Goal: Task Accomplishment & Management: Complete application form

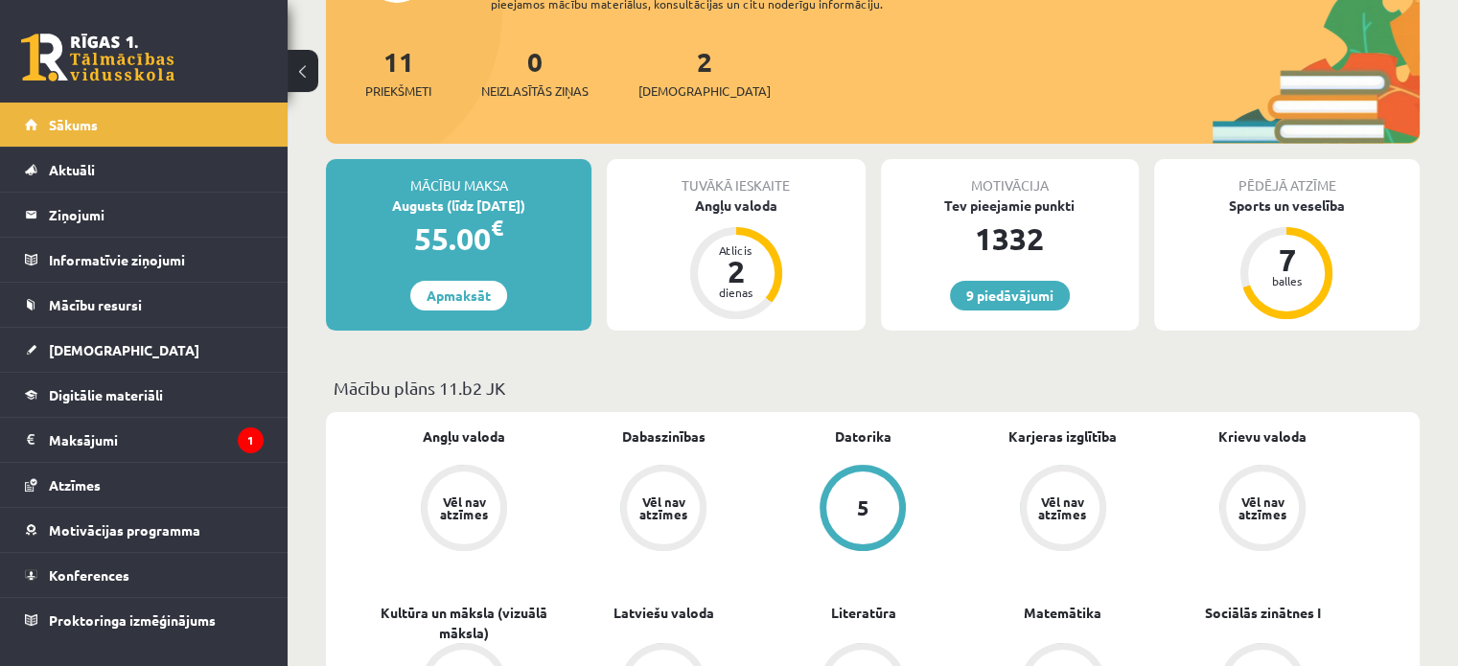
scroll to position [319, 0]
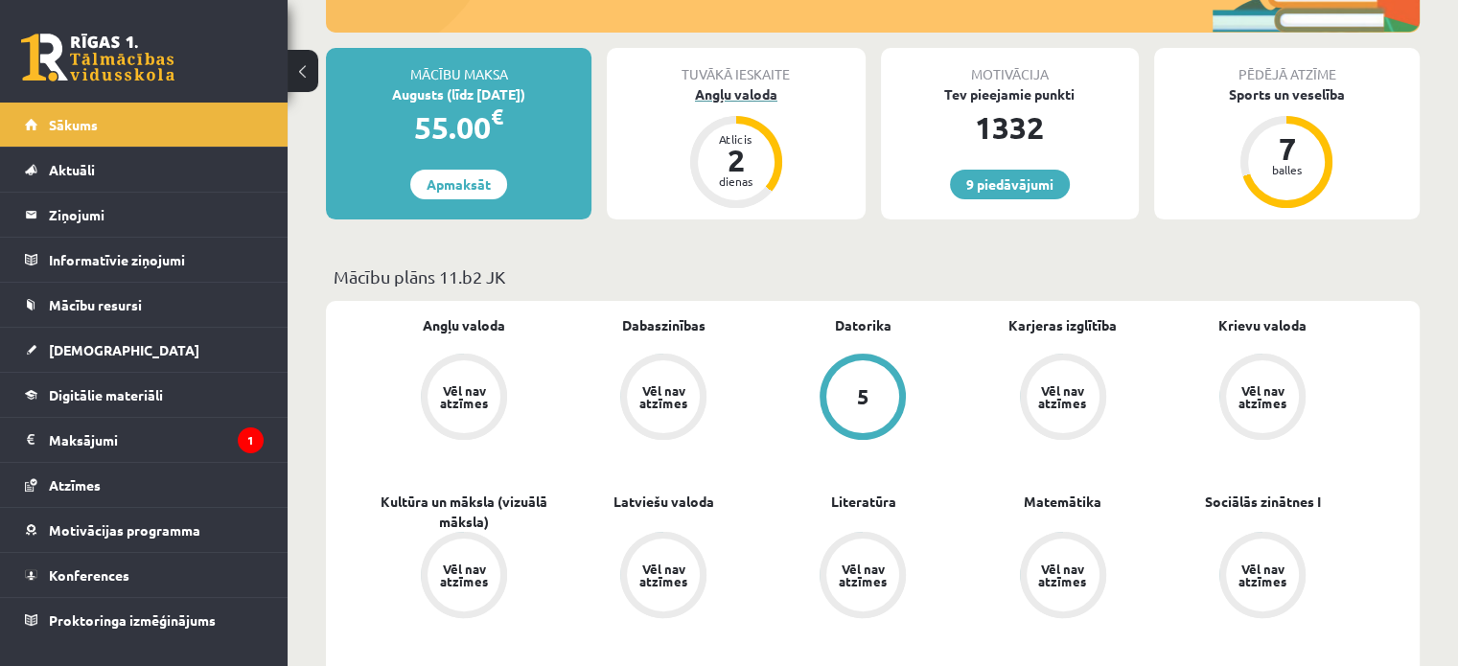
click at [724, 90] on div "Angļu valoda" at bounding box center [736, 94] width 258 height 20
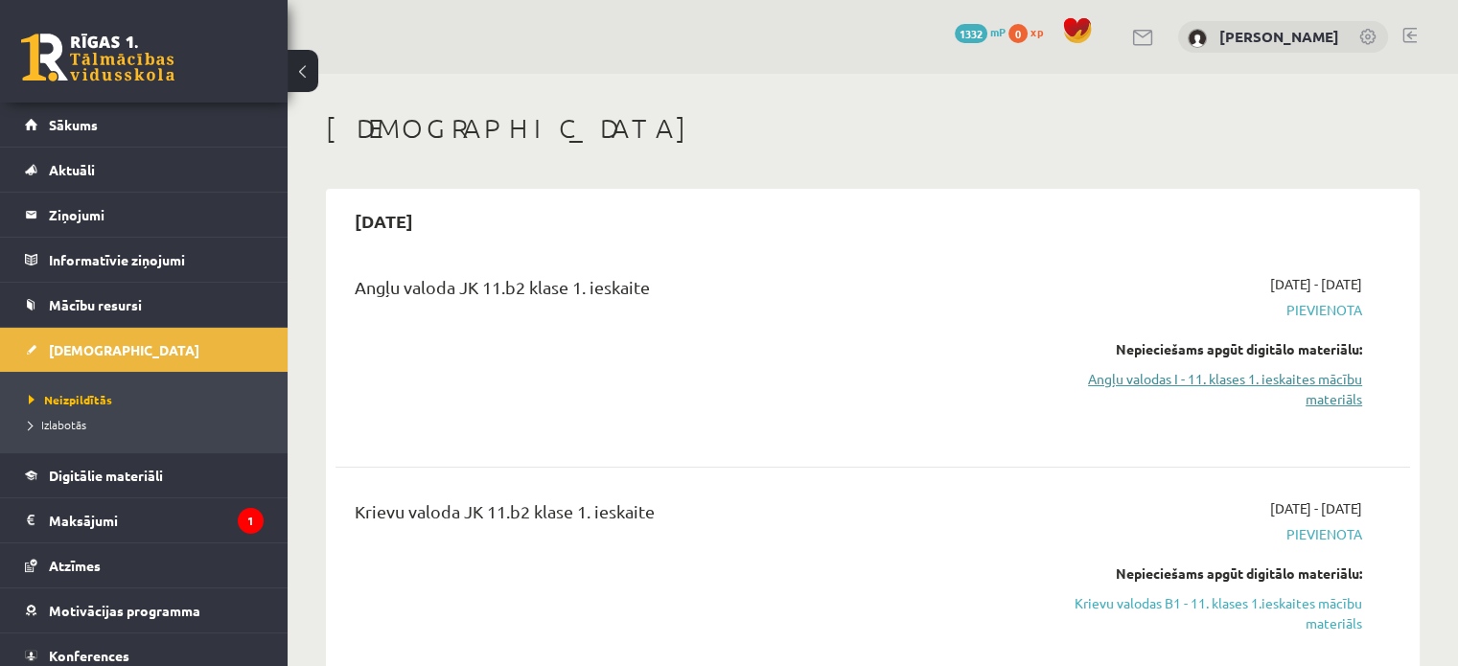
click at [1346, 394] on link "Angļu valodas I - 11. klases 1. ieskaites mācību materiāls" at bounding box center [1204, 389] width 316 height 40
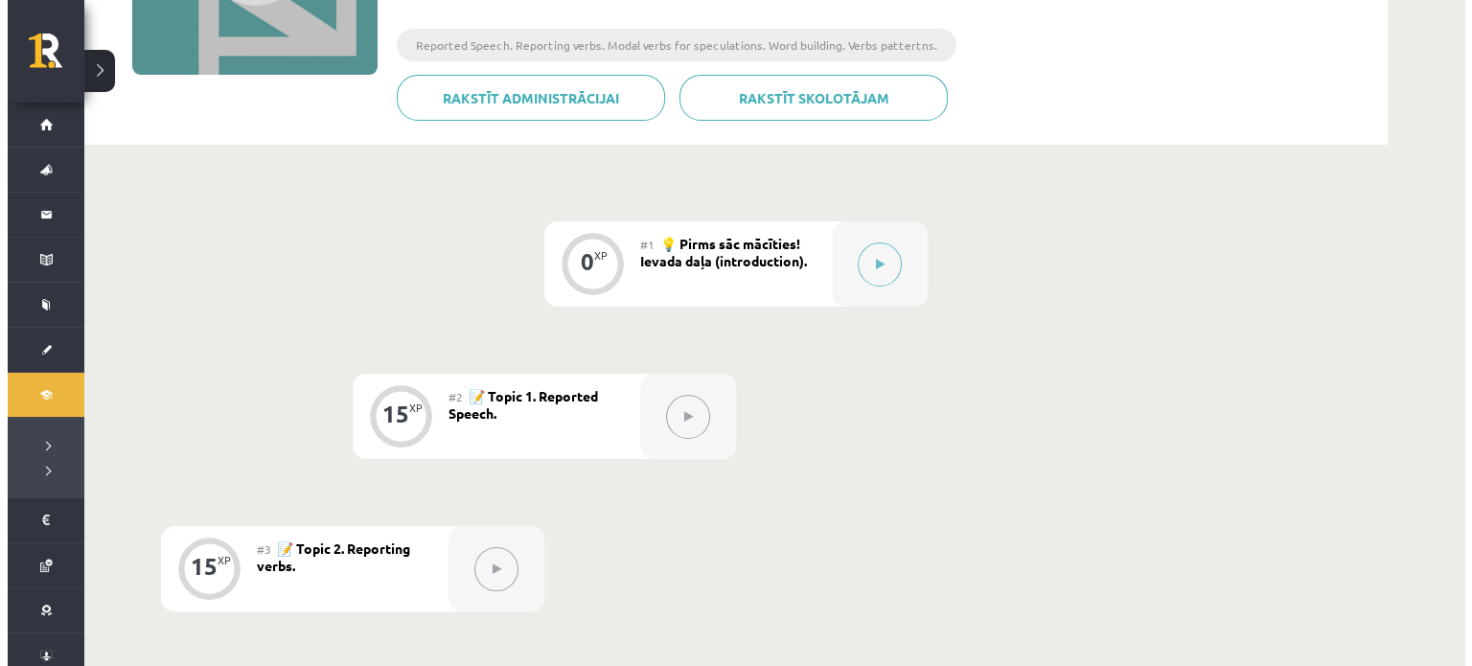
scroll to position [319, 0]
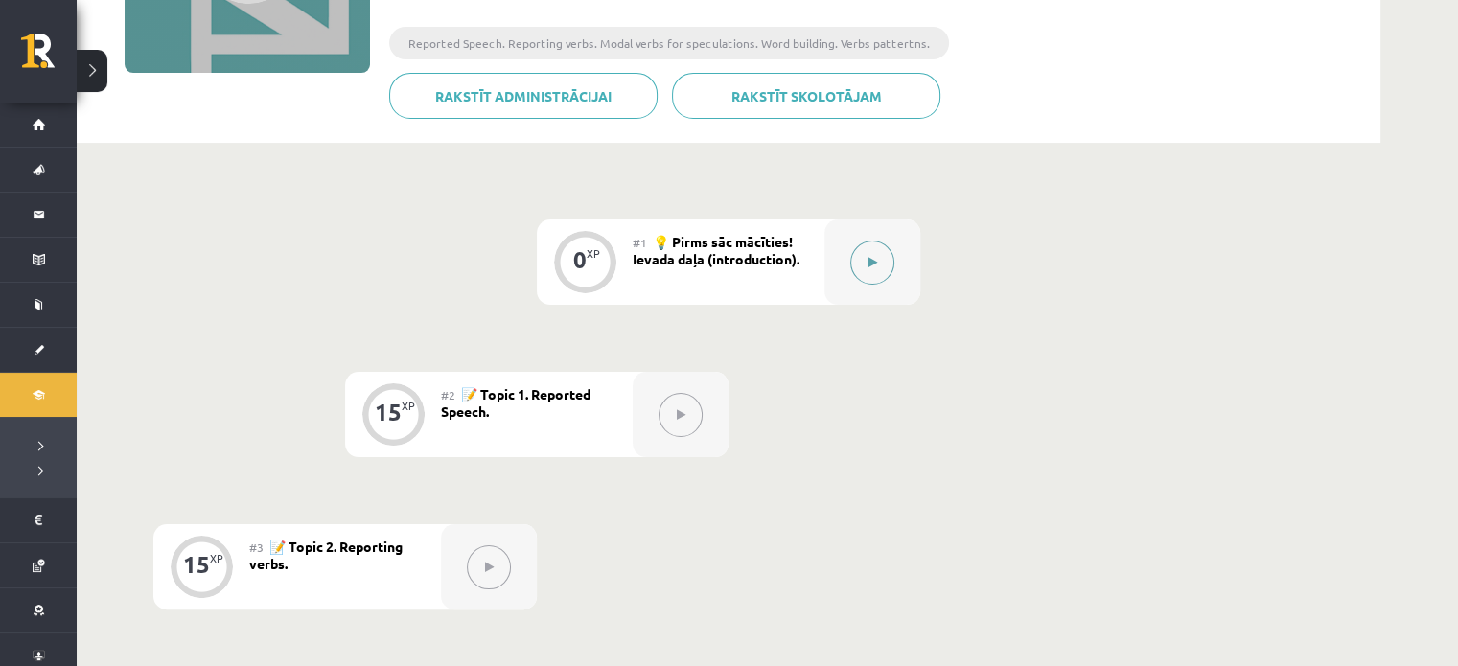
click at [858, 264] on button at bounding box center [872, 263] width 44 height 44
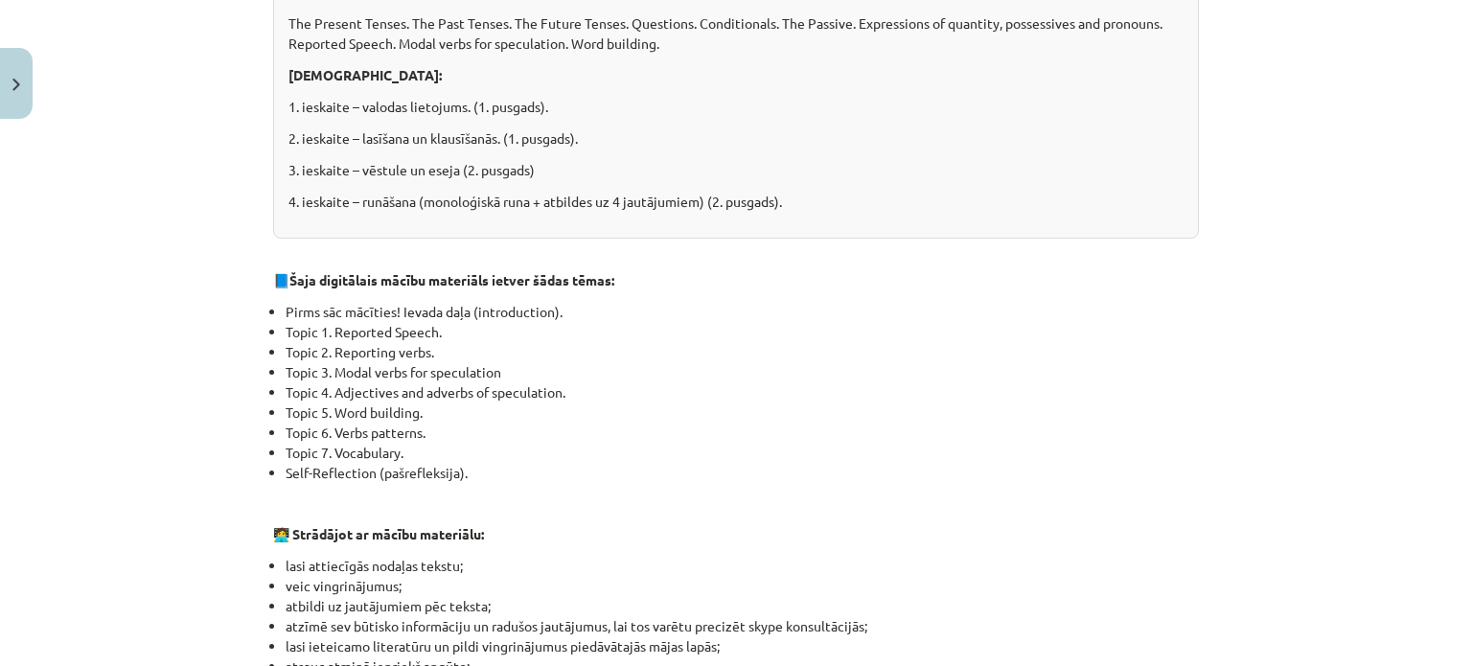
scroll to position [1349, 0]
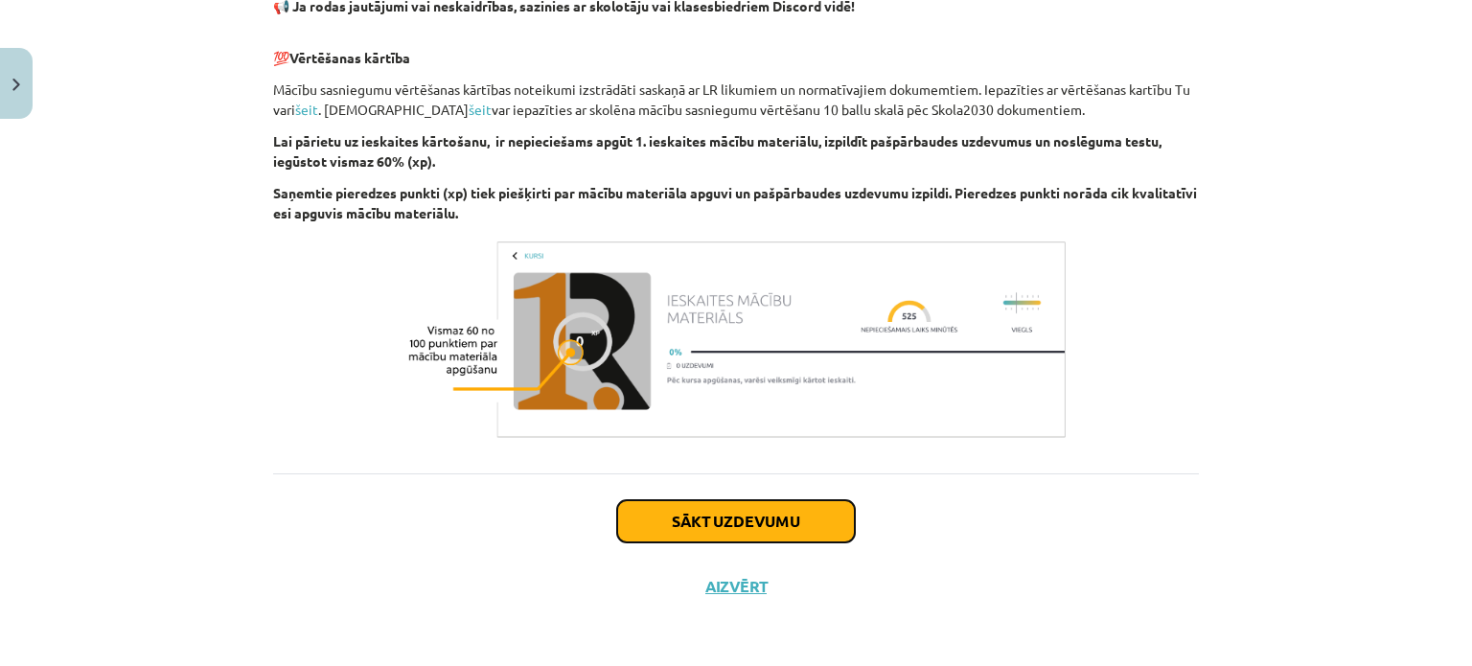
click at [674, 502] on button "Sākt uzdevumu" at bounding box center [736, 521] width 238 height 42
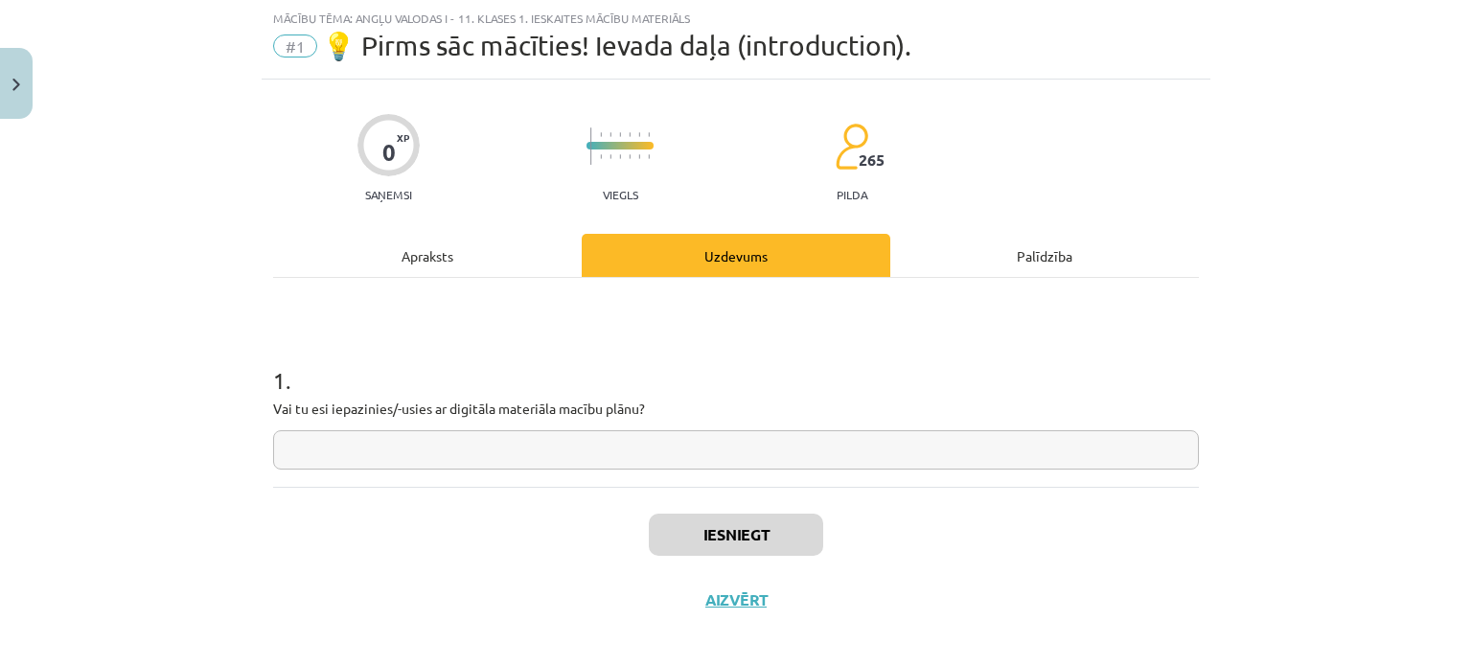
click at [583, 445] on input "text" at bounding box center [736, 449] width 926 height 39
type input "**"
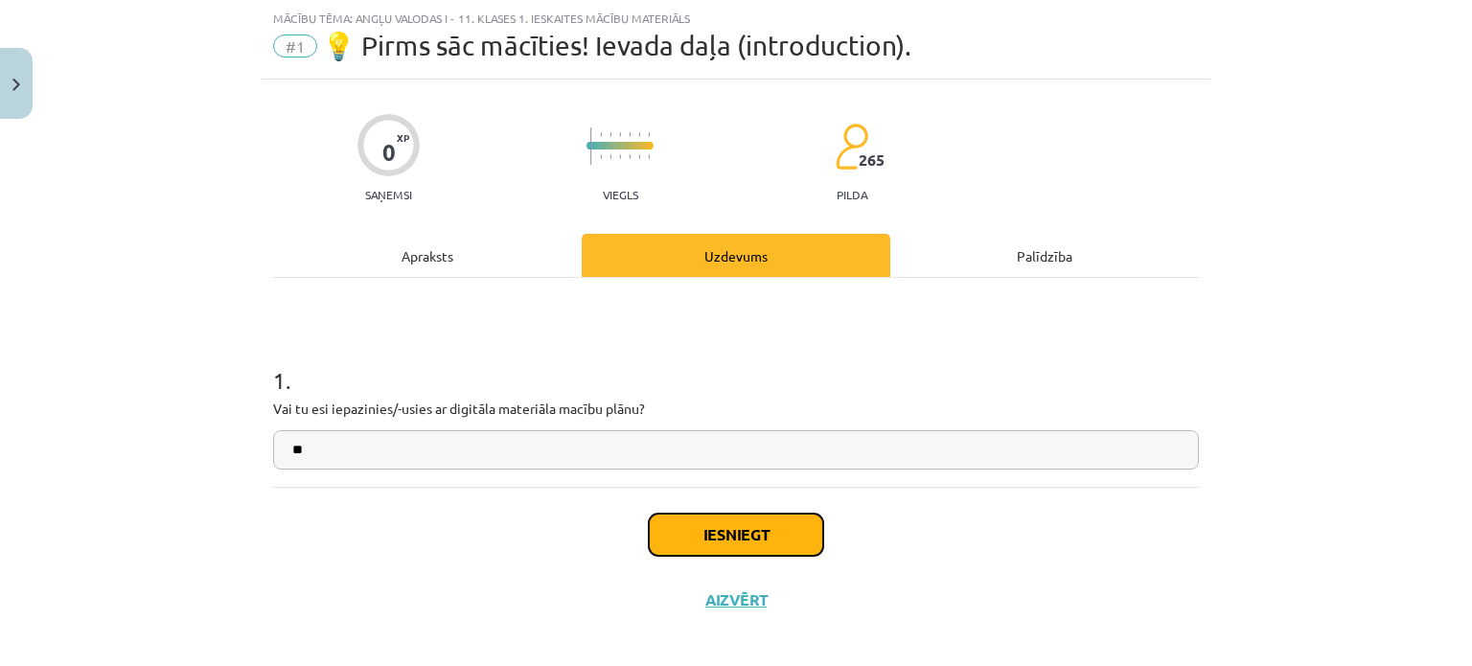
click at [738, 543] on button "Iesniegt" at bounding box center [736, 535] width 174 height 42
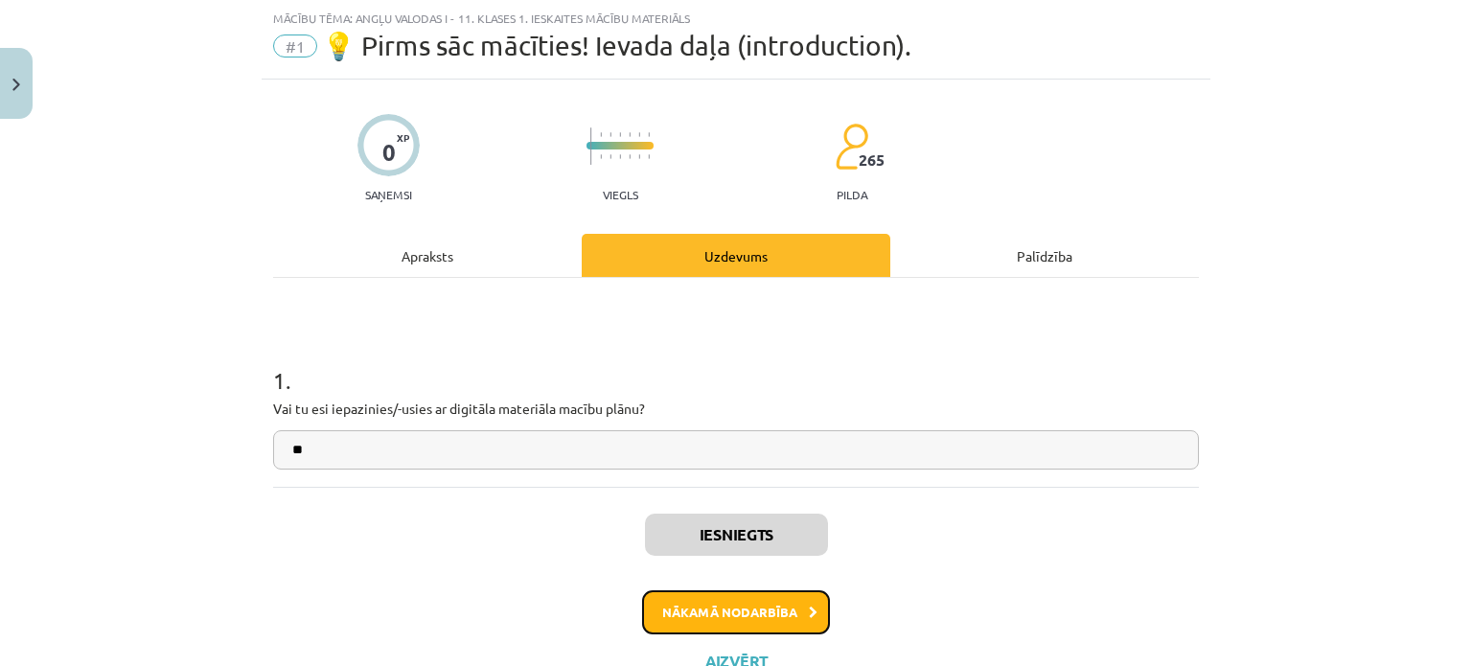
click at [755, 603] on button "Nākamā nodarbība" at bounding box center [736, 612] width 188 height 44
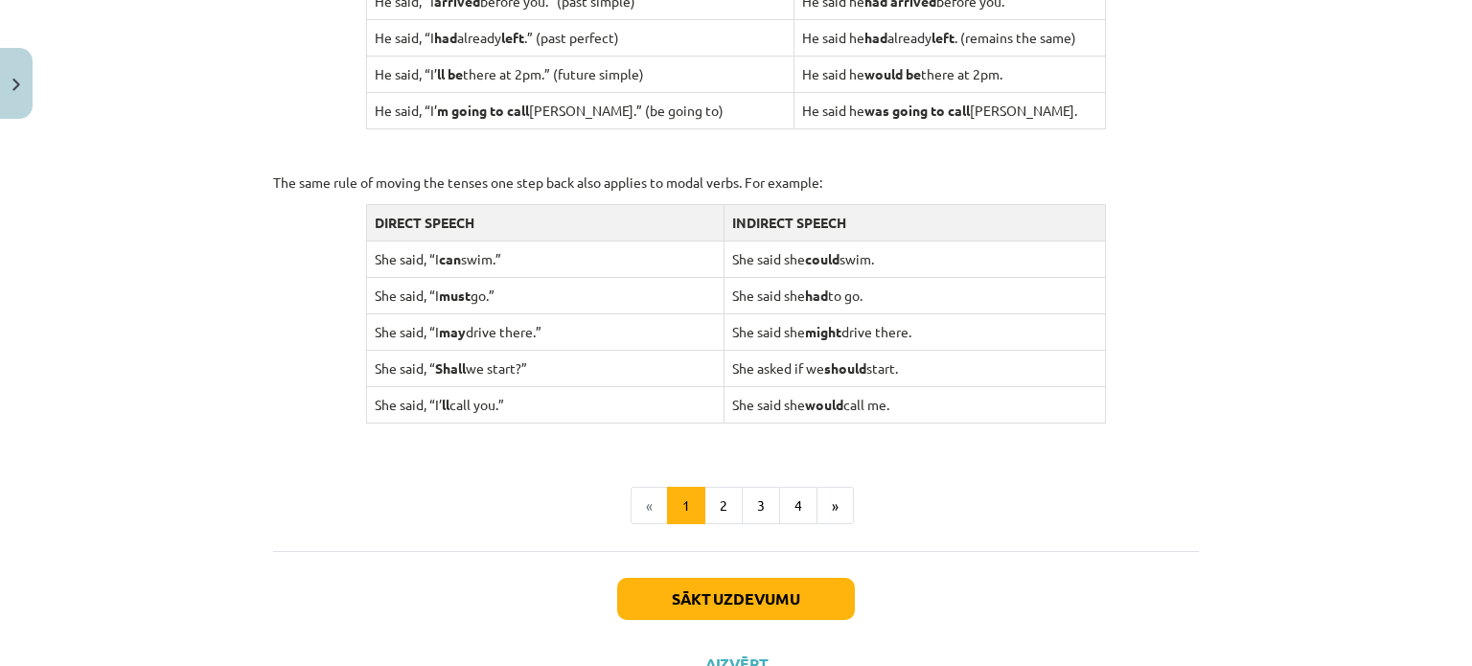
scroll to position [1920, 0]
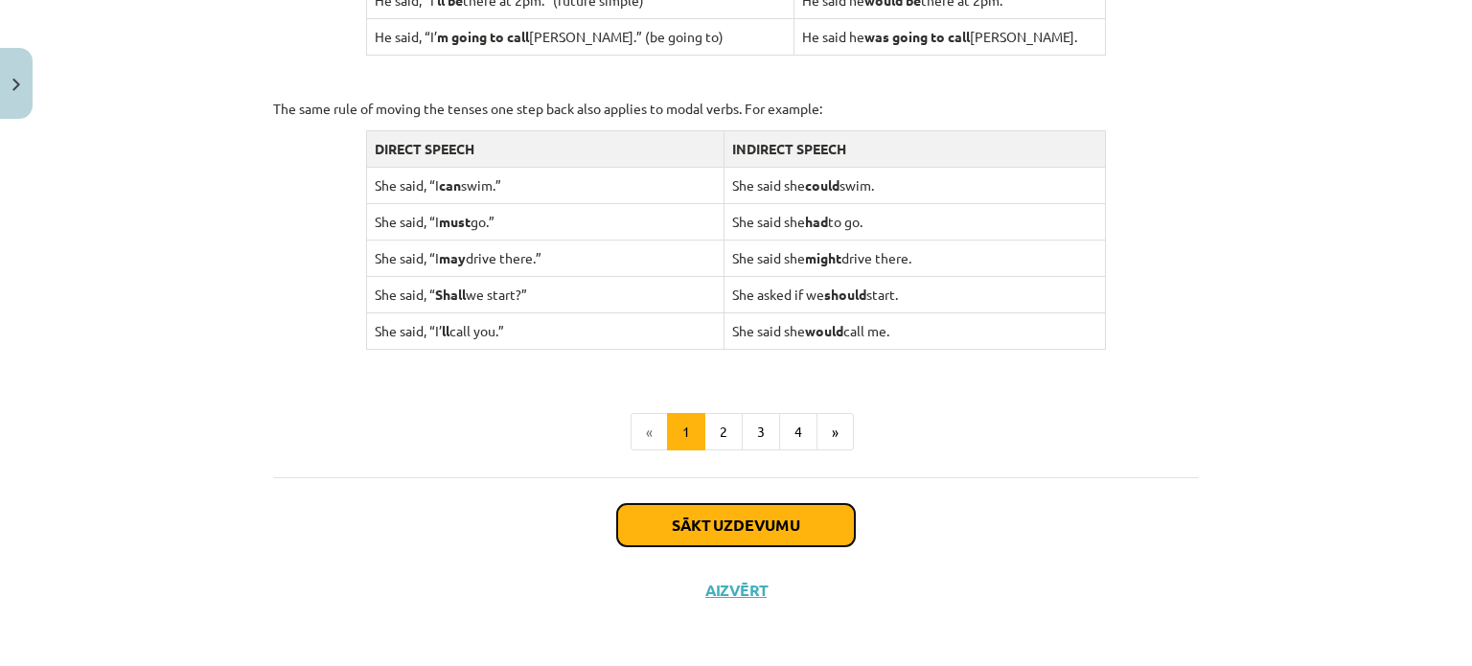
click at [780, 516] on button "Sākt uzdevumu" at bounding box center [736, 525] width 238 height 42
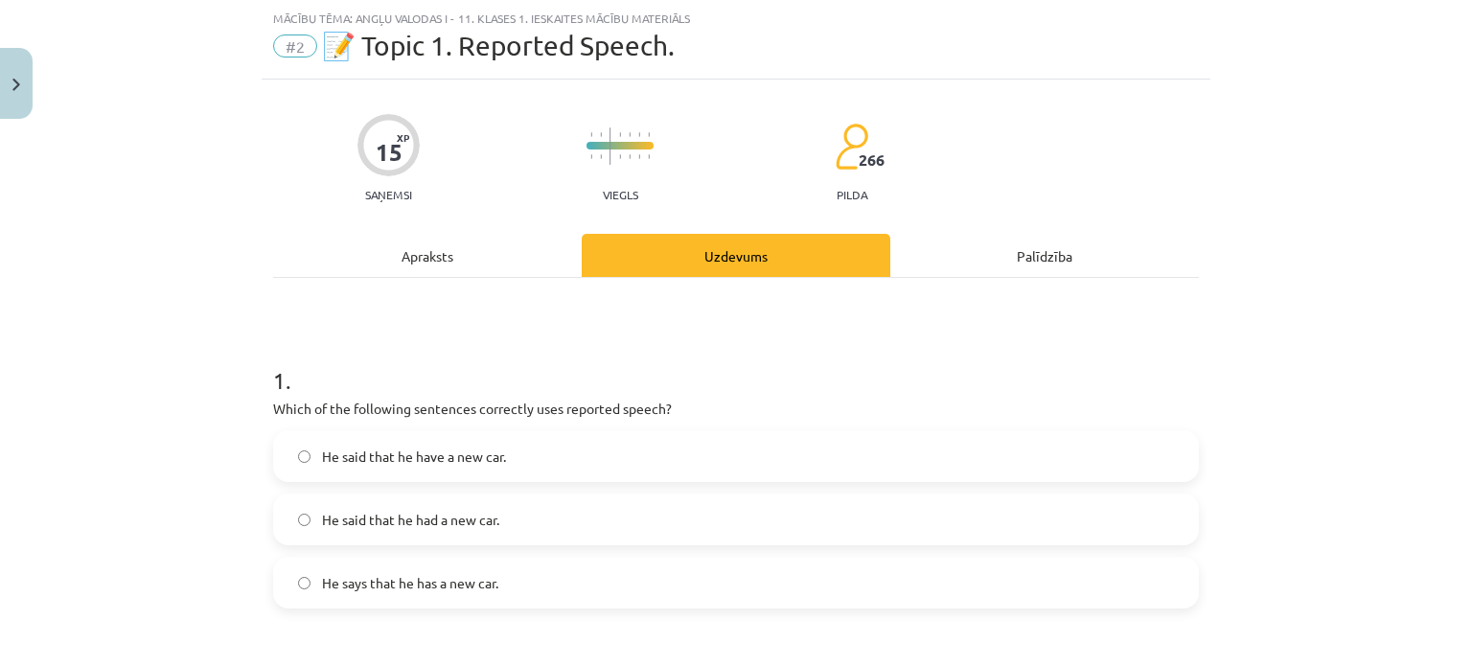
scroll to position [207, 0]
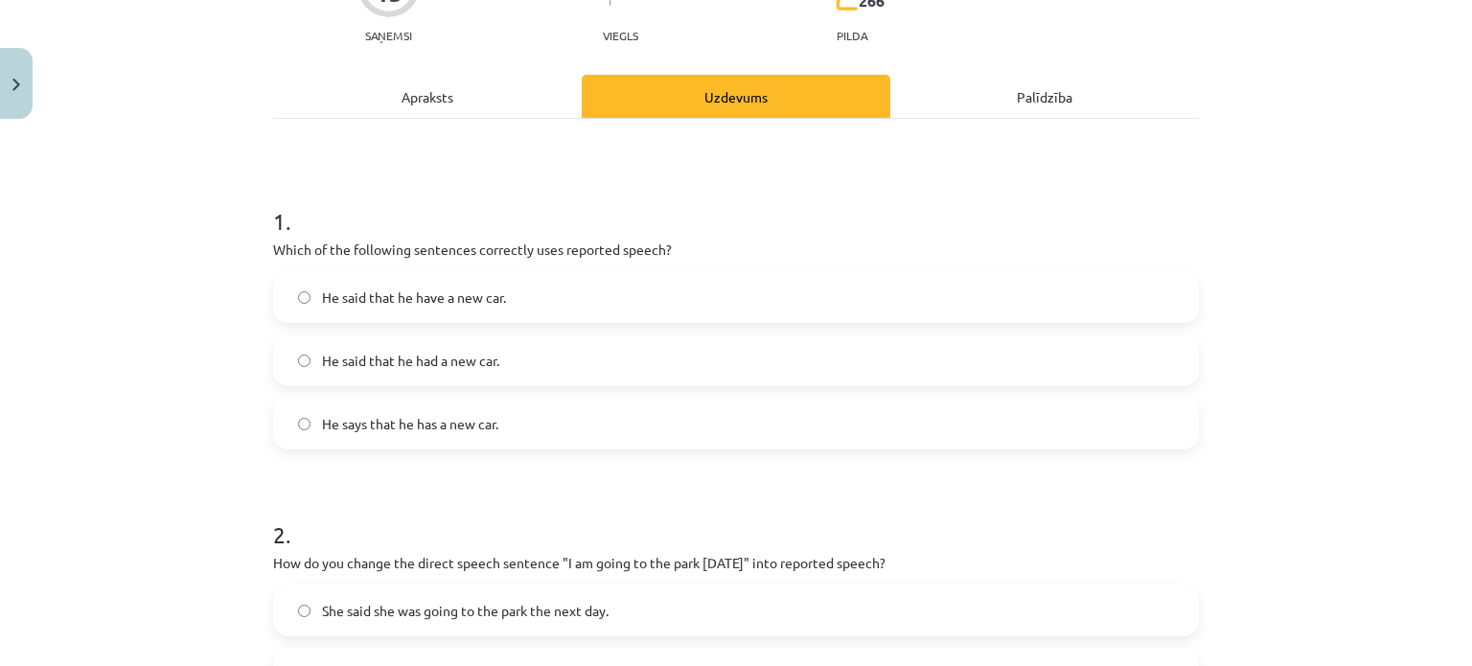
click at [502, 426] on label "He says that he has a new car." at bounding box center [736, 424] width 922 height 48
click at [445, 103] on div "Apraksts" at bounding box center [427, 96] width 309 height 43
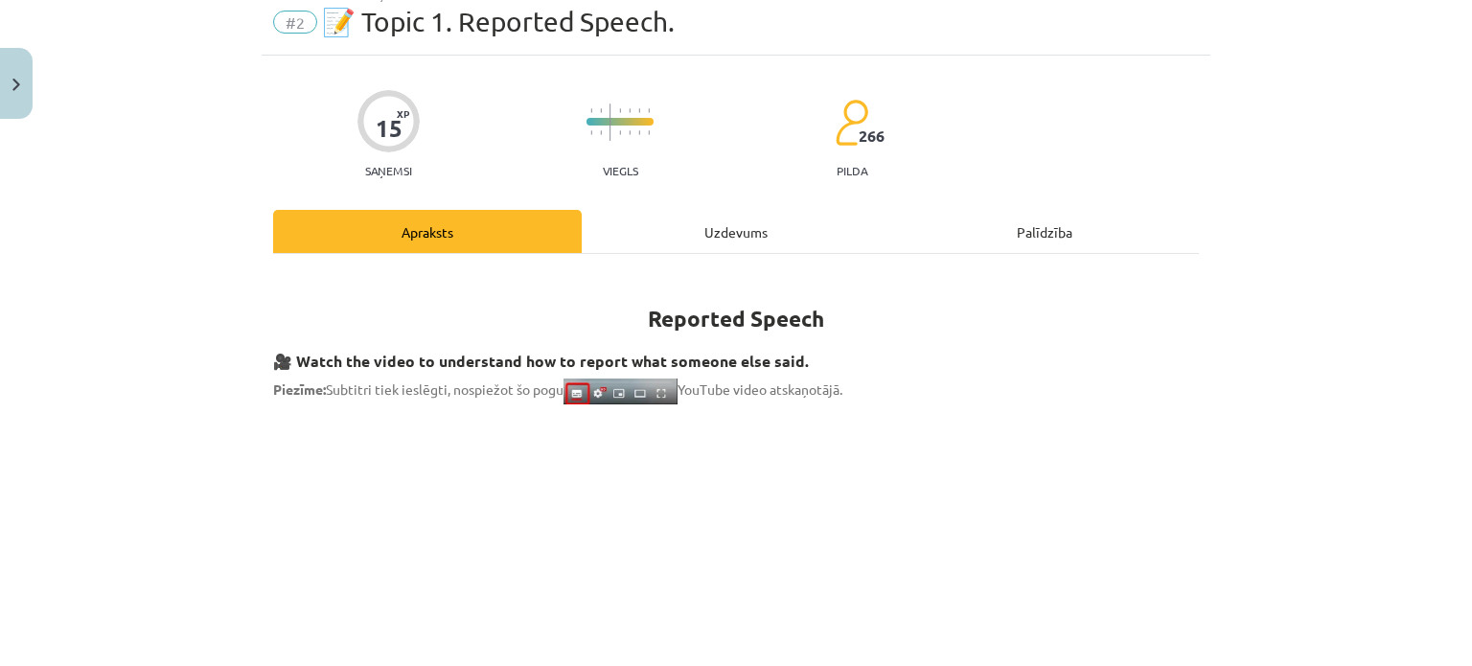
scroll to position [48, 0]
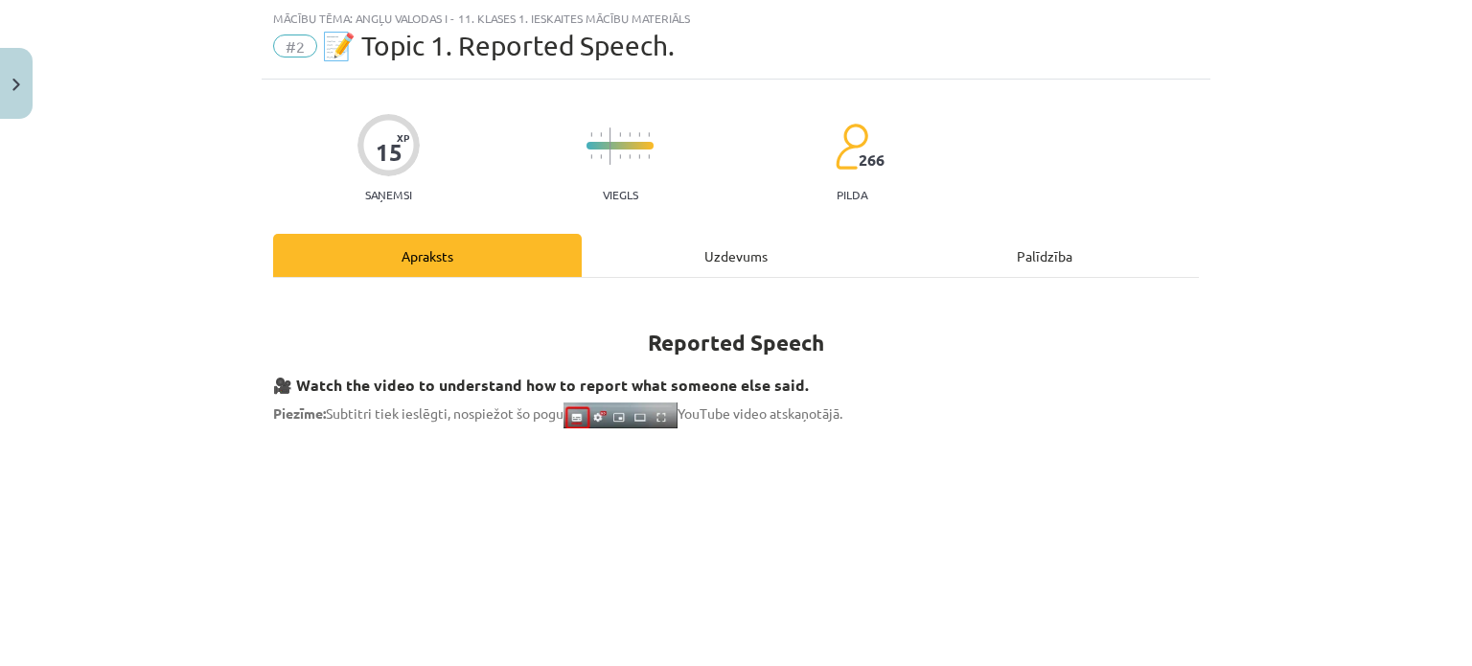
click at [660, 255] on div "Uzdevums" at bounding box center [736, 255] width 309 height 43
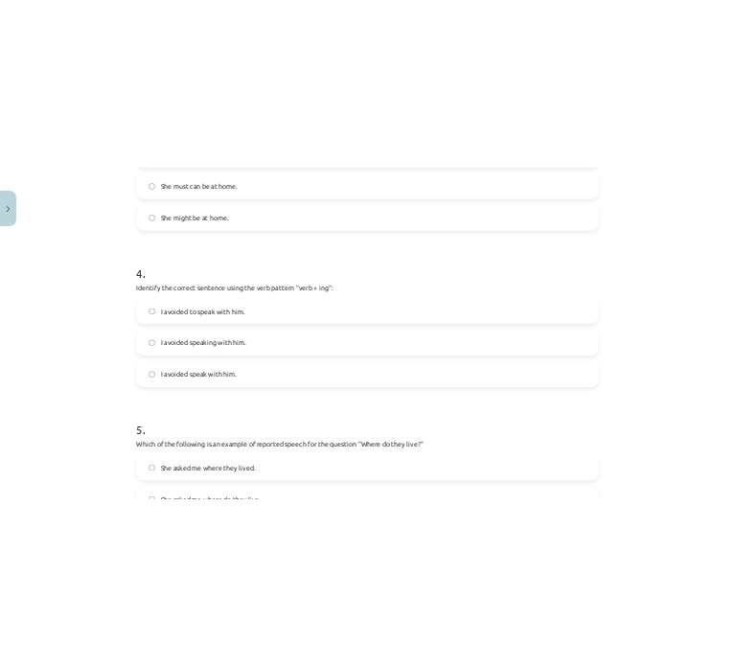
scroll to position [1466, 0]
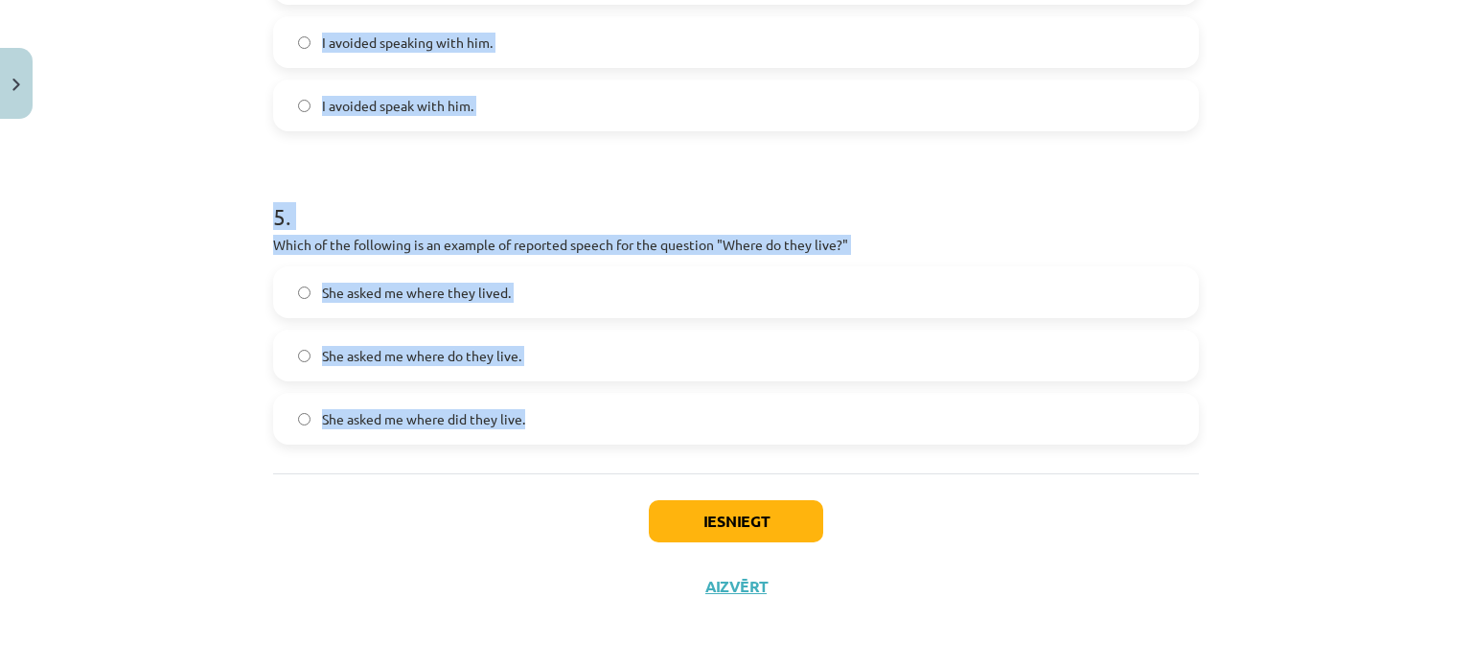
drag, startPoint x: 245, startPoint y: 215, endPoint x: 667, endPoint y: 436, distance: 476.4
click at [667, 436] on div "Mācību tēma: Angļu valodas i - 11. klases 1. ieskaites mācību materiāls #2 📝 To…" at bounding box center [736, 333] width 1472 height 666
copy form "1 . Which of the following sentences correctly uses reported speech? He said th…"
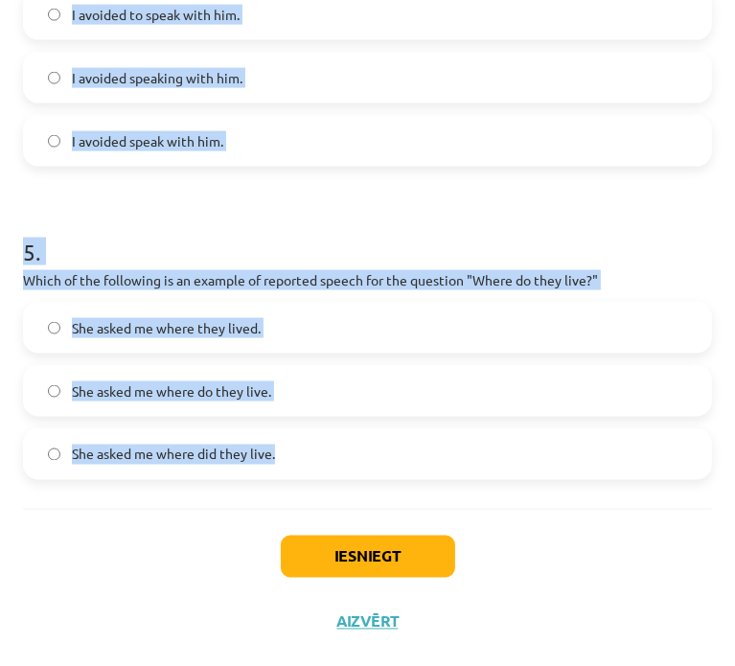
scroll to position [1393, 0]
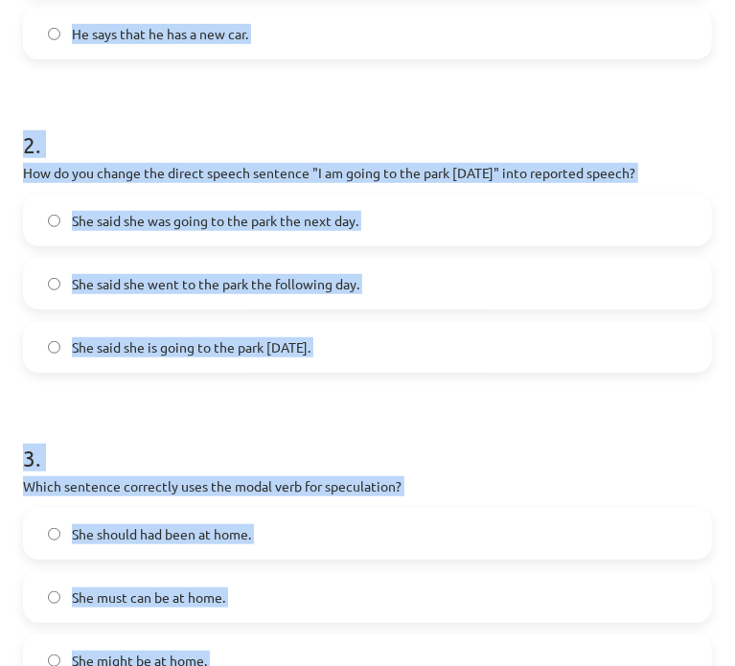
scroll to position [0, 0]
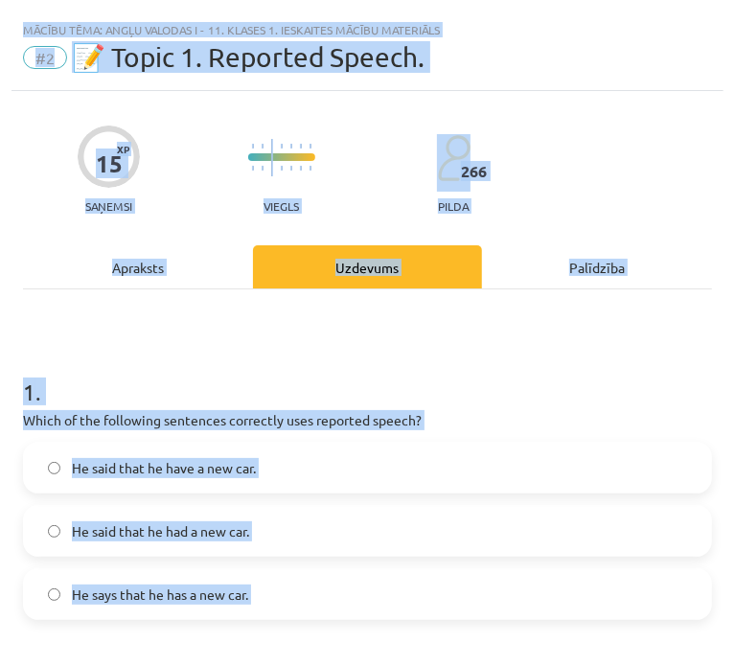
drag, startPoint x: 318, startPoint y: 509, endPoint x: -1, endPoint y: 384, distance: 342.7
click at [0, 347] on html "0 Dāvanas 1332 mP 0 xp Natālija Leiškalne Sākums Aktuāli Kā mācīties eSKOLĀ Kon…" at bounding box center [367, 14] width 735 height 666
click at [65, 366] on h1 "1 ." at bounding box center [367, 374] width 689 height 59
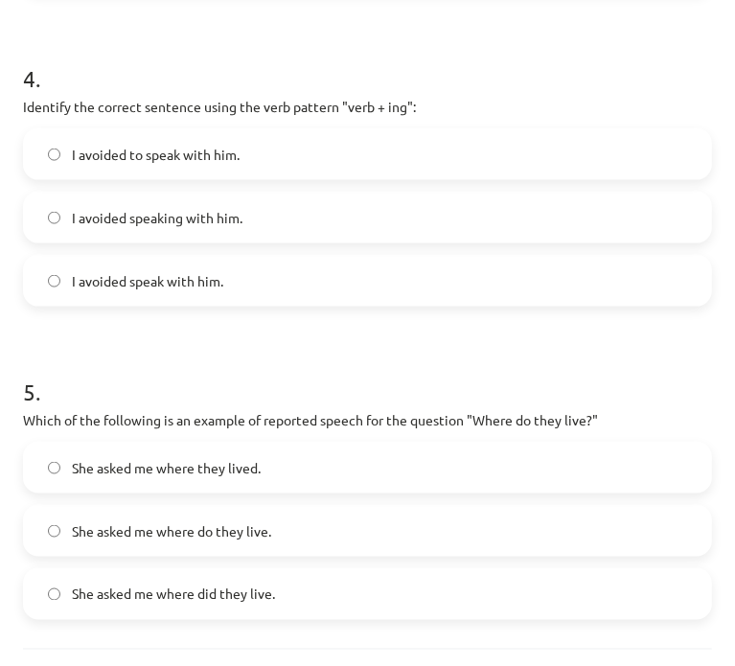
scroll to position [1393, 0]
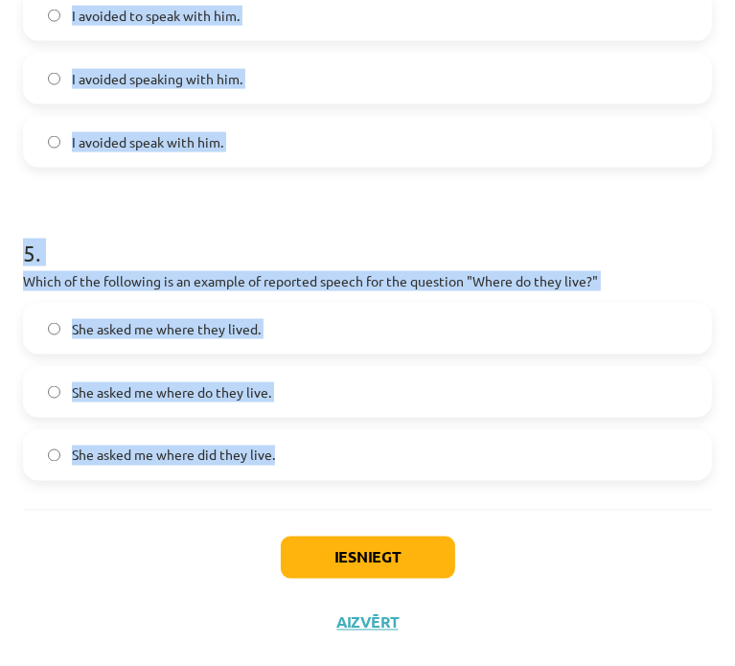
drag, startPoint x: 16, startPoint y: 388, endPoint x: 368, endPoint y: 460, distance: 359.1
copy form "1 . Which of the following sentences correctly uses reported speech? He said th…"
click at [617, 229] on h1 "5 ." at bounding box center [367, 235] width 689 height 59
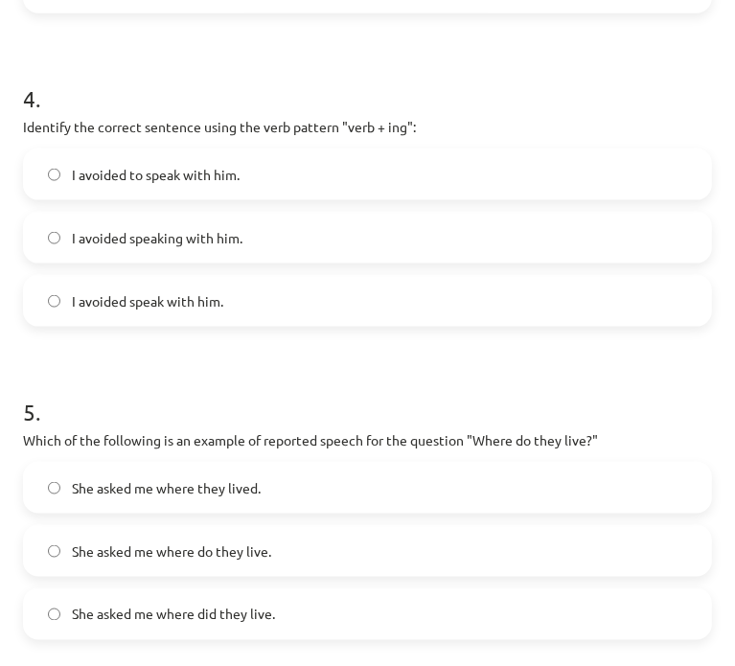
scroll to position [434, 0]
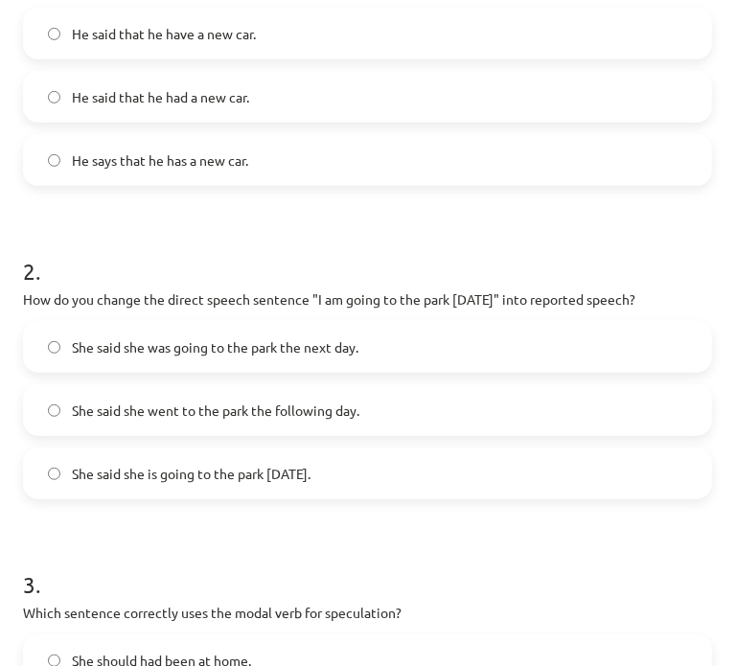
click at [273, 106] on label "He said that he had a new car." at bounding box center [367, 97] width 685 height 48
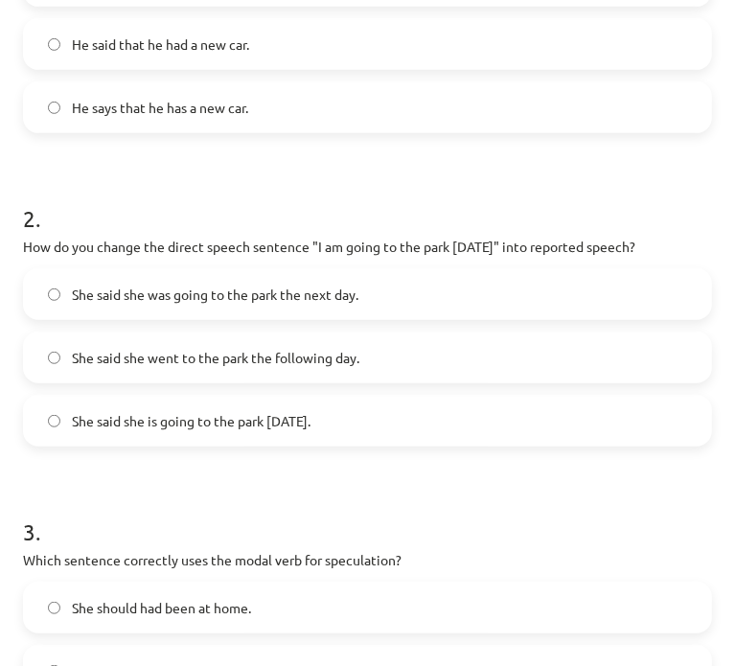
scroll to position [594, 0]
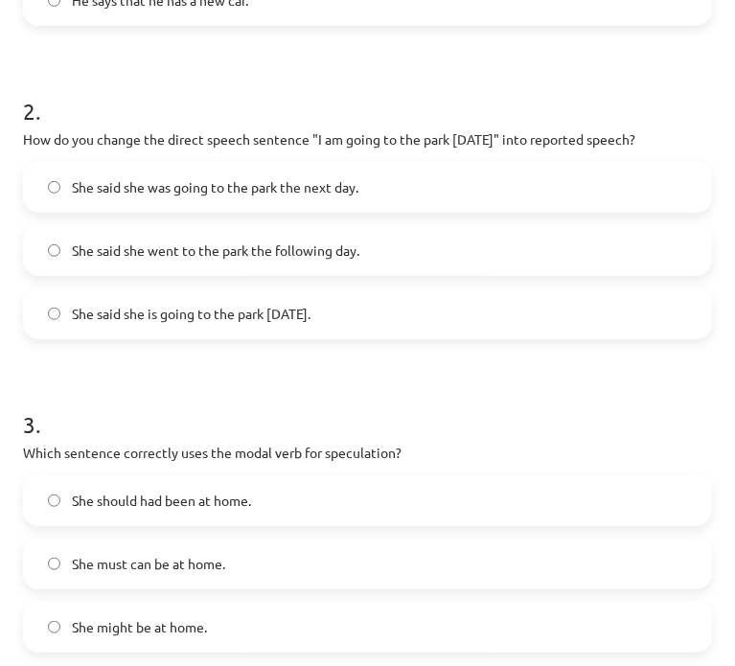
click at [335, 198] on label "She said she was going to the park the next day." at bounding box center [367, 187] width 685 height 48
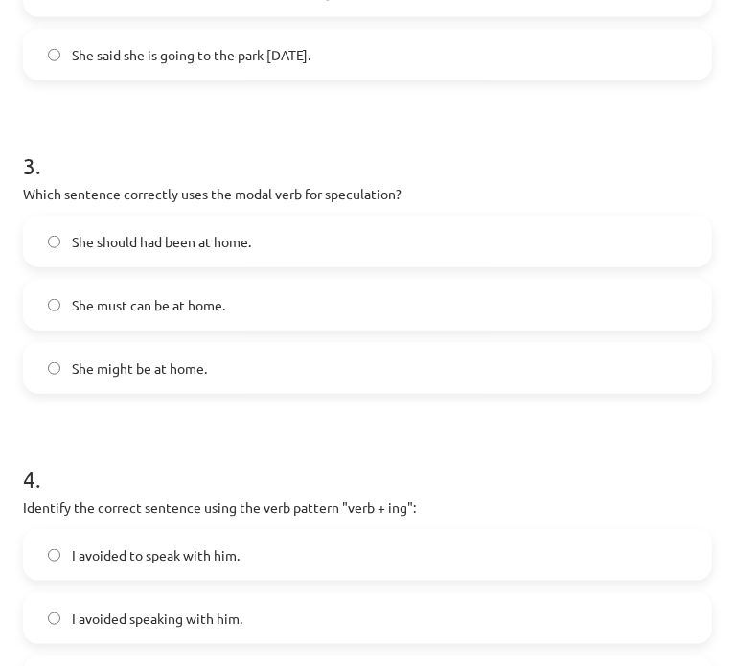
scroll to position [913, 0]
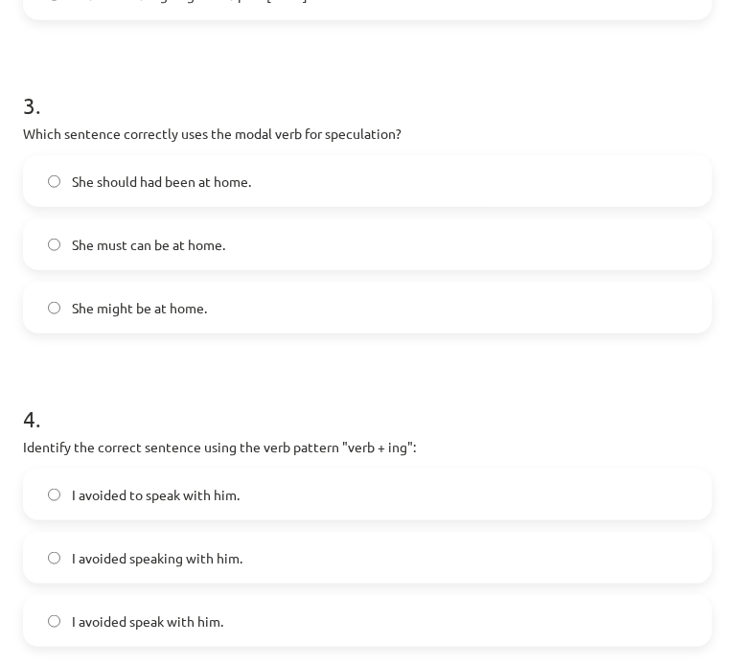
click at [171, 301] on span "She might be at home." at bounding box center [139, 308] width 135 height 20
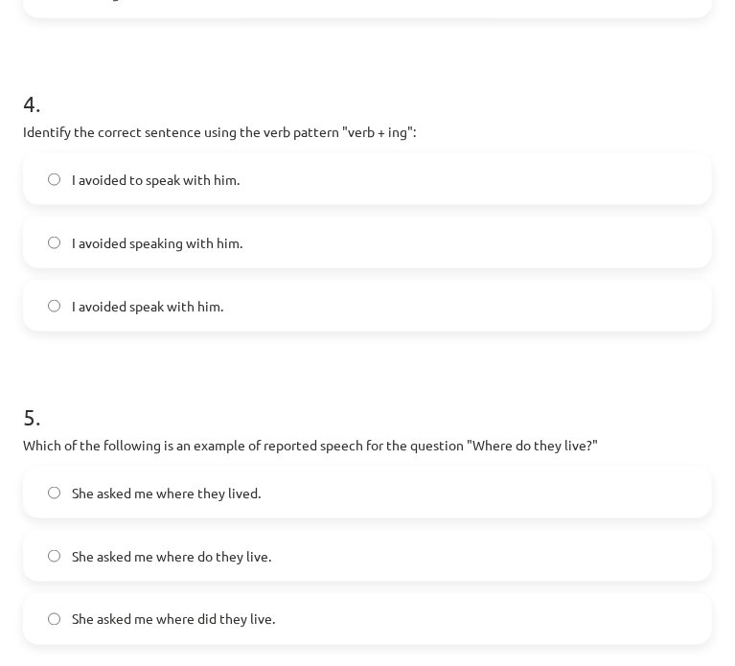
scroll to position [1234, 0]
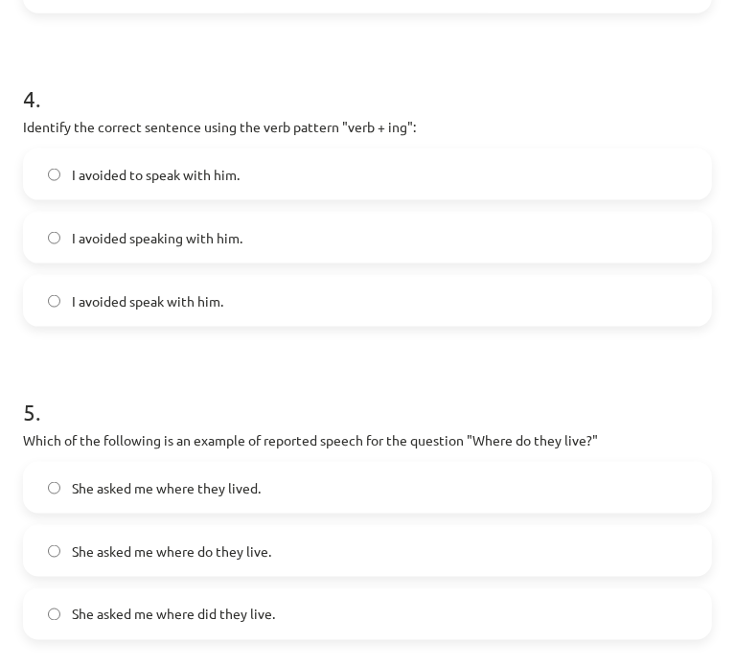
click at [129, 245] on span "I avoided speaking with him." at bounding box center [157, 238] width 171 height 20
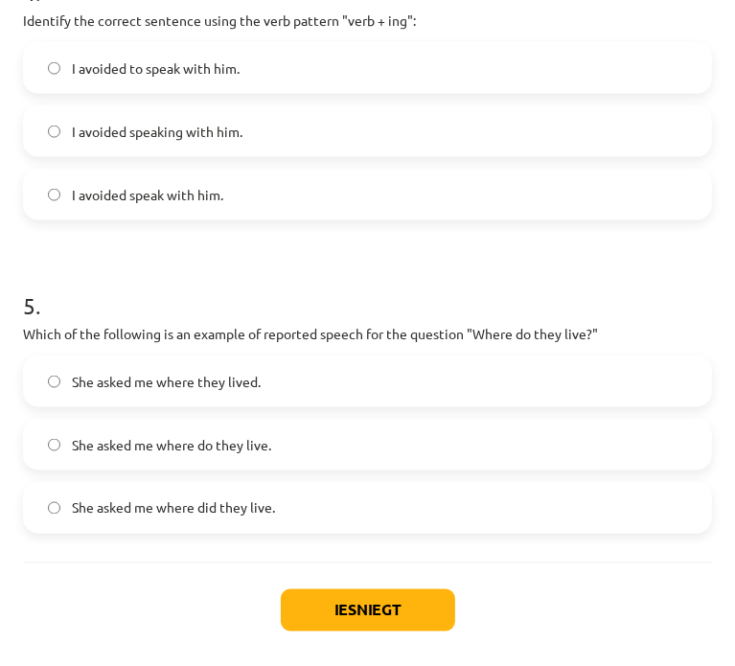
scroll to position [1393, 0]
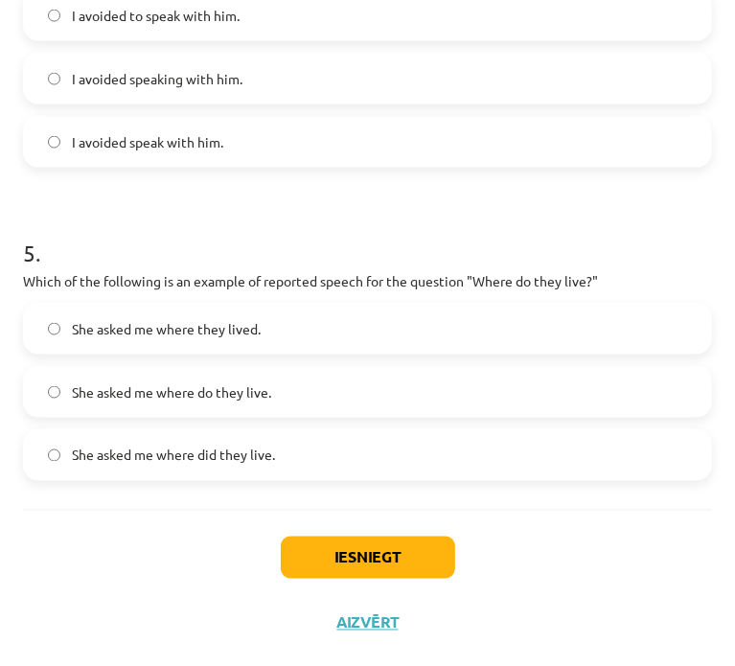
click at [298, 340] on label "She asked me where they lived." at bounding box center [367, 329] width 685 height 48
click at [380, 553] on button "Iesniegt" at bounding box center [368, 558] width 174 height 42
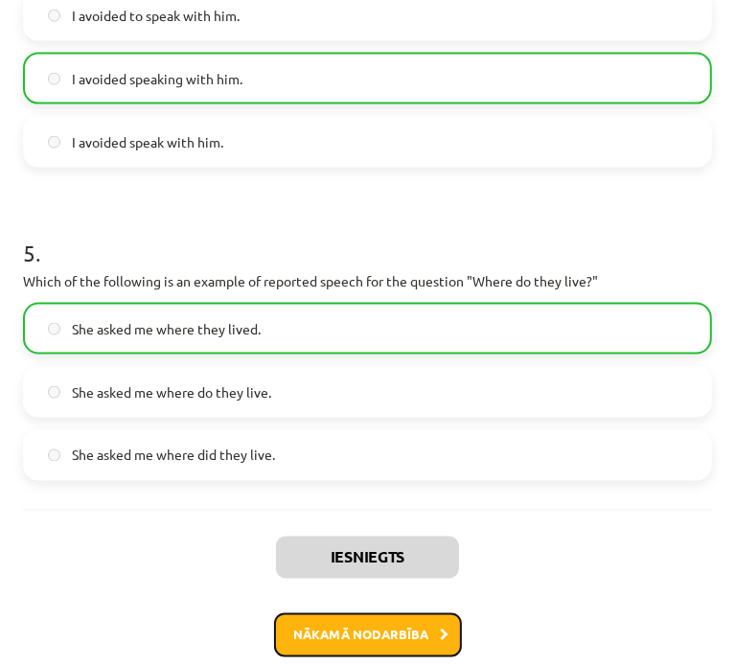
click at [428, 624] on button "Nākamā nodarbība" at bounding box center [368, 635] width 188 height 44
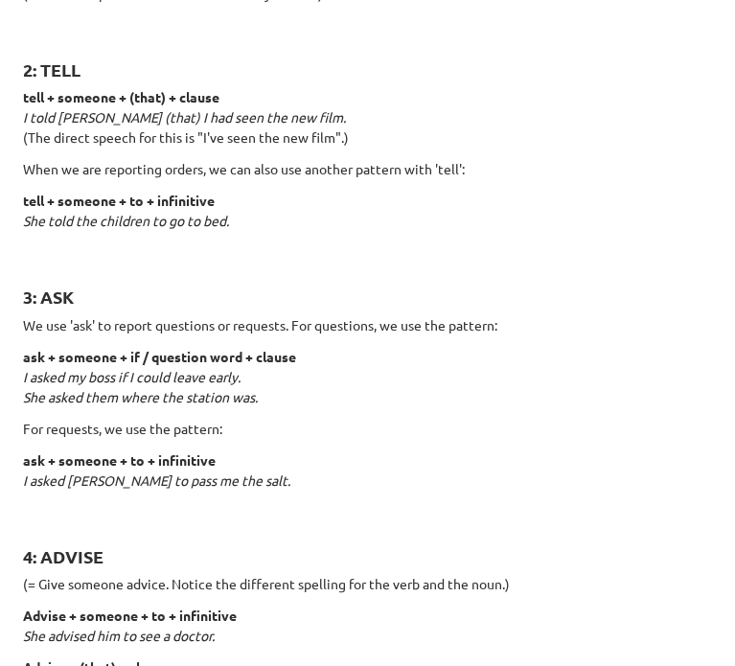
scroll to position [12, 0]
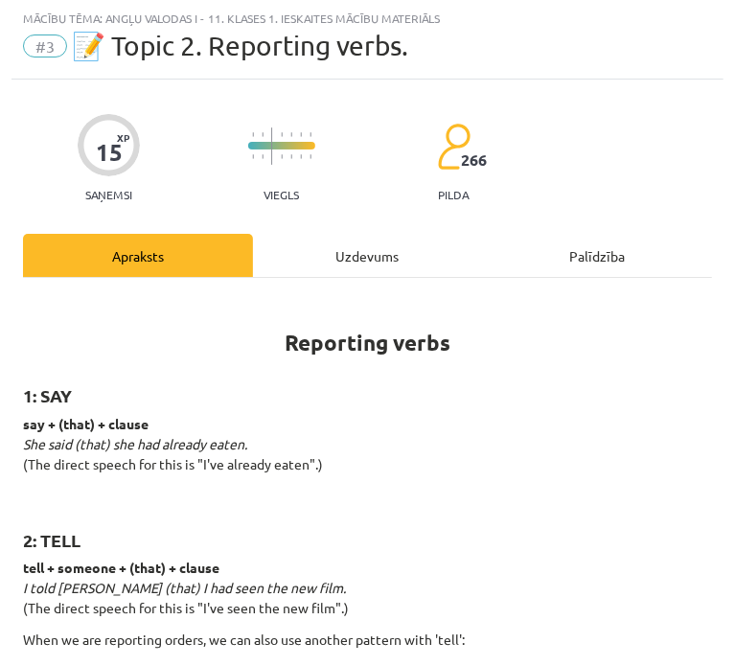
click at [316, 251] on div "Uzdevums" at bounding box center [368, 255] width 230 height 43
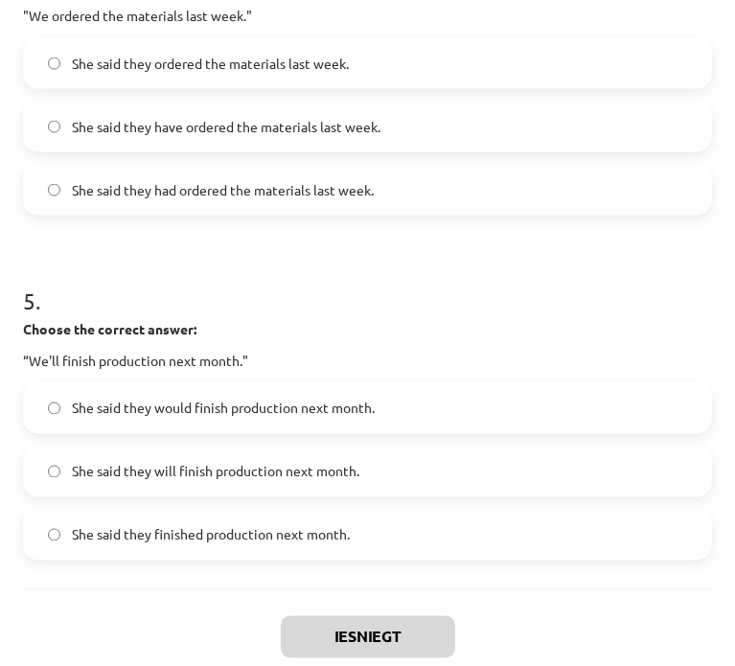
scroll to position [1551, 0]
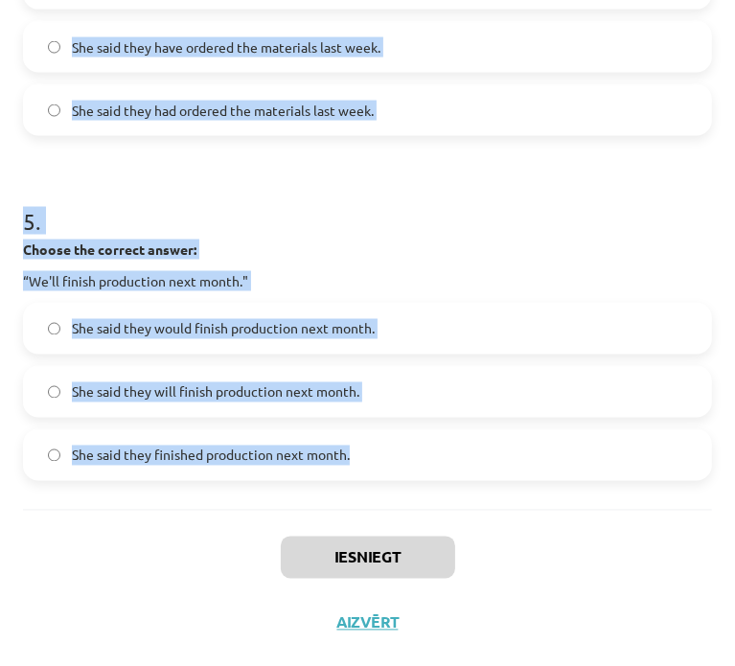
drag, startPoint x: 8, startPoint y: 57, endPoint x: 501, endPoint y: 429, distance: 618.6
click at [501, 429] on div "Mācību tēma: Angļu valodas i - 11. klases 1. ieskaites mācību materiāls #3 📝 To…" at bounding box center [367, 333] width 735 height 666
copy form "1 . Choose the correct answer: "I'm ready for the meeting." He said he had been…"
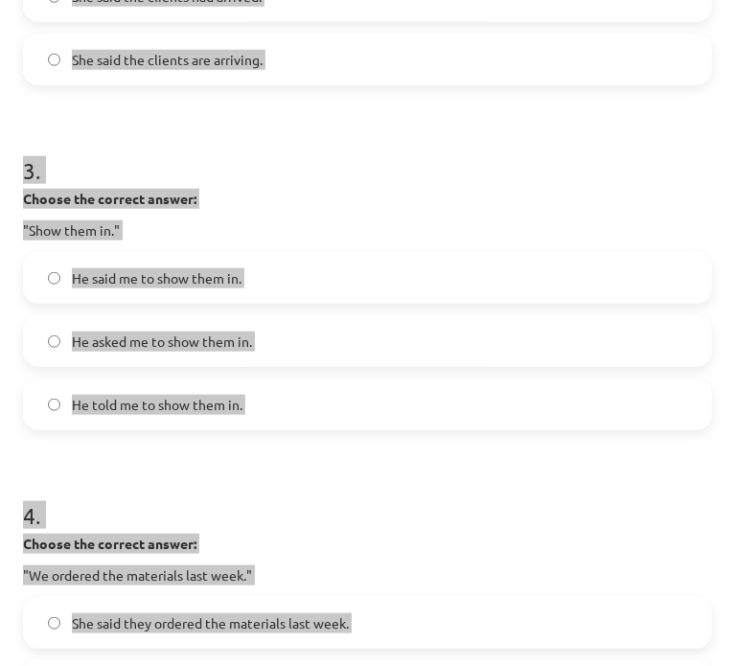
scroll to position [592, 0]
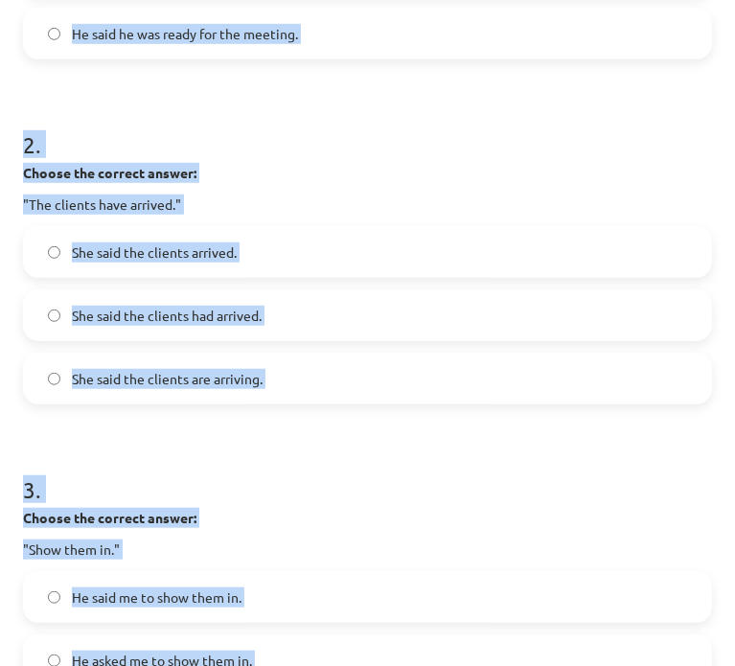
click at [377, 154] on h1 "2 ." at bounding box center [367, 127] width 689 height 59
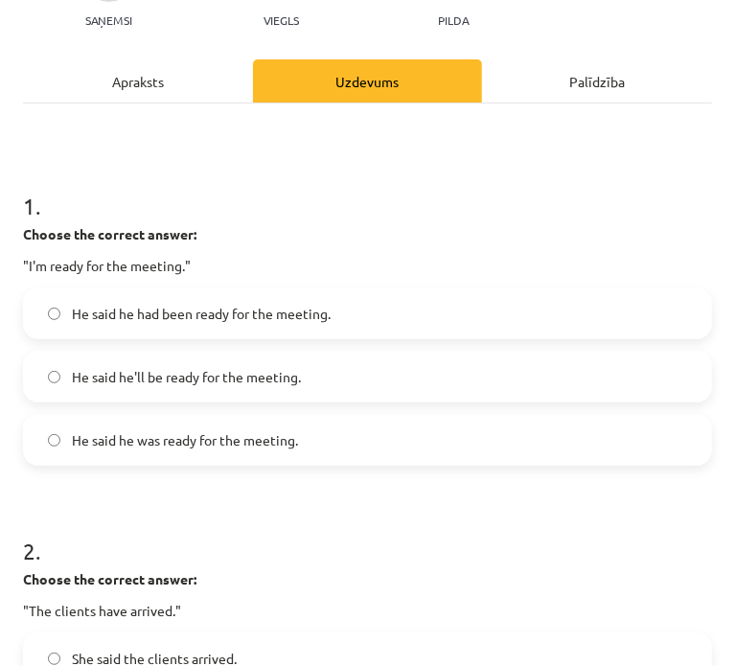
scroll to position [272, 0]
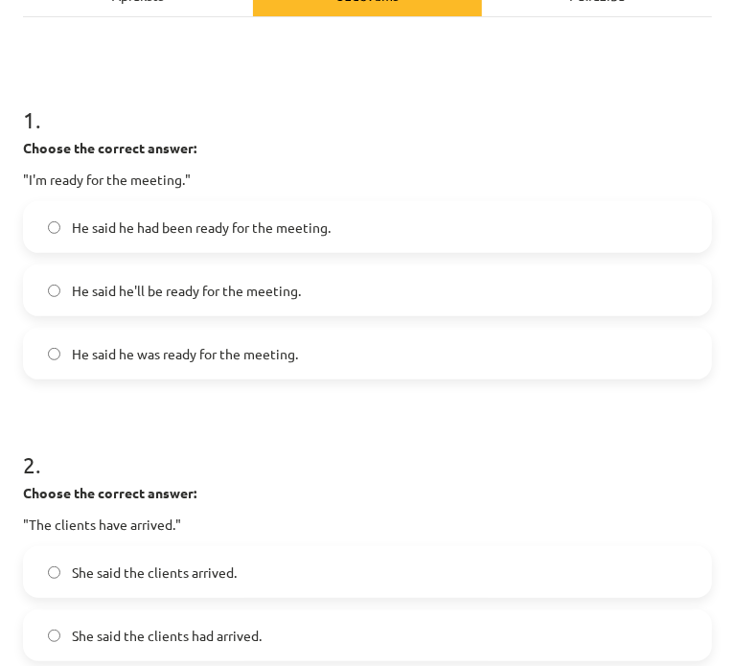
click at [222, 356] on span "He said he was ready for the meeting." at bounding box center [185, 354] width 226 height 20
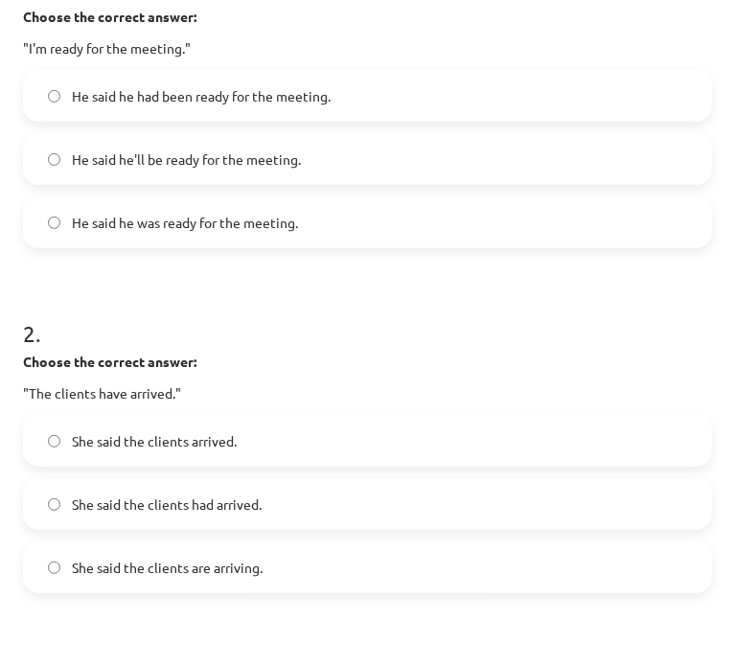
scroll to position [432, 0]
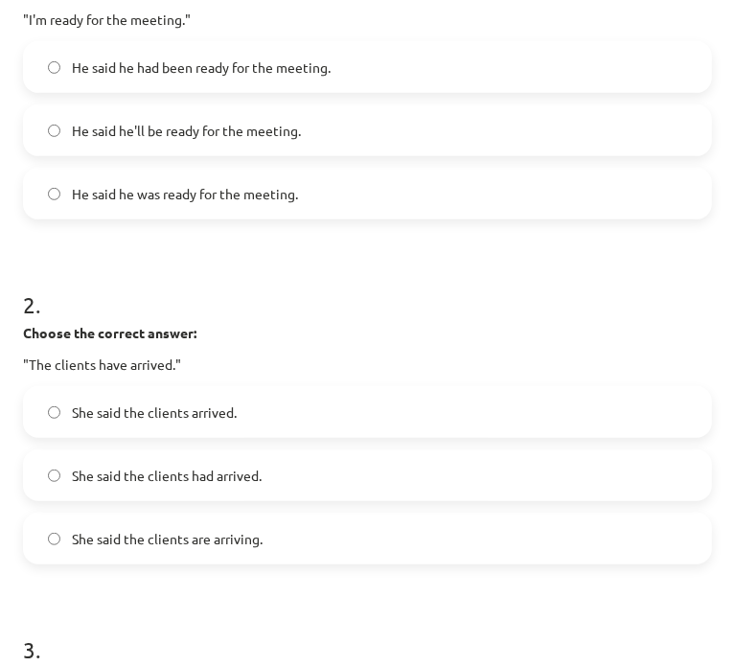
click at [166, 478] on span "She said the clients had arrived." at bounding box center [167, 476] width 190 height 20
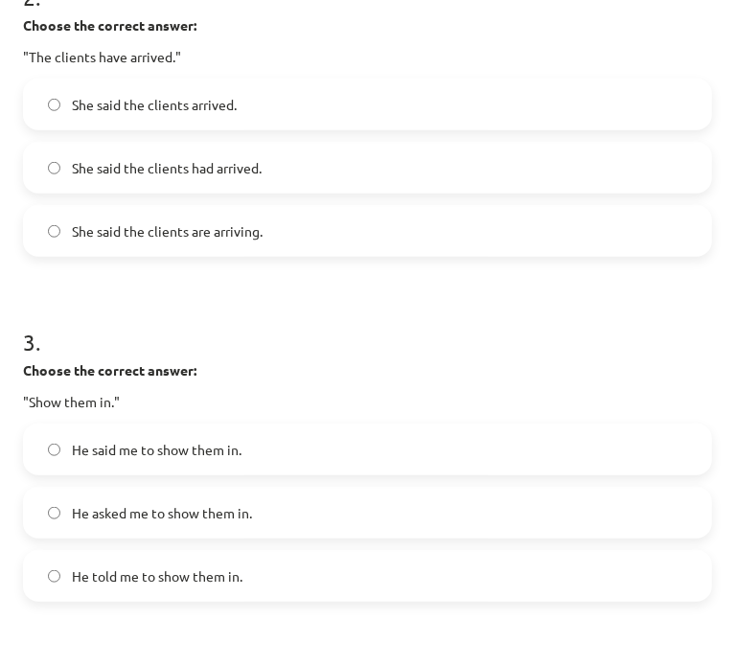
scroll to position [751, 0]
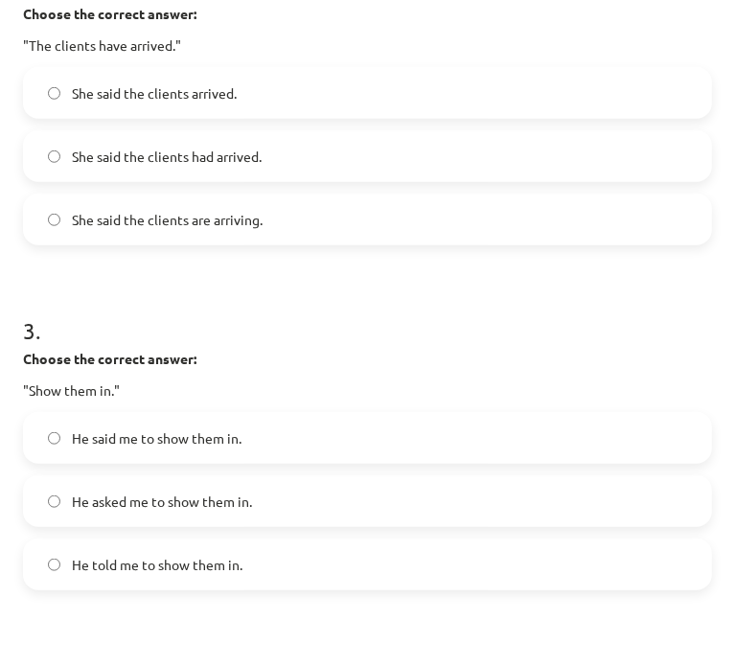
click at [122, 493] on span "He asked me to show them in." at bounding box center [162, 502] width 180 height 20
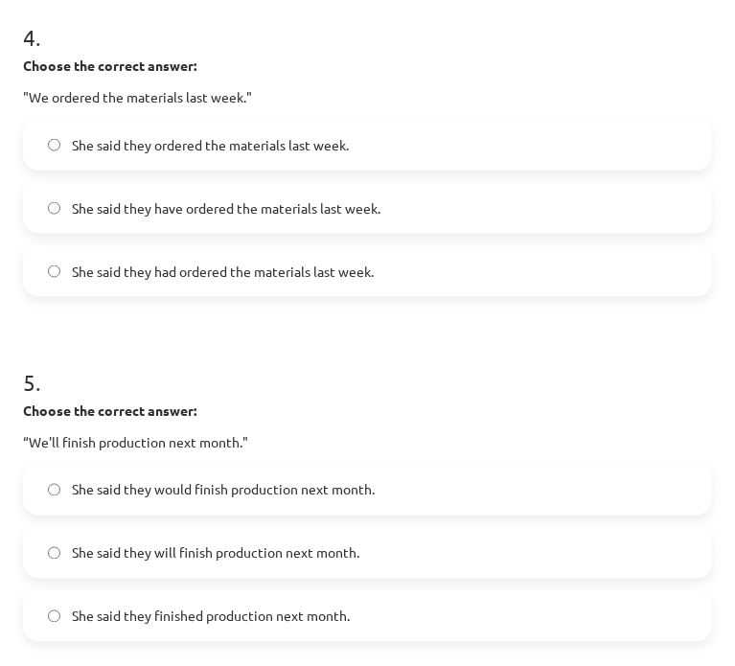
scroll to position [1391, 0]
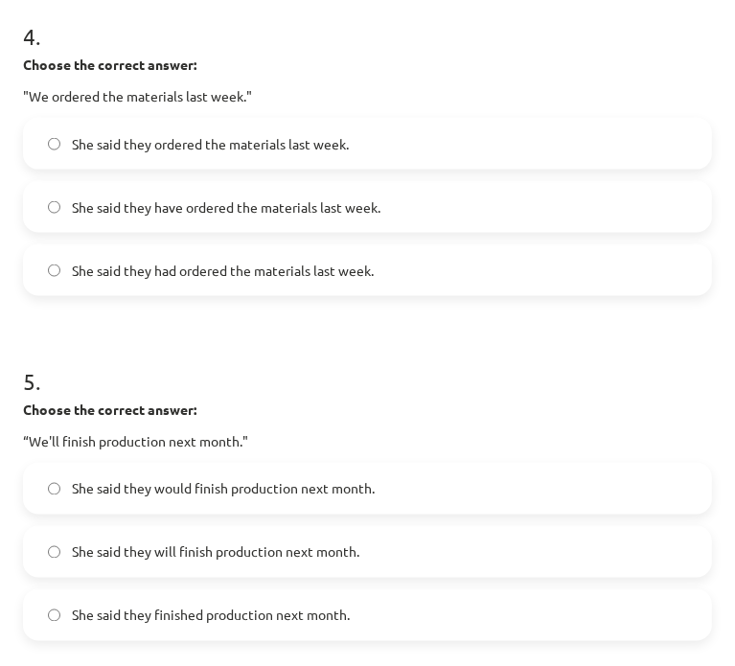
click at [214, 261] on span "She said they had ordered the materials last week." at bounding box center [223, 271] width 302 height 20
click at [257, 498] on label "She said they would finish production next month." at bounding box center [367, 489] width 685 height 48
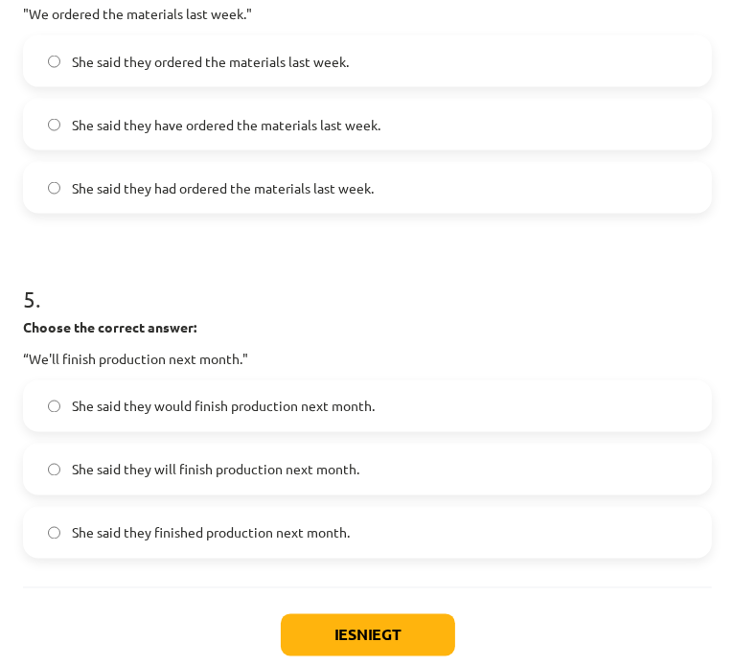
scroll to position [1551, 0]
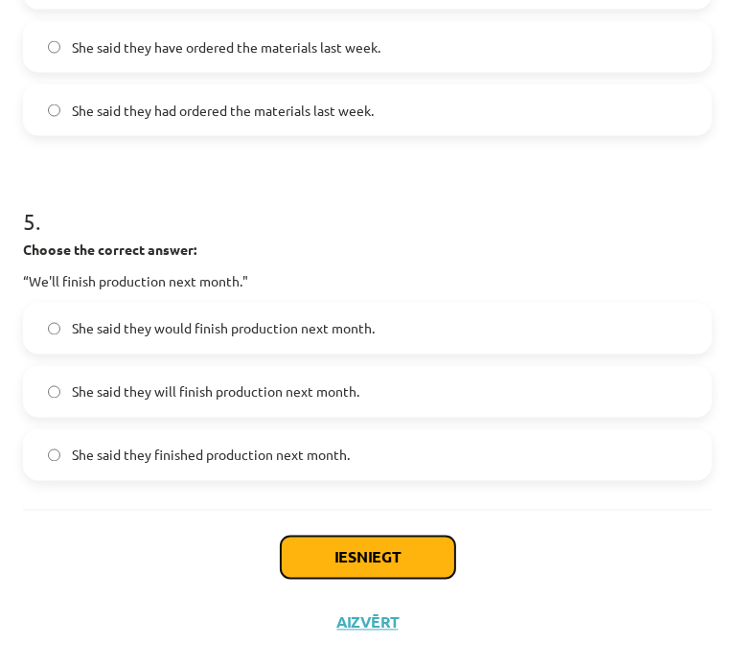
click at [394, 552] on button "Iesniegt" at bounding box center [368, 558] width 174 height 42
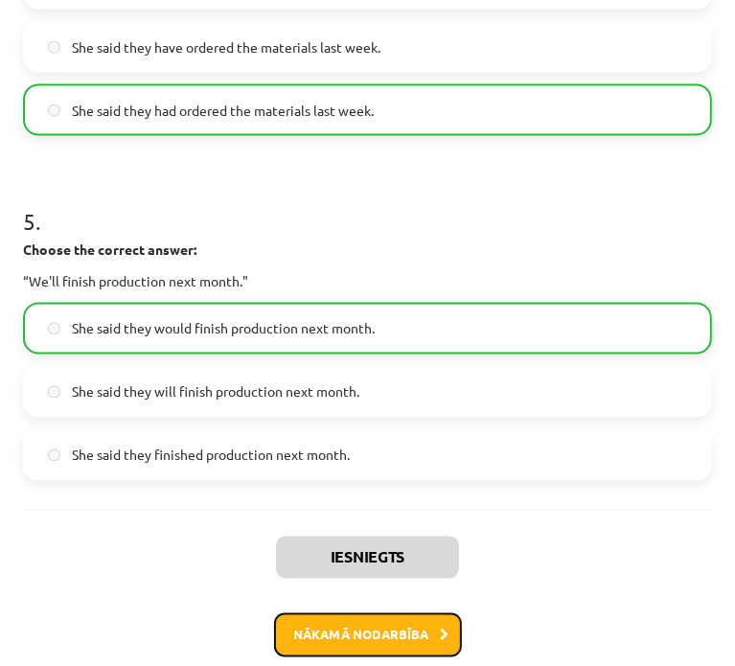
click at [395, 635] on button "Nākamā nodarbība" at bounding box center [368, 635] width 188 height 44
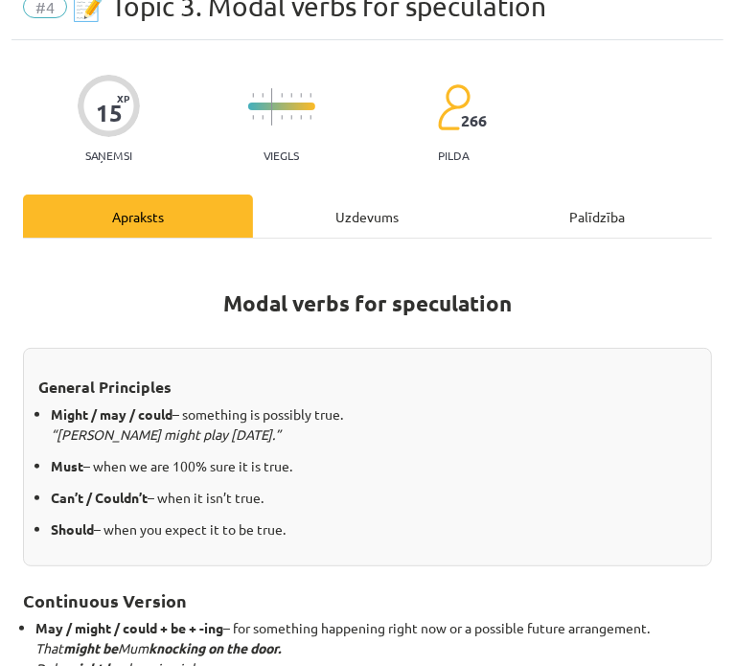
scroll to position [12, 0]
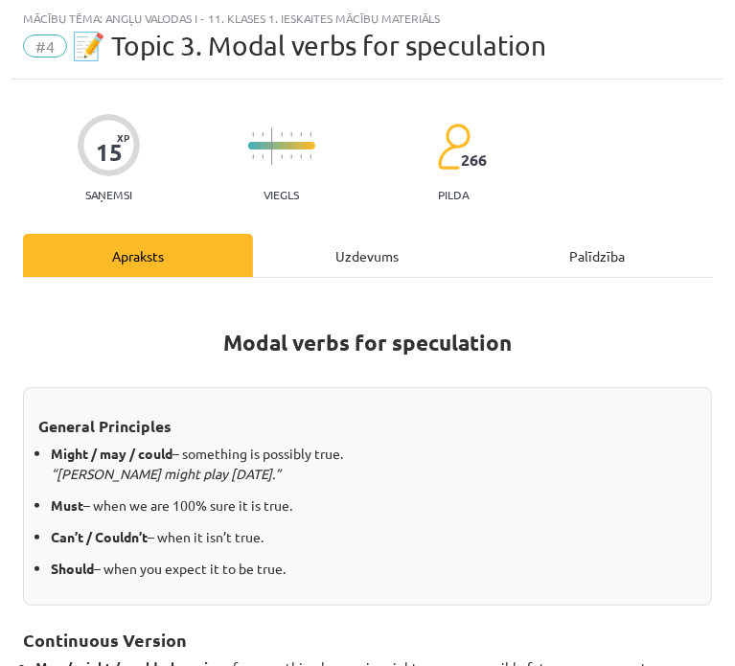
click at [338, 242] on div "Uzdevums" at bounding box center [368, 255] width 230 height 43
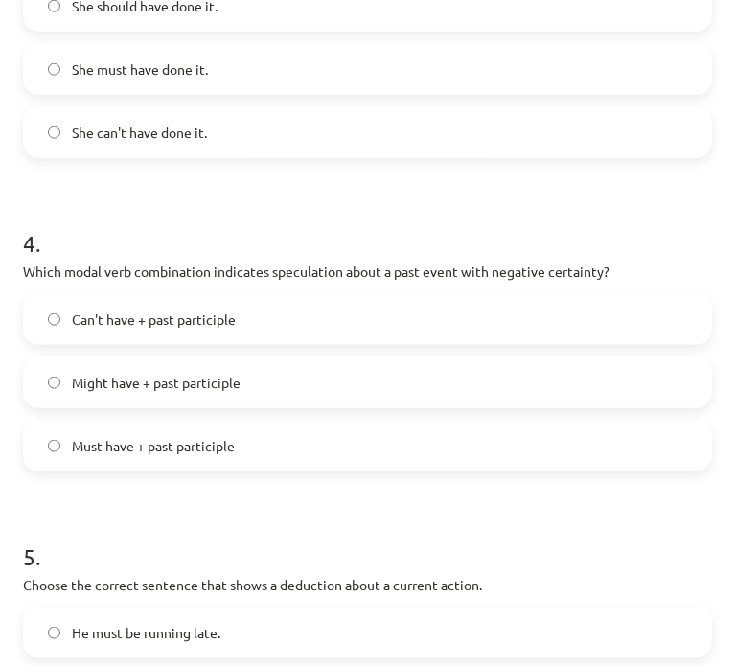
scroll to position [1393, 0]
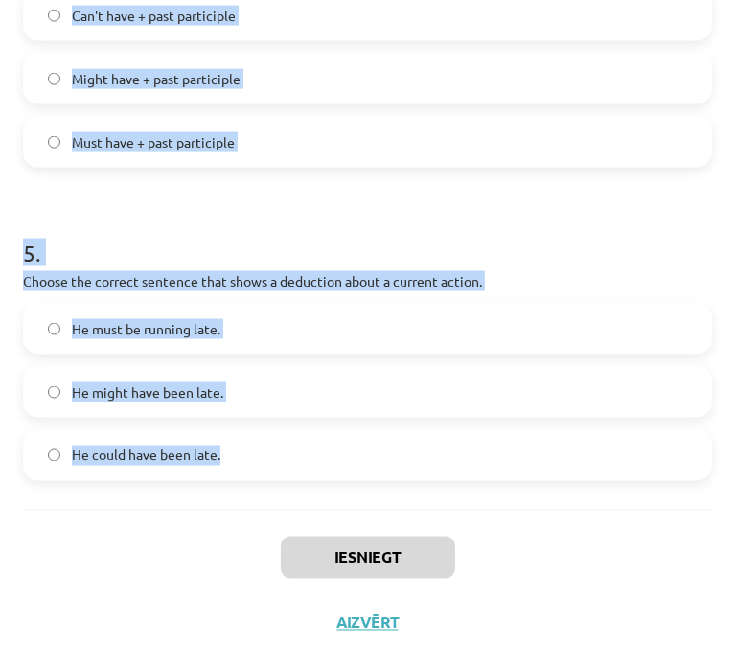
drag, startPoint x: 12, startPoint y: 214, endPoint x: 382, endPoint y: 456, distance: 442.4
copy form "1 . Which modal verb would you use to speculate about something that is possibl…"
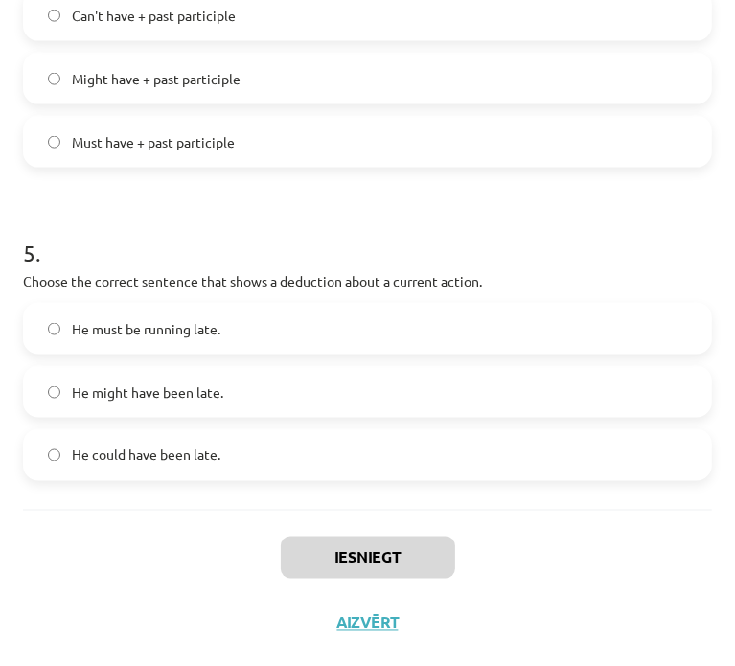
click at [486, 550] on div "Iesniegt Aizvērt" at bounding box center [367, 577] width 689 height 134
click at [215, 327] on span "He must be running late." at bounding box center [146, 329] width 149 height 20
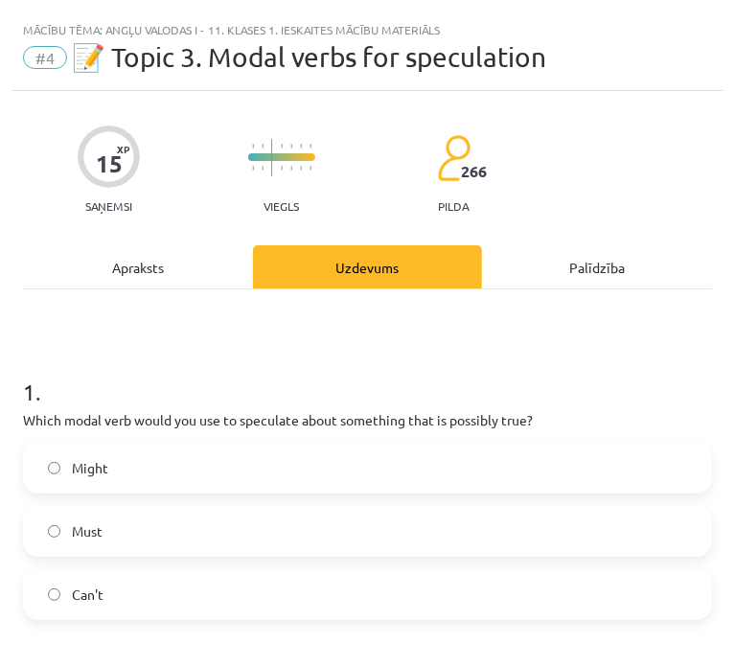
scroll to position [319, 0]
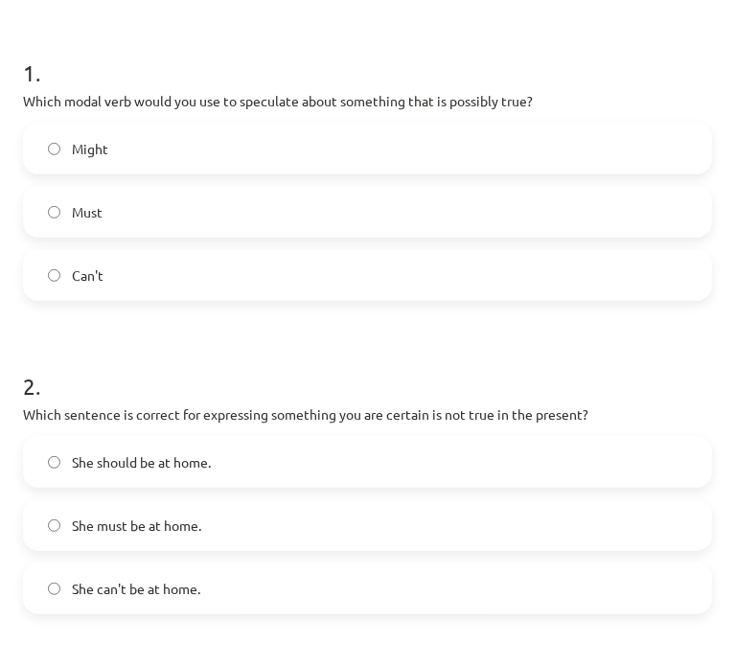
click at [257, 139] on label "Might" at bounding box center [367, 149] width 685 height 48
click at [276, 592] on label "She can't be at home." at bounding box center [367, 589] width 685 height 48
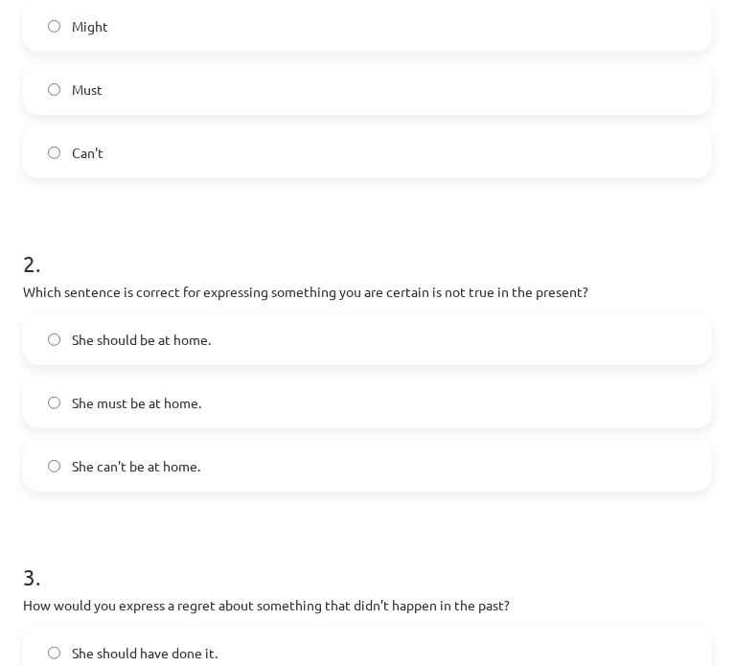
scroll to position [479, 0]
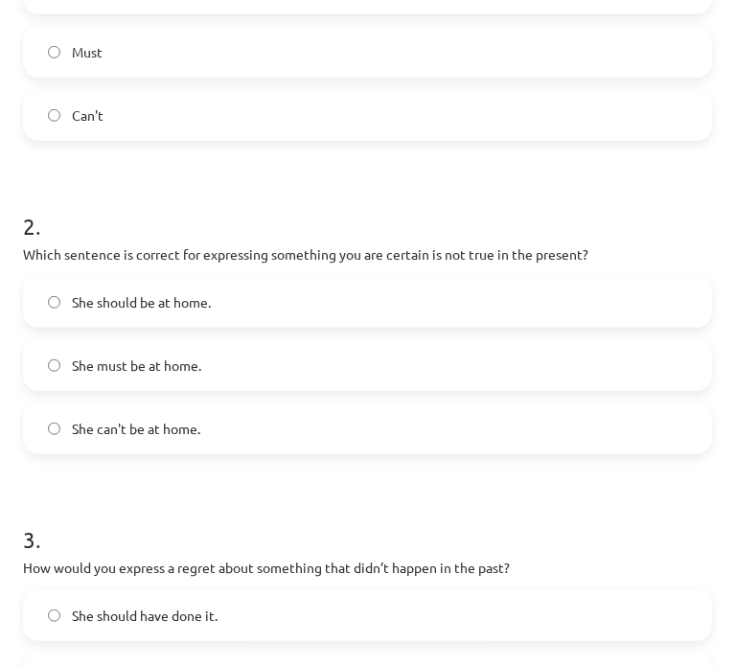
click at [100, 607] on span "She should have done it." at bounding box center [145, 616] width 146 height 20
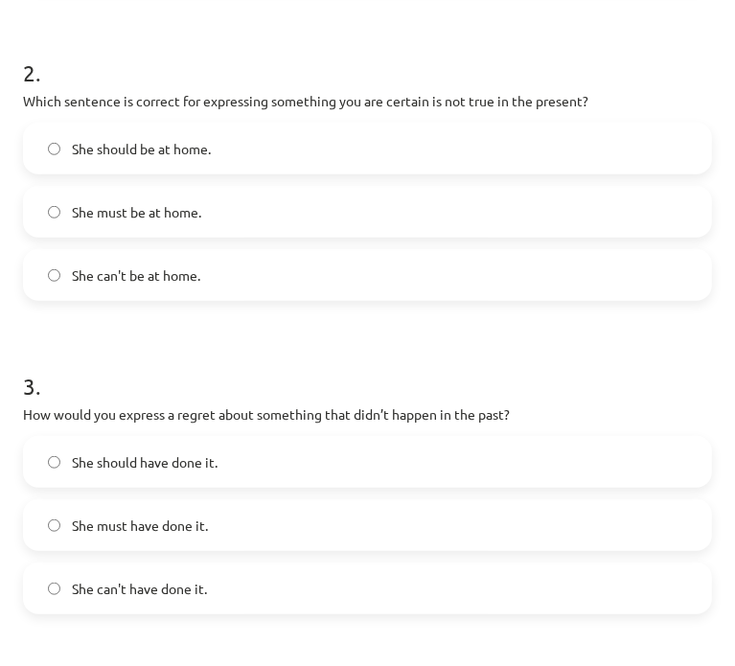
scroll to position [798, 0]
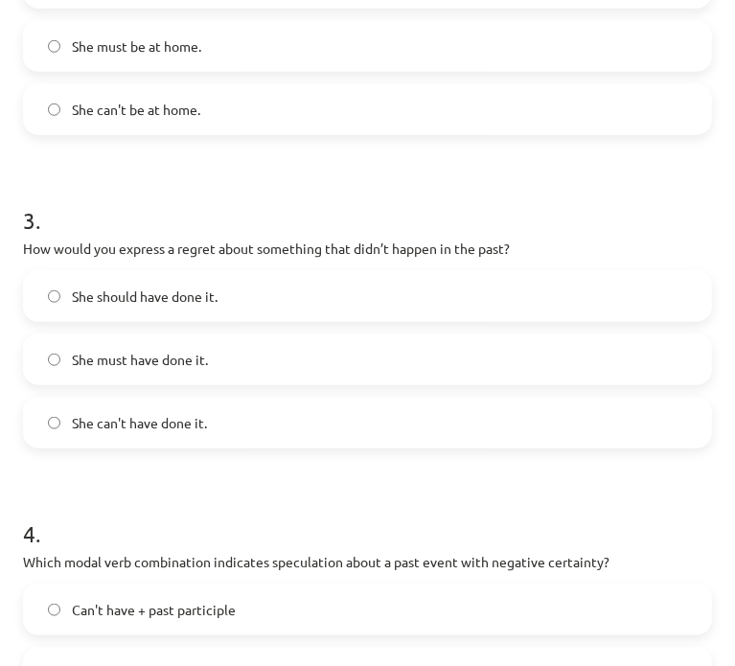
click at [83, 614] on span "Can't have + past participle" at bounding box center [154, 610] width 164 height 20
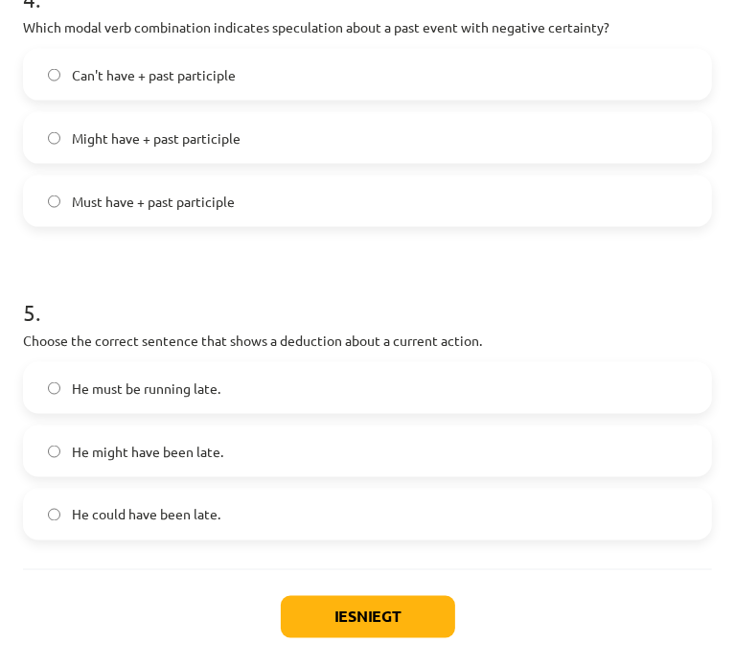
scroll to position [1393, 0]
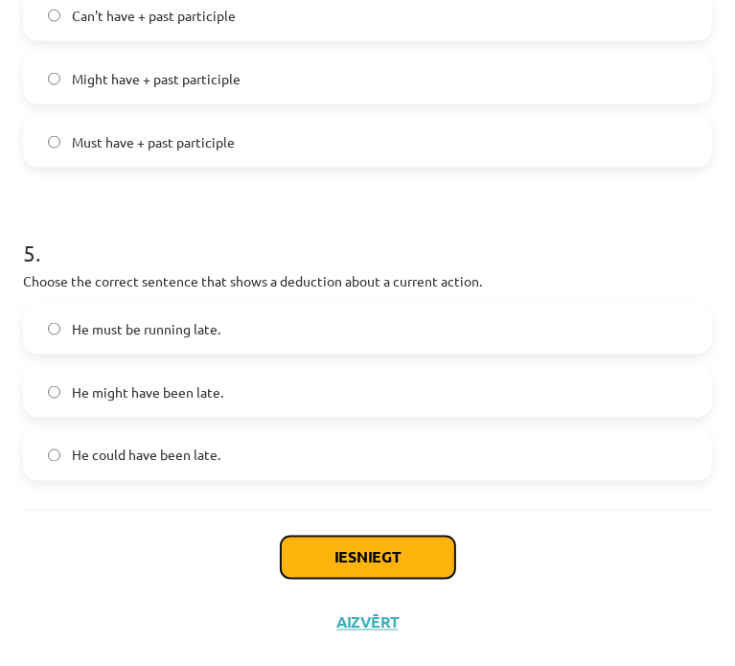
click at [299, 543] on button "Iesniegt" at bounding box center [368, 558] width 174 height 42
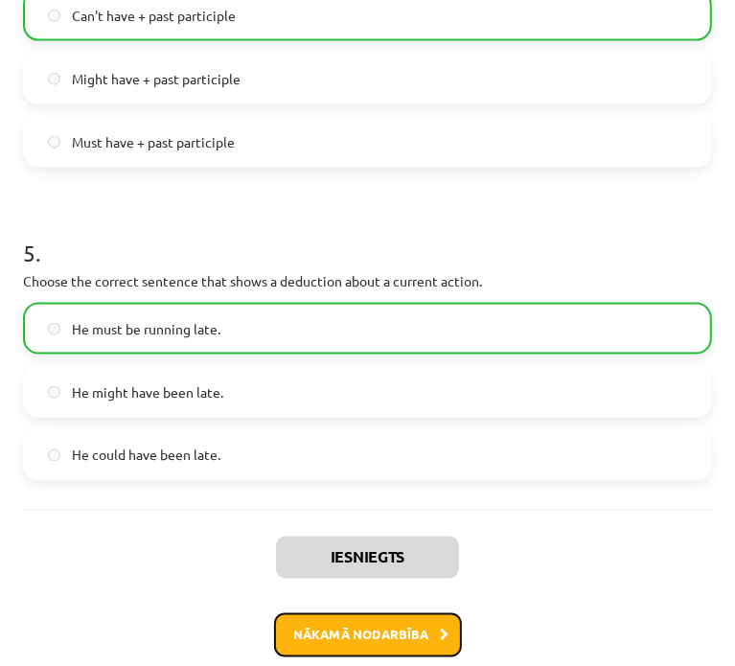
click at [338, 644] on button "Nākamā nodarbība" at bounding box center [368, 635] width 188 height 44
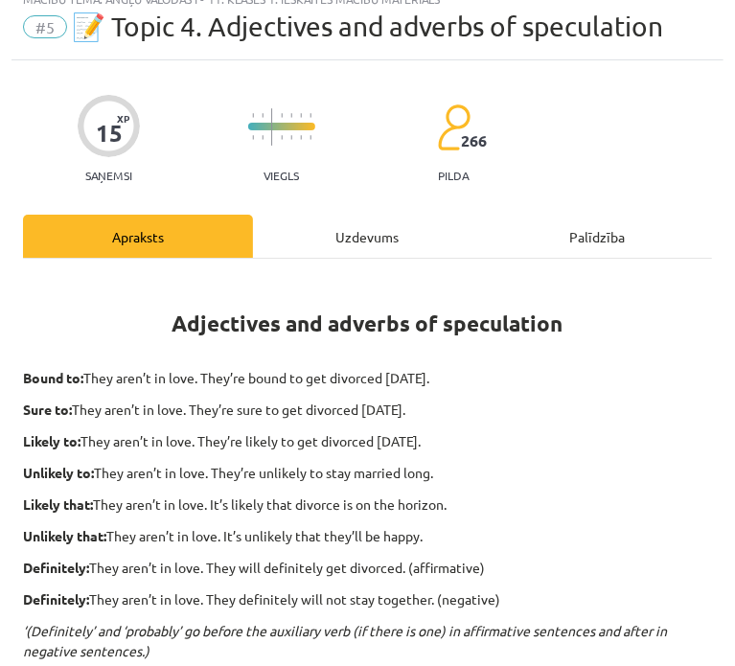
scroll to position [12, 0]
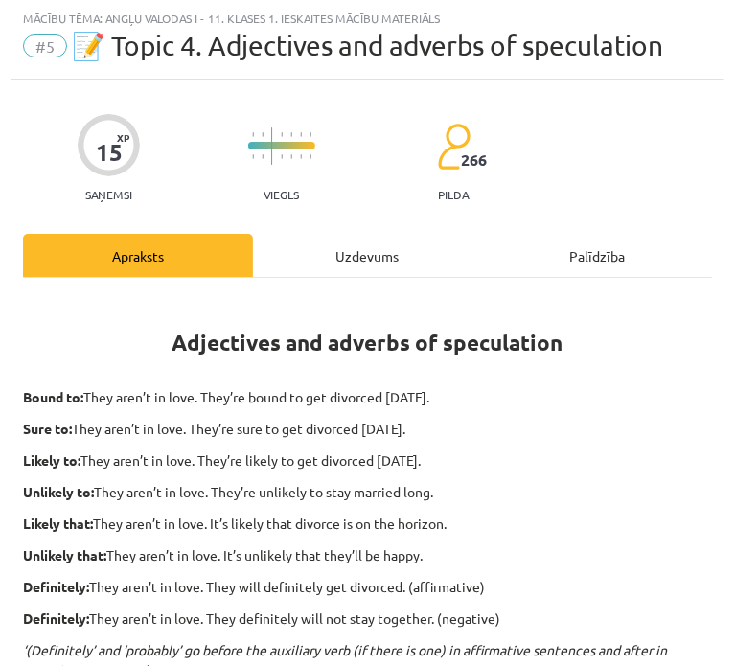
click at [311, 242] on div "Uzdevums" at bounding box center [368, 255] width 230 height 43
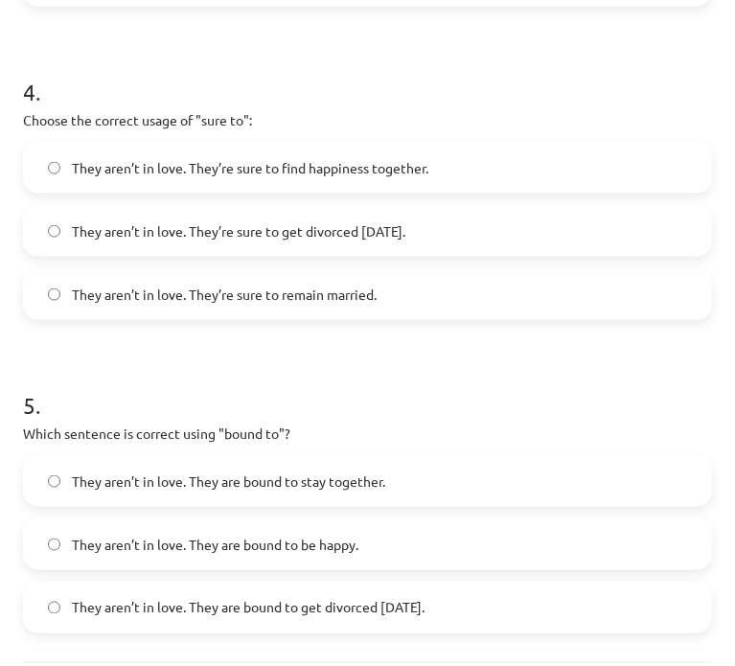
scroll to position [1424, 0]
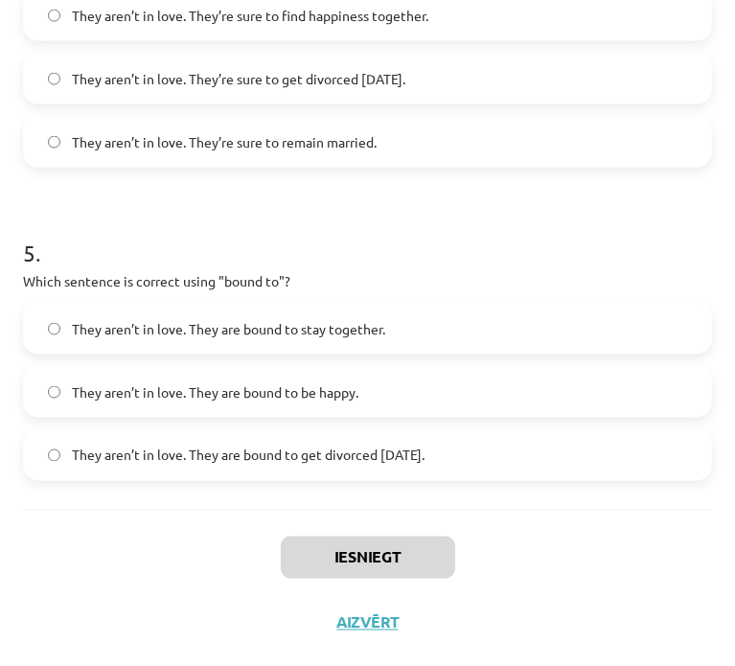
drag, startPoint x: 24, startPoint y: 217, endPoint x: 541, endPoint y: 461, distance: 571.6
copy form "1 . Choose the correct sentence using "probably" in an affirmative context: The…"
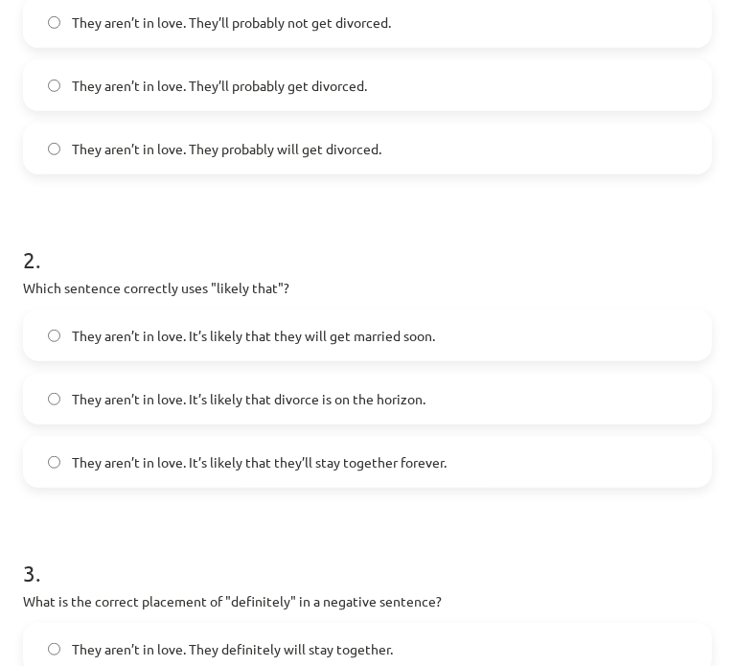
scroll to position [307, 0]
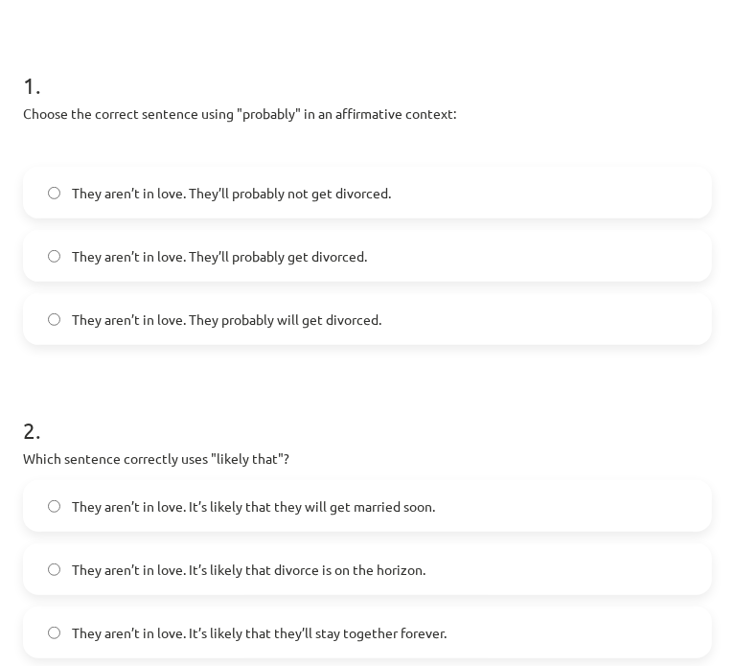
click at [203, 251] on span "They aren’t in love. They’ll probably get divorced." at bounding box center [219, 256] width 295 height 20
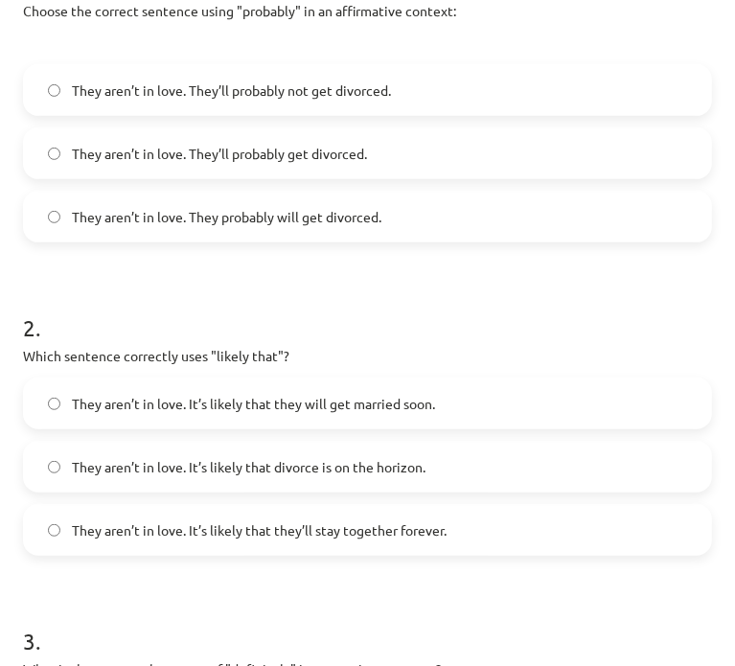
scroll to position [626, 0]
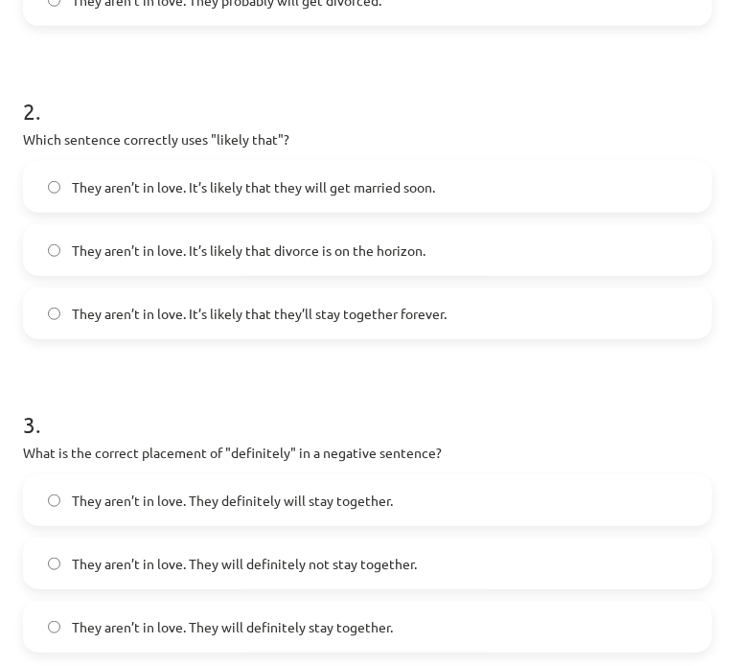
click at [107, 232] on label "They aren’t in love. It’s likely that divorce is on the horizon." at bounding box center [367, 250] width 685 height 48
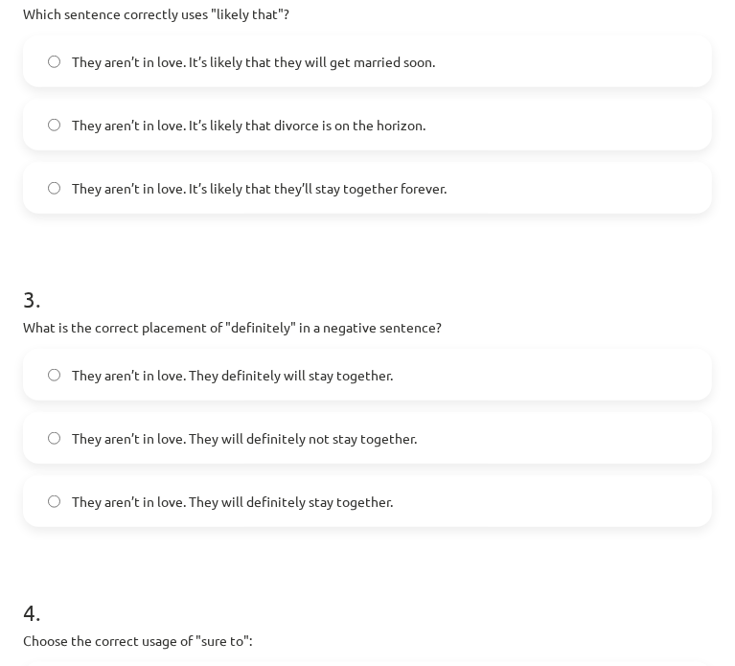
scroll to position [786, 0]
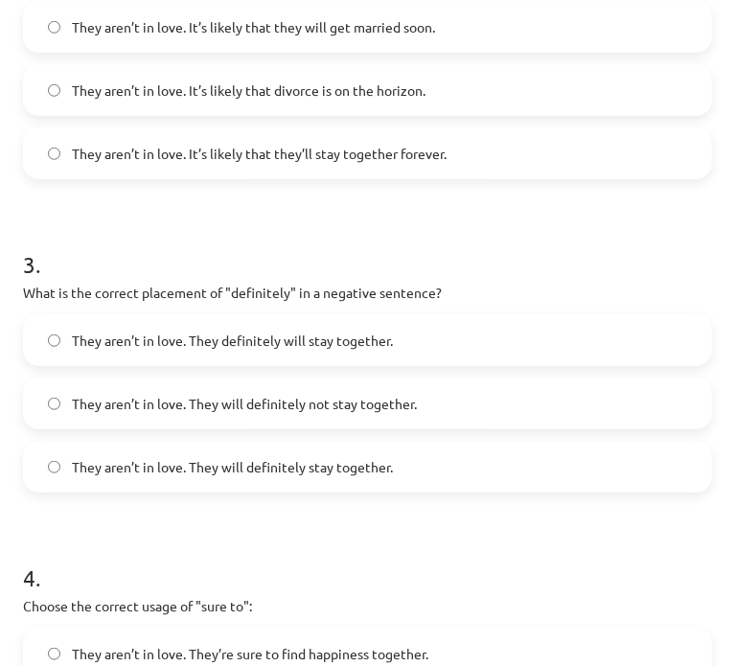
click at [267, 405] on span "They aren’t in love. They will definitely not stay together." at bounding box center [244, 404] width 345 height 20
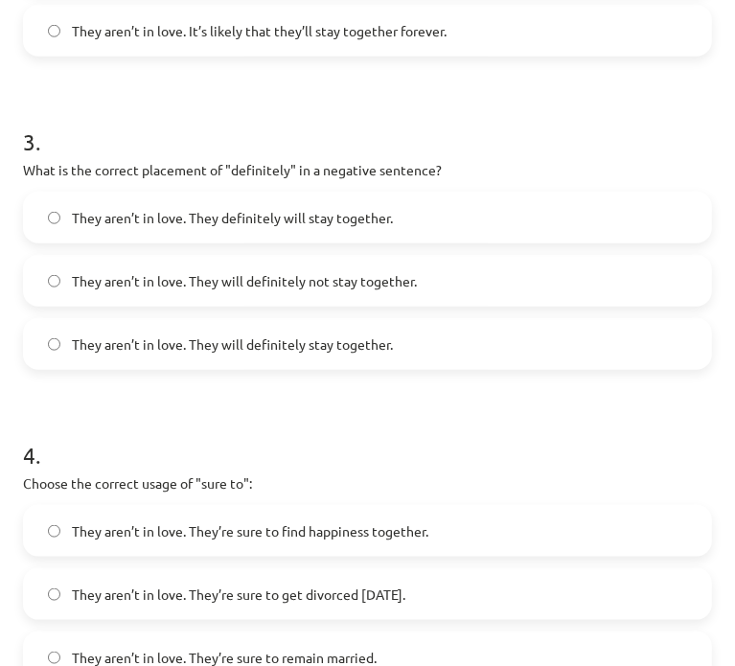
scroll to position [945, 0]
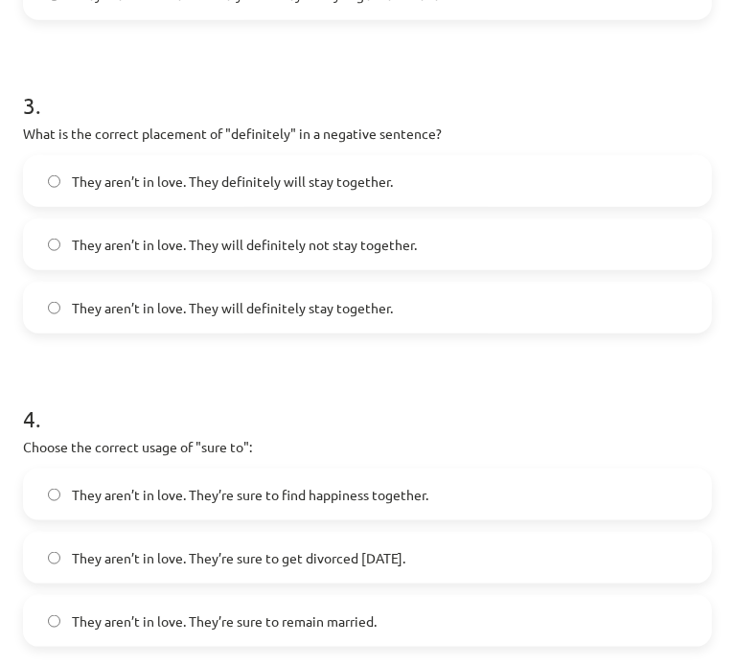
click at [194, 553] on span "They aren’t in love. They’re sure to get divorced within six months." at bounding box center [239, 558] width 334 height 20
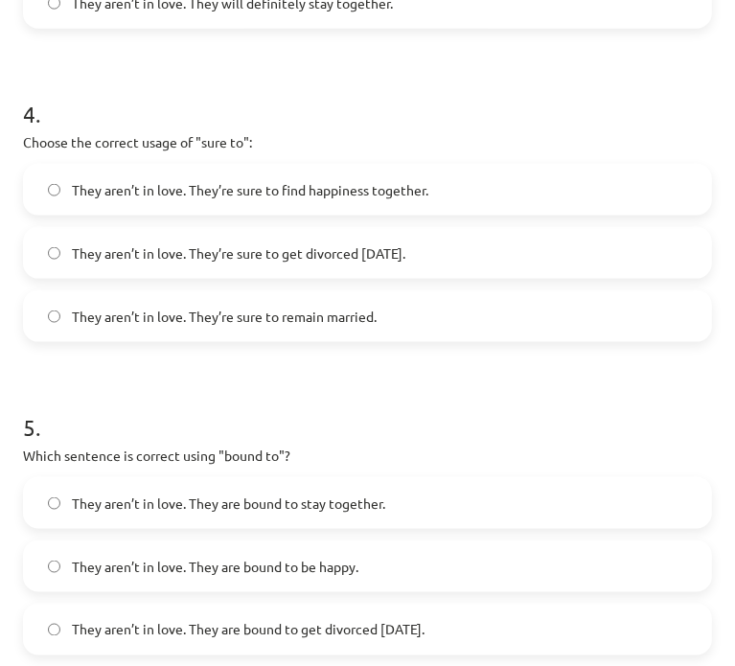
scroll to position [1424, 0]
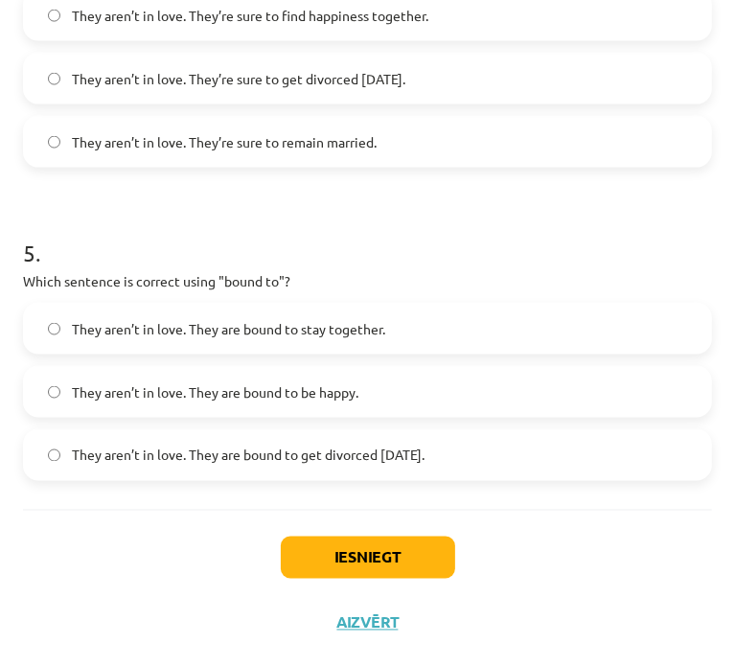
click at [240, 455] on span "They aren’t in love. They are bound to get divorced within six months." at bounding box center [248, 456] width 353 height 20
click at [367, 565] on button "Iesniegt" at bounding box center [368, 558] width 174 height 42
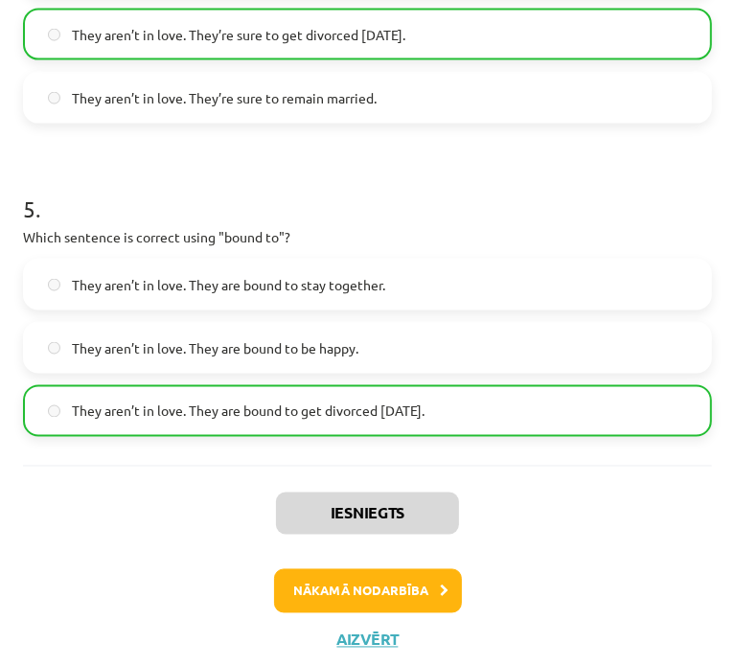
scroll to position [1485, 0]
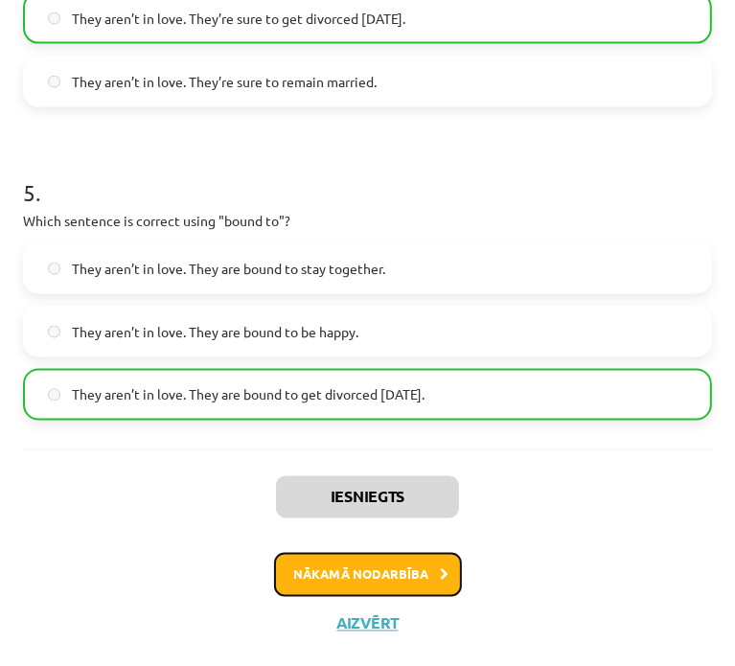
click at [381, 581] on button "Nākamā nodarbība" at bounding box center [368, 575] width 188 height 44
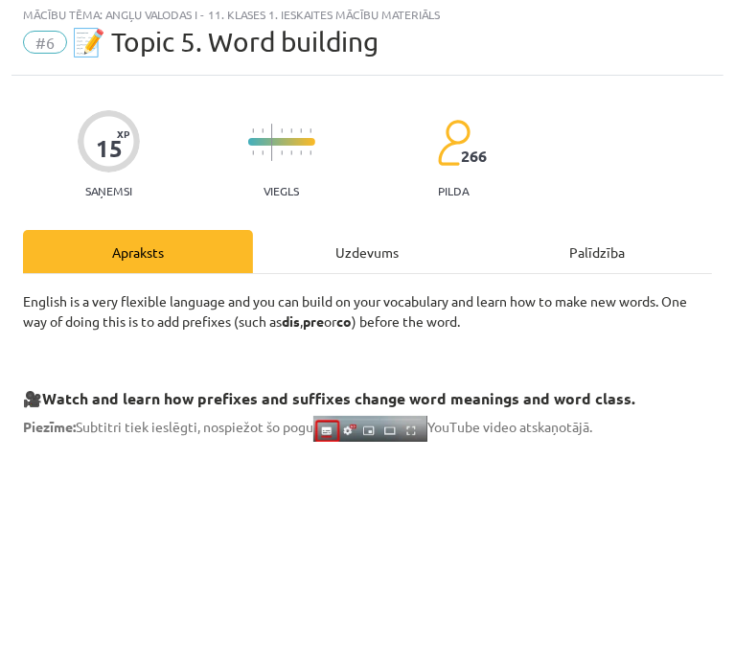
scroll to position [12, 0]
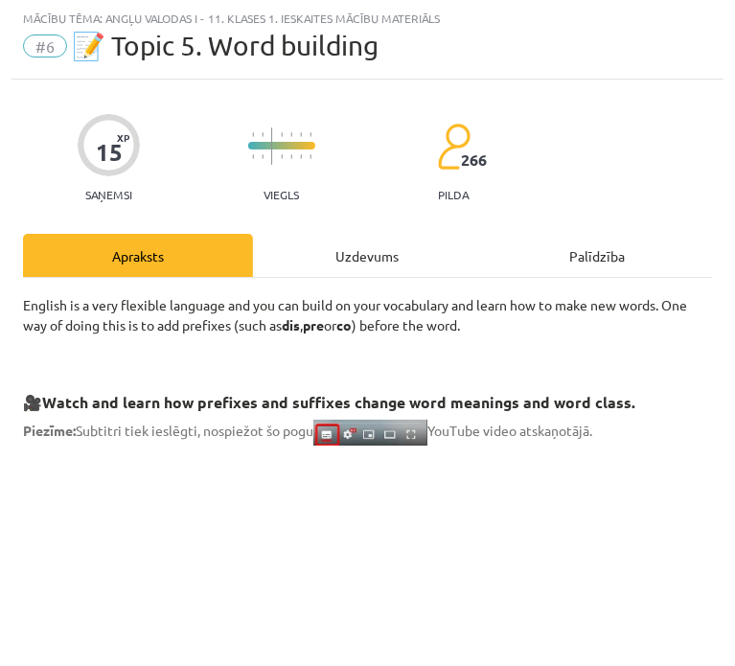
click at [339, 256] on div "Uzdevums" at bounding box center [368, 255] width 230 height 43
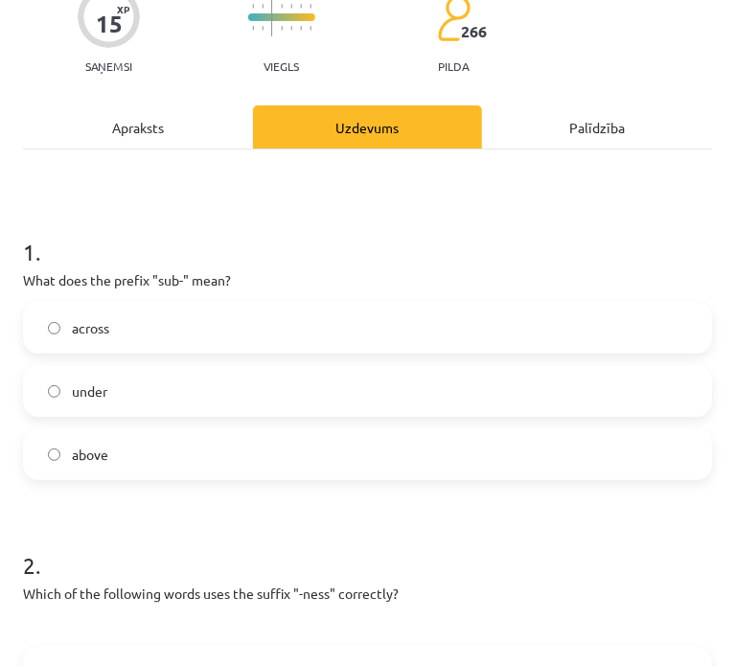
scroll to position [171, 0]
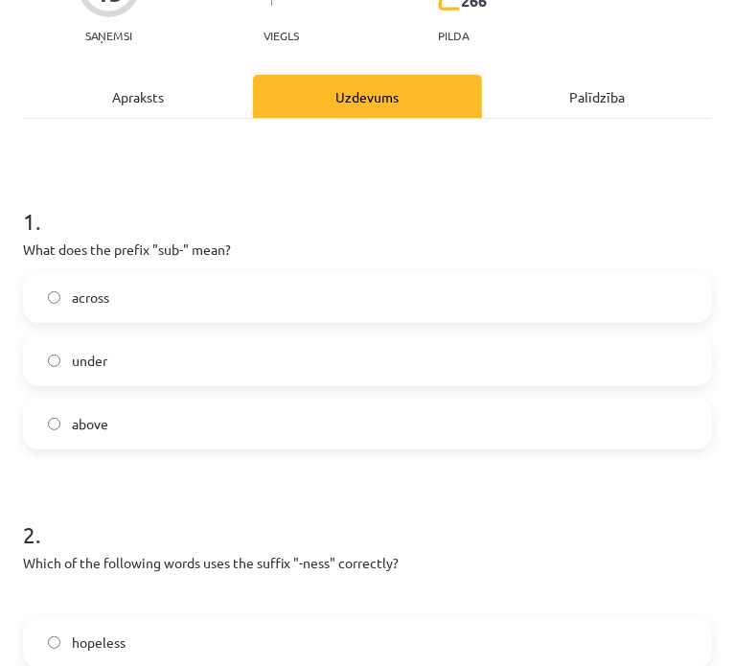
click at [194, 370] on label "under" at bounding box center [367, 360] width 685 height 48
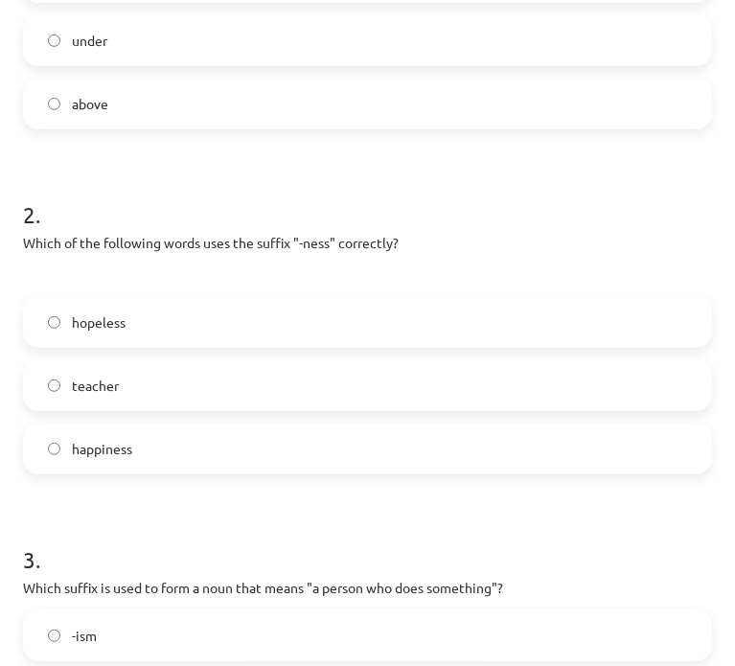
scroll to position [331, 0]
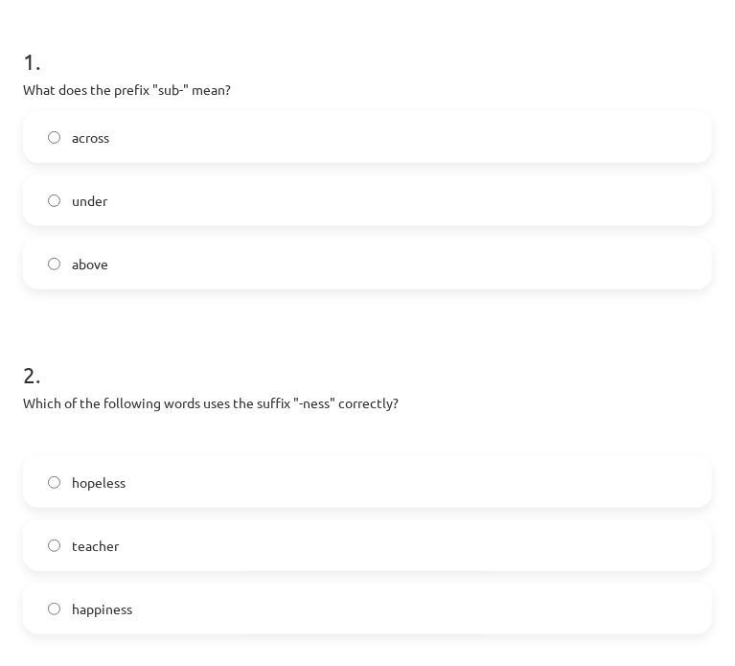
click at [220, 143] on label "across" at bounding box center [367, 137] width 685 height 48
click at [215, 260] on label "above" at bounding box center [367, 264] width 685 height 48
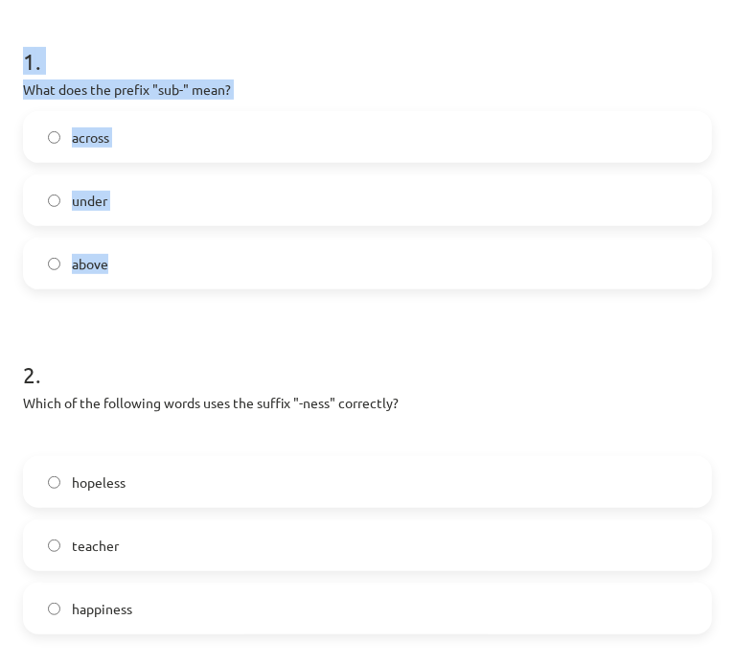
drag, startPoint x: 19, startPoint y: 58, endPoint x: 223, endPoint y: 252, distance: 281.4
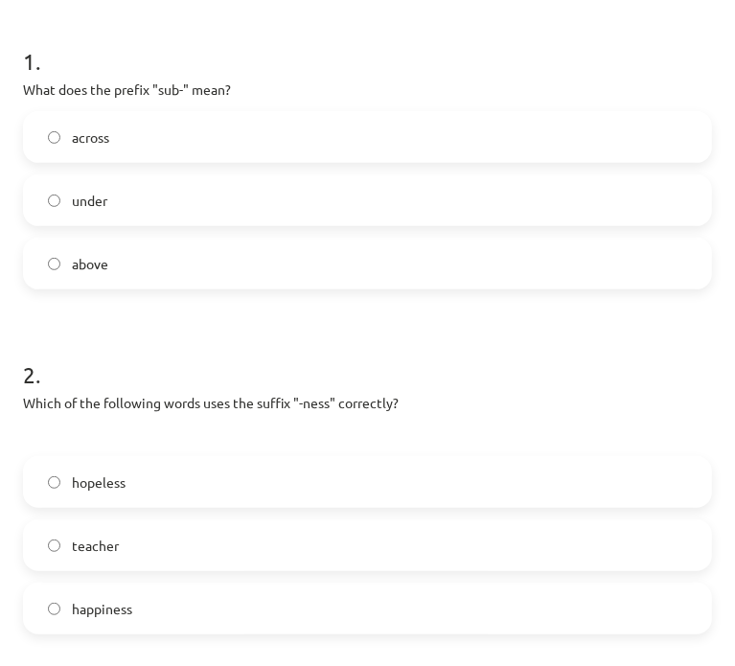
drag, startPoint x: 169, startPoint y: 350, endPoint x: 120, endPoint y: 283, distance: 83.0
click at [150, 329] on h1 "2 ." at bounding box center [367, 357] width 689 height 59
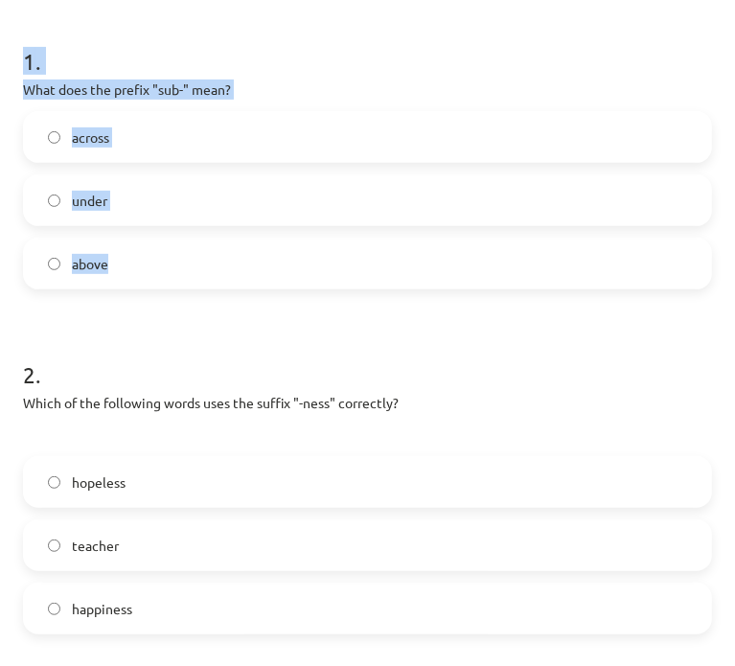
drag, startPoint x: 122, startPoint y: 271, endPoint x: -1, endPoint y: 82, distance: 225.2
click at [0, 82] on html "0 Dāvanas 1332 mP 0 xp Natālija Leiškalne Sākums Aktuāli Kā mācīties eSKOLĀ Kon…" at bounding box center [367, 14] width 735 height 666
copy div "XP 100 60 / 100 XP Angļu valodas i - 11. klases 1. ieskaites mācību materiāls X…"
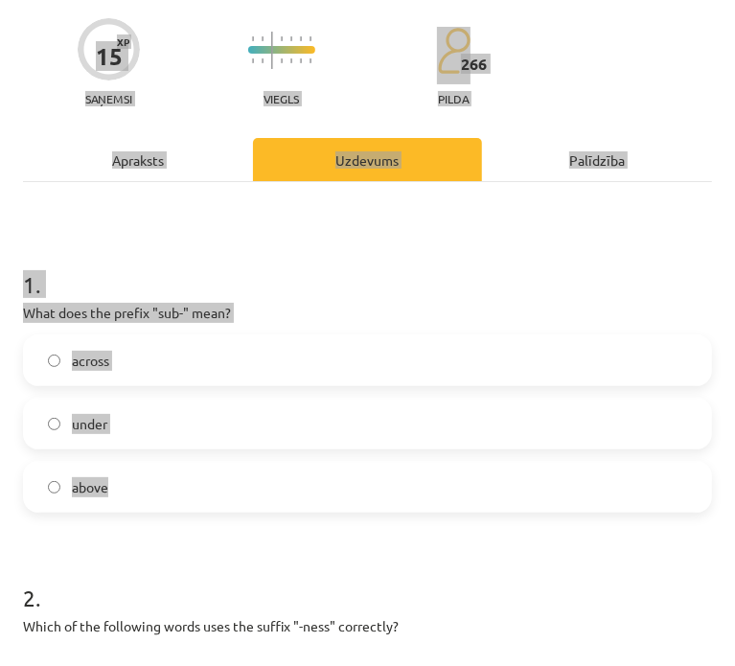
scroll to position [0, 0]
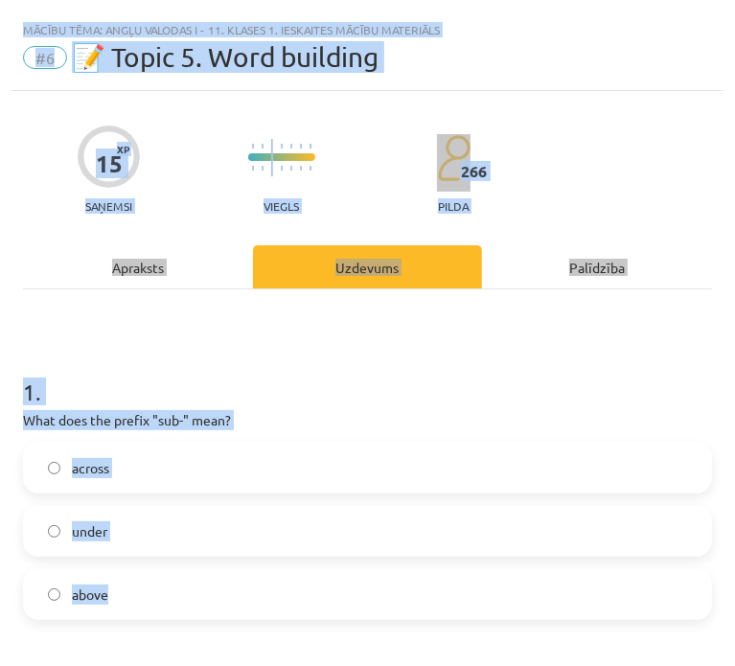
click at [487, 347] on h1 "1 ." at bounding box center [367, 374] width 689 height 59
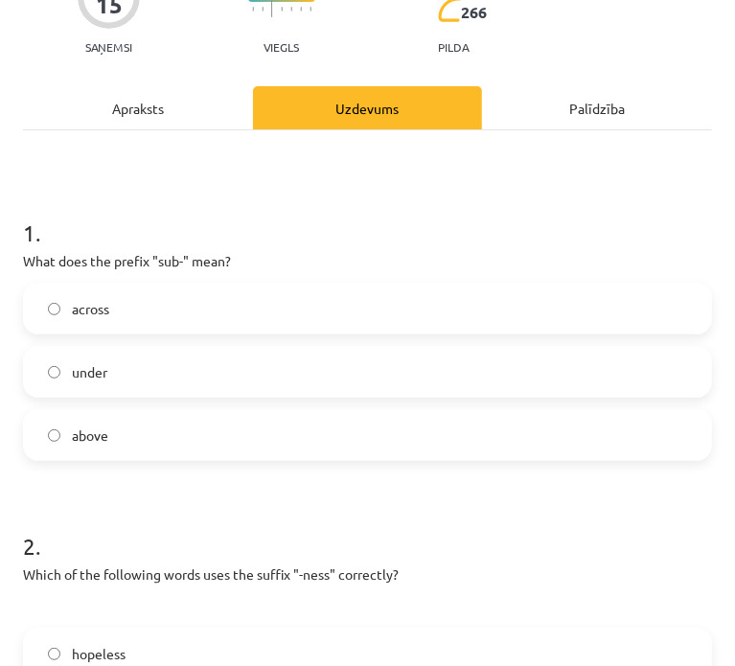
scroll to position [319, 0]
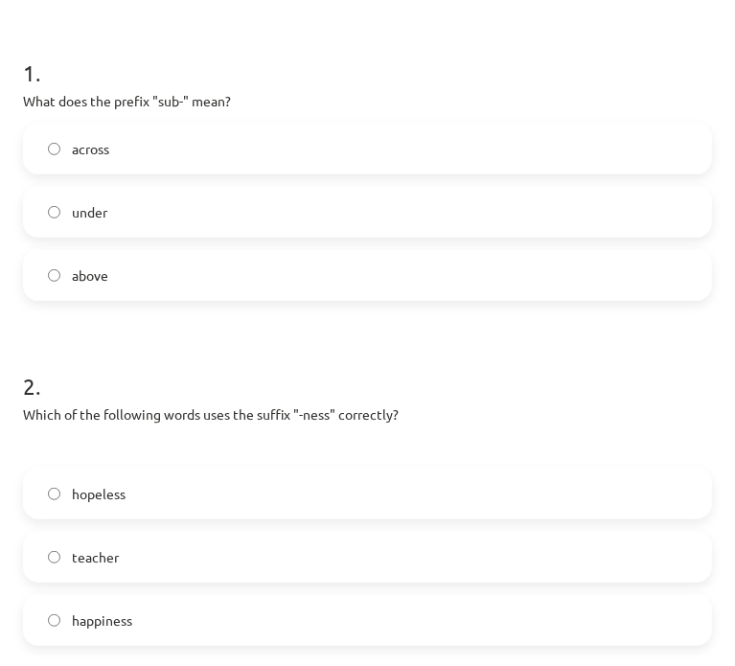
click at [199, 207] on label "under" at bounding box center [367, 212] width 685 height 48
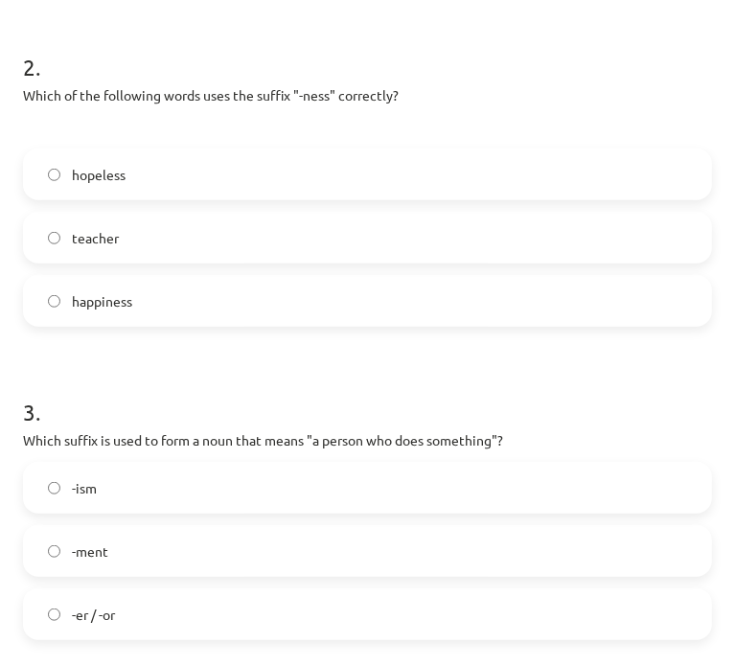
click at [180, 311] on label "happiness" at bounding box center [367, 301] width 685 height 48
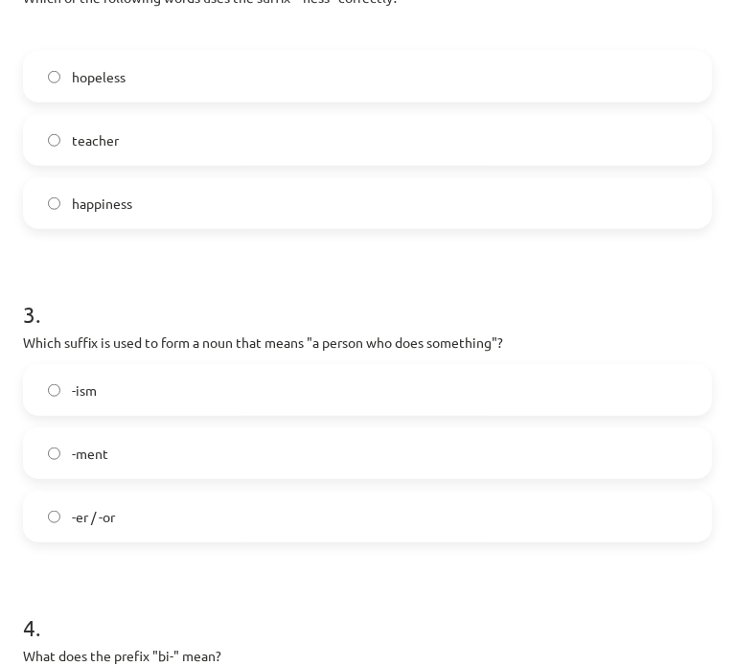
scroll to position [1424, 0]
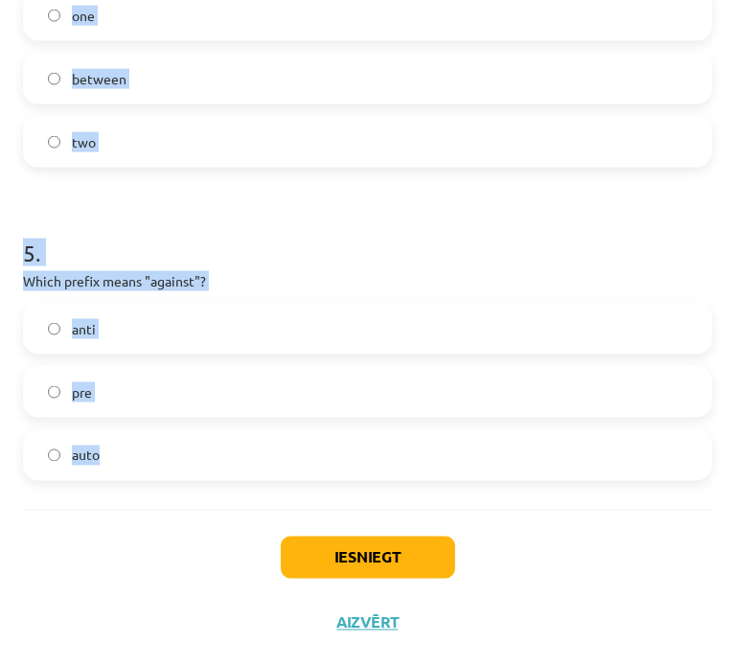
drag, startPoint x: 14, startPoint y: 222, endPoint x: 371, endPoint y: 439, distance: 417.2
copy form "2 . Which of the following words uses the suffix "-ness" correctly? hopeless te…"
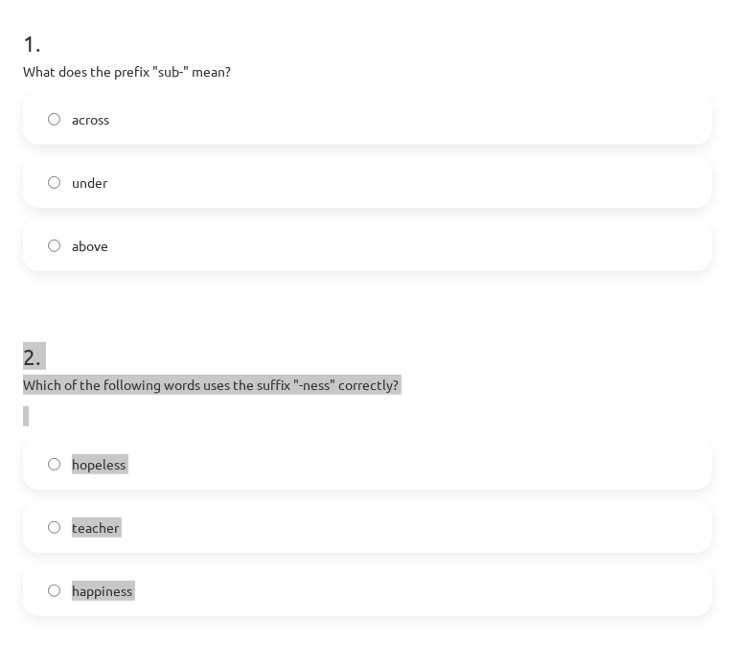
scroll to position [307, 0]
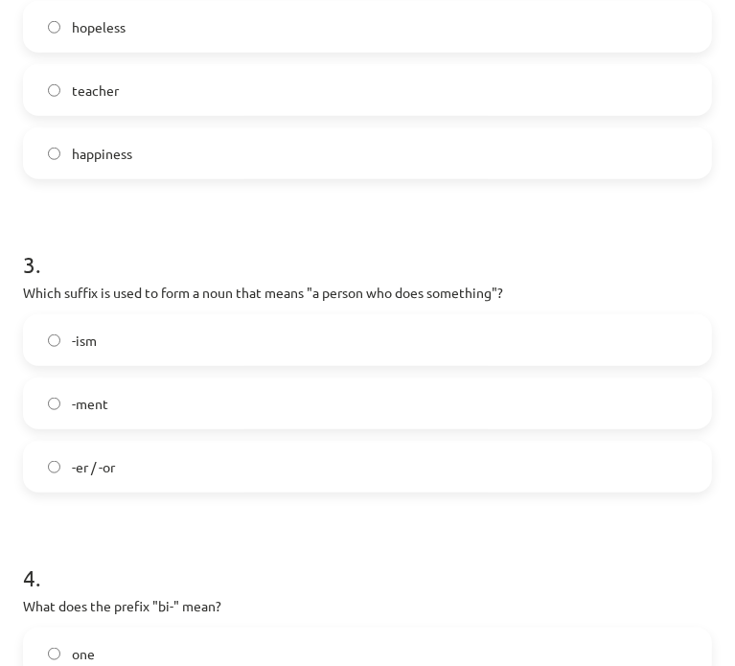
scroll to position [945, 0]
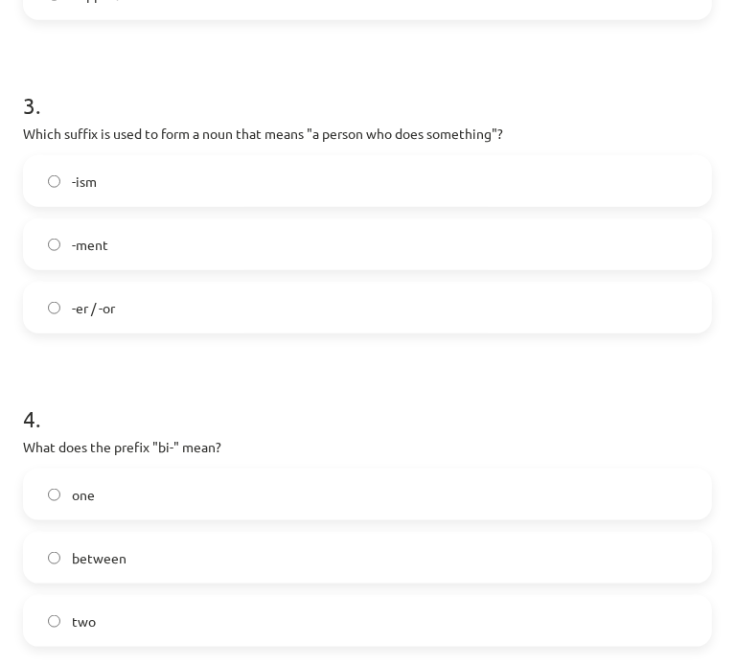
click at [243, 318] on label "-er / -or" at bounding box center [367, 308] width 685 height 48
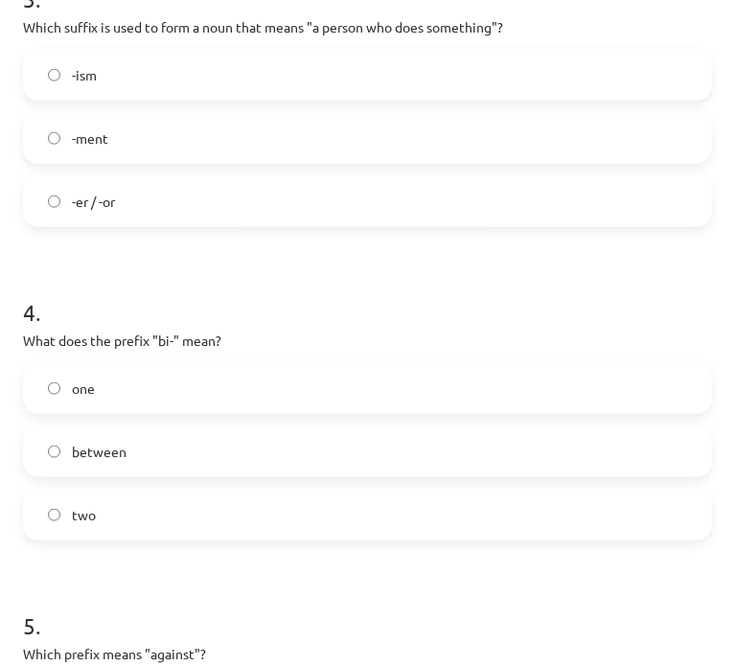
scroll to position [1104, 0]
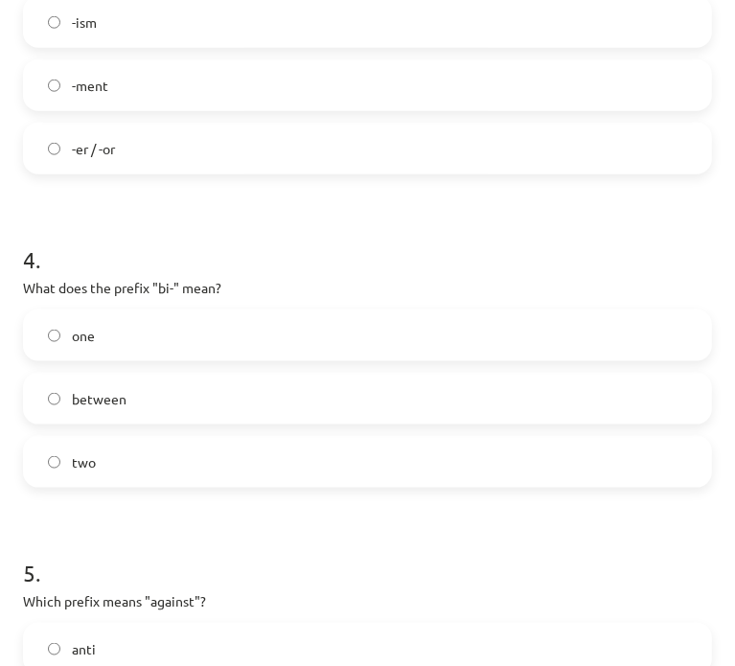
click at [232, 462] on label "two" at bounding box center [367, 462] width 685 height 48
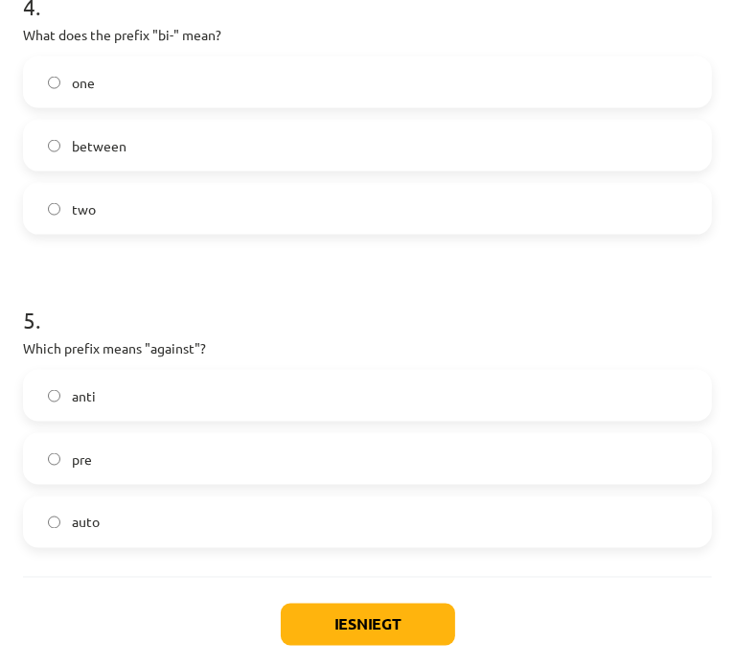
scroll to position [1424, 0]
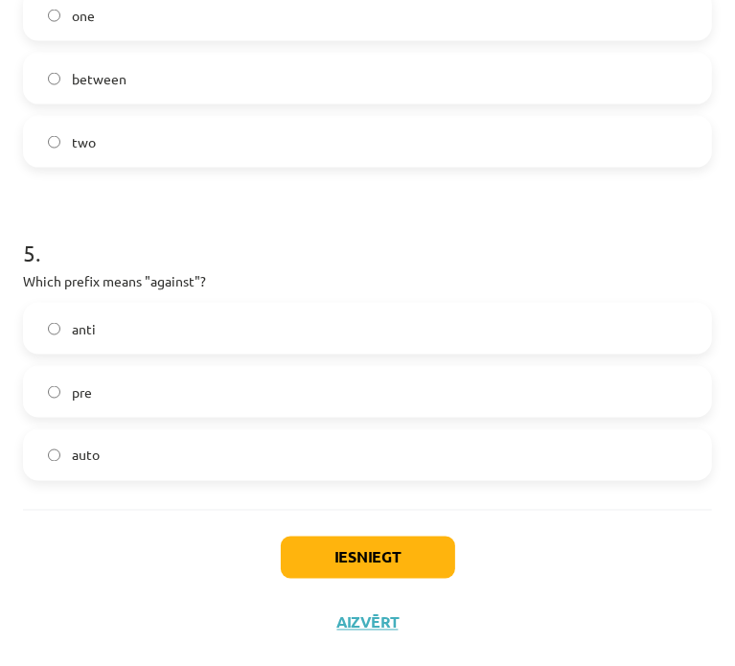
click at [248, 334] on label "anti" at bounding box center [367, 329] width 685 height 48
click at [388, 554] on button "Iesniegt" at bounding box center [368, 558] width 174 height 42
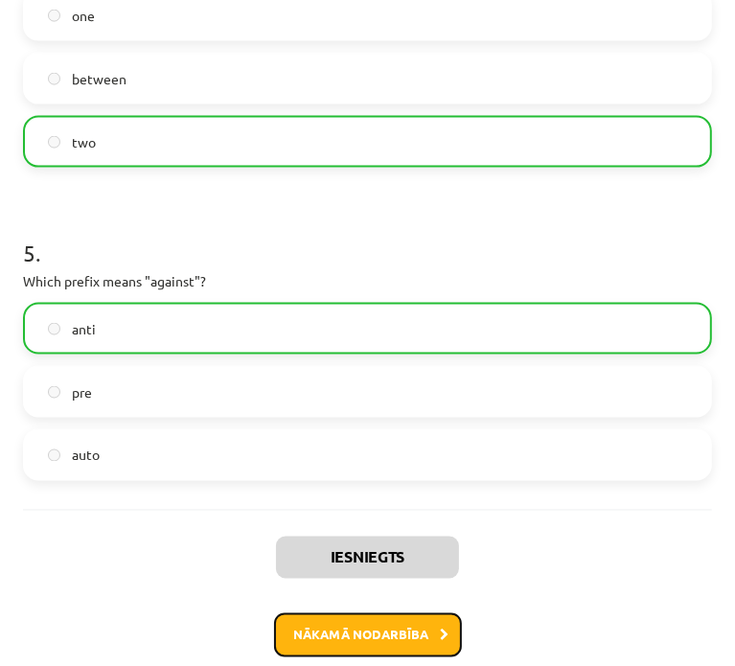
click at [330, 625] on button "Nākamā nodarbība" at bounding box center [368, 635] width 188 height 44
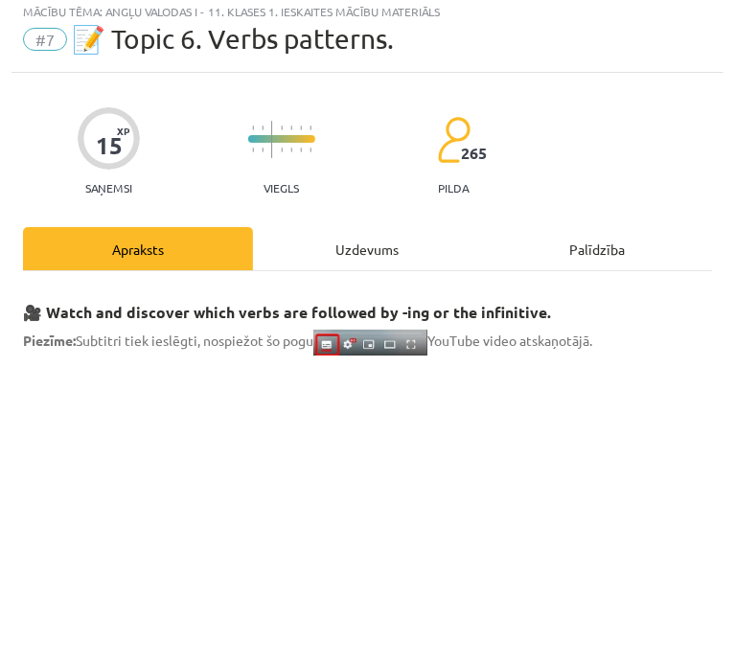
scroll to position [12, 0]
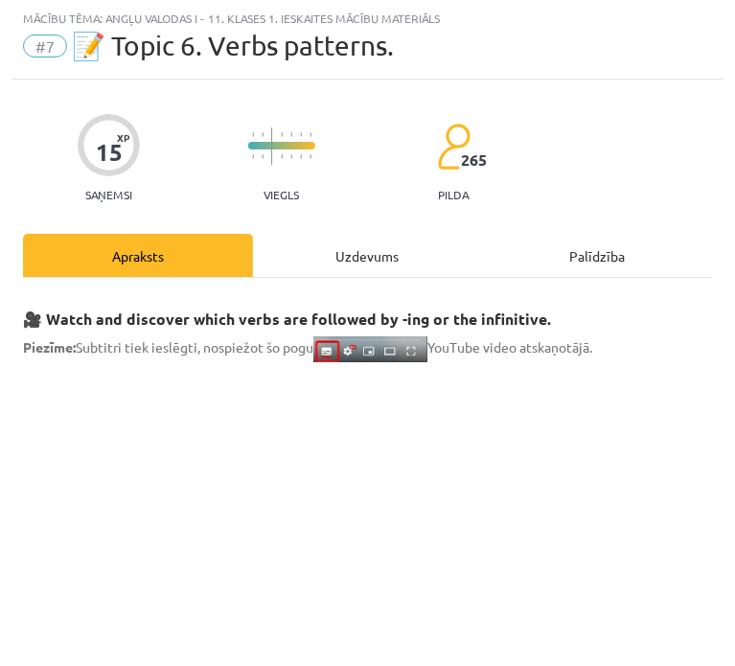
click at [296, 264] on div "Uzdevums" at bounding box center [368, 255] width 230 height 43
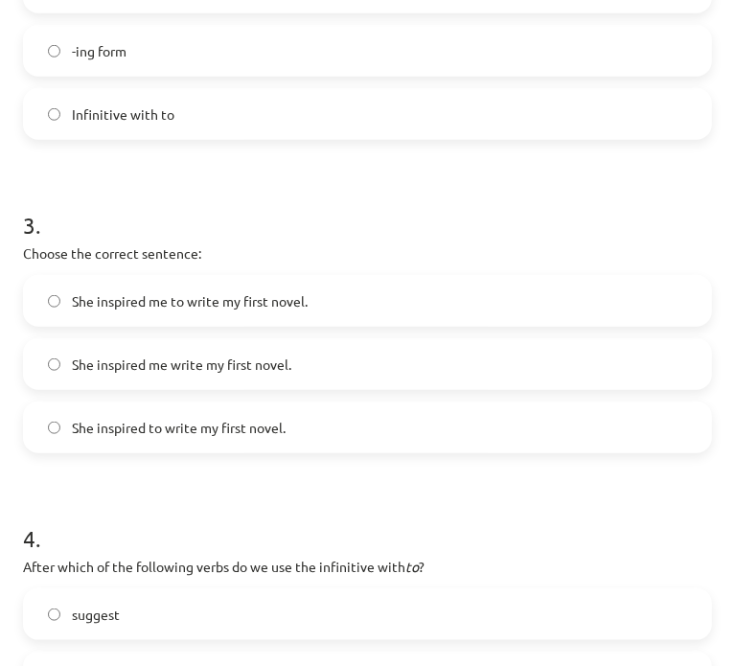
scroll to position [1393, 0]
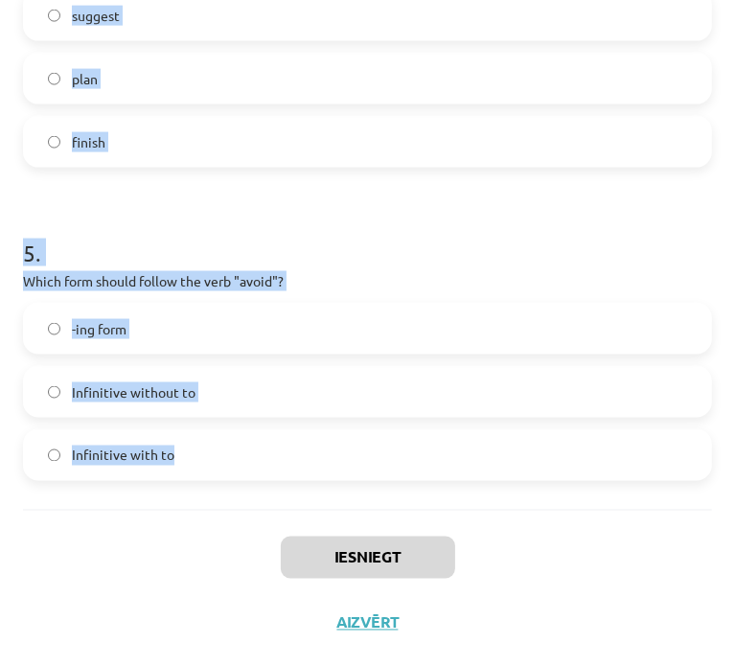
drag, startPoint x: 13, startPoint y: 377, endPoint x: 353, endPoint y: 439, distance: 345.0
copy form "1 . What is the difference in meaning between "stop talking" and "stop to talk"…"
click at [390, 213] on h1 "5 ." at bounding box center [367, 235] width 689 height 59
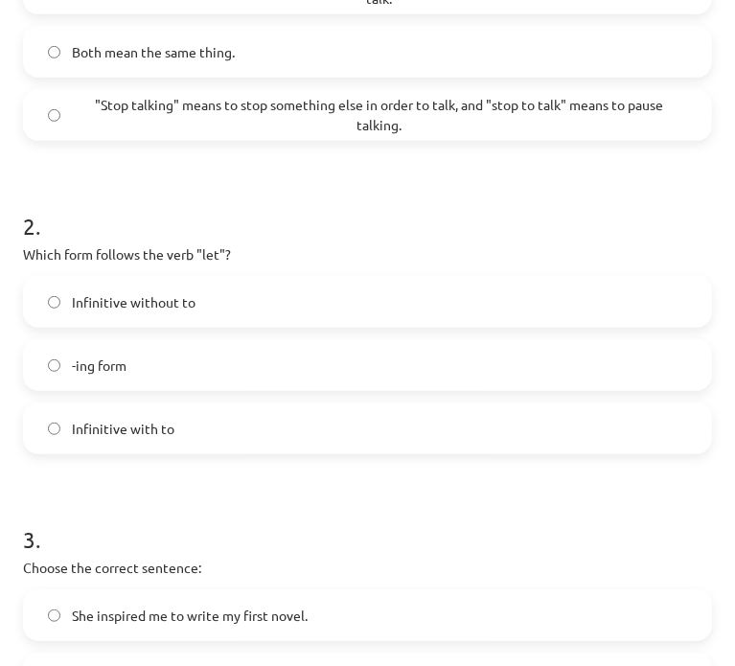
scroll to position [319, 0]
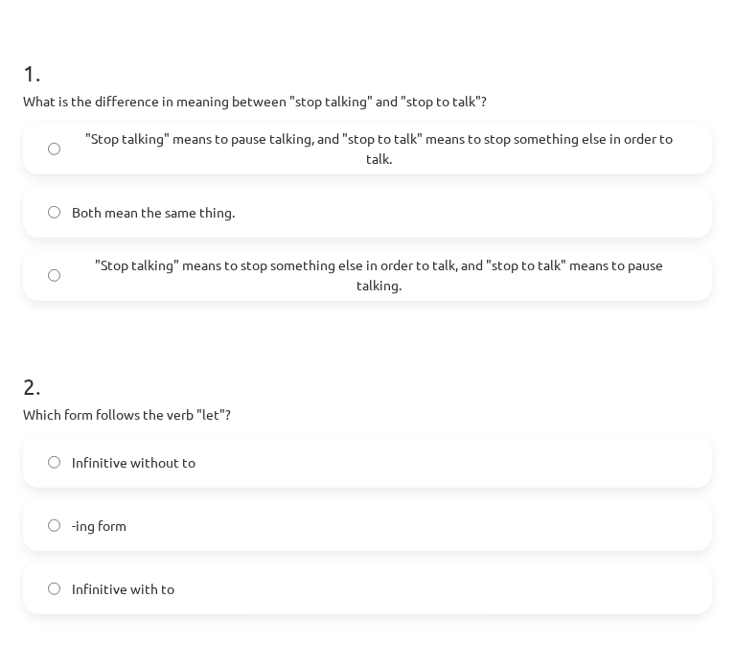
click at [156, 141] on span ""Stop talking" means to pause talking, and "stop to talk" means to stop somethi…" at bounding box center [379, 148] width 615 height 40
click at [316, 471] on label "Infinitive without to" at bounding box center [367, 462] width 685 height 48
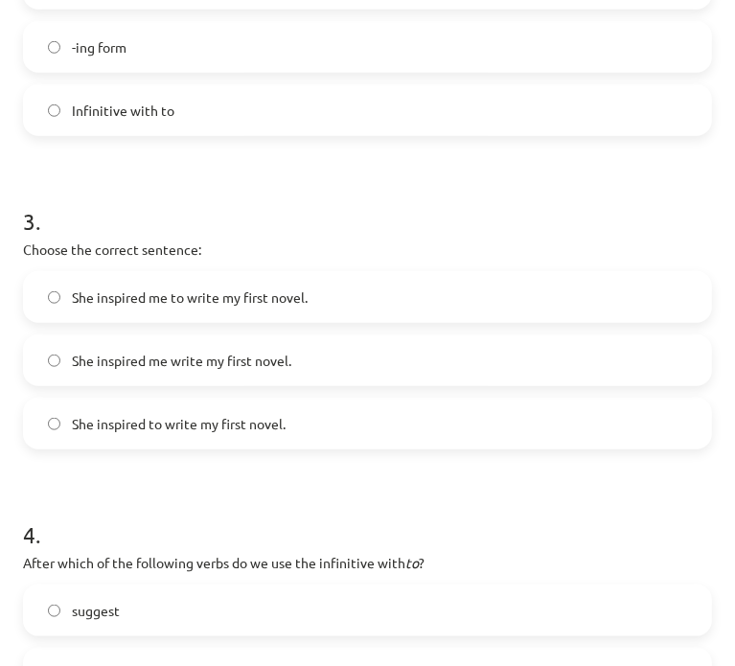
scroll to position [798, 0]
click at [303, 296] on span "She inspired me to write my first novel." at bounding box center [190, 297] width 236 height 20
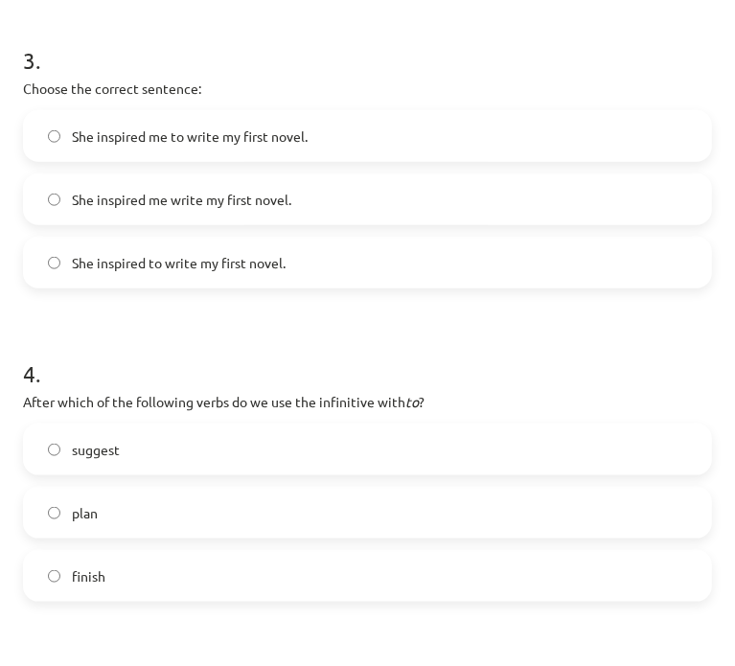
scroll to position [1118, 0]
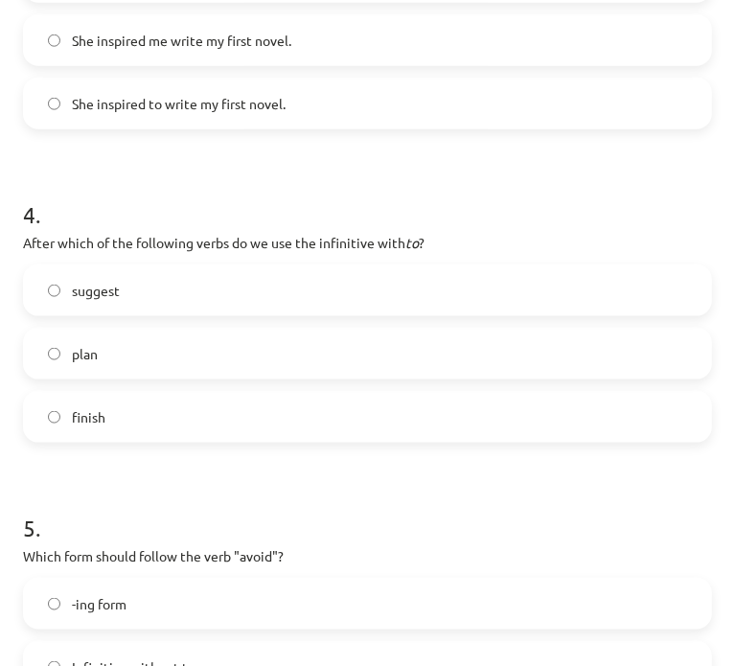
click at [290, 292] on label "suggest" at bounding box center [367, 290] width 685 height 48
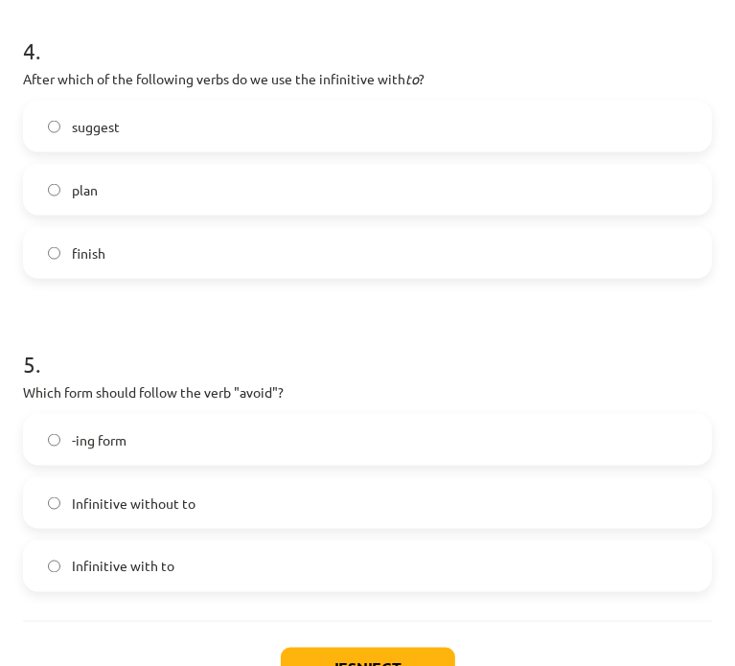
scroll to position [1393, 0]
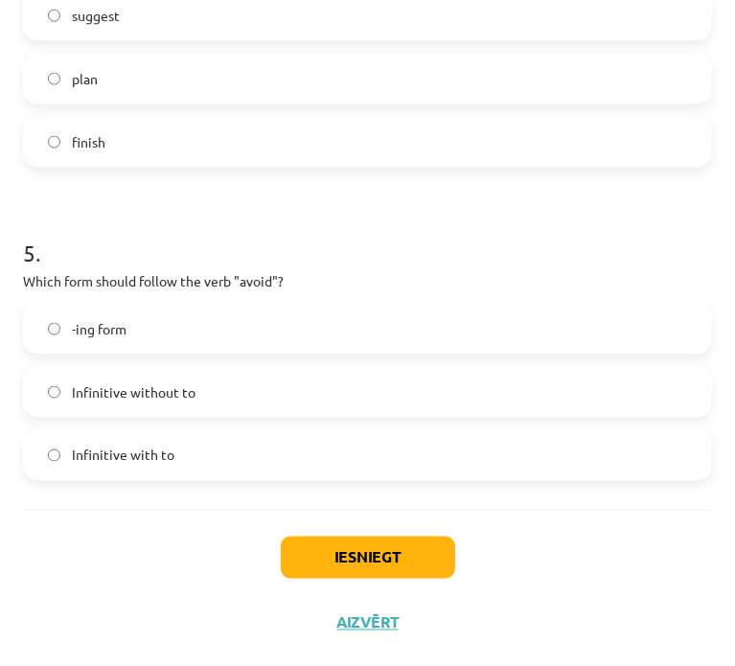
drag, startPoint x: 168, startPoint y: 91, endPoint x: 170, endPoint y: 114, distance: 23.1
click at [168, 91] on label "plan" at bounding box center [367, 79] width 685 height 48
click at [219, 338] on label "-ing form" at bounding box center [367, 329] width 685 height 48
click at [358, 555] on button "Iesniegt" at bounding box center [368, 558] width 174 height 42
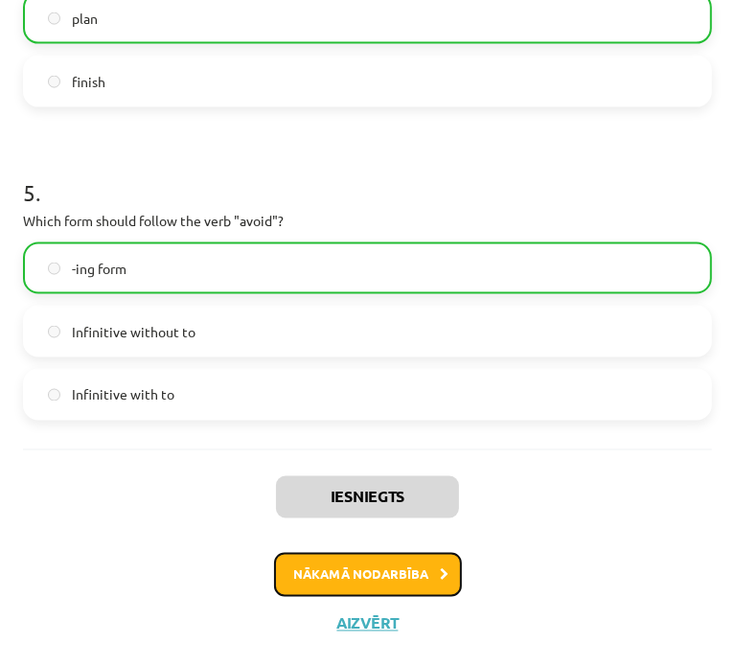
click at [388, 567] on button "Nākamā nodarbība" at bounding box center [368, 575] width 188 height 44
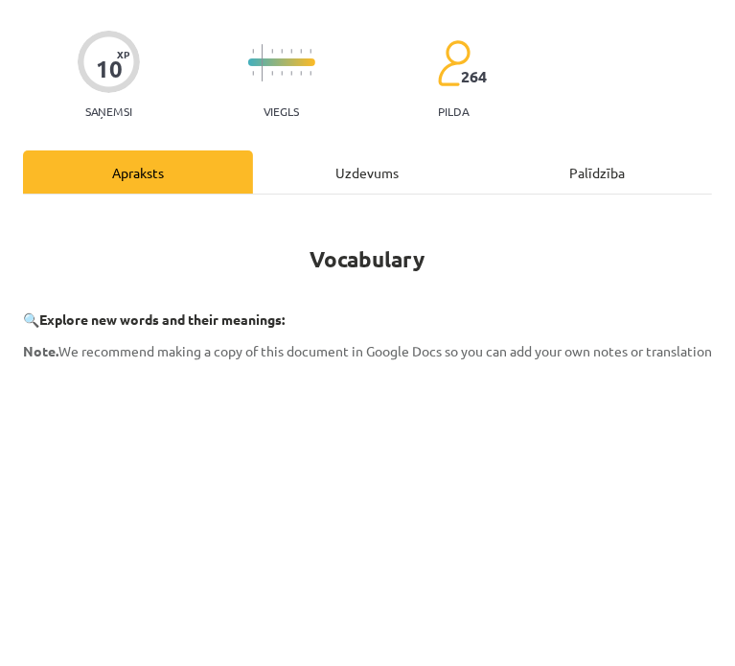
scroll to position [12, 0]
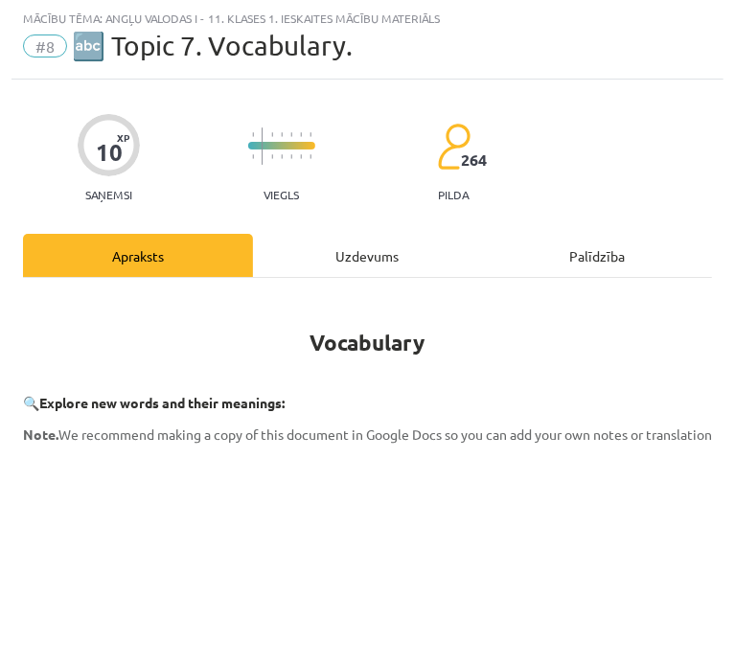
click at [347, 239] on div "Uzdevums" at bounding box center [368, 255] width 230 height 43
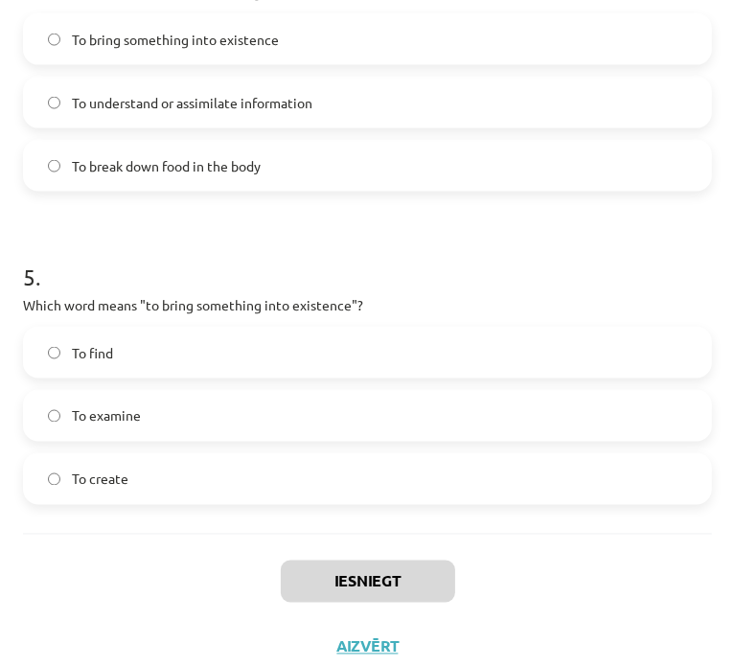
scroll to position [1476, 0]
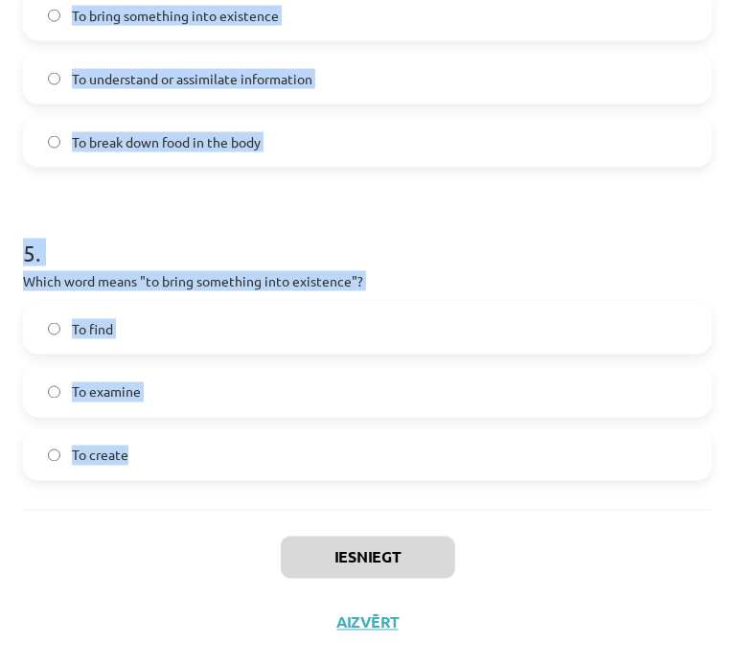
drag, startPoint x: 15, startPoint y: 64, endPoint x: 547, endPoint y: 475, distance: 672.4
copy form "1 . Which of the following means "the surroundings or conditions in which a per…"
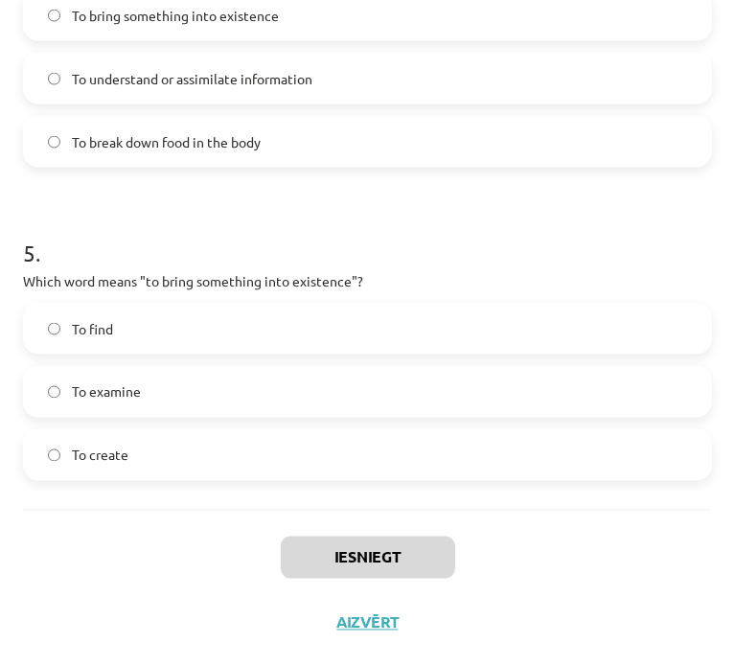
click at [188, 520] on div "Iesniegt Aizvērt" at bounding box center [367, 577] width 689 height 134
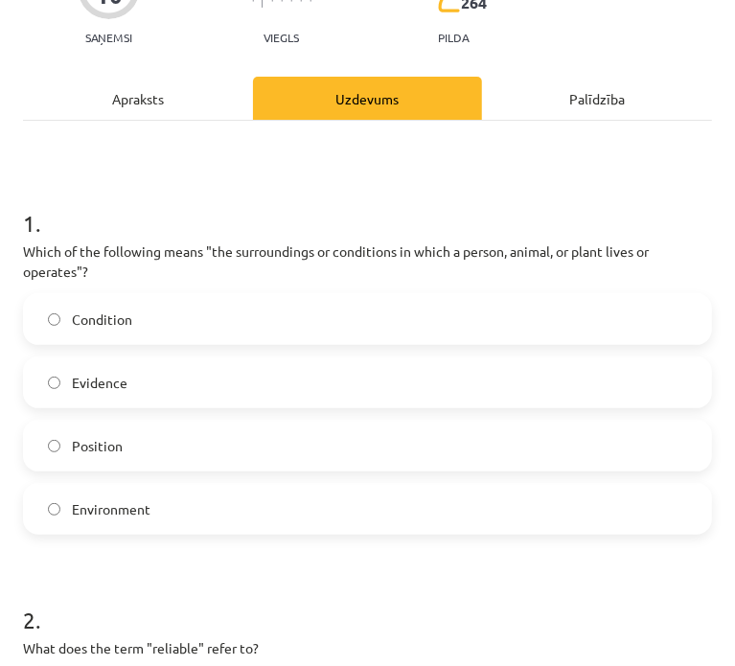
scroll to position [197, 0]
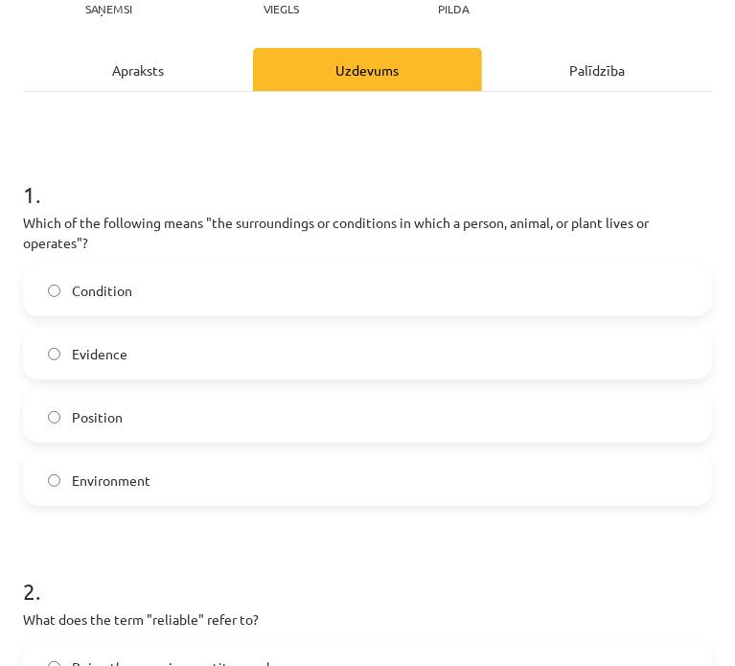
click at [156, 478] on label "Environment" at bounding box center [367, 480] width 685 height 48
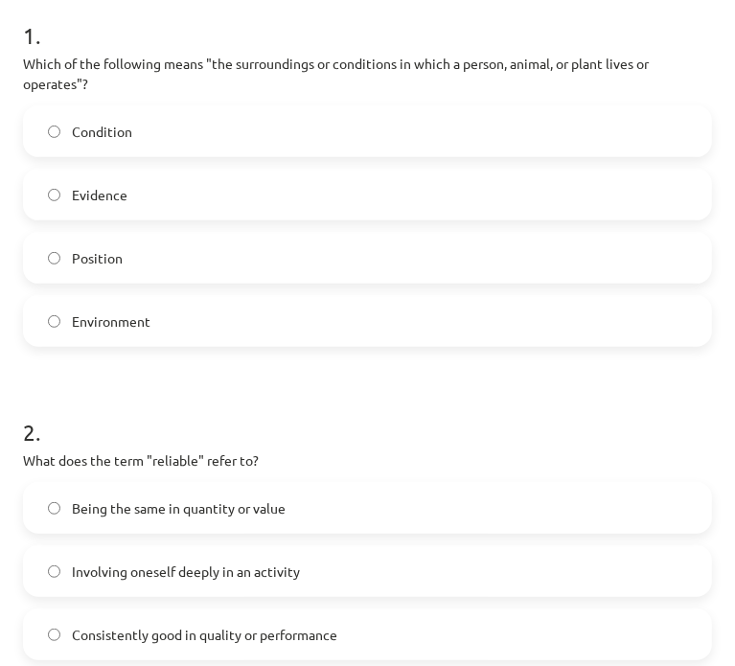
scroll to position [518, 0]
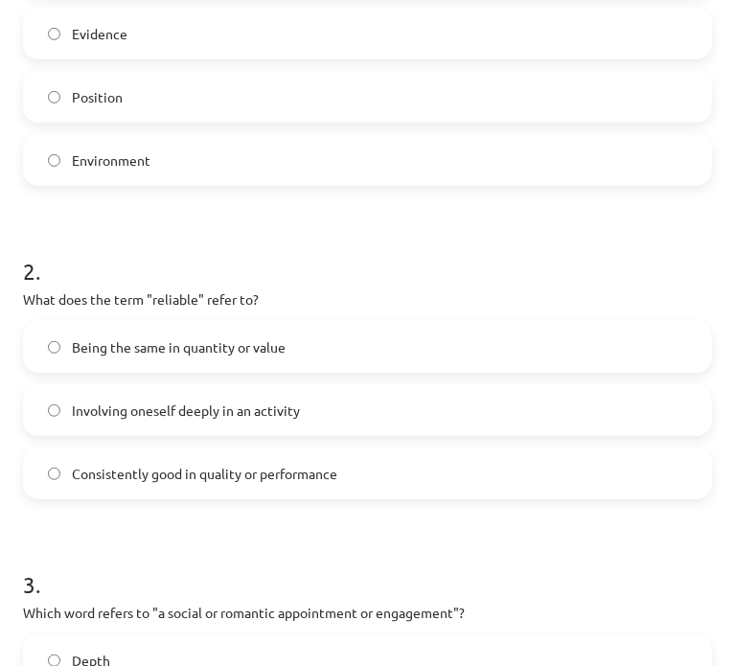
click at [164, 478] on span "Consistently good in quality or performance" at bounding box center [205, 474] width 266 height 20
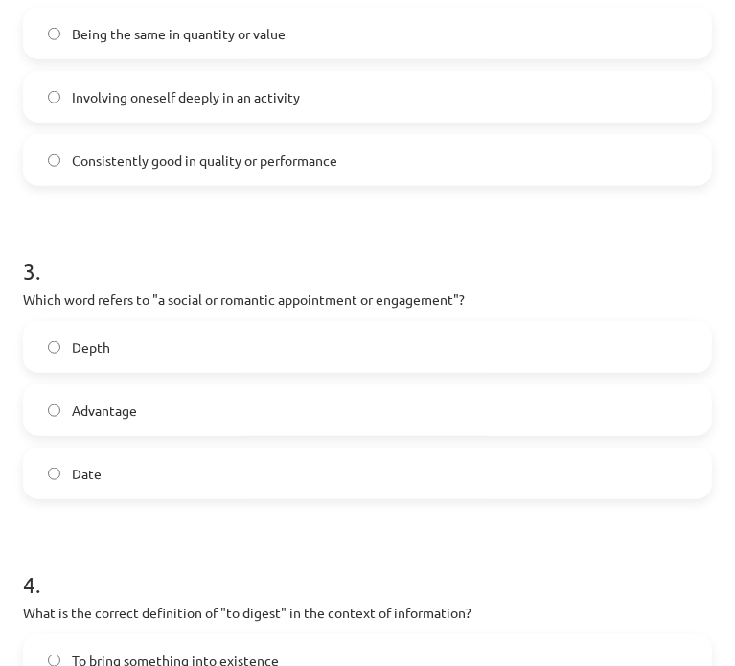
scroll to position [836, 0]
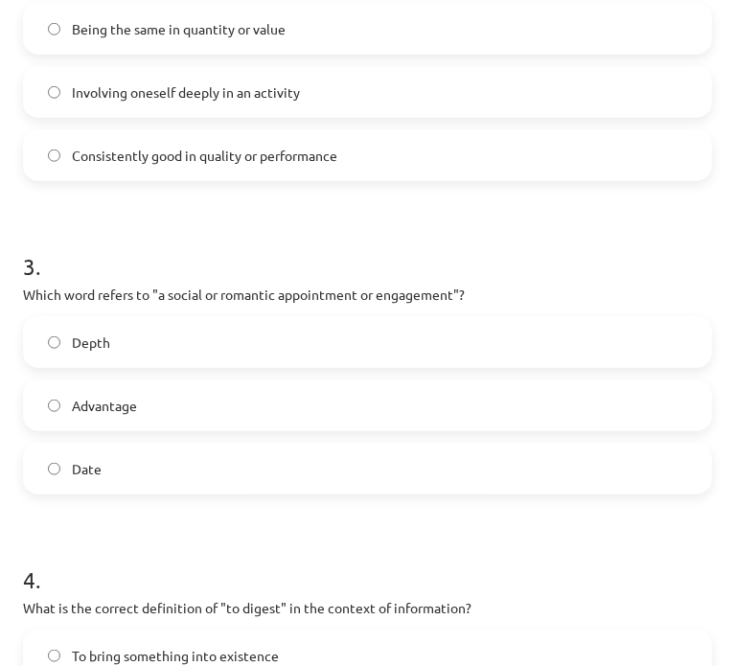
click at [157, 471] on label "Date" at bounding box center [367, 469] width 685 height 48
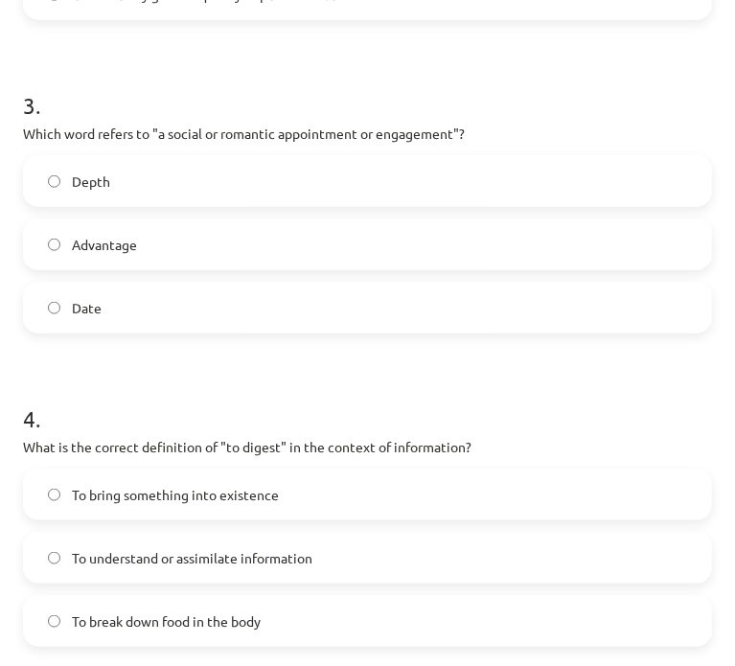
click at [119, 554] on span "To understand or assimilate information" at bounding box center [192, 558] width 241 height 20
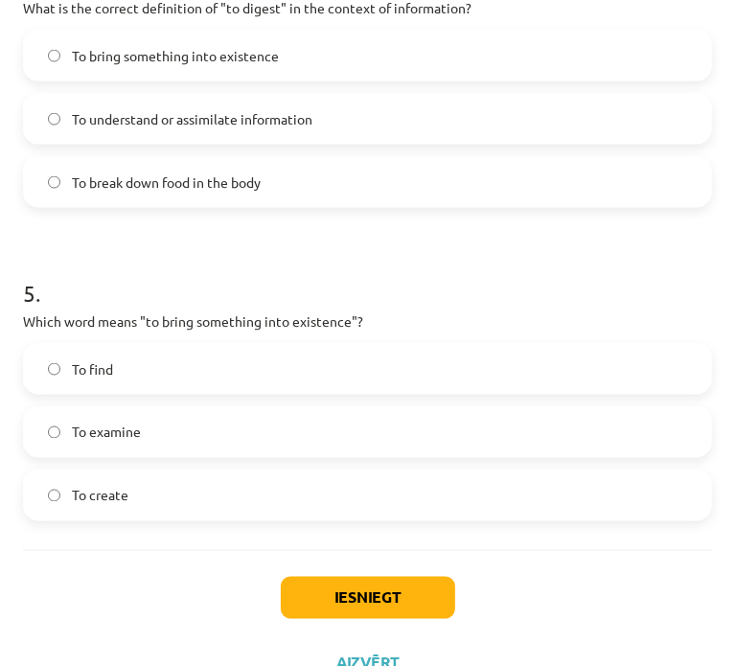
scroll to position [1476, 0]
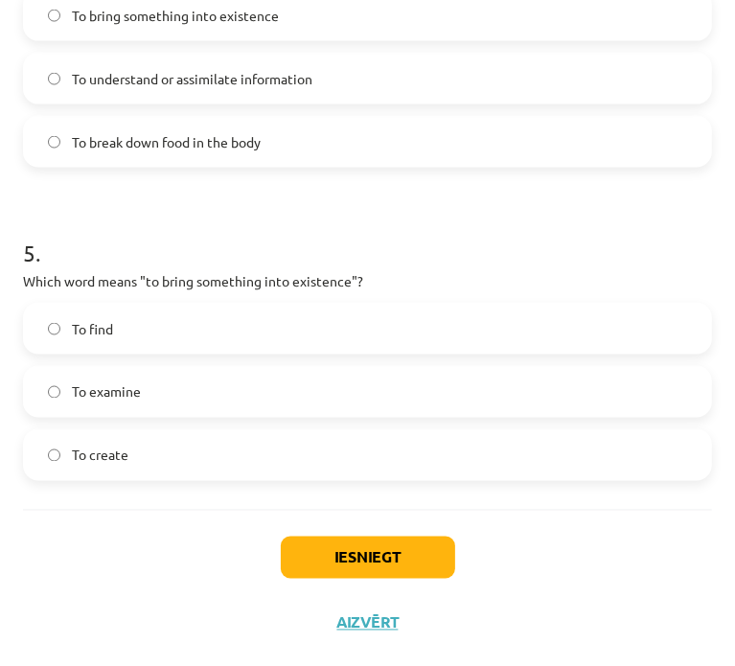
click at [127, 454] on span "To create" at bounding box center [100, 456] width 57 height 20
click at [416, 567] on button "Iesniegt" at bounding box center [368, 558] width 174 height 42
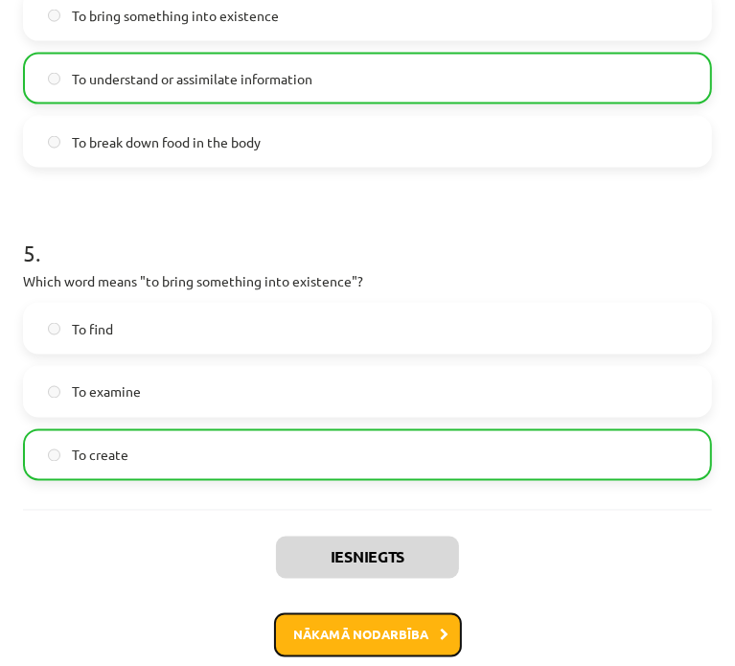
click at [343, 624] on button "Nākamā nodarbība" at bounding box center [368, 635] width 188 height 44
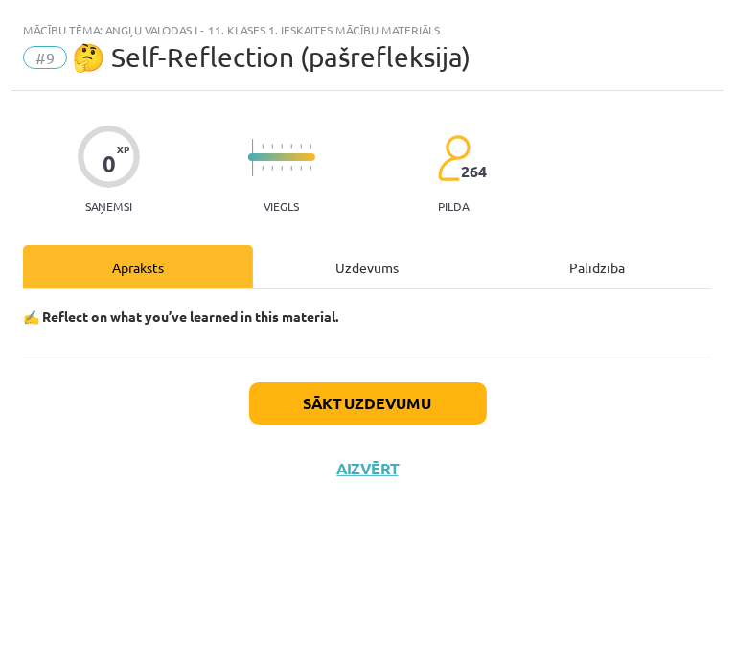
scroll to position [0, 0]
click at [313, 397] on button "Sākt uzdevumu" at bounding box center [368, 403] width 238 height 42
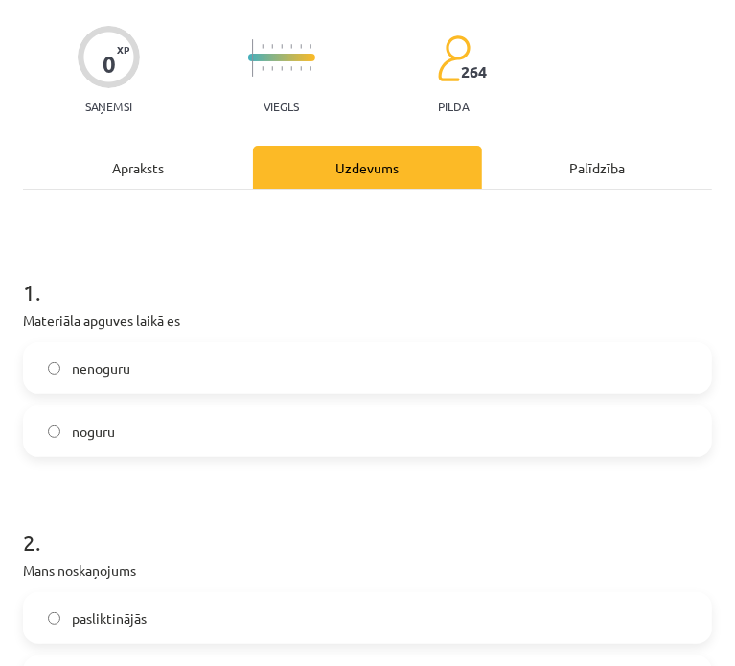
scroll to position [159, 0]
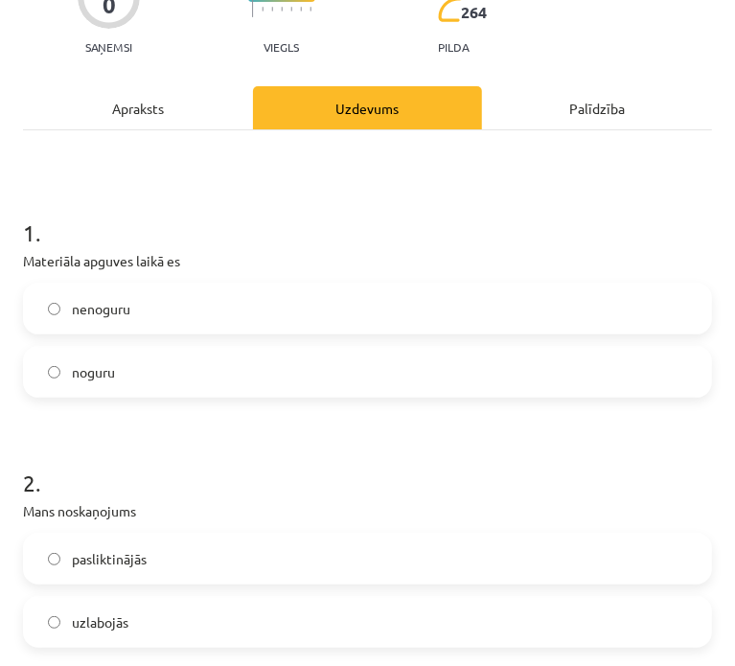
click at [217, 325] on label "nenoguru" at bounding box center [367, 309] width 685 height 48
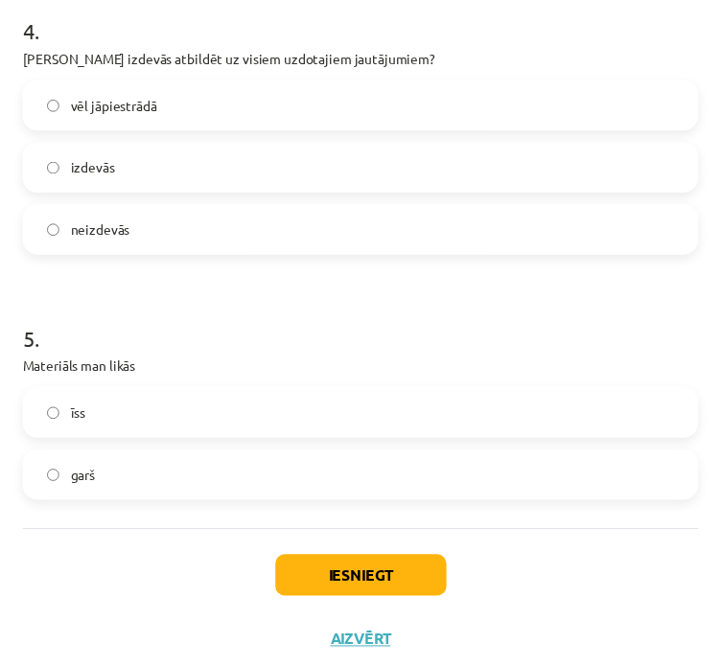
scroll to position [1140, 0]
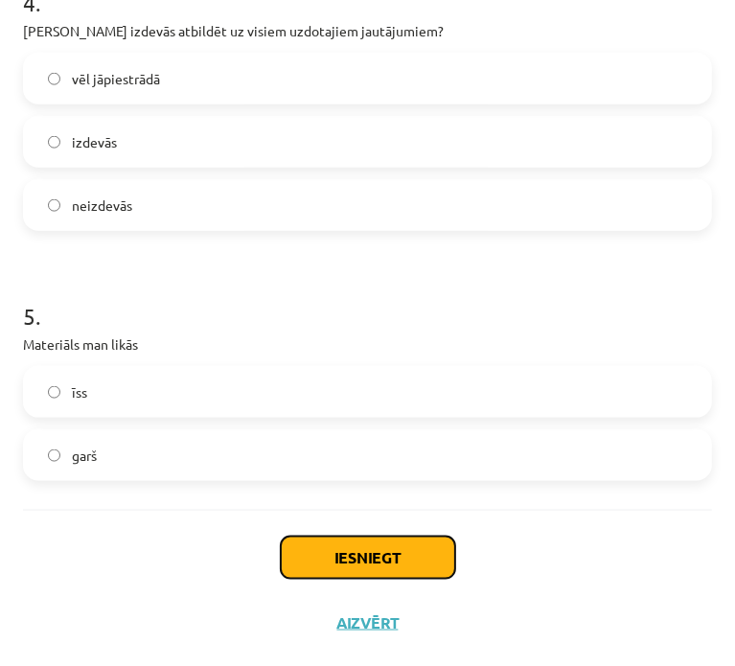
click at [398, 553] on button "Iesniegt" at bounding box center [368, 558] width 174 height 42
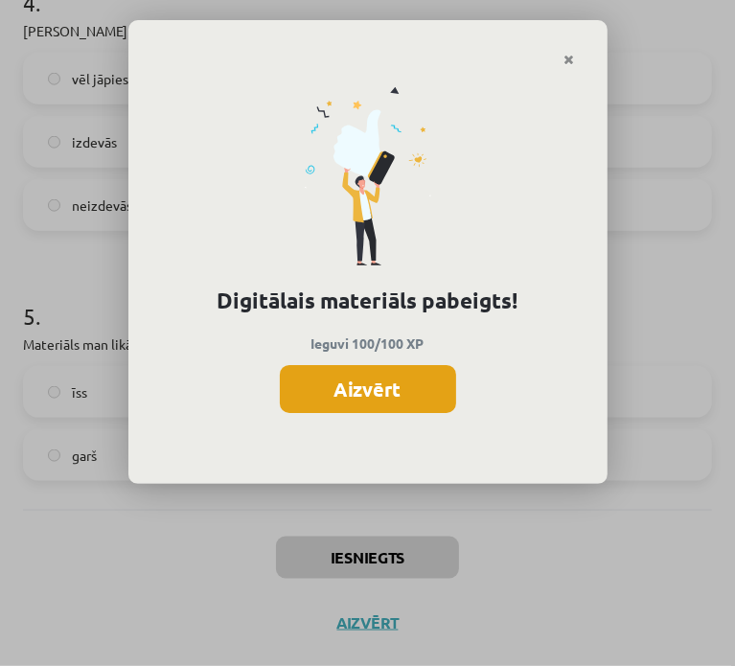
click at [360, 397] on button "Aizvērt" at bounding box center [368, 389] width 176 height 48
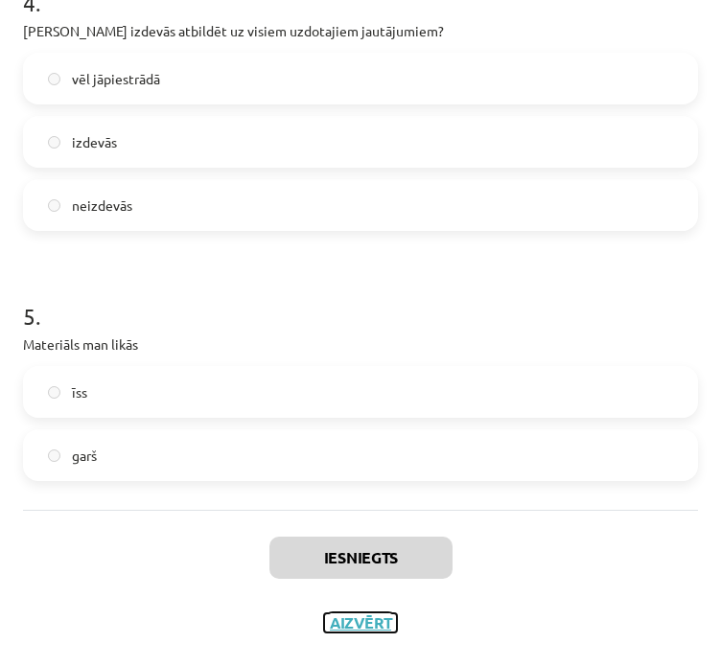
click at [353, 614] on button "Aizvērt" at bounding box center [360, 622] width 73 height 19
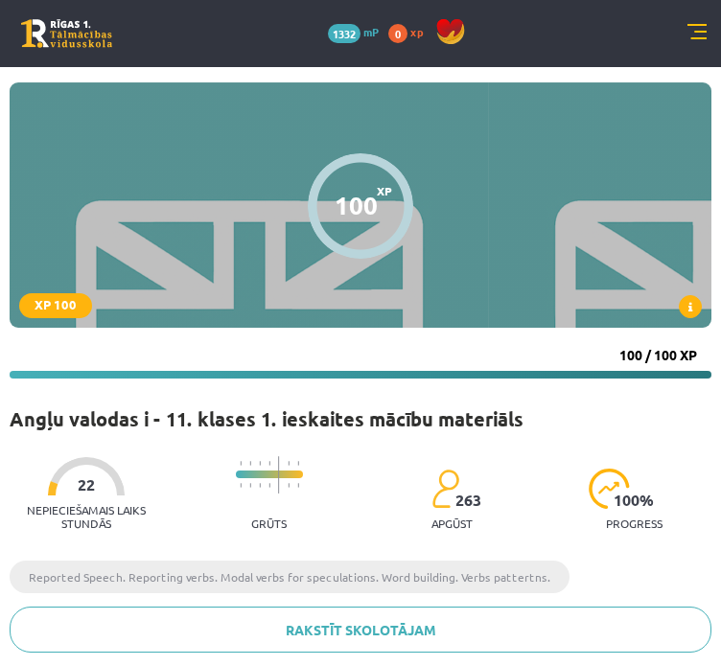
scroll to position [0, 0]
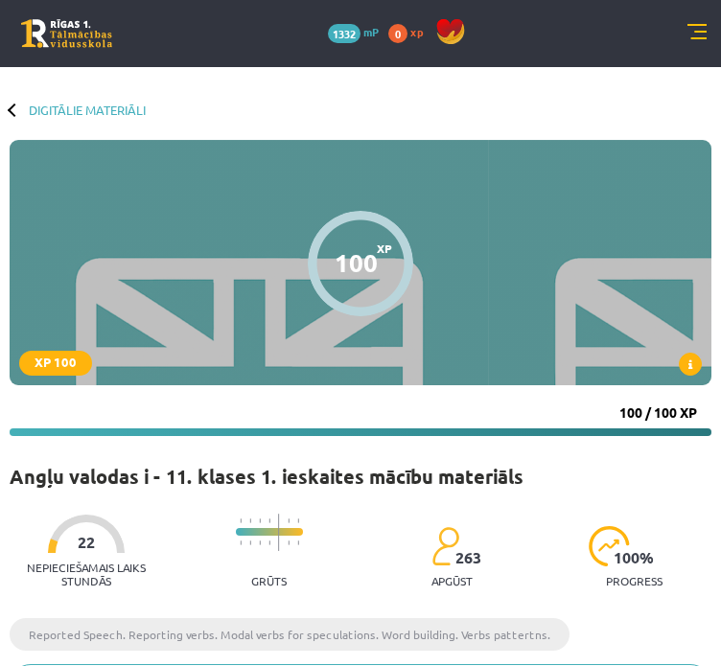
click at [37, 40] on link at bounding box center [66, 33] width 91 height 29
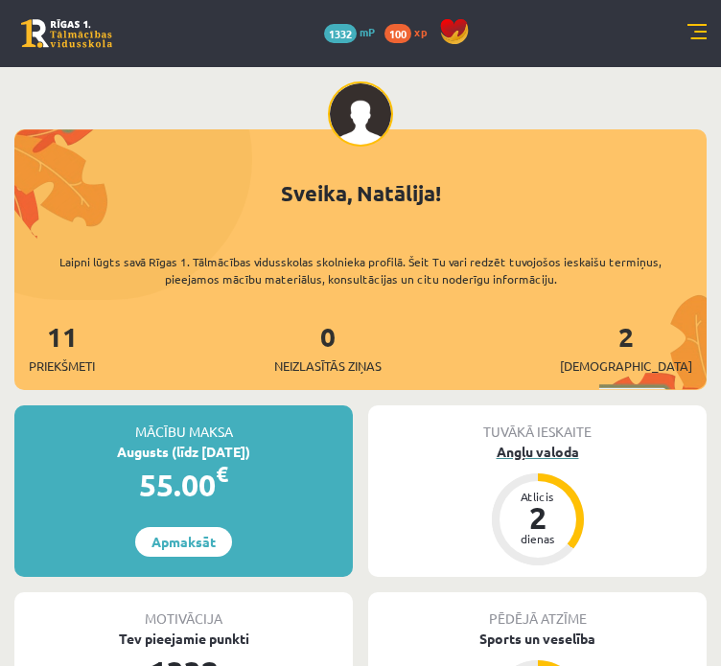
click at [522, 448] on div "Angļu valoda" at bounding box center [537, 452] width 338 height 20
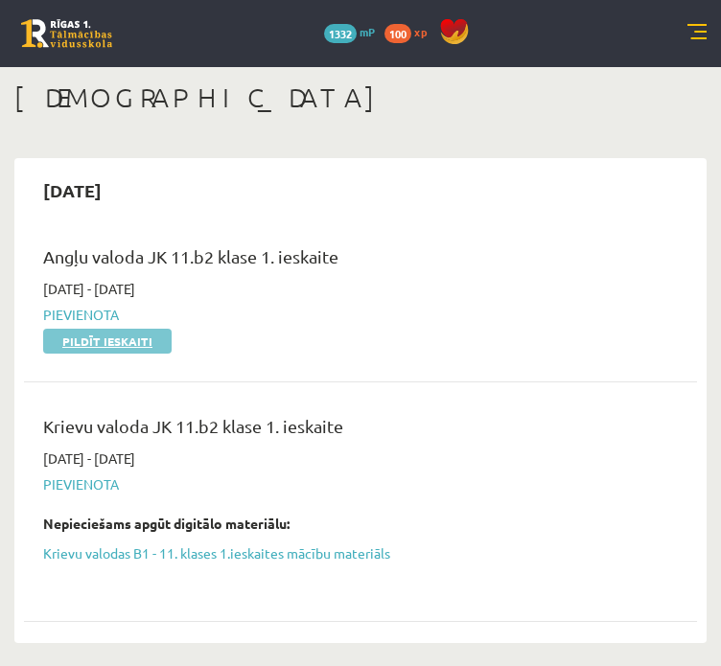
click at [152, 349] on link "Pildīt ieskaiti" at bounding box center [107, 341] width 128 height 25
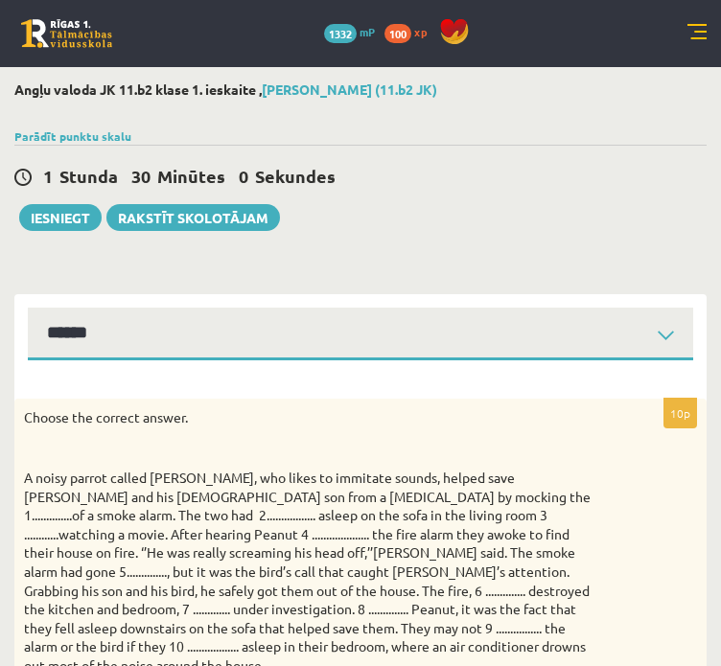
select select "**********"
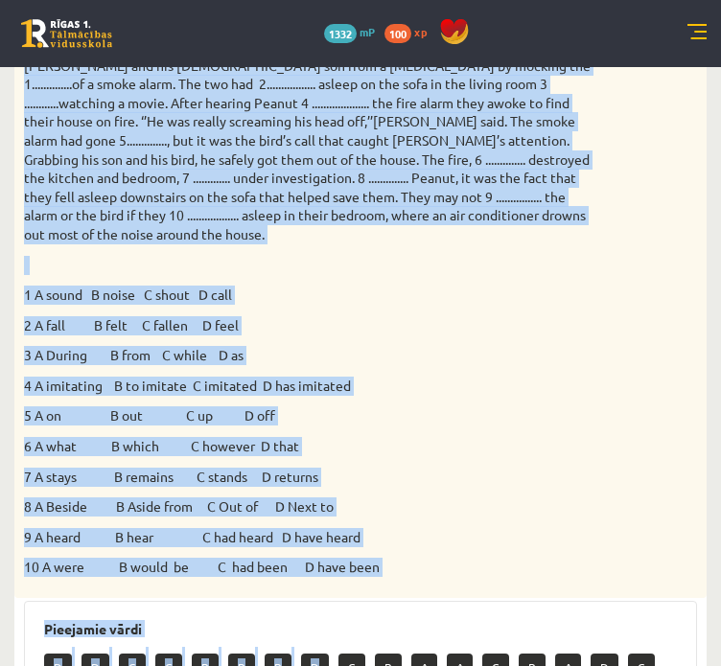
scroll to position [451, 0]
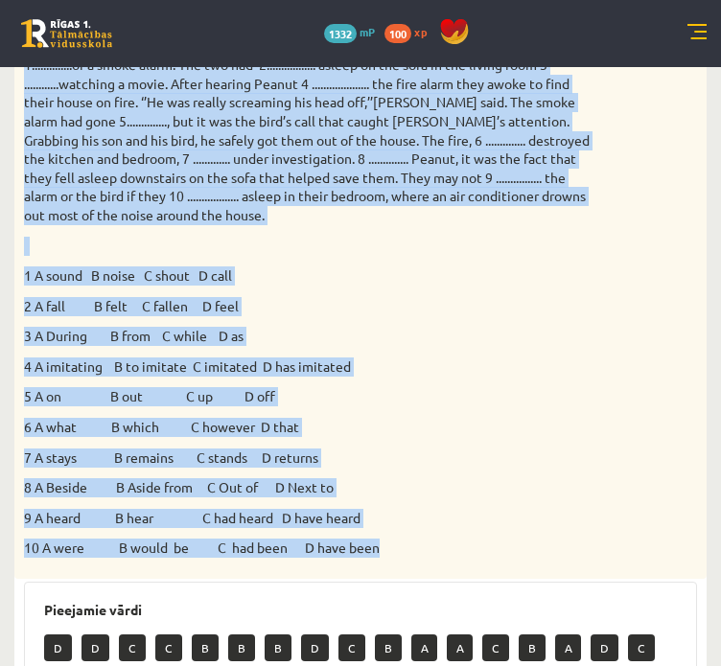
drag, startPoint x: 24, startPoint y: 241, endPoint x: 513, endPoint y: 532, distance: 569.1
click at [513, 532] on div "Choose the correct answer. 1 A sound B noise C shout D call 2 A fall B felt C f…" at bounding box center [360, 263] width 692 height 631
copy div "Choose the correct answer. A noisy parrot called Peanut, who likes to immitate …"
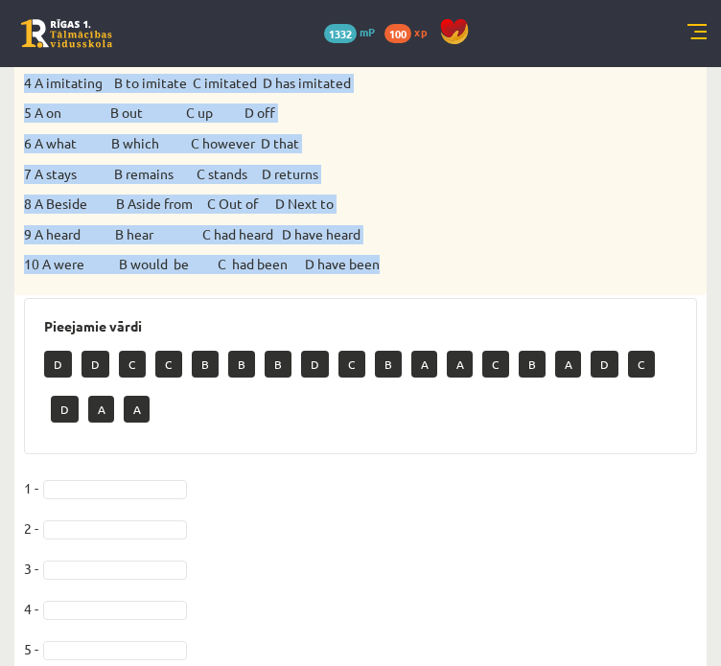
scroll to position [771, 0]
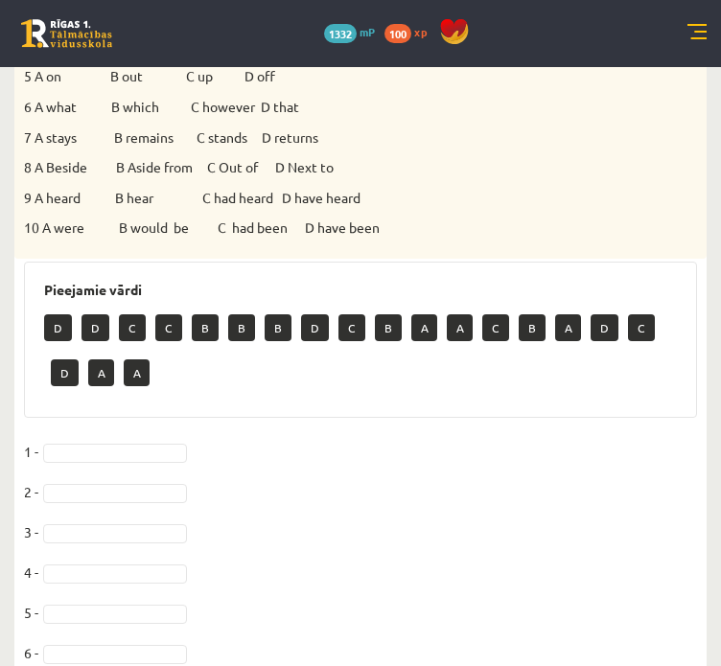
click at [130, 359] on p "A" at bounding box center [137, 372] width 26 height 27
drag, startPoint x: 142, startPoint y: 356, endPoint x: 135, endPoint y: 428, distance: 73.2
click at [142, 359] on p "A" at bounding box center [137, 372] width 26 height 27
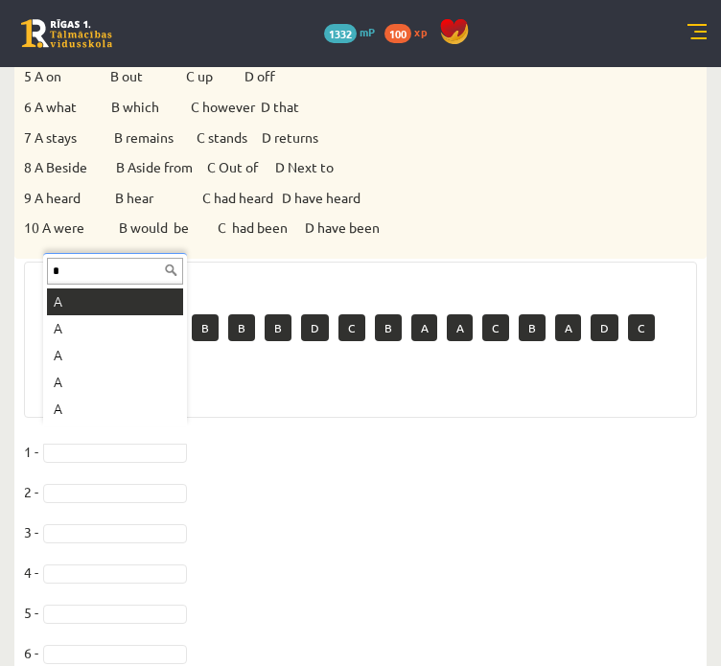
type input "*"
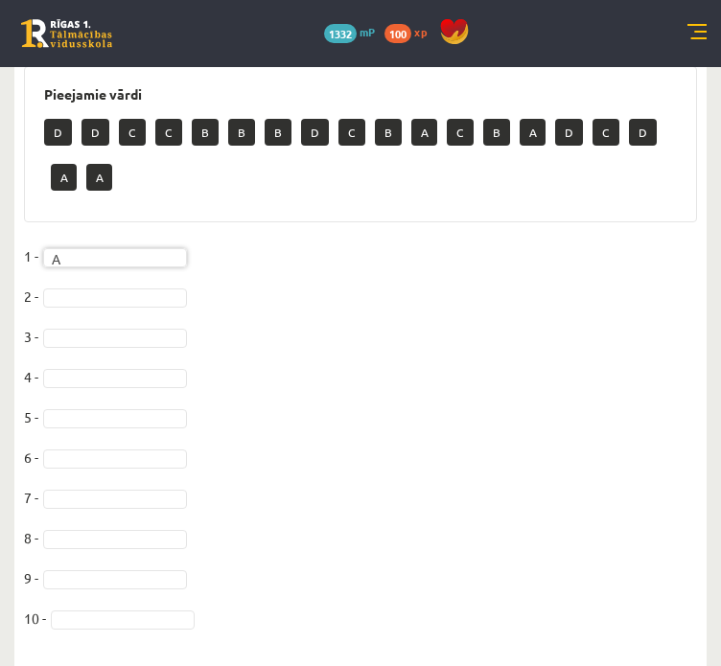
scroll to position [968, 0]
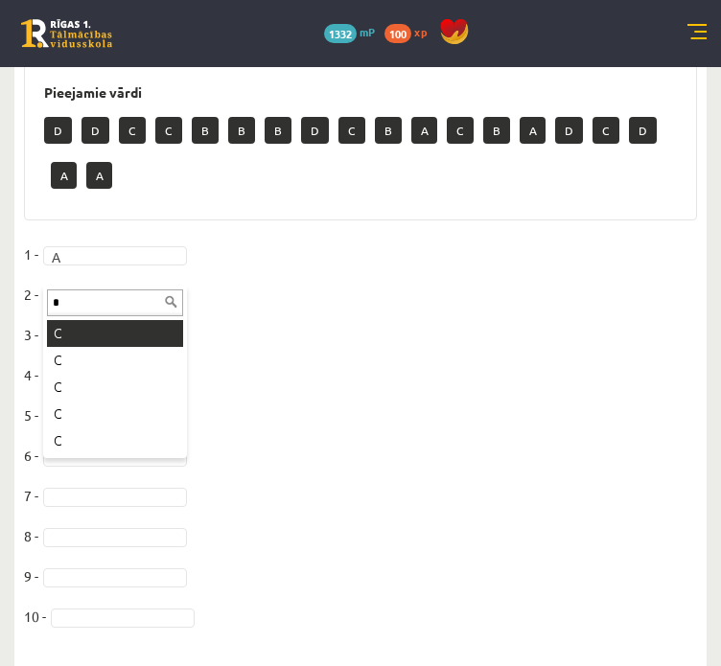
type input "*"
drag, startPoint x: 130, startPoint y: 328, endPoint x: 111, endPoint y: 333, distance: 19.8
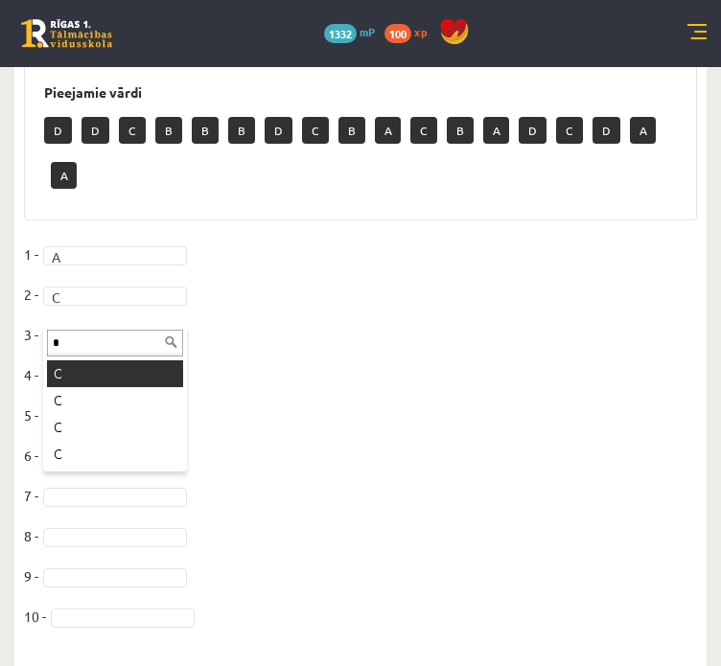
type input "*"
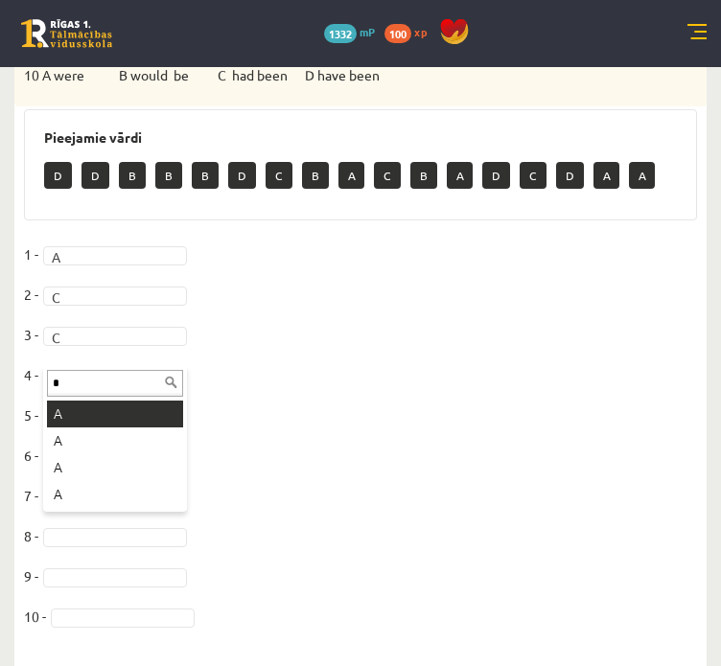
type input "*"
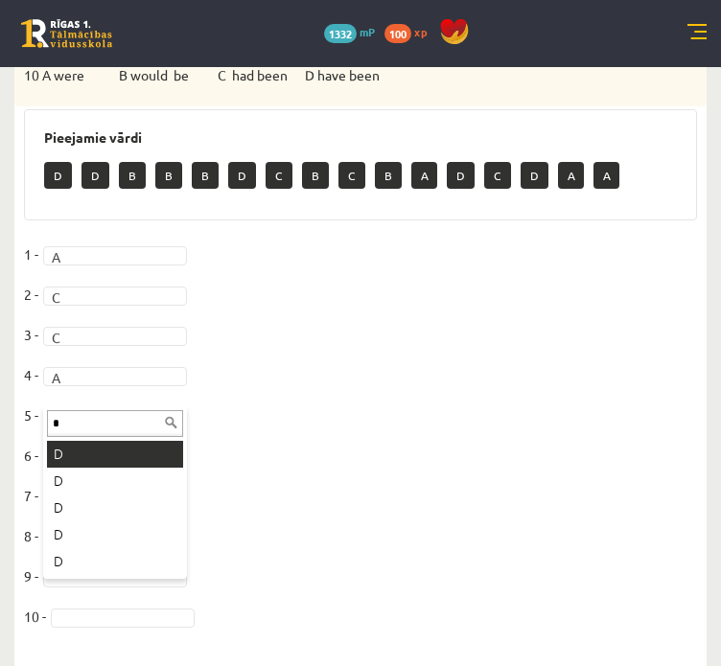
type input "*"
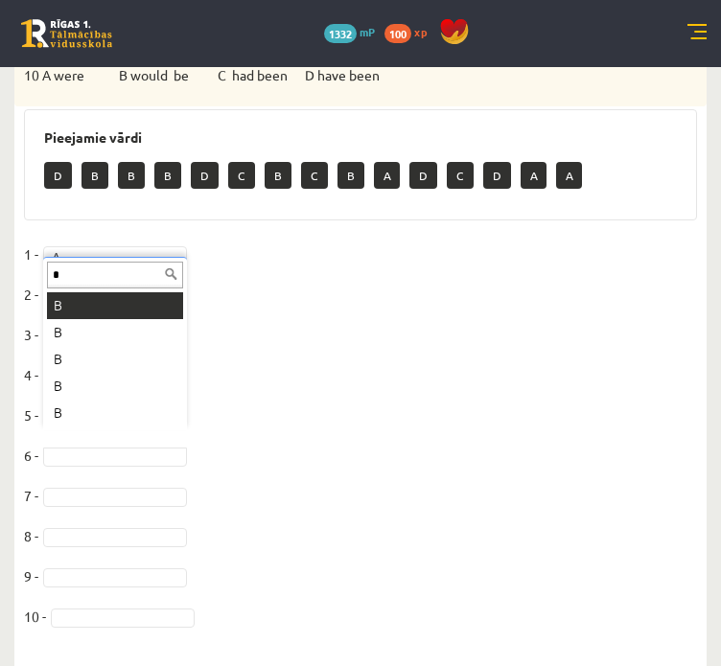
type input "*"
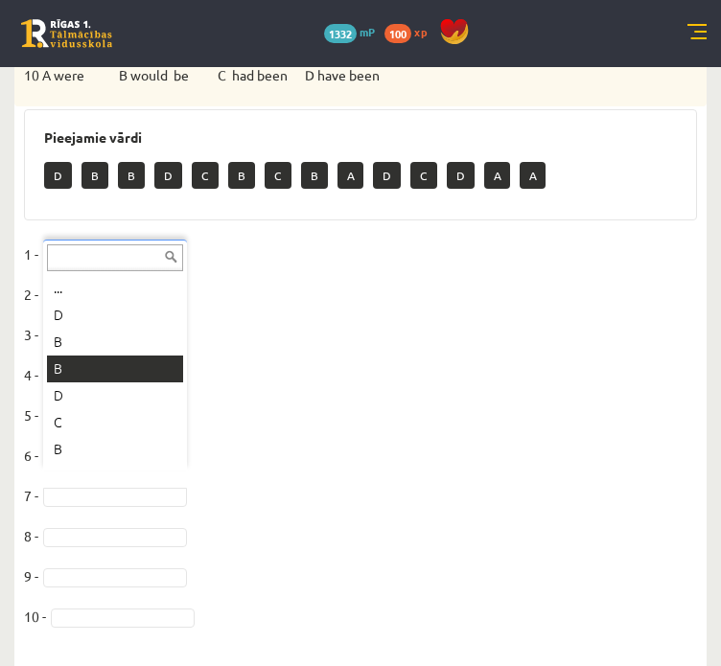
drag, startPoint x: 94, startPoint y: 364, endPoint x: 97, endPoint y: 436, distance: 71.9
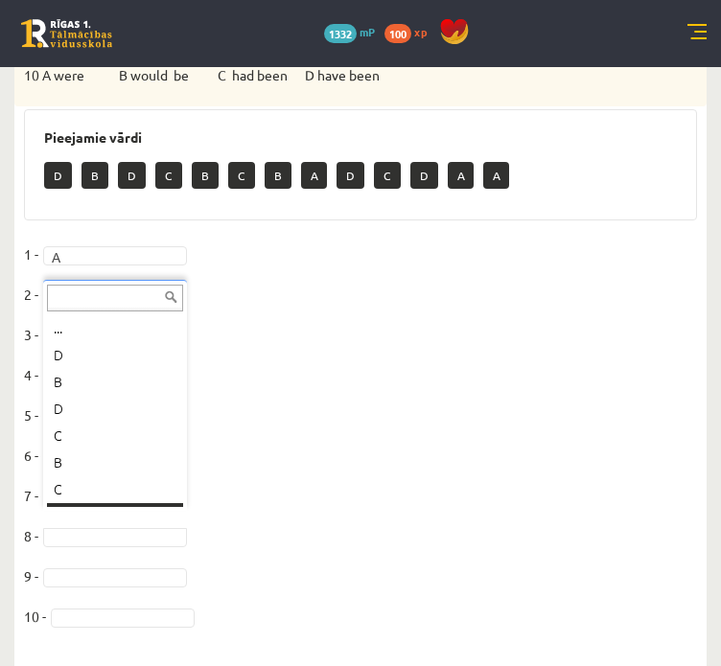
scroll to position [23, 0]
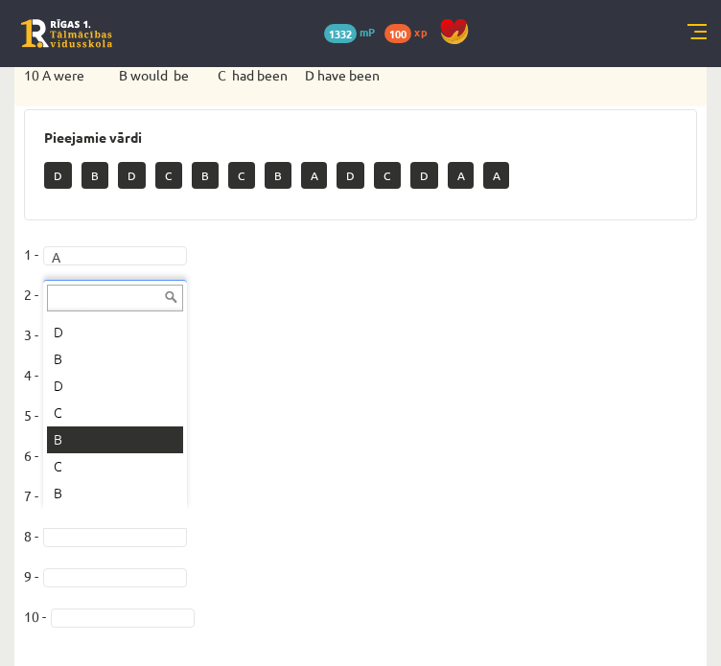
drag, startPoint x: 88, startPoint y: 440, endPoint x: 107, endPoint y: 548, distance: 110.0
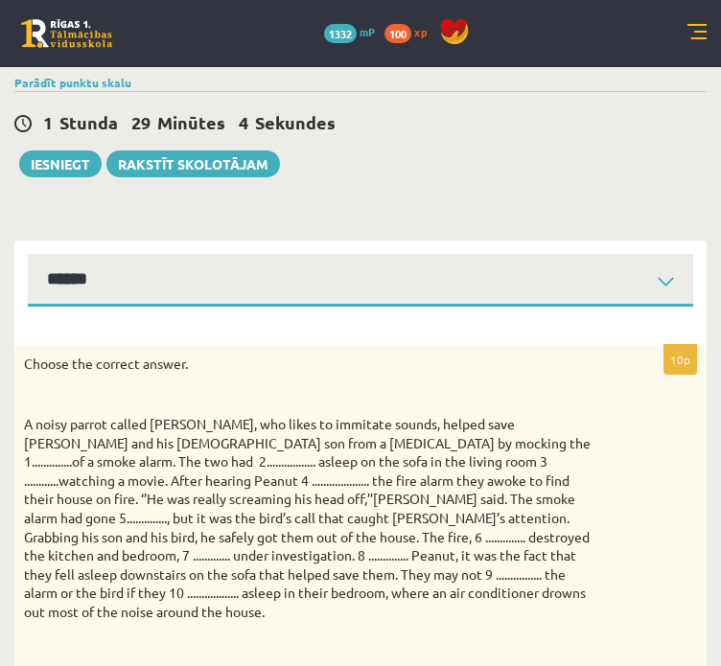
scroll to position [0, 0]
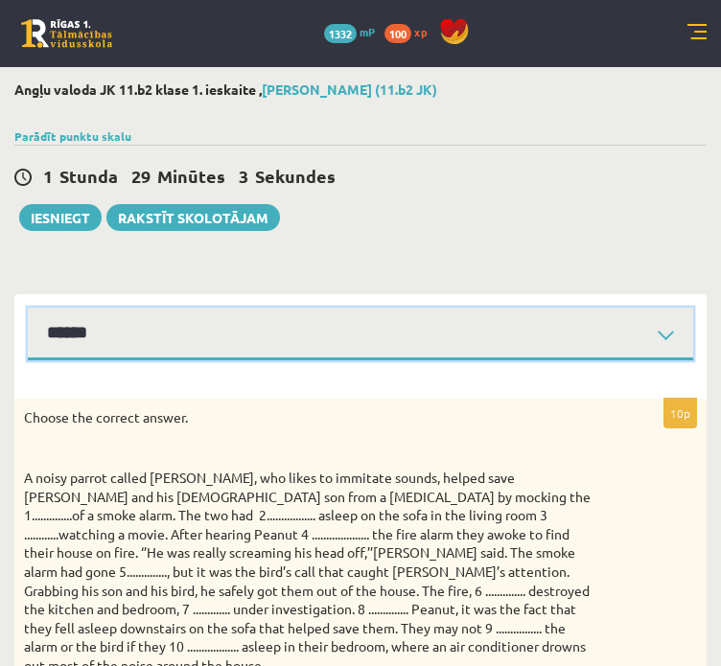
click at [193, 330] on select "****** ****** ****** ****** ****** ****** ****** ******" at bounding box center [360, 334] width 665 height 53
click at [28, 308] on select "****** ****** ****** ****** ****** ****** ****** ******" at bounding box center [360, 334] width 665 height 53
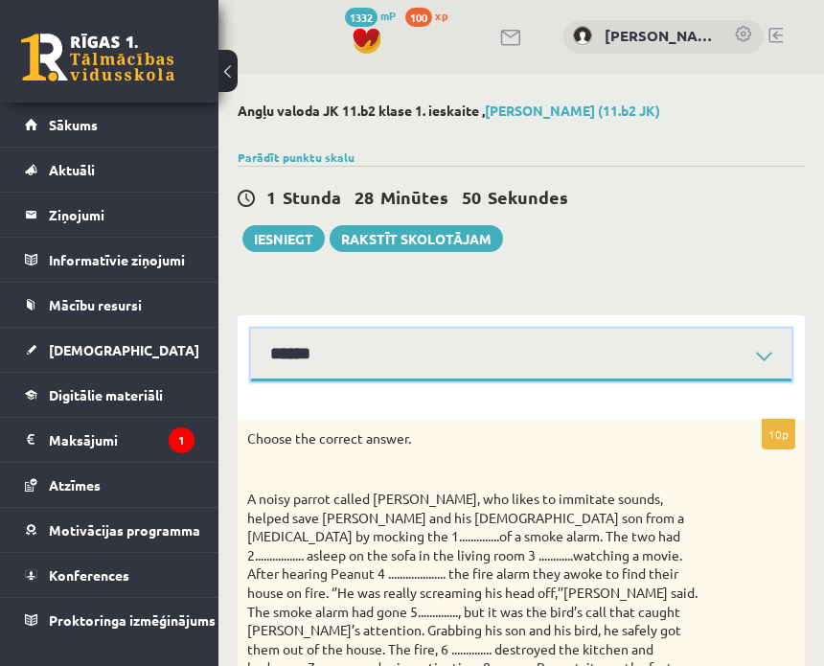
scroll to position [798, 0]
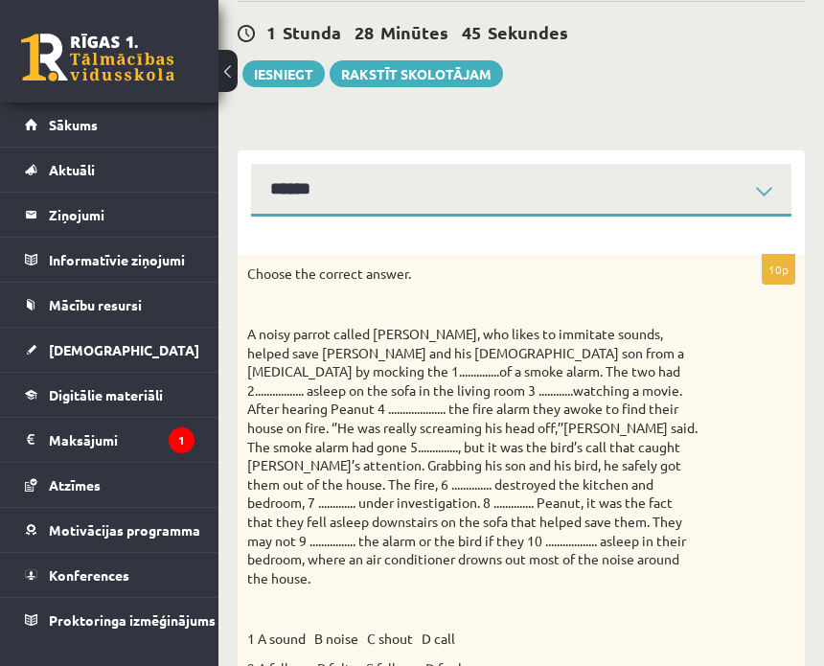
scroll to position [159, 0]
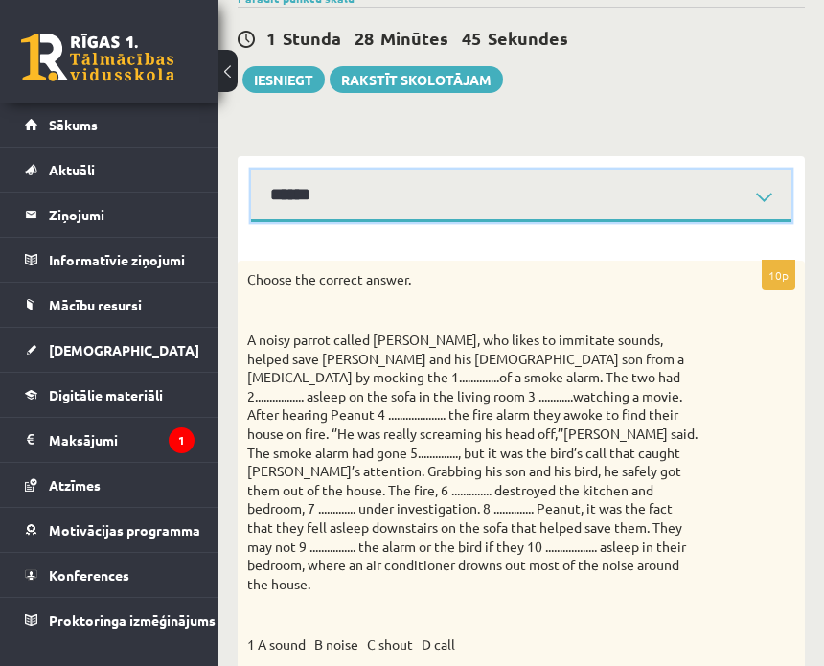
drag, startPoint x: 344, startPoint y: 201, endPoint x: 336, endPoint y: 216, distance: 16.3
click at [344, 201] on select "****** ****** ****** ****** ****** ****** ****** ******" at bounding box center [521, 196] width 541 height 53
click at [251, 170] on select "****** ****** ****** ****** ****** ****** ****** ******" at bounding box center [521, 196] width 541 height 53
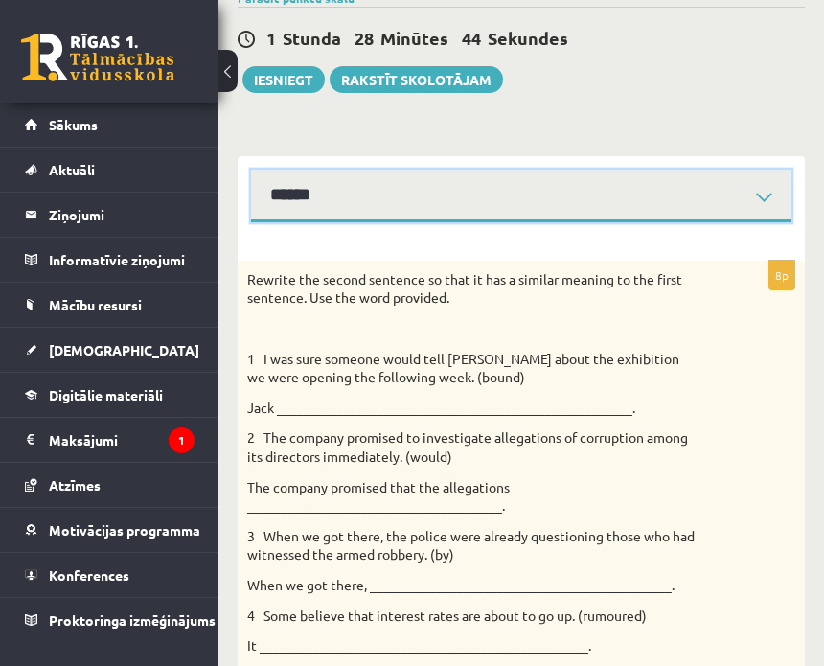
click at [344, 197] on select "****** ****** ****** ****** ****** ****** ****** ******" at bounding box center [521, 196] width 541 height 53
click at [251, 170] on select "****** ****** ****** ****** ****** ****** ****** ******" at bounding box center [521, 196] width 541 height 53
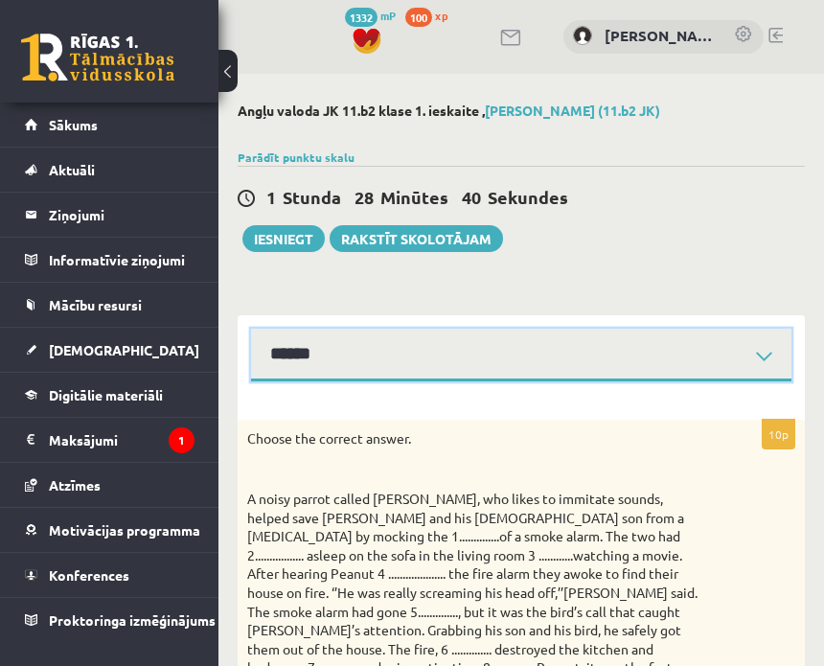
click at [380, 360] on select "****** ****** ****** ****** ****** ****** ****** ******" at bounding box center [521, 355] width 541 height 53
select select "**********"
click at [251, 329] on select "****** ****** ****** ****** ****** ****** ****** ******" at bounding box center [521, 355] width 541 height 53
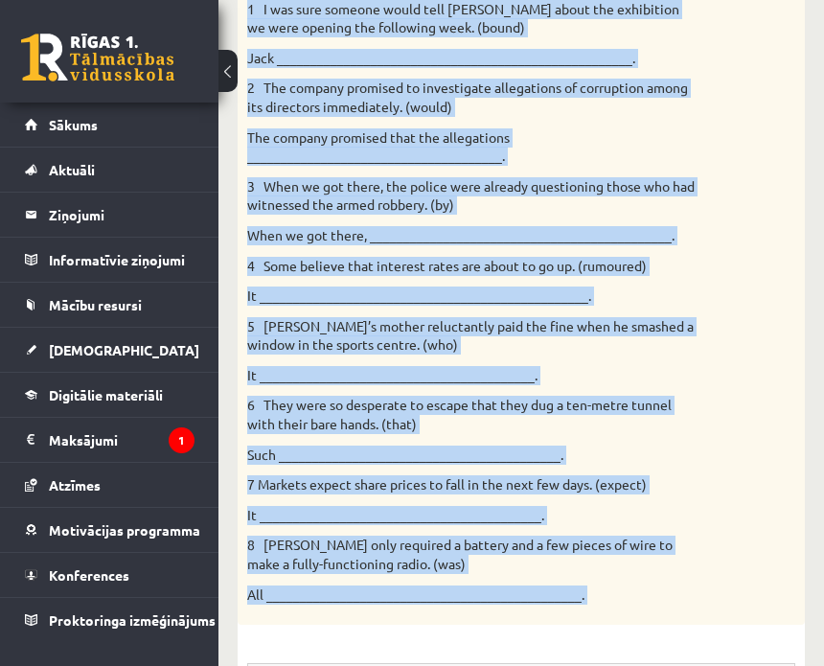
scroll to position [557, 0]
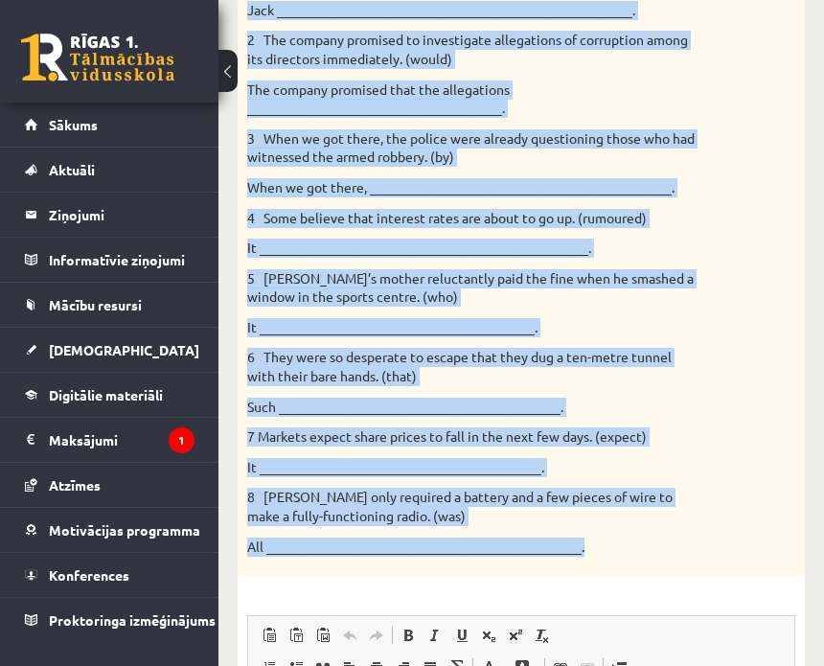
drag, startPoint x: 247, startPoint y: 158, endPoint x: 652, endPoint y: 545, distance: 560.0
click at [652, 545] on div "Rewrite the second sentence so that it has a similar meaning to the first sente…" at bounding box center [521, 220] width 567 height 714
copy div "Rewrite the second sentence so that it has a similar meaning to the first sente…"
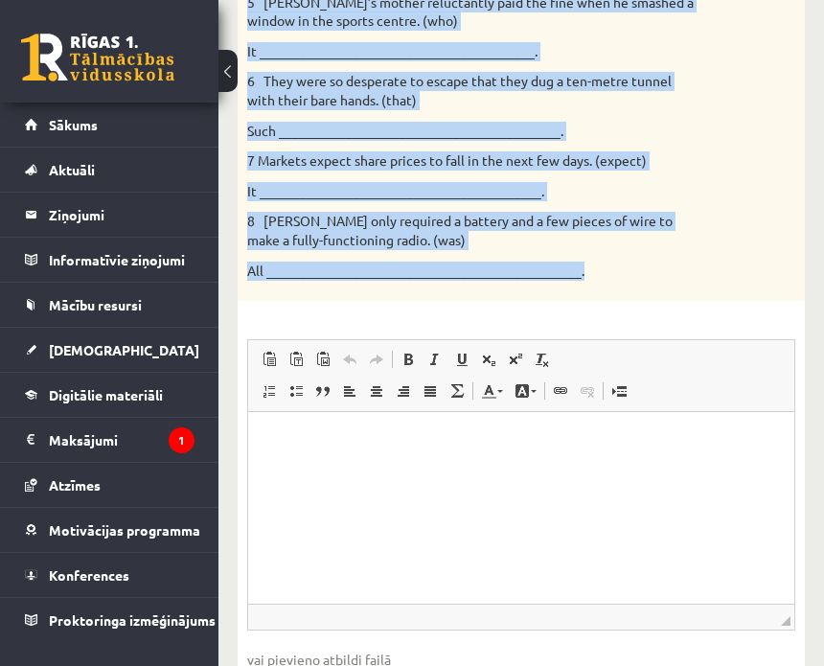
scroll to position [877, 0]
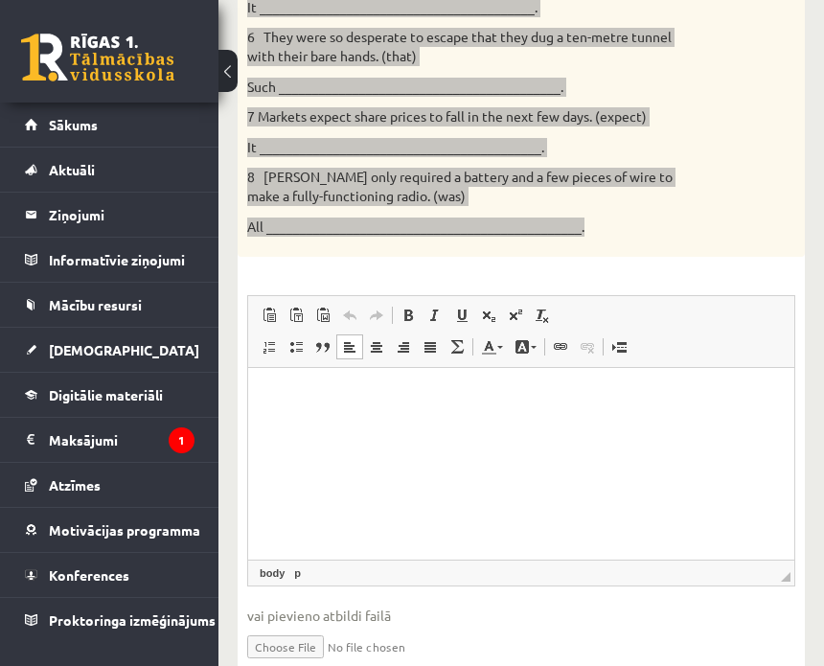
click at [326, 398] on p "Editor, wiswyg-editor-user-answer-47024825155960" at bounding box center [521, 397] width 508 height 20
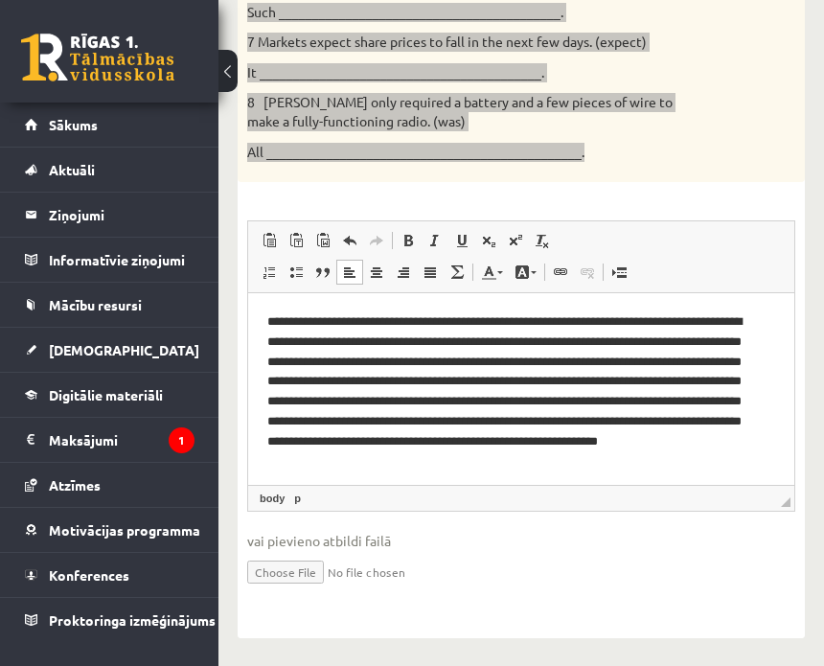
scroll to position [0, 0]
click at [266, 322] on html "**********" at bounding box center [521, 391] width 546 height 197
click at [265, 344] on html "**********" at bounding box center [521, 391] width 546 height 197
click at [714, 346] on p "**********" at bounding box center [514, 391] width 494 height 159
click at [277, 344] on p "**********" at bounding box center [514, 391] width 494 height 159
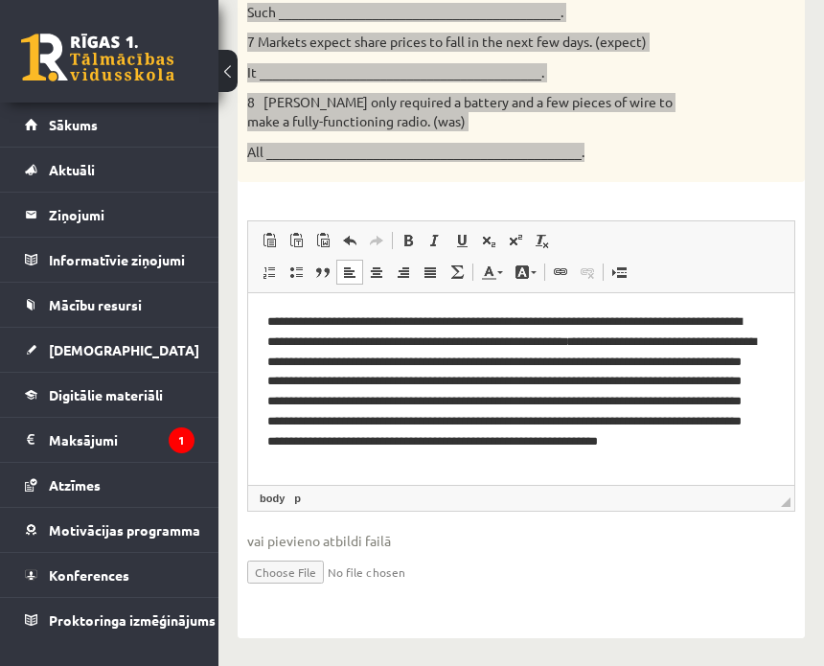
drag, startPoint x: 281, startPoint y: 316, endPoint x: 297, endPoint y: 338, distance: 27.4
click at [282, 318] on p "**********" at bounding box center [514, 391] width 494 height 159
click at [270, 266] on span at bounding box center [269, 272] width 15 height 15
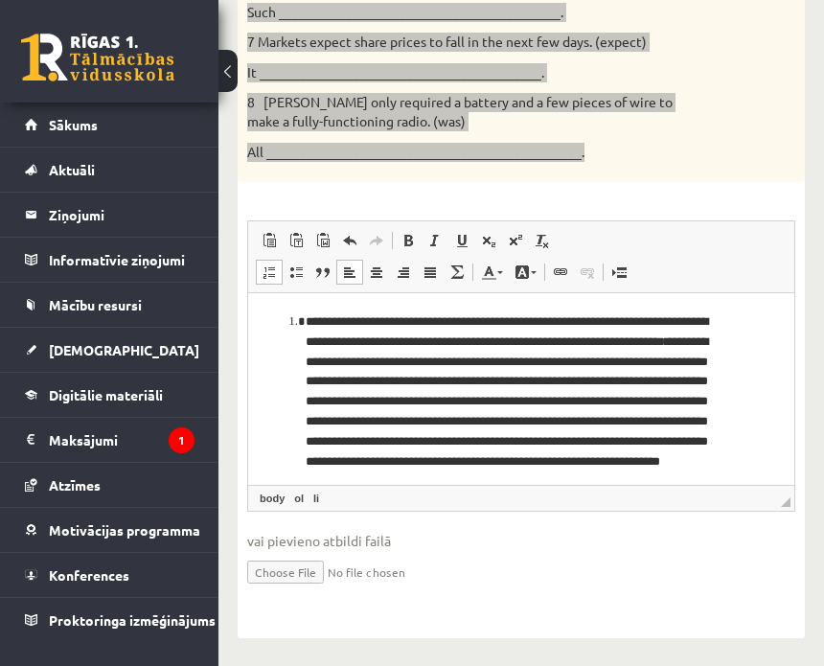
click at [392, 348] on li "**********" at bounding box center [514, 411] width 417 height 199
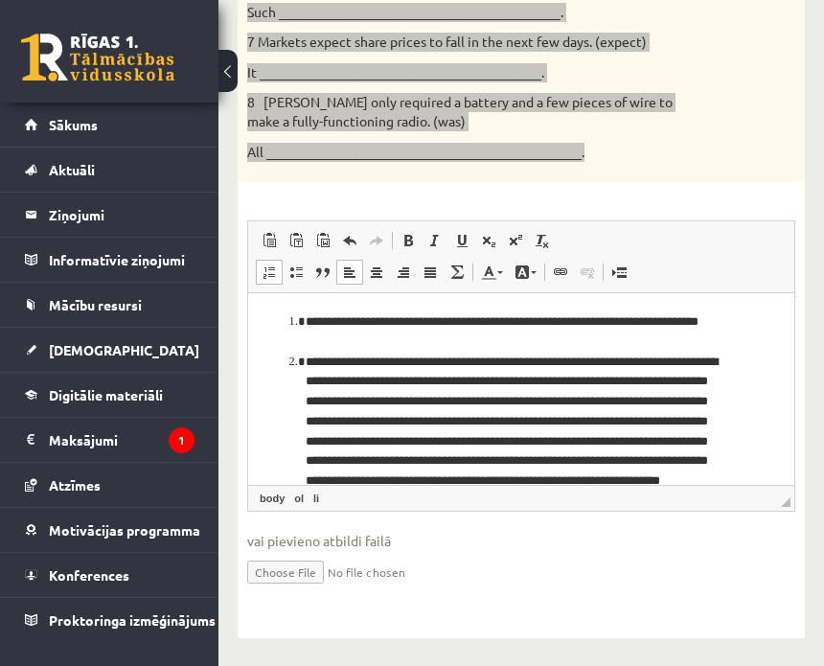
click at [376, 382] on li "**********" at bounding box center [514, 442] width 417 height 179
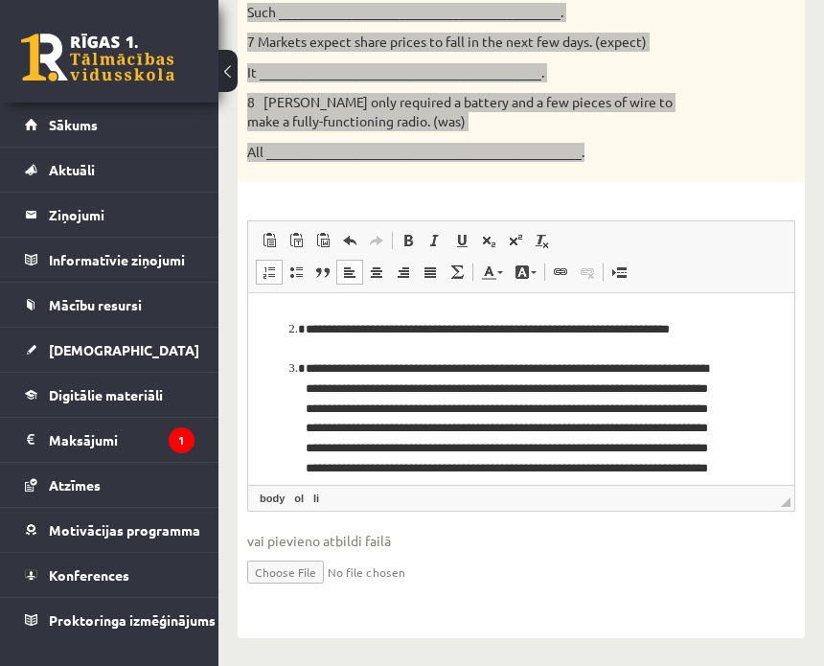
scroll to position [65, 0]
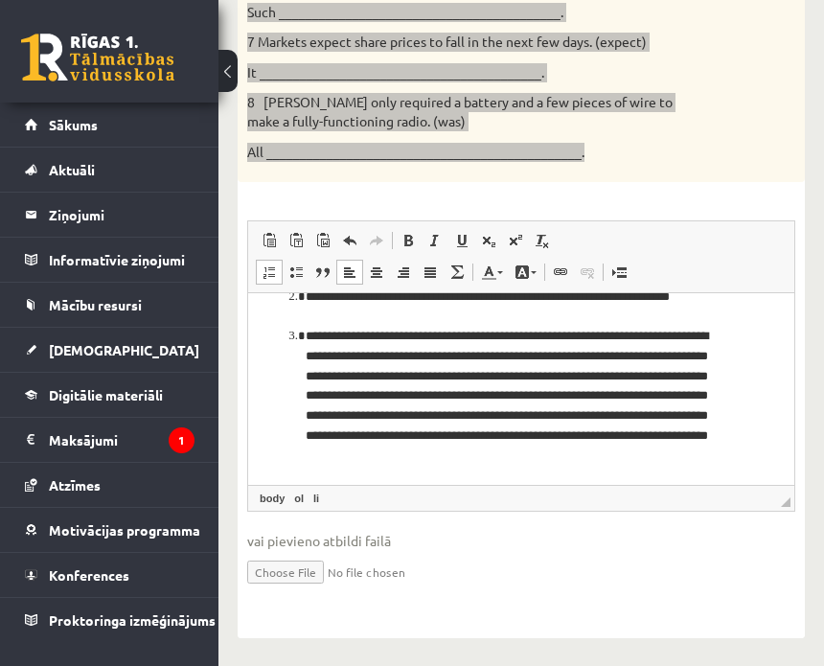
click at [526, 359] on li "**********" at bounding box center [514, 397] width 417 height 140
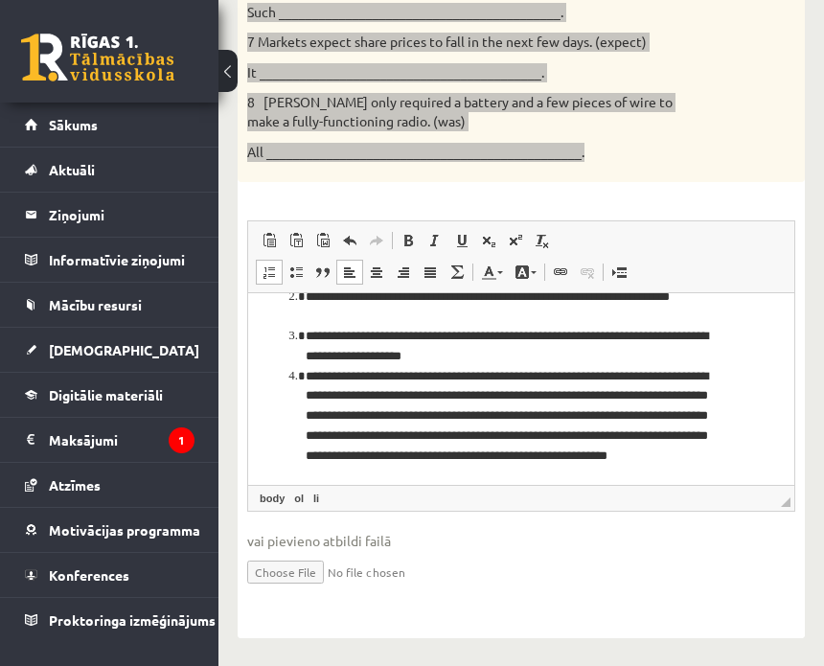
click at [591, 380] on li "**********" at bounding box center [514, 427] width 417 height 120
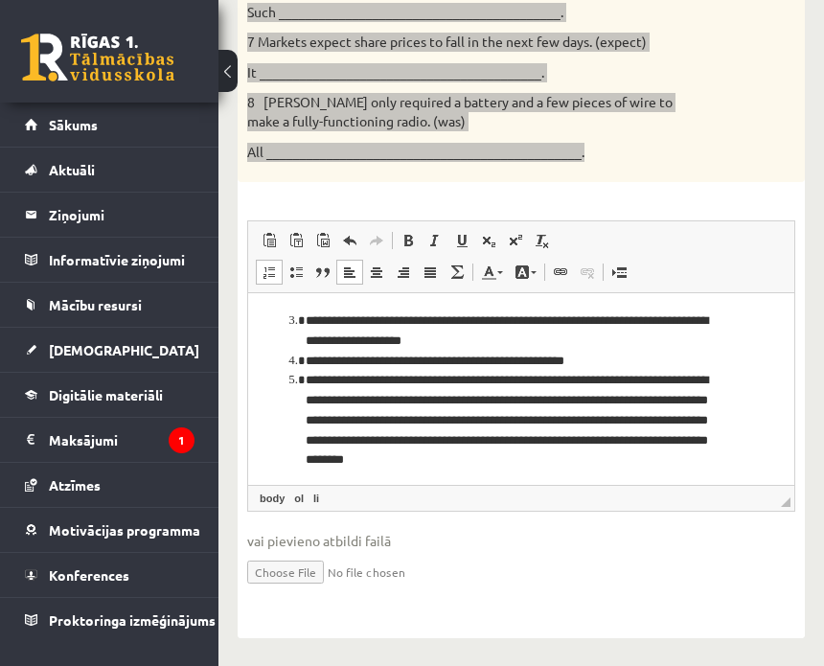
scroll to position [85, 0]
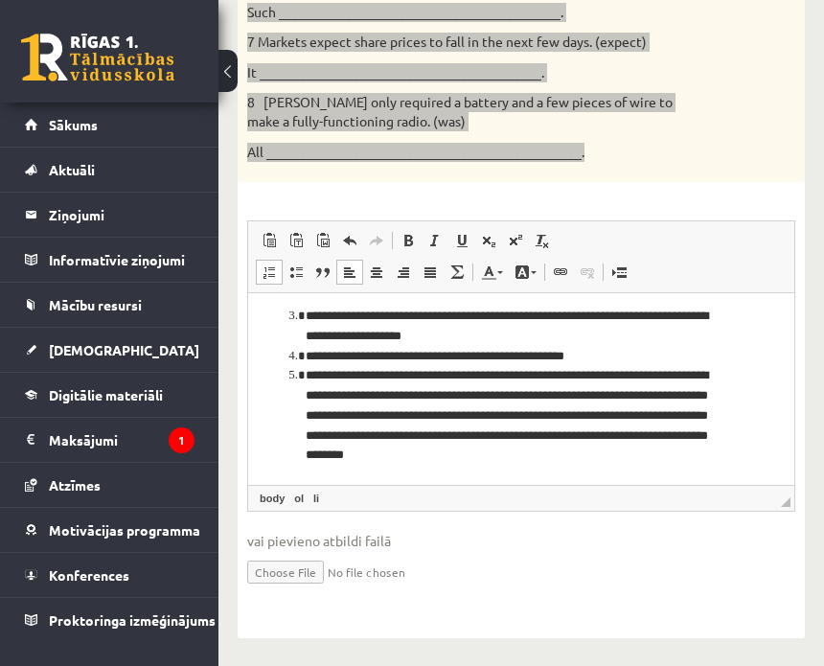
click at [461, 398] on li "**********" at bounding box center [514, 416] width 417 height 100
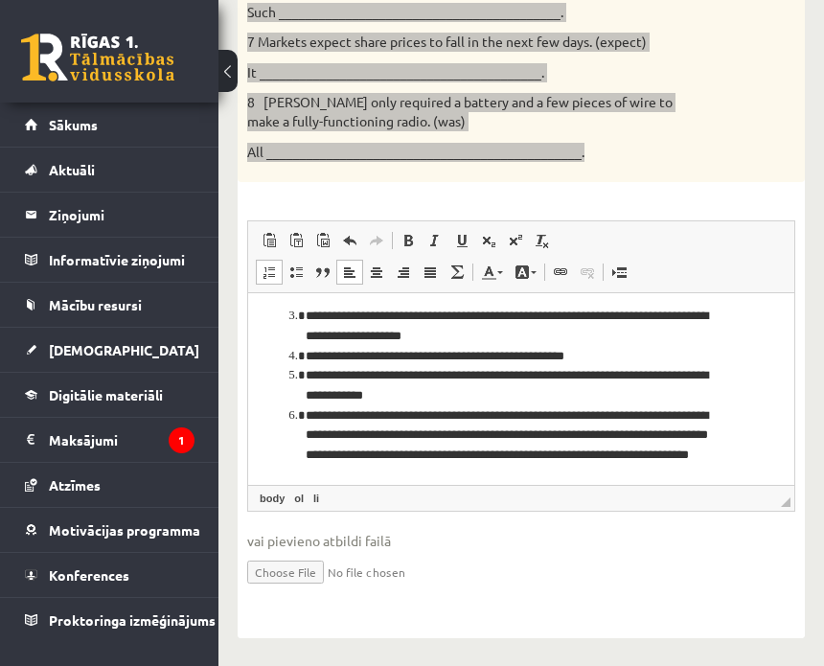
click at [405, 439] on li "**********" at bounding box center [514, 446] width 417 height 80
click at [400, 440] on li "**********" at bounding box center [514, 446] width 417 height 80
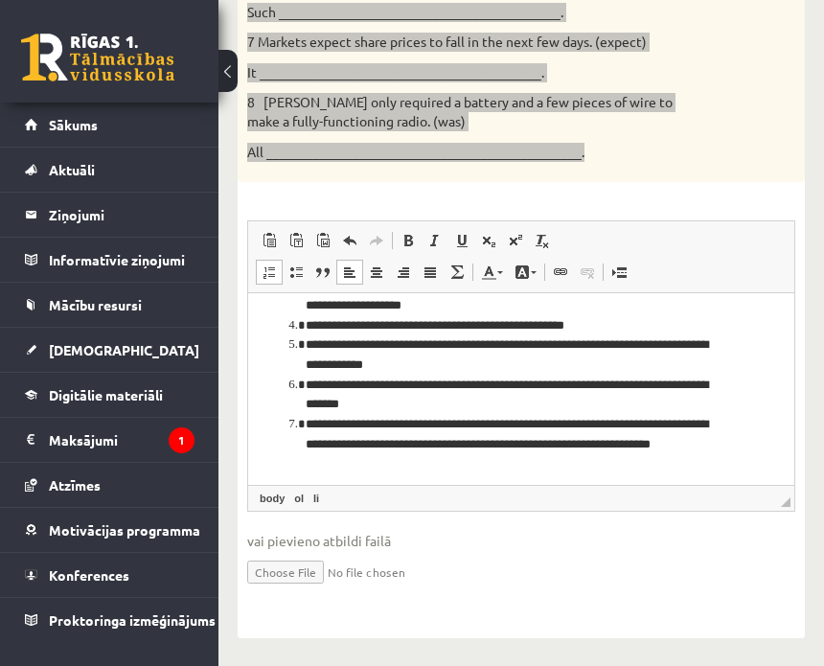
scroll to position [126, 0]
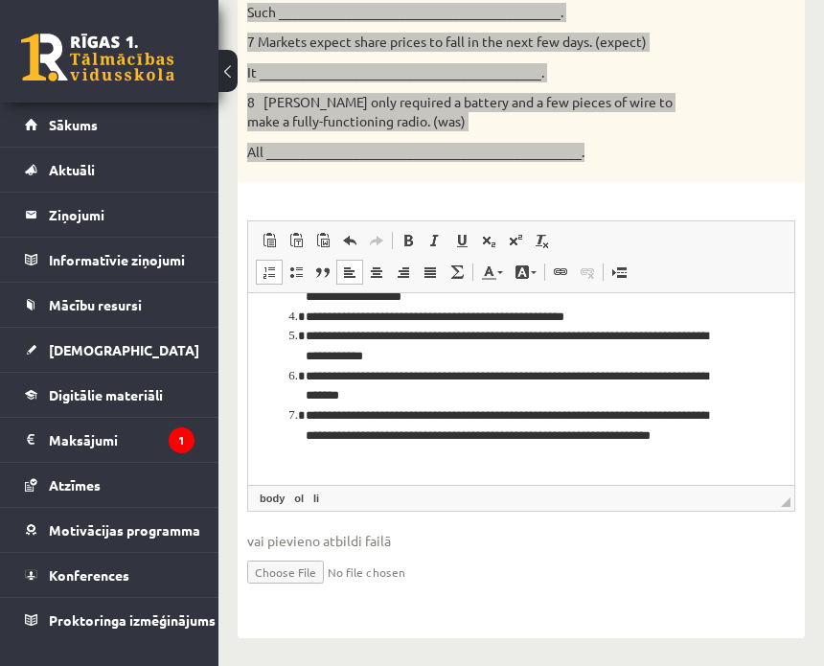
drag, startPoint x: 633, startPoint y: 417, endPoint x: 637, endPoint y: 451, distance: 33.9
click at [634, 418] on li "**********" at bounding box center [514, 435] width 417 height 59
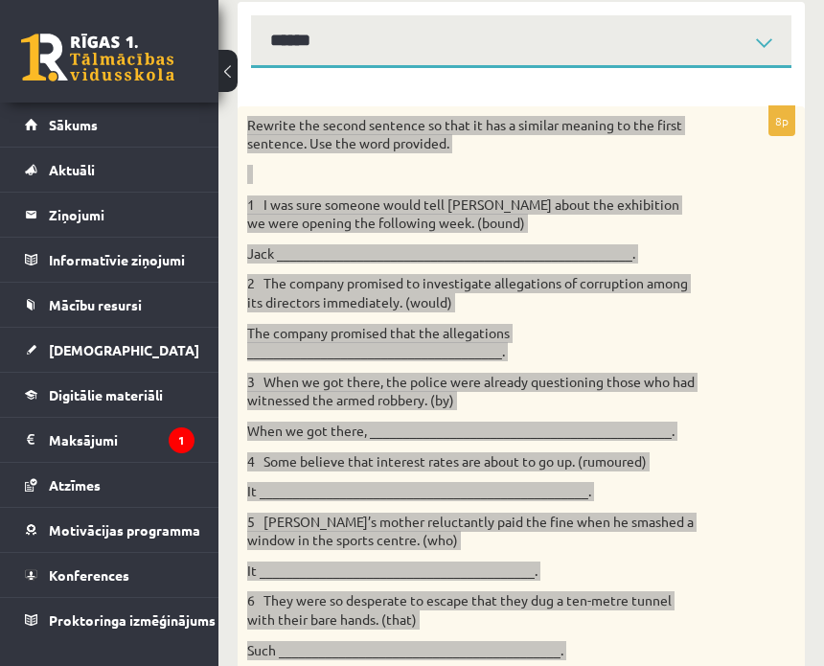
scroll to position [0, 0]
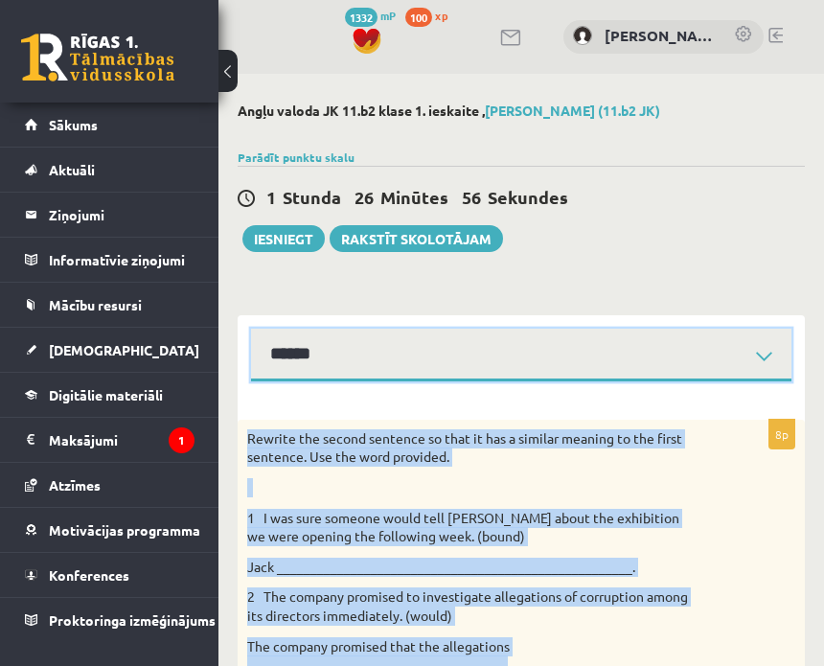
click at [429, 363] on select "****** ****** ****** ****** ****** ****** ****** ******" at bounding box center [521, 355] width 541 height 53
click at [251, 329] on select "****** ****** ****** ****** ****** ****** ****** ******" at bounding box center [521, 355] width 541 height 53
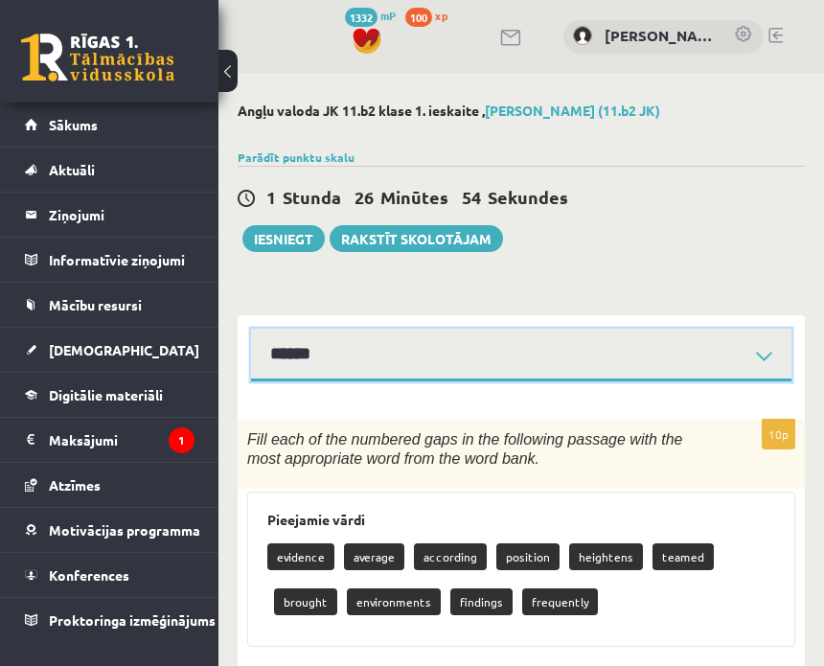
drag, startPoint x: 383, startPoint y: 350, endPoint x: 380, endPoint y: 372, distance: 22.4
click at [383, 350] on select "****** ****** ****** ****** ****** ****** ****** ******" at bounding box center [521, 355] width 541 height 53
click at [251, 329] on select "****** ****** ****** ****** ****** ****** ****** ******" at bounding box center [521, 355] width 541 height 53
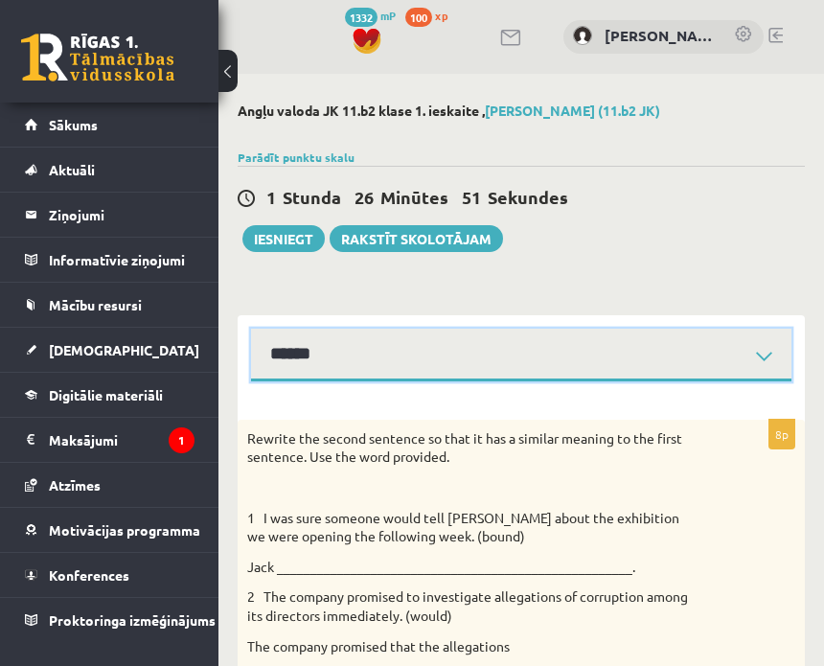
drag, startPoint x: 345, startPoint y: 345, endPoint x: 337, endPoint y: 367, distance: 23.3
click at [343, 347] on select "****** ****** ****** ****** ****** ****** ****** ******" at bounding box center [521, 355] width 541 height 53
click at [251, 329] on select "****** ****** ****** ****** ****** ****** ****** ******" at bounding box center [521, 355] width 541 height 53
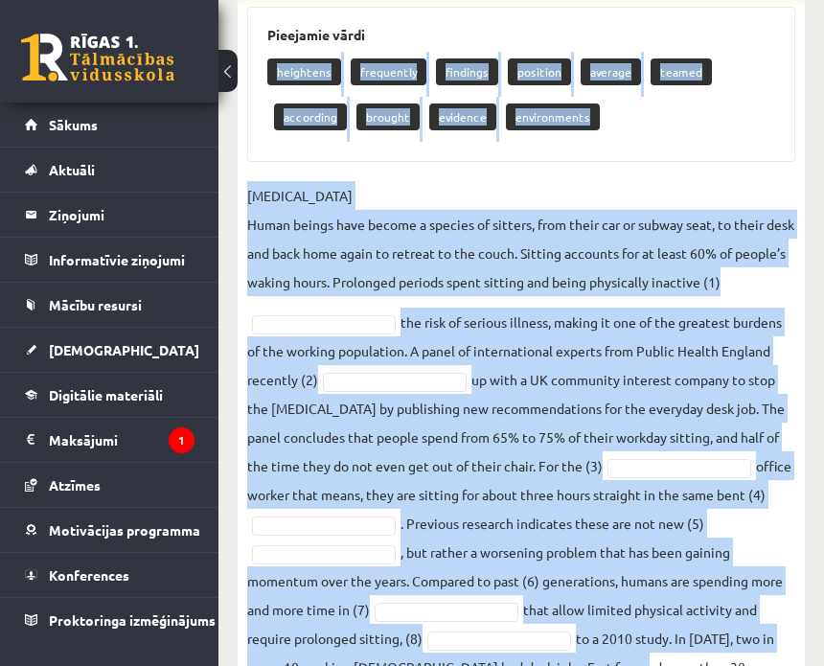
scroll to position [644, 0]
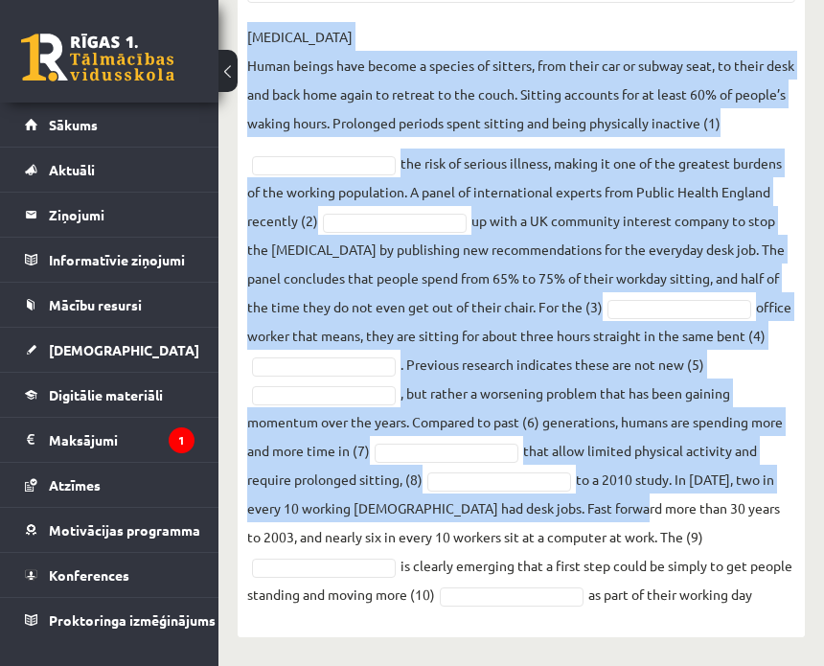
drag, startPoint x: 249, startPoint y: 53, endPoint x: 658, endPoint y: 636, distance: 711.6
click at [661, 632] on div "10p Fill each of the numbered gaps in the following passage with the most appro…" at bounding box center [521, 187] width 567 height 901
copy div "heightens frequently findings position average teamed according brought evidenc…"
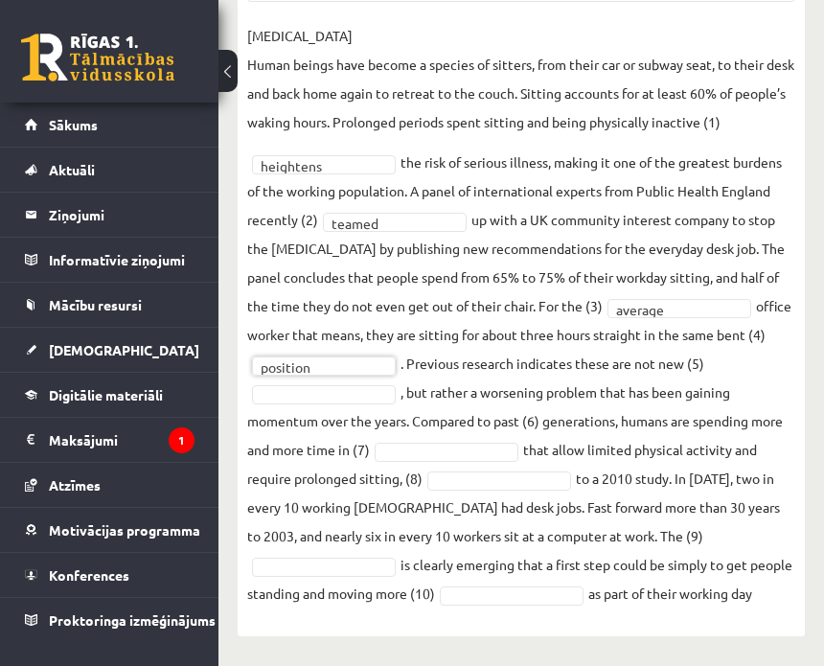
scroll to position [599, 0]
click at [648, 547] on fieldset "SEDENTARY LIFESTYLE Human beings have become a species of sitters, from their c…" at bounding box center [521, 315] width 548 height 587
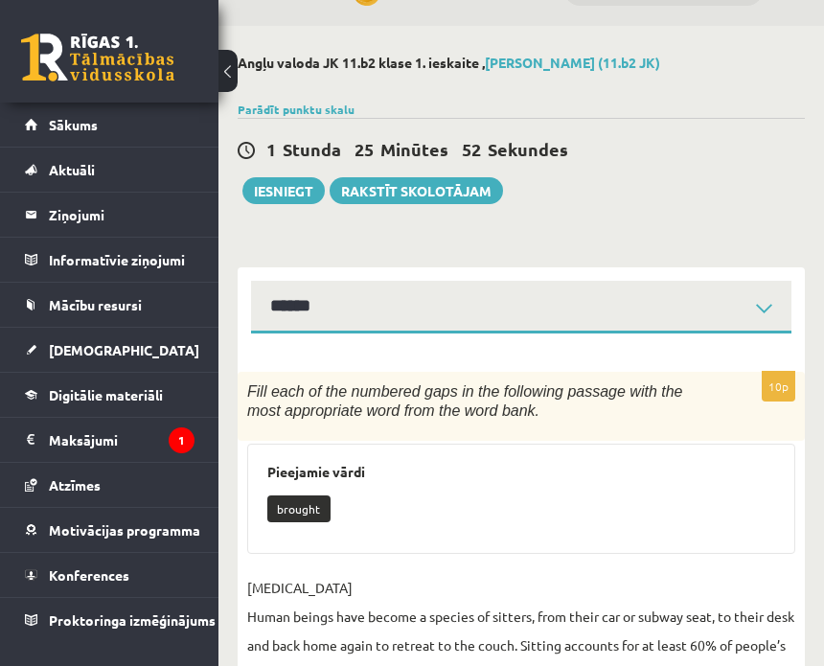
scroll to position [0, 0]
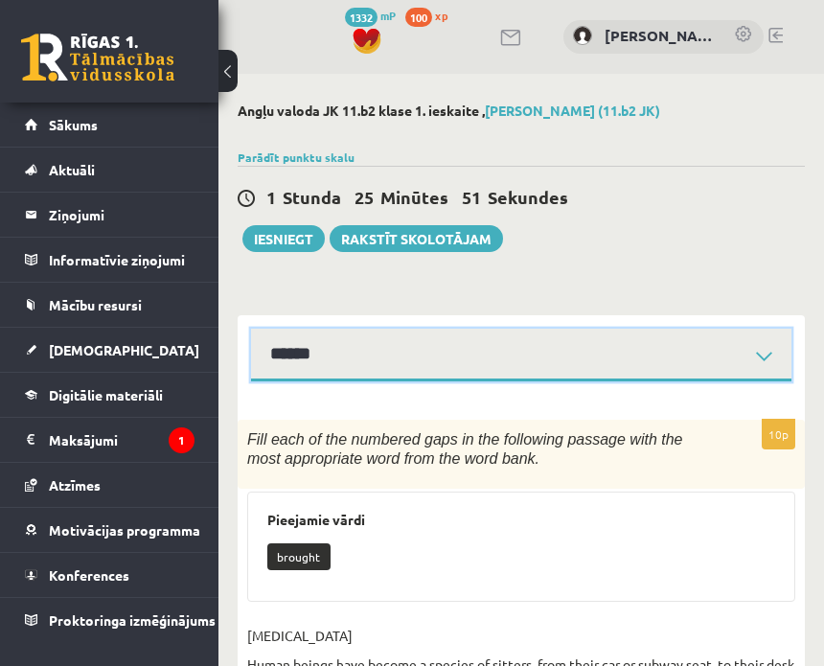
click at [391, 366] on select "****** ****** ****** ****** ****** ****** ****** ******" at bounding box center [521, 355] width 541 height 53
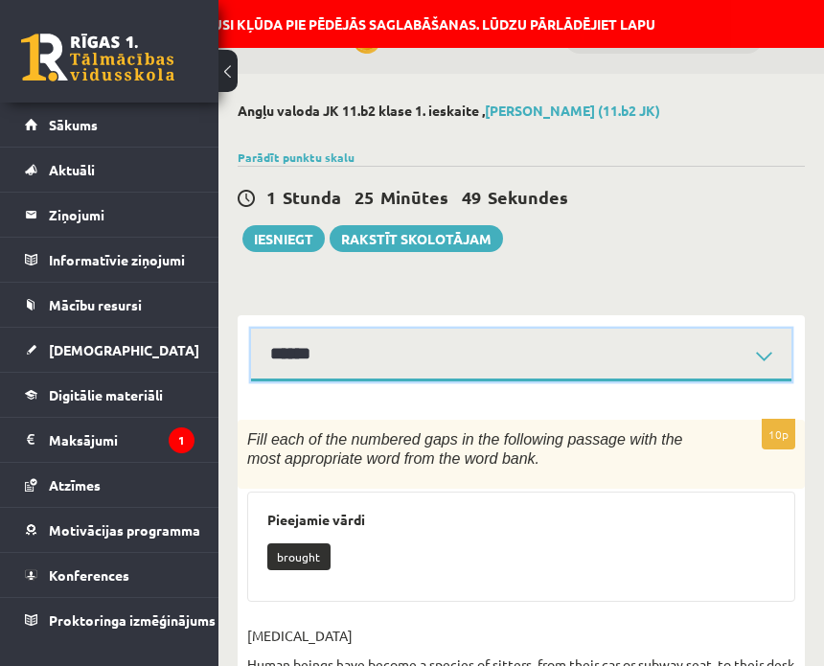
click at [251, 329] on select "****** ****** ****** ****** ****** ****** ****** ******" at bounding box center [521, 355] width 541 height 53
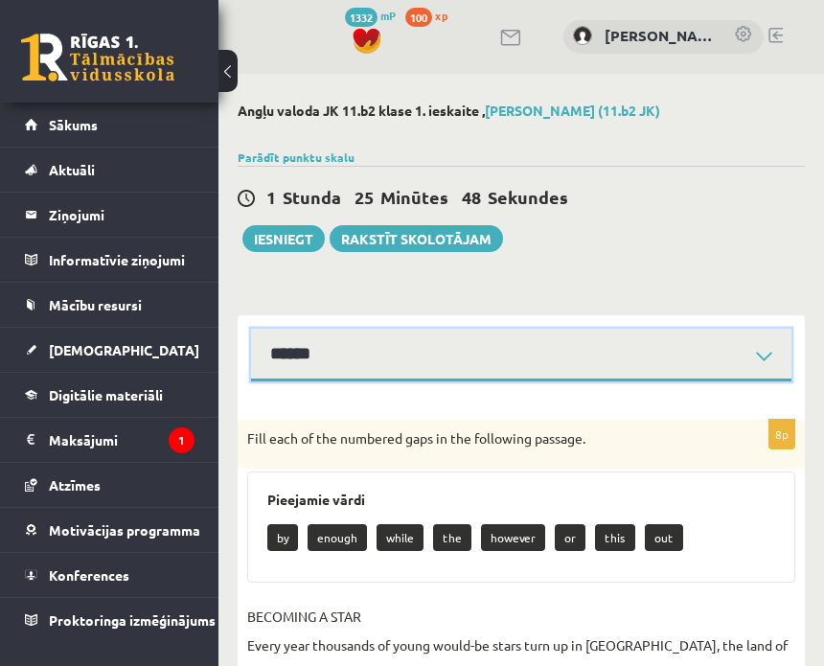
click at [367, 360] on select "****** ****** ****** ****** ****** ****** ****** ******" at bounding box center [521, 355] width 541 height 53
click at [251, 329] on select "****** ****** ****** ****** ****** ****** ****** ******" at bounding box center [521, 355] width 541 height 53
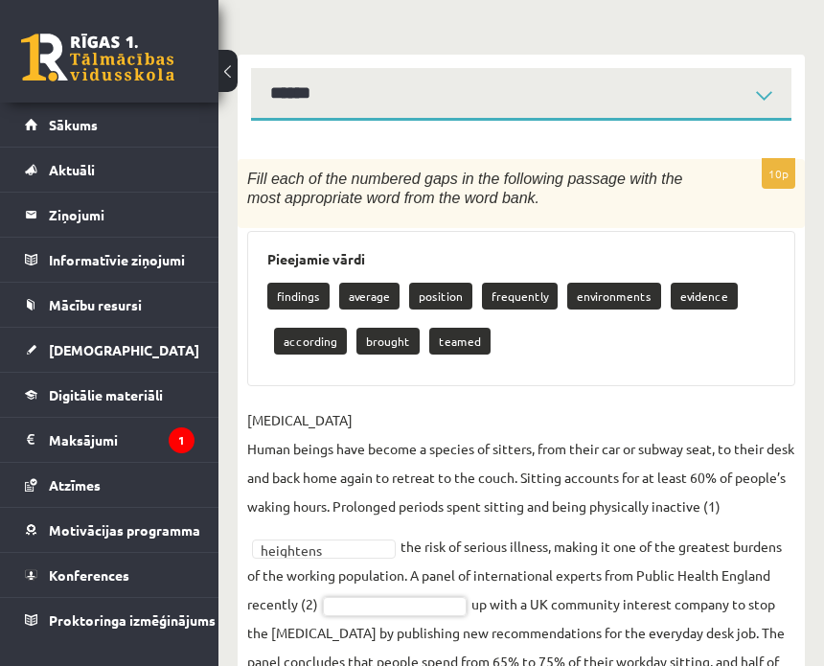
scroll to position [203, 0]
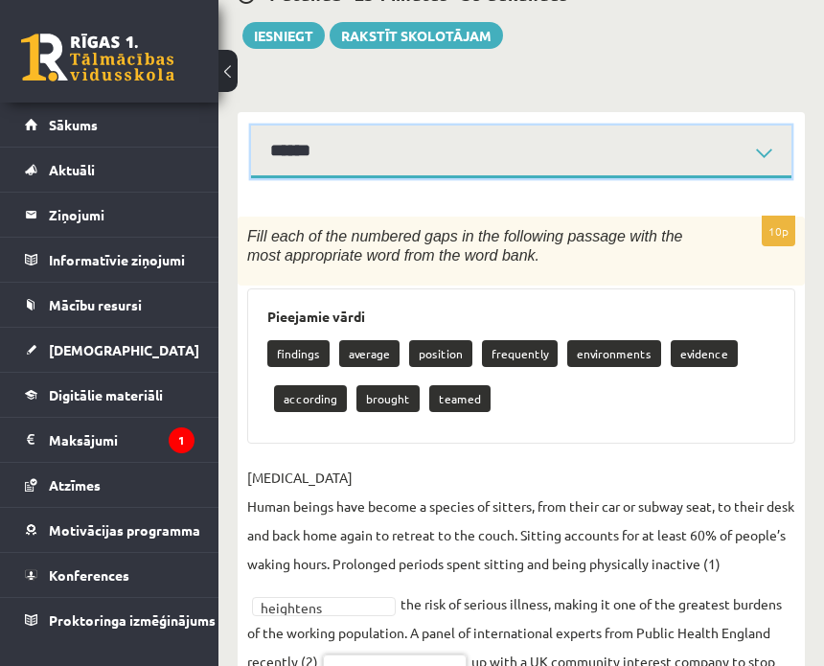
drag, startPoint x: 444, startPoint y: 156, endPoint x: 428, endPoint y: 173, distance: 22.4
click at [442, 156] on select "****** ****** ****** ****** ****** ****** ****** ******" at bounding box center [521, 152] width 541 height 53
click at [251, 126] on select "****** ****** ****** ****** ****** ****** ****** ******" at bounding box center [521, 152] width 541 height 53
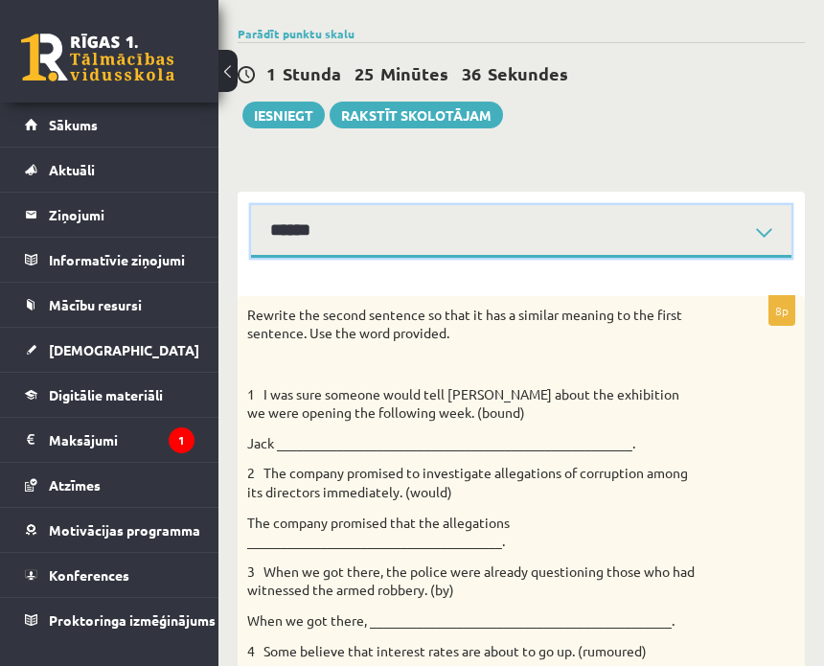
click at [407, 215] on select "****** ****** ****** ****** ****** ****** ****** ******" at bounding box center [521, 231] width 541 height 53
select select "**********"
click at [251, 205] on select "****** ****** ****** ****** ****** ****** ****** ******" at bounding box center [521, 231] width 541 height 53
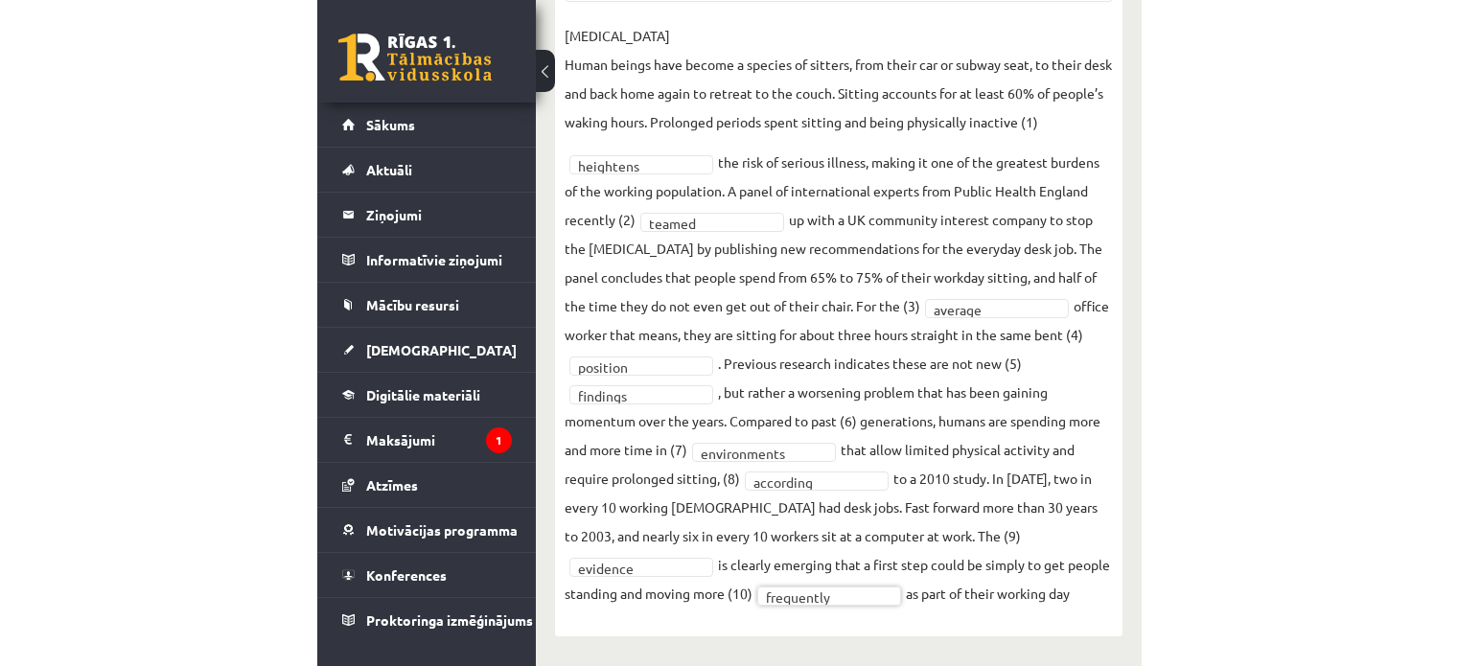
scroll to position [360, 0]
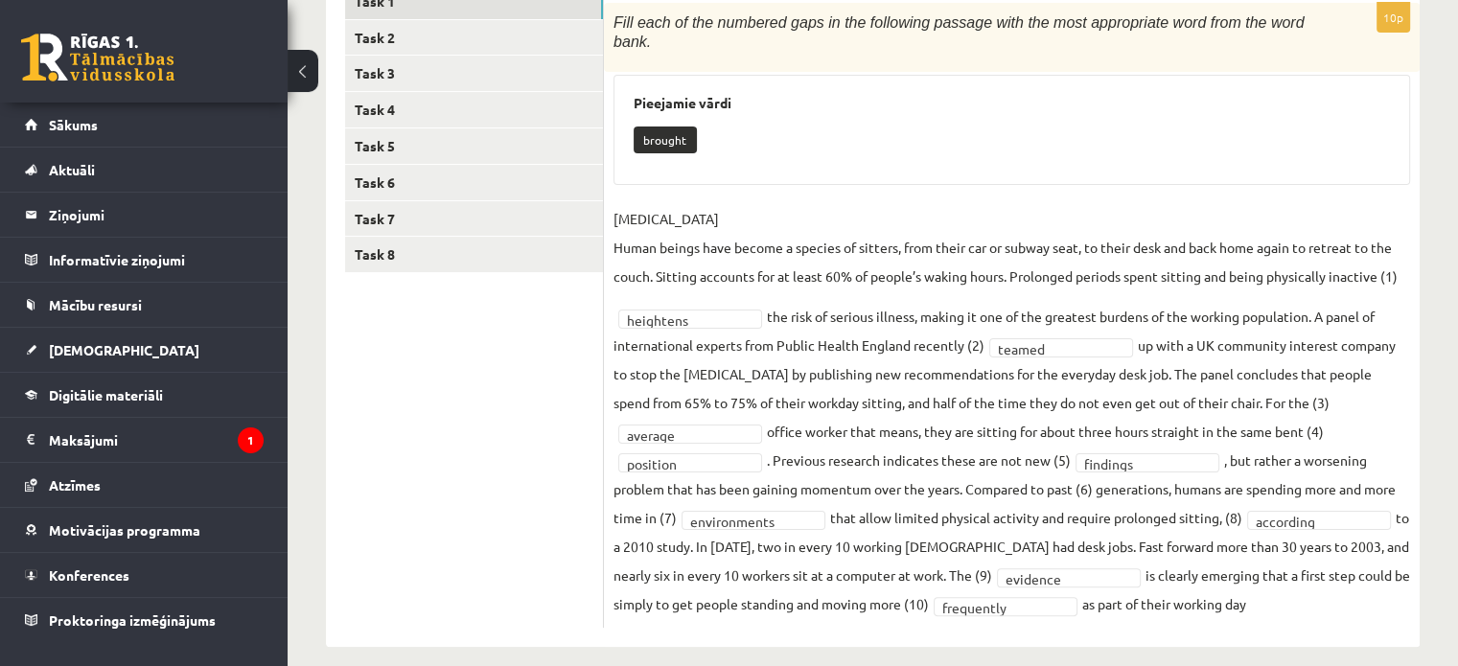
click at [720, 155] on div "Pieejamie vārdi brought" at bounding box center [1011, 130] width 797 height 111
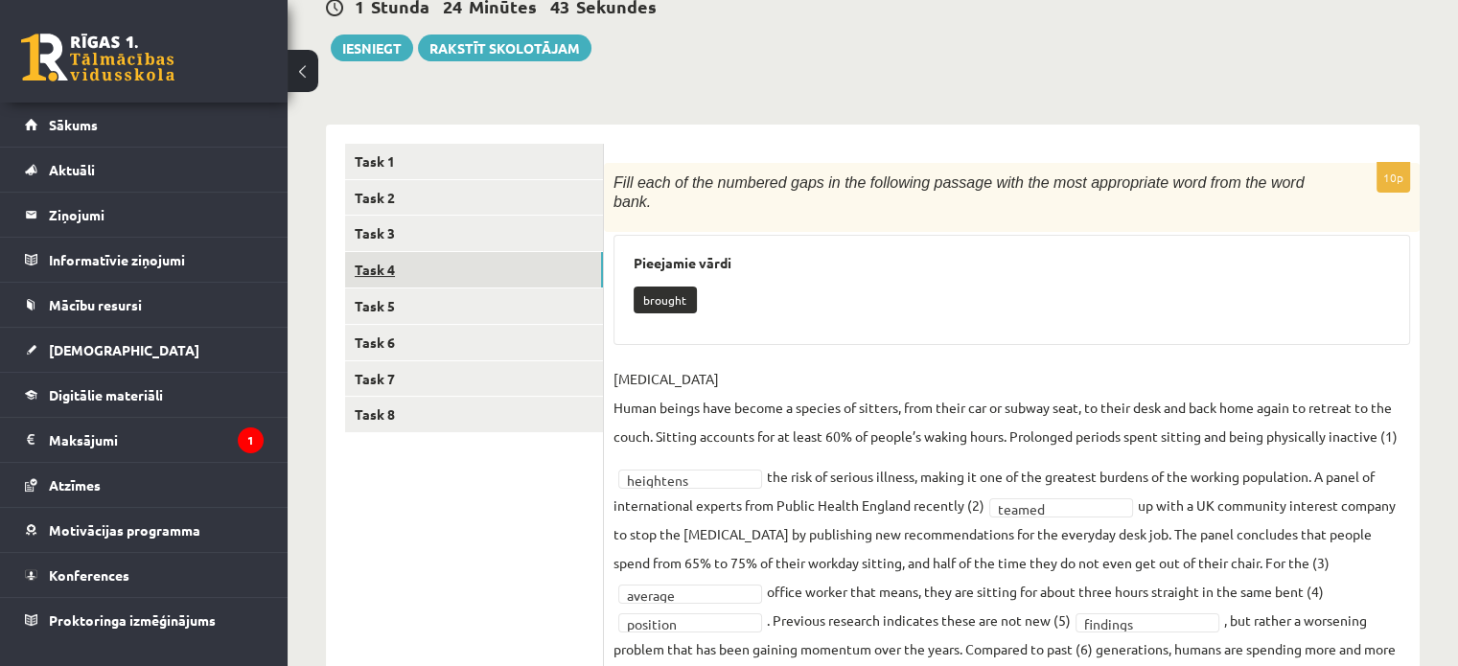
click at [483, 265] on link "Task 4" at bounding box center [474, 269] width 258 height 35
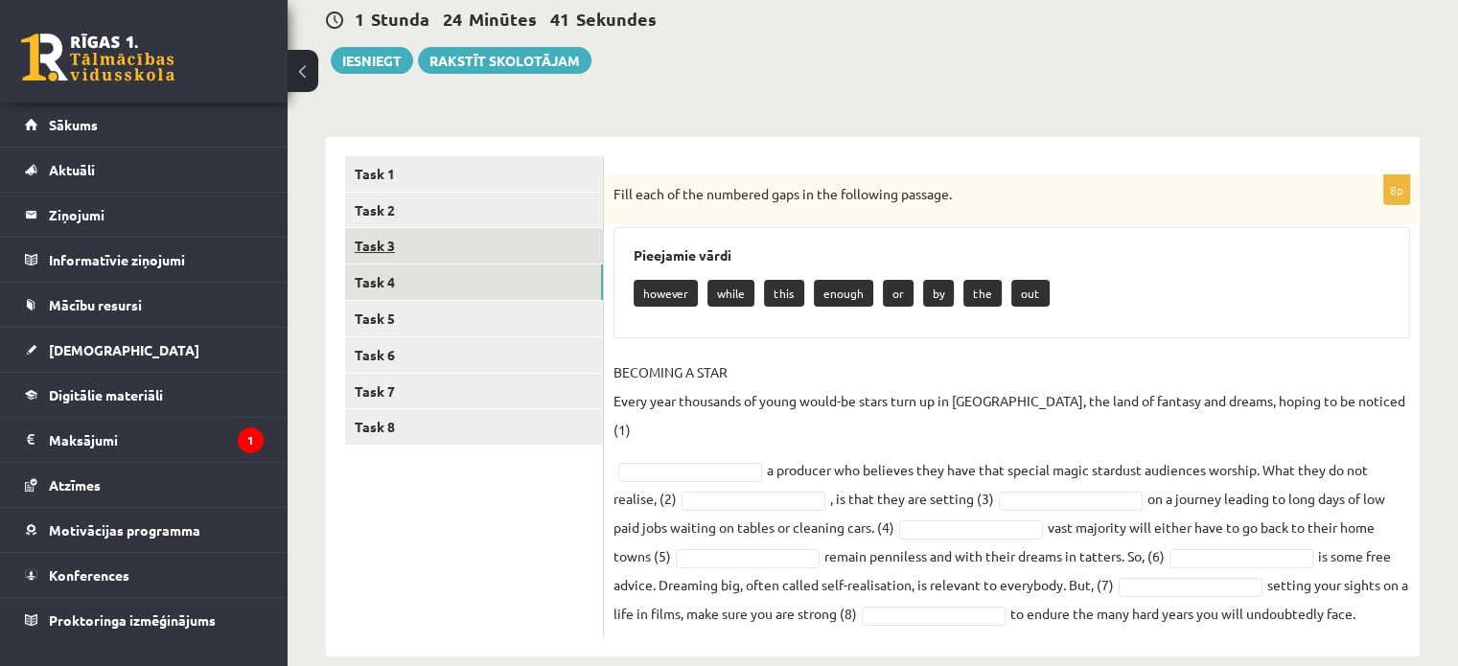
click at [481, 248] on link "Task 3" at bounding box center [474, 245] width 258 height 35
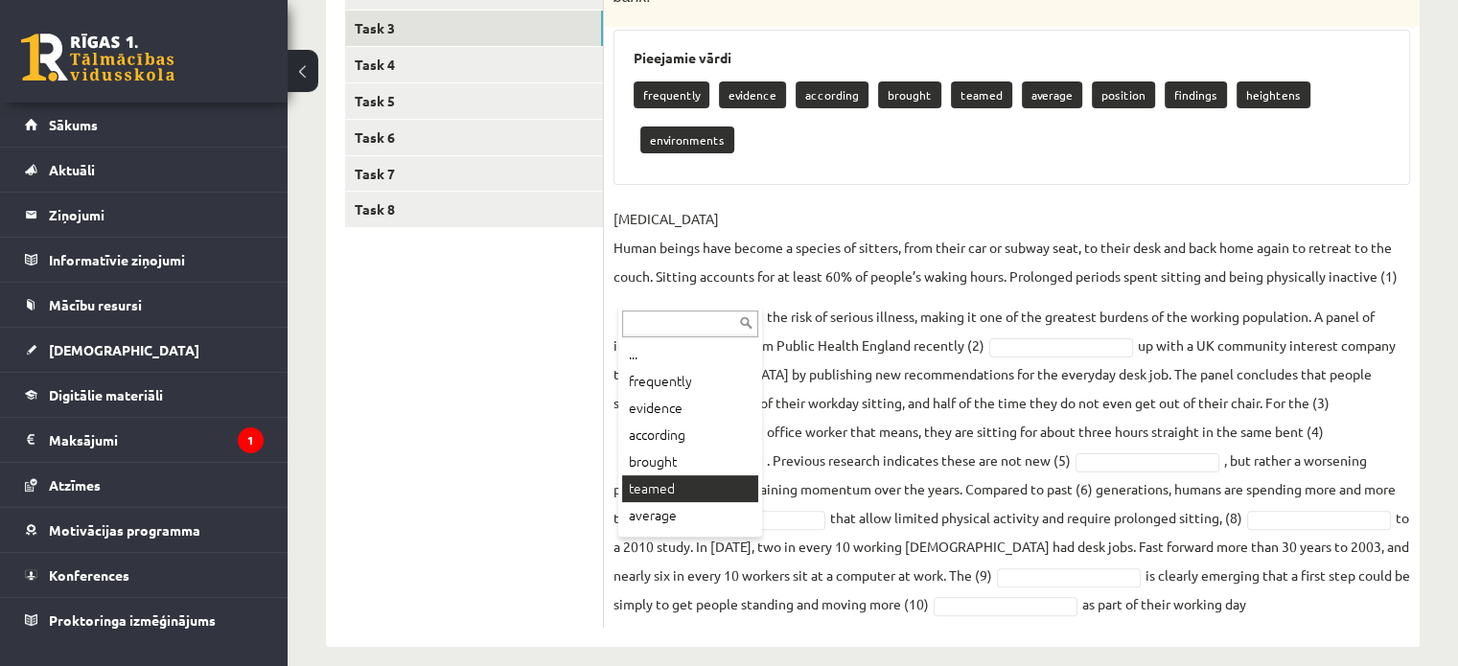
scroll to position [360, 0]
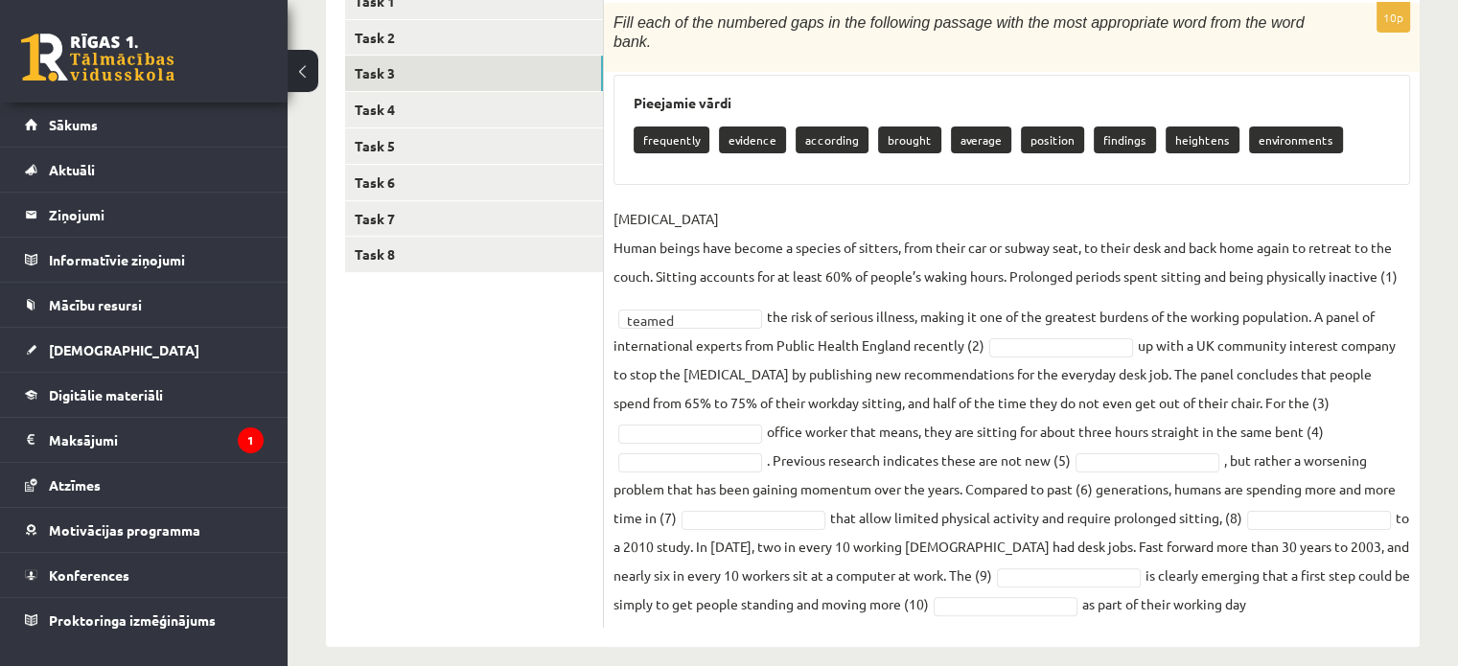
click at [677, 309] on fieldset "SEDENTARY LIFESTYLE Human beings have become a species of sitters, from their c…" at bounding box center [1011, 411] width 797 height 414
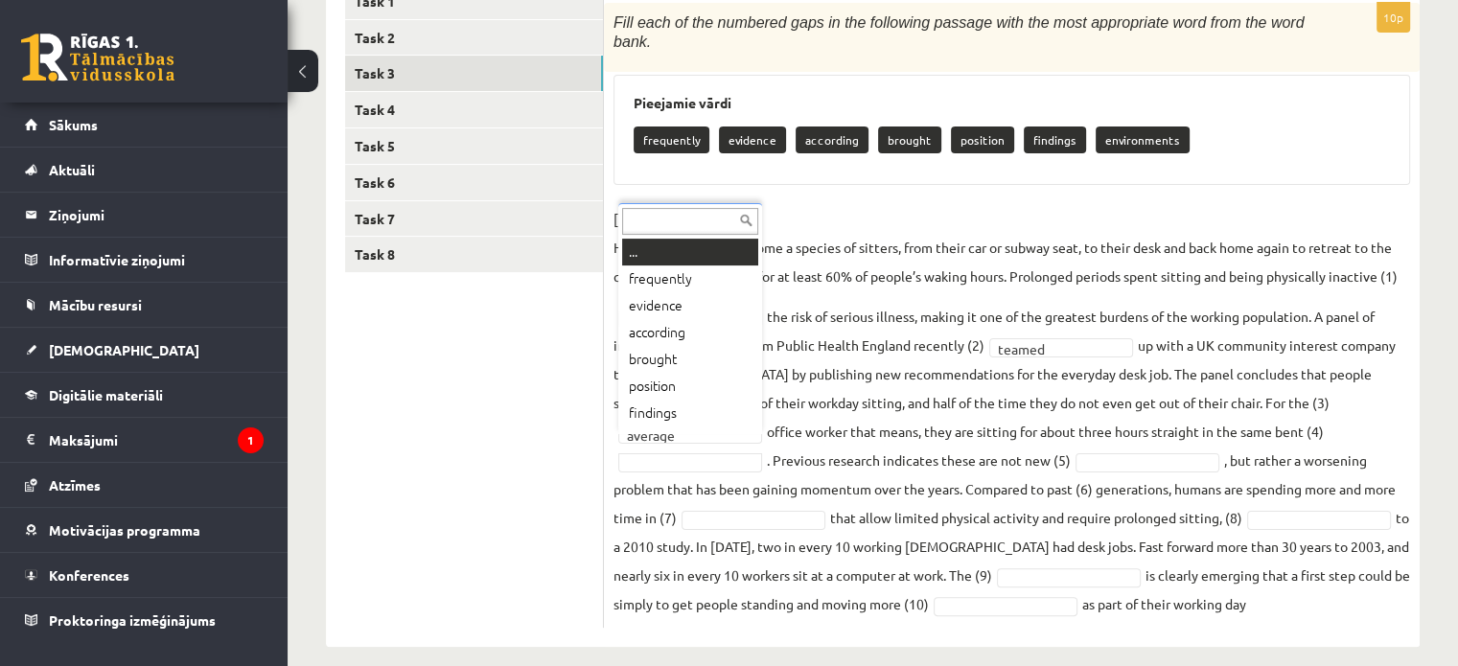
scroll to position [23, 0]
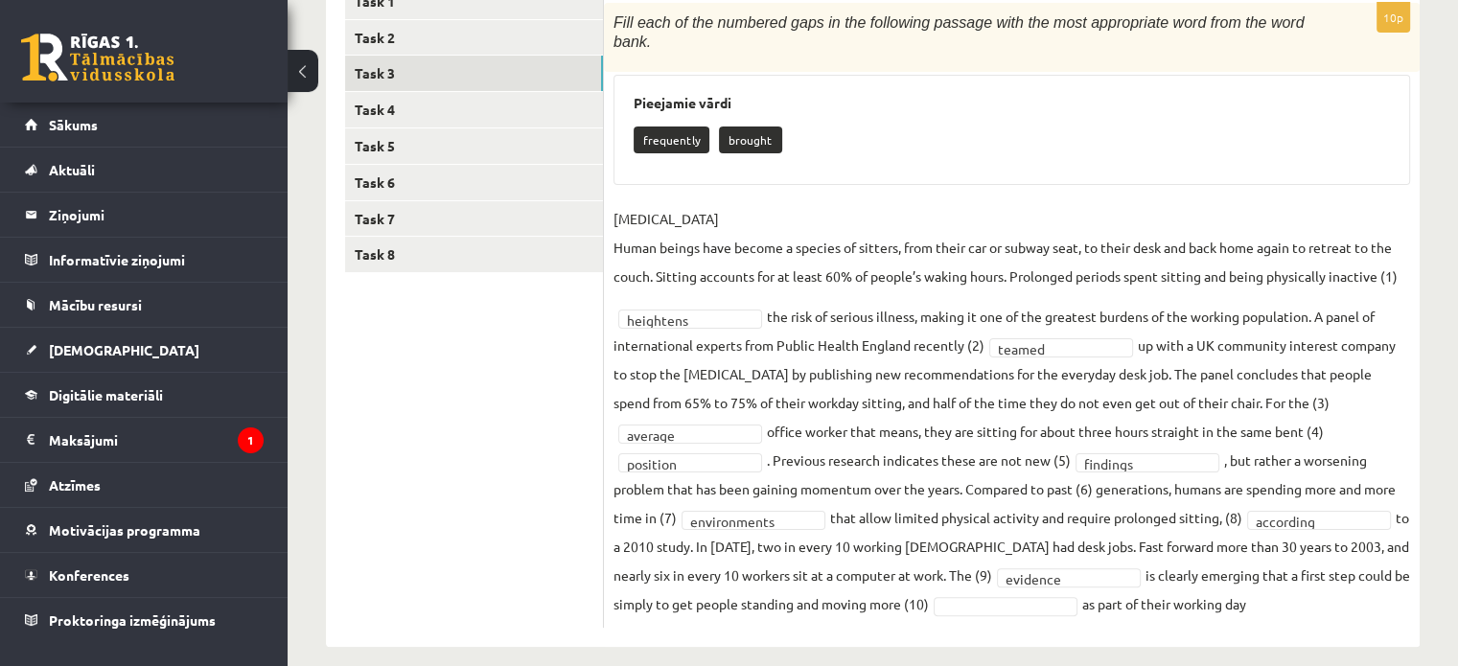
click at [720, 579] on fieldset "SEDENTARY LIFESTYLE Human beings have become a species of sitters, from their c…" at bounding box center [1011, 411] width 797 height 414
click at [437, 80] on link "Task 3" at bounding box center [474, 73] width 258 height 35
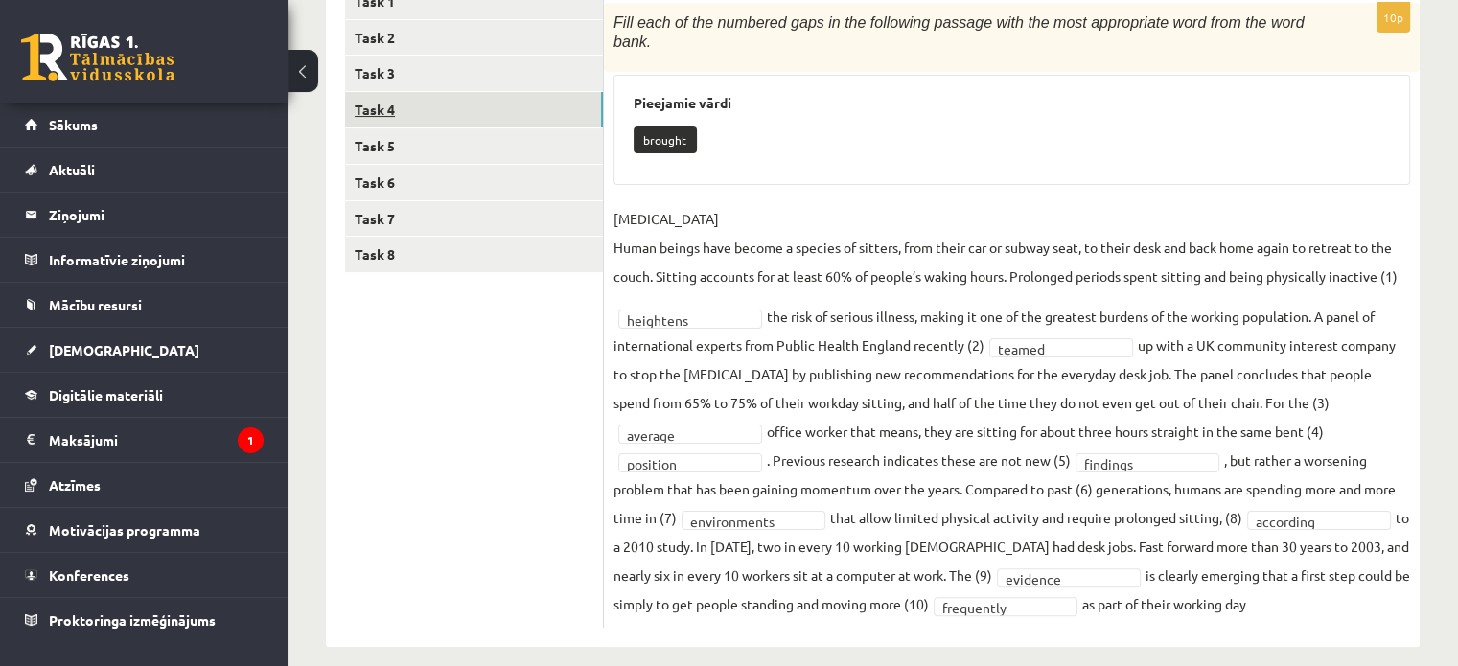
click at [408, 103] on link "Task 4" at bounding box center [474, 109] width 258 height 35
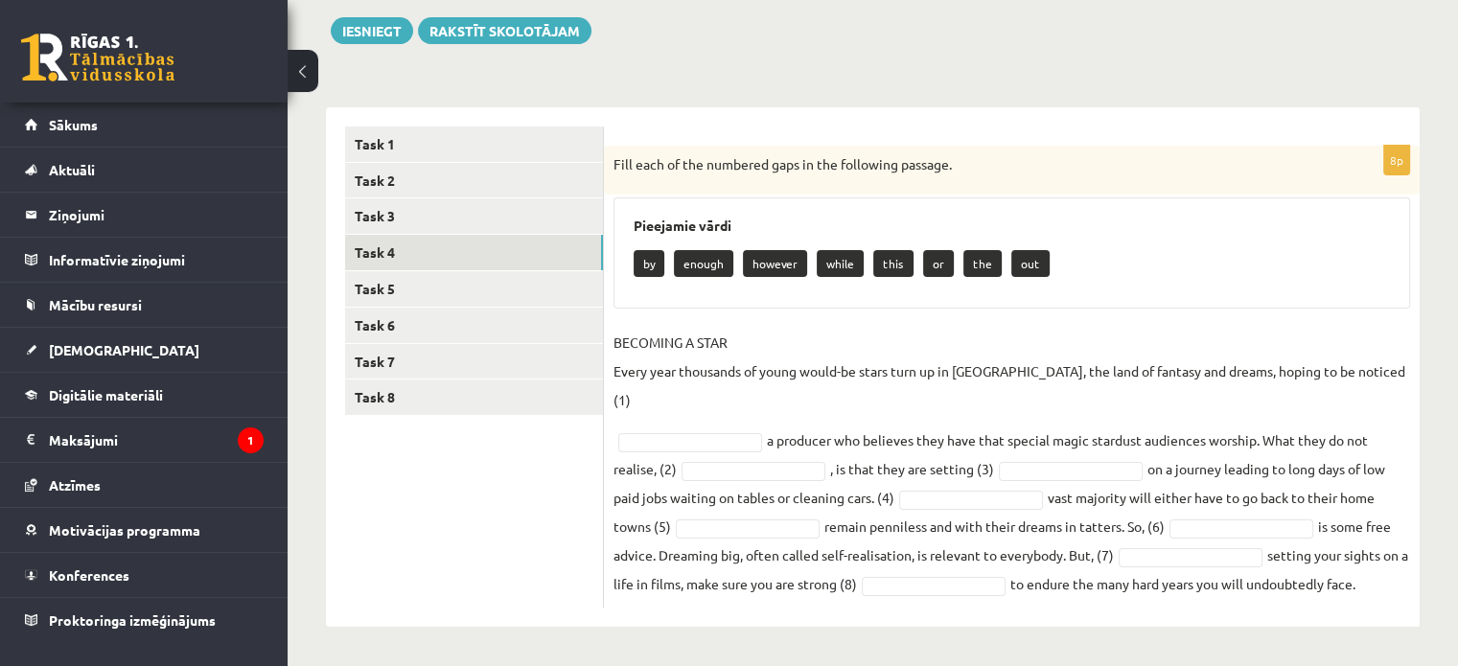
scroll to position [188, 0]
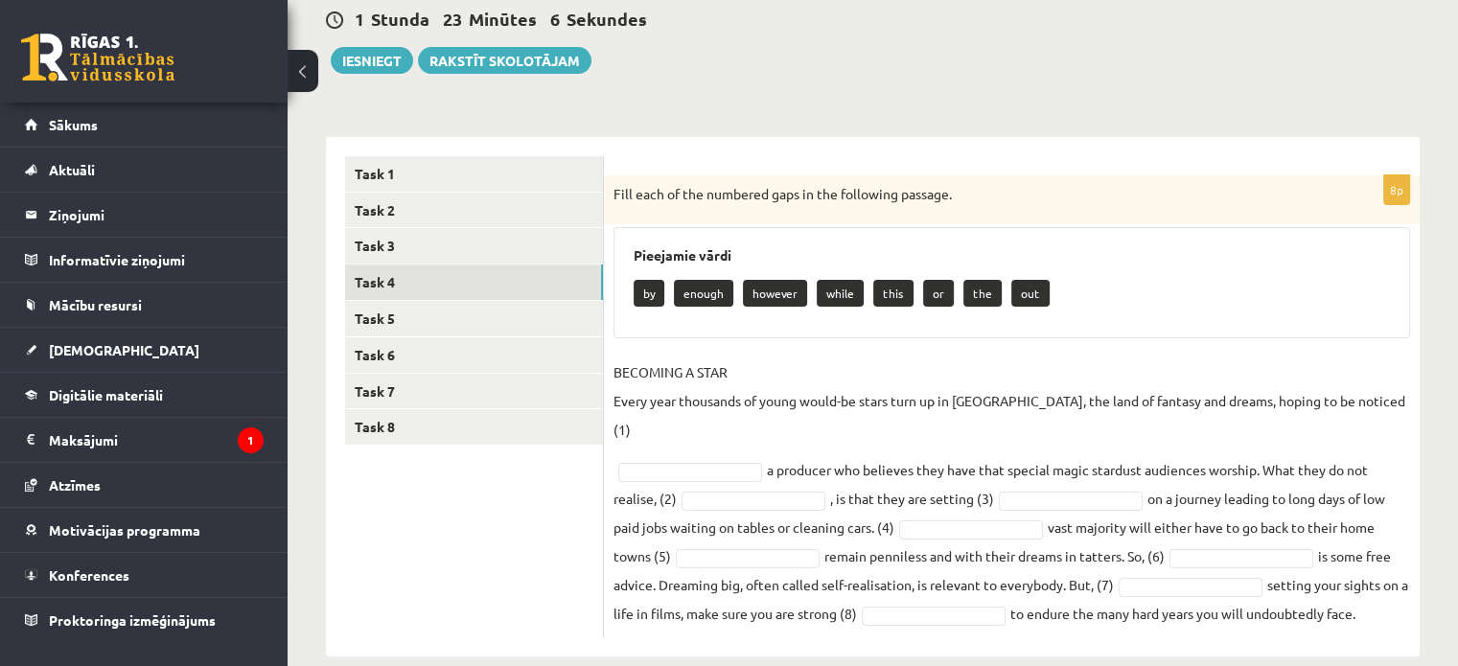
drag, startPoint x: 390, startPoint y: 75, endPoint x: 455, endPoint y: 152, distance: 101.4
click at [389, 75] on div "Angļu valoda JK 11.b2 klase 1. ieskaite , Natālija Leiškalne (11.b2 JK) Parādīt…" at bounding box center [873, 290] width 1170 height 809
click at [453, 233] on link "Task 3" at bounding box center [474, 245] width 258 height 35
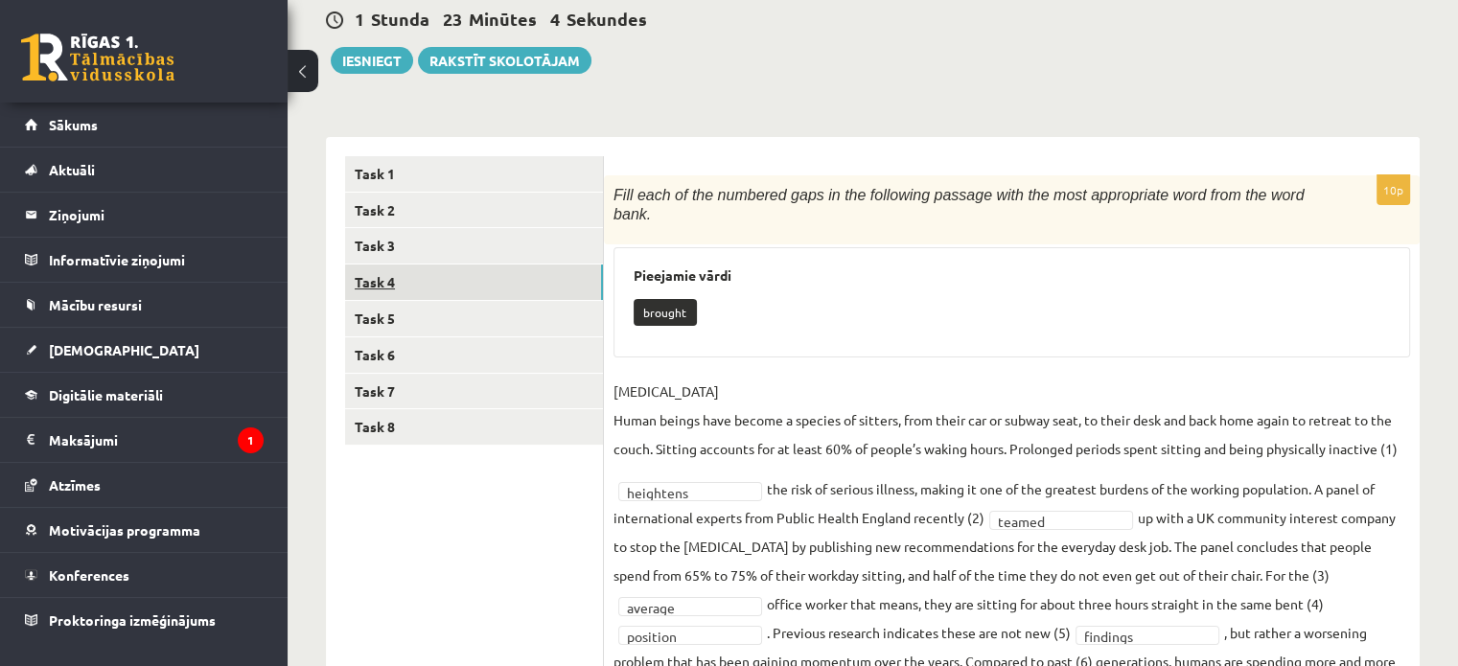
click at [456, 281] on link "Task 4" at bounding box center [474, 282] width 258 height 35
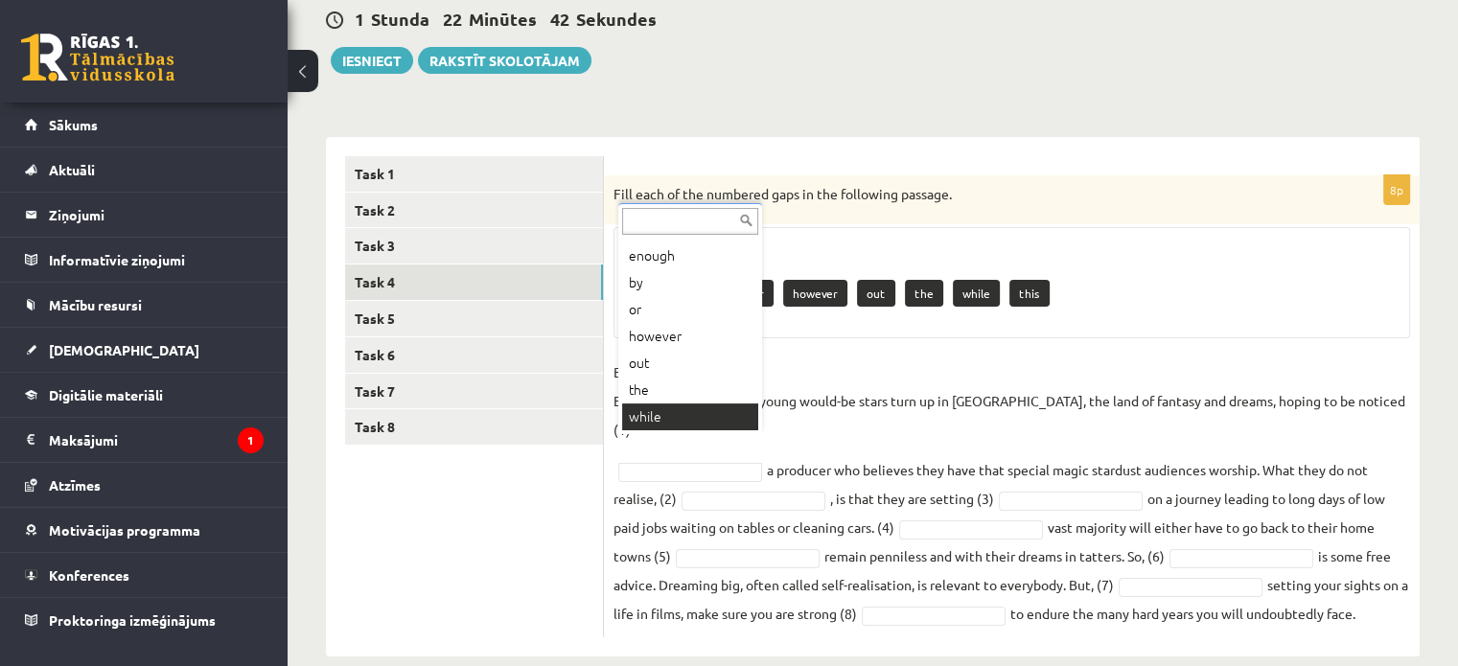
scroll to position [23, 0]
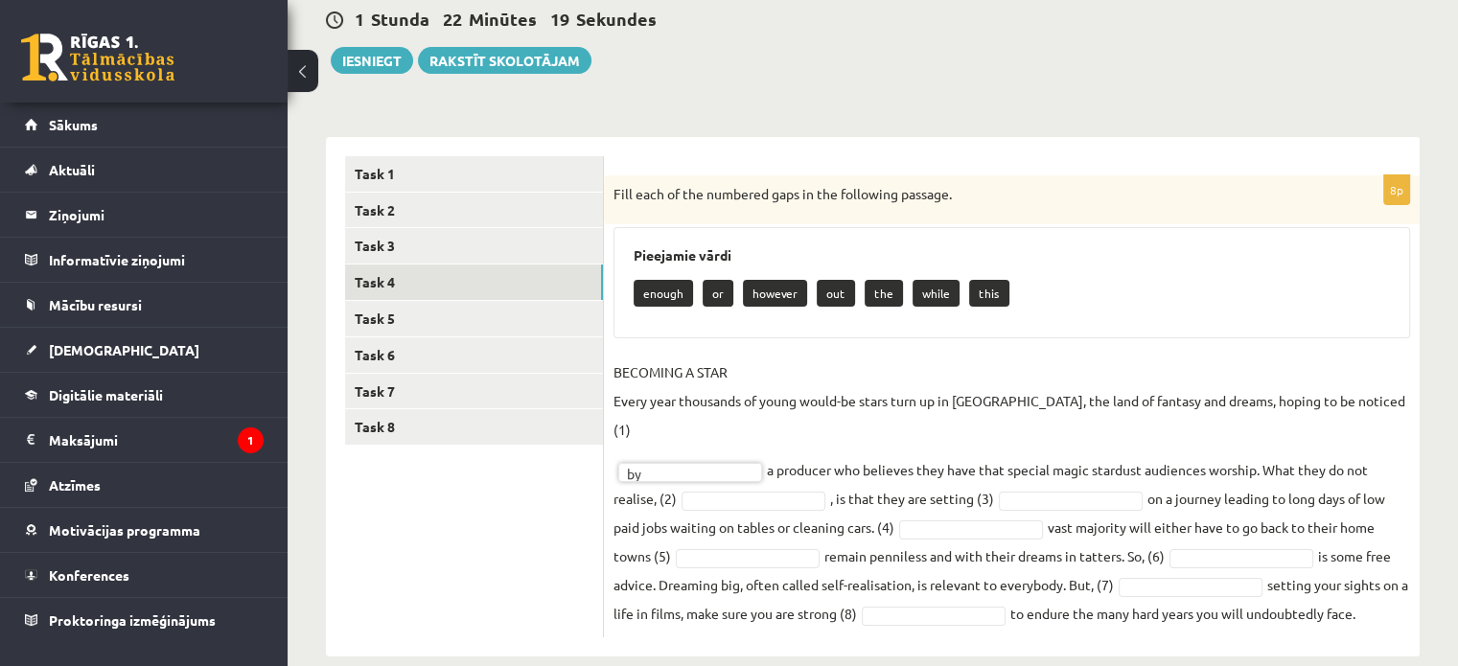
click at [606, 398] on div "8p Fill each of the numbered gaps in the following passage. Pieejamie vārdi eno…" at bounding box center [1012, 406] width 816 height 462
drag, startPoint x: 612, startPoint y: 396, endPoint x: 1411, endPoint y: 604, distance: 826.0
click at [720, 604] on div "8p Fill each of the numbered gaps in the following passage. Pieejamie vārdi eno…" at bounding box center [1012, 406] width 816 height 462
click at [636, 292] on p "enough" at bounding box center [663, 293] width 59 height 27
drag, startPoint x: 632, startPoint y: 291, endPoint x: 1410, endPoint y: 597, distance: 836.2
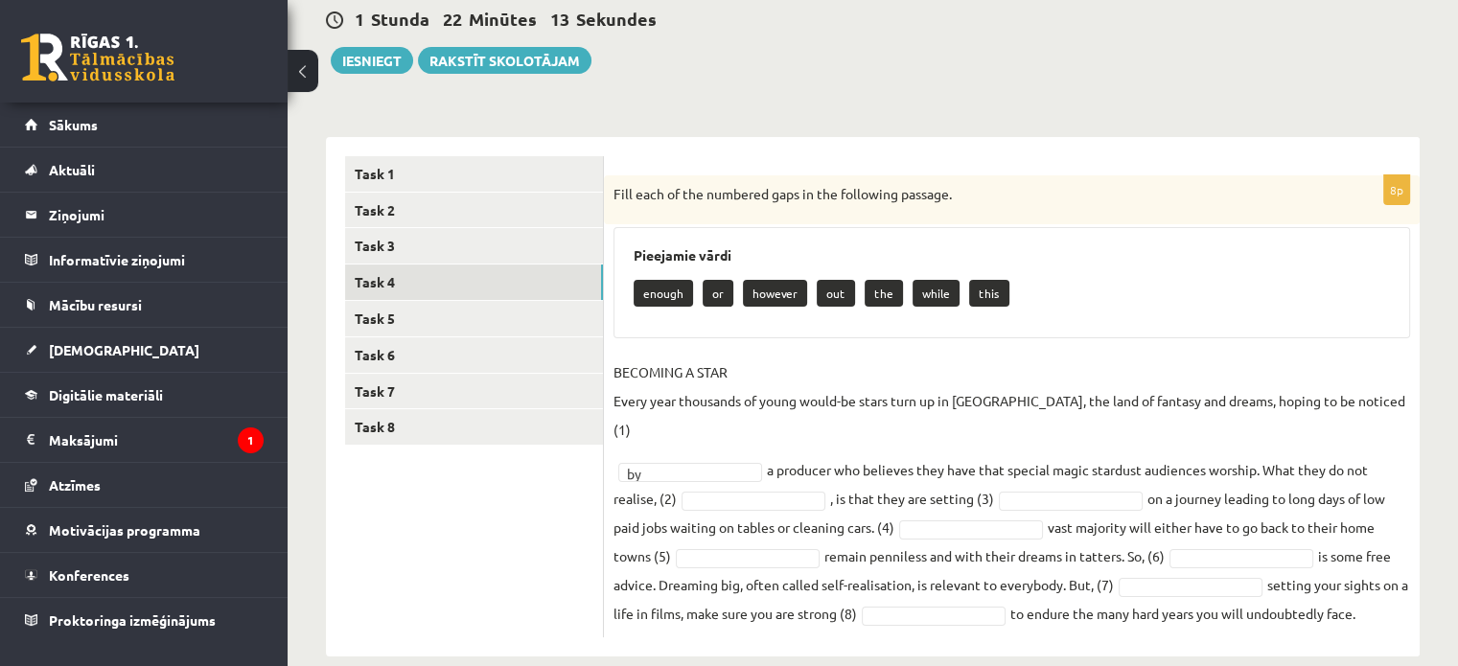
click at [720, 597] on div "8p Fill each of the numbered gaps in the following passage. Pieejamie vārdi eno…" at bounding box center [1012, 406] width 816 height 462
copy div "enough or however out the while this BECOMING A STAR Every year thousands of yo…"
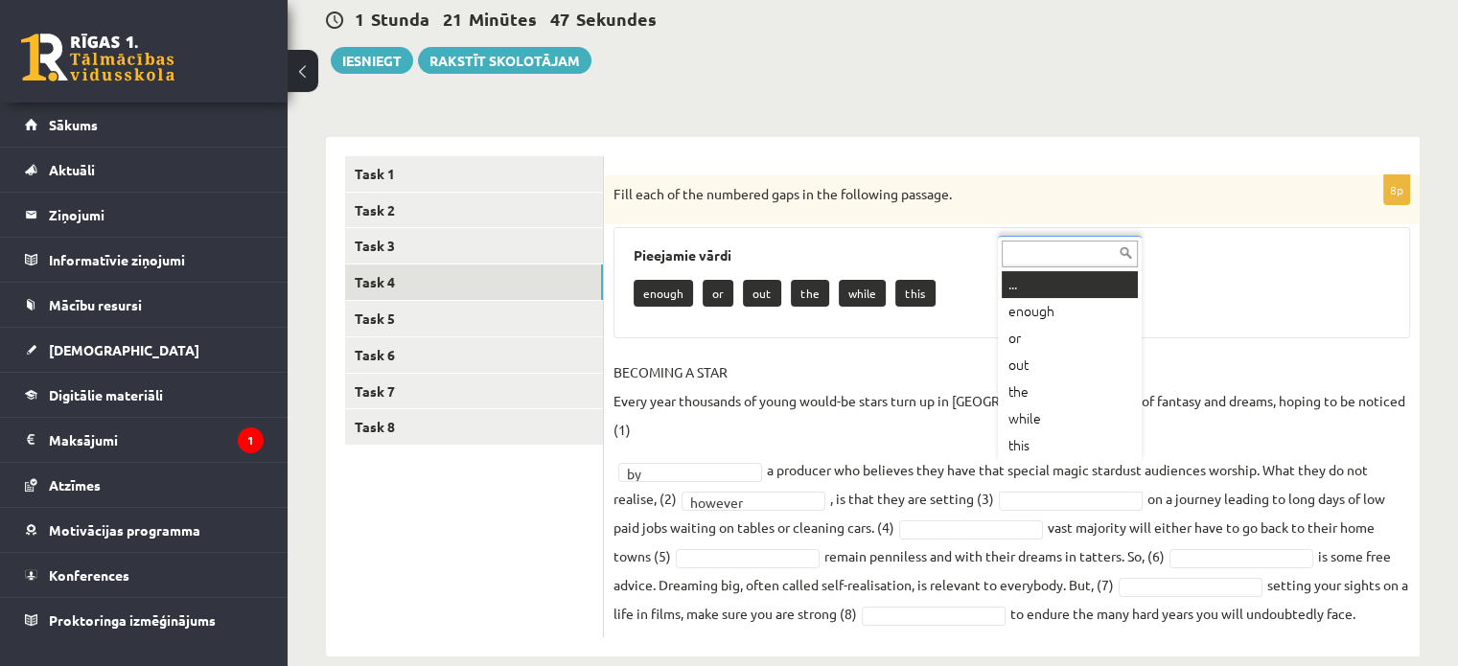
drag, startPoint x: 1104, startPoint y: 470, endPoint x: 844, endPoint y: 279, distance: 322.3
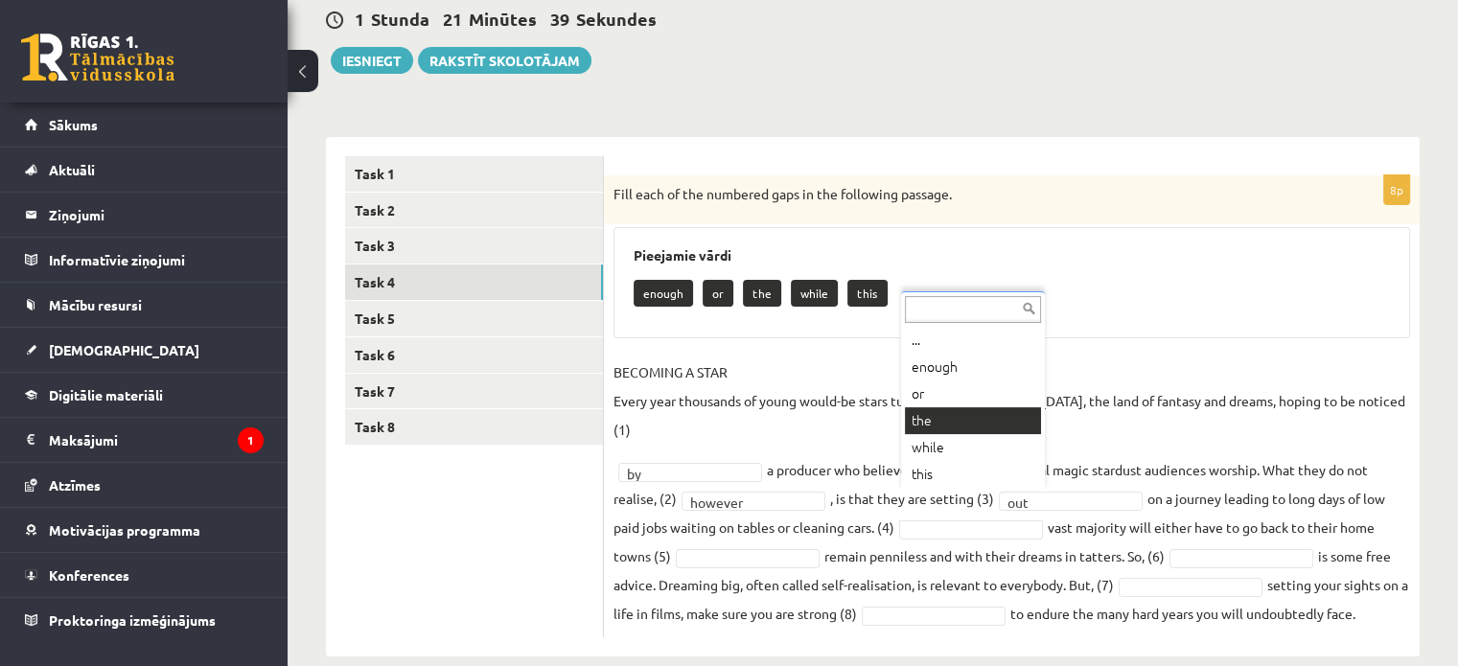
drag, startPoint x: 933, startPoint y: 420, endPoint x: 1250, endPoint y: 567, distance: 349.9
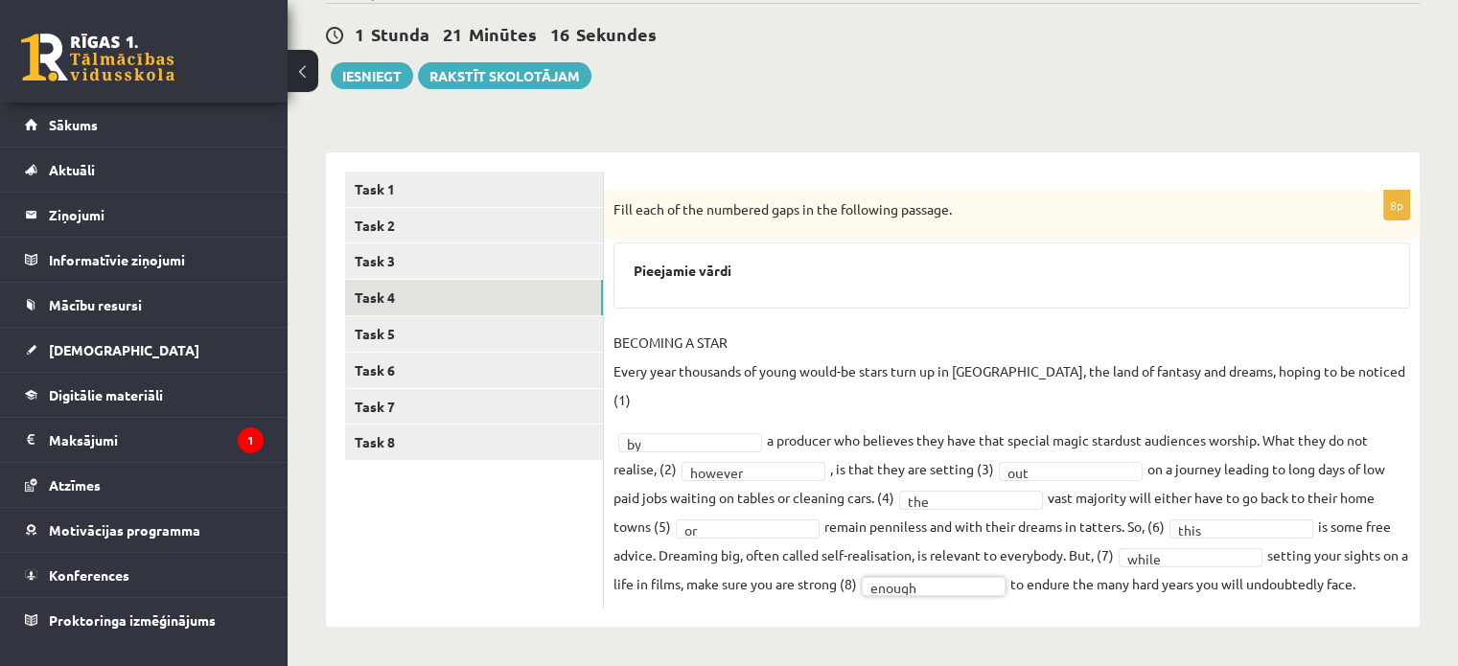
scroll to position [143, 0]
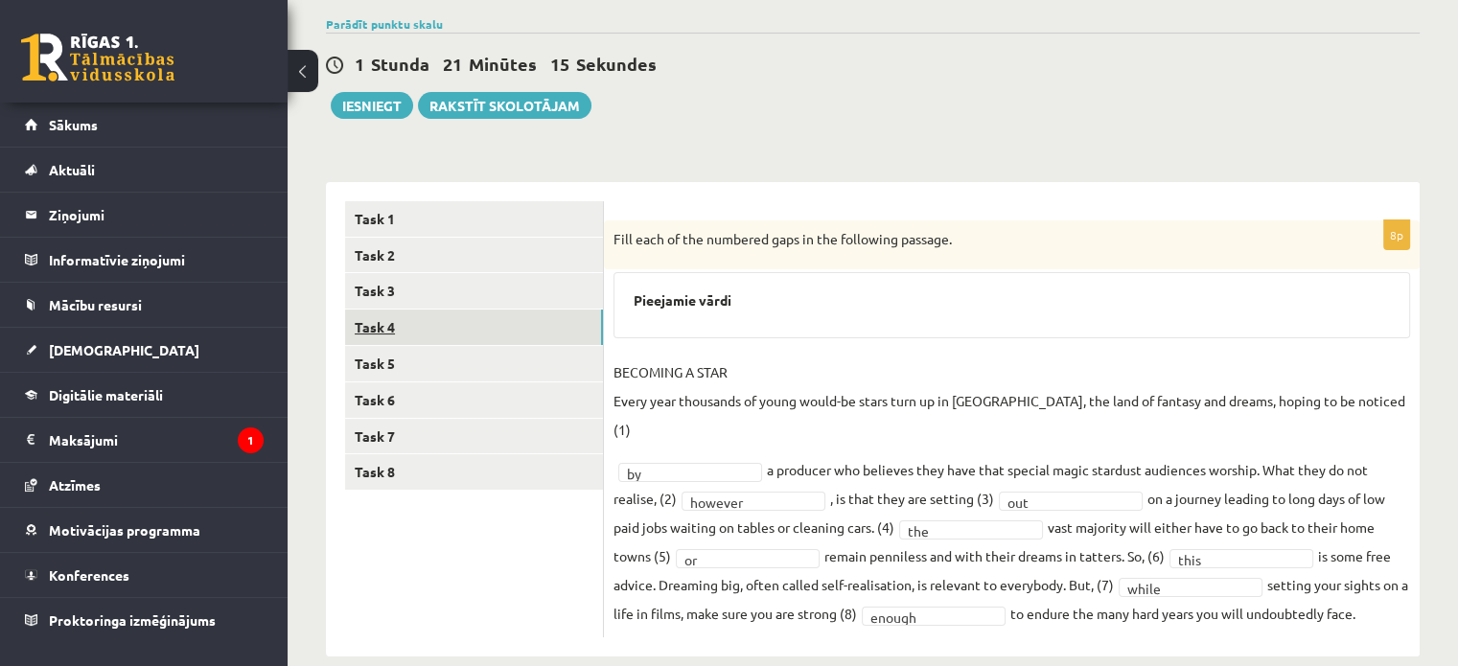
click at [449, 329] on link "Task 4" at bounding box center [474, 327] width 258 height 35
click at [441, 361] on link "Task 5" at bounding box center [474, 363] width 258 height 35
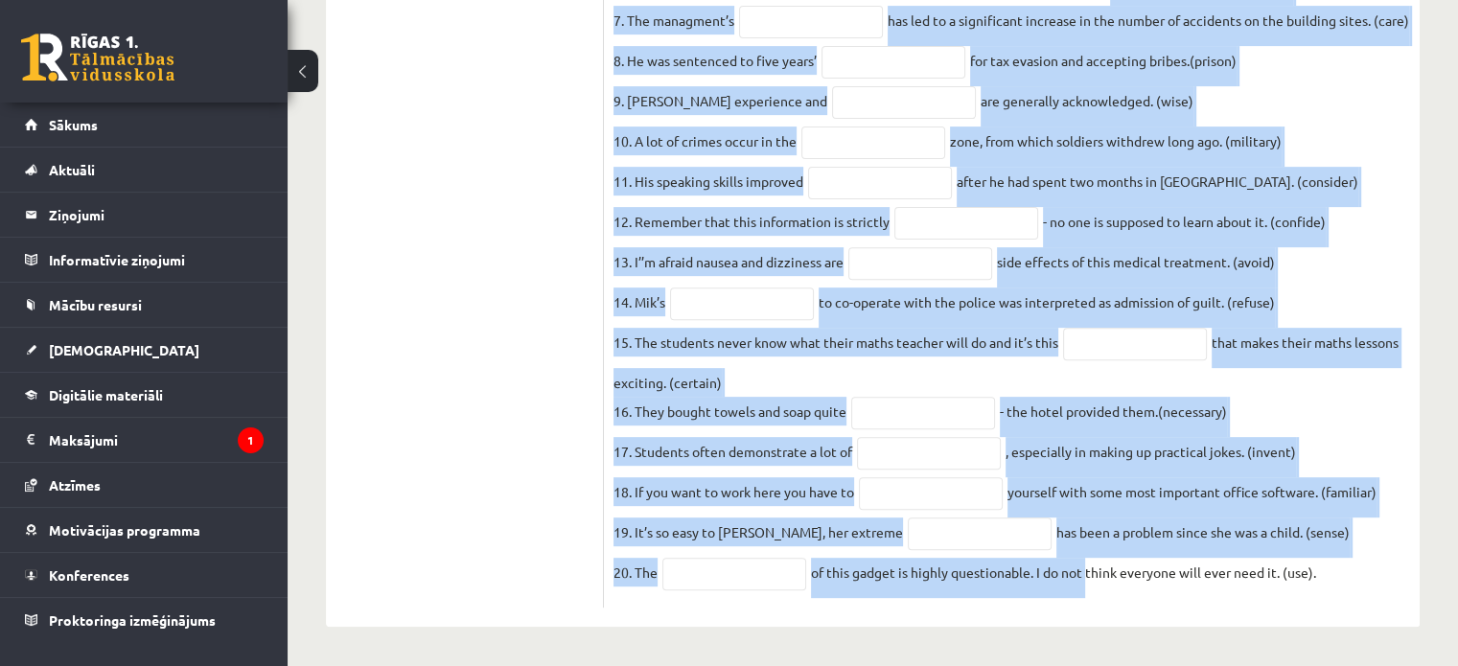
scroll to position [730, 0]
drag, startPoint x: 610, startPoint y: 144, endPoint x: 1446, endPoint y: 577, distance: 942.3
click at [720, 577] on div "Angļu valoda JK 11.b2 klase 1. ieskaite , Natālija Leiškalne (11.b2 JK) Parādīt…" at bounding box center [873, 36] width 1170 height 1259
copy fieldset "1. Three people have been questioned with the of a four-year-old girl. (appear)…"
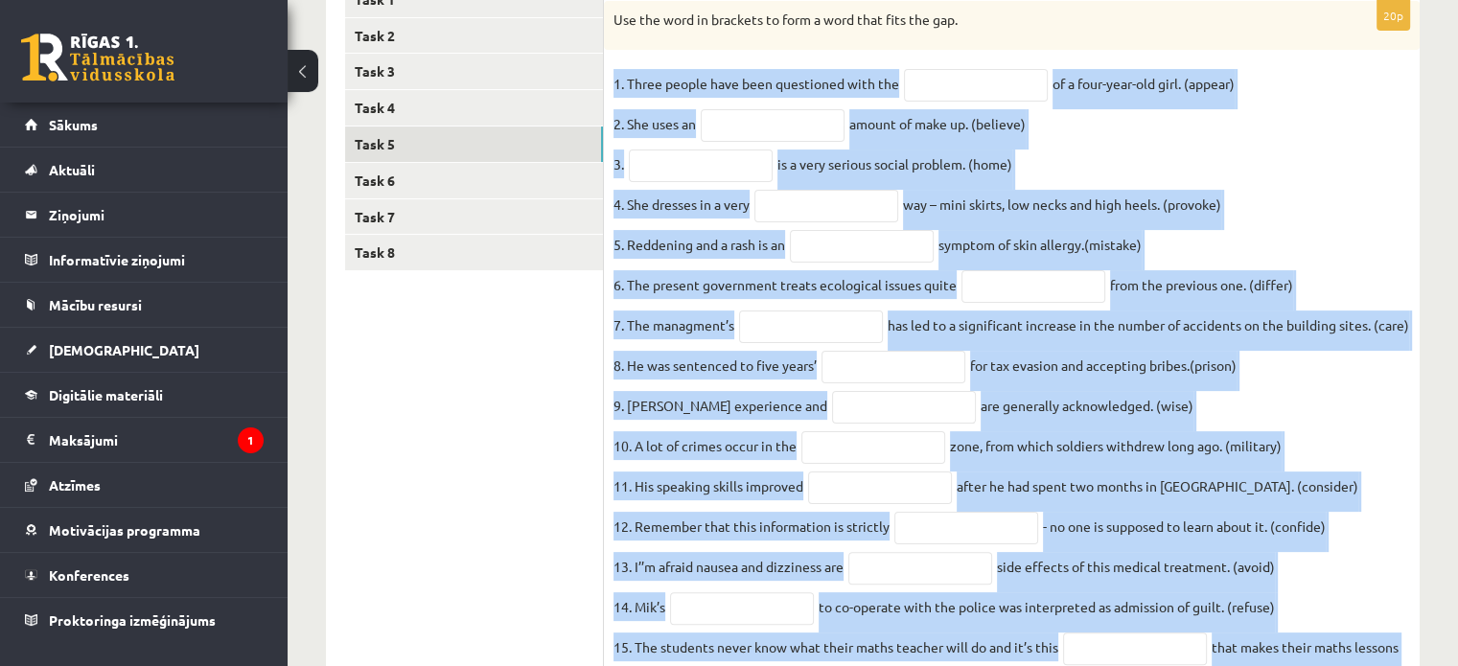
scroll to position [251, 0]
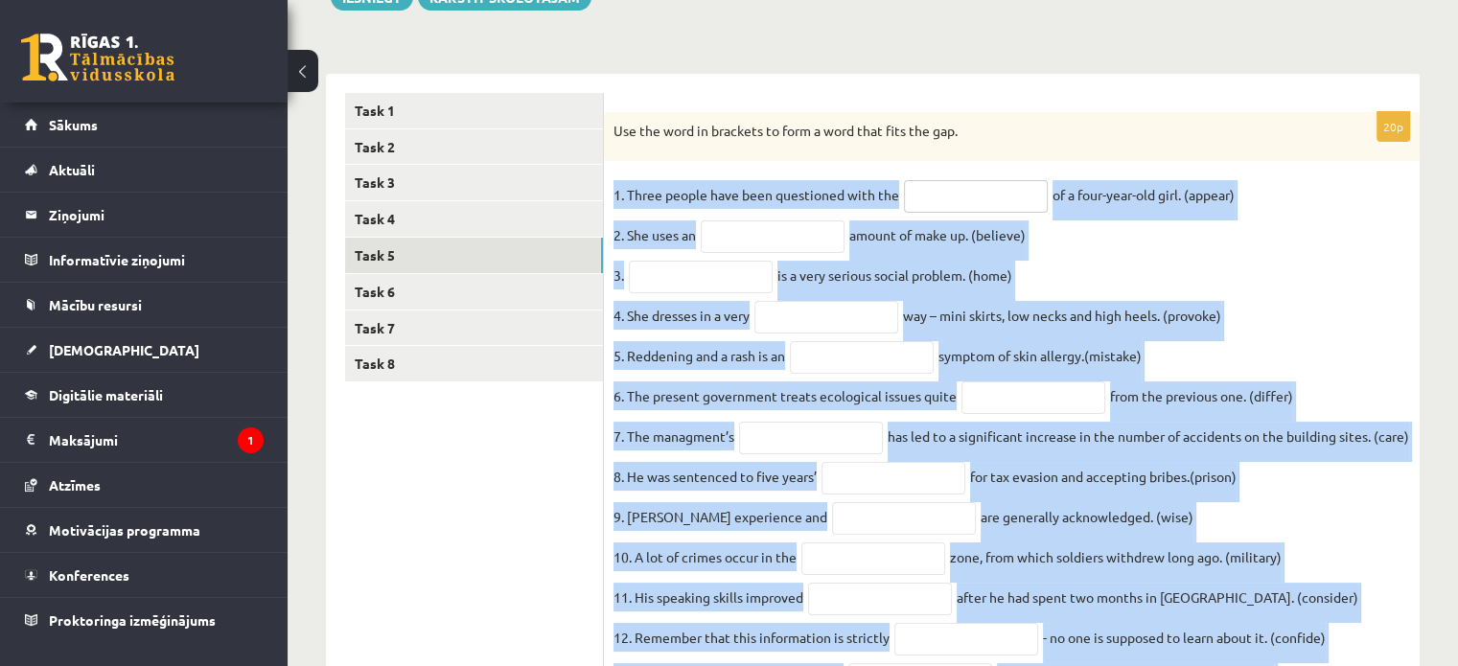
click at [720, 204] on input "text" at bounding box center [976, 196] width 144 height 33
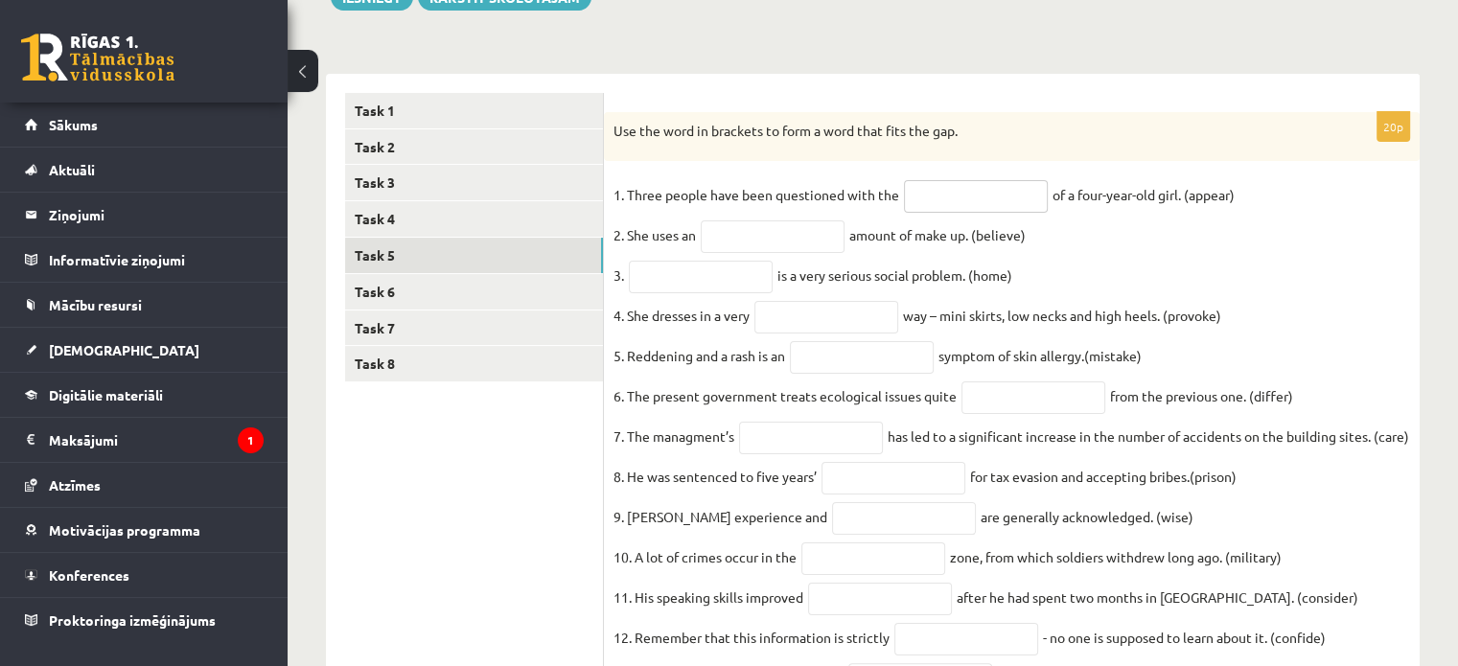
paste input "**********"
type input "**********"
click at [720, 236] on input "text" at bounding box center [773, 236] width 144 height 33
paste input "**********"
type input "**********"
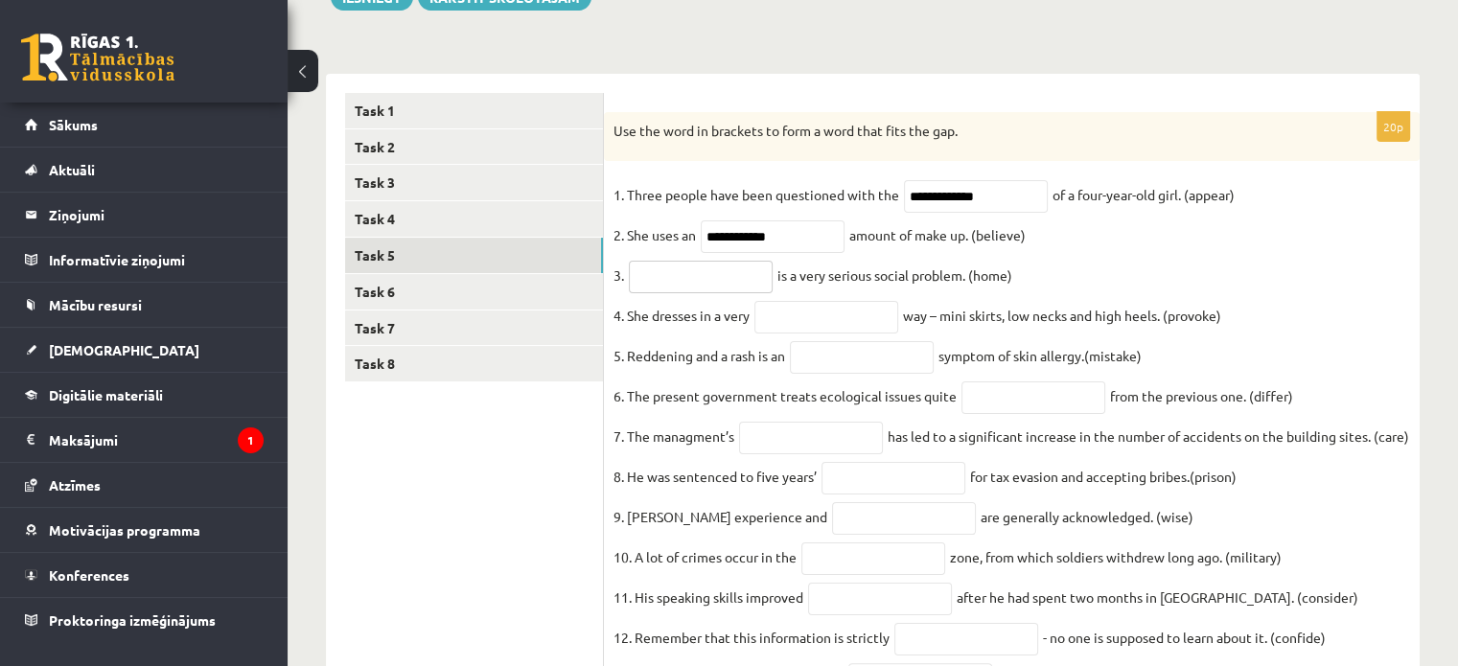
click at [720, 270] on input "text" at bounding box center [701, 277] width 144 height 33
paste input "**********"
type input "**********"
click at [720, 309] on input "text" at bounding box center [826, 317] width 144 height 33
paste input "**********"
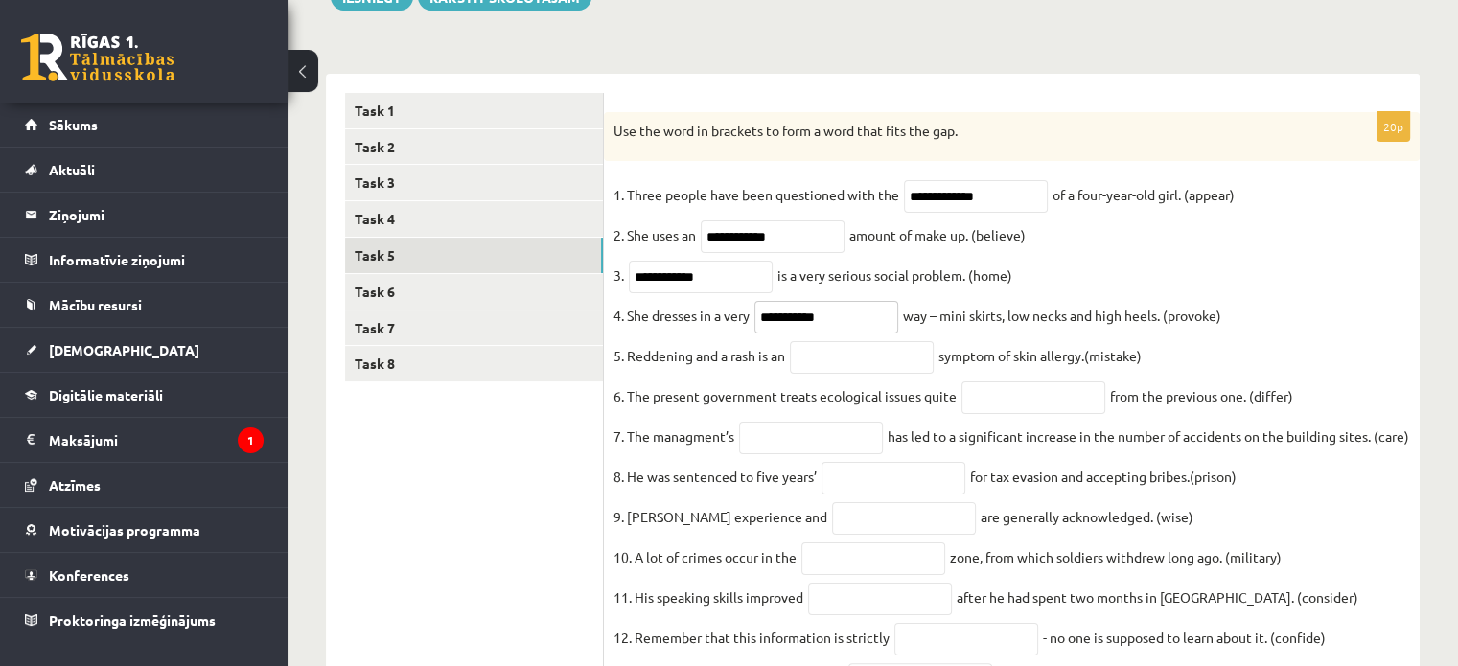
type input "**********"
click at [720, 372] on input "text" at bounding box center [862, 357] width 144 height 33
paste input "********"
type input "********"
drag, startPoint x: 1036, startPoint y: 420, endPoint x: 961, endPoint y: 428, distance: 75.2
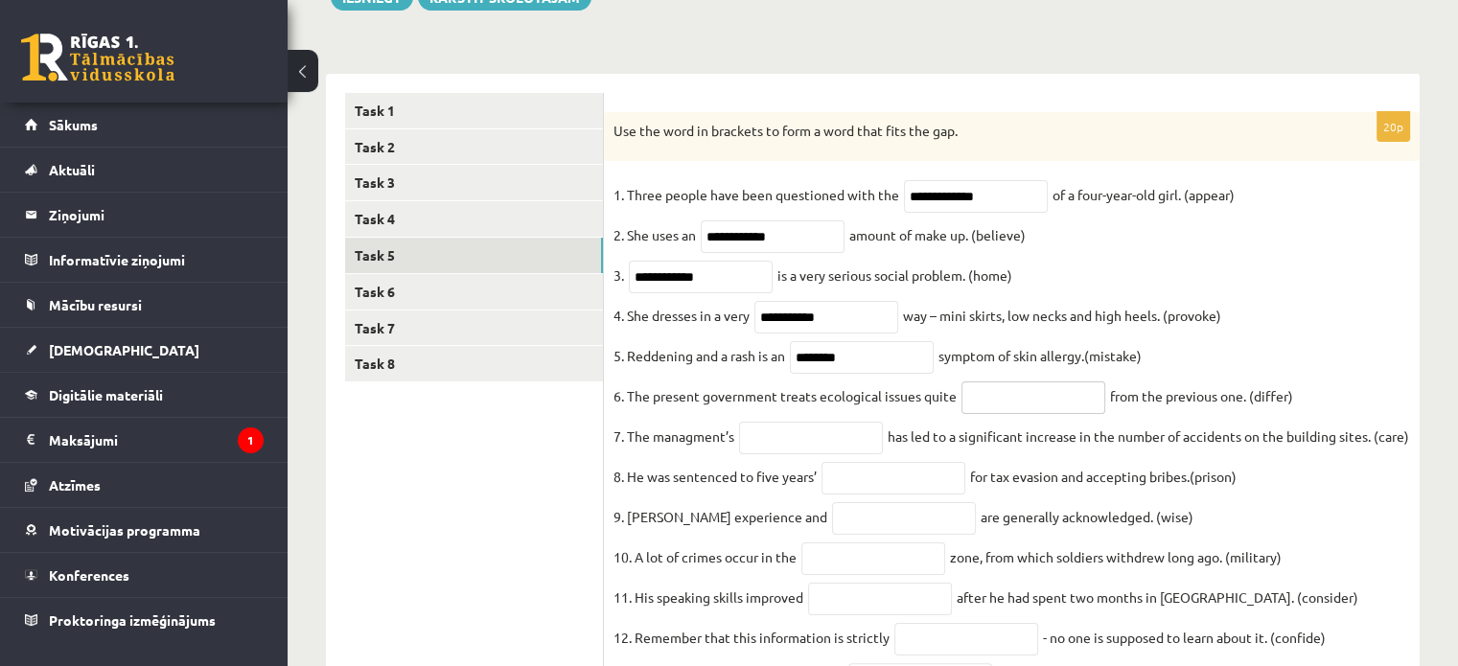
click at [720, 414] on input "text" at bounding box center [1033, 398] width 144 height 33
type input "*"
paste input "**********"
type input "**********"
click at [720, 441] on input "text" at bounding box center [811, 438] width 144 height 33
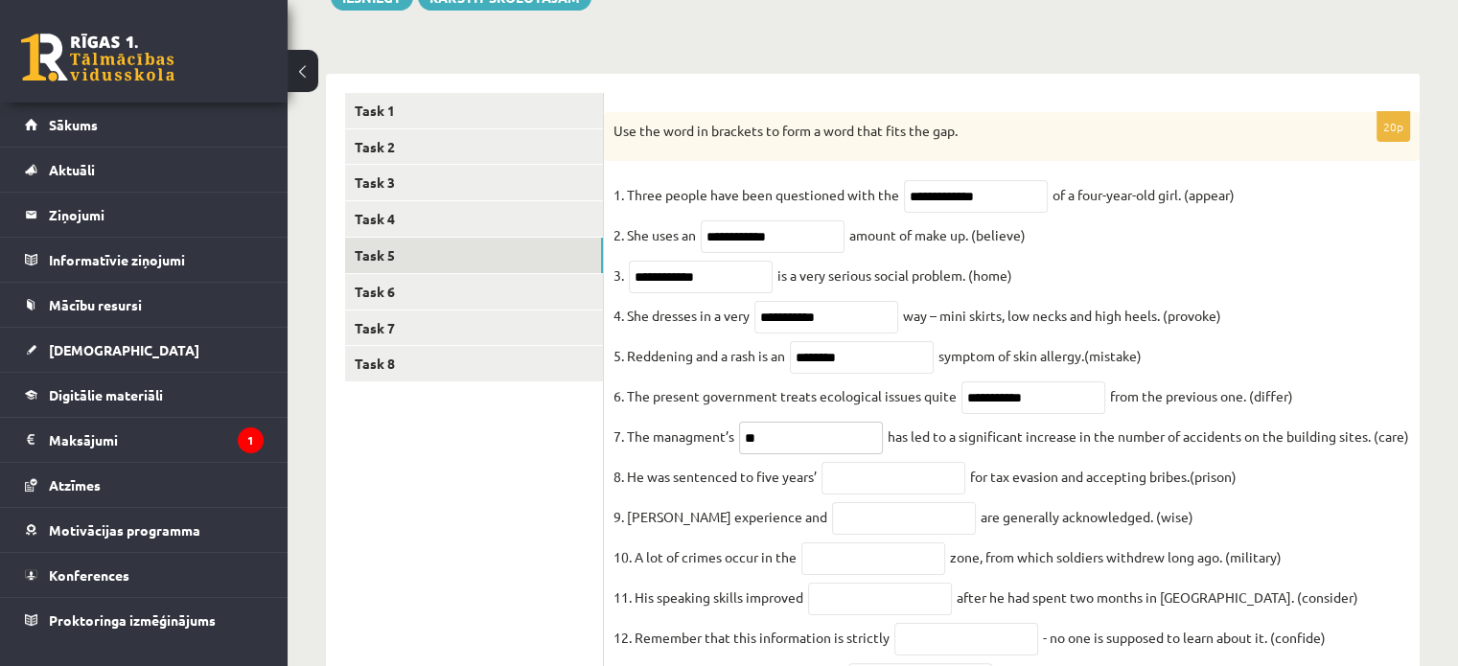
type input "*"
paste input "**********"
type input "**********"
click at [720, 495] on input "text" at bounding box center [893, 478] width 144 height 33
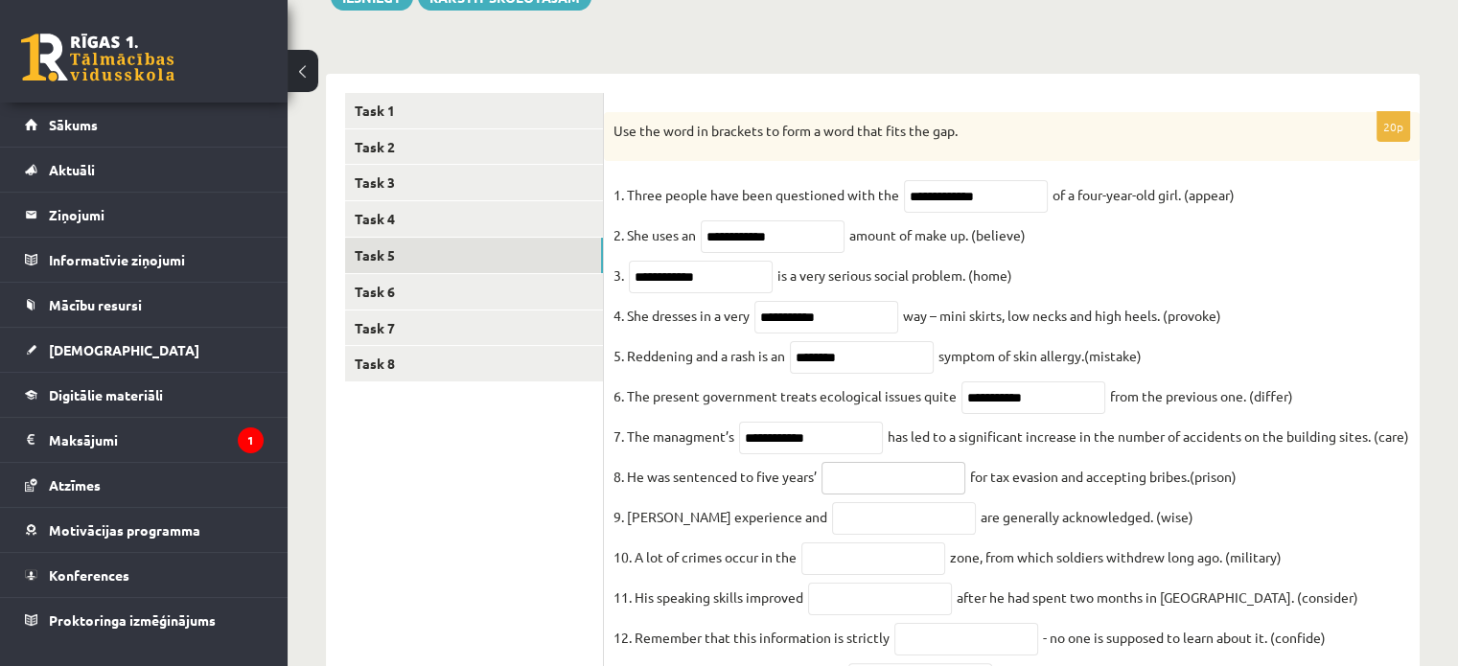
paste input "**********"
type input "**********"
click at [720, 535] on input "text" at bounding box center [904, 518] width 144 height 33
type input "*"
paste input "******"
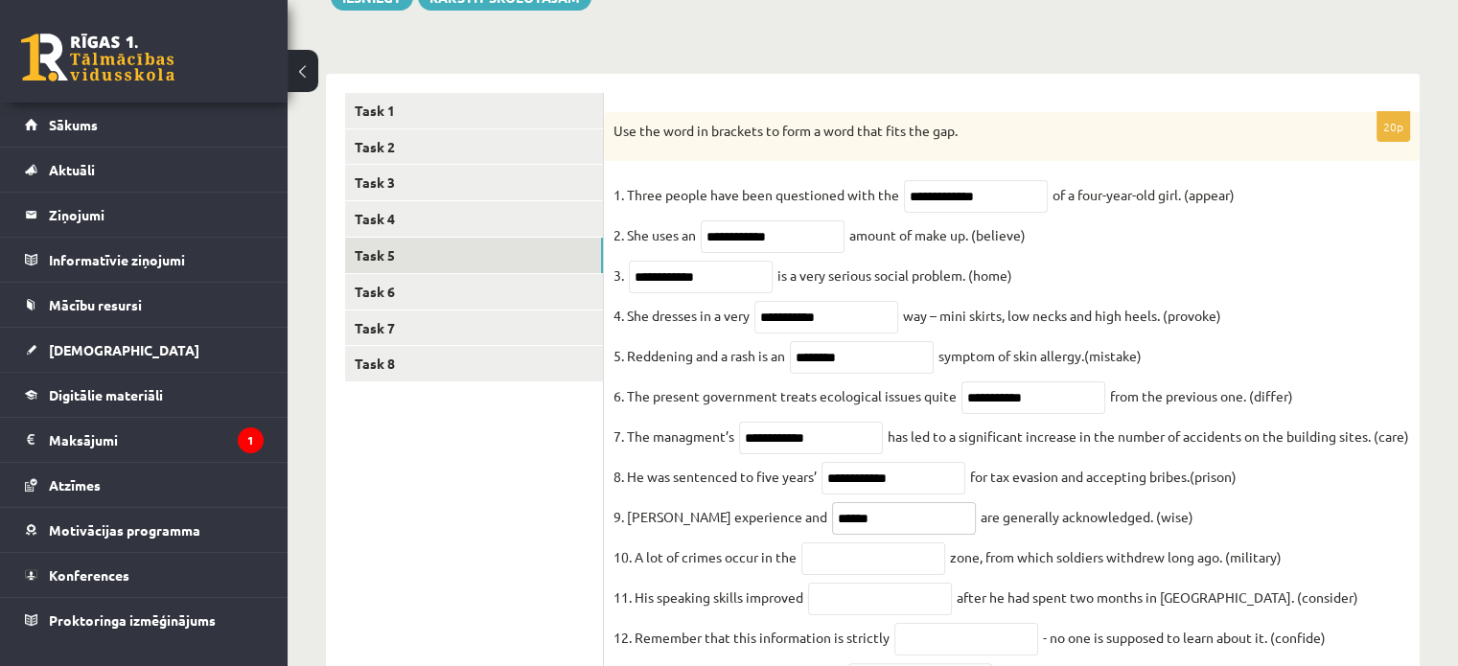
type input "******"
click at [720, 575] on input "text" at bounding box center [873, 559] width 144 height 33
paste input "********"
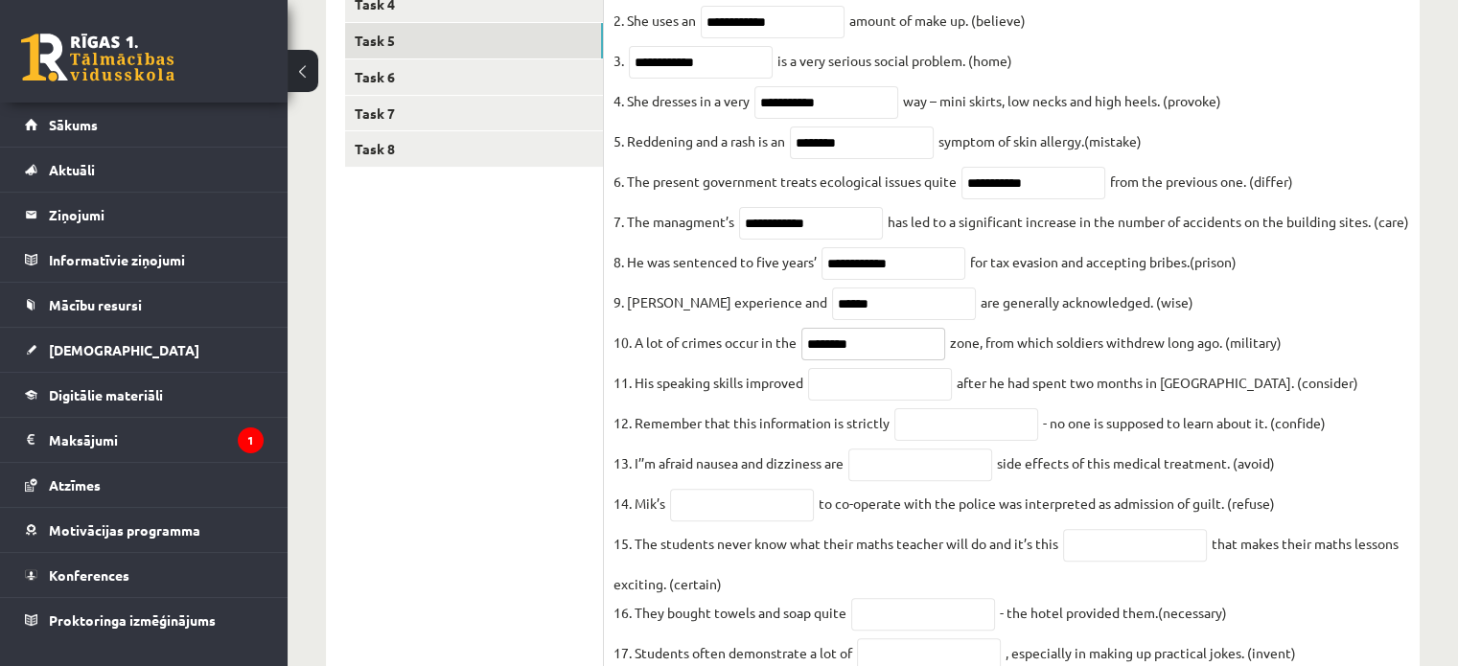
scroll to position [730, 0]
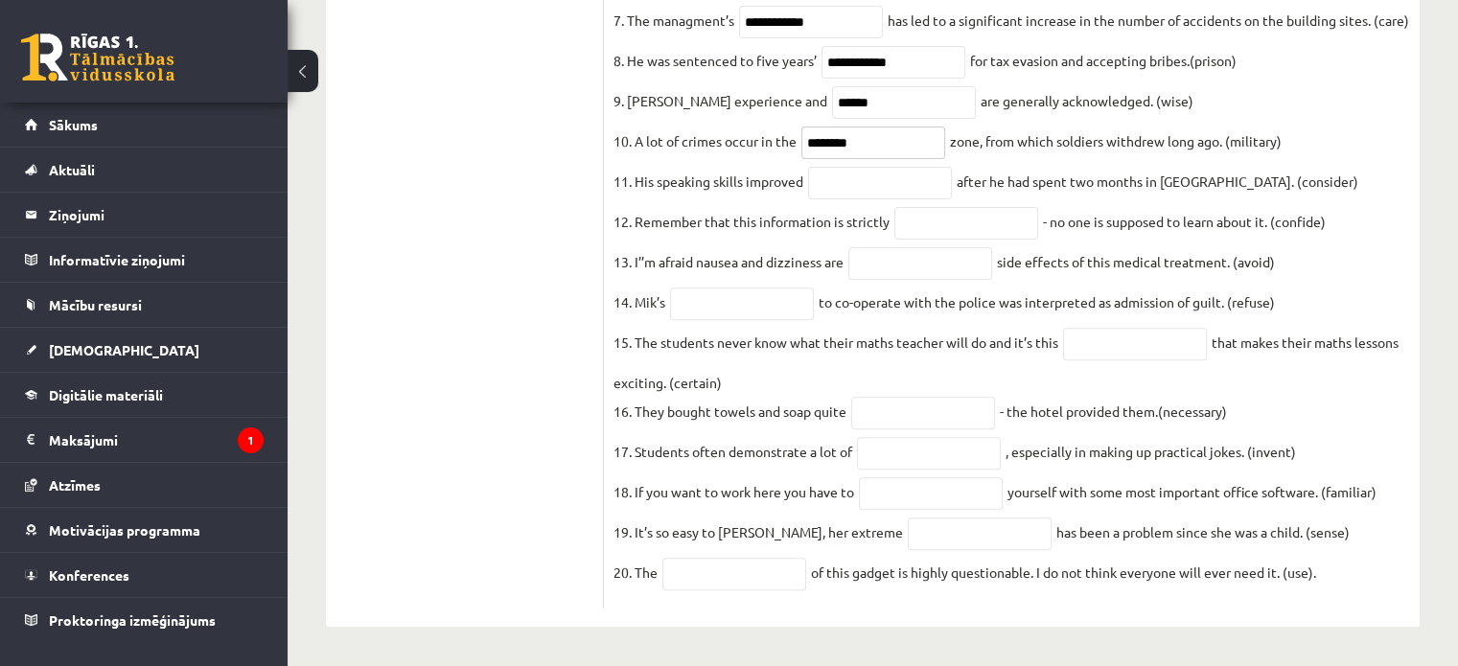
type input "********"
click at [720, 167] on input "text" at bounding box center [880, 183] width 144 height 33
paste input "**********"
type input "**********"
click at [720, 210] on input "text" at bounding box center [966, 223] width 144 height 33
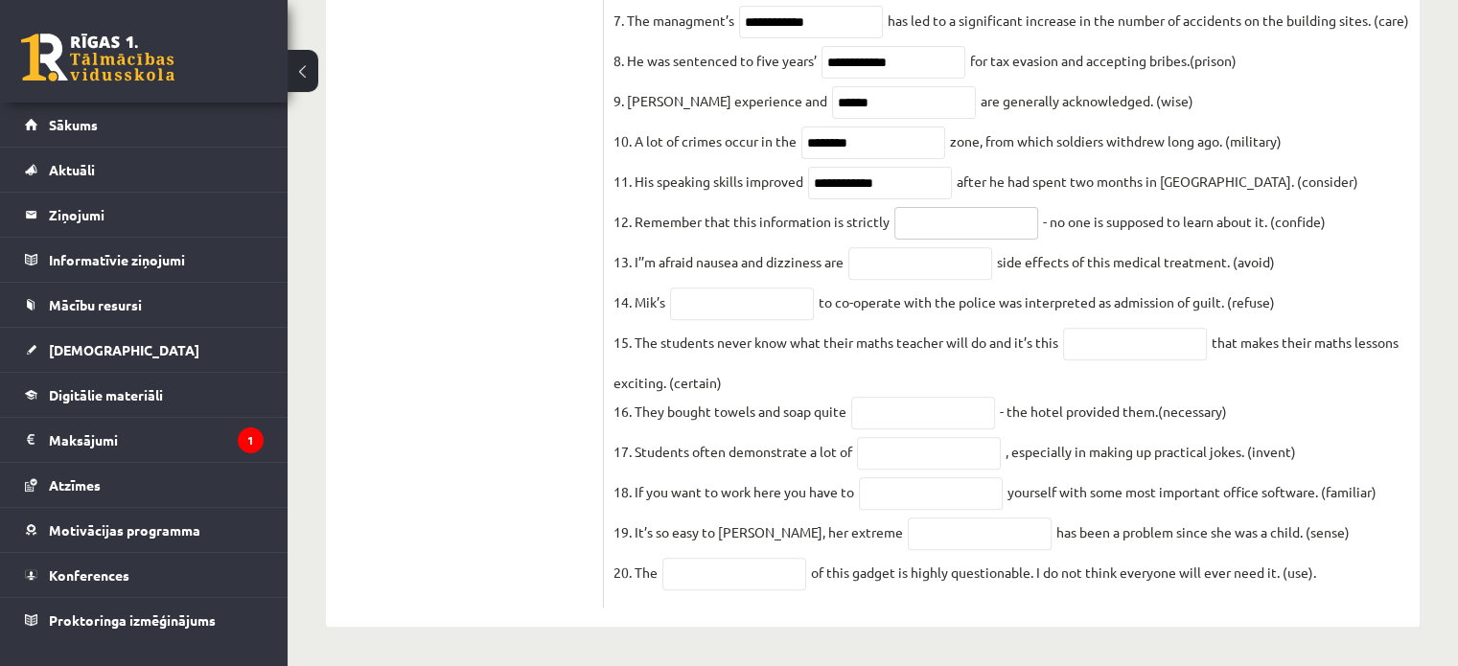
paste input "**********"
type input "**********"
click at [720, 252] on input "text" at bounding box center [920, 263] width 144 height 33
paste input "**********"
type input "**********"
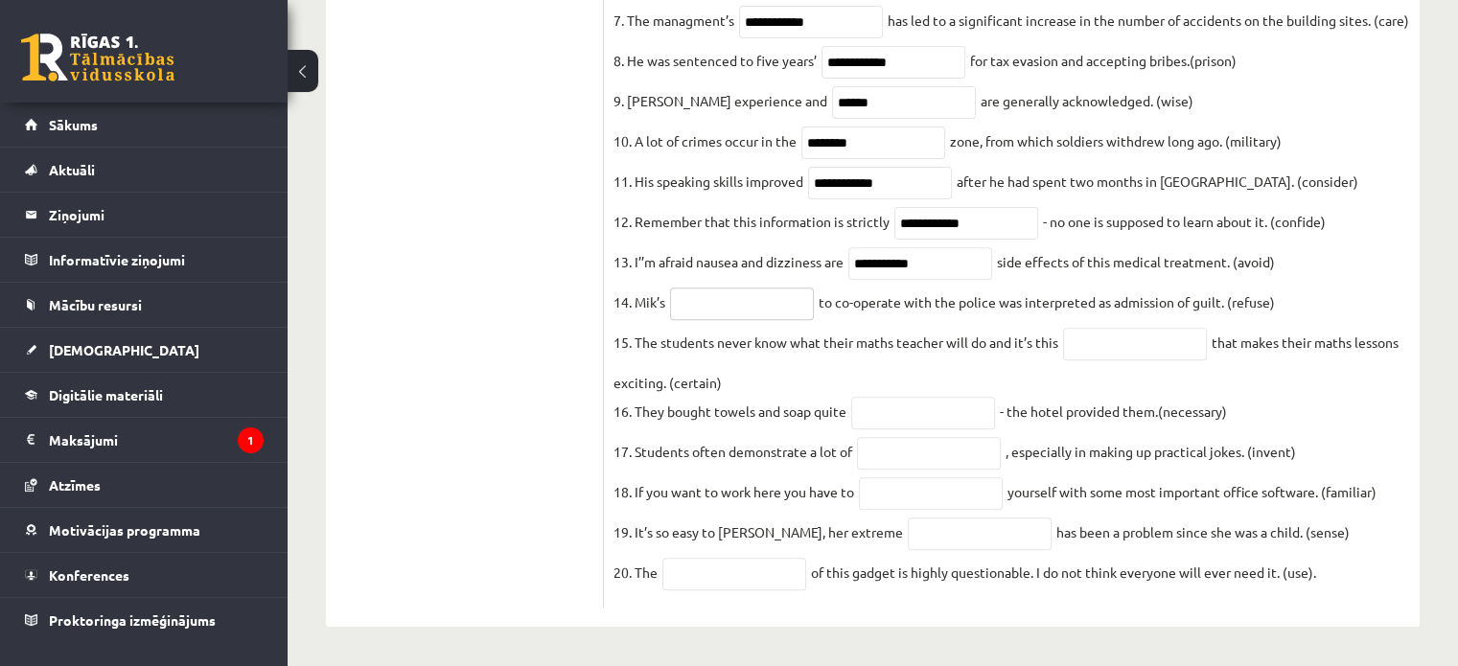
click at [720, 298] on input "text" at bounding box center [742, 304] width 144 height 33
paste input "*******"
type input "*******"
click at [720, 328] on input "text" at bounding box center [1135, 344] width 144 height 33
paste input "**********"
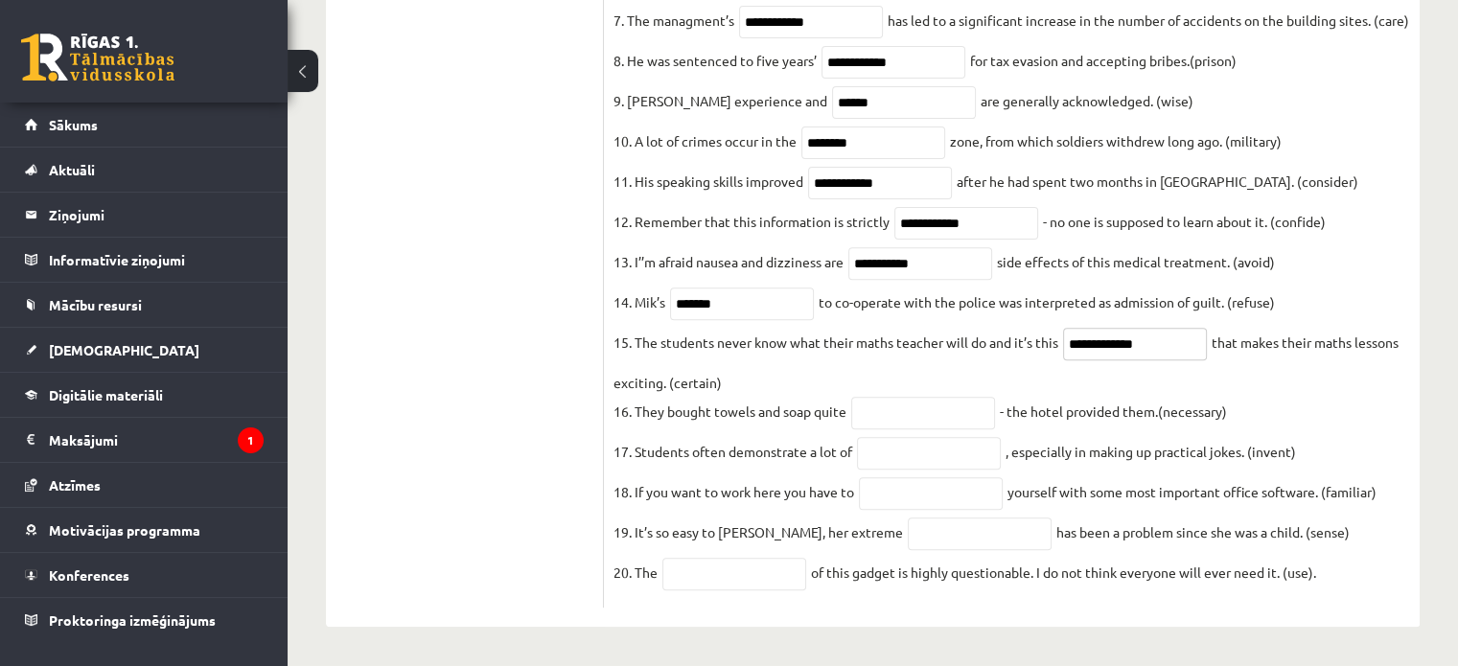
type input "**********"
click at [720, 406] on input "text" at bounding box center [923, 413] width 144 height 33
paste input "**********"
type input "**********"
click at [720, 458] on input "text" at bounding box center [929, 453] width 144 height 33
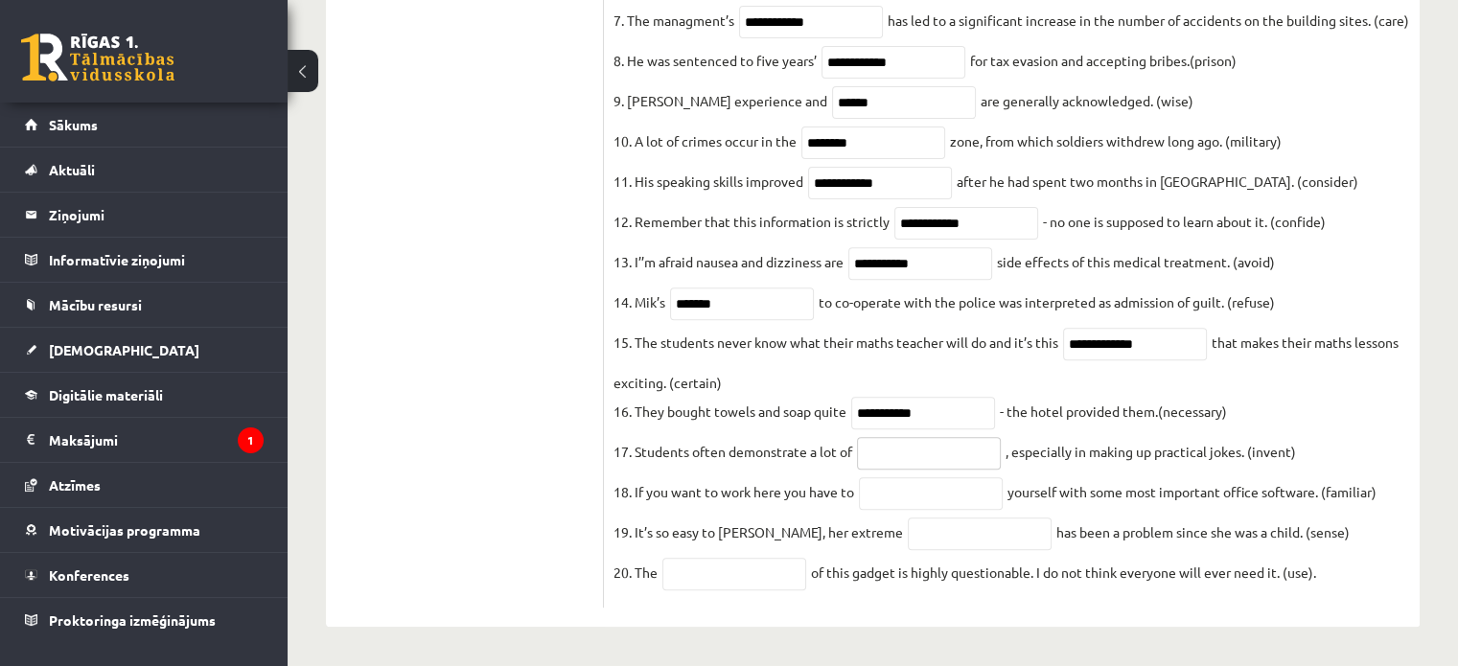
paste input "**********"
type input "**********"
drag, startPoint x: 947, startPoint y: 452, endPoint x: 845, endPoint y: 440, distance: 102.4
click at [720, 440] on fieldset "**********" at bounding box center [1011, 181] width 797 height 834
click at [720, 534] on input "text" at bounding box center [980, 534] width 144 height 33
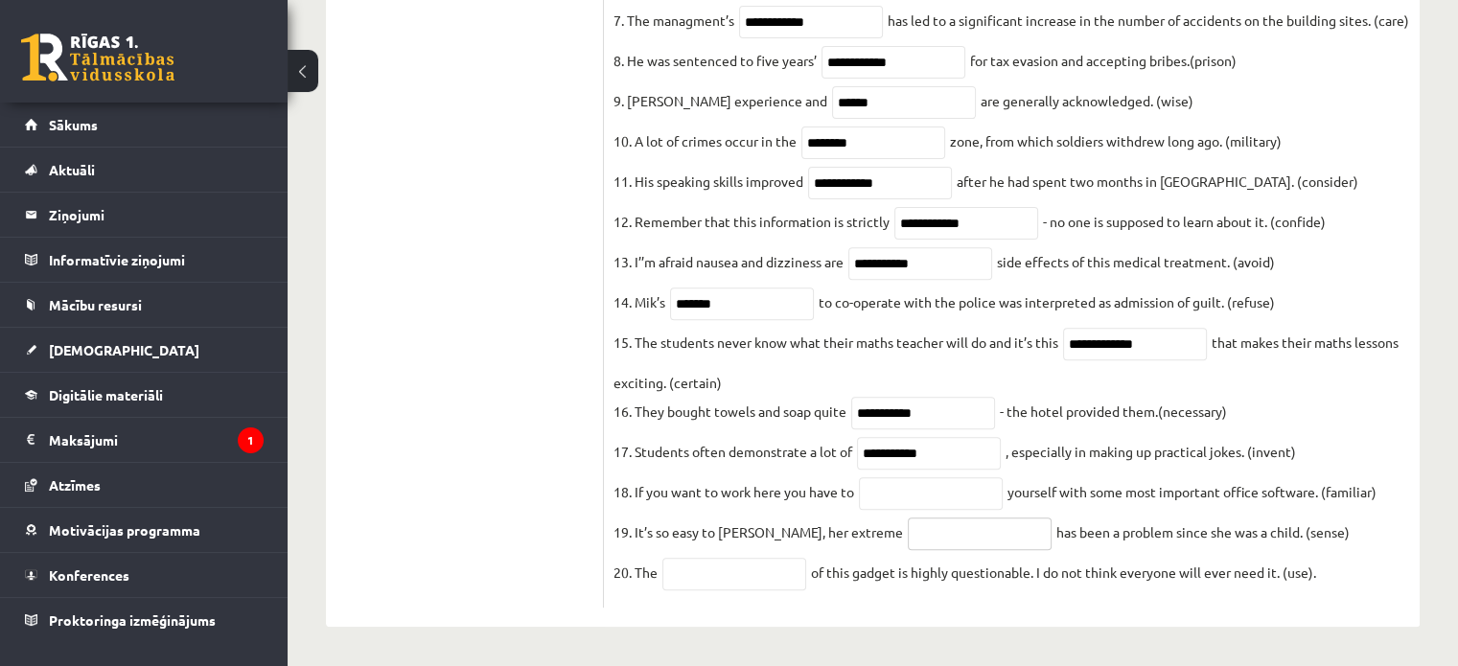
paste input "**********"
type input "**********"
drag, startPoint x: 951, startPoint y: 455, endPoint x: 943, endPoint y: 442, distance: 15.5
click at [720, 451] on input "**********" at bounding box center [929, 453] width 144 height 33
drag, startPoint x: 933, startPoint y: 399, endPoint x: 774, endPoint y: 400, distance: 159.1
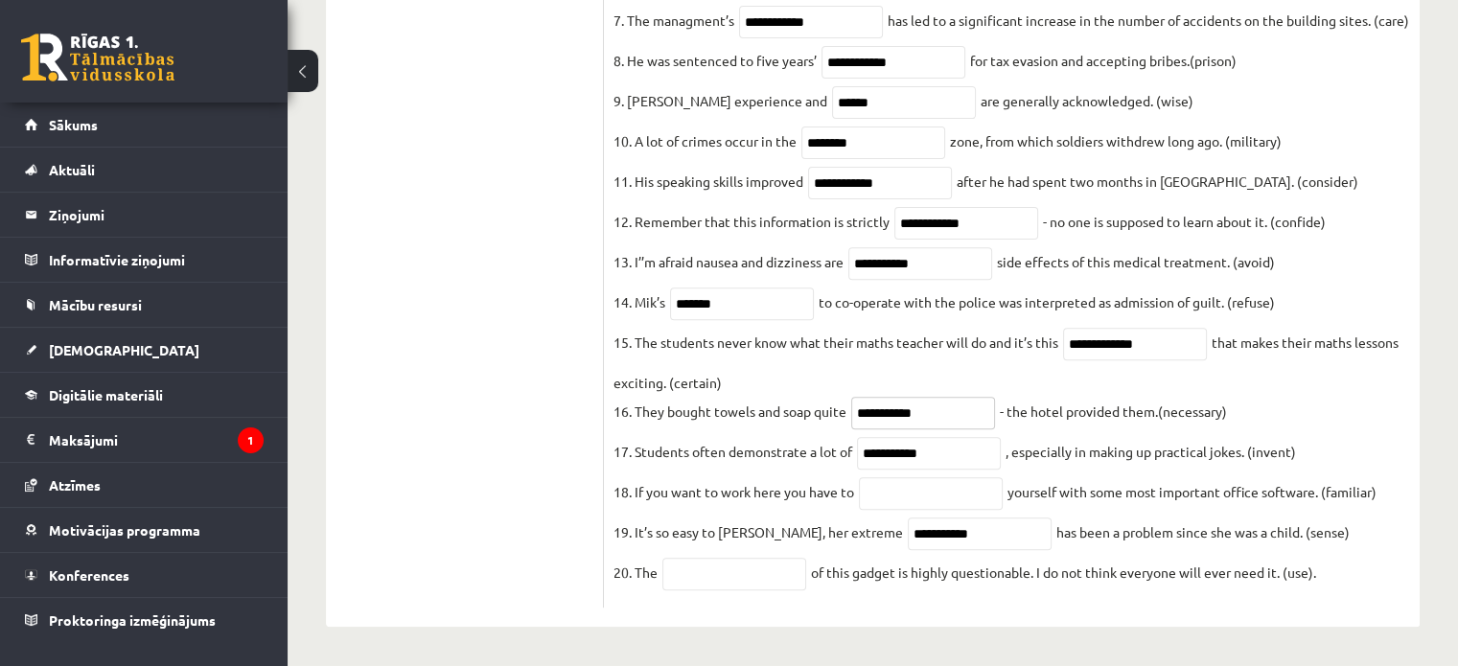
click at [720, 400] on fieldset "**********" at bounding box center [1011, 181] width 797 height 834
click at [720, 489] on input "text" at bounding box center [931, 493] width 144 height 33
paste input "**********"
type input "**********"
drag, startPoint x: 946, startPoint y: 443, endPoint x: 818, endPoint y: 449, distance: 128.6
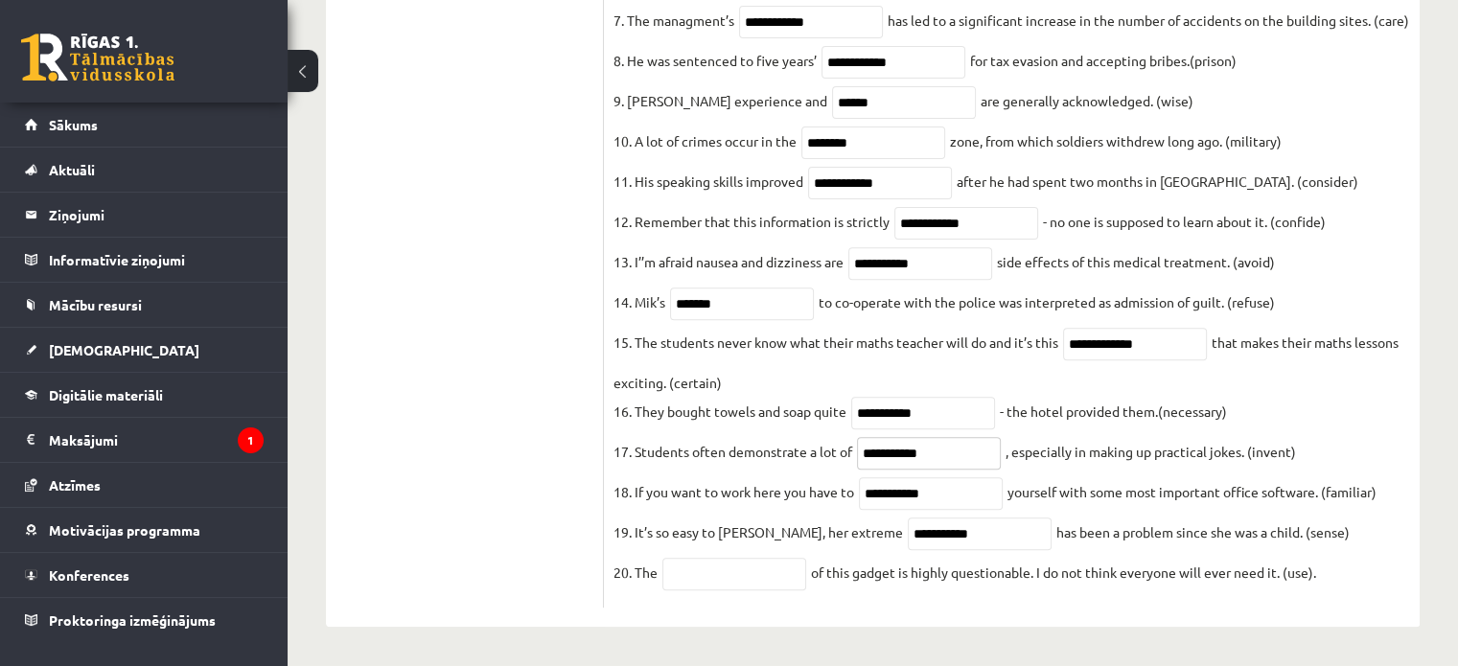
click at [720, 449] on fieldset "**********" at bounding box center [1011, 181] width 797 height 834
paste input "**"
type input "**********"
drag, startPoint x: 936, startPoint y: 404, endPoint x: 747, endPoint y: 417, distance: 190.3
click at [720, 417] on fieldset "**********" at bounding box center [1011, 181] width 797 height 834
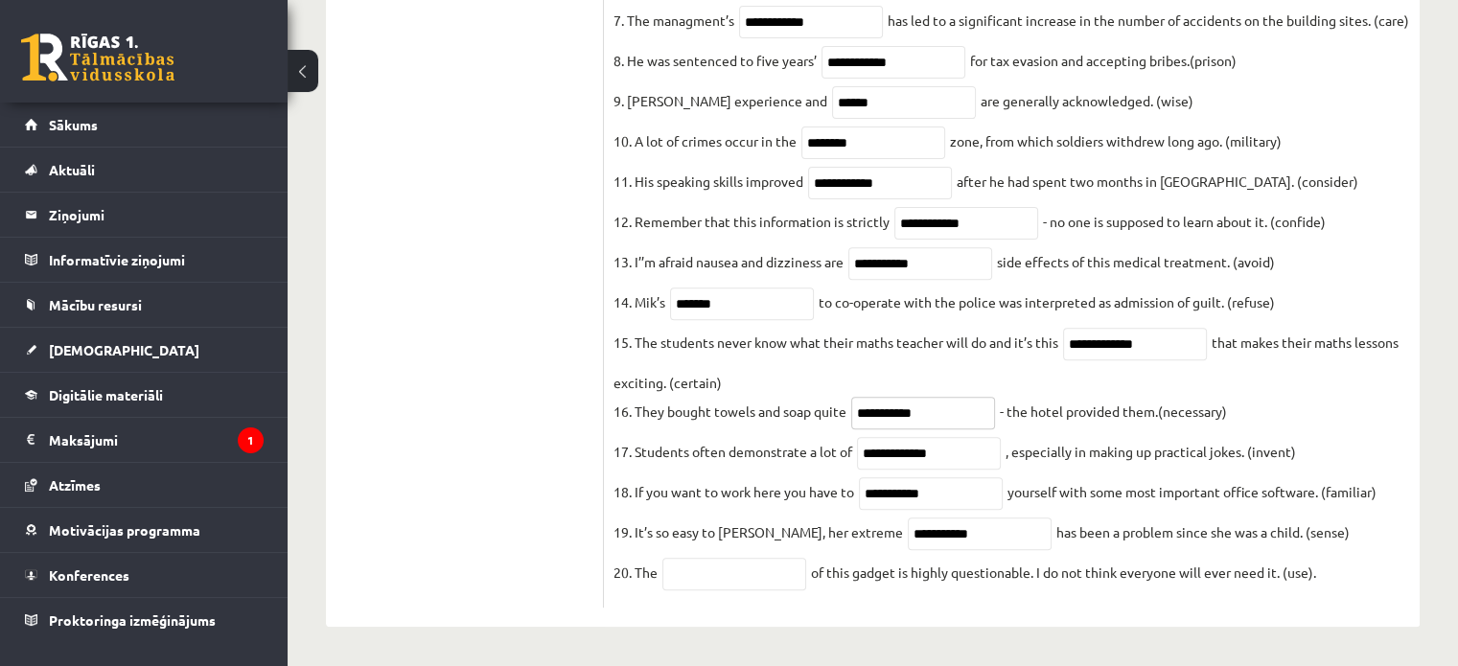
paste input "**"
type input "**********"
drag, startPoint x: 1189, startPoint y: 328, endPoint x: 783, endPoint y: 326, distance: 405.5
click at [720, 326] on fieldset "**********" at bounding box center [1011, 181] width 797 height 834
paste input "text"
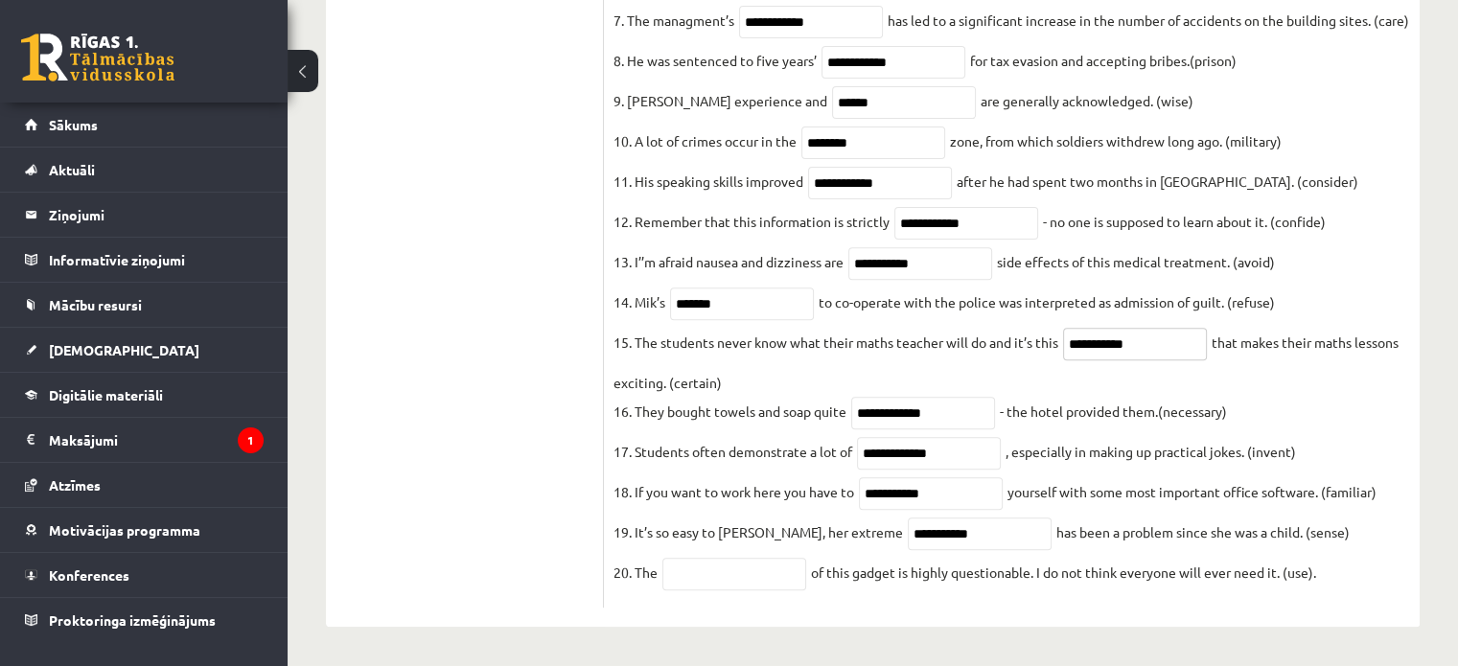
type input "**********"
click at [720, 536] on input "**********" at bounding box center [980, 534] width 144 height 33
click at [720, 562] on input "text" at bounding box center [734, 574] width 144 height 33
paste input "**********"
type input "**********"
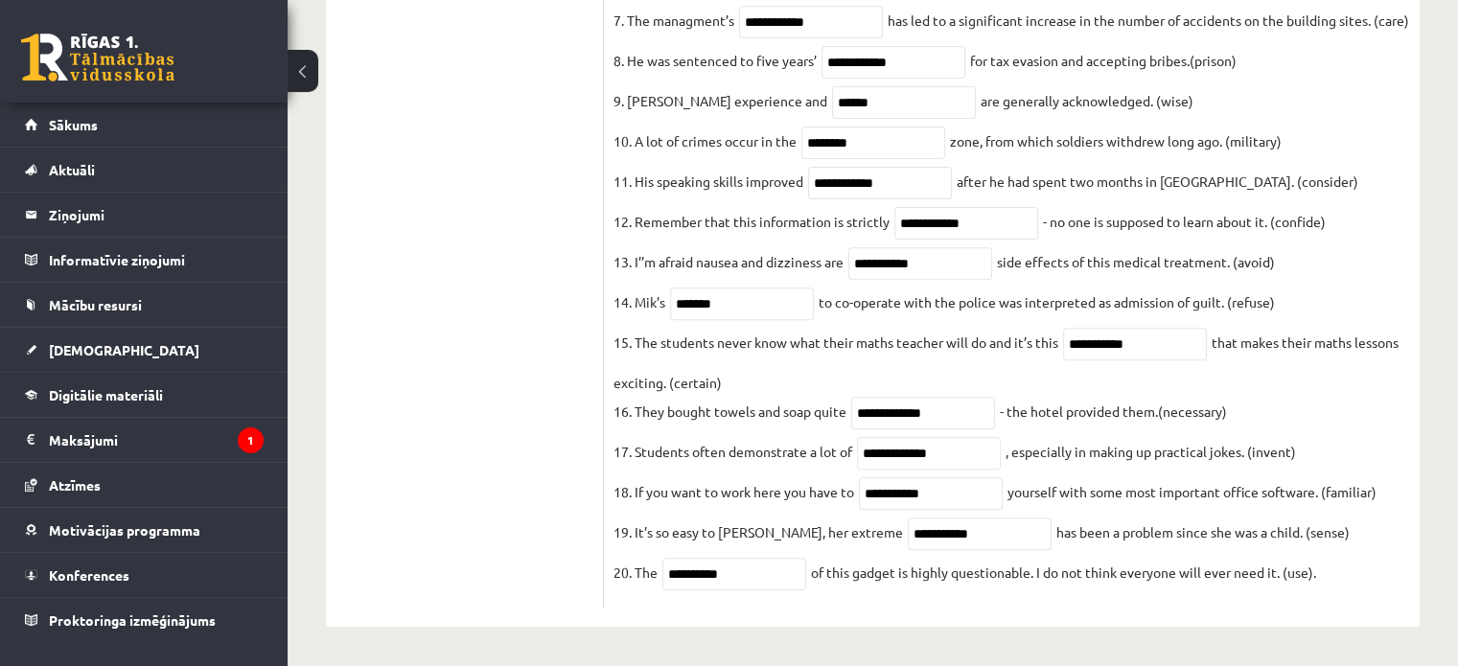
click at [462, 497] on ul "Task 1 Task 2 Task 3 Task 4 Task 5 Task 6 Task 7 Task 8" at bounding box center [474, 143] width 259 height 932
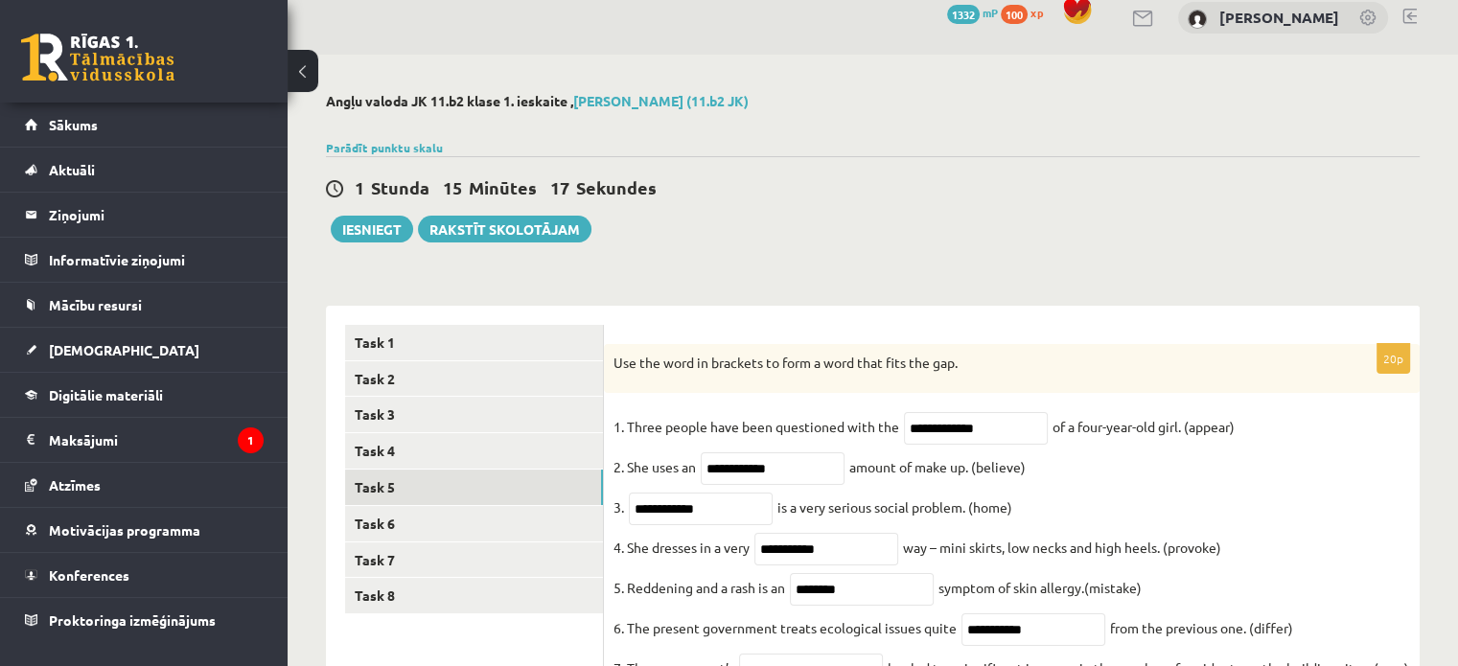
scroll to position [0, 0]
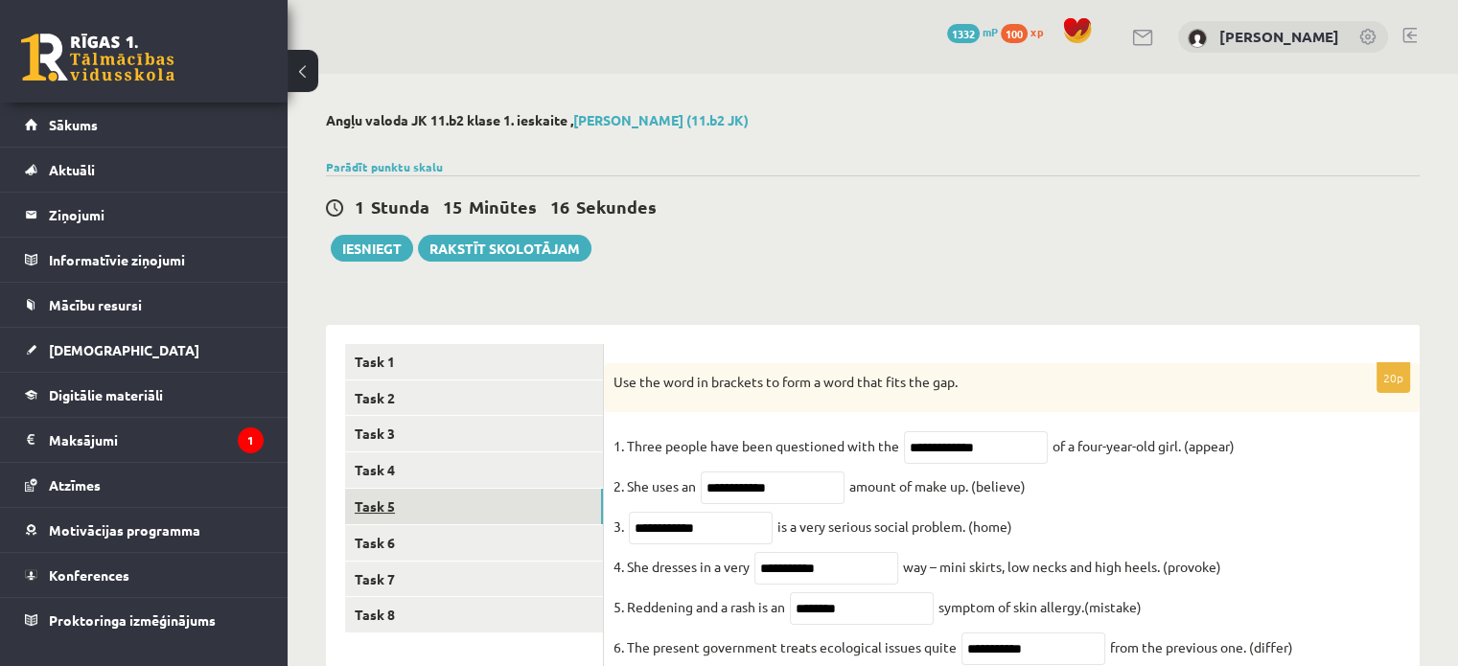
click at [477, 506] on link "Task 5" at bounding box center [474, 506] width 258 height 35
click at [484, 509] on link "Task 5" at bounding box center [474, 506] width 258 height 35
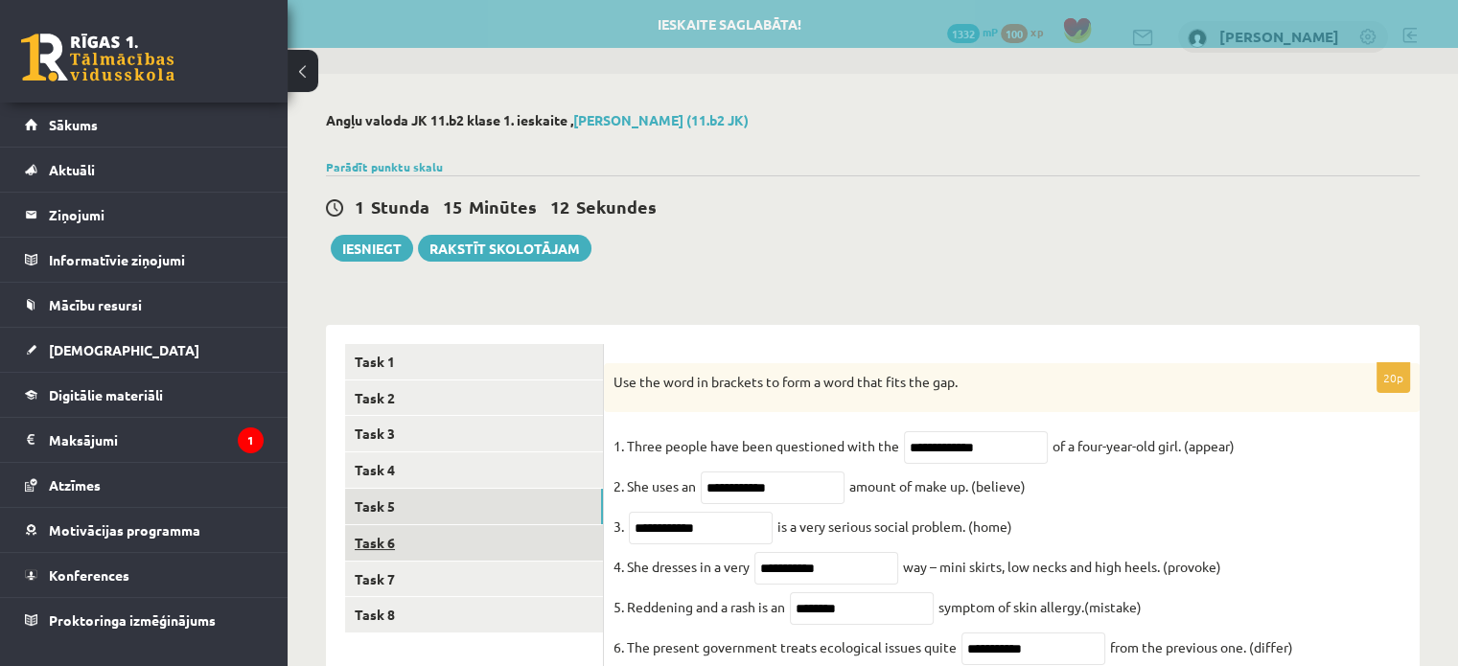
click at [495, 531] on link "Task 6" at bounding box center [474, 542] width 258 height 35
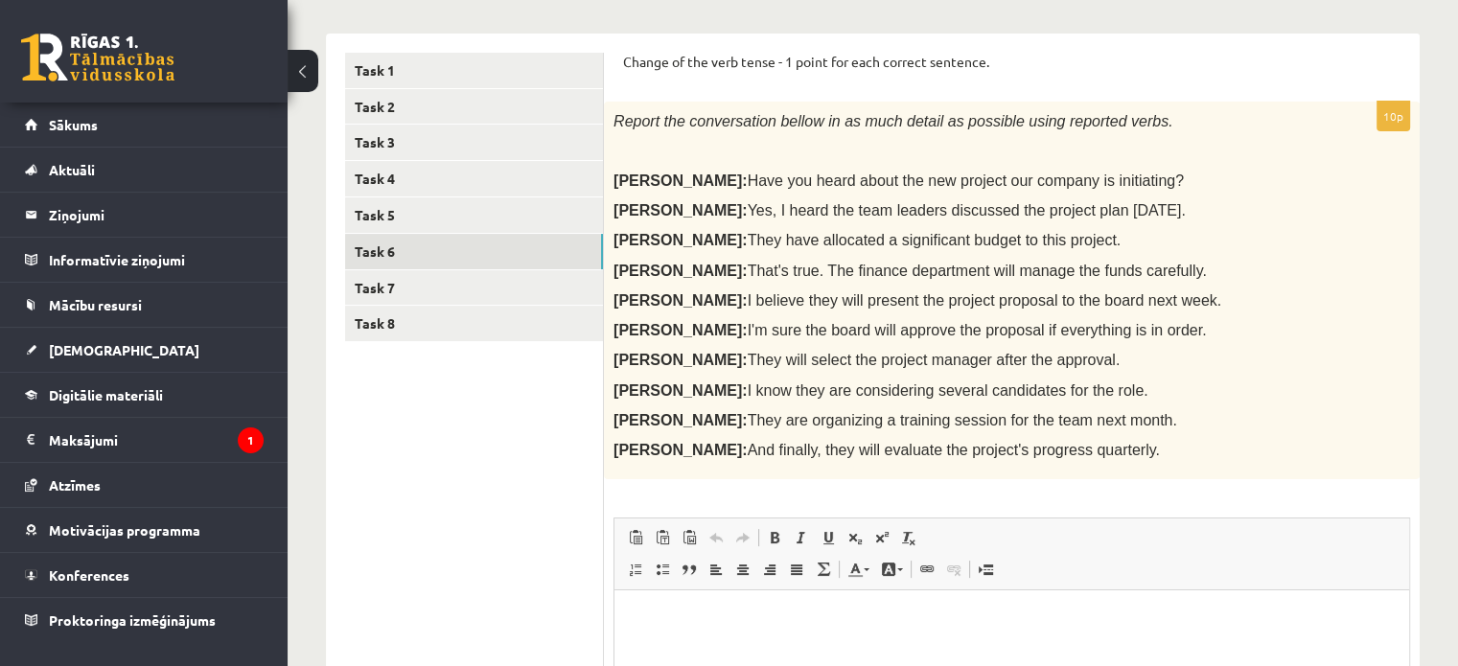
scroll to position [319, 0]
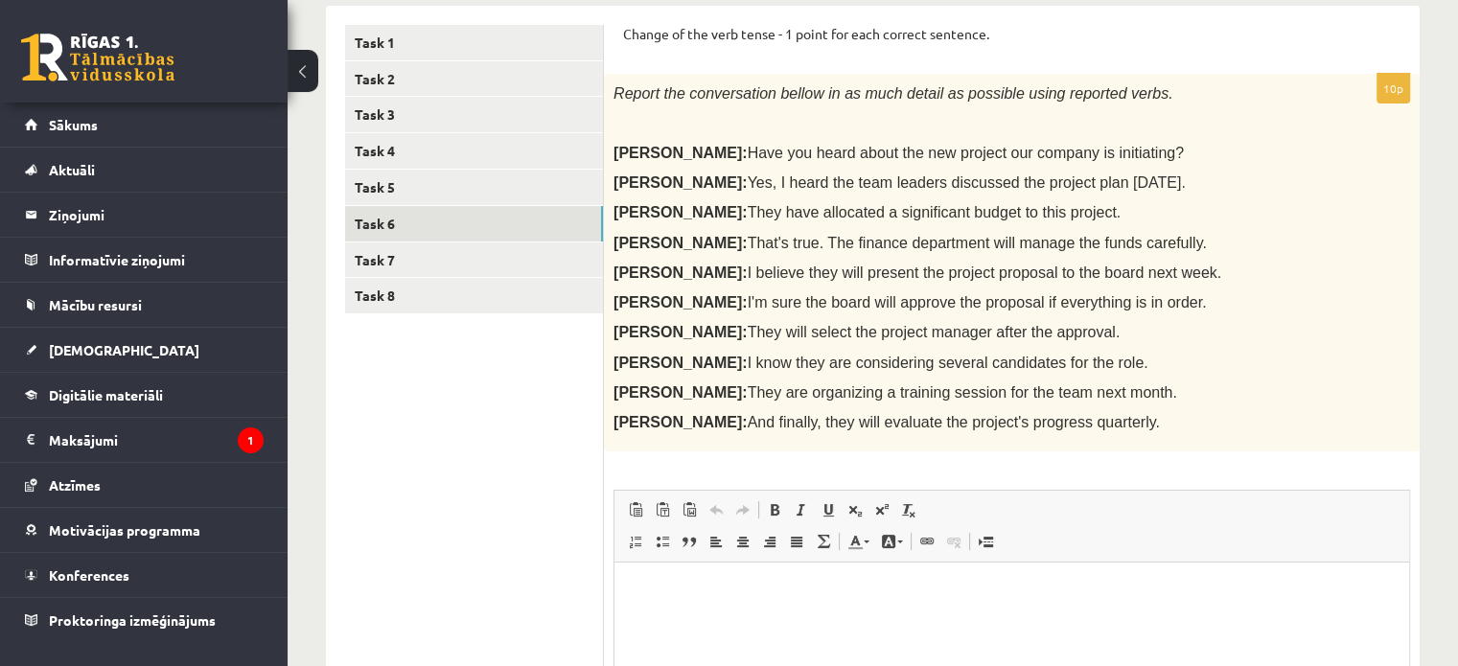
drag, startPoint x: 611, startPoint y: 91, endPoint x: 1128, endPoint y: 421, distance: 613.7
click at [720, 421] on div "Report the conversation bellow in as much detail as possible using reported ver…" at bounding box center [1012, 263] width 816 height 378
copy div "Report the conversation bellow in as much detail as possible using reported ver…"
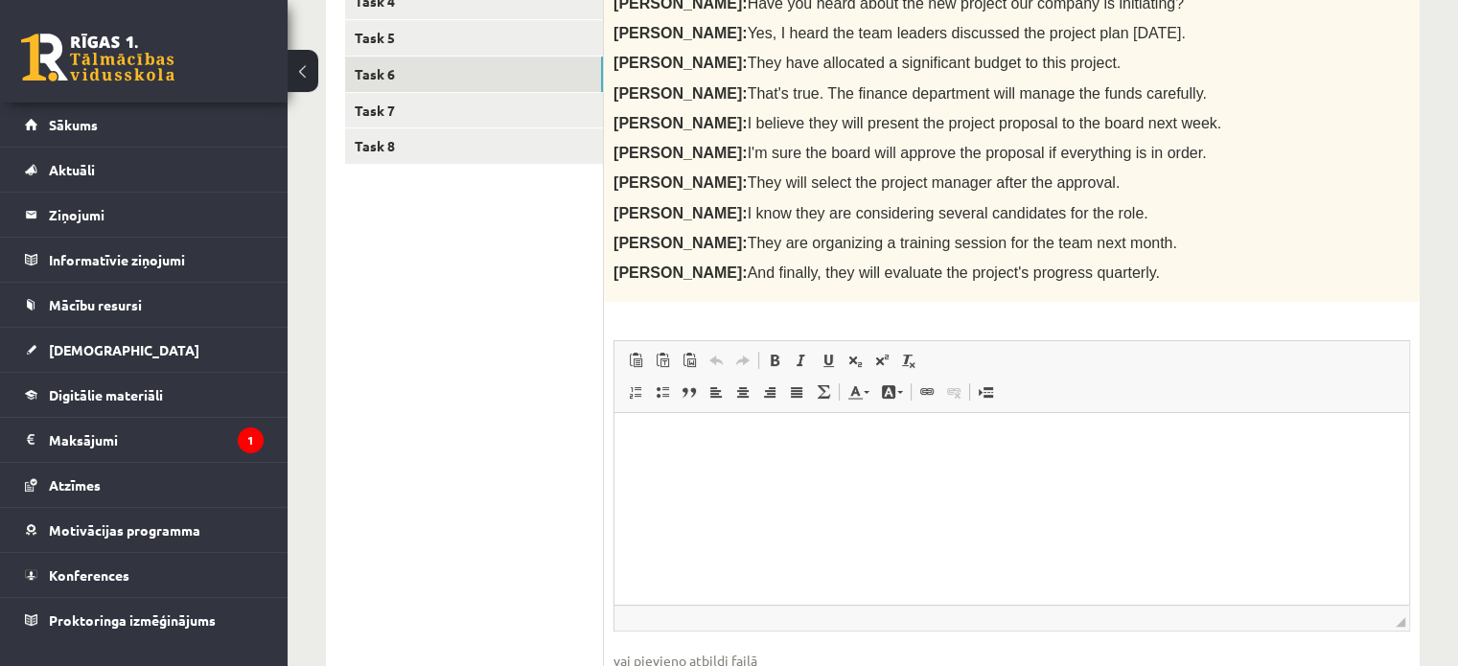
scroll to position [598, 0]
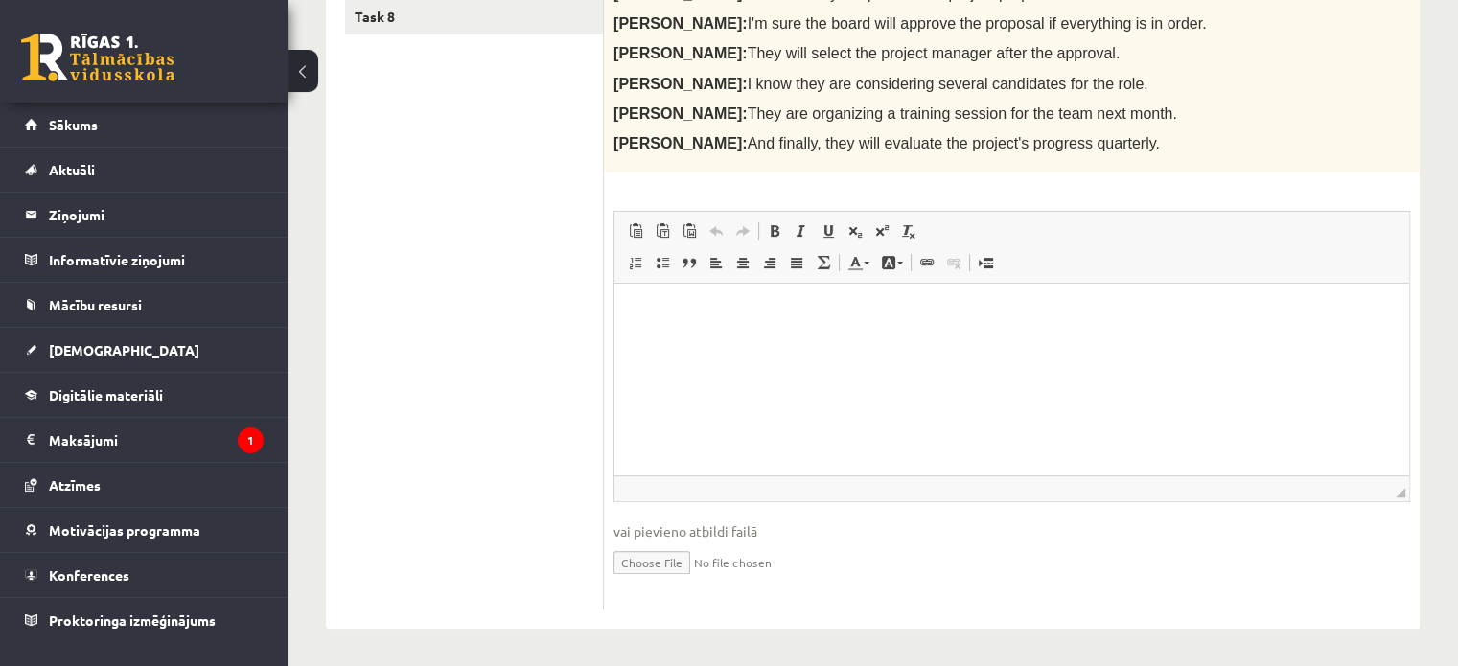
click at [712, 342] on html at bounding box center [1011, 313] width 795 height 58
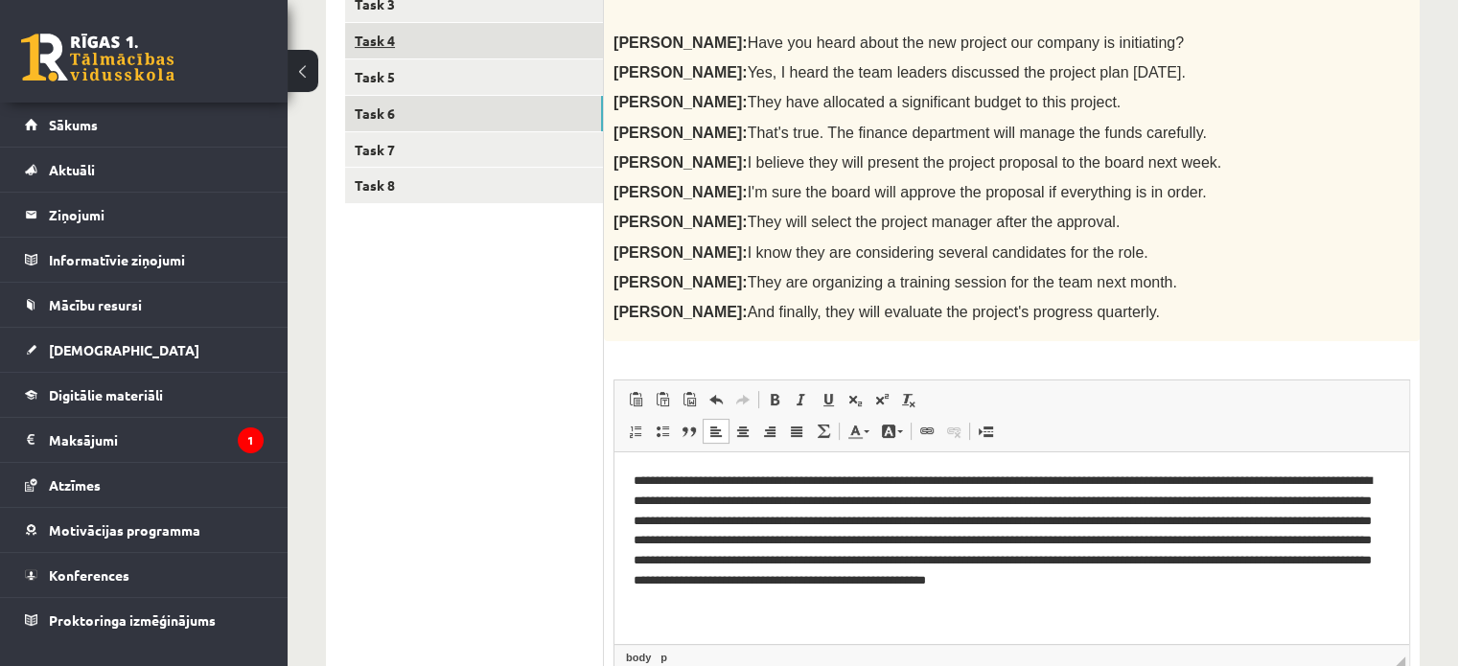
scroll to position [278, 0]
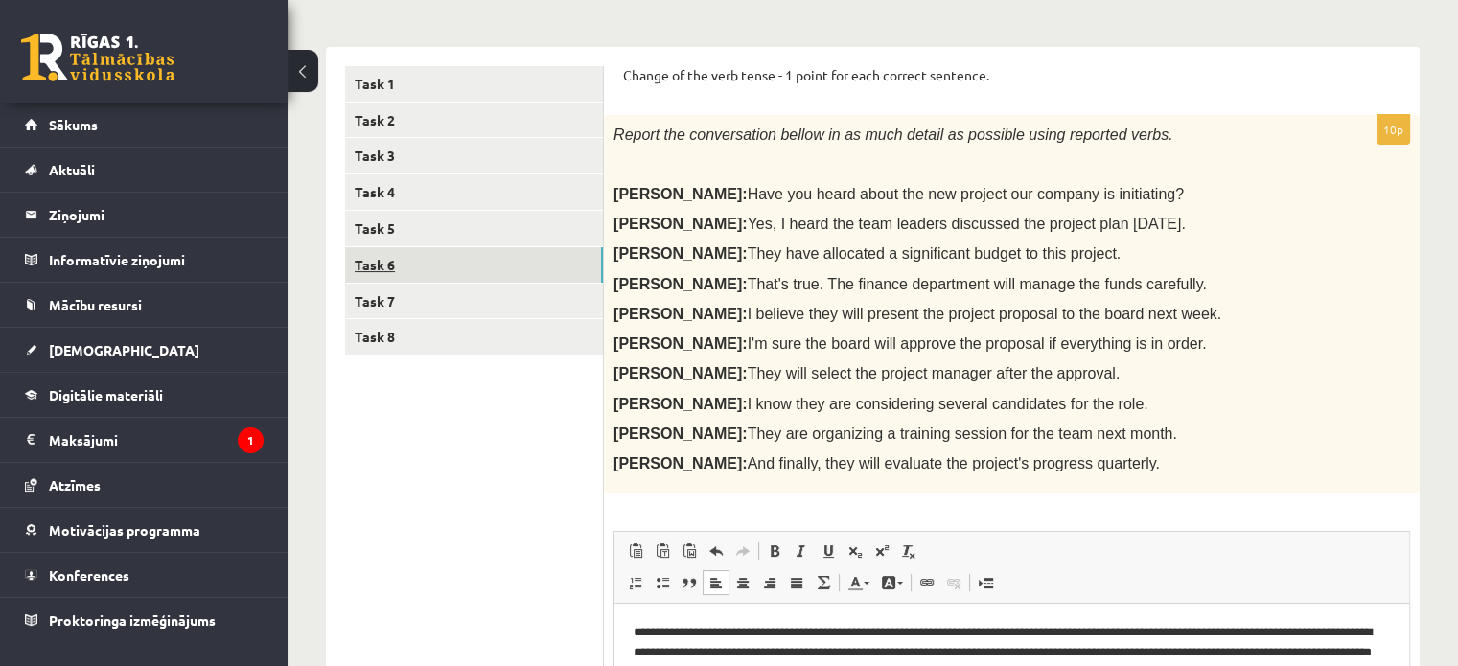
click at [416, 267] on link "Task 6" at bounding box center [474, 264] width 258 height 35
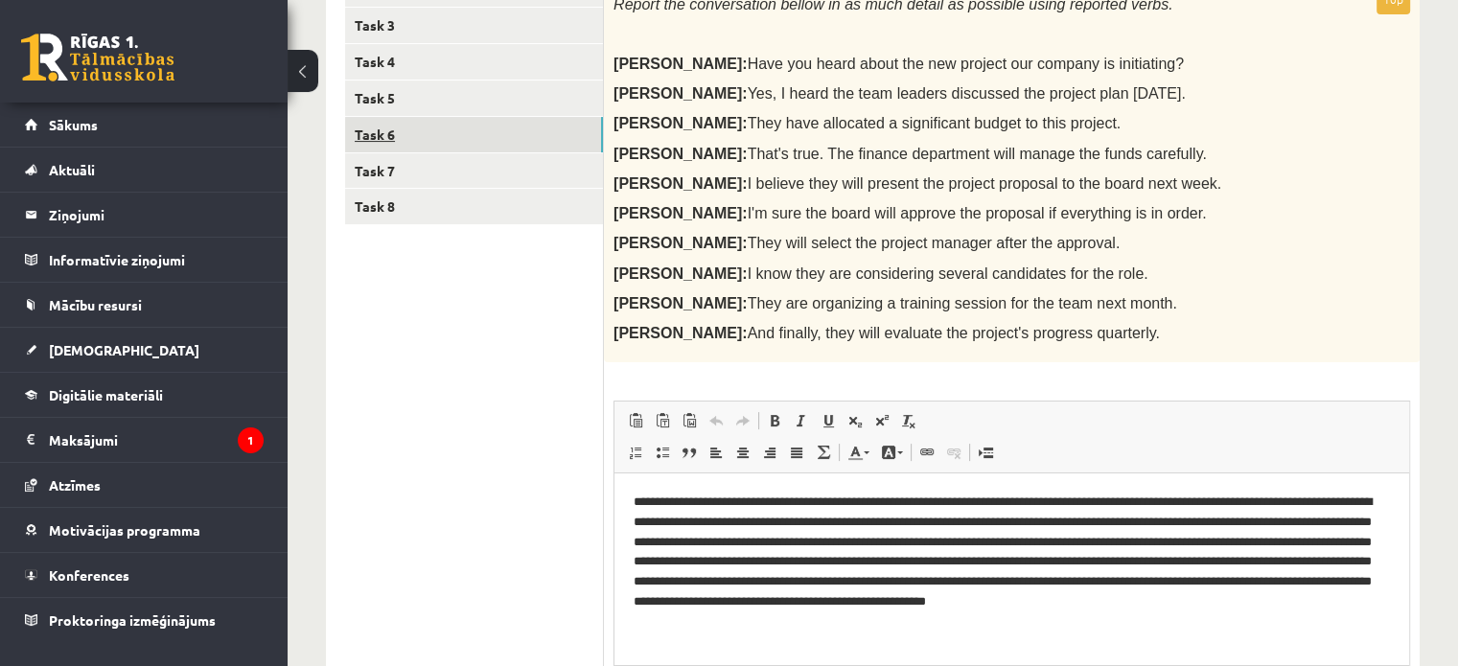
scroll to position [0, 0]
click at [387, 165] on link "Task 7" at bounding box center [474, 170] width 258 height 35
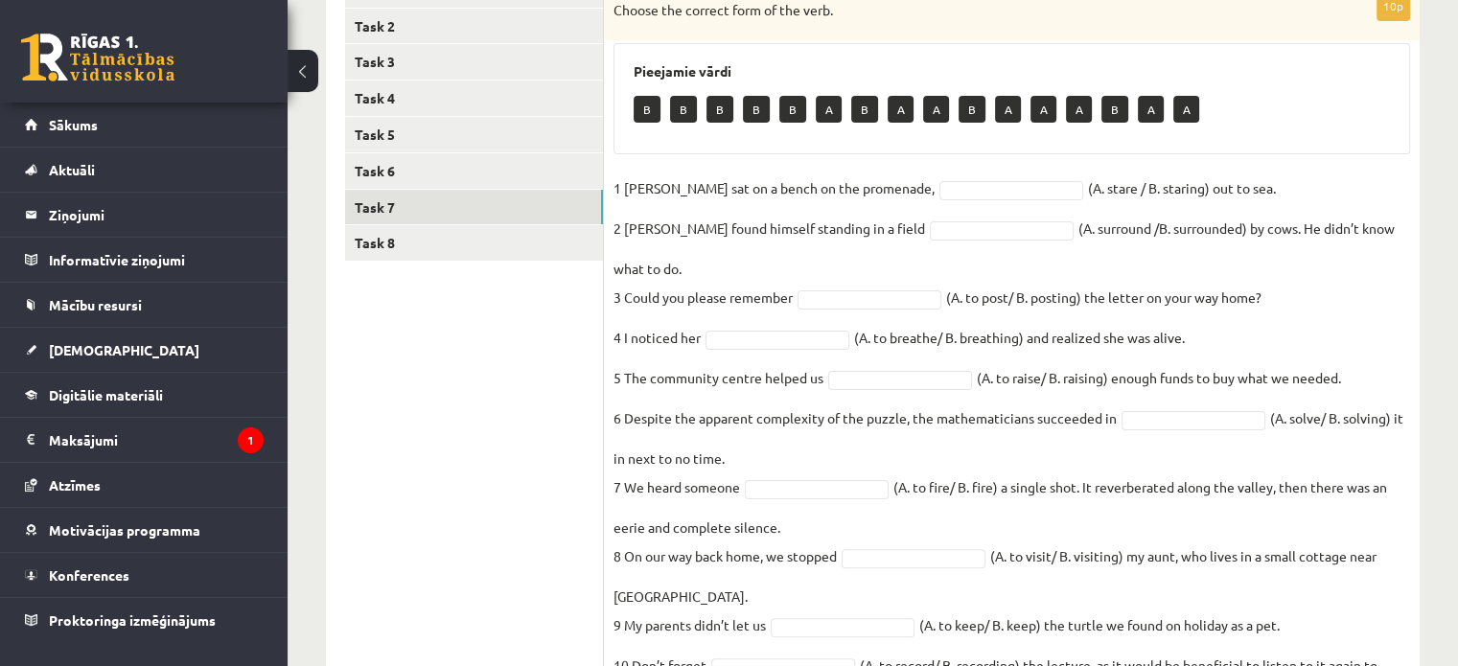
scroll to position [408, 0]
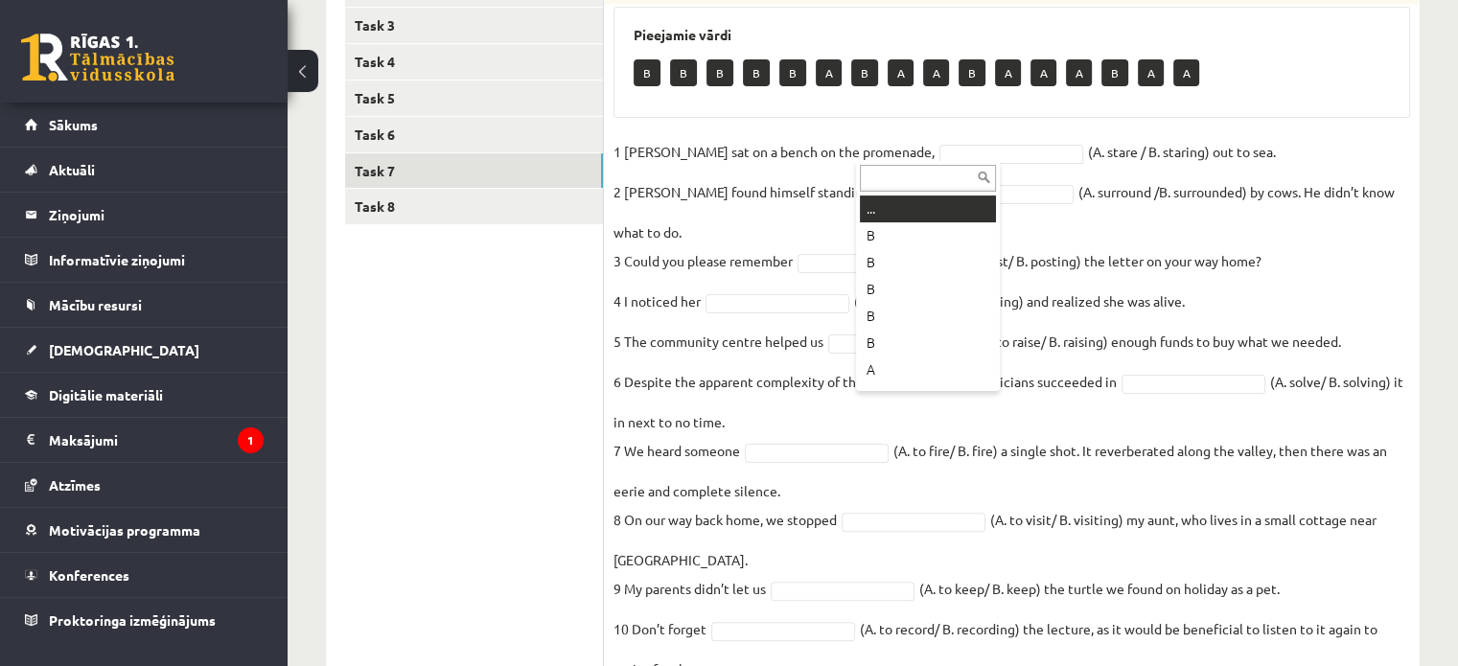
type input "*"
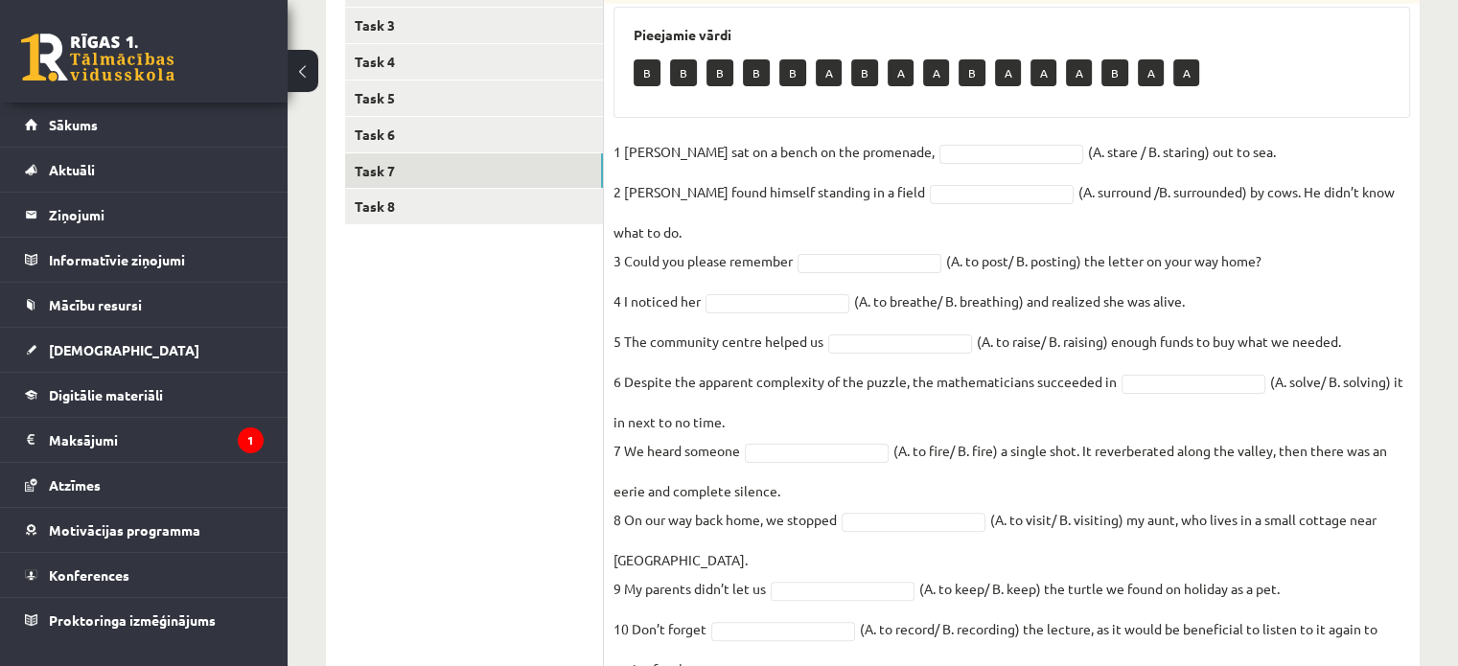
click at [720, 163] on fieldset "1 Jill sat on a bench on the promenade, (A. stare / B. staring) out to sea. 2 J…" at bounding box center [1011, 410] width 797 height 546
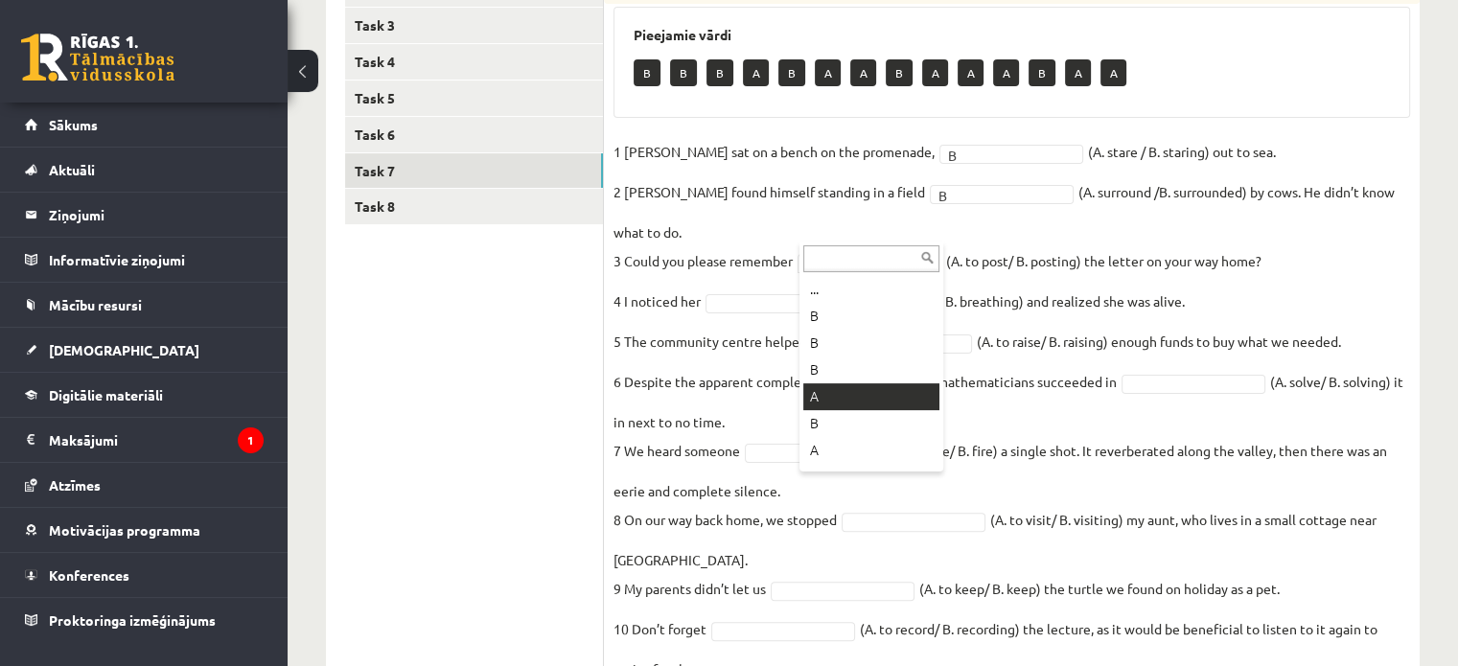
drag, startPoint x: 851, startPoint y: 405, endPoint x: 846, endPoint y: 396, distance: 10.7
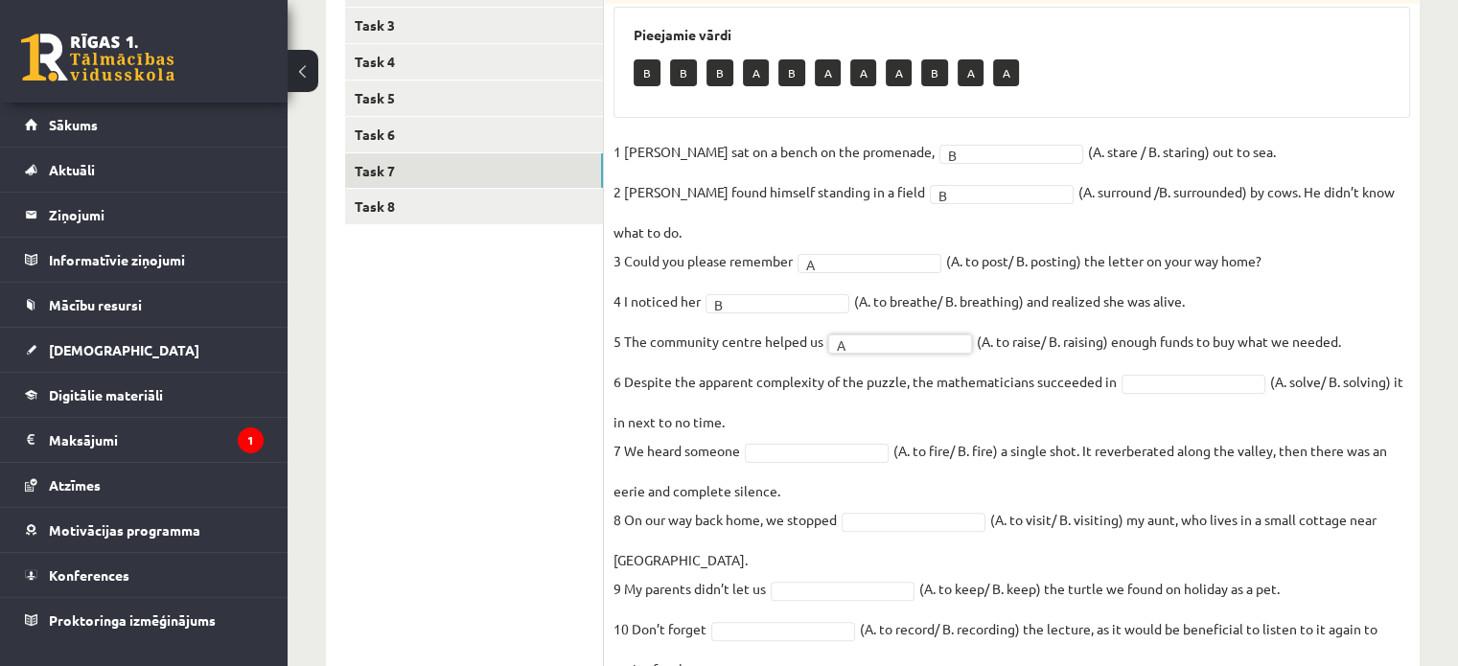
click at [720, 380] on fieldset "1 Jill sat on a bench on the promenade, B * (A. stare / B. staring) out to sea.…" at bounding box center [1011, 410] width 797 height 546
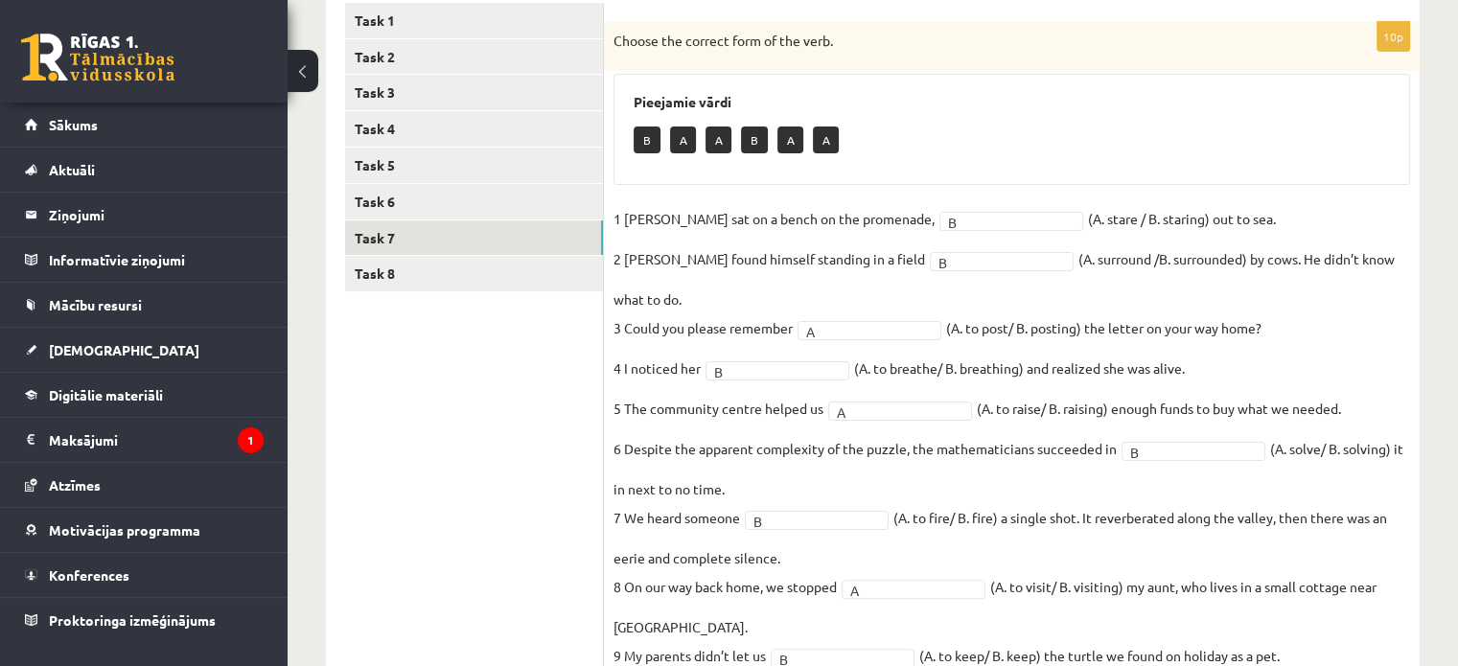
scroll to position [305, 0]
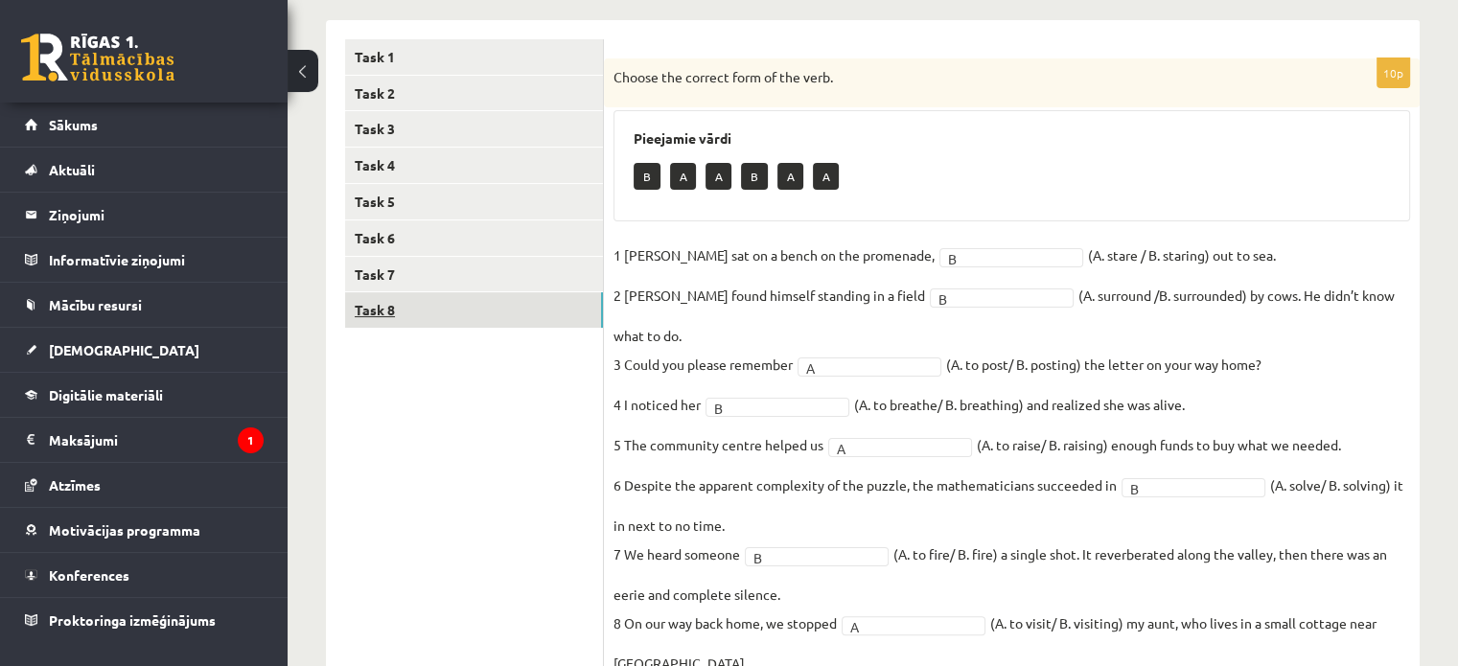
click at [508, 323] on link "Task 8" at bounding box center [474, 309] width 258 height 35
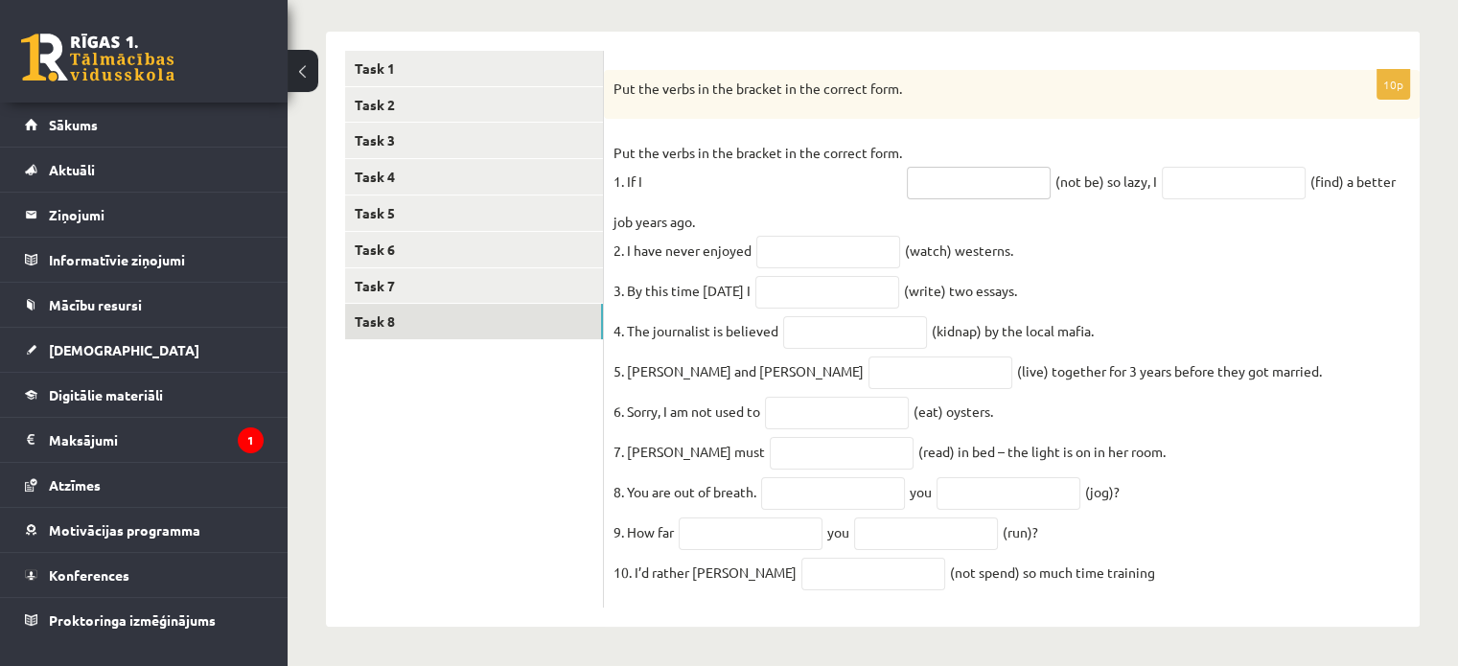
click at [720, 182] on input "text" at bounding box center [979, 183] width 144 height 33
click at [720, 179] on input "text" at bounding box center [979, 183] width 144 height 33
click at [698, 171] on p "Put the verbs in the bracket in the correct form. 1. If I" at bounding box center [757, 167] width 289 height 58
click at [720, 167] on input "text" at bounding box center [979, 183] width 144 height 33
type input "*******"
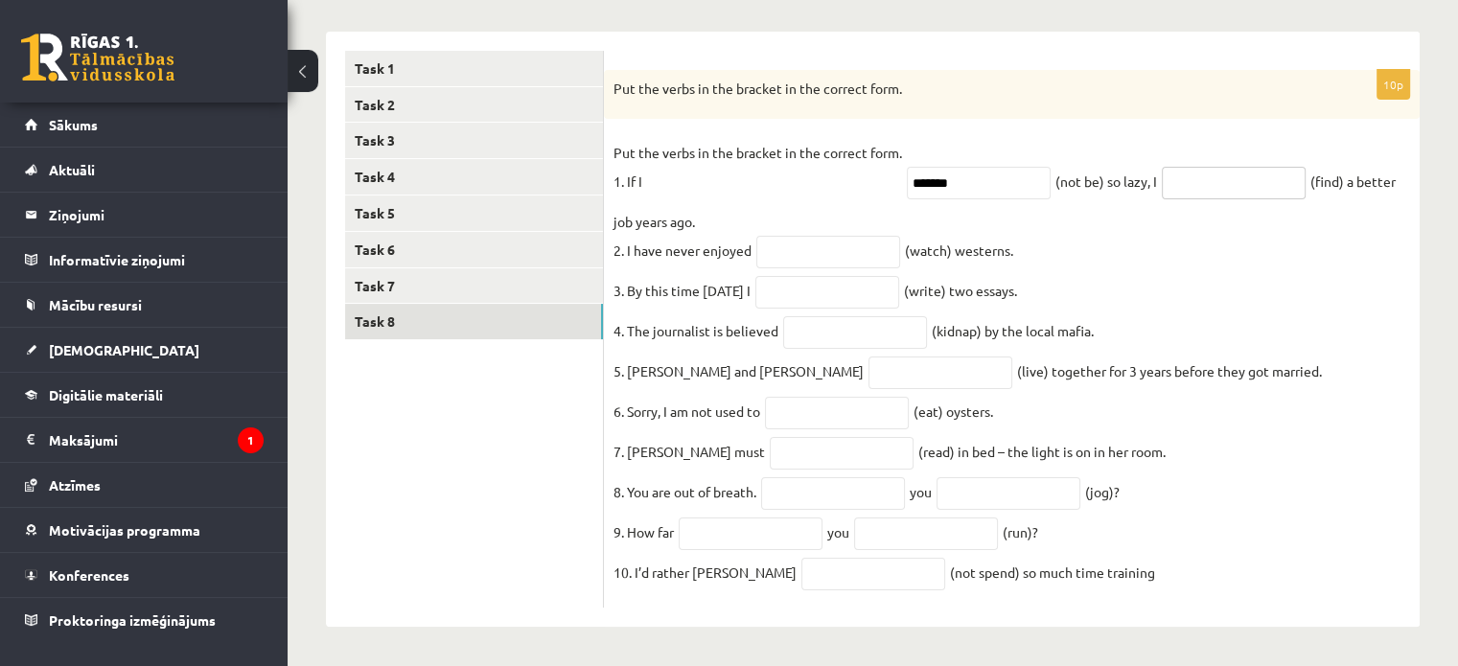
click at [720, 175] on input "text" at bounding box center [1234, 183] width 144 height 33
type input "**********"
click at [720, 236] on input "text" at bounding box center [828, 252] width 144 height 33
type input "*"
type input "*********"
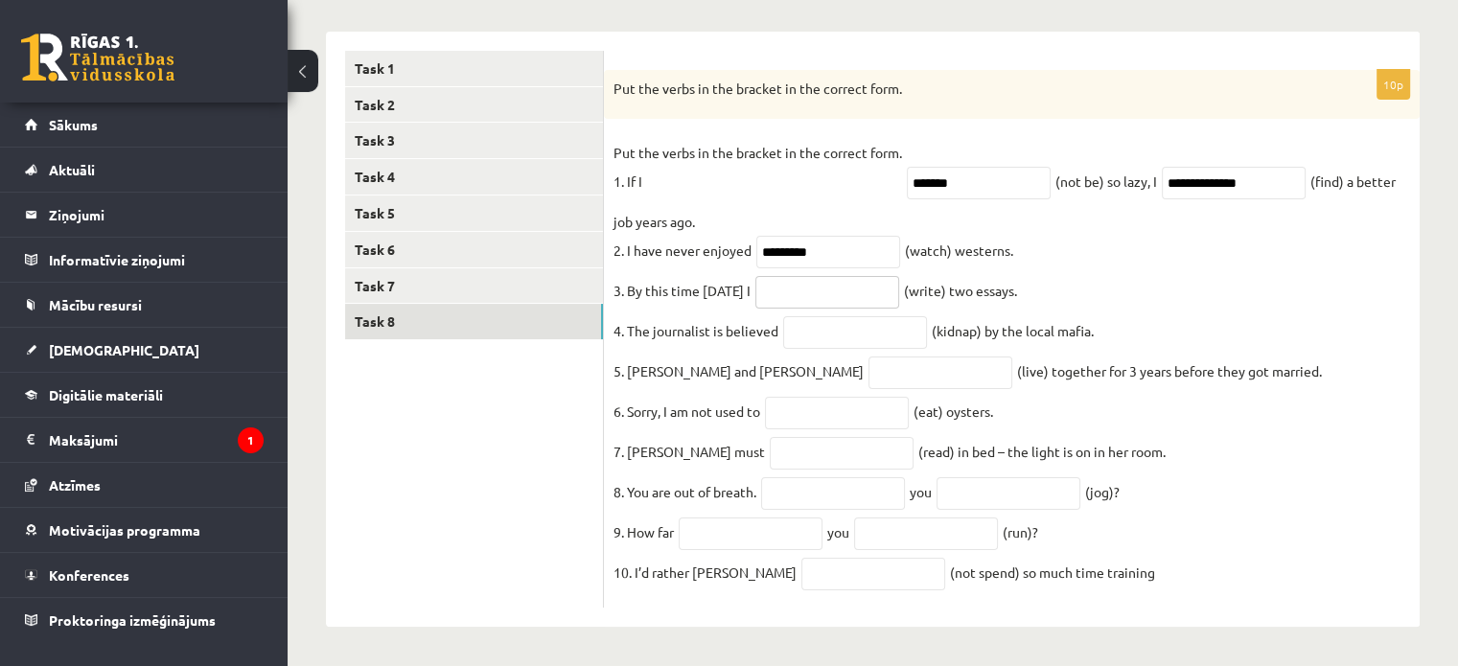
click at [720, 276] on input "text" at bounding box center [827, 292] width 144 height 33
drag, startPoint x: 612, startPoint y: 79, endPoint x: 1220, endPoint y: 643, distance: 830.2
click at [720, 643] on div "Angļu valoda JK 11.b2 klase 1. ieskaite , Natālija Leiškalne (11.b2 JK) Parādīt…" at bounding box center [873, 222] width 1170 height 885
copy div "Put the verbs in the bracket in the correct form. Put the verbs in the bracket …"
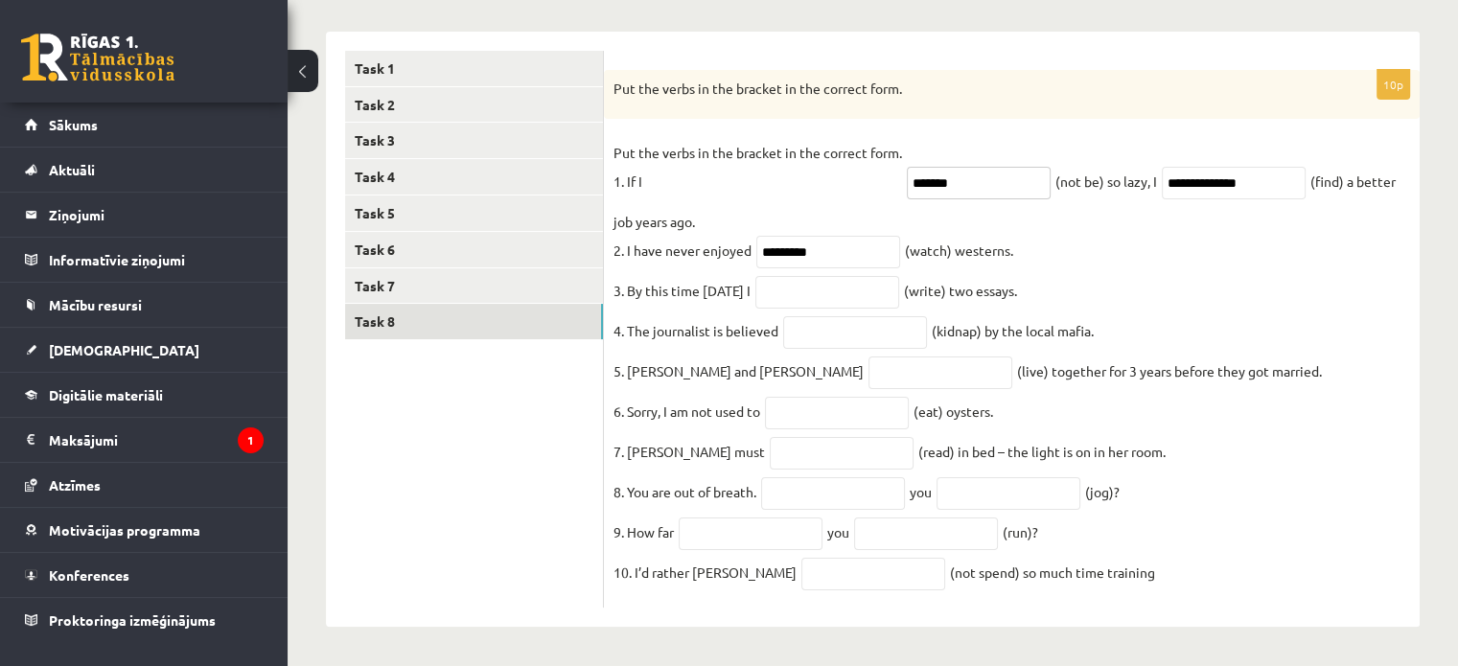
click at [720, 167] on input "*******" at bounding box center [979, 183] width 144 height 33
drag, startPoint x: 977, startPoint y: 162, endPoint x: 769, endPoint y: 156, distance: 208.1
click at [720, 153] on fieldset "**********" at bounding box center [1011, 368] width 797 height 460
type input "********"
click at [720, 170] on input "**********" at bounding box center [1234, 183] width 144 height 33
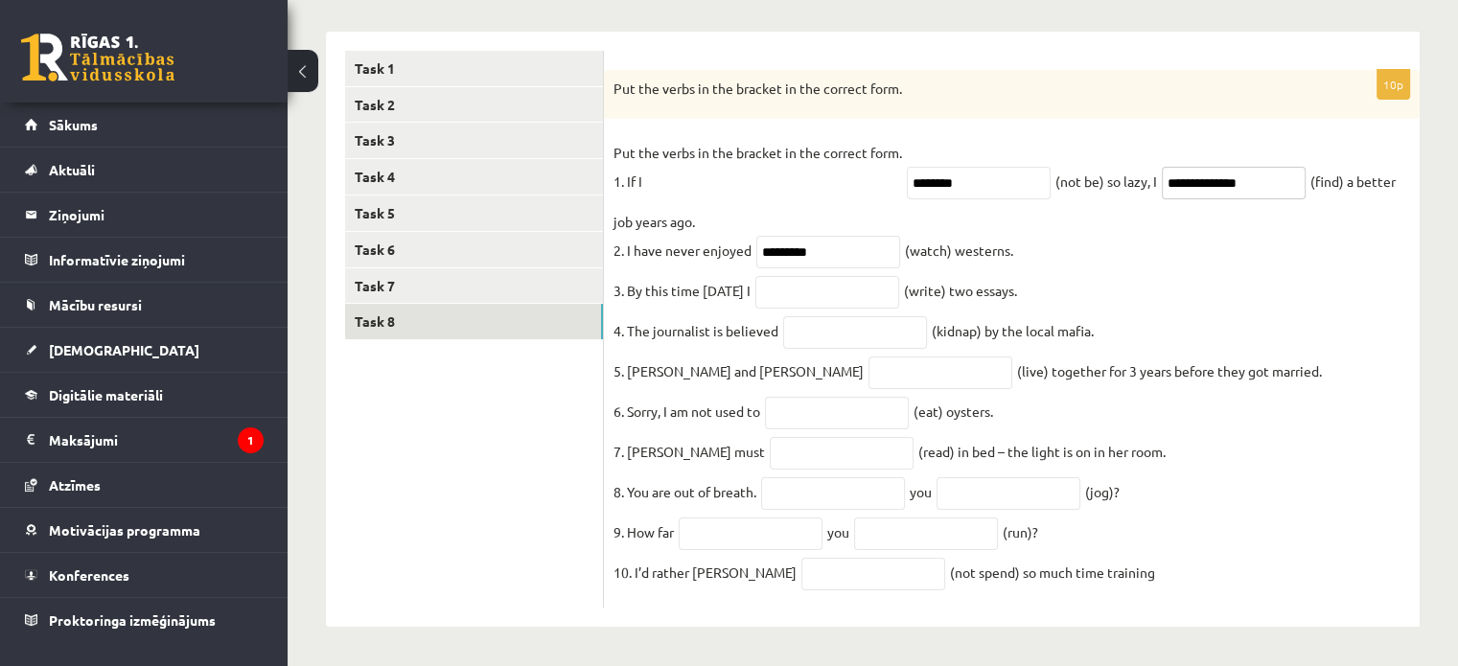
click at [720, 168] on input "**********" at bounding box center [1234, 183] width 144 height 33
click at [720, 276] on input "text" at bounding box center [827, 292] width 144 height 33
type input "**********"
click at [720, 316] on input "text" at bounding box center [855, 332] width 144 height 33
type input "*"
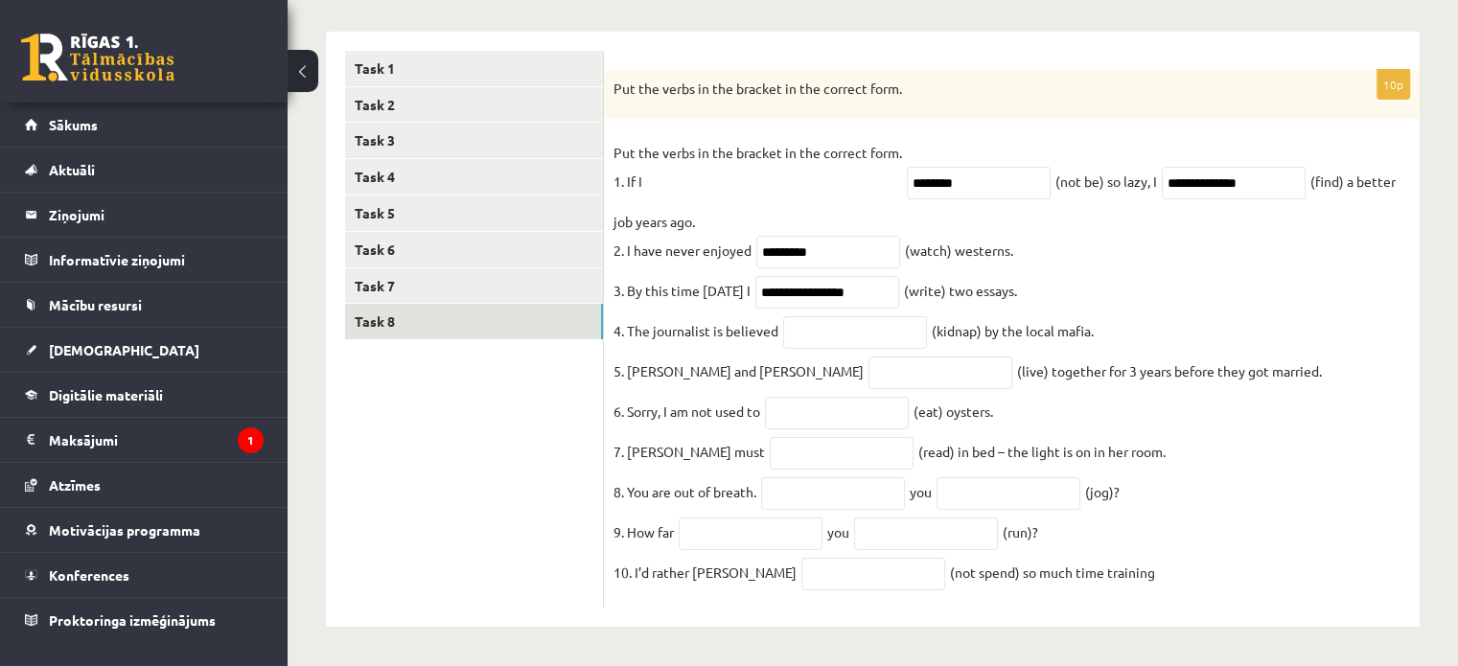
drag, startPoint x: 611, startPoint y: 324, endPoint x: 1177, endPoint y: 336, distance: 566.6
click at [720, 336] on div "**********" at bounding box center [1012, 339] width 816 height 539
click at [720, 316] on input "text" at bounding box center [855, 332] width 144 height 33
type input "**********"
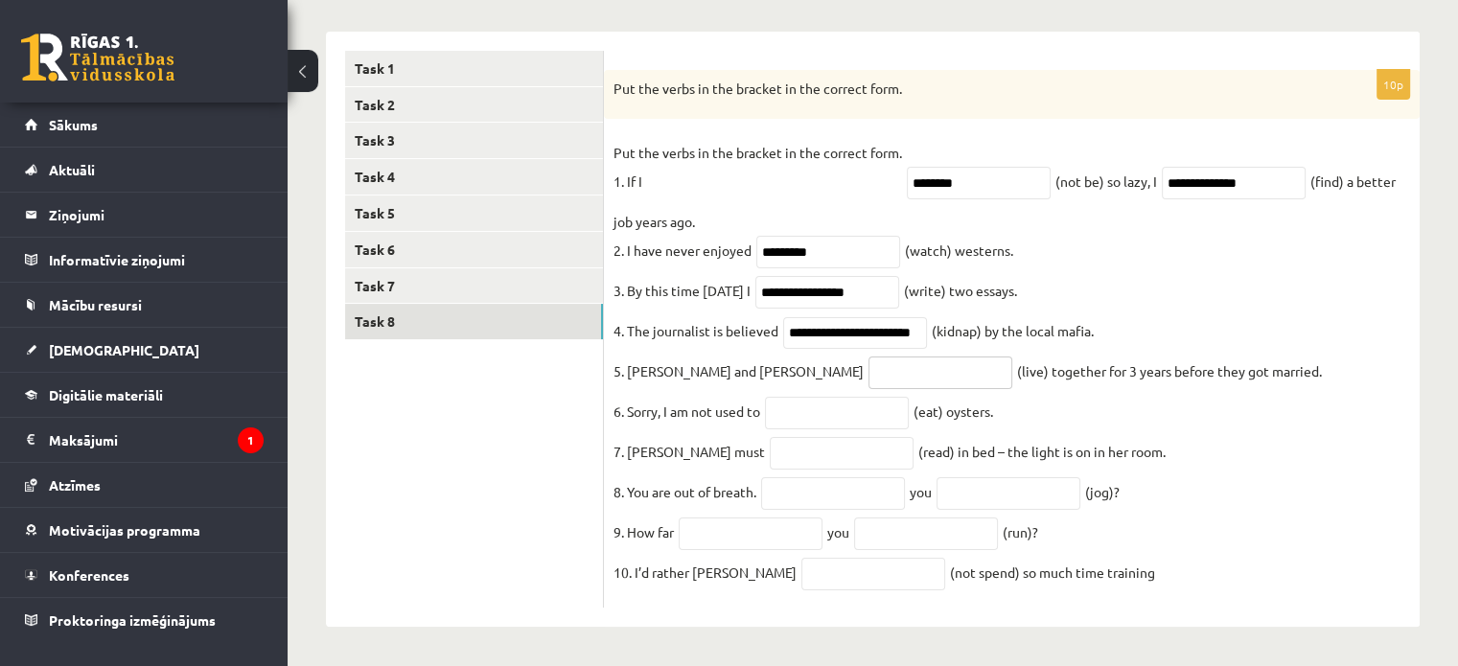
scroll to position [0, 0]
click at [720, 363] on input "text" at bounding box center [940, 373] width 144 height 33
type input "*****"
click at [720, 407] on input "text" at bounding box center [837, 413] width 144 height 33
type input "*"
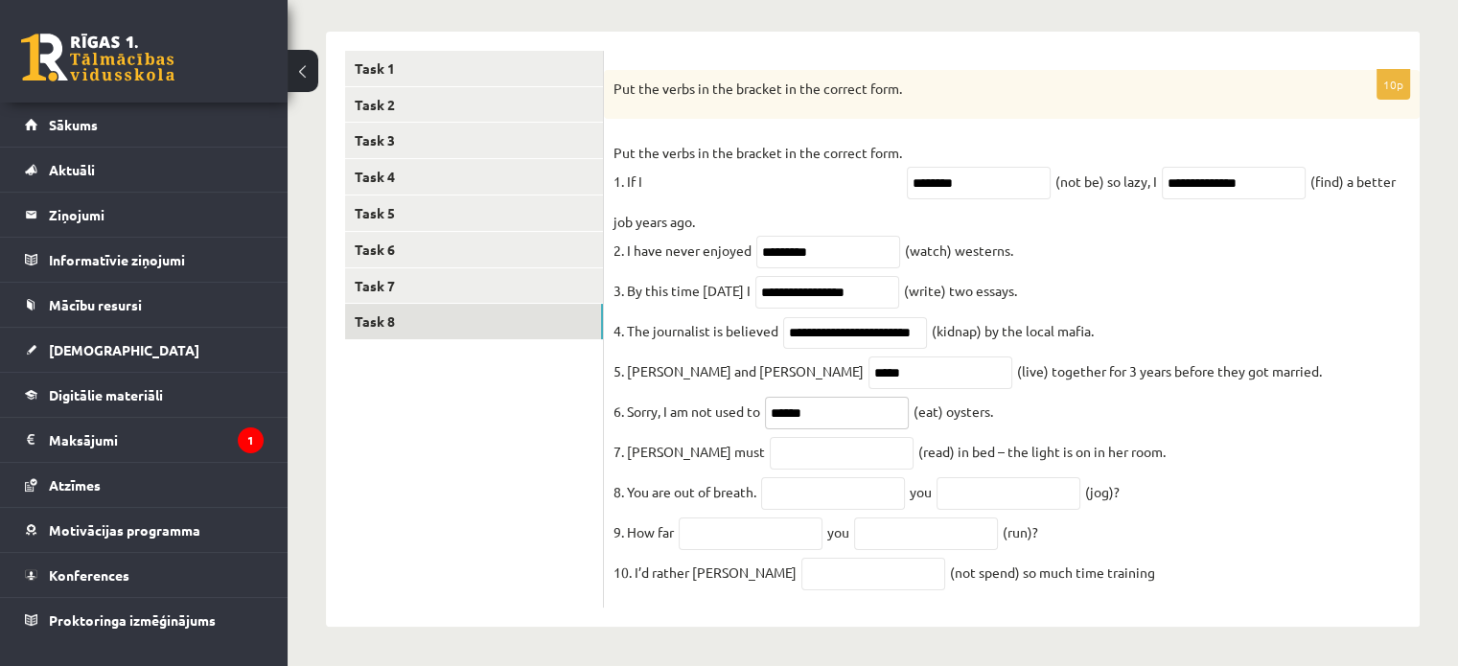
type input "******"
click at [720, 457] on input "text" at bounding box center [842, 453] width 144 height 33
type input "**********"
click at [720, 495] on input "text" at bounding box center [833, 493] width 144 height 33
type input "*"
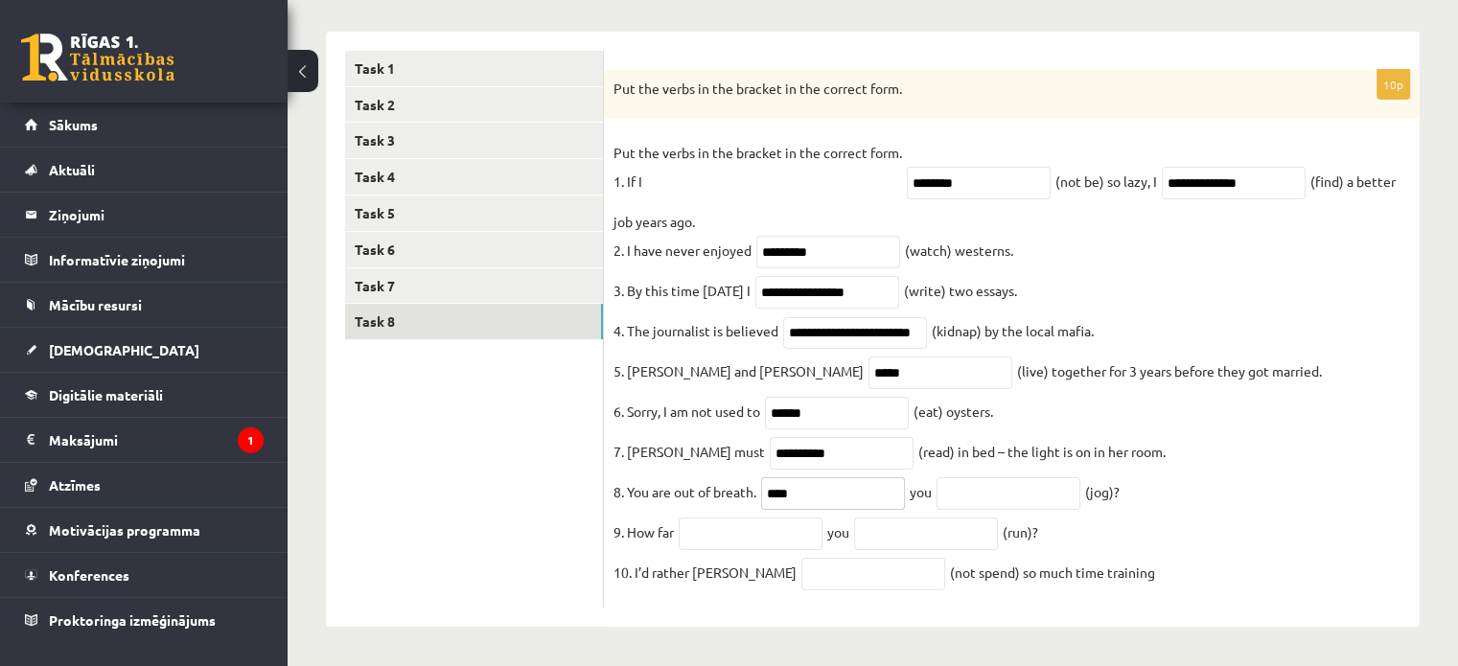
type input "****"
click at [720, 502] on input "text" at bounding box center [1008, 493] width 144 height 33
type input "********"
click at [720, 549] on fieldset "**********" at bounding box center [1011, 368] width 797 height 460
click at [720, 536] on input "text" at bounding box center [751, 534] width 144 height 33
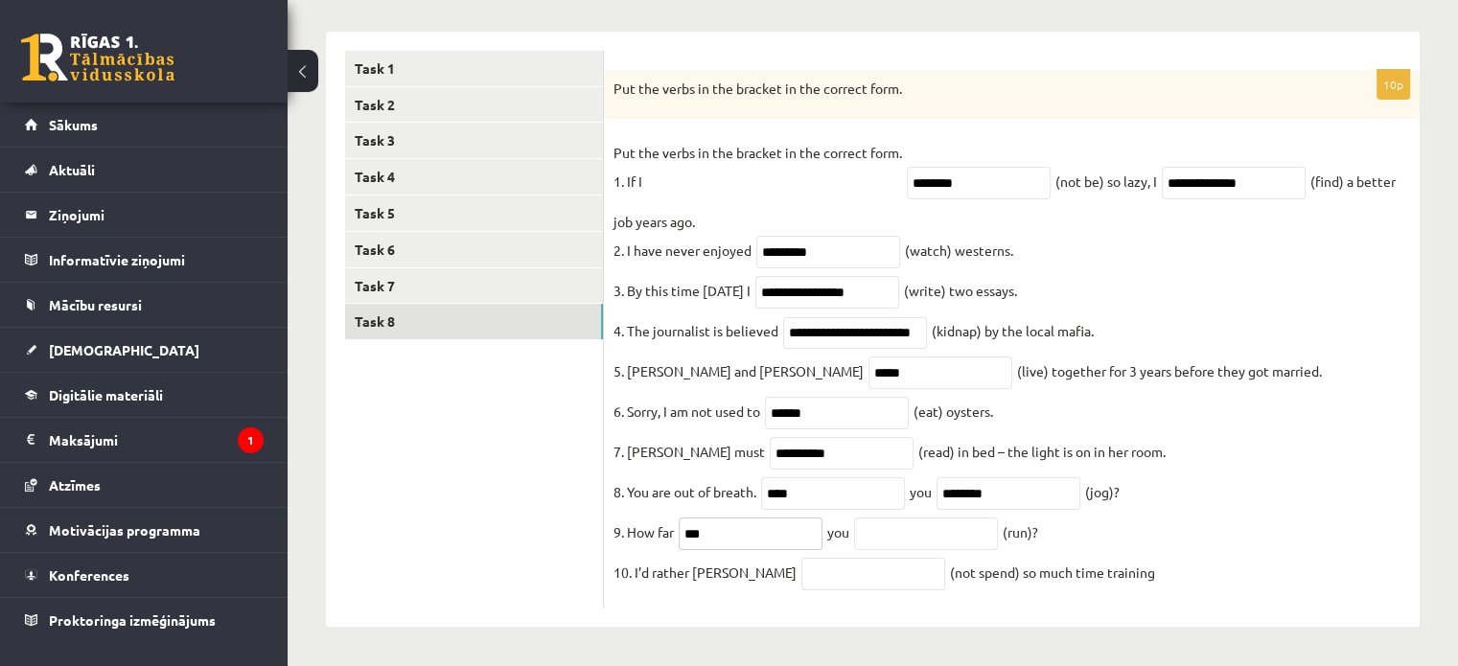
type input "***"
click at [720, 526] on input "text" at bounding box center [926, 534] width 144 height 33
type input "***"
click at [720, 574] on input "text" at bounding box center [873, 574] width 144 height 33
drag, startPoint x: 823, startPoint y: 578, endPoint x: 690, endPoint y: 579, distance: 133.2
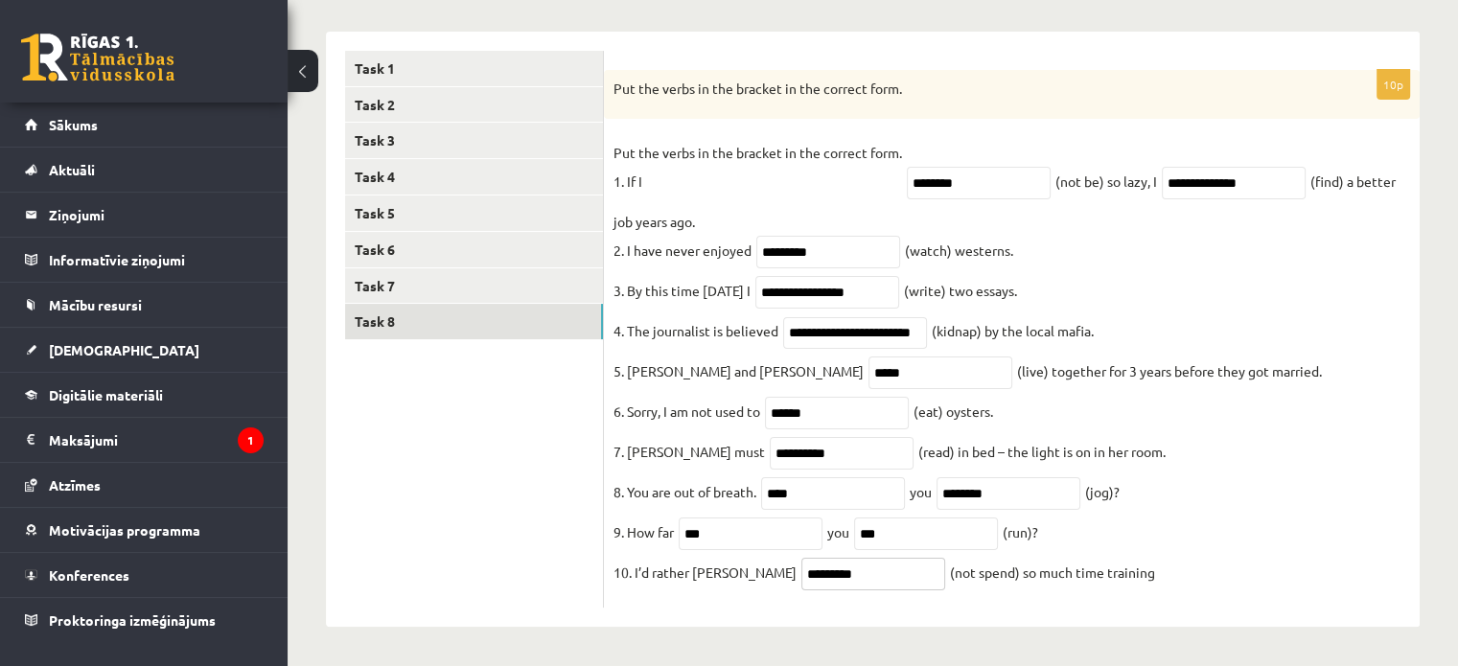
click at [690, 579] on fieldset "**********" at bounding box center [1011, 368] width 797 height 460
drag, startPoint x: 741, startPoint y: 573, endPoint x: 733, endPoint y: 581, distance: 10.8
click at [720, 573] on input "*********" at bounding box center [873, 574] width 144 height 33
drag, startPoint x: 794, startPoint y: 602, endPoint x: 755, endPoint y: 586, distance: 41.7
click at [720, 601] on div "**********" at bounding box center [1012, 339] width 816 height 539
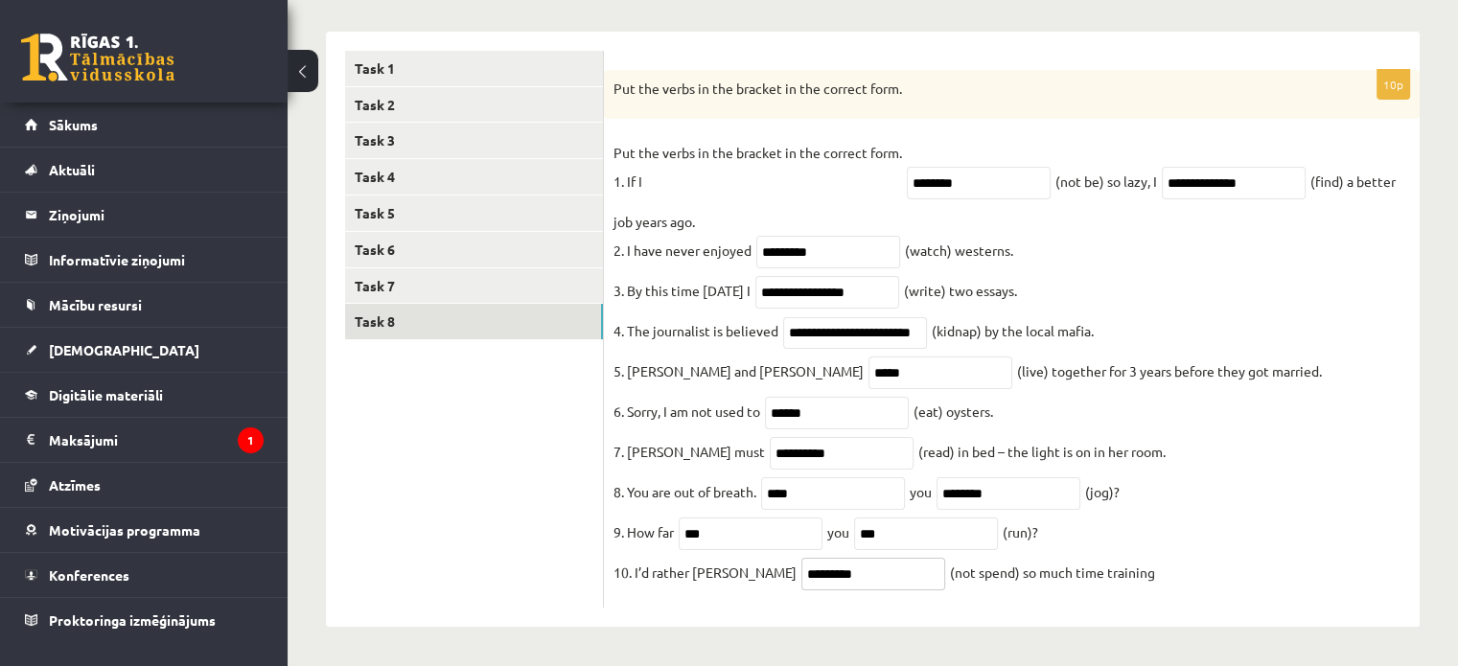
click at [720, 571] on input "*********" at bounding box center [873, 574] width 144 height 33
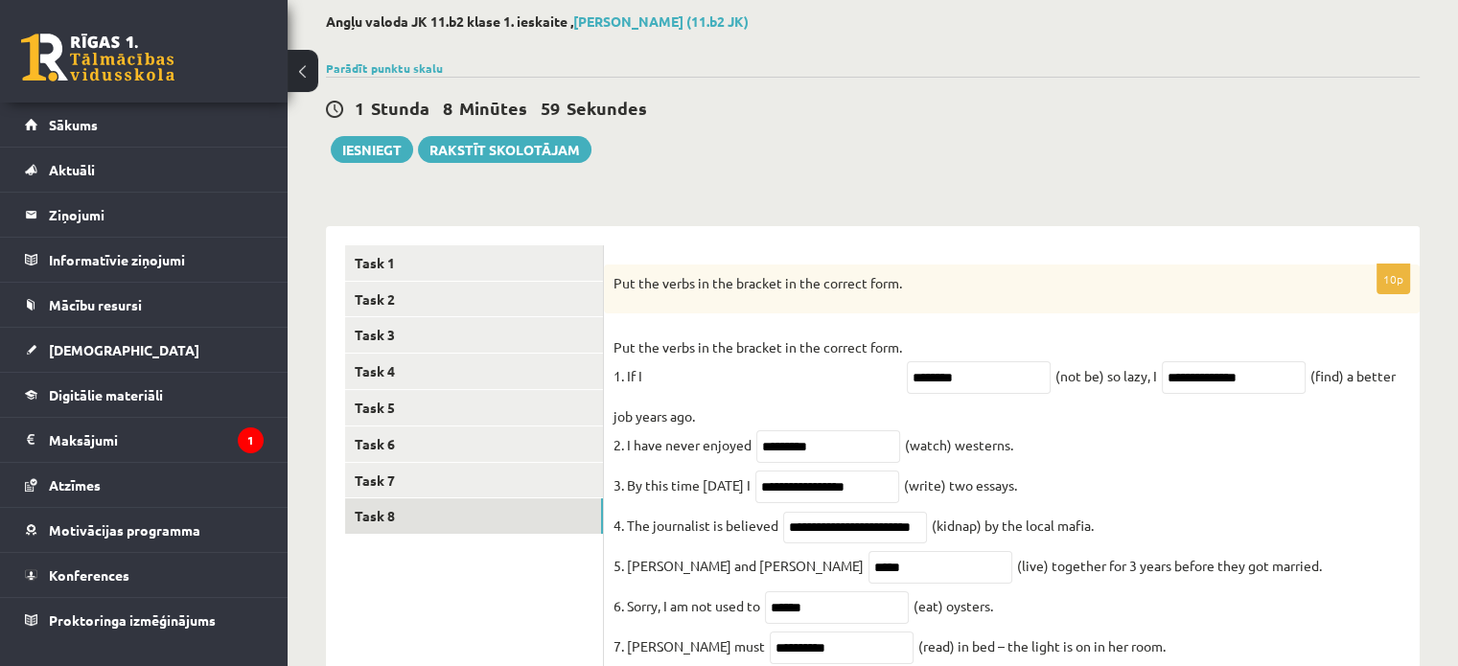
scroll to position [159, 0]
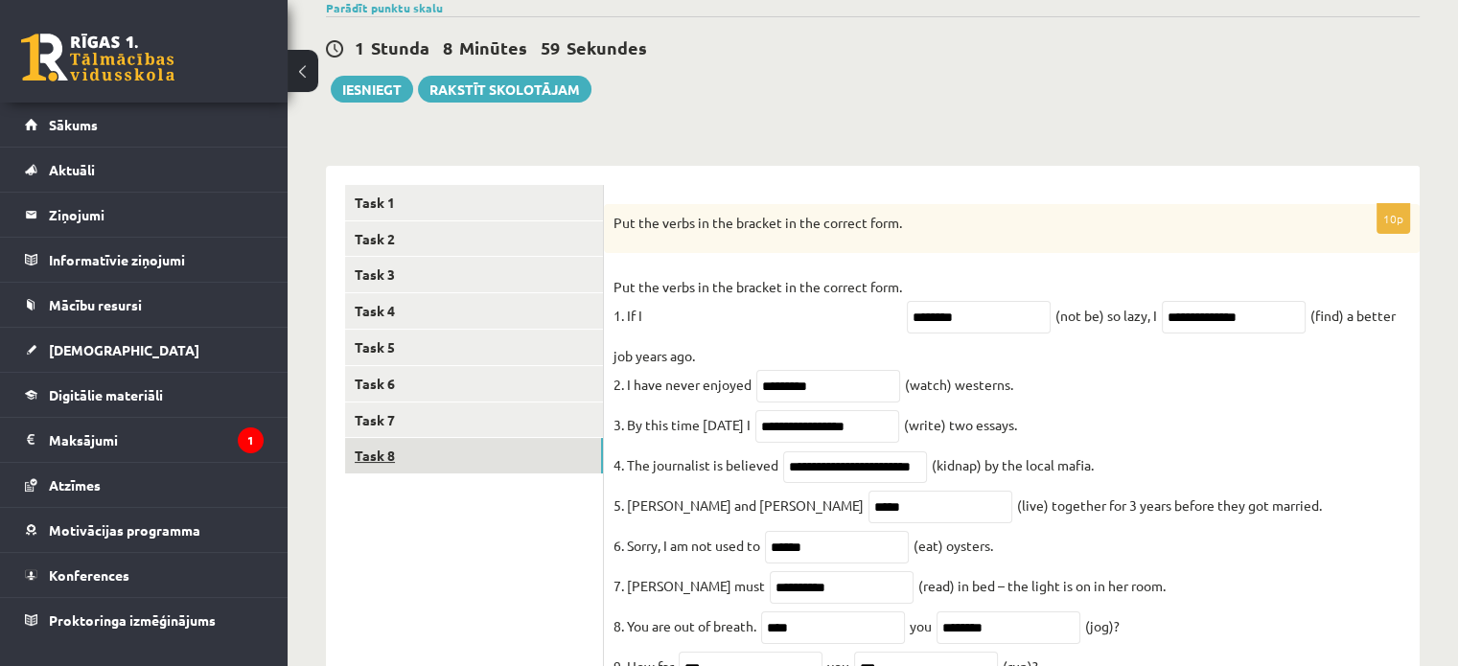
type input "**********"
click at [469, 459] on link "Task 8" at bounding box center [474, 455] width 258 height 35
click at [393, 78] on button "Iesniegt" at bounding box center [372, 89] width 82 height 27
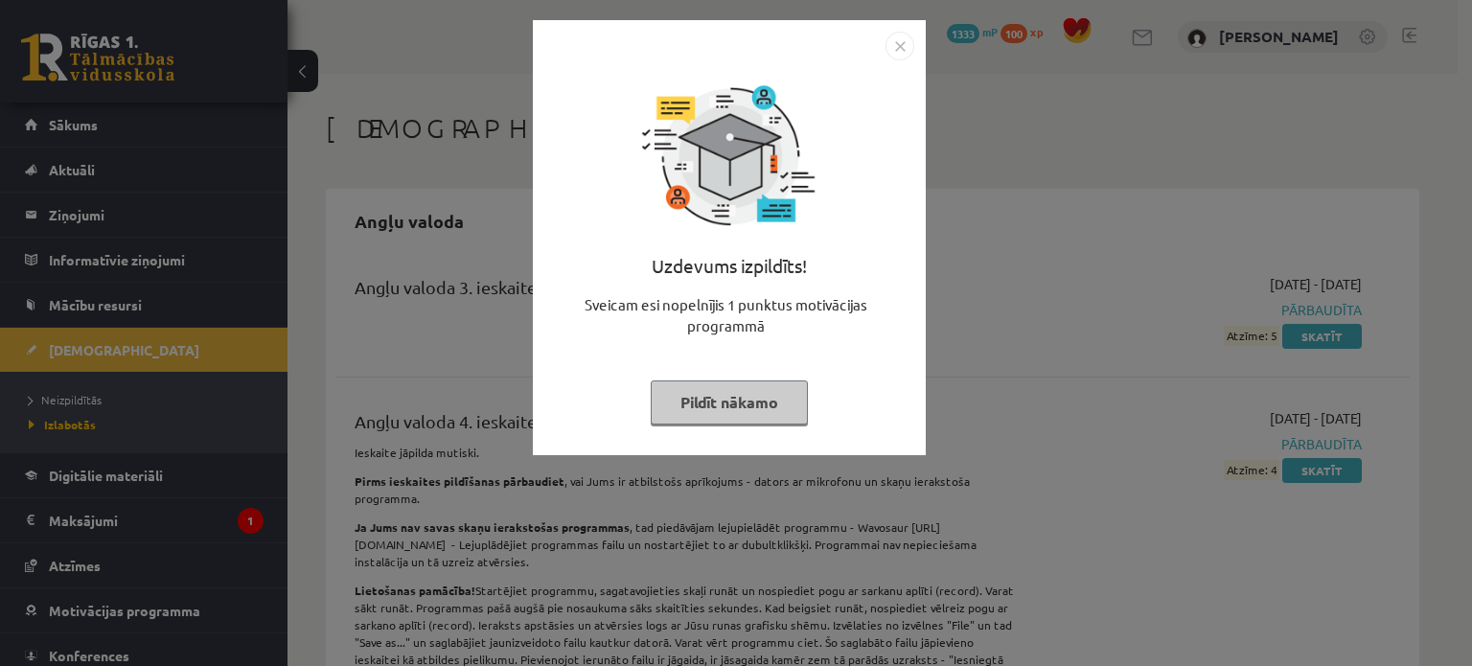
click at [725, 394] on button "Pildīt nākamo" at bounding box center [729, 403] width 157 height 44
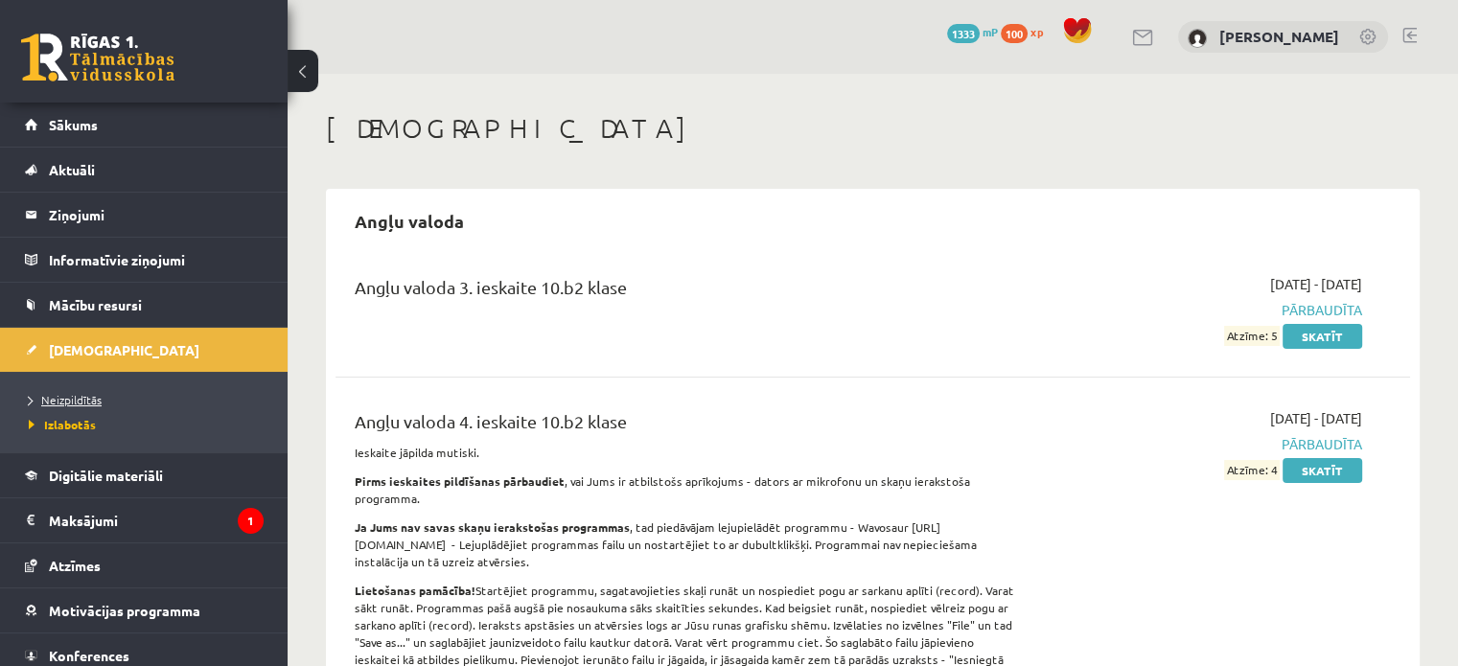
click at [74, 391] on link "Neizpildītās" at bounding box center [149, 399] width 240 height 17
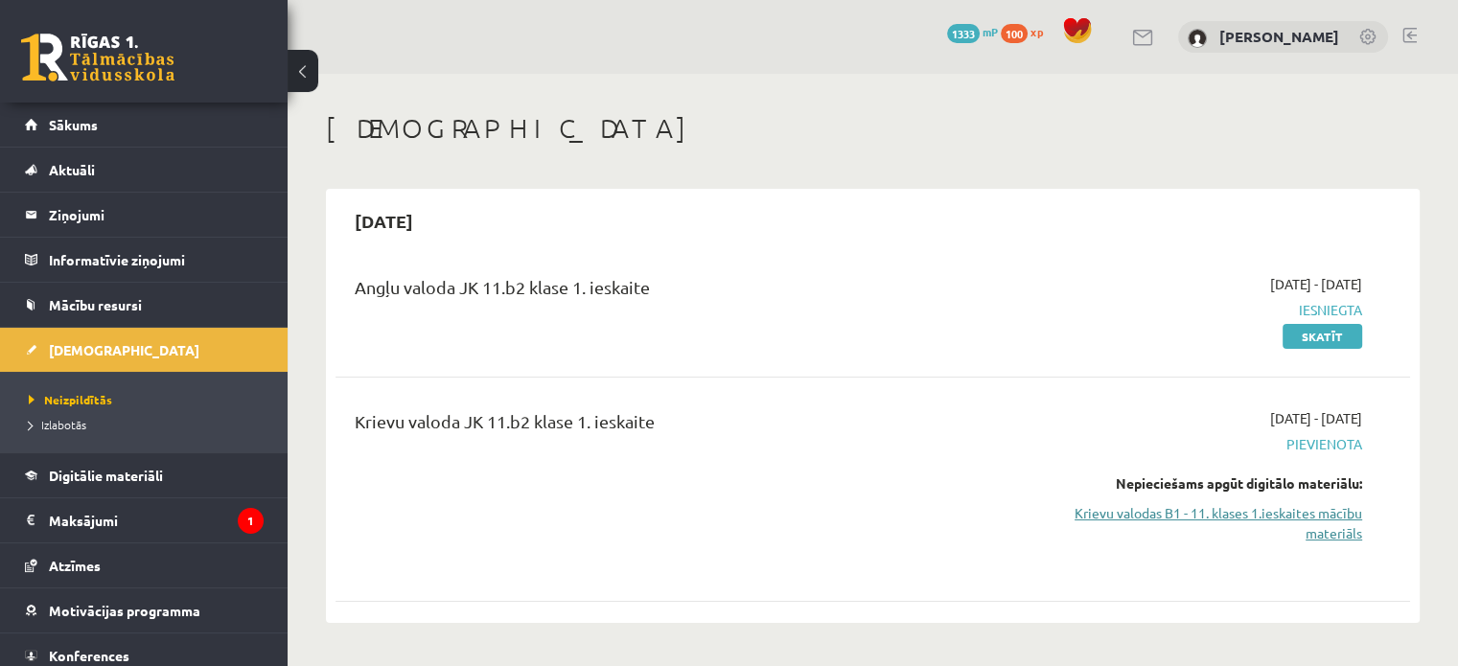
click at [1304, 513] on link "Krievu valodas B1 - 11. klases 1.ieskaites mācību materiāls" at bounding box center [1204, 523] width 316 height 40
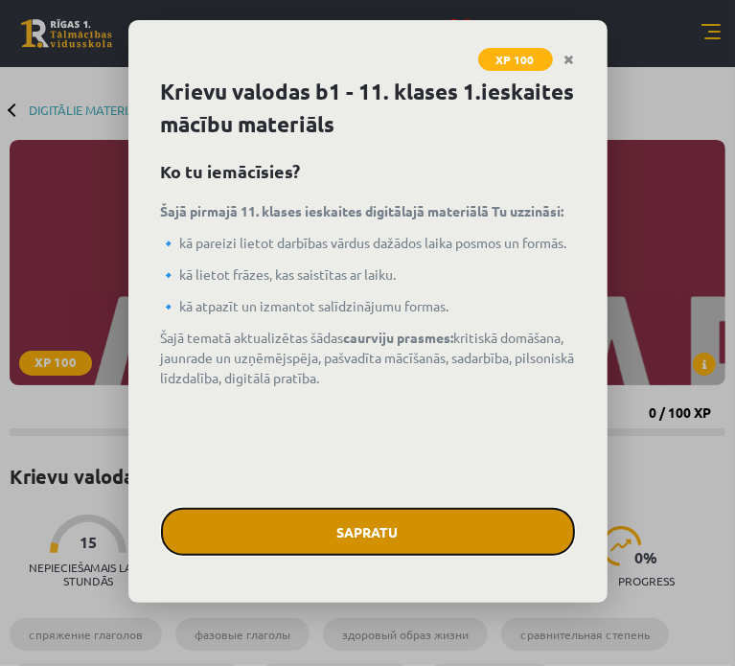
click at [253, 537] on button "Sapratu" at bounding box center [368, 532] width 414 height 48
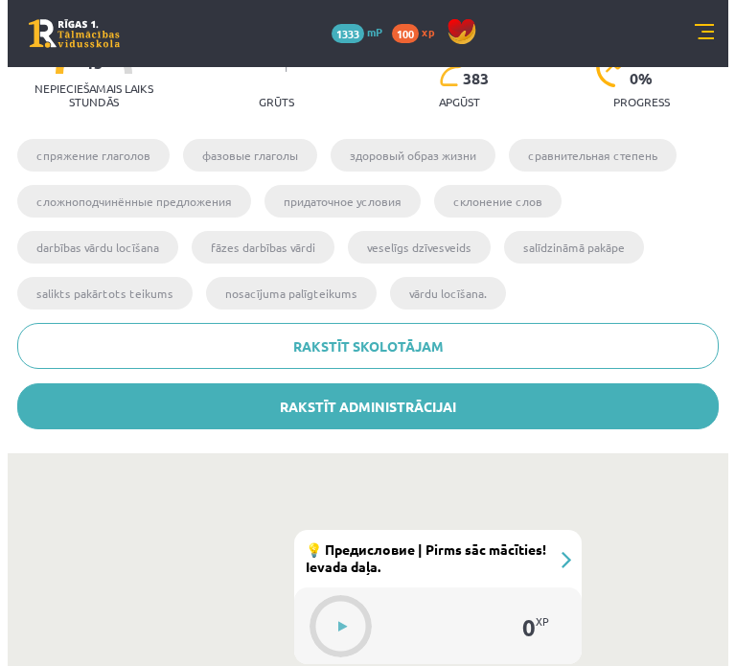
scroll to position [798, 0]
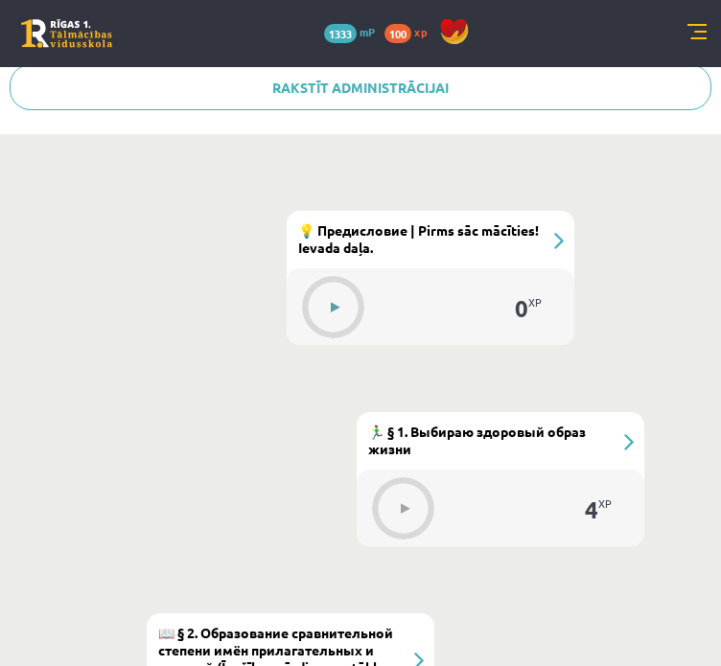
click at [326, 308] on button at bounding box center [334, 308] width 44 height 44
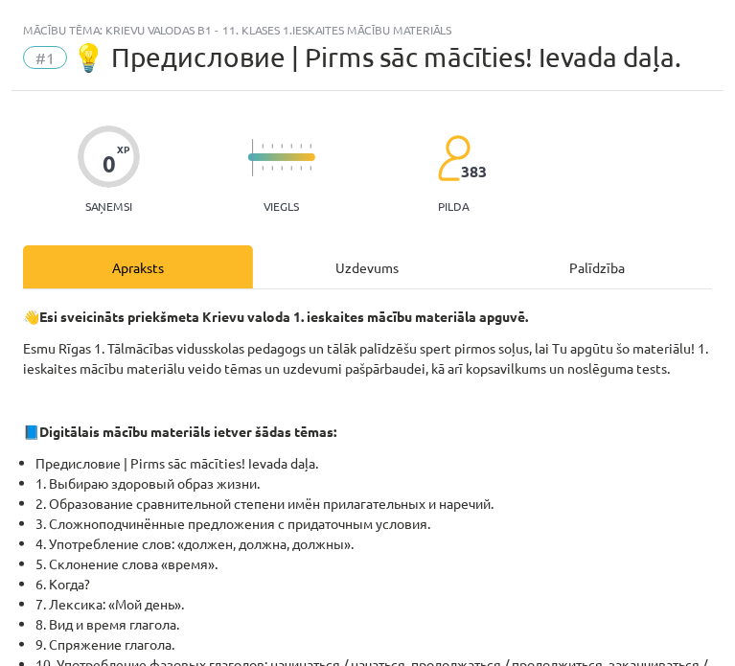
click at [368, 250] on div "Uzdevums" at bounding box center [368, 266] width 230 height 43
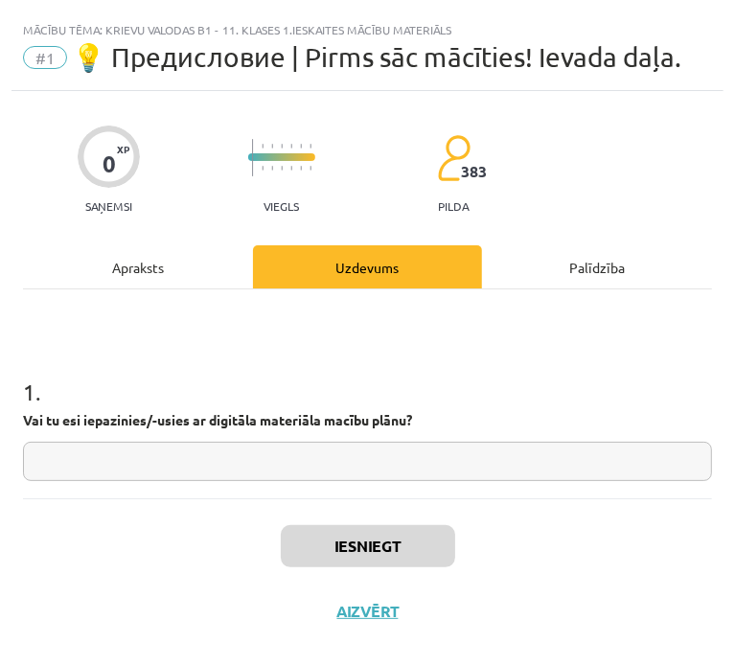
click at [226, 467] on input "text" at bounding box center [367, 461] width 689 height 39
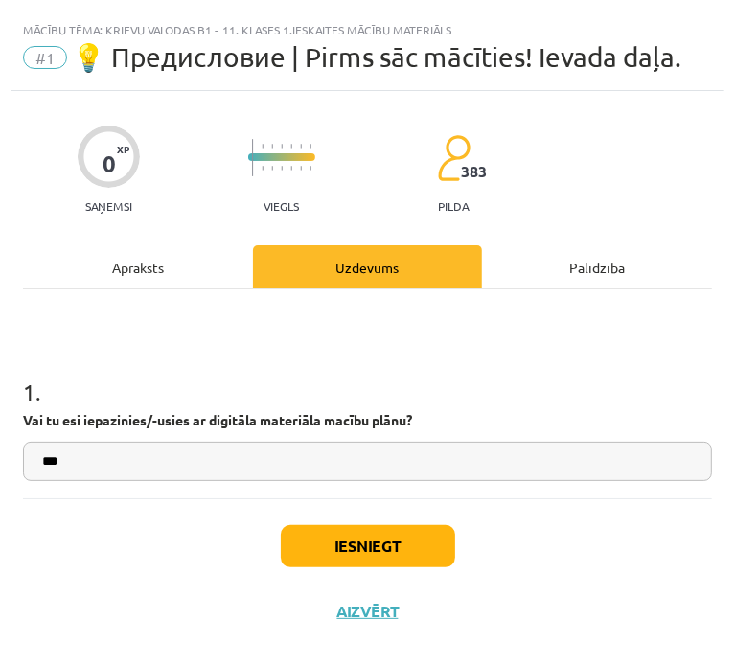
type input "***"
click at [322, 532] on button "Iesniegt" at bounding box center [368, 546] width 174 height 42
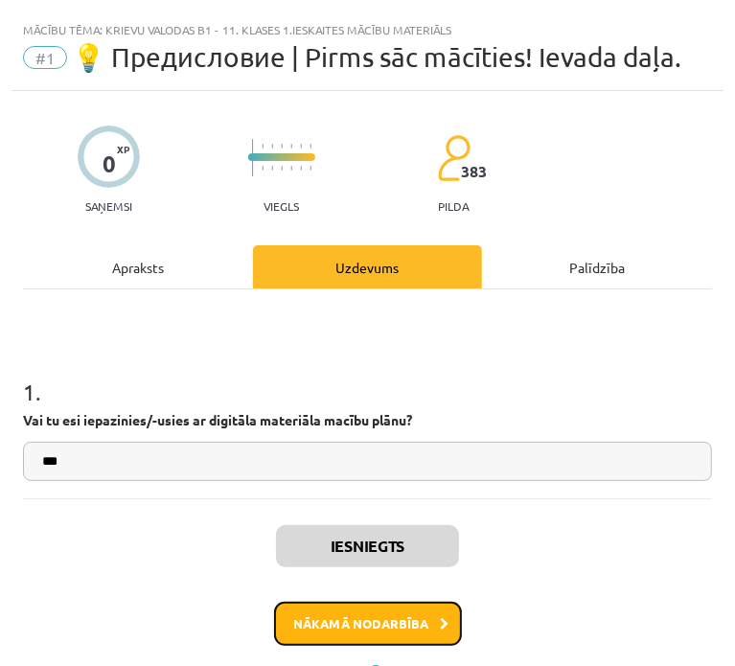
click at [399, 622] on button "Nākamā nodarbība" at bounding box center [368, 624] width 188 height 44
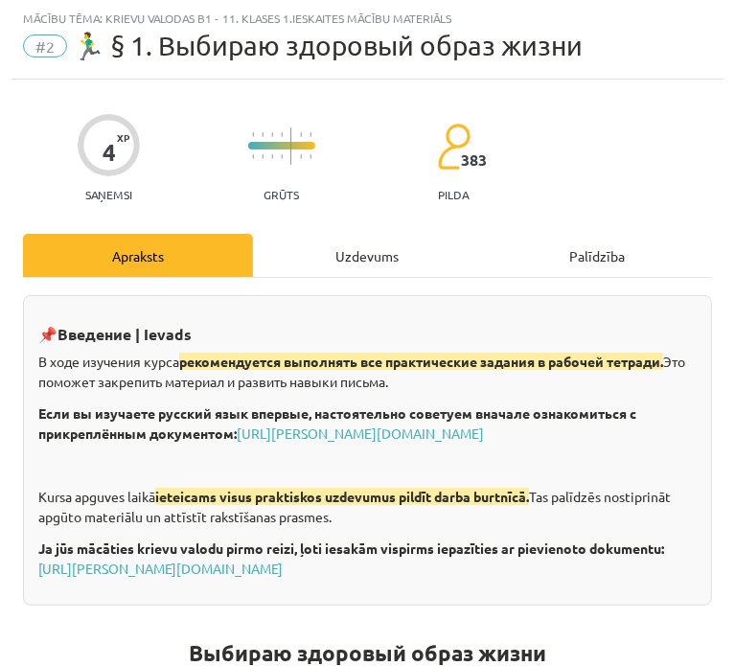
click at [328, 264] on div "Uzdevums" at bounding box center [368, 255] width 230 height 43
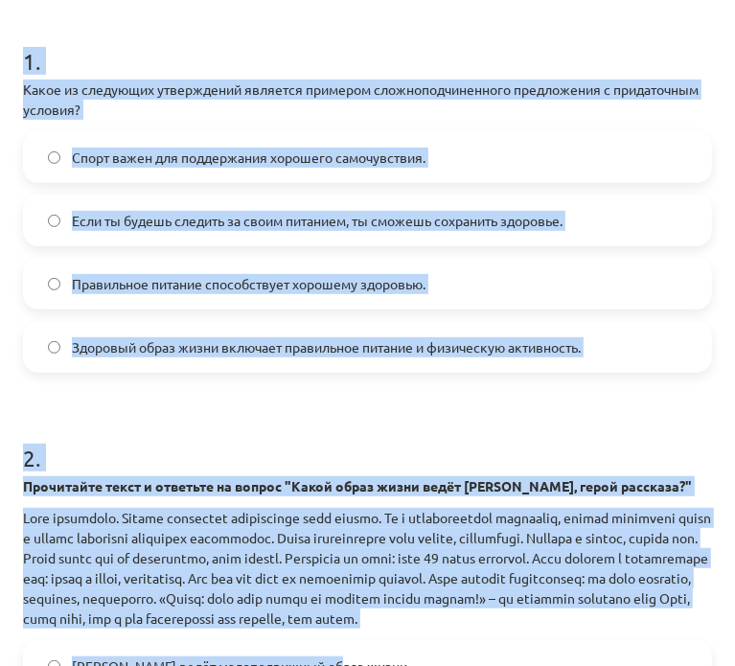
scroll to position [751, 0]
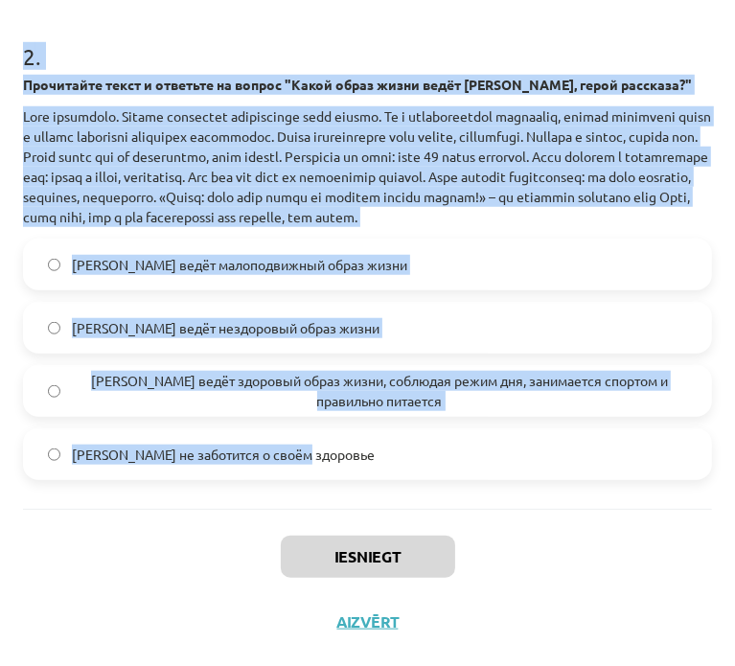
drag, startPoint x: 84, startPoint y: 90, endPoint x: 550, endPoint y: 478, distance: 606.4
click at [550, 478] on div "4 XP Saņemsi Grūts 383 pilda Apraksts Uzdevums Palīdzība 1 . Какое из следующих…" at bounding box center [368, 7] width 712 height 1296
copy form "8 . Lorem ip dolorsita consectetur adipisci elitsedd eiusmodtemporincid utlabor…"
click at [524, 30] on h1 "2 ." at bounding box center [367, 39] width 689 height 59
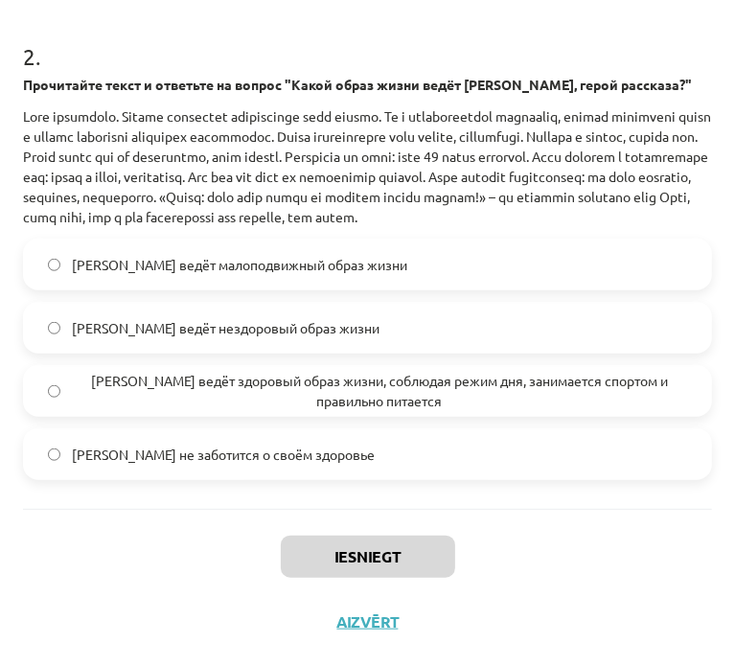
click at [132, 382] on span "[PERSON_NAME] ведёт здоровый образ жизни, соблюдая режим дня, занимается спорто…" at bounding box center [379, 391] width 615 height 40
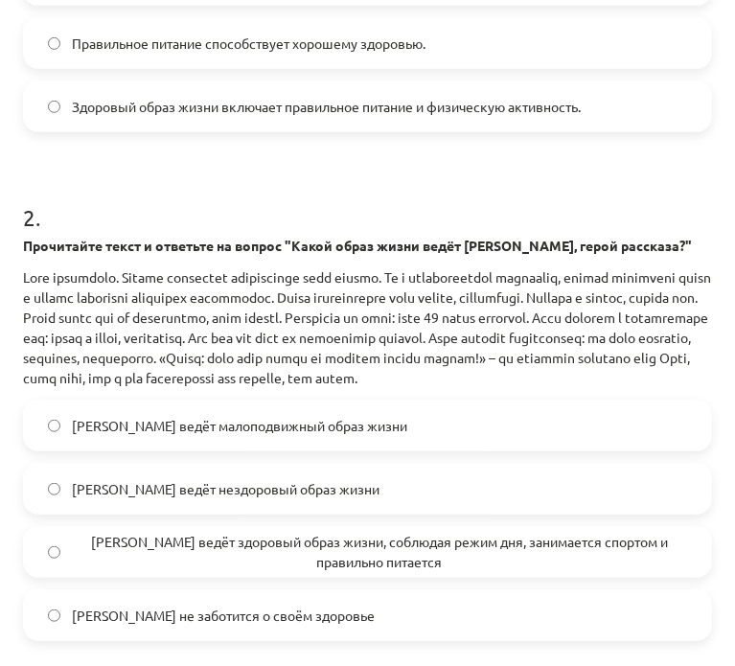
scroll to position [431, 0]
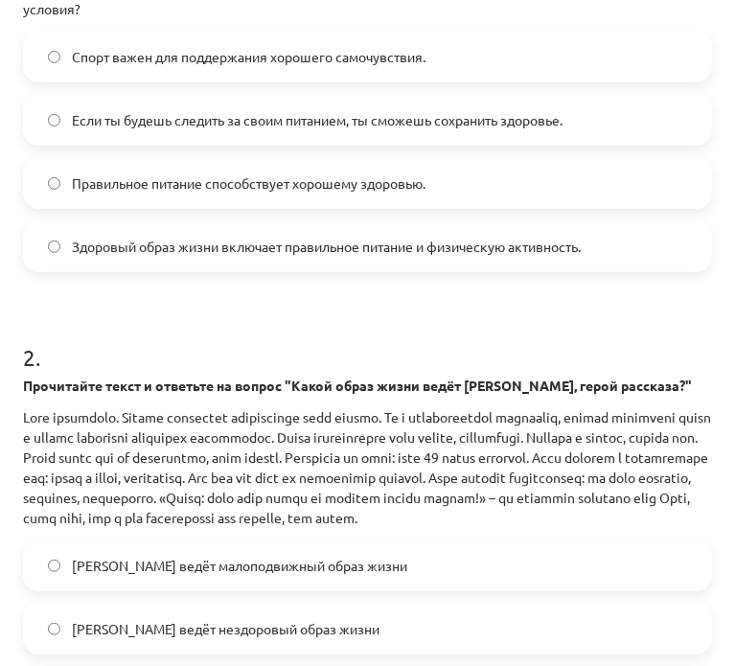
click at [137, 78] on label "Спорт важен для поддержания хорошего самочувствия." at bounding box center [367, 57] width 685 height 48
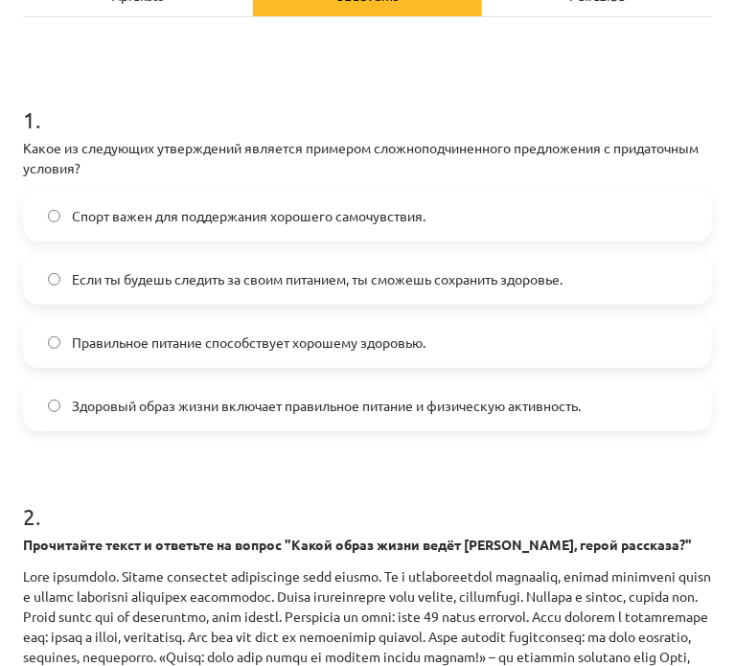
click at [247, 279] on span "Если ты будешь следить за своим питанием, ты сможешь сохранить здоровье." at bounding box center [317, 279] width 491 height 20
click at [60, 280] on label "Если ты будешь следить за своим питанием, ты сможешь сохранить здоровье." at bounding box center [367, 279] width 685 height 48
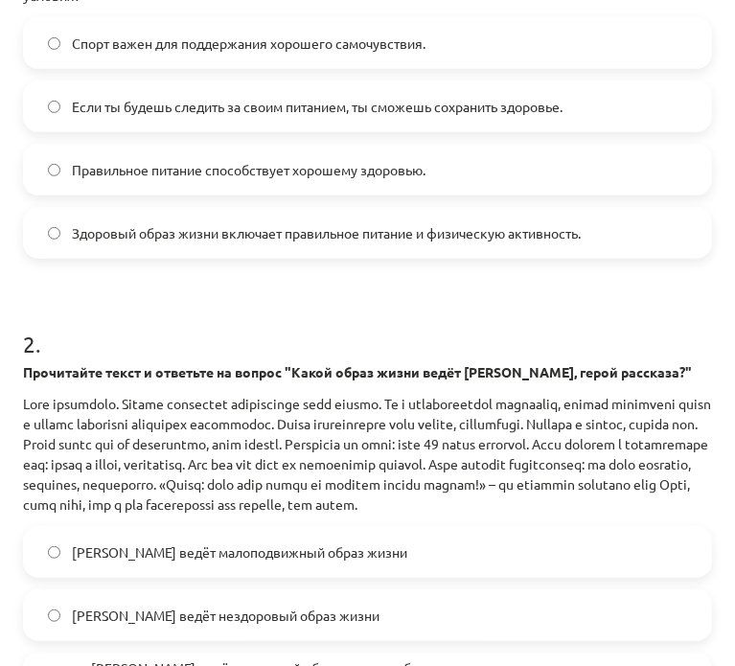
scroll to position [751, 0]
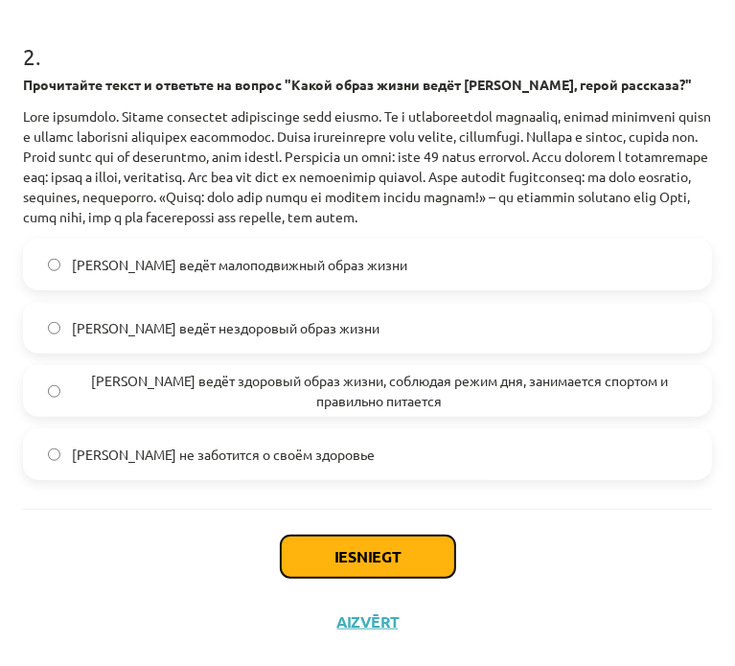
click at [324, 561] on button "Iesniegt" at bounding box center [368, 557] width 174 height 42
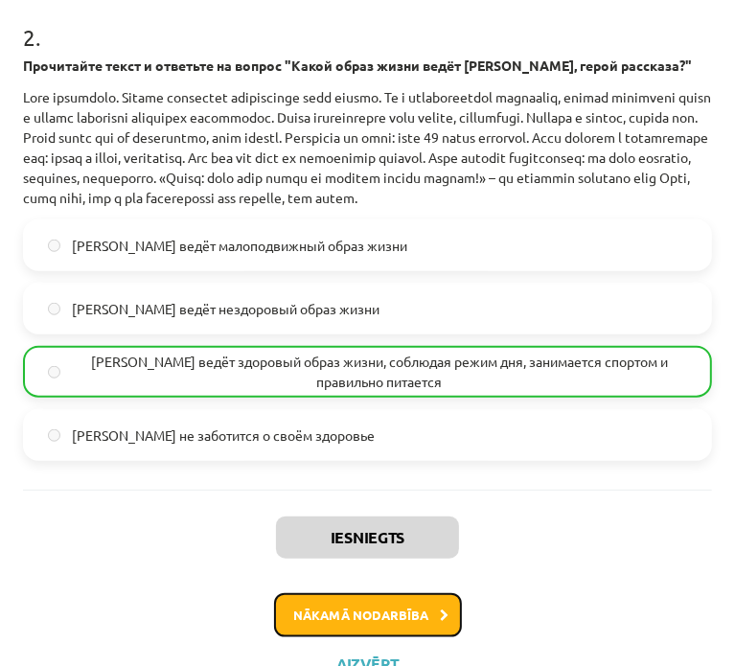
click at [403, 637] on button "Nākamā nodarbība" at bounding box center [368, 615] width 188 height 44
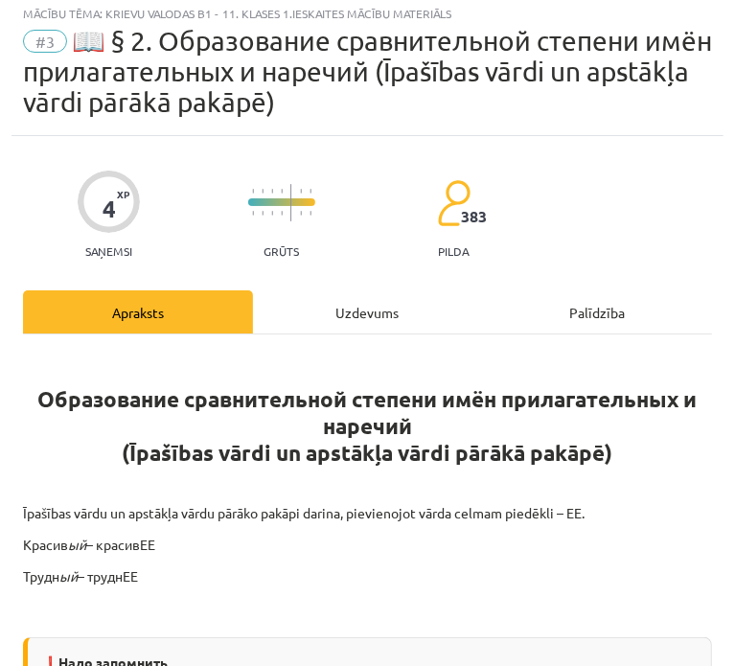
scroll to position [12, 0]
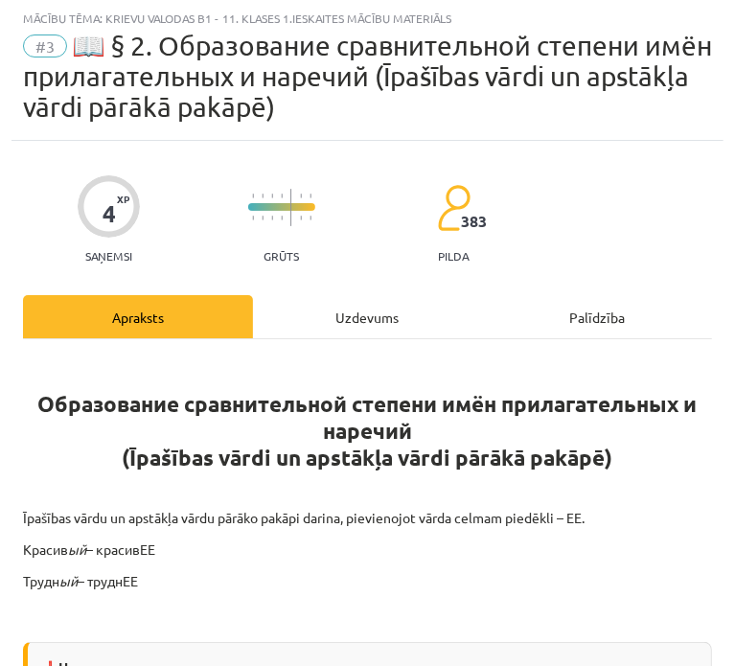
click at [299, 331] on div "Uzdevums" at bounding box center [368, 316] width 230 height 43
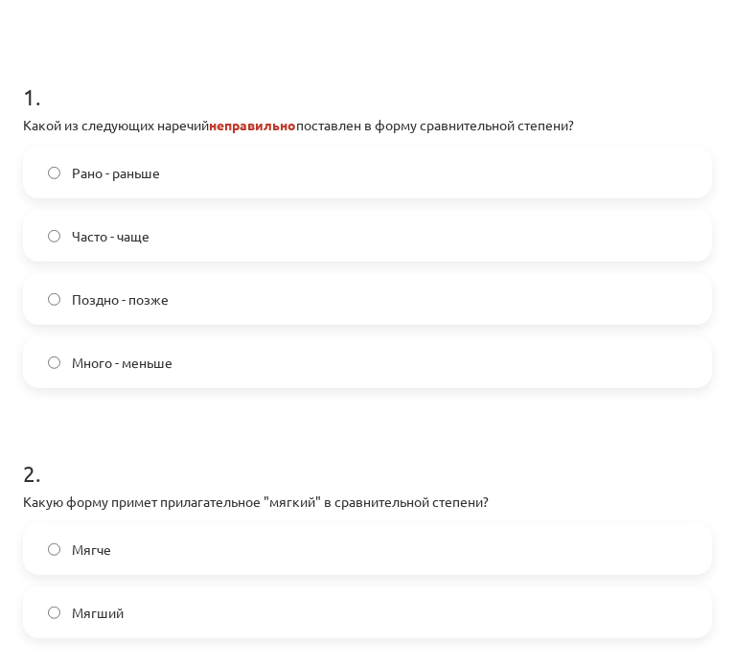
scroll to position [514, 0]
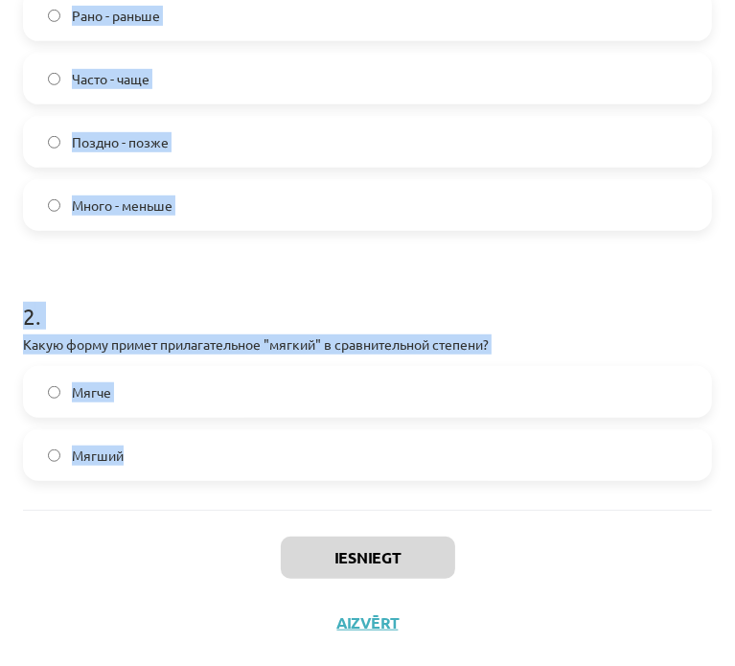
drag, startPoint x: 18, startPoint y: 443, endPoint x: 334, endPoint y: 469, distance: 316.4
click at [334, 469] on div "4 XP Saņemsi Grūts 383 pilda Apraksts Uzdevums Palīdzība 1 . Какой из следующих…" at bounding box center [368, 147] width 712 height 1017
copy form "1 . Какой из следующих наречий неправильно поставлен в форму сравнительной степ…"
click at [209, 289] on h1 "2 ." at bounding box center [367, 298] width 689 height 59
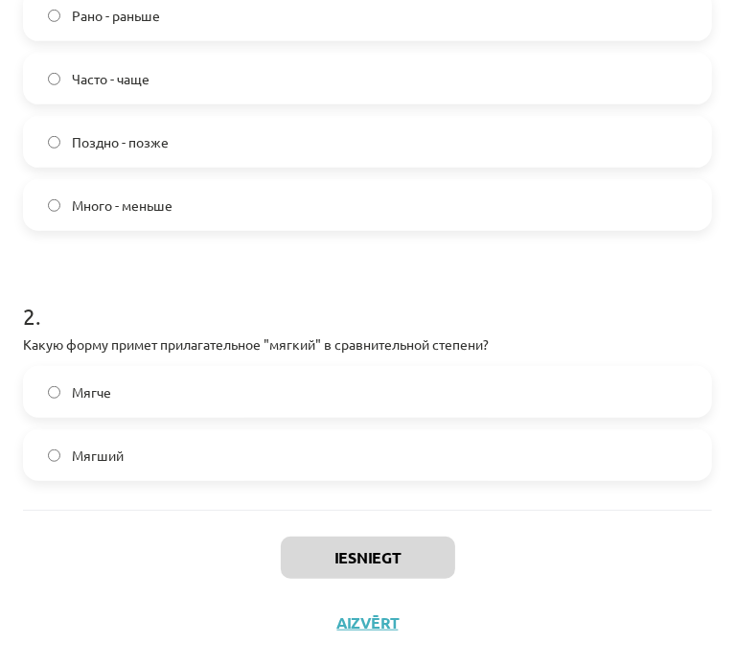
scroll to position [354, 0]
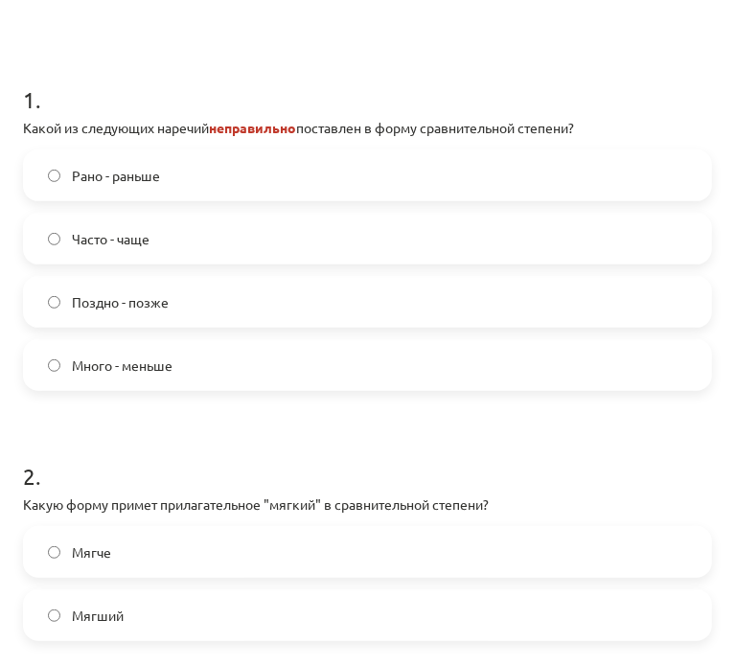
drag, startPoint x: 201, startPoint y: 361, endPoint x: 209, endPoint y: 526, distance: 165.0
click at [201, 362] on label "Много - меньше" at bounding box center [367, 365] width 685 height 48
click at [183, 538] on label "Мягче" at bounding box center [367, 552] width 685 height 48
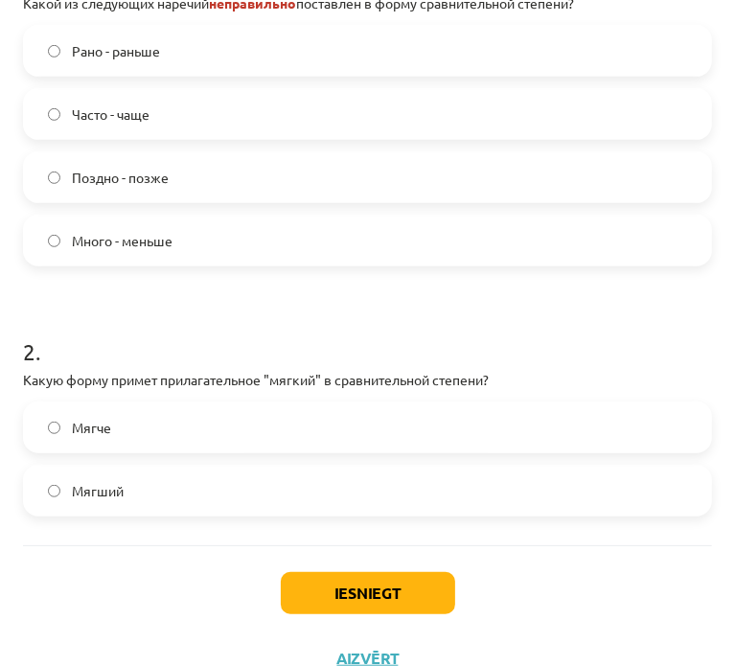
scroll to position [514, 0]
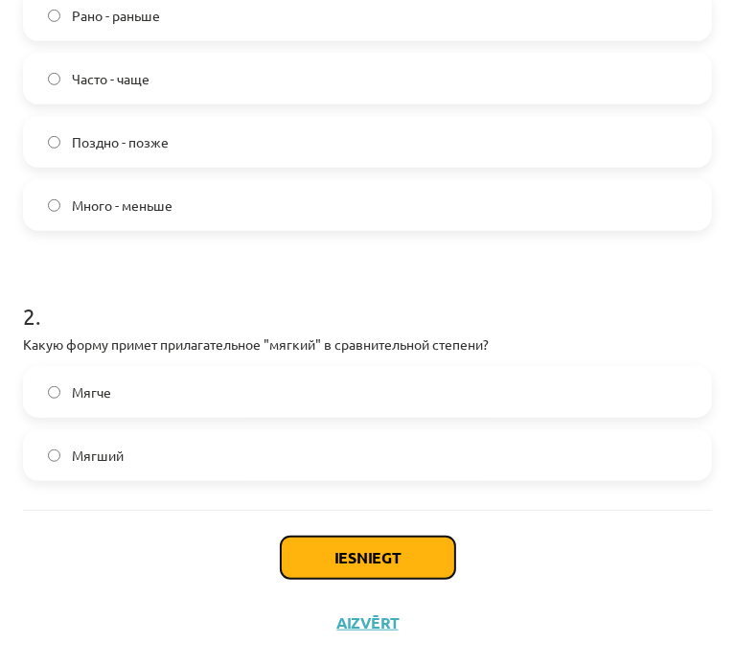
click at [381, 563] on button "Iesniegt" at bounding box center [368, 558] width 174 height 42
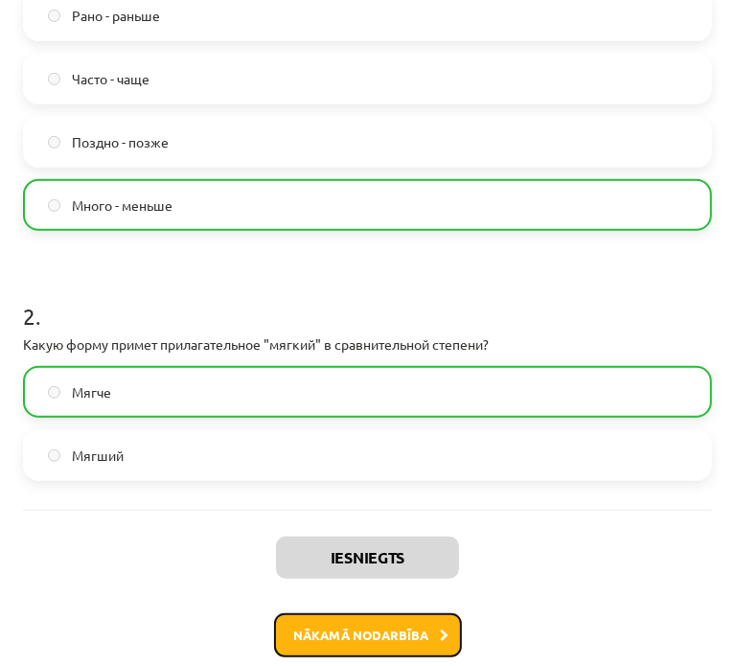
click at [416, 628] on button "Nākamā nodarbība" at bounding box center [368, 635] width 188 height 44
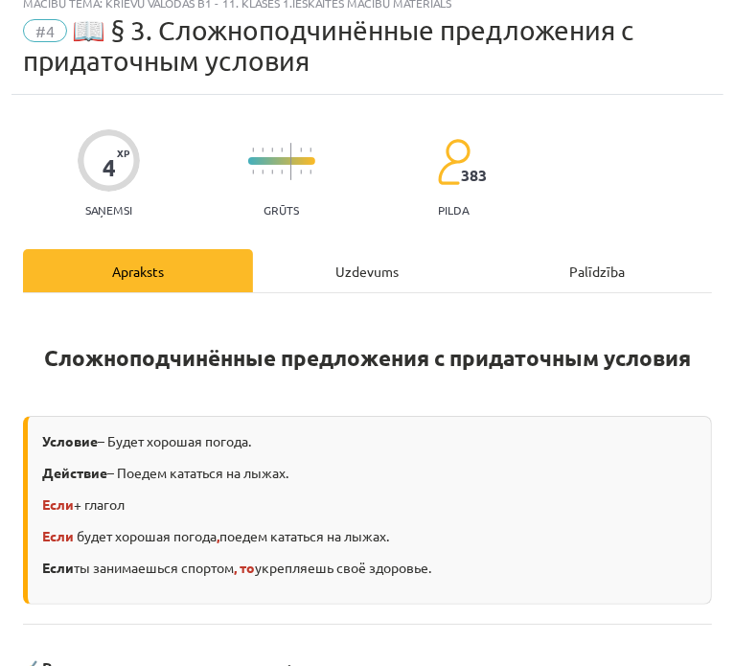
scroll to position [12, 0]
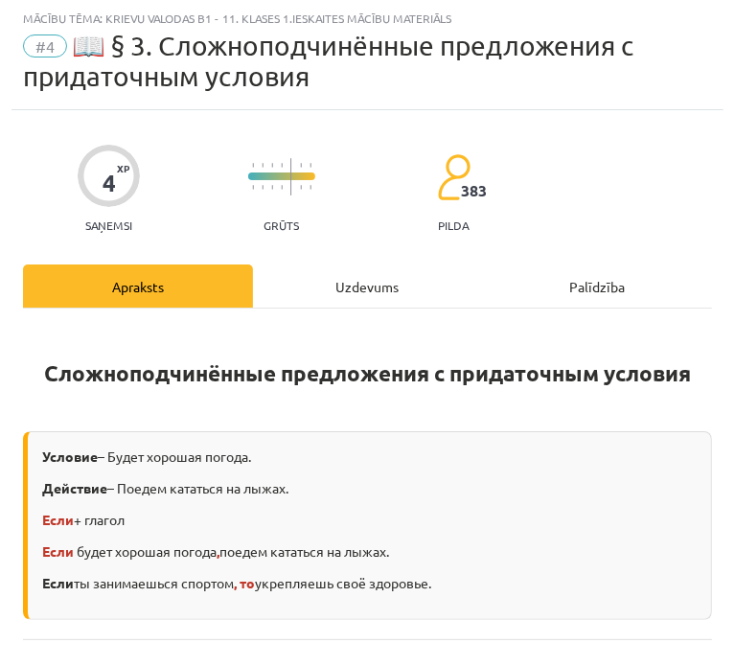
click at [346, 279] on div "Uzdevums" at bounding box center [368, 286] width 230 height 43
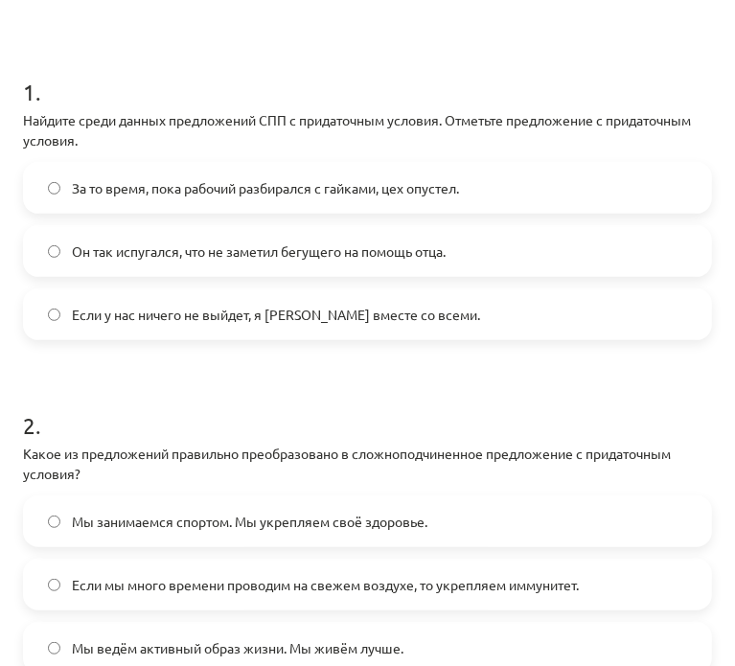
scroll to position [523, 0]
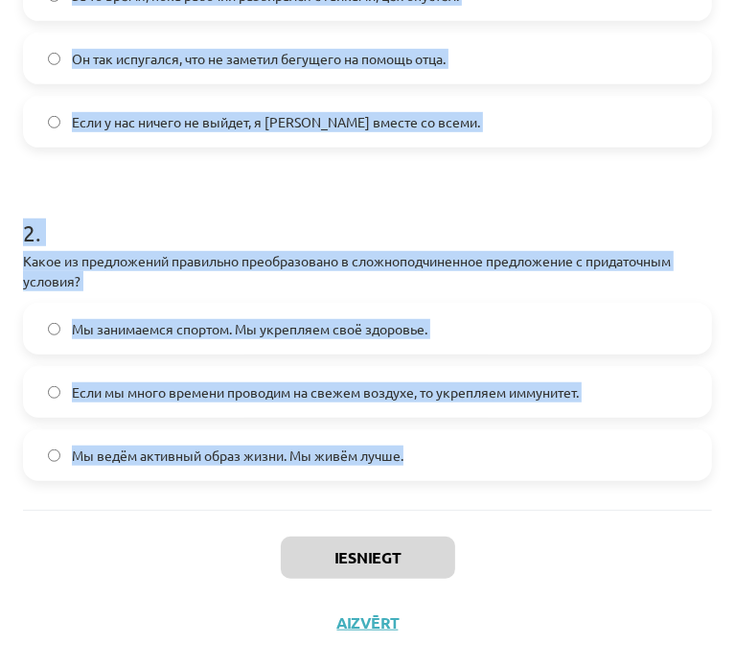
drag, startPoint x: 16, startPoint y: 85, endPoint x: 569, endPoint y: 480, distance: 679.6
click at [569, 480] on div "4 XP Saņemsi Grūts 383 pilda Apraksts Uzdevums Palīdzība 1 . Найдите среди данн…" at bounding box center [368, 126] width 712 height 1057
copy form "1 . Найдите среди данных предложений СПП с придаточным условия. Отметьте предло…"
click at [579, 500] on div "1 . Найдите среди данных предложений СПП с придаточным условия. Отметьте предло…" at bounding box center [367, 153] width 689 height 713
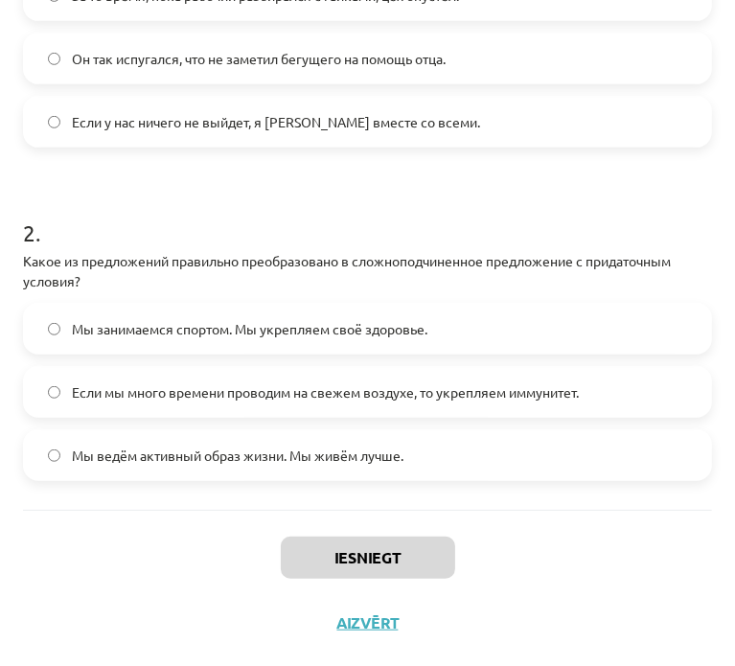
scroll to position [363, 0]
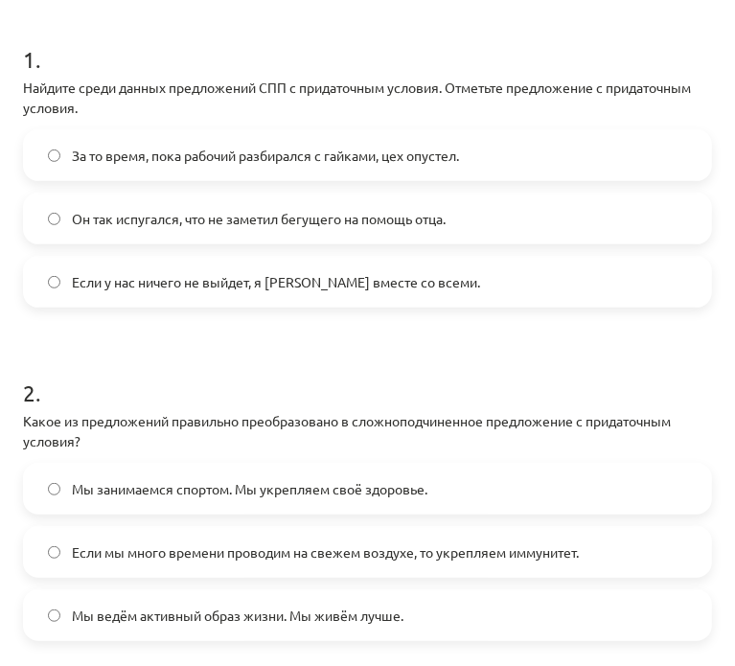
drag, startPoint x: 203, startPoint y: 275, endPoint x: 226, endPoint y: 482, distance: 208.3
click at [202, 291] on label "Если у нас ничего не выйдет, я [PERSON_NAME] вместе со всеми." at bounding box center [367, 282] width 685 height 48
click at [239, 536] on label "Если мы много времени проводим на свежем воздухе, то укрепляем иммунитет." at bounding box center [367, 552] width 685 height 48
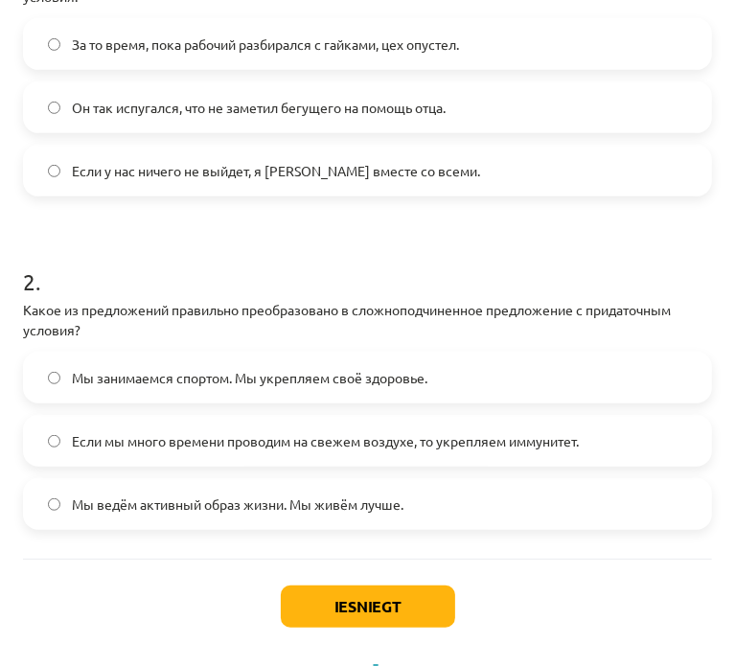
scroll to position [523, 0]
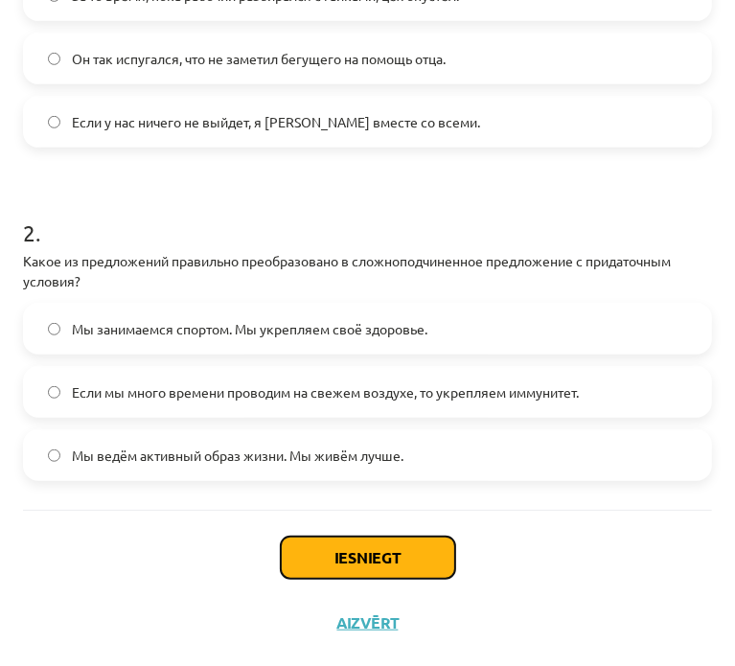
click at [303, 538] on button "Iesniegt" at bounding box center [368, 558] width 174 height 42
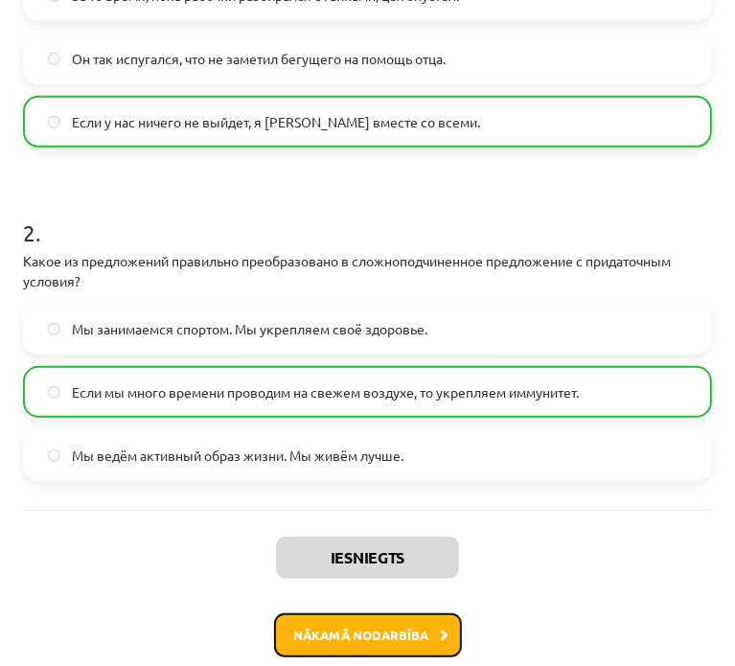
click at [384, 619] on button "Nākamā nodarbība" at bounding box center [368, 635] width 188 height 44
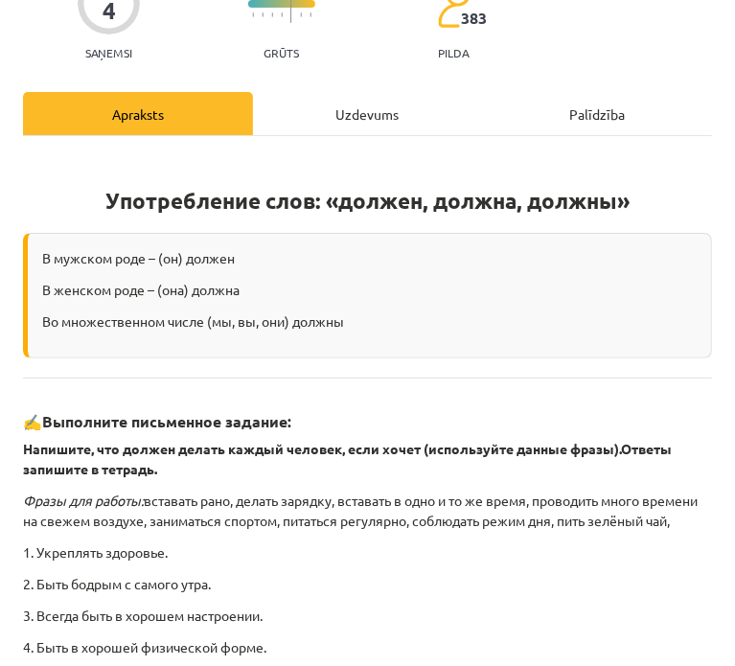
scroll to position [171, 0]
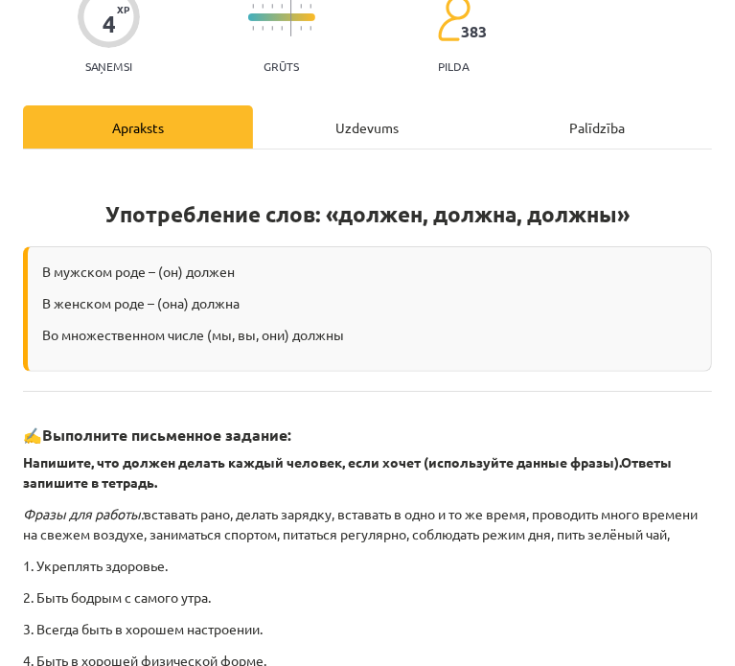
drag, startPoint x: 359, startPoint y: 162, endPoint x: 356, endPoint y: 127, distance: 34.7
click at [358, 160] on div "Употребление слов: «должен, должна, должны» В мужском роде – (он) должен В женс…" at bounding box center [367, 498] width 689 height 696
click at [356, 127] on div "Uzdevums" at bounding box center [368, 126] width 230 height 43
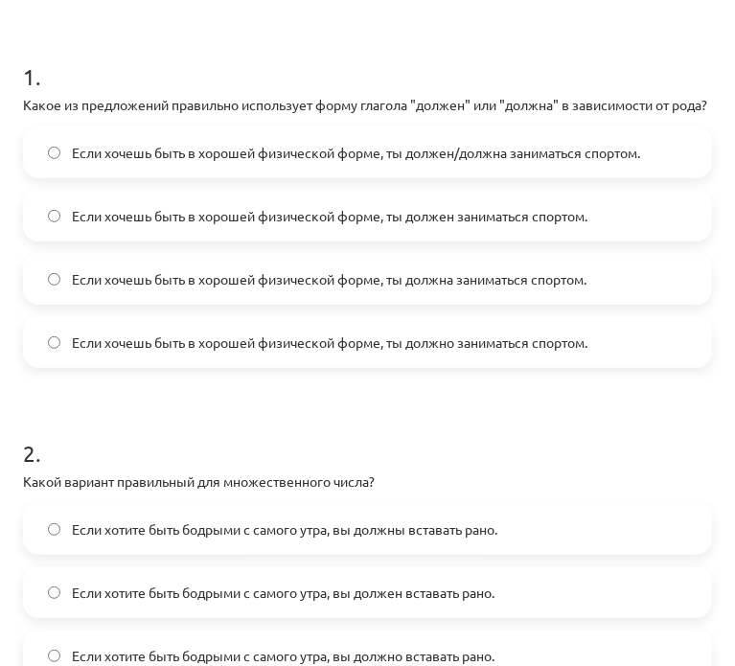
scroll to position [630, 0]
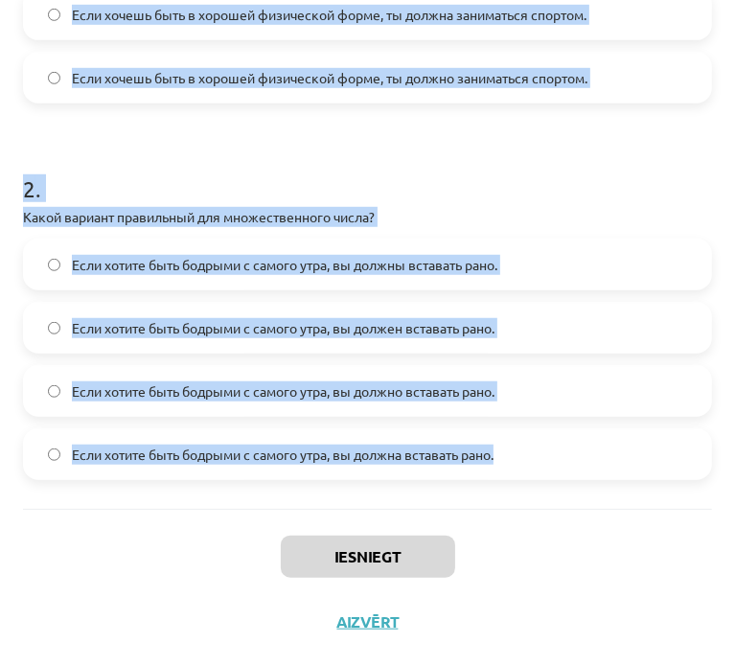
drag, startPoint x: 12, startPoint y: 407, endPoint x: 562, endPoint y: 450, distance: 550.9
click at [562, 450] on div "4 XP Saņemsi Grūts 383 pilda Apraksts Uzdevums Palīdzība 1 . Какое из предложен…" at bounding box center [368, 83] width 712 height 1144
copy form "9 . Lorem ip dolorsitame consectet adipiscing elits doeiusm "tempor" inc "utlab…"
click at [364, 149] on h1 "2 ." at bounding box center [367, 171] width 689 height 59
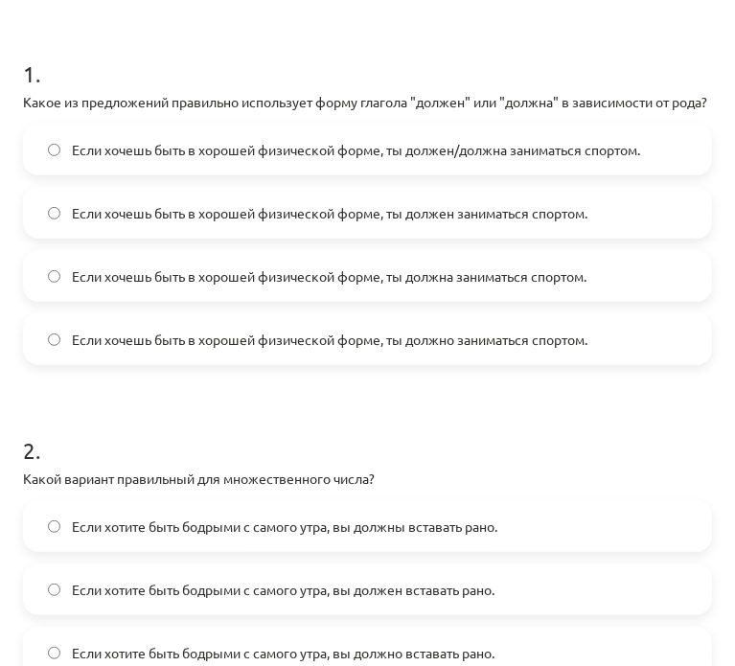
scroll to position [311, 0]
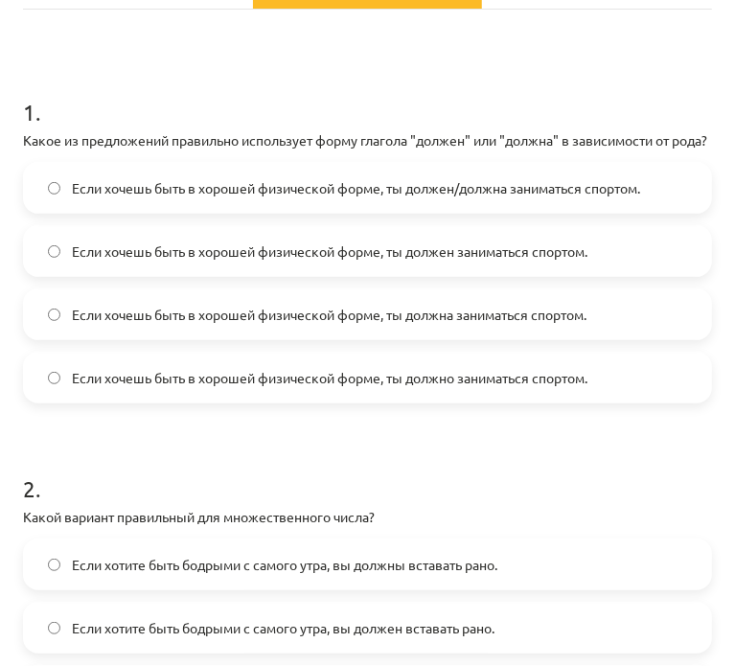
click at [323, 198] on span "Если хочешь быть в хорошей физической форме, ты должен/должна заниматься спорто…" at bounding box center [356, 188] width 568 height 20
click at [242, 589] on label "Если хотите быть бодрыми с самого утра, вы должны вставать рано." at bounding box center [367, 565] width 685 height 48
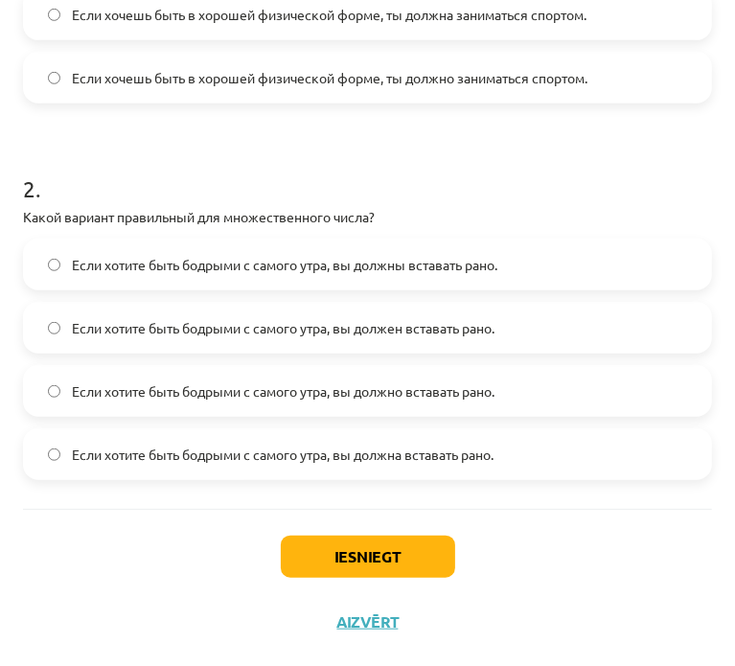
scroll to position [630, 0]
click at [322, 566] on button "Iesniegt" at bounding box center [368, 557] width 174 height 42
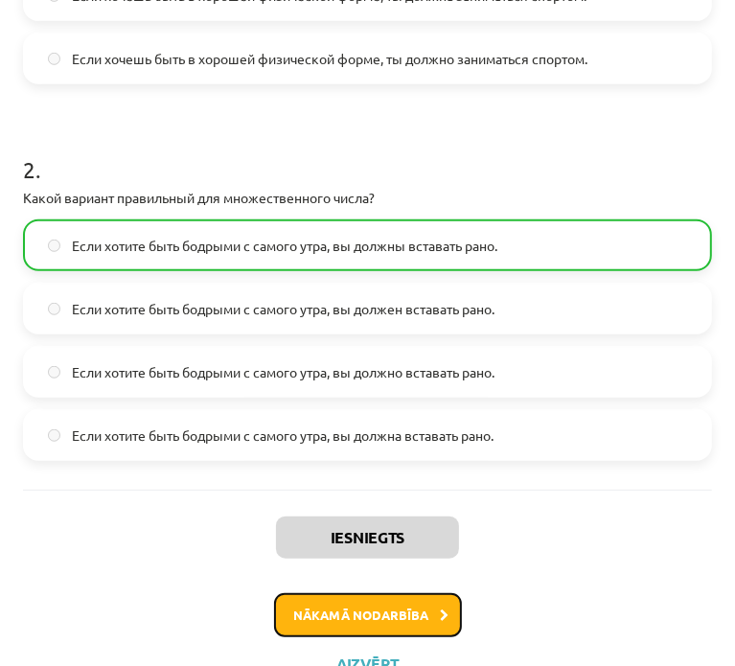
click at [382, 630] on button "Nākamā nodarbība" at bounding box center [368, 615] width 188 height 44
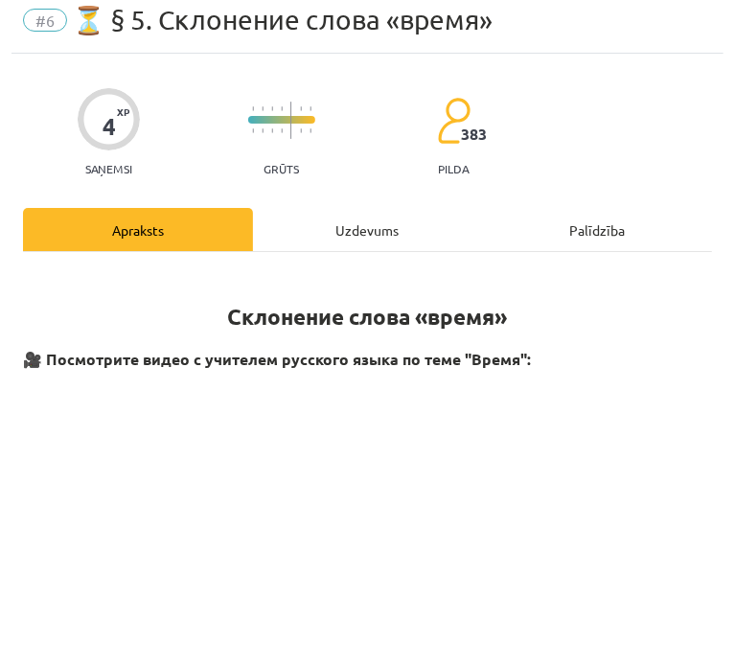
scroll to position [12, 0]
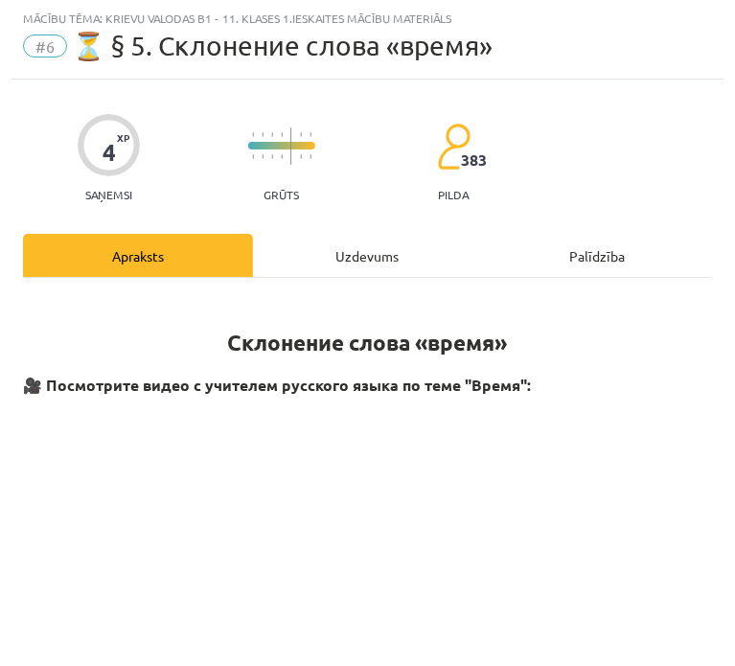
click at [342, 245] on div "Uzdevums" at bounding box center [368, 255] width 230 height 43
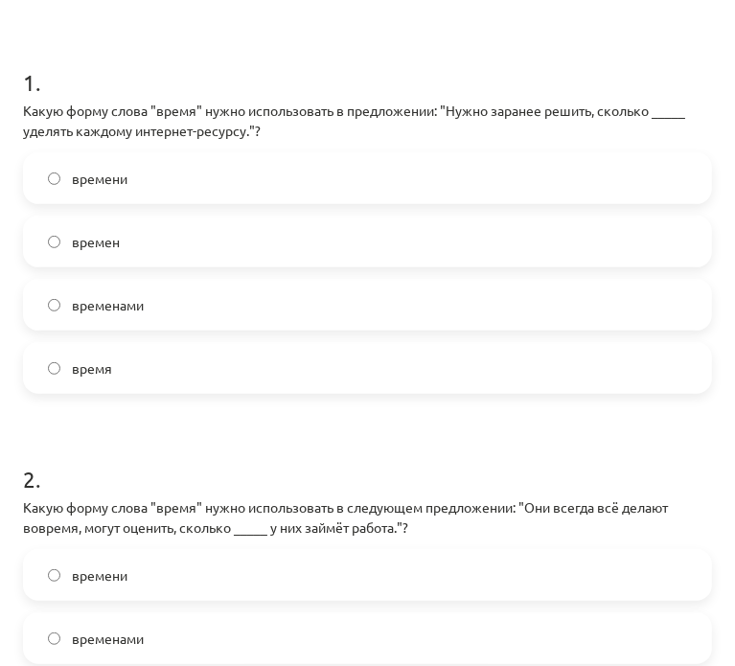
scroll to position [619, 0]
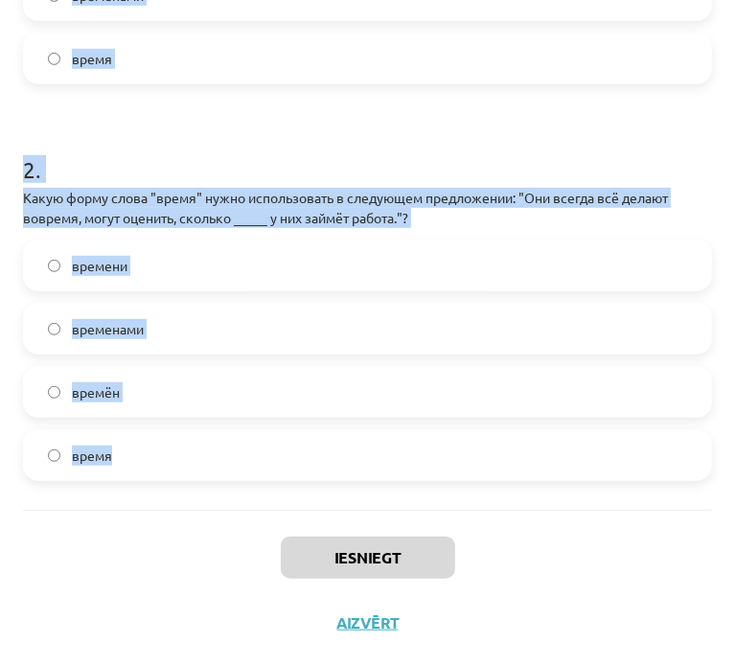
drag, startPoint x: 17, startPoint y: 382, endPoint x: 585, endPoint y: 459, distance: 572.6
click at [585, 459] on div "4 XP Saņemsi Grūts 383 pilda Apraksts Uzdevums Palīdzība 1 . Какую форму слова …" at bounding box center [368, 64] width 712 height 1184
copy form "1 . Какую форму слова "время" нужно использовать в предложении: "Нужно заранее …"
click at [504, 486] on div "1 . Какую форму слова "время" нужно использовать в предложении: "Нужно заранее …" at bounding box center [367, 90] width 689 height 840
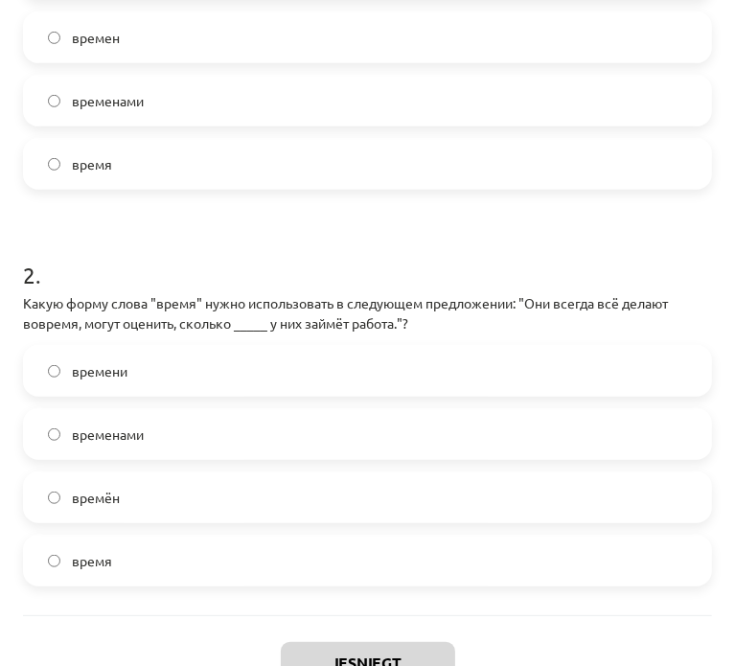
scroll to position [460, 0]
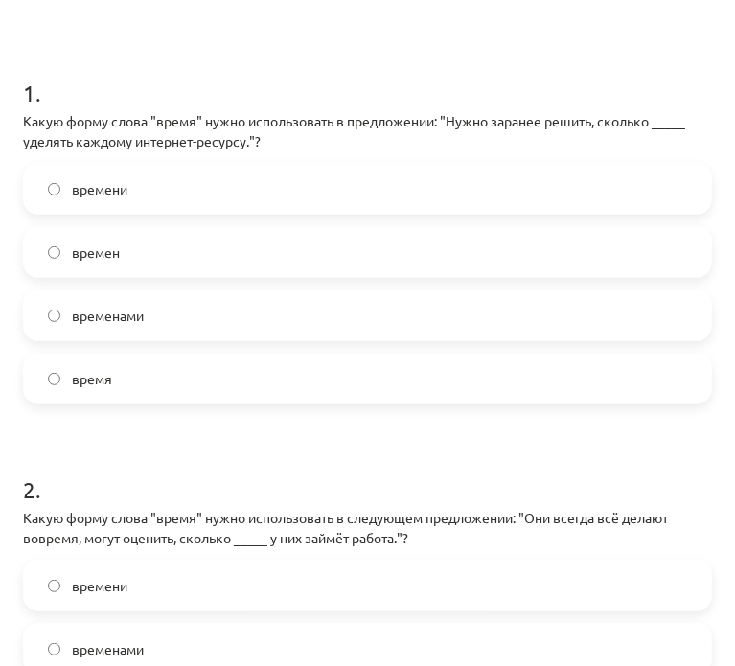
click at [216, 171] on label "времени" at bounding box center [367, 189] width 685 height 48
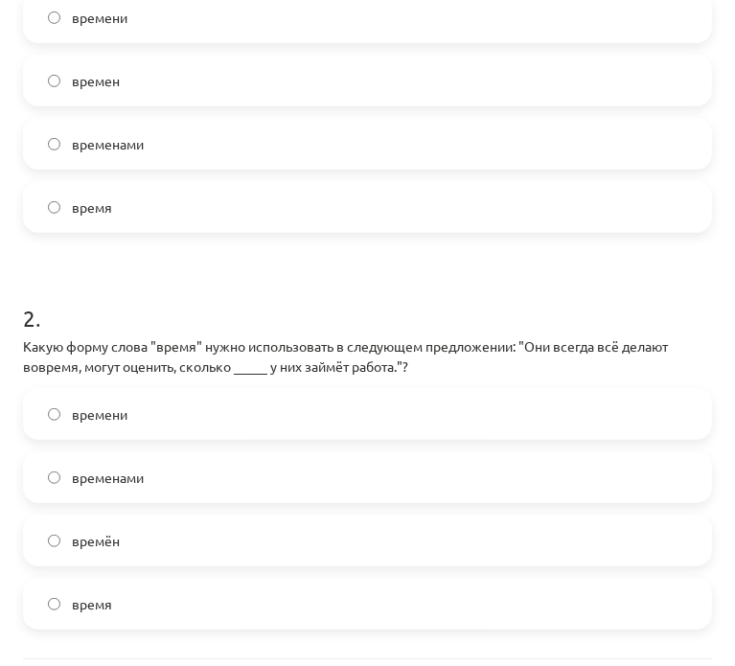
scroll to position [619, 0]
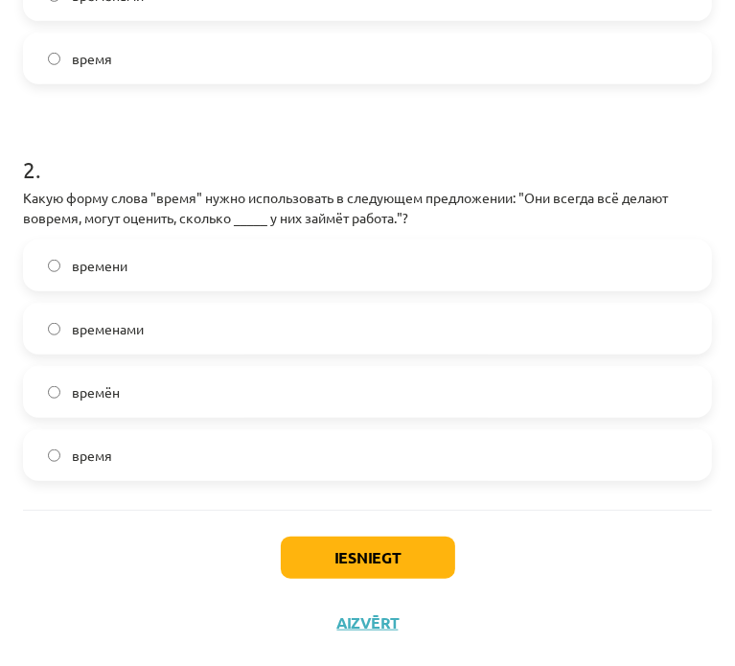
click at [238, 280] on label "времени" at bounding box center [367, 266] width 685 height 48
click at [438, 552] on button "Iesniegt" at bounding box center [368, 558] width 174 height 42
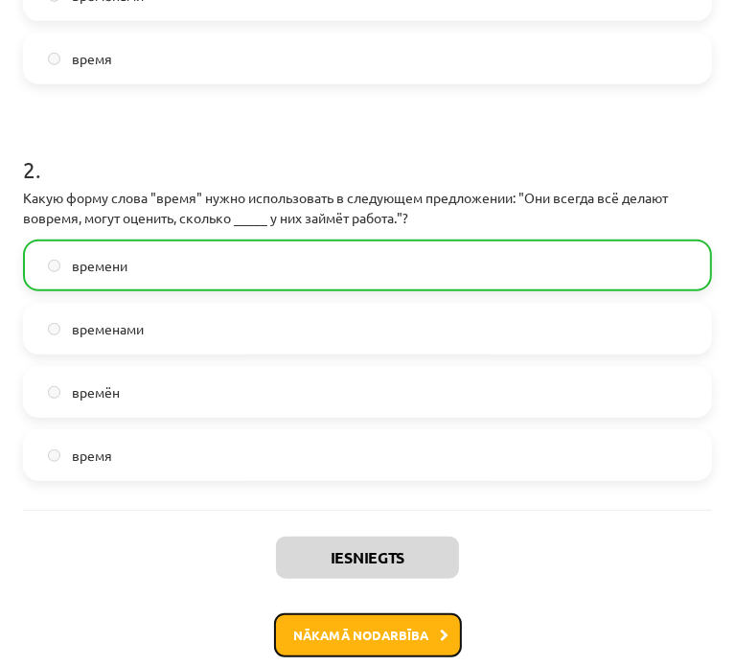
click at [441, 621] on button "Nākamā nodarbība" at bounding box center [368, 635] width 188 height 44
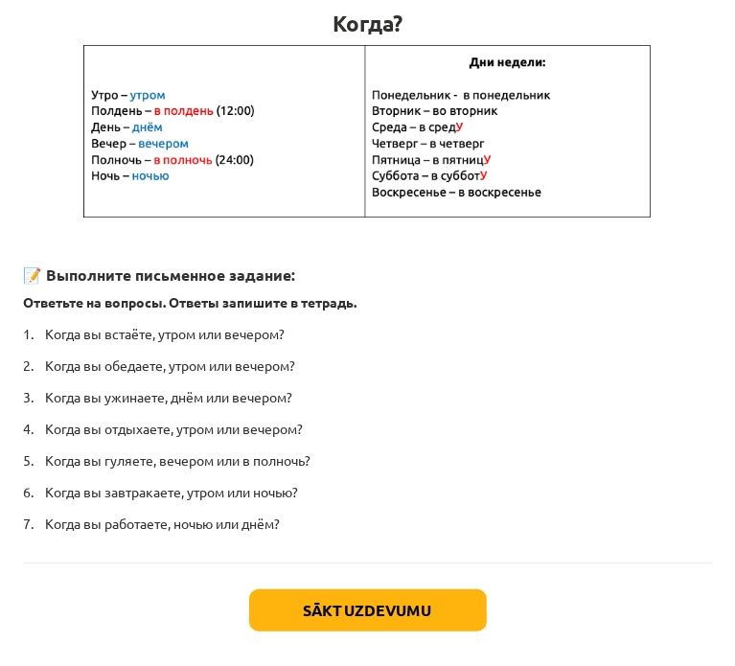
scroll to position [0, 0]
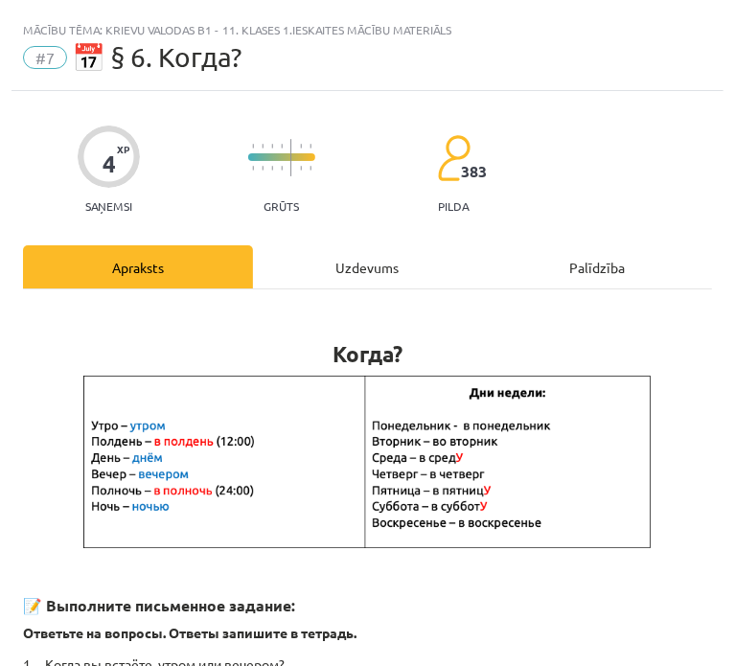
click at [353, 275] on div "Uzdevums" at bounding box center [368, 266] width 230 height 43
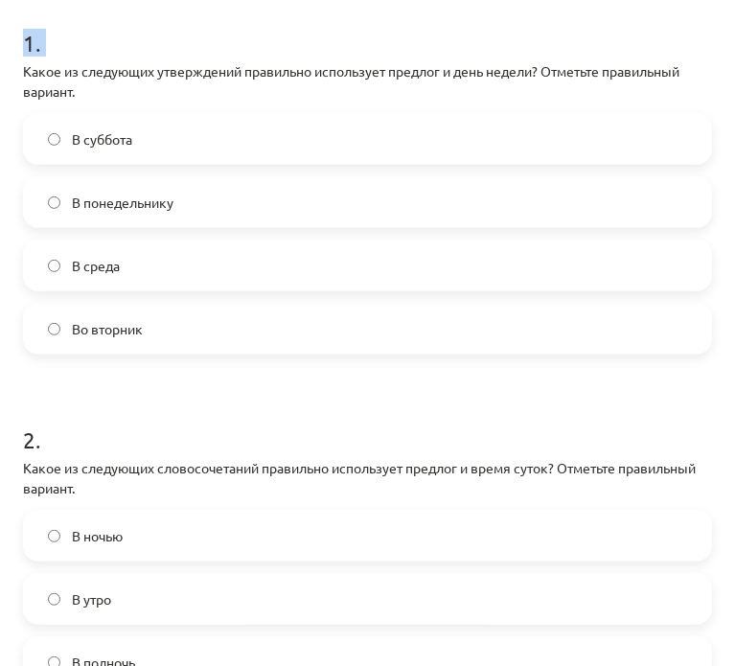
scroll to position [619, 0]
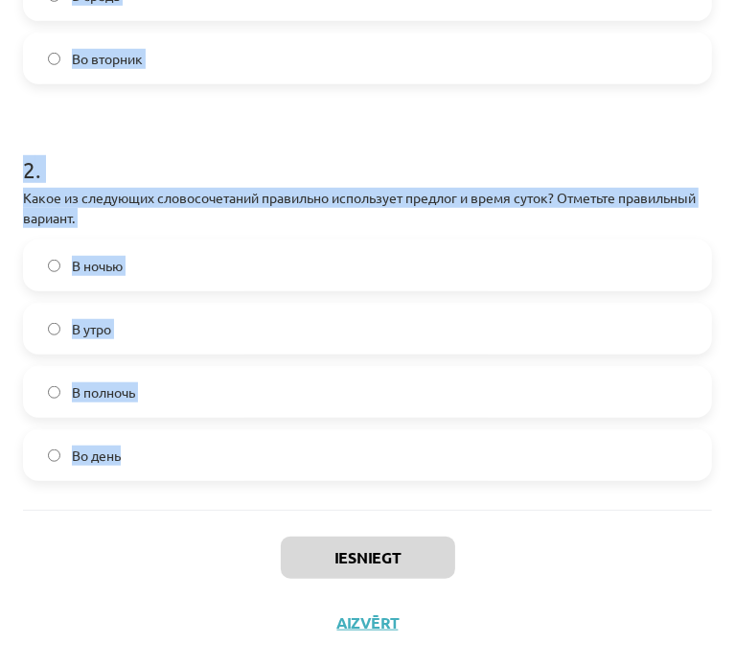
drag, startPoint x: 0, startPoint y: 400, endPoint x: 594, endPoint y: 444, distance: 595.9
click at [594, 444] on div "Mācību tēma: Krievu valodas b1 - 11. klases 1.ieskaites mācību materiāls #7 📅 §…" at bounding box center [367, 333] width 735 height 666
copy form "Какое из следующих утверждений правильно использует предлог и день недели? Отме…"
click at [512, 379] on label "В полночь" at bounding box center [367, 392] width 685 height 48
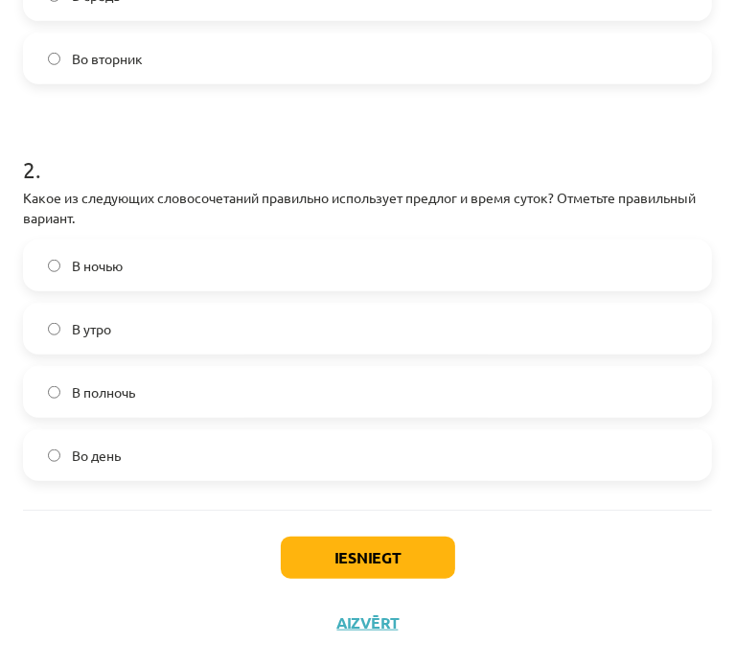
drag, startPoint x: 286, startPoint y: 37, endPoint x: 297, endPoint y: 75, distance: 39.1
click at [287, 51] on label "Во вторник" at bounding box center [367, 59] width 685 height 48
click at [358, 543] on button "Iesniegt" at bounding box center [368, 558] width 174 height 42
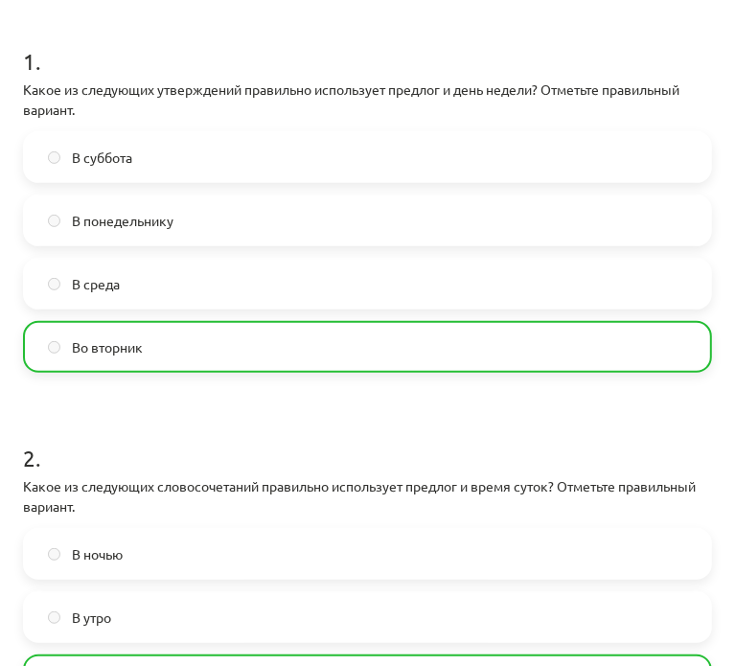
scroll to position [680, 0]
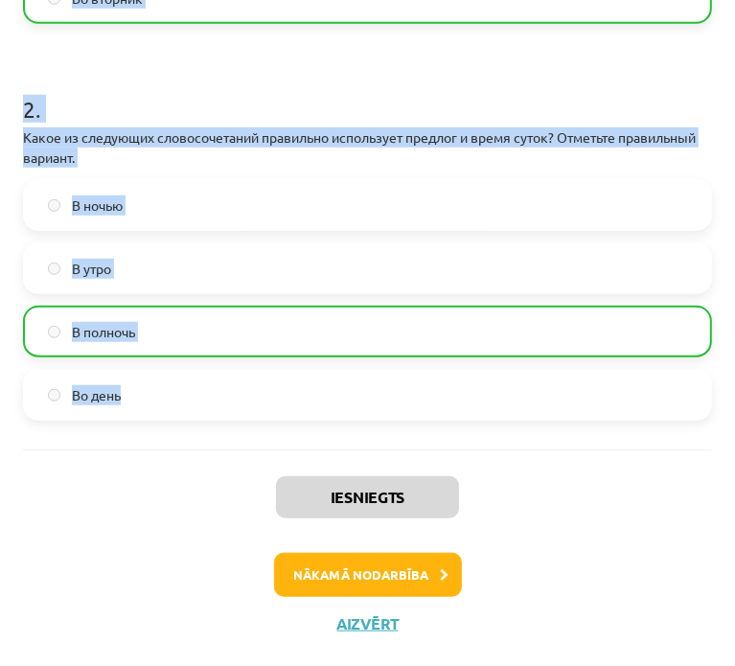
drag, startPoint x: 12, startPoint y: 392, endPoint x: 520, endPoint y: 393, distance: 508.0
click at [520, 393] on div "4 XP Saņemsi Grūts 383 pilda Apraksts Uzdevums Palīdzība 1 . Какое из следующих…" at bounding box center [368, 33] width 712 height 1245
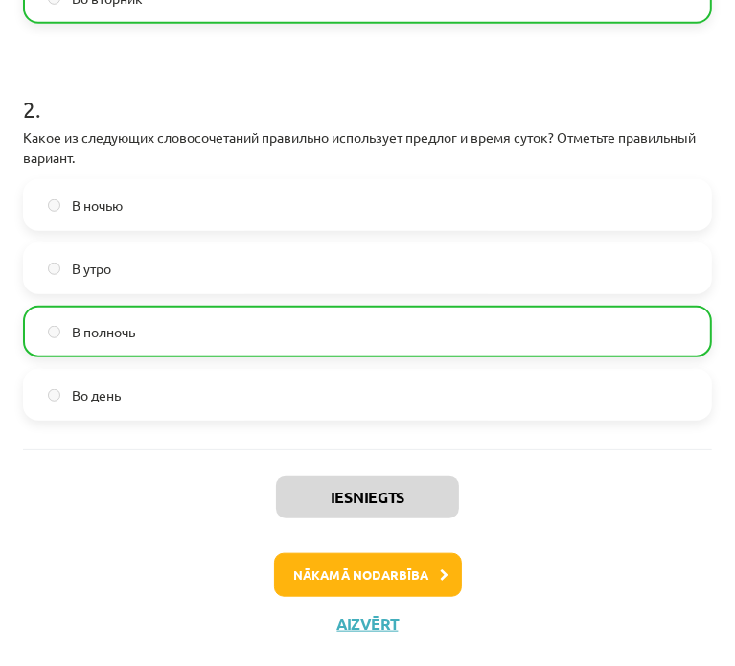
click at [550, 525] on div "Iesniegts Nākamā nodarbība Aizvērt" at bounding box center [367, 548] width 689 height 196
click at [393, 555] on button "Nākamā nodarbība" at bounding box center [368, 575] width 188 height 44
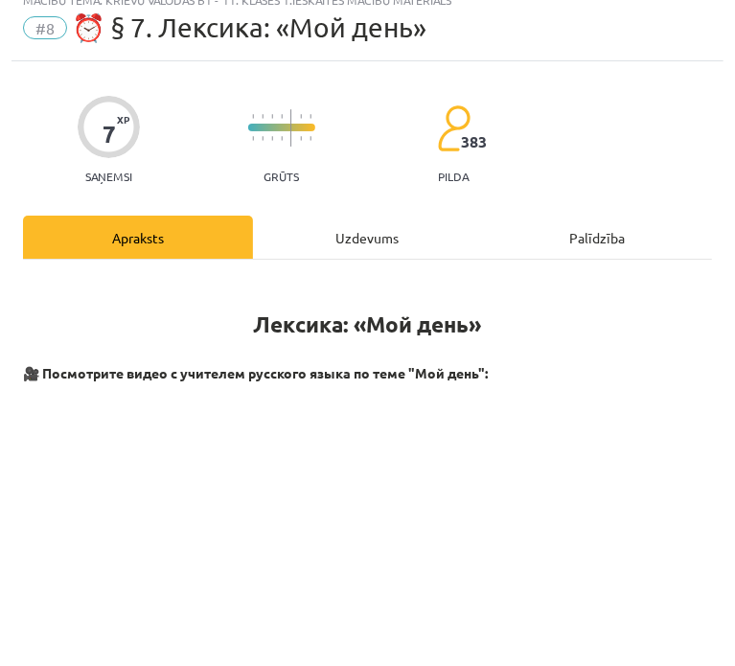
scroll to position [12, 0]
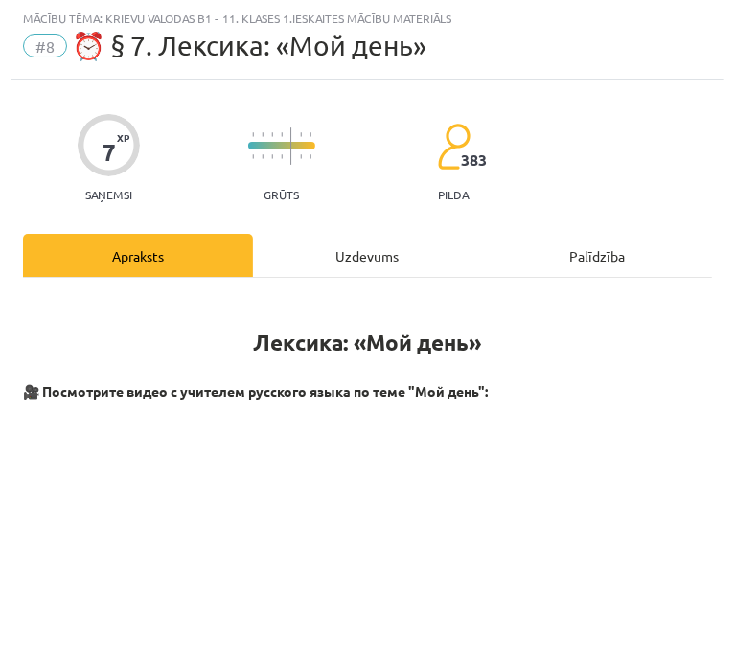
click at [316, 255] on div "Uzdevums" at bounding box center [368, 255] width 230 height 43
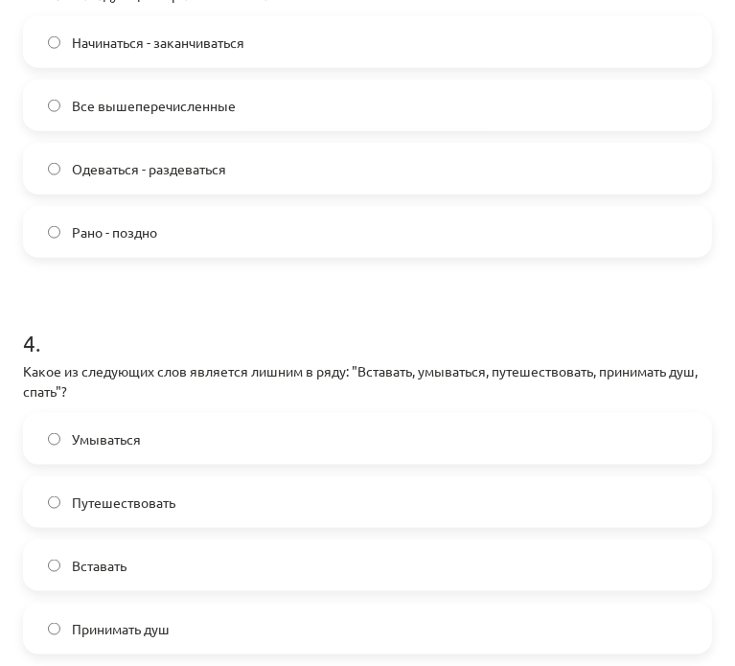
scroll to position [1309, 0]
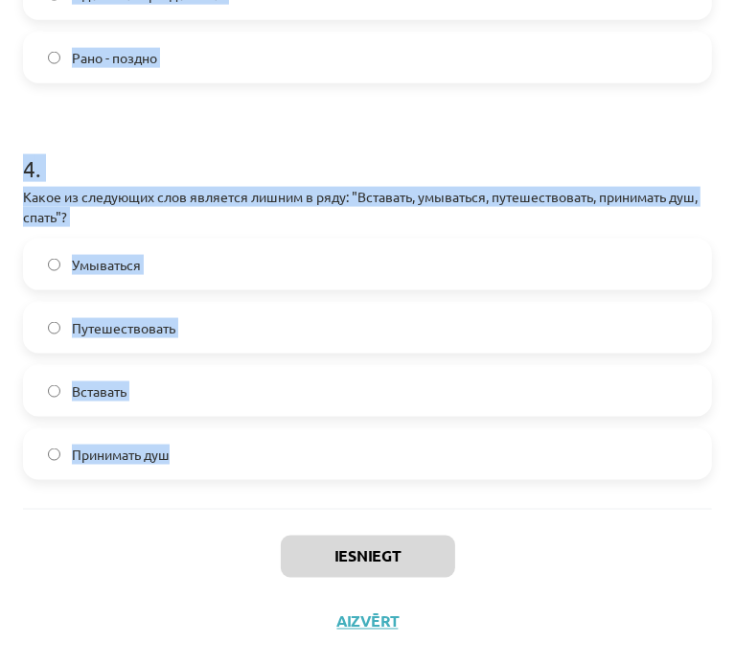
drag, startPoint x: 6, startPoint y: 377, endPoint x: 576, endPoint y: 447, distance: 574.6
click at [576, 447] on div "Mācību tēma: Krievu valodas b1 - 11. klases 1.ieskaites mācību materiāls #8 ⏰ §…" at bounding box center [367, 333] width 735 height 666
copy form "1 . Какое из следующих слов является лишним в ряду: "Утром, днём, летом, вечеро…"
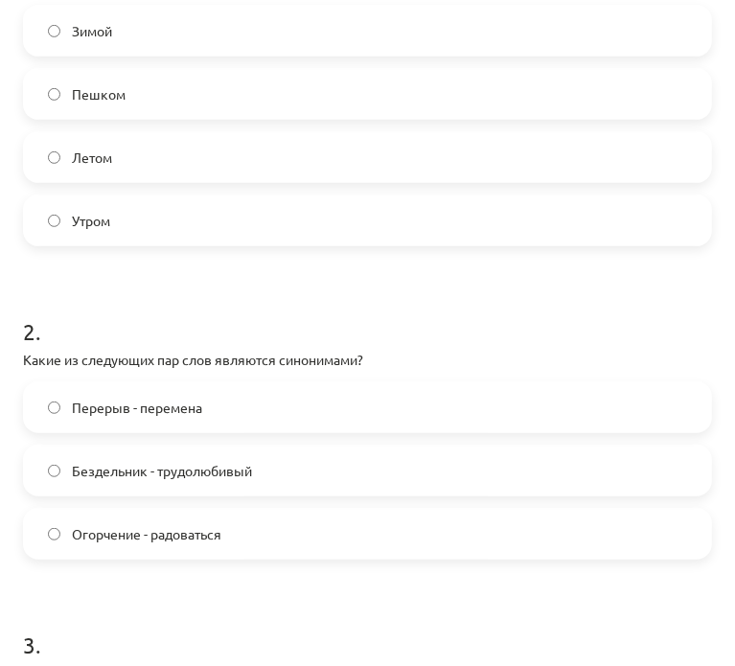
scroll to position [351, 0]
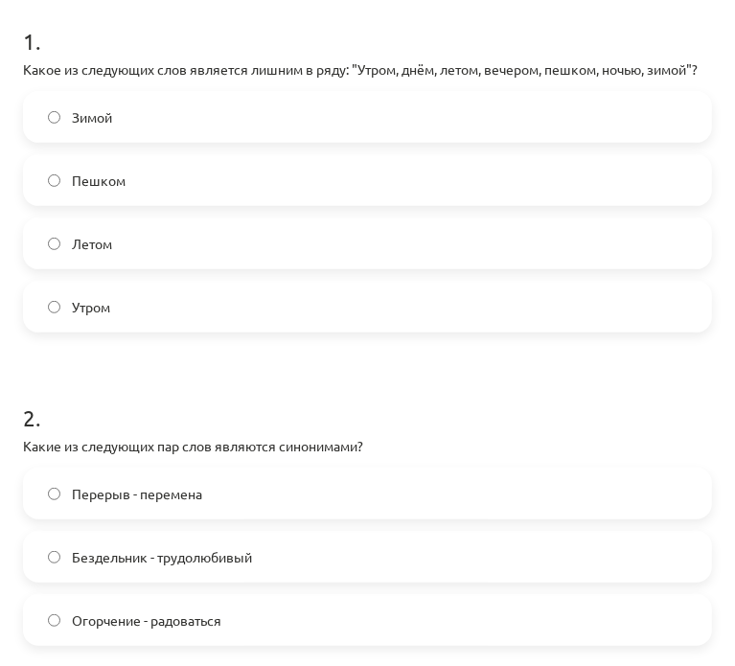
click at [173, 204] on label "Пешком" at bounding box center [367, 180] width 685 height 48
click at [258, 518] on label "Перерыв - перемена" at bounding box center [367, 494] width 685 height 48
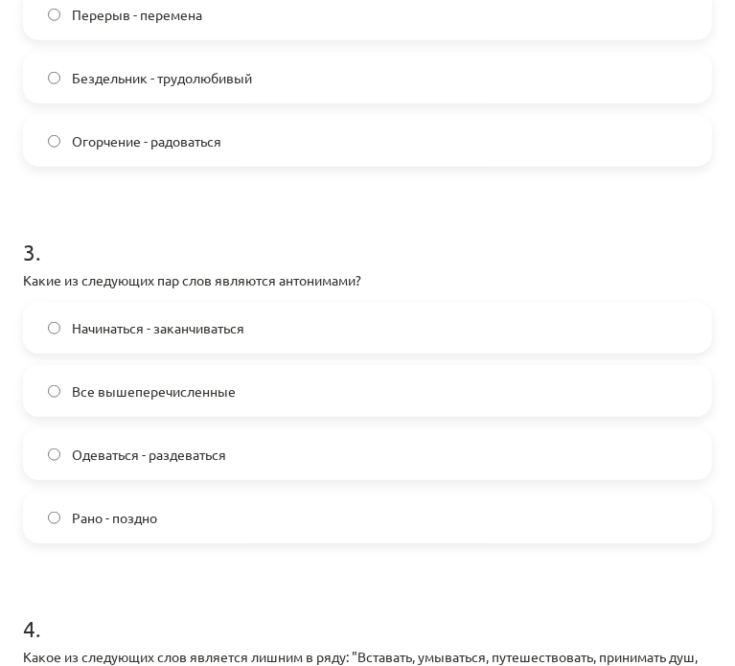
click at [139, 415] on label "Все вышеперечисленные" at bounding box center [367, 391] width 685 height 48
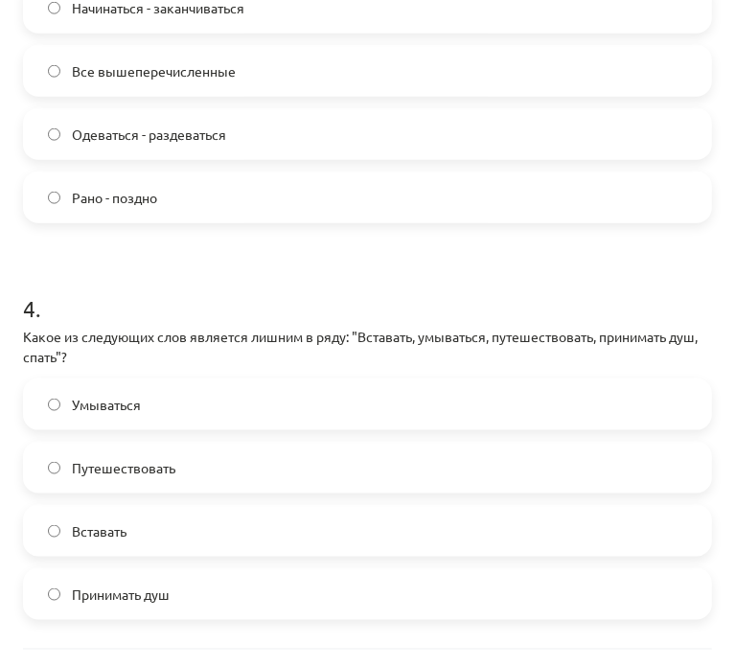
click at [142, 474] on label "Путешествовать" at bounding box center [367, 468] width 685 height 48
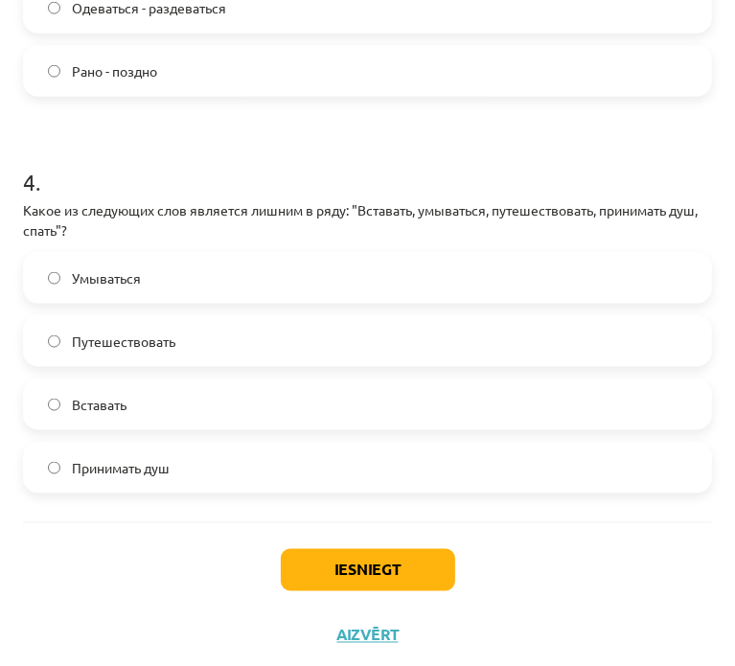
scroll to position [1309, 0]
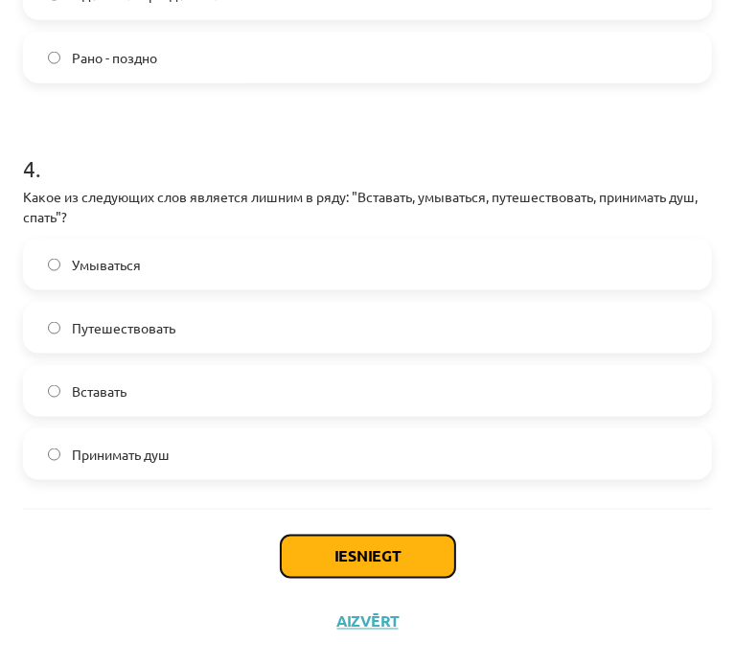
click at [311, 545] on button "Iesniegt" at bounding box center [368, 557] width 174 height 42
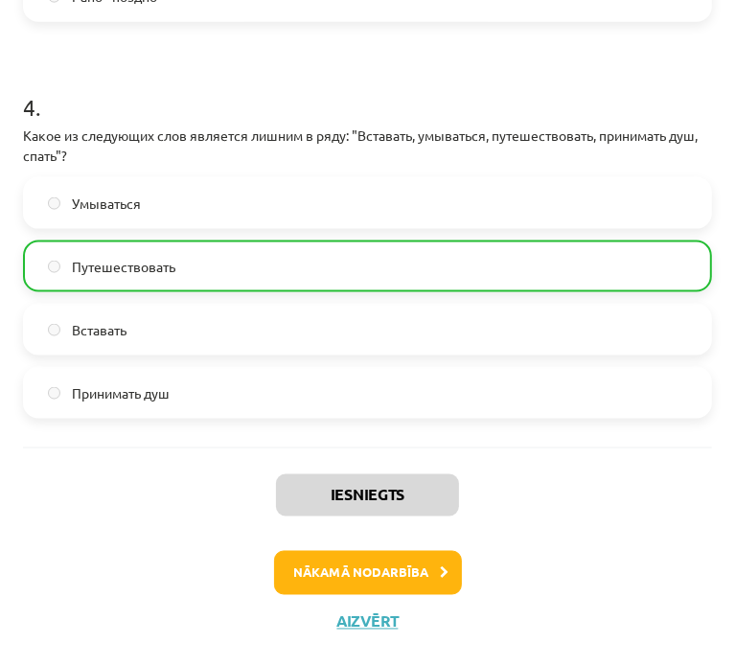
scroll to position [1370, 0]
click at [368, 578] on button "Nākamā nodarbība" at bounding box center [368, 573] width 188 height 44
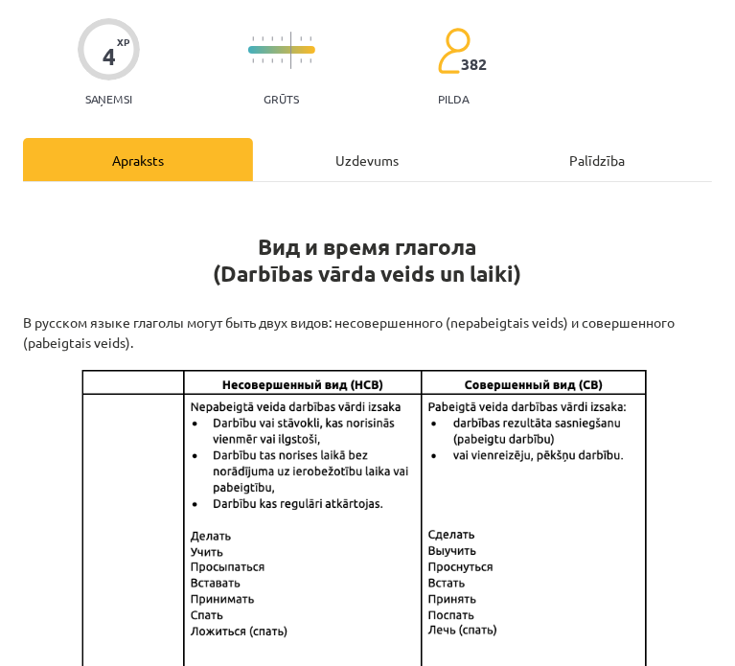
scroll to position [171, 0]
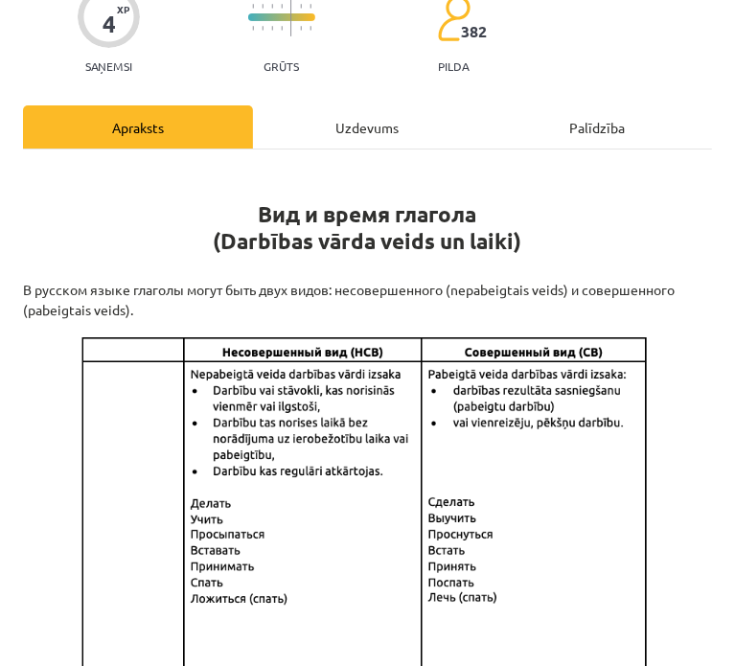
click at [345, 129] on div "Uzdevums" at bounding box center [368, 126] width 230 height 43
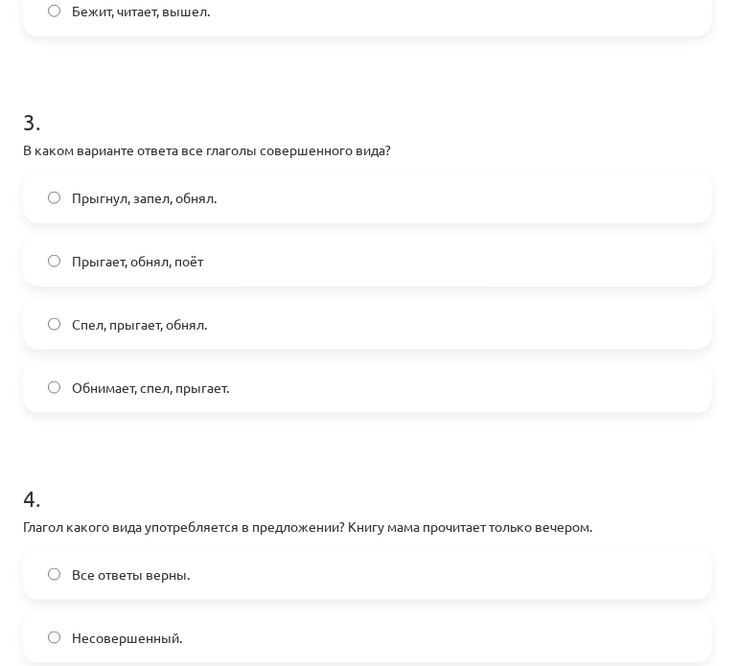
scroll to position [1363, 0]
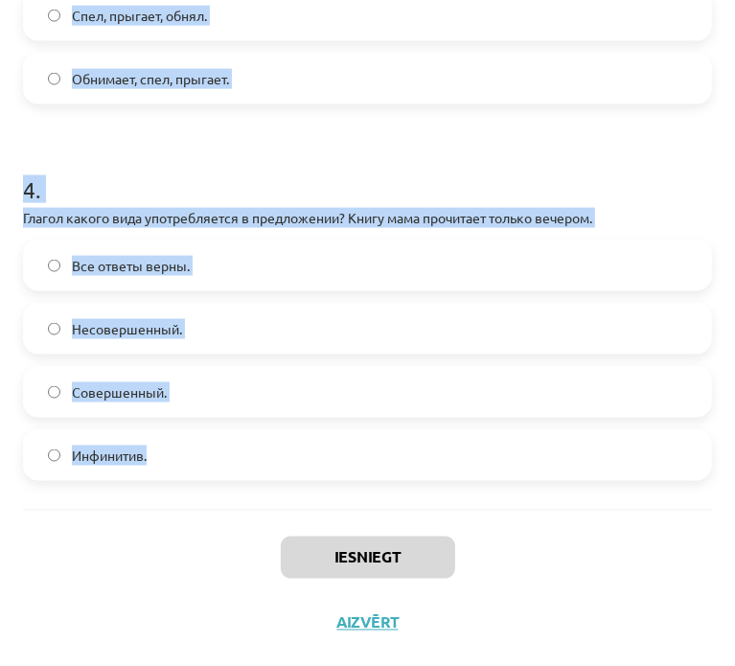
drag, startPoint x: 7, startPoint y: 424, endPoint x: 488, endPoint y: 428, distance: 481.2
click at [488, 428] on div "Mācību tēma: Krievu valodas b1 - 11. klases 1.ieskaites mācību materiāls #9 📖 §…" at bounding box center [367, 333] width 735 height 666
copy form "Глагол какого вида употребляется в предложении? Снег выпал только в конце декаб…"
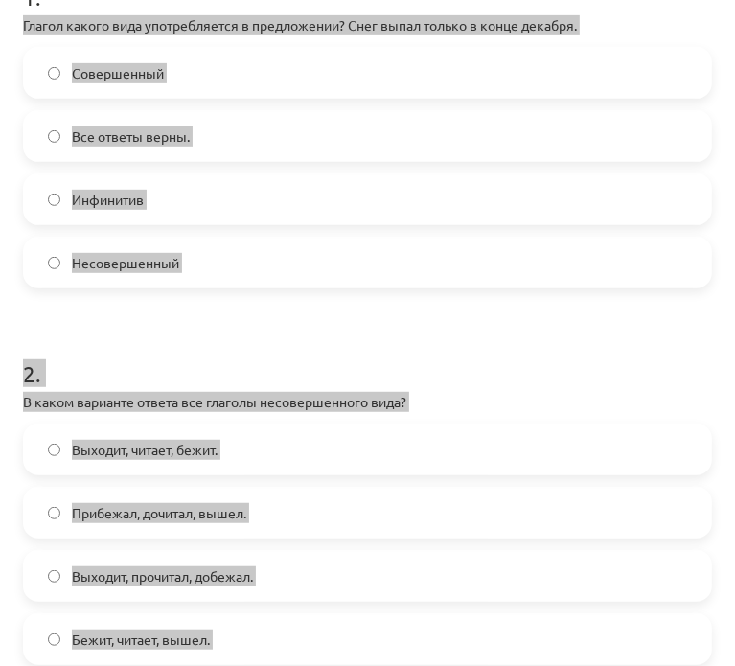
scroll to position [405, 0]
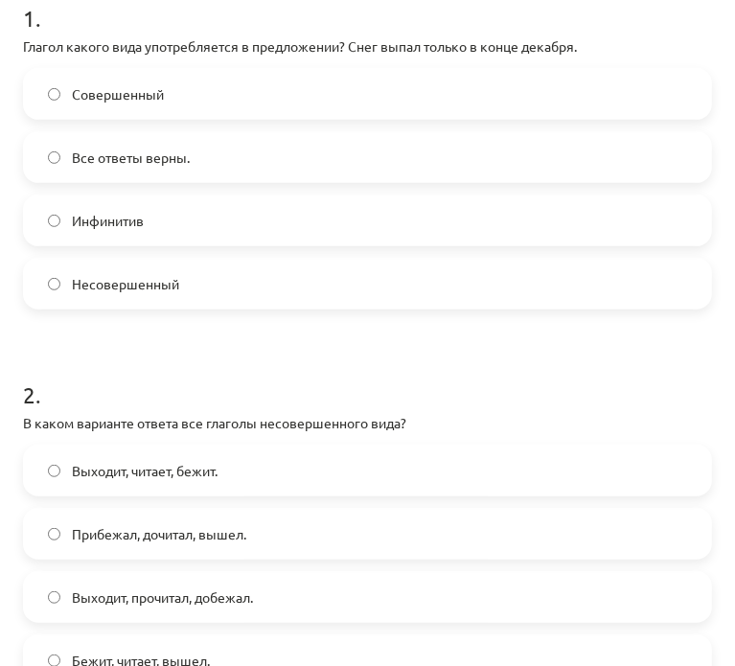
click at [180, 94] on label "Совершенный" at bounding box center [367, 94] width 685 height 48
click at [218, 463] on span "Выходит, читает, бежит." at bounding box center [145, 471] width 146 height 20
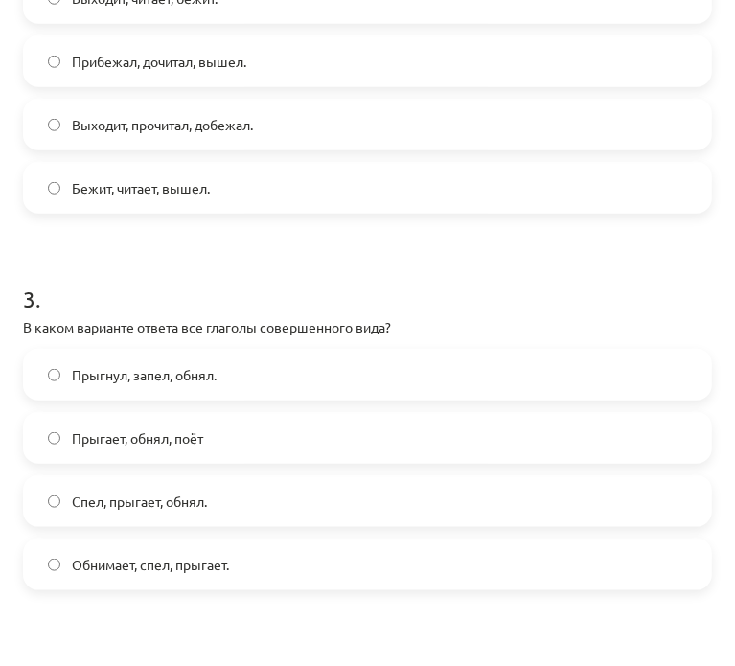
scroll to position [884, 0]
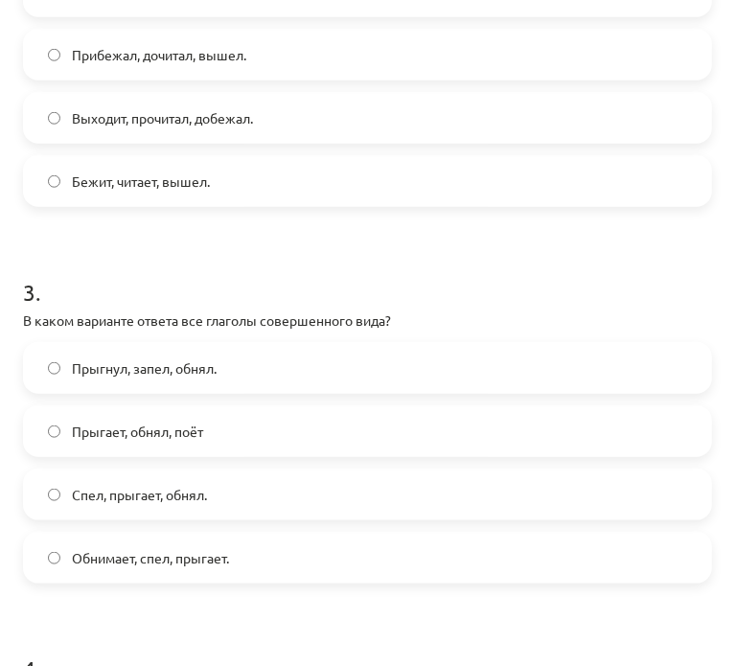
click at [174, 375] on span "Прыгнул, запел, обнял." at bounding box center [144, 368] width 145 height 20
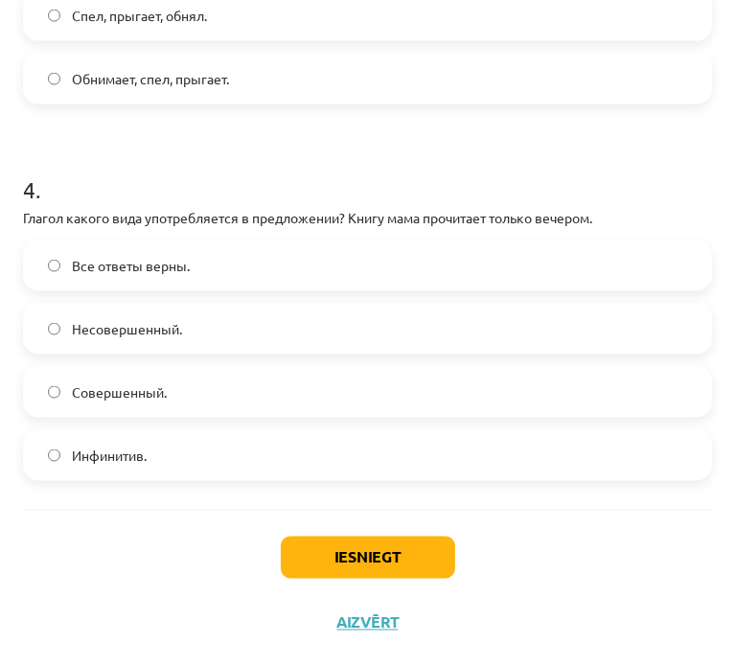
click at [196, 409] on label "Совершенный." at bounding box center [367, 392] width 685 height 48
click at [376, 547] on button "Iesniegt" at bounding box center [368, 558] width 174 height 42
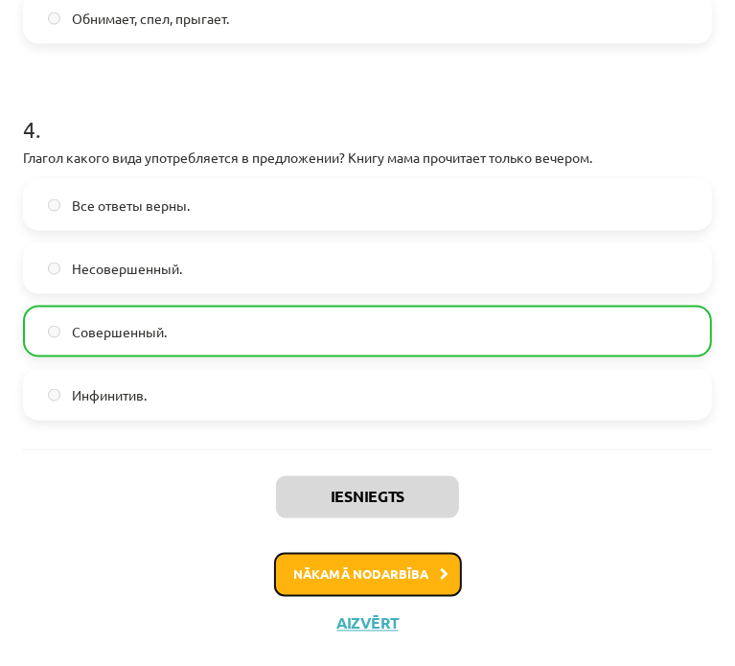
click at [376, 560] on button "Nākamā nodarbība" at bounding box center [368, 575] width 188 height 44
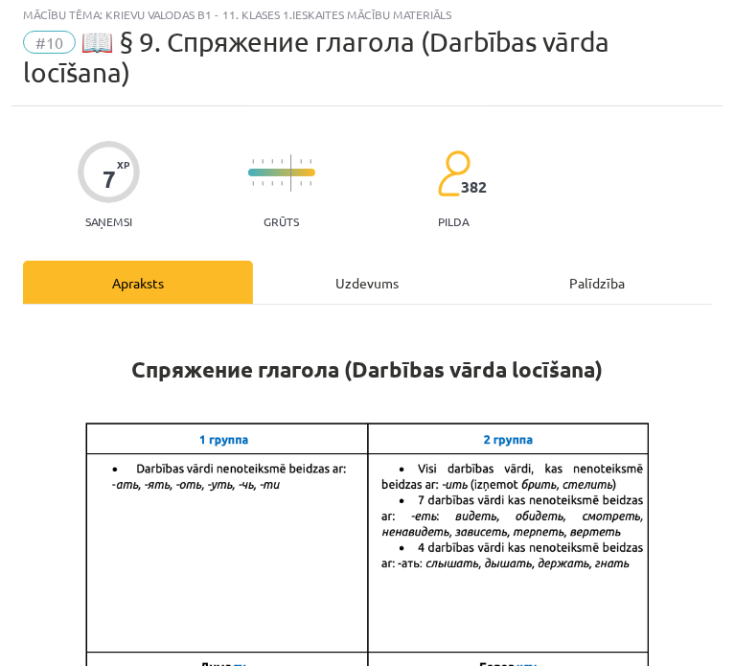
scroll to position [12, 0]
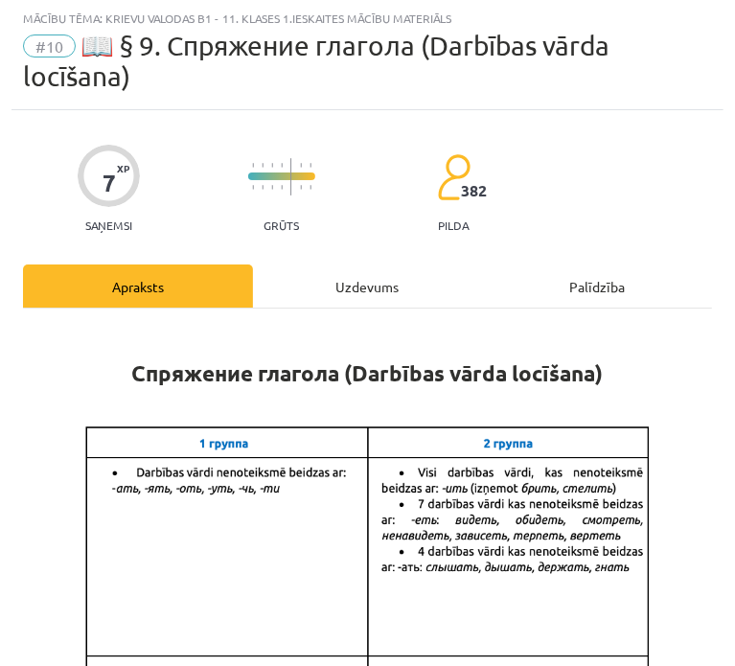
click at [320, 293] on div "Uzdevums" at bounding box center [368, 286] width 230 height 43
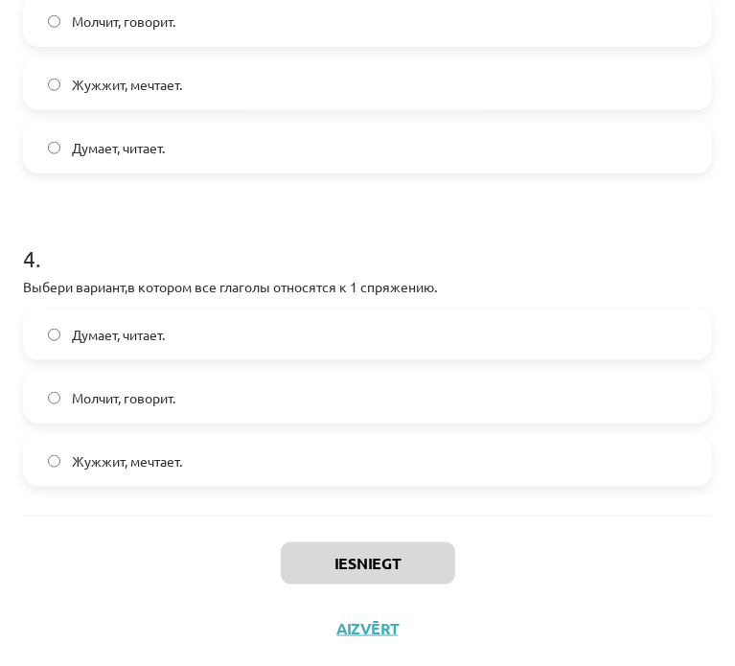
scroll to position [1110, 0]
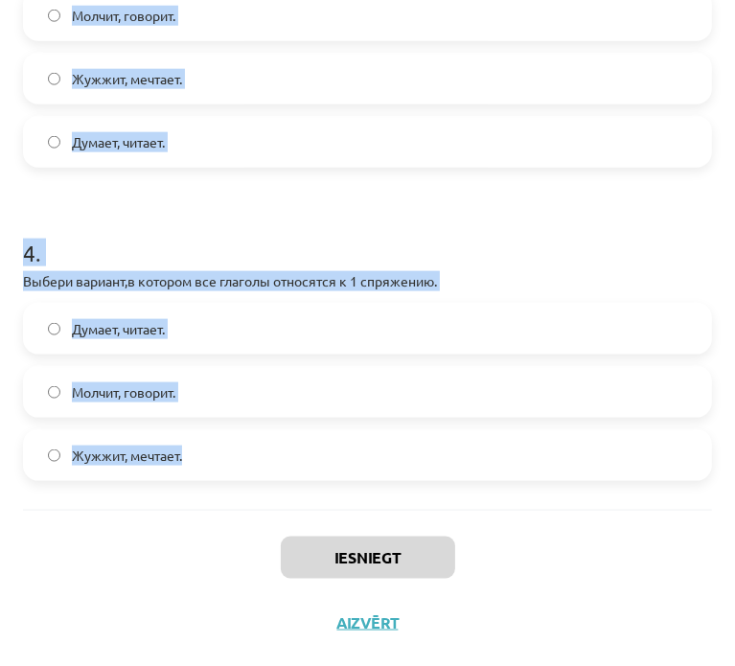
drag, startPoint x: 21, startPoint y: 412, endPoint x: 528, endPoint y: 483, distance: 512.0
copy form "1 . Выбери глагол – исключение, который не относится ко 2 спряжению. Ходить. Чи…"
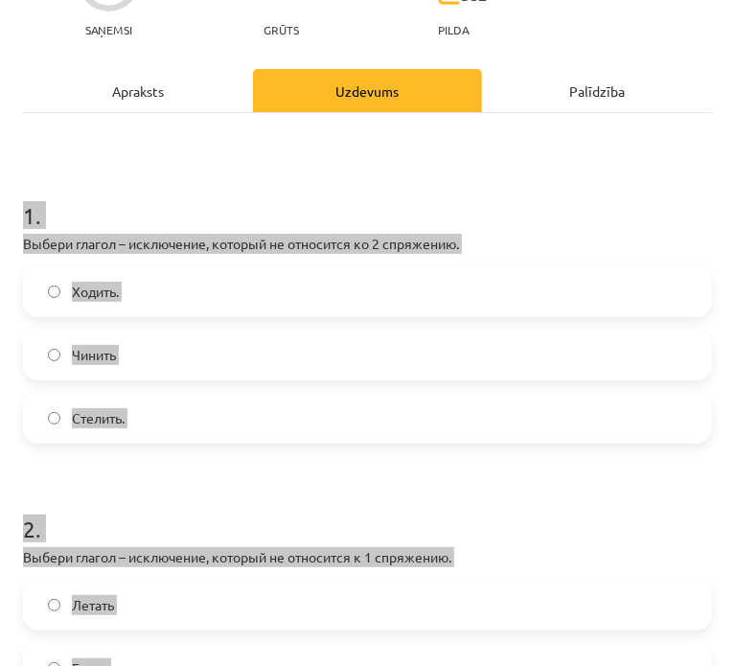
scroll to position [0, 0]
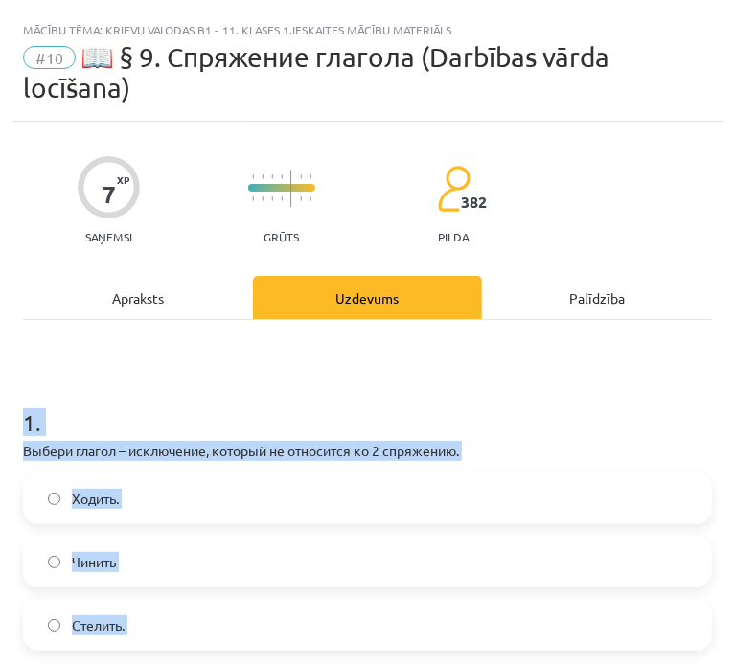
click at [369, 376] on h1 "1 ." at bounding box center [367, 405] width 689 height 59
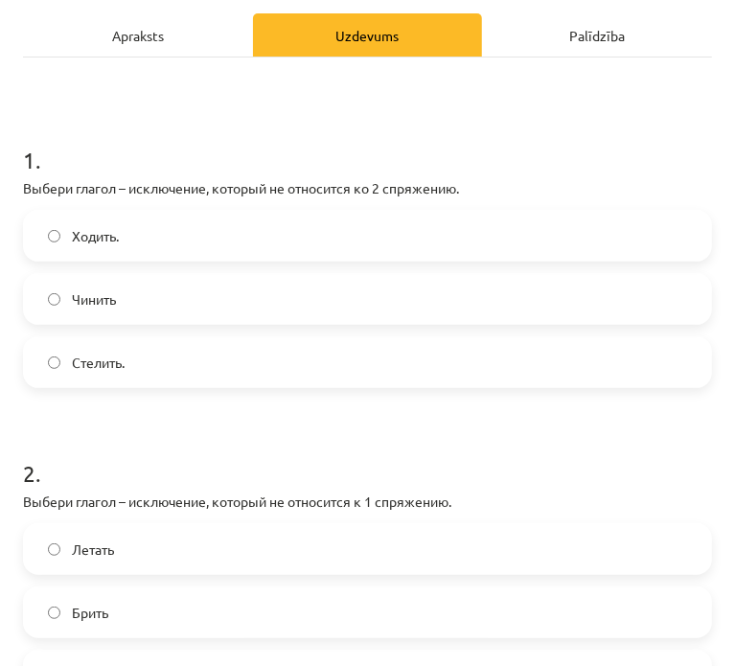
scroll to position [319, 0]
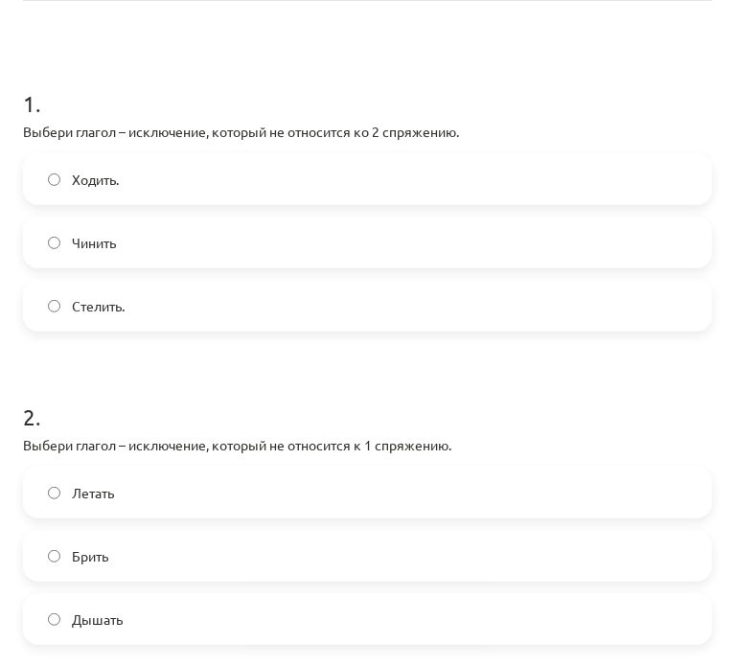
click at [266, 192] on label "Ходить." at bounding box center [367, 179] width 685 height 48
click at [241, 551] on label "Брить" at bounding box center [367, 556] width 685 height 48
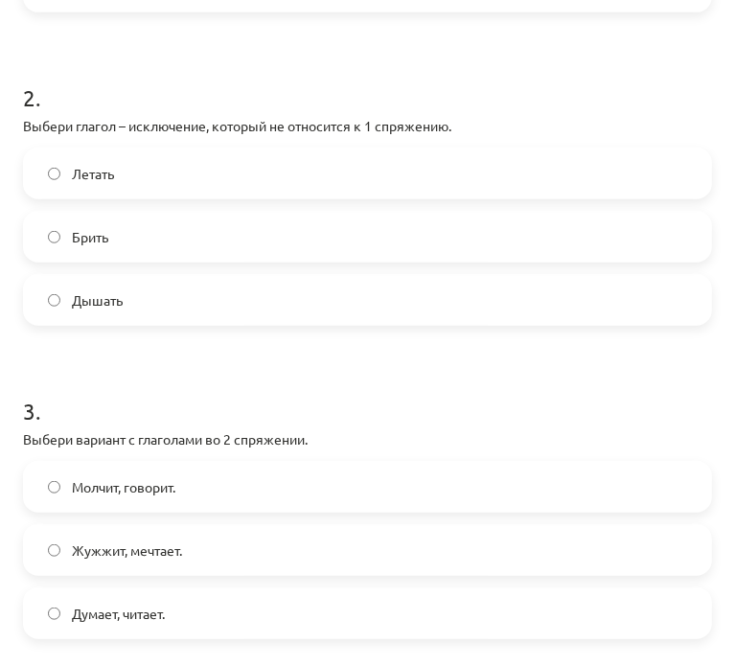
click at [215, 467] on label "Молчит, говорит." at bounding box center [367, 487] width 685 height 48
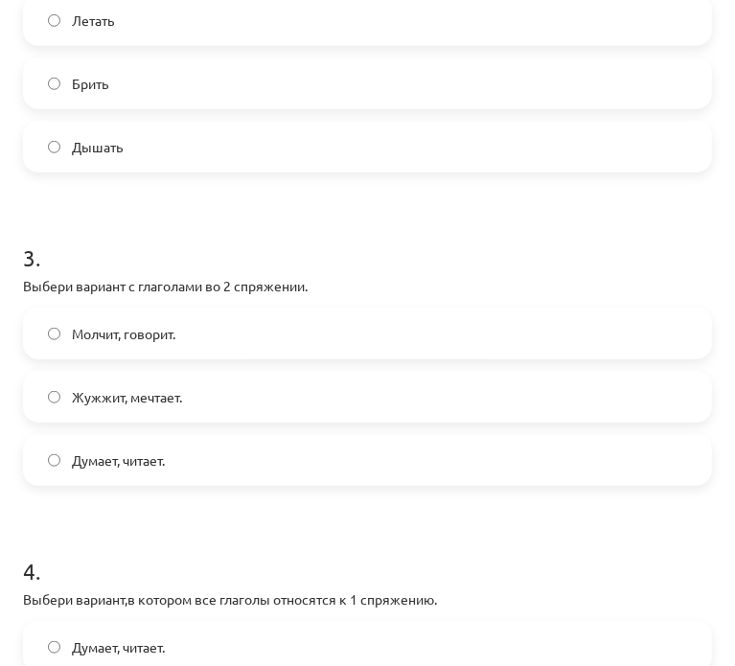
scroll to position [959, 0]
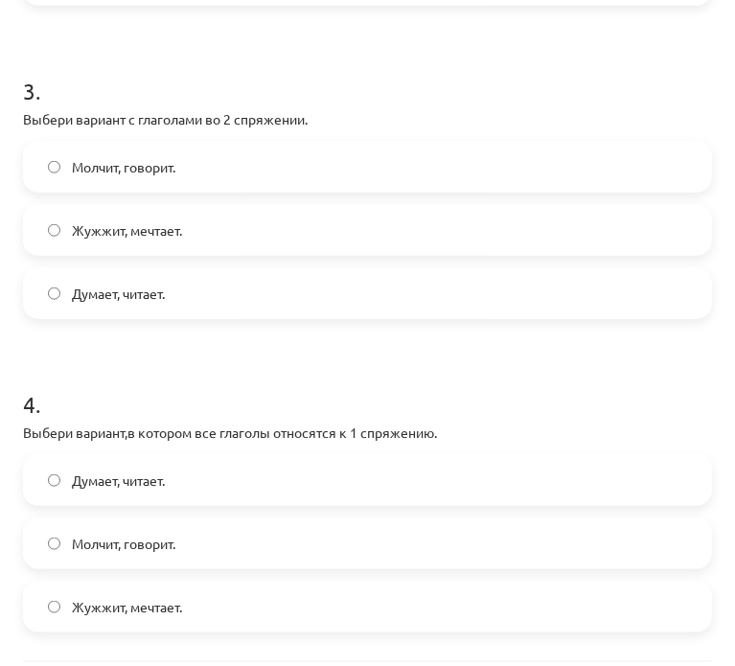
click at [133, 593] on label "Жужжит, мечтает." at bounding box center [367, 607] width 685 height 48
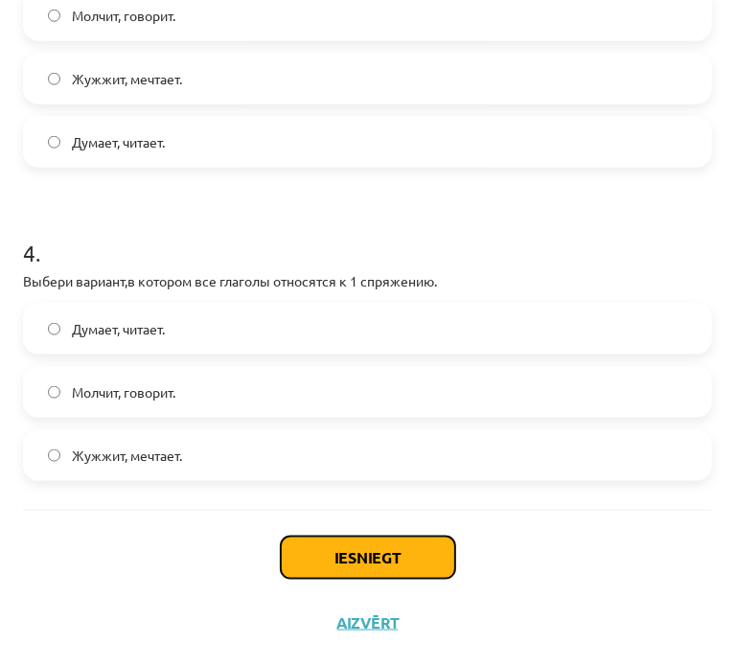
click at [295, 551] on button "Iesniegt" at bounding box center [368, 558] width 174 height 42
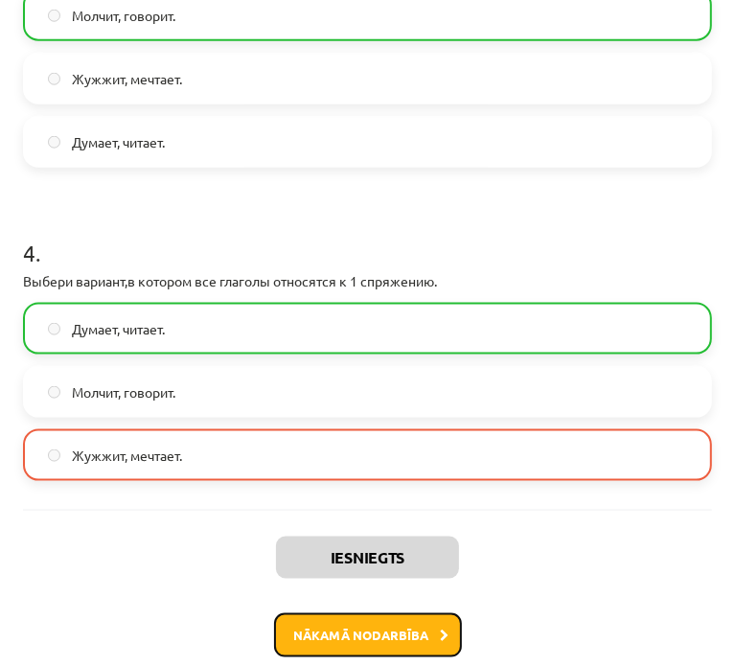
click at [324, 631] on button "Nākamā nodarbība" at bounding box center [368, 635] width 188 height 44
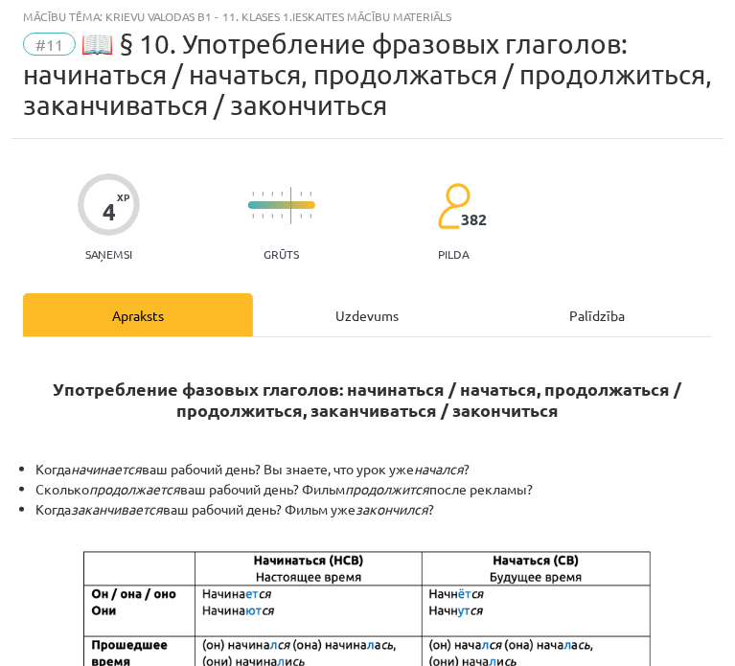
scroll to position [12, 0]
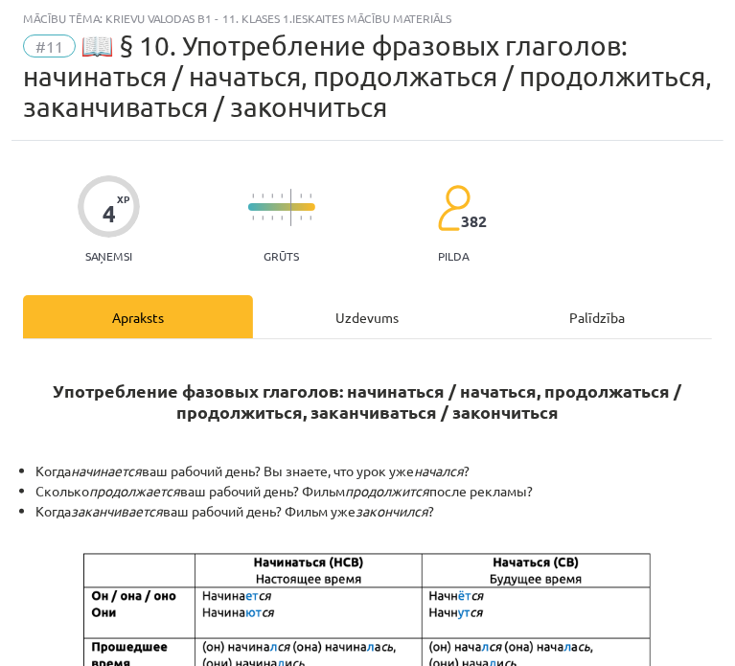
click at [341, 325] on div "Uzdevums" at bounding box center [368, 316] width 230 height 43
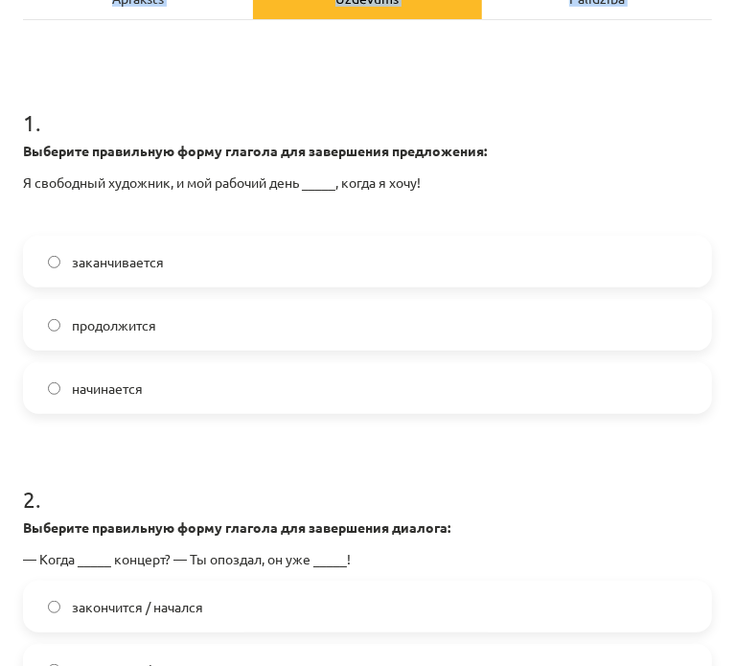
scroll to position [609, 0]
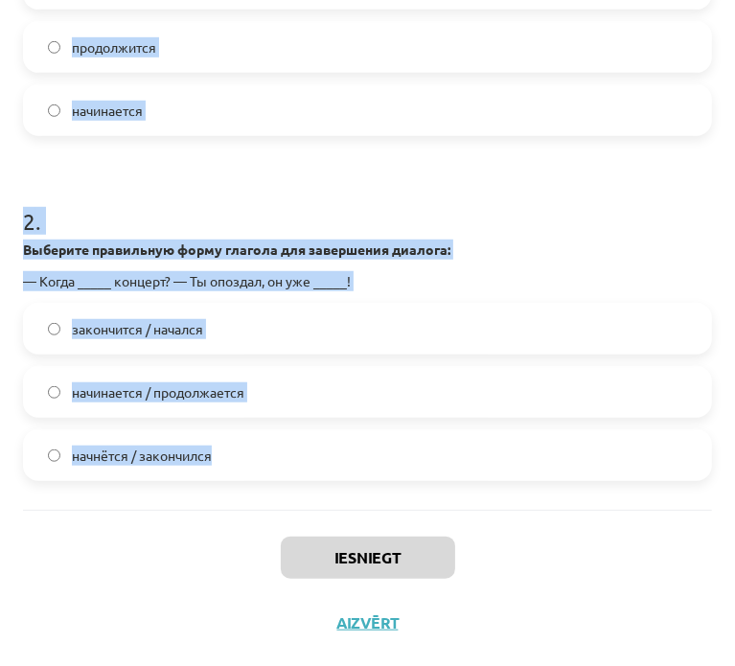
drag, startPoint x: 12, startPoint y: 127, endPoint x: 551, endPoint y: 488, distance: 648.9
click at [551, 488] on div "4 XP Saņemsi Grūts 382 pilda Apraksts Uzdevums Palīdzība 1 . Выберите правильну…" at bounding box center [368, 100] width 712 height 1112
copy form "1 . Выберите правильную форму глагола для завершения предложения: Я свободный х…"
click at [208, 202] on h1 "2 ." at bounding box center [367, 203] width 689 height 59
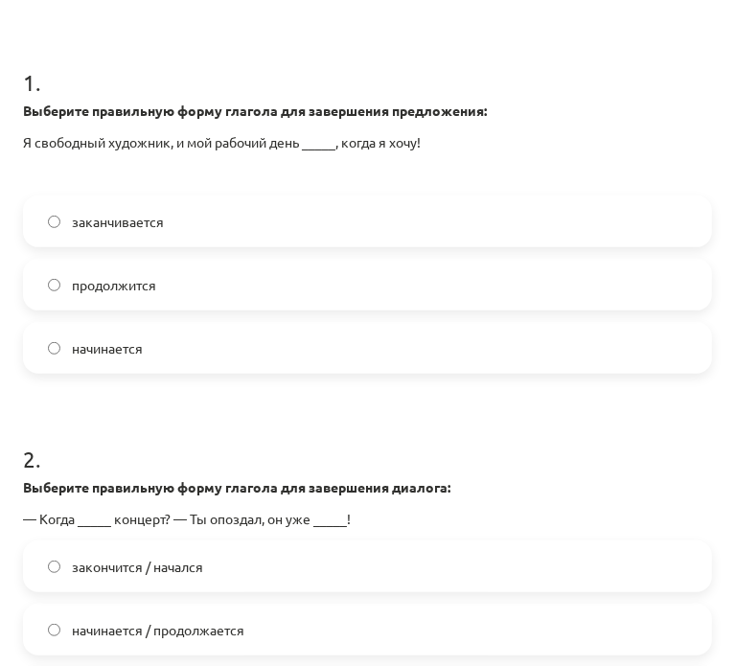
scroll to position [129, 0]
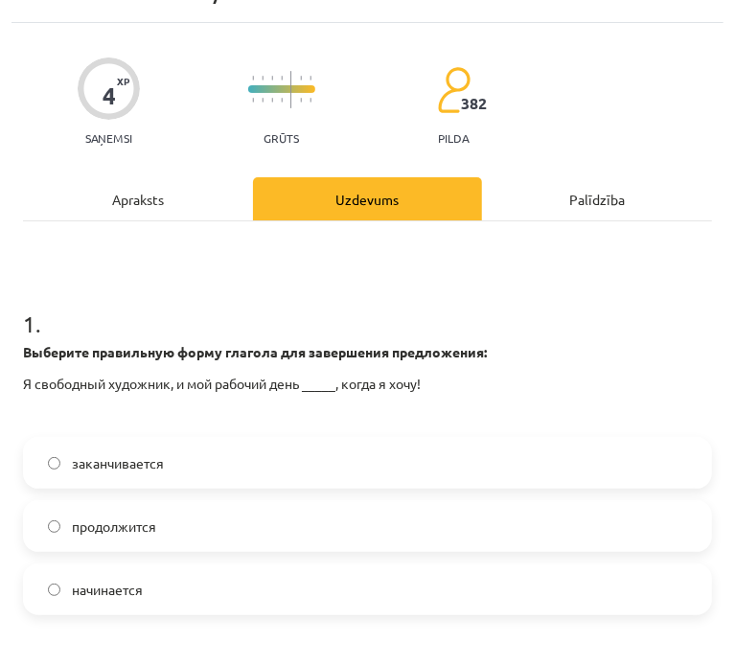
click at [151, 456] on span "заканчивается" at bounding box center [118, 463] width 92 height 20
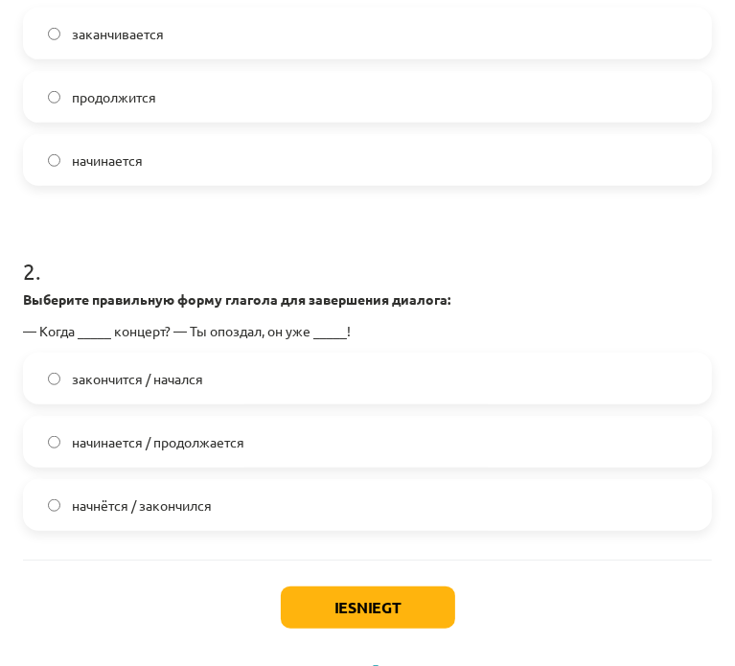
scroll to position [609, 0]
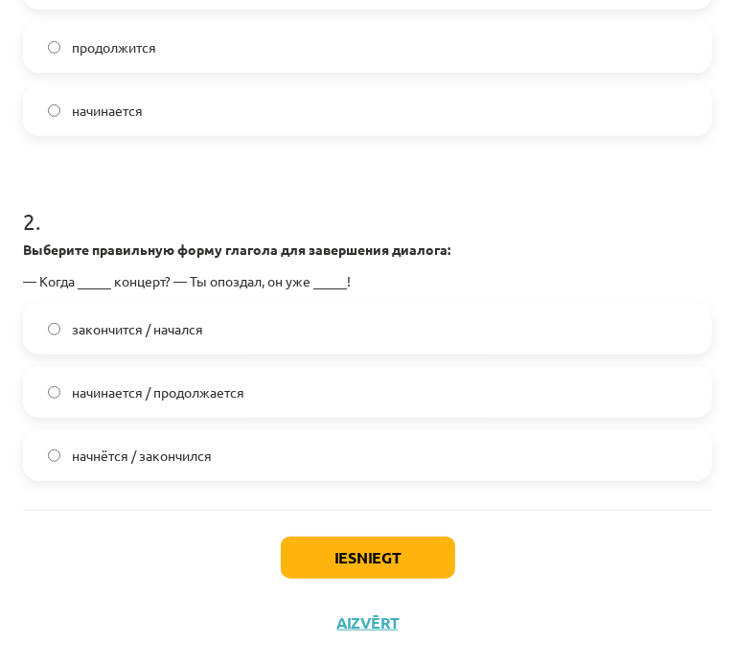
click at [171, 452] on span "начнётся / закончился" at bounding box center [142, 456] width 140 height 20
click at [396, 557] on button "Iesniegt" at bounding box center [368, 558] width 174 height 42
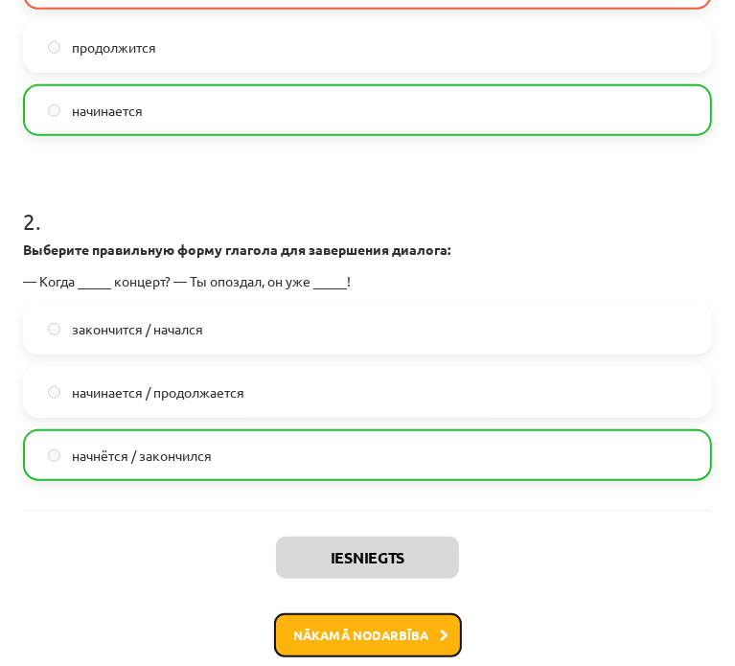
click at [375, 628] on button "Nākamā nodarbība" at bounding box center [368, 635] width 188 height 44
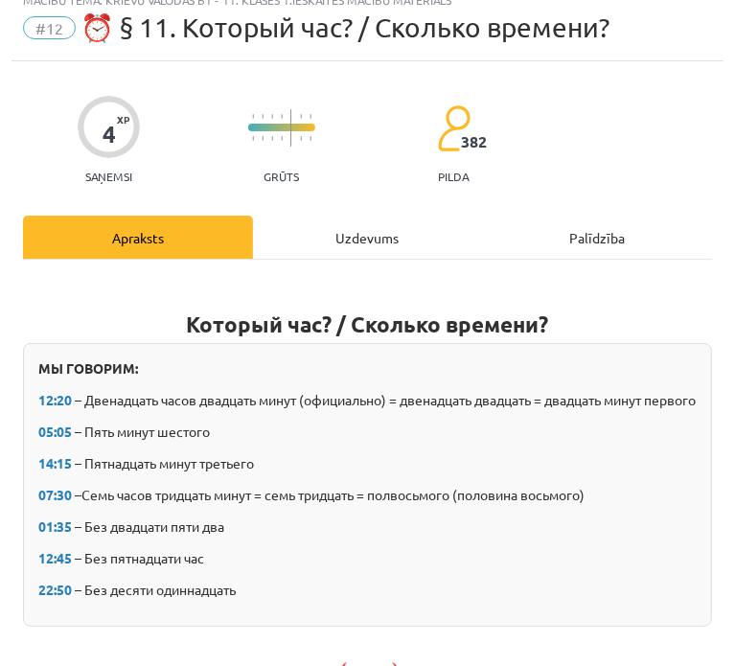
scroll to position [12, 0]
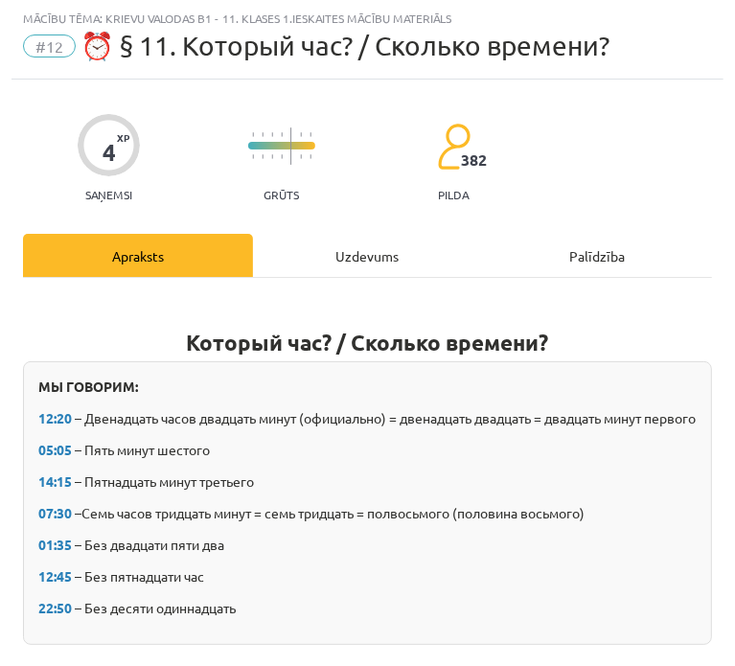
drag, startPoint x: 303, startPoint y: 241, endPoint x: 261, endPoint y: 274, distance: 53.9
click at [303, 242] on div "Uzdevums" at bounding box center [368, 255] width 230 height 43
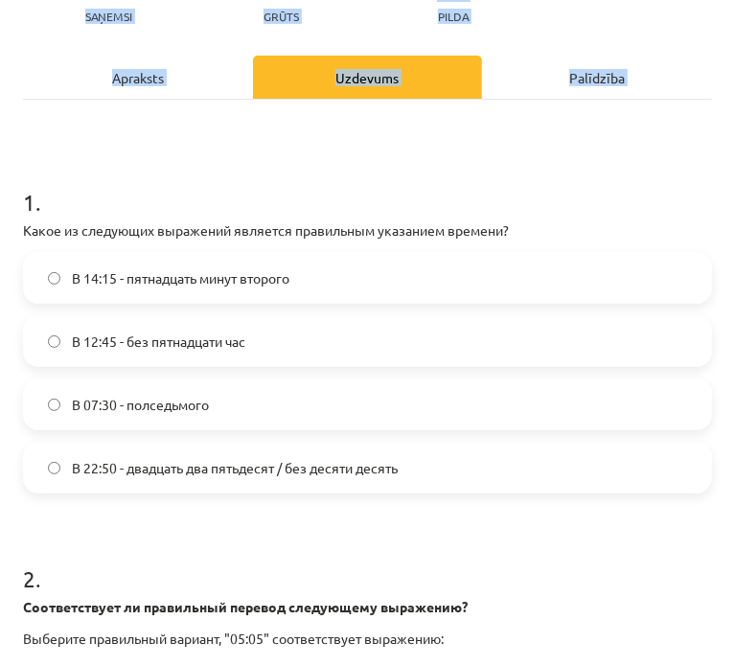
scroll to position [579, 0]
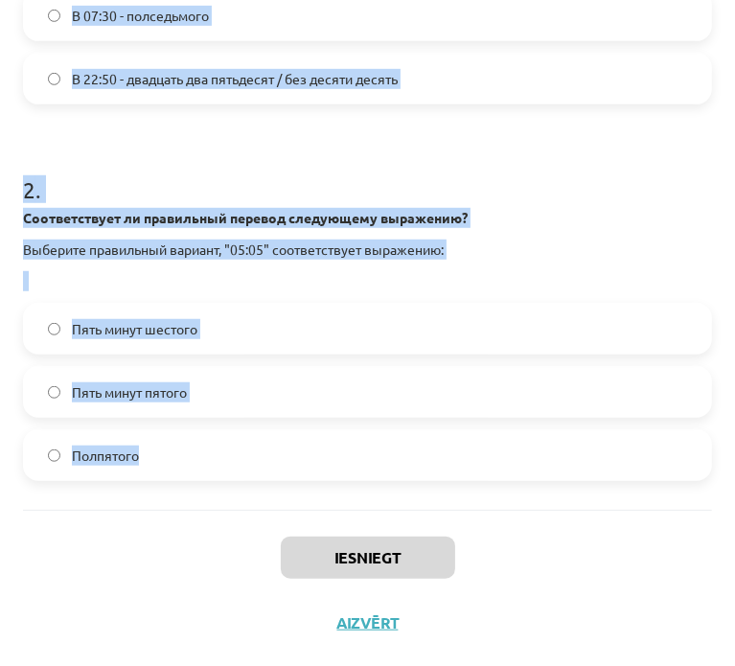
drag, startPoint x: 12, startPoint y: 371, endPoint x: 485, endPoint y: 469, distance: 483.5
click at [485, 469] on div "4 XP Saņemsi Grūts 382 pilda Apraksts Uzdevums Palīdzība 1 . Какое из следующих…" at bounding box center [368, 84] width 712 height 1144
drag, startPoint x: 340, startPoint y: 340, endPoint x: 338, endPoint y: 317, distance: 23.1
click at [339, 340] on label "Пять минут шестого" at bounding box center [367, 329] width 685 height 48
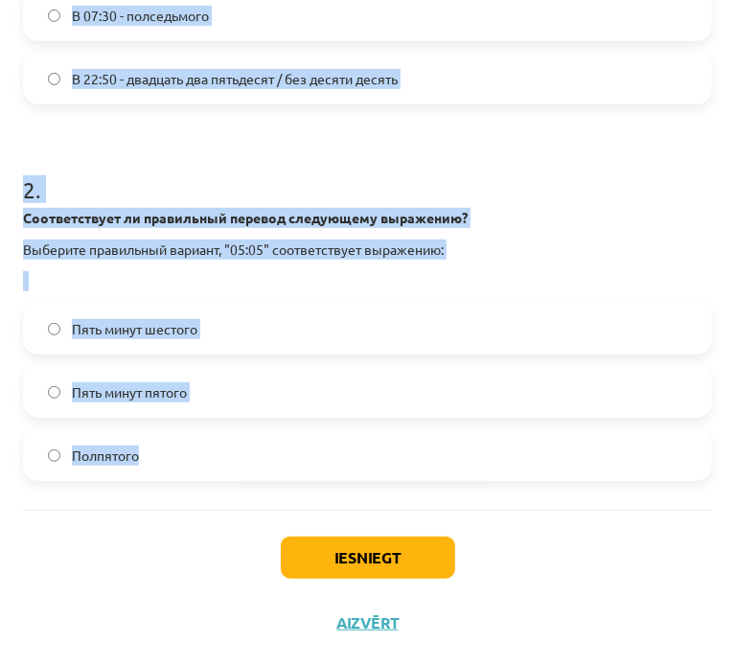
scroll to position [419, 0]
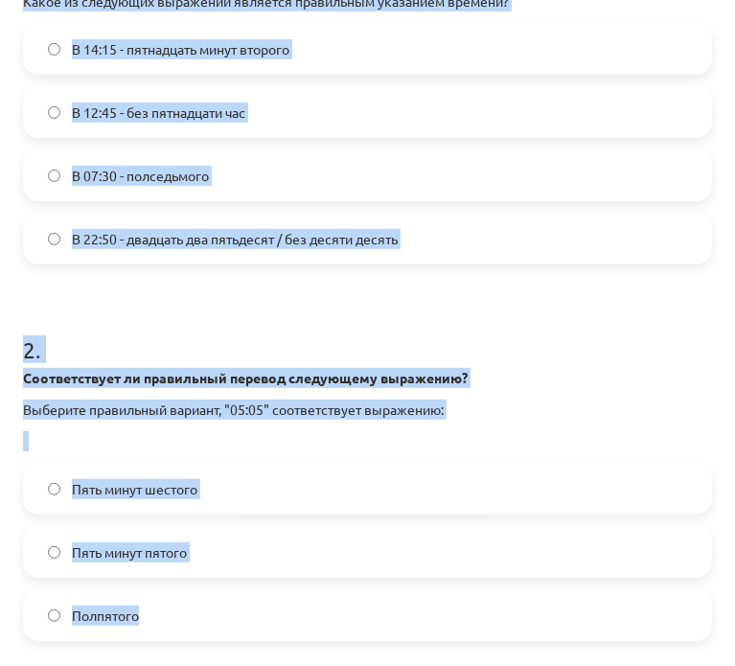
click at [220, 45] on span "В 14:15 - пятнадцать минут второго" at bounding box center [181, 49] width 218 height 20
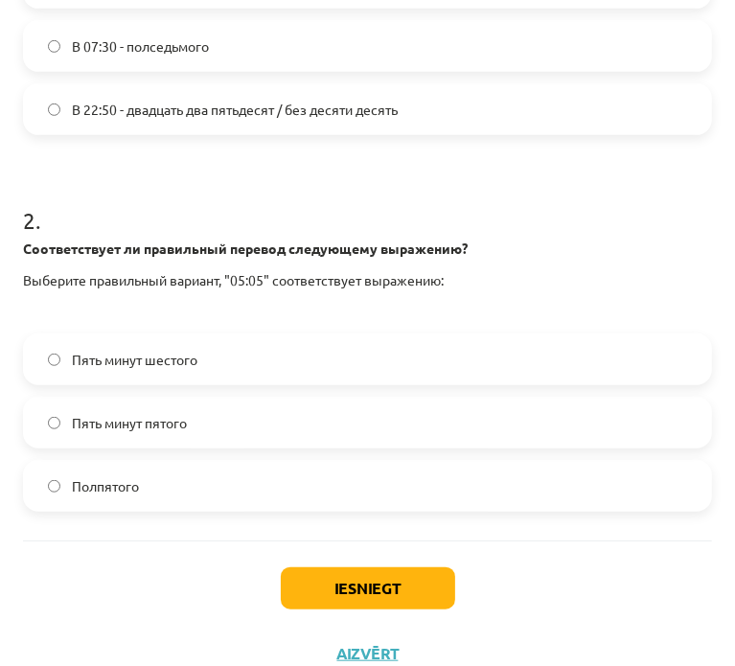
scroll to position [579, 0]
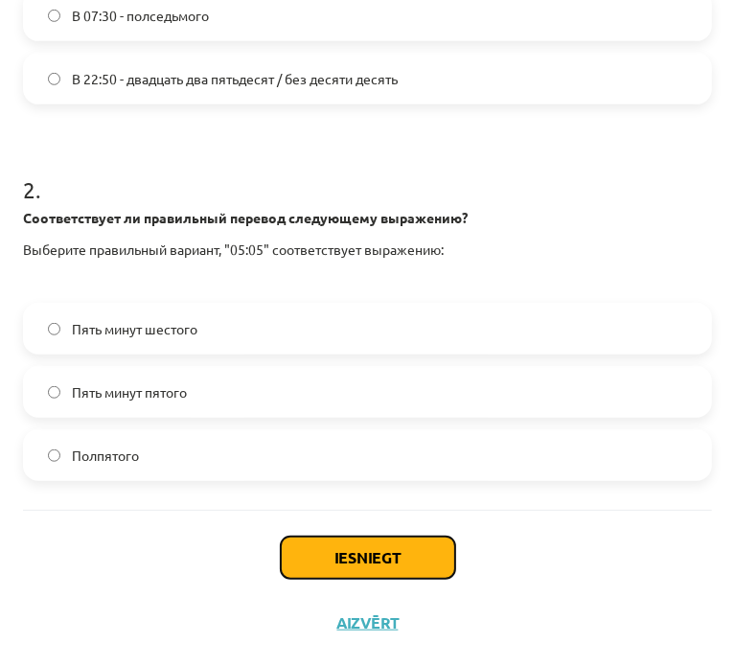
click at [399, 567] on button "Iesniegt" at bounding box center [368, 558] width 174 height 42
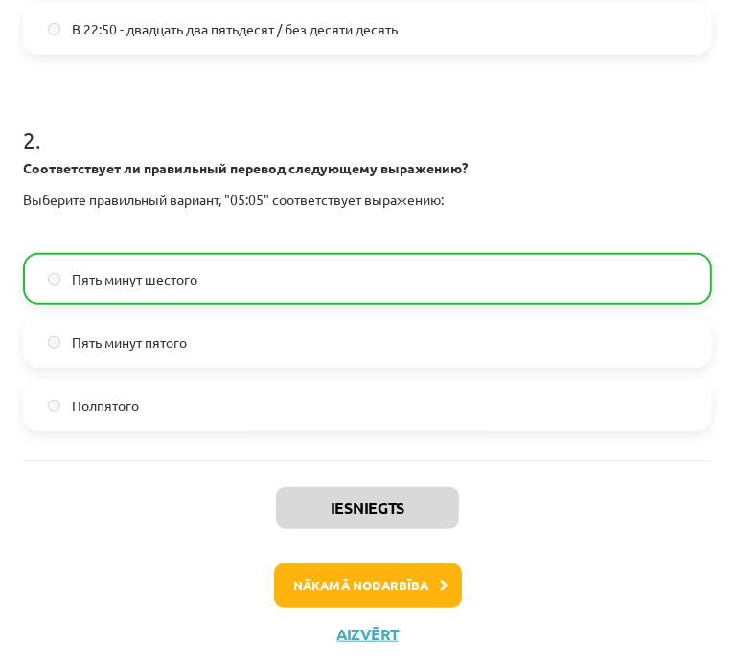
scroll to position [639, 0]
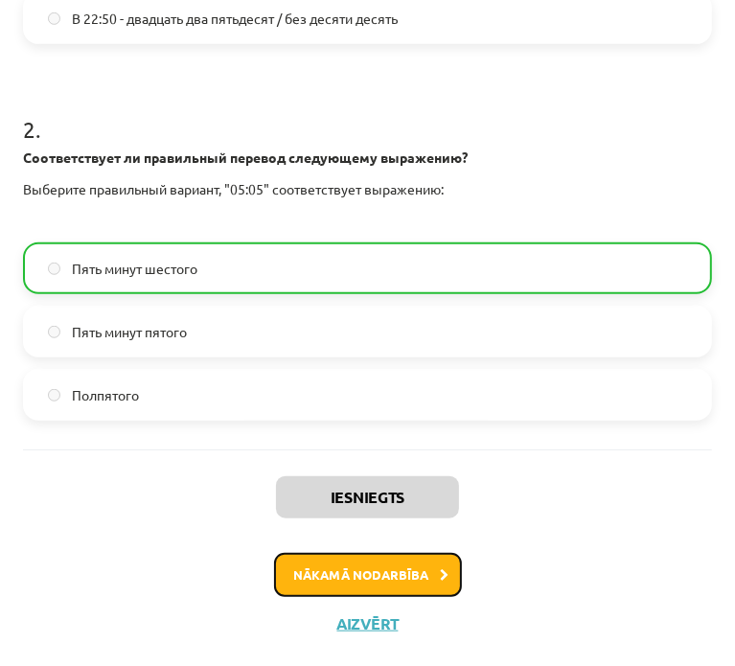
click at [415, 584] on button "Nākamā nodarbība" at bounding box center [368, 575] width 188 height 44
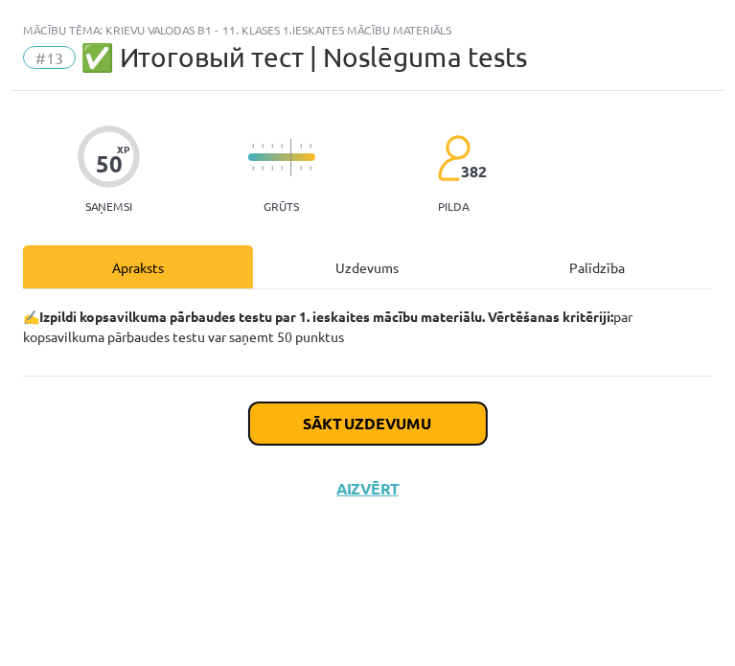
click at [378, 438] on button "Sākt uzdevumu" at bounding box center [368, 424] width 238 height 42
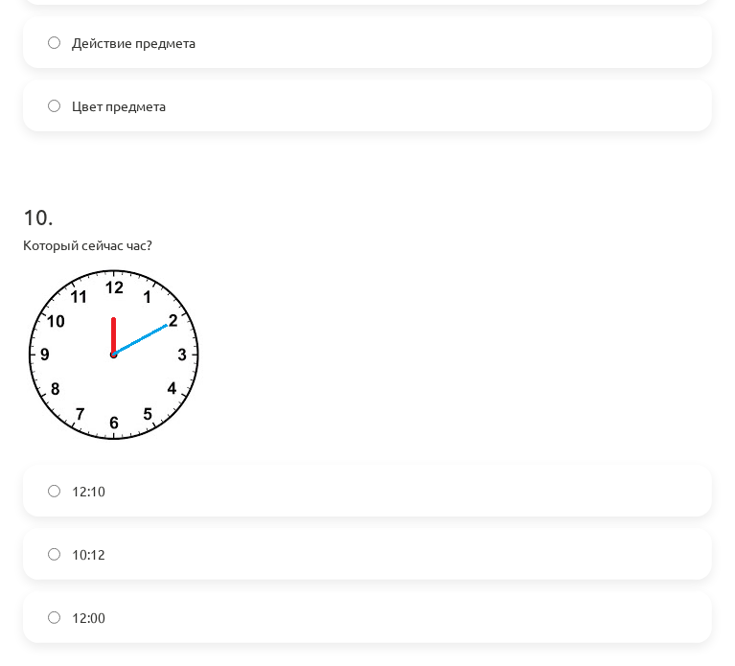
scroll to position [3757, 0]
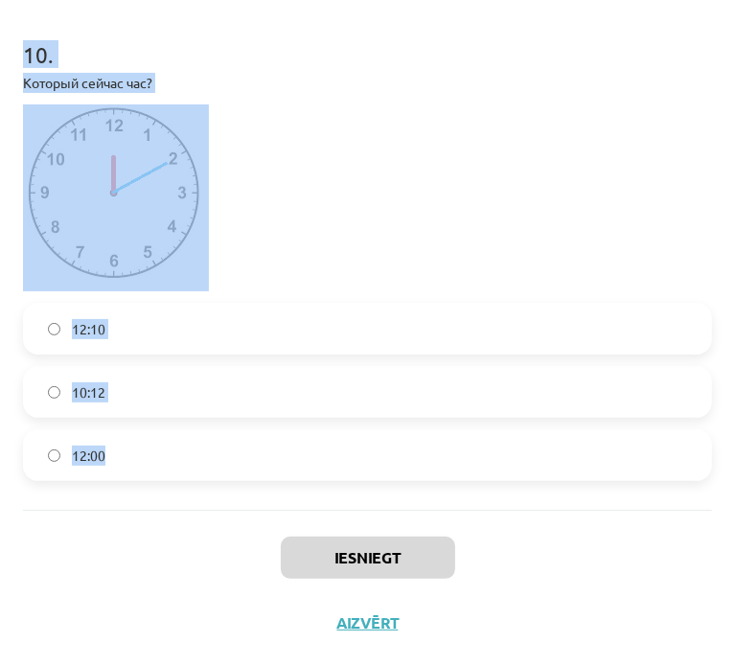
drag, startPoint x: 23, startPoint y: 397, endPoint x: 491, endPoint y: 448, distance: 470.5
click at [324, 91] on p "Который сейчас час?" at bounding box center [367, 83] width 689 height 20
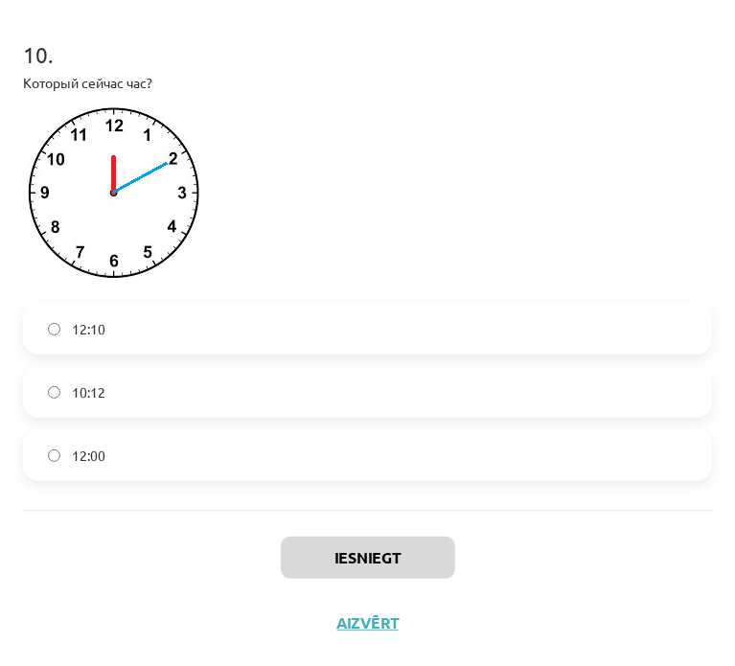
click at [202, 334] on label "12:10" at bounding box center [367, 329] width 685 height 48
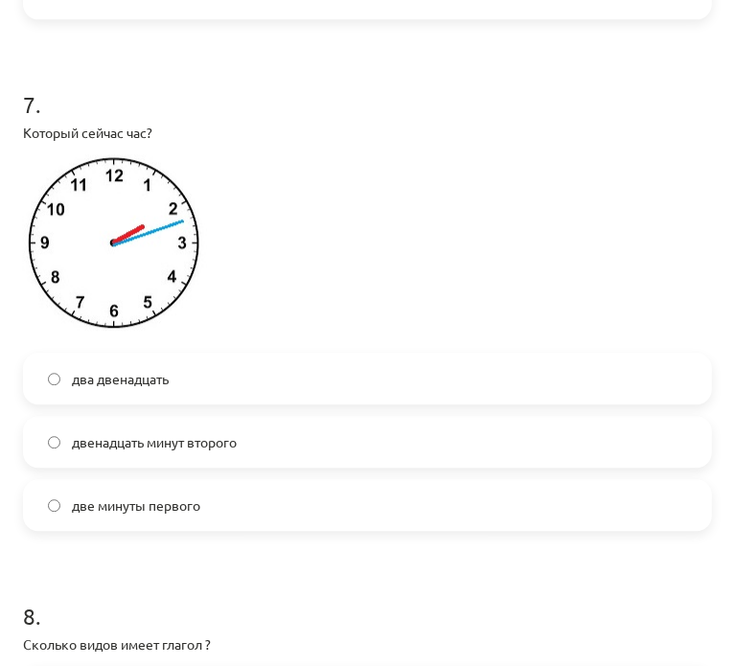
scroll to position [2478, 0]
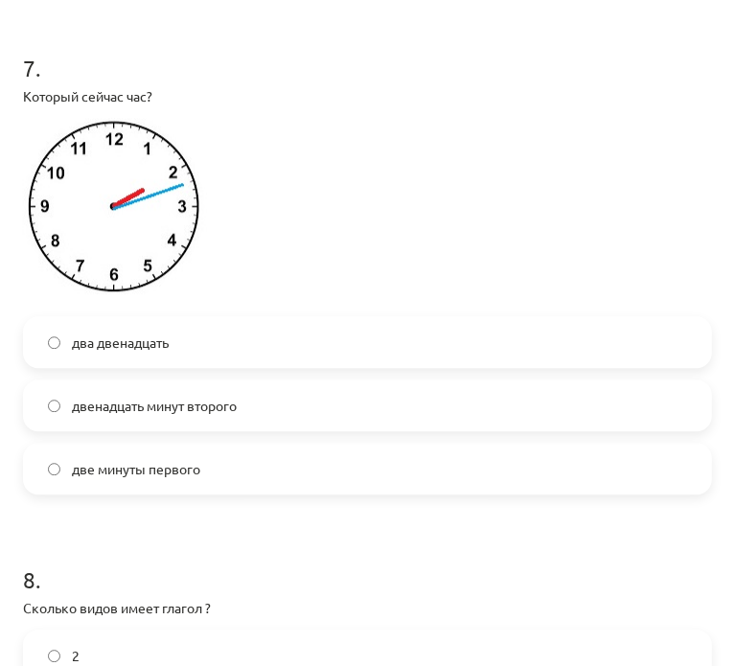
click at [208, 348] on label "два двенадцать" at bounding box center [367, 342] width 685 height 48
click at [227, 406] on span "двенадцать минут второго" at bounding box center [154, 406] width 165 height 20
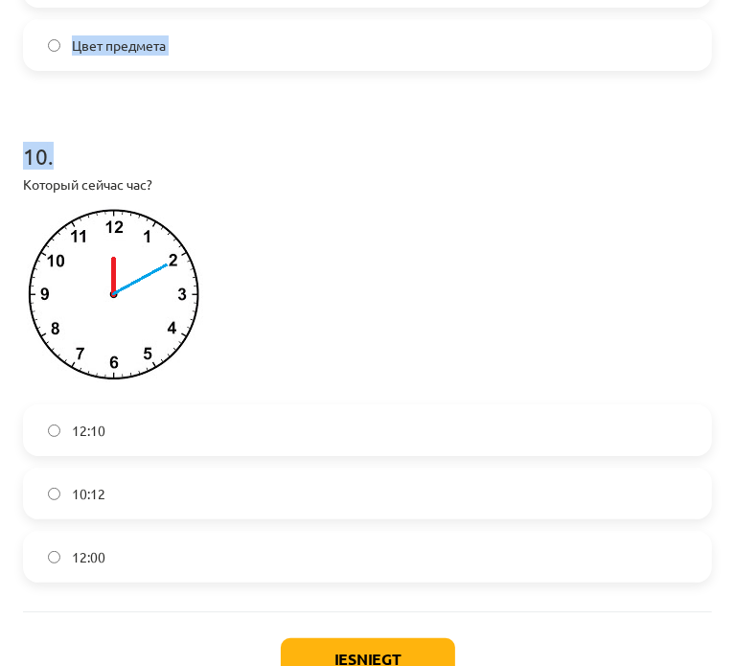
scroll to position [3596, 0]
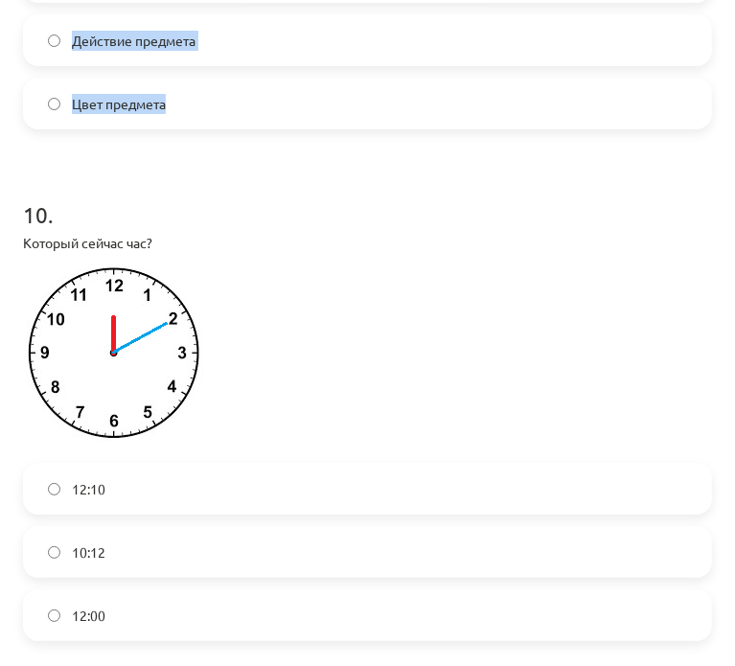
drag, startPoint x: 15, startPoint y: 233, endPoint x: 395, endPoint y: 91, distance: 405.2
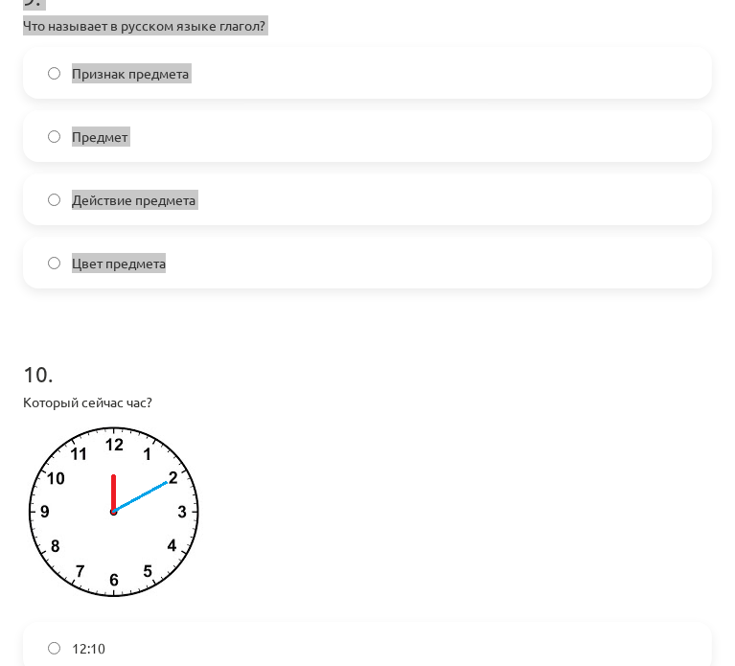
scroll to position [3277, 0]
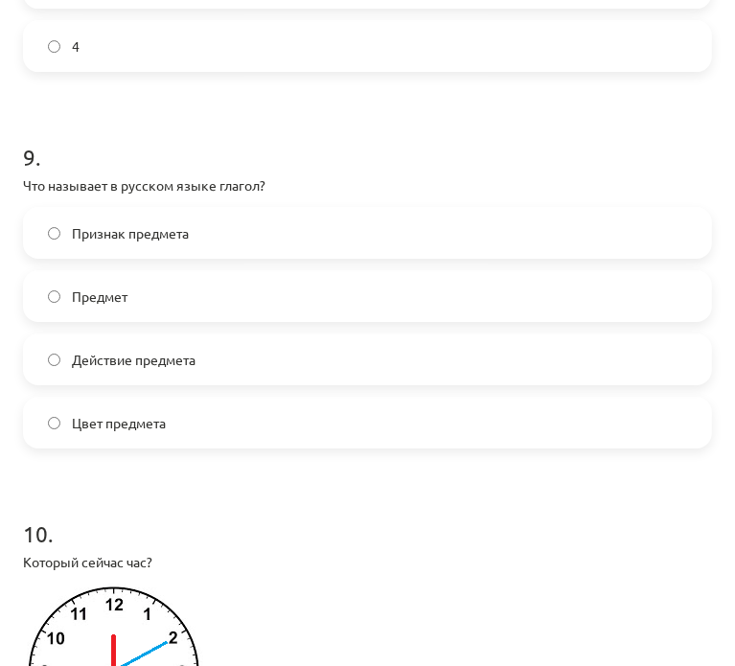
click at [277, 487] on h1 "10 ." at bounding box center [367, 516] width 689 height 59
click at [271, 371] on label "Действие предмета" at bounding box center [367, 359] width 685 height 48
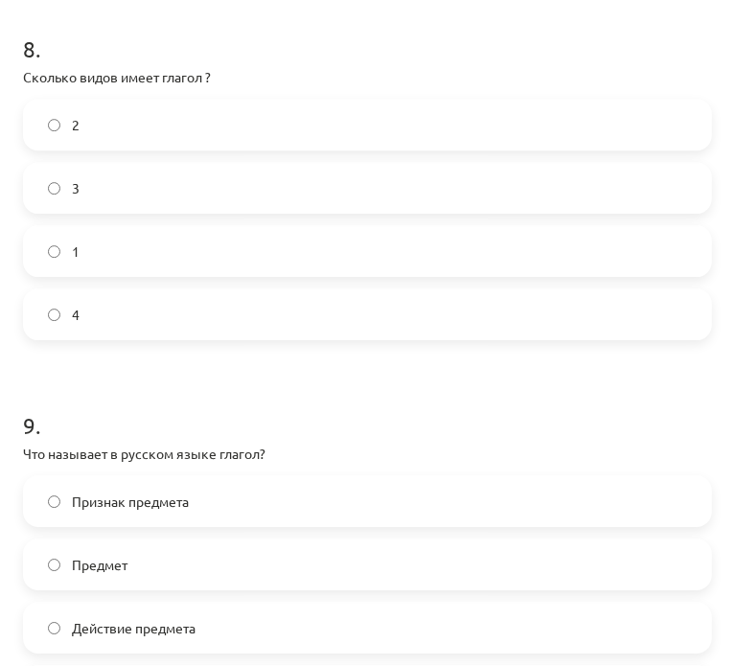
scroll to position [2958, 0]
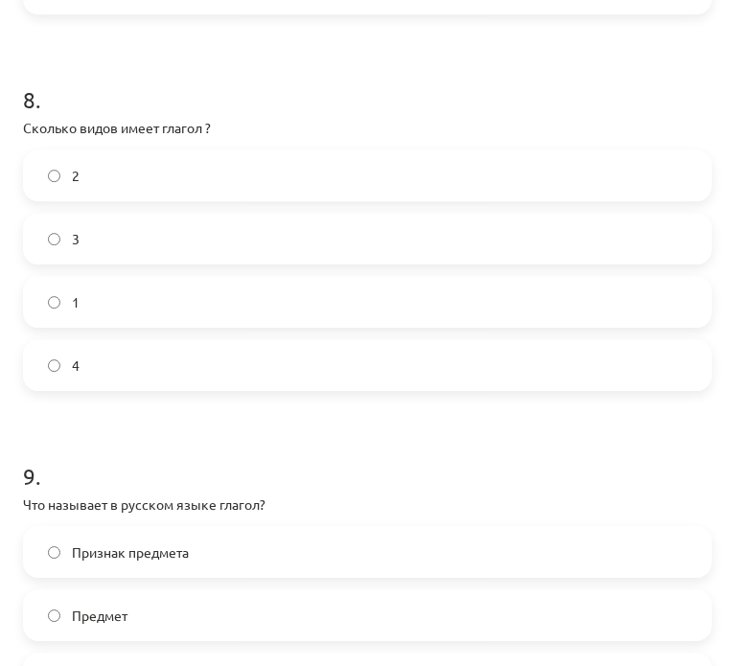
click at [126, 173] on label "2" at bounding box center [367, 175] width 685 height 48
click at [288, 243] on label "3" at bounding box center [367, 239] width 685 height 48
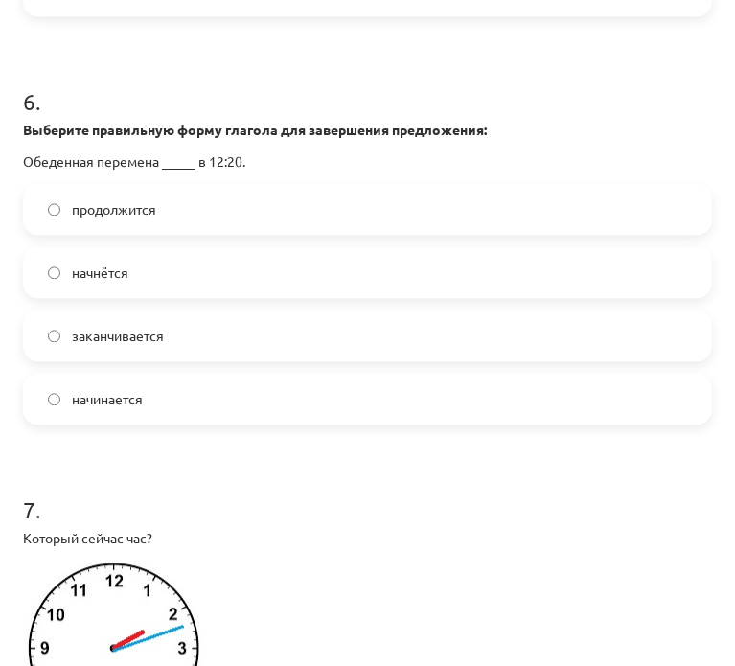
scroll to position [2000, 0]
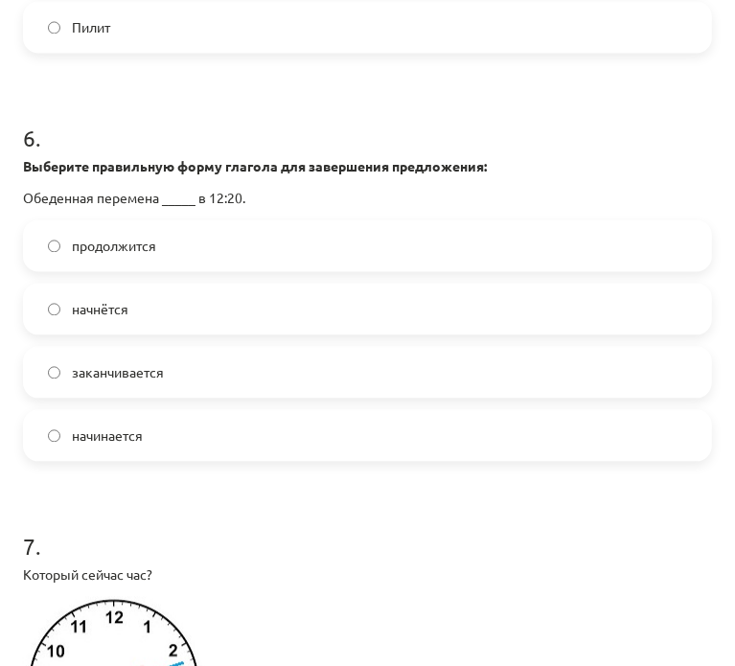
click at [261, 312] on label "начнётся" at bounding box center [367, 309] width 685 height 48
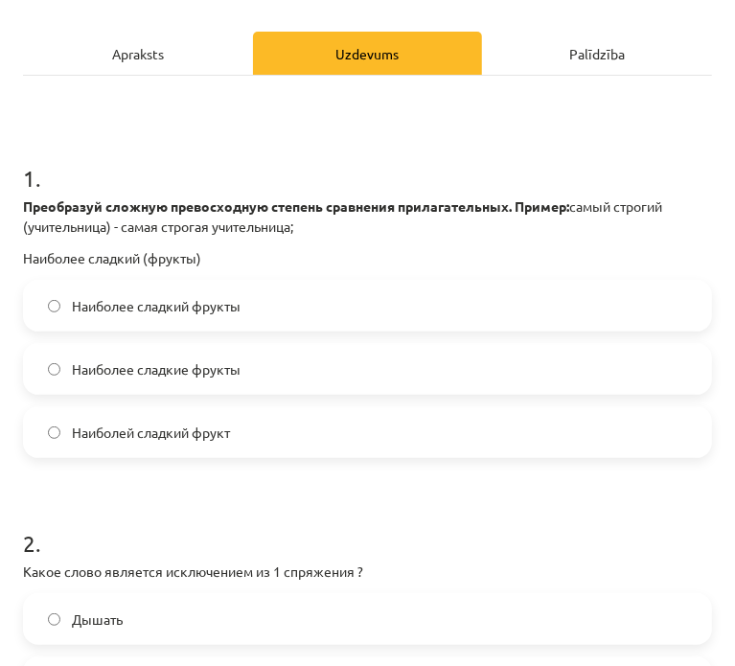
scroll to position [402, 0]
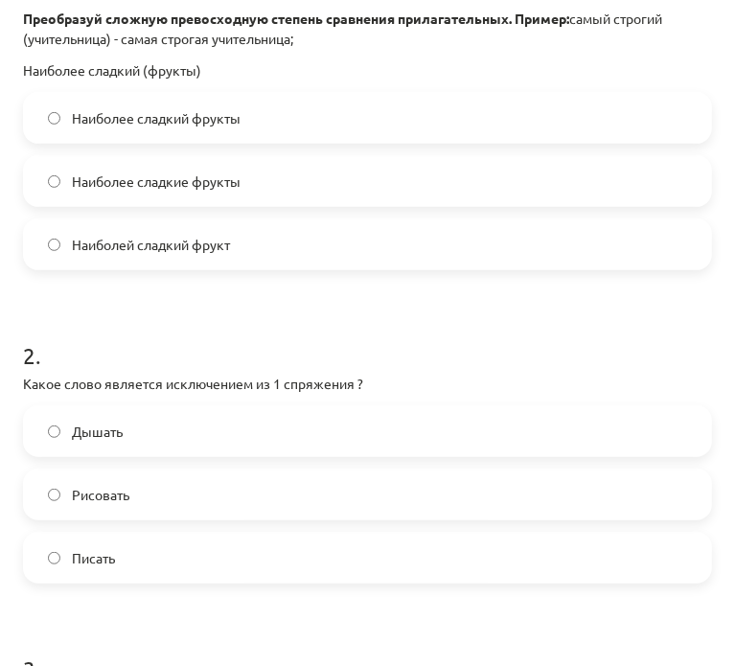
click at [207, 188] on span "Наиболее сладкие фрукты" at bounding box center [156, 182] width 169 height 20
click at [204, 437] on label "Дышать" at bounding box center [367, 431] width 685 height 48
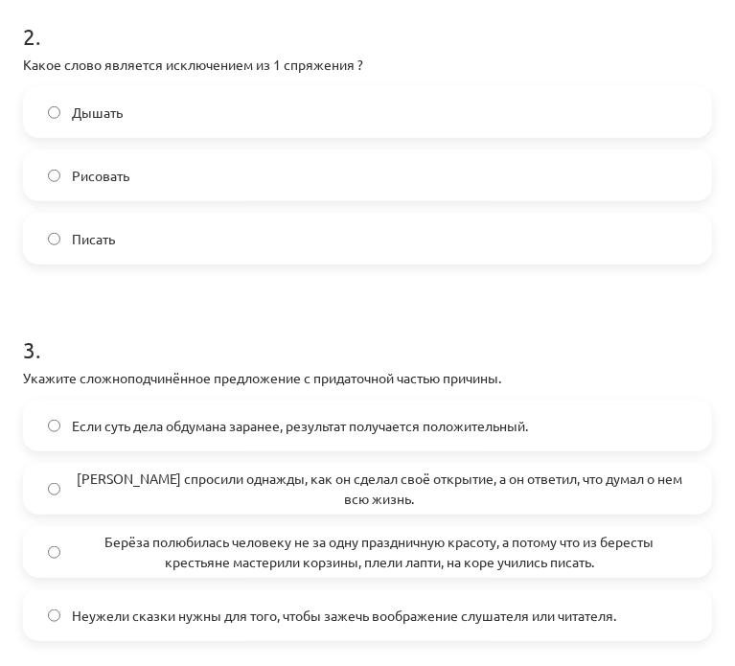
scroll to position [881, 0]
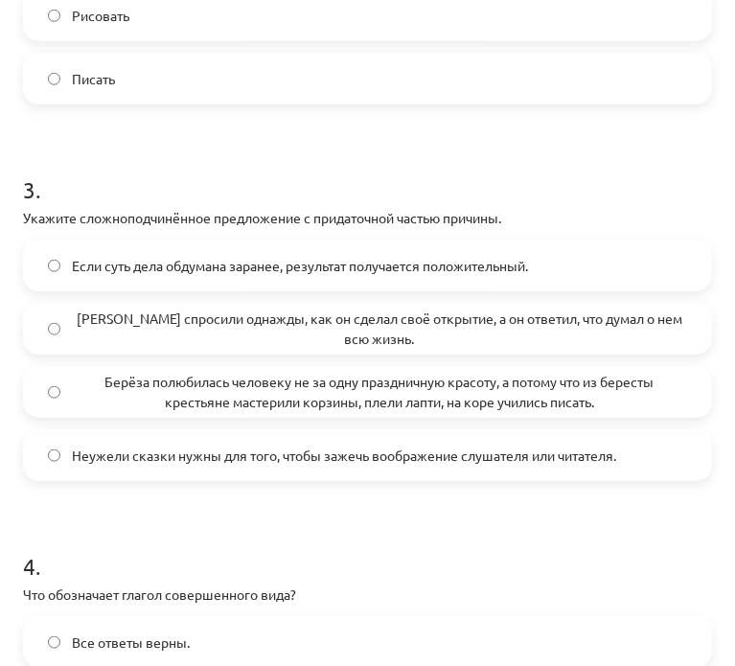
click at [213, 390] on span "Берёза полюбилась человеку не за одну праздничную красоту, а потому что из бере…" at bounding box center [379, 392] width 615 height 40
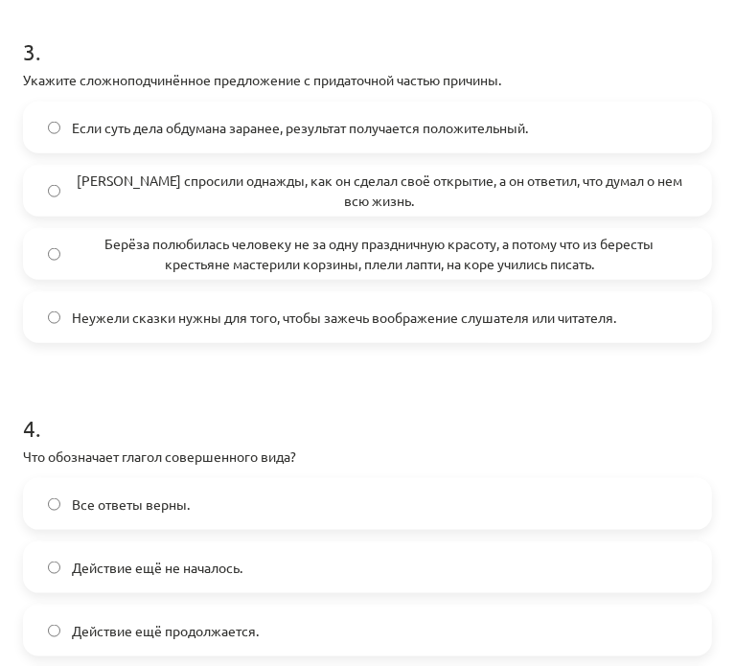
scroll to position [1200, 0]
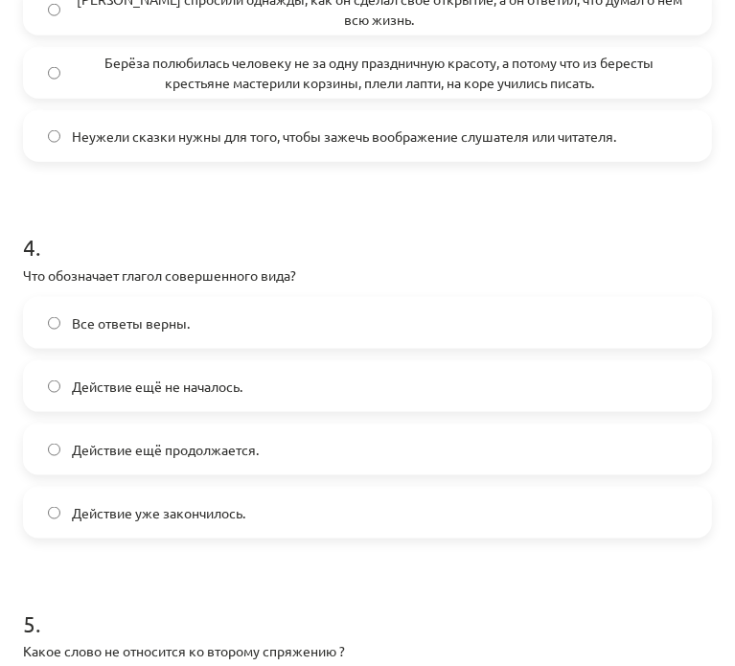
click at [163, 511] on span "Действие уже закончилось." at bounding box center [158, 513] width 173 height 20
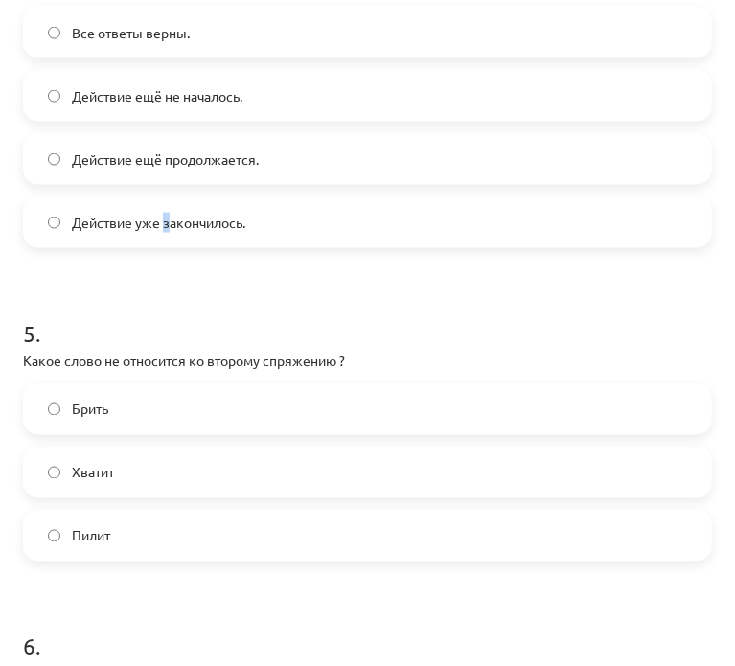
scroll to position [1679, 0]
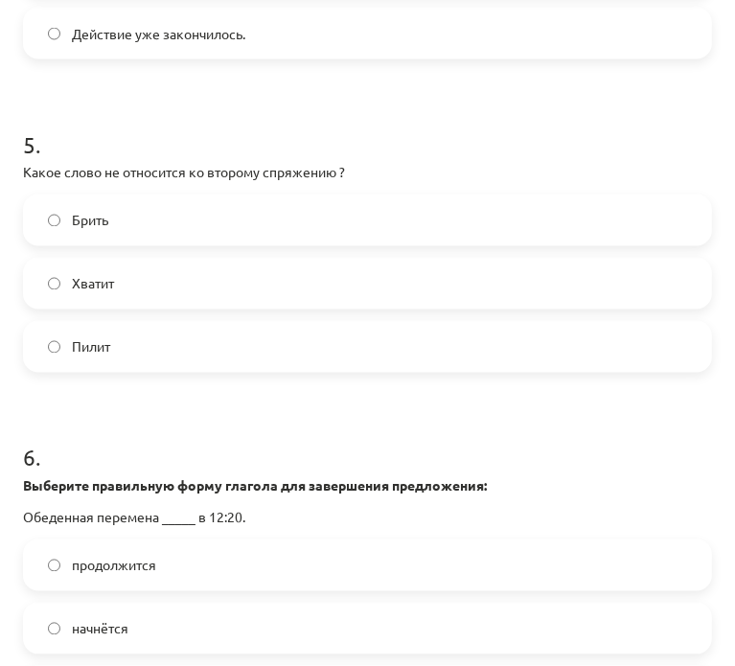
click at [157, 271] on label "Хватит" at bounding box center [367, 284] width 685 height 48
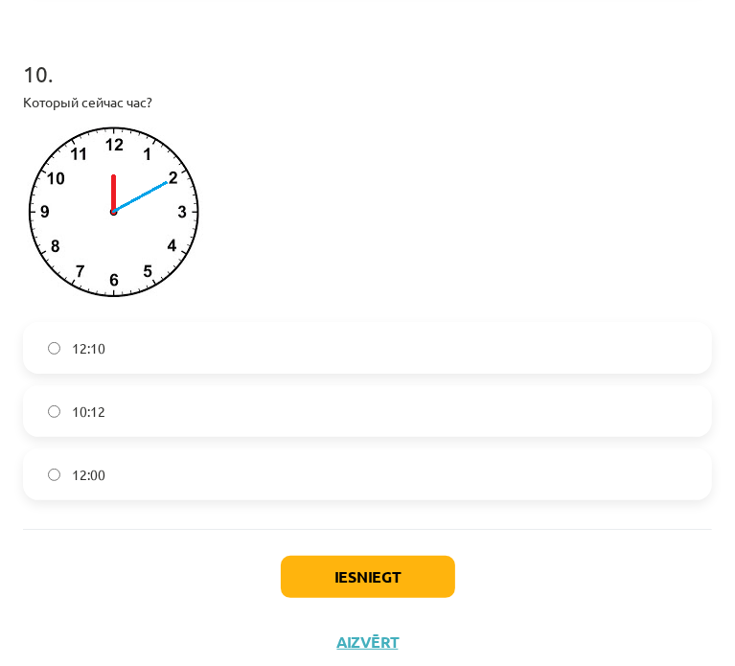
scroll to position [3757, 0]
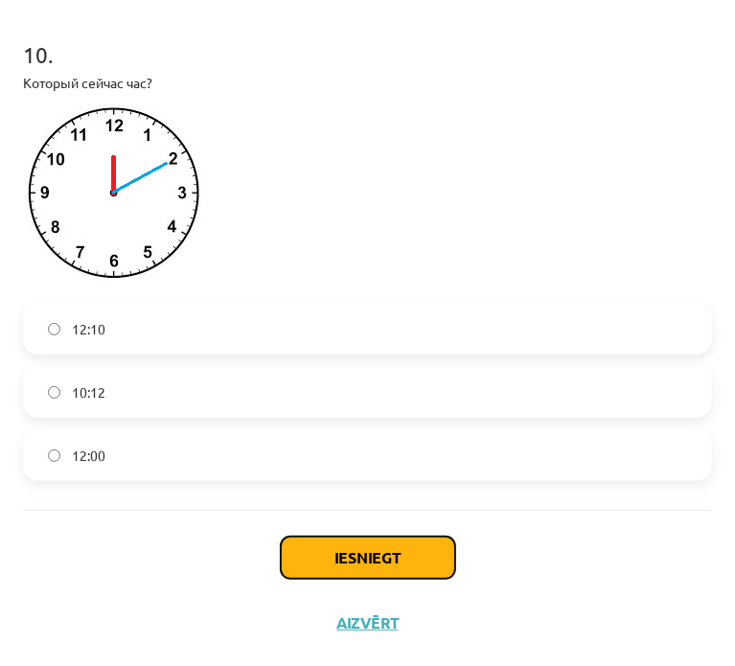
click at [383, 551] on button "Iesniegt" at bounding box center [368, 558] width 174 height 42
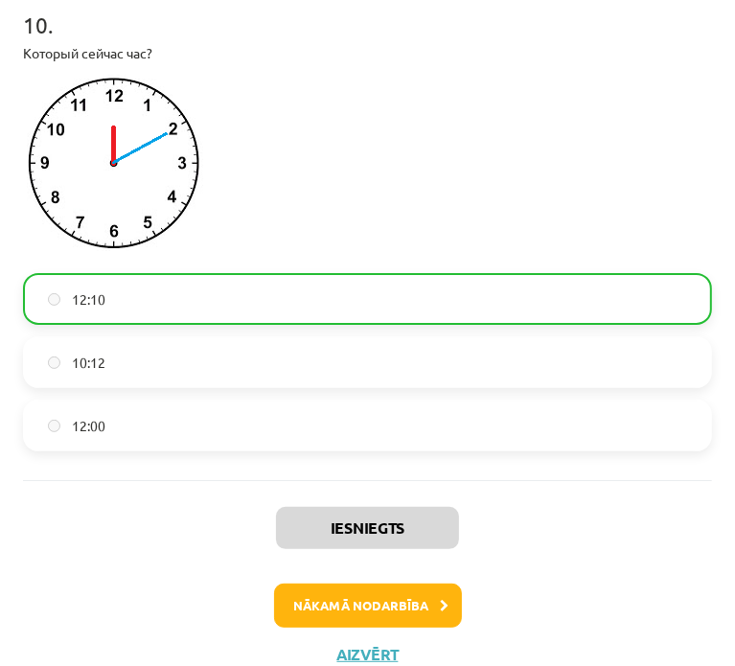
scroll to position [3817, 0]
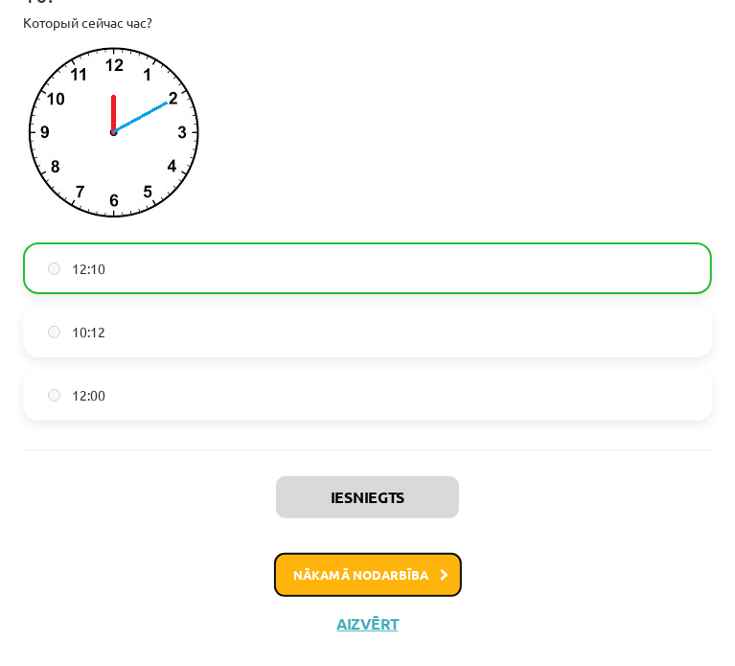
click at [325, 566] on button "Nākamā nodarbība" at bounding box center [368, 575] width 188 height 44
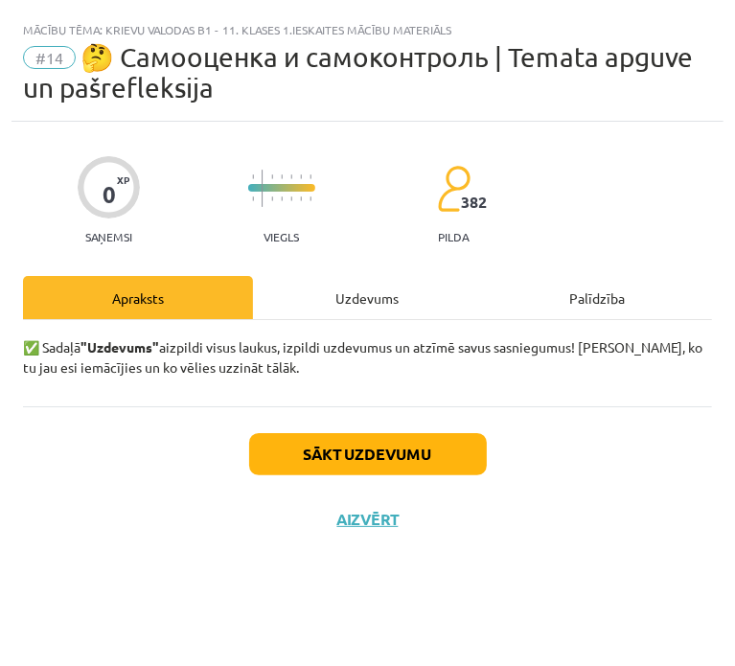
scroll to position [0, 0]
click at [360, 301] on div "Uzdevums" at bounding box center [368, 297] width 230 height 43
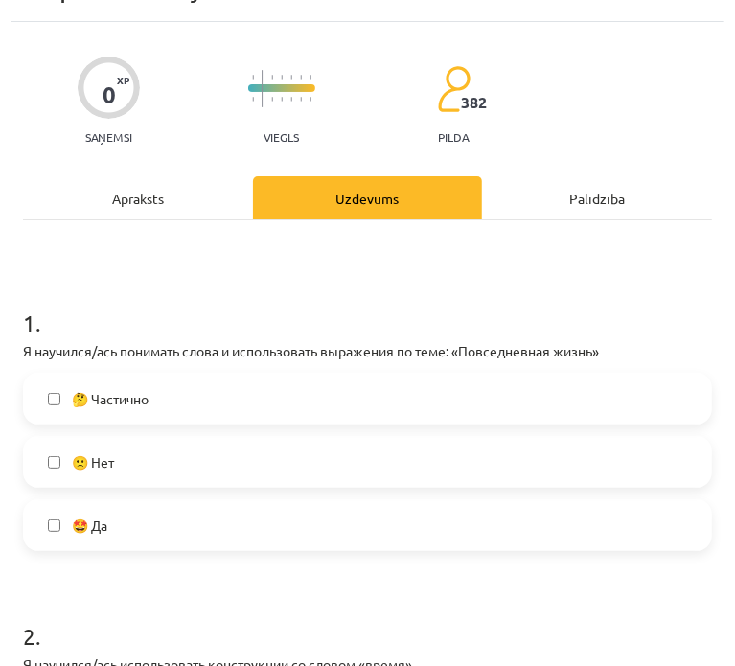
scroll to position [159, 0]
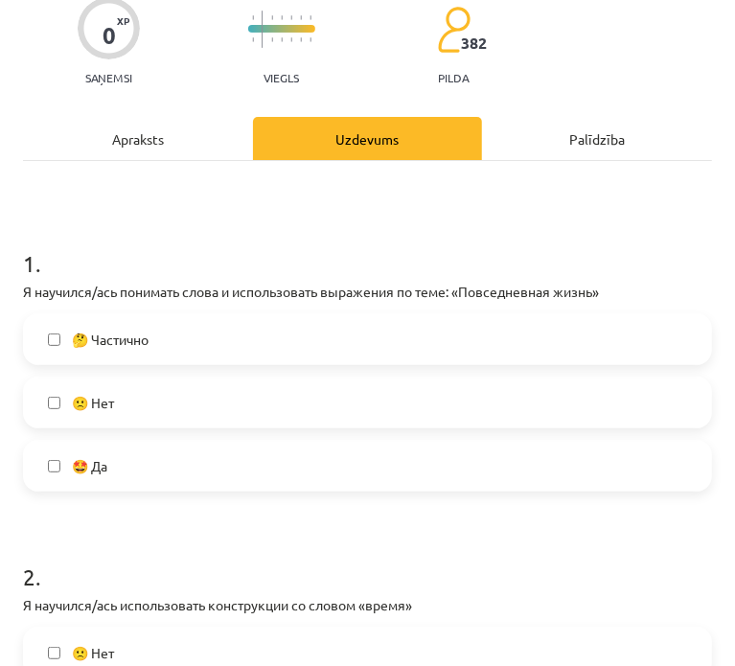
click at [303, 446] on label "🤩 Да" at bounding box center [367, 466] width 685 height 48
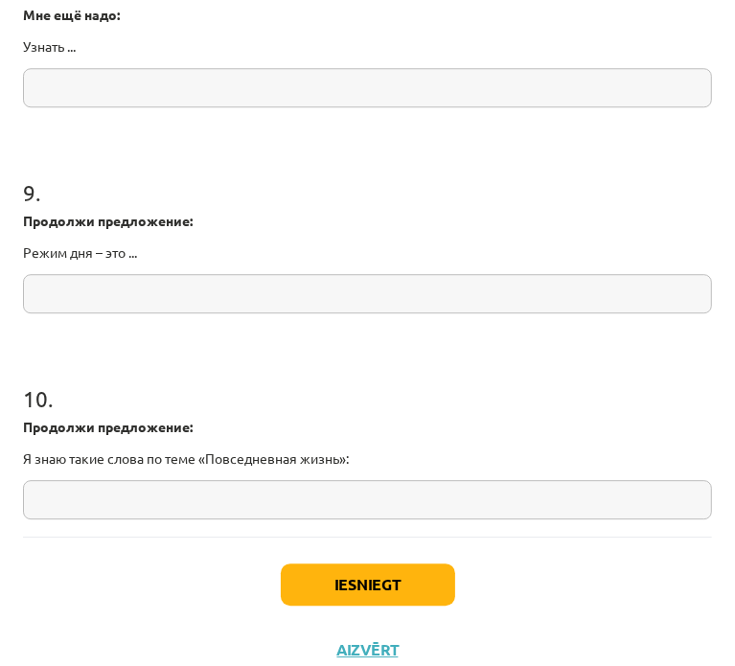
scroll to position [2610, 0]
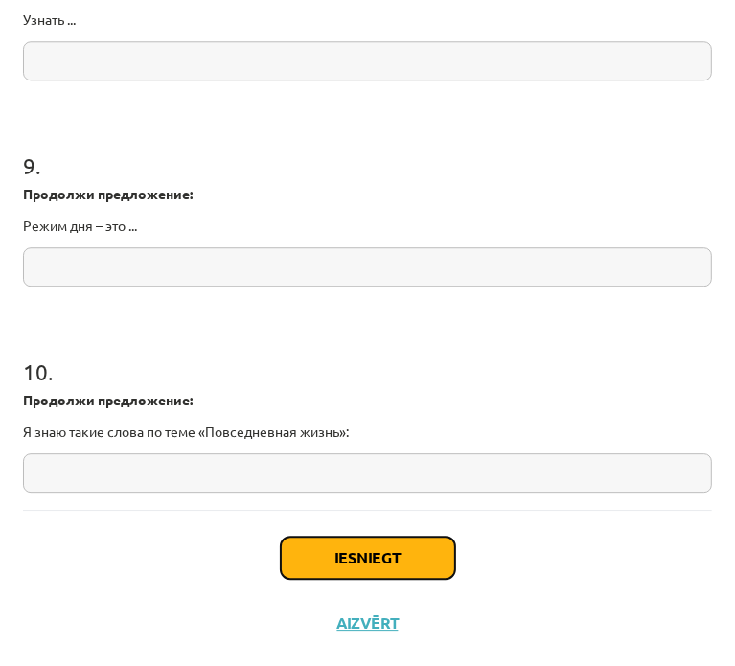
click at [372, 557] on button "Iesniegt" at bounding box center [368, 558] width 174 height 42
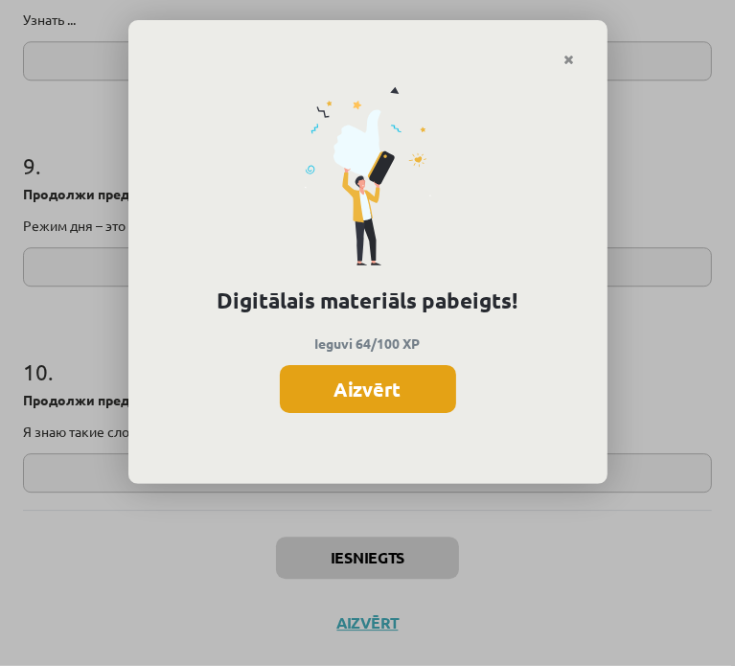
click at [387, 400] on button "Aizvērt" at bounding box center [368, 389] width 176 height 48
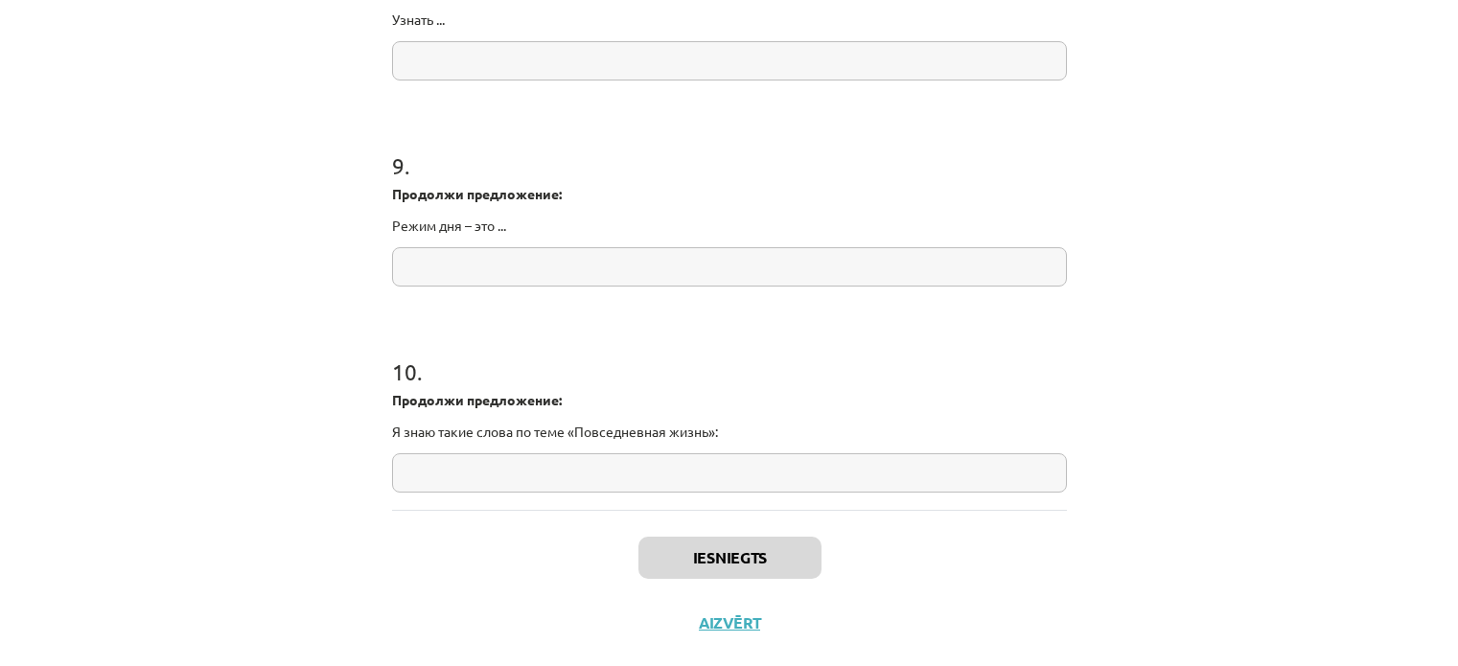
scroll to position [1438, 0]
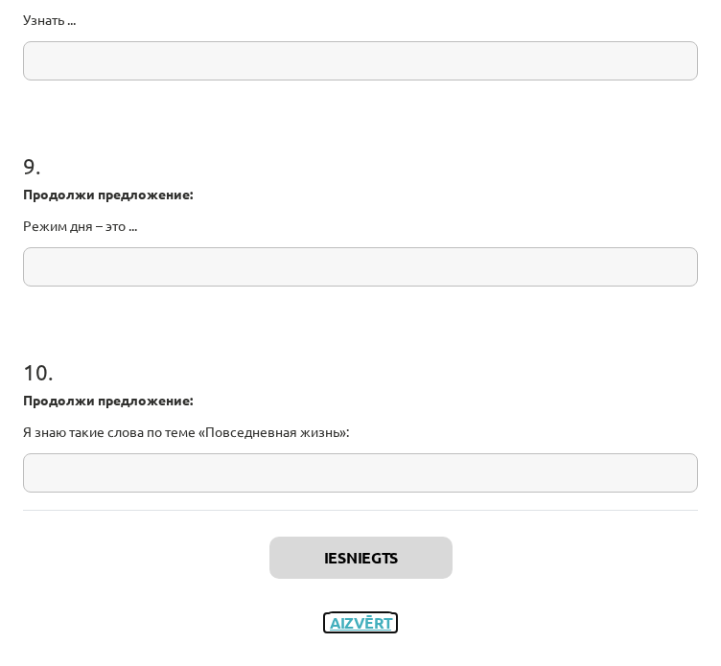
click at [346, 613] on button "Aizvērt" at bounding box center [360, 622] width 73 height 19
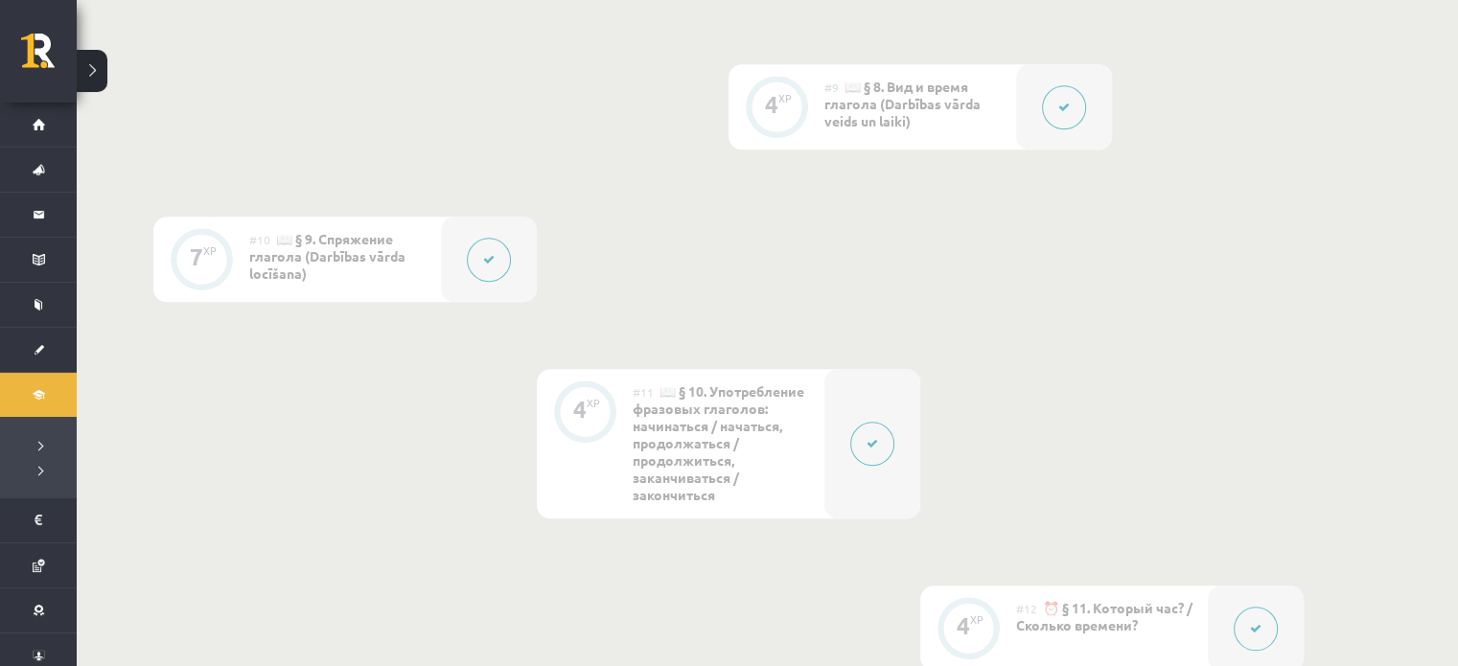
scroll to position [2076, 0]
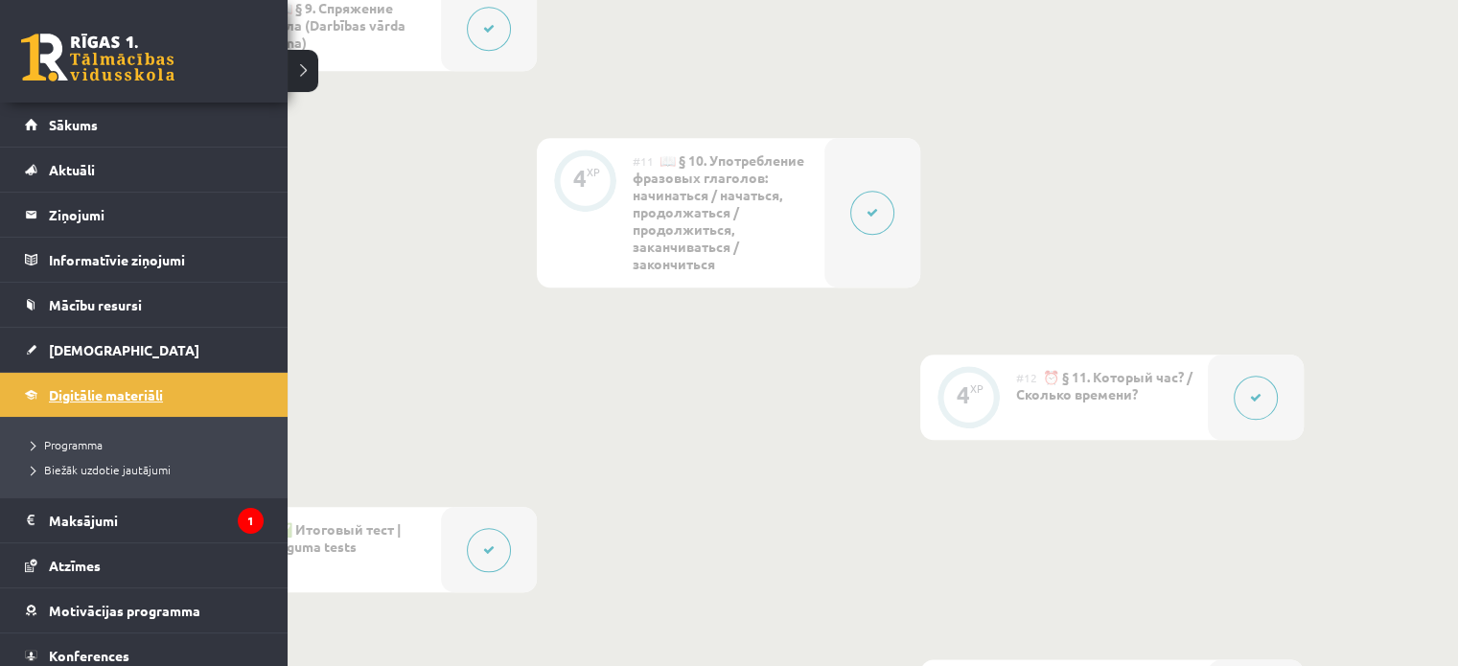
click at [33, 400] on link "Digitālie materiāli" at bounding box center [144, 395] width 239 height 44
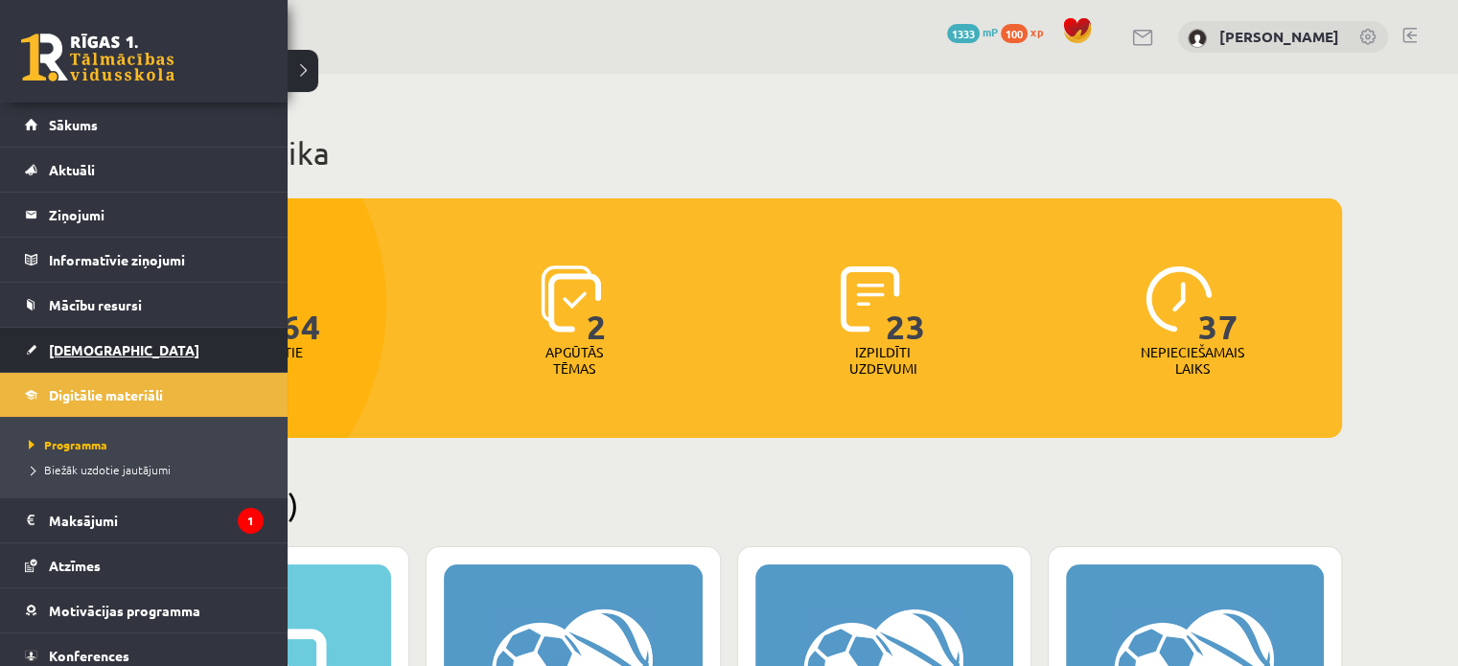
click at [67, 354] on span "[DEMOGRAPHIC_DATA]" at bounding box center [124, 349] width 150 height 17
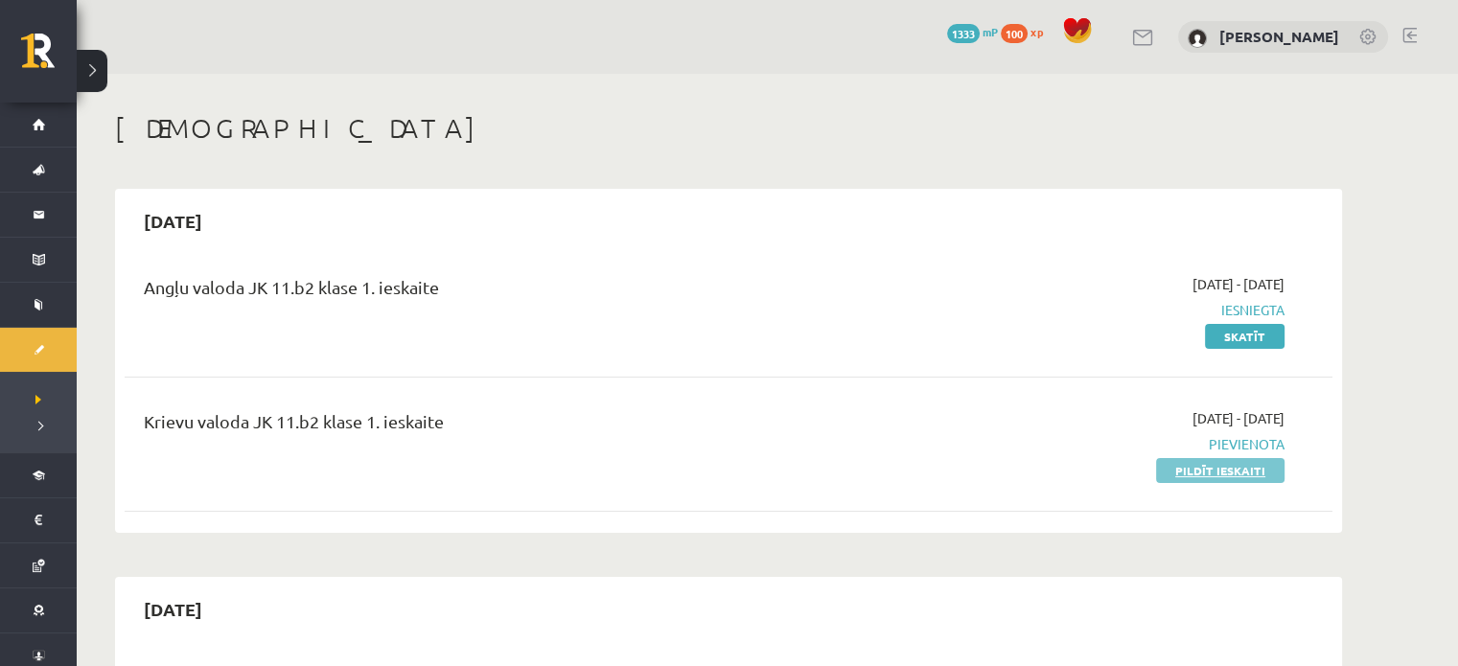
click at [734, 463] on link "Pildīt ieskaiti" at bounding box center [1220, 470] width 128 height 25
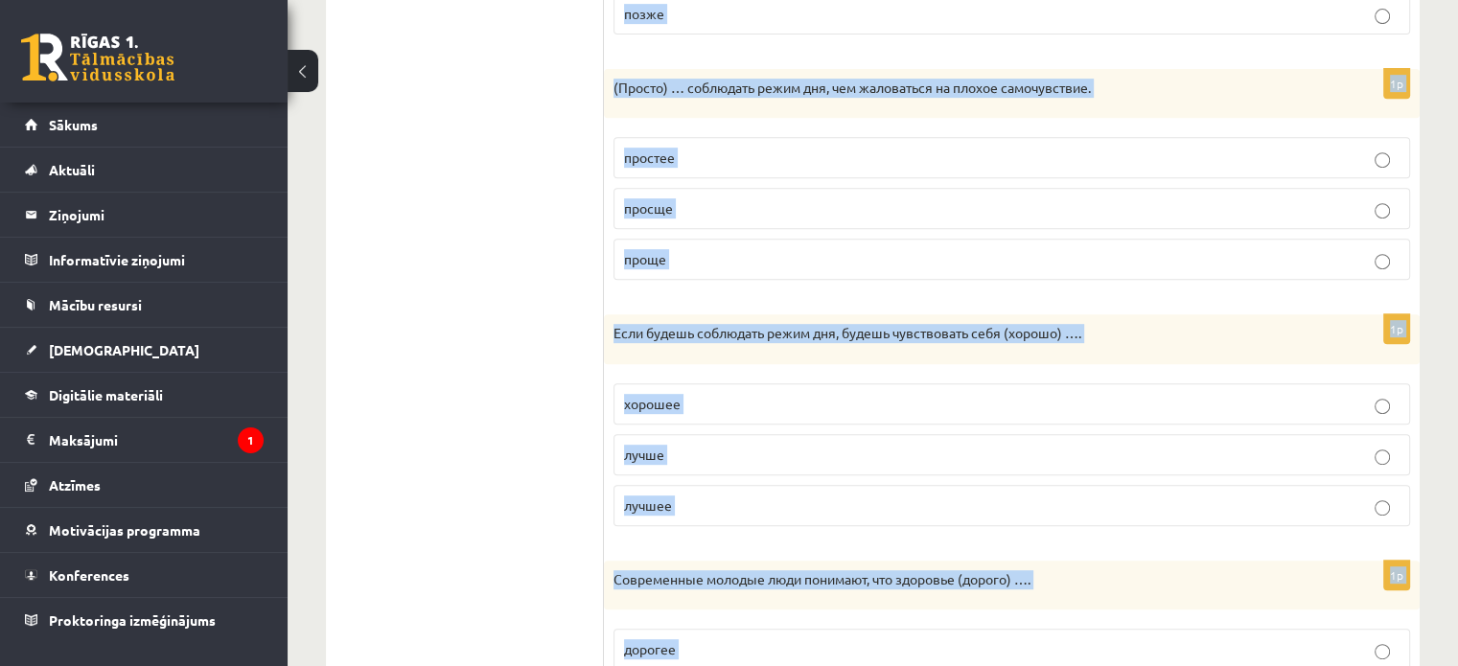
scroll to position [989, 0]
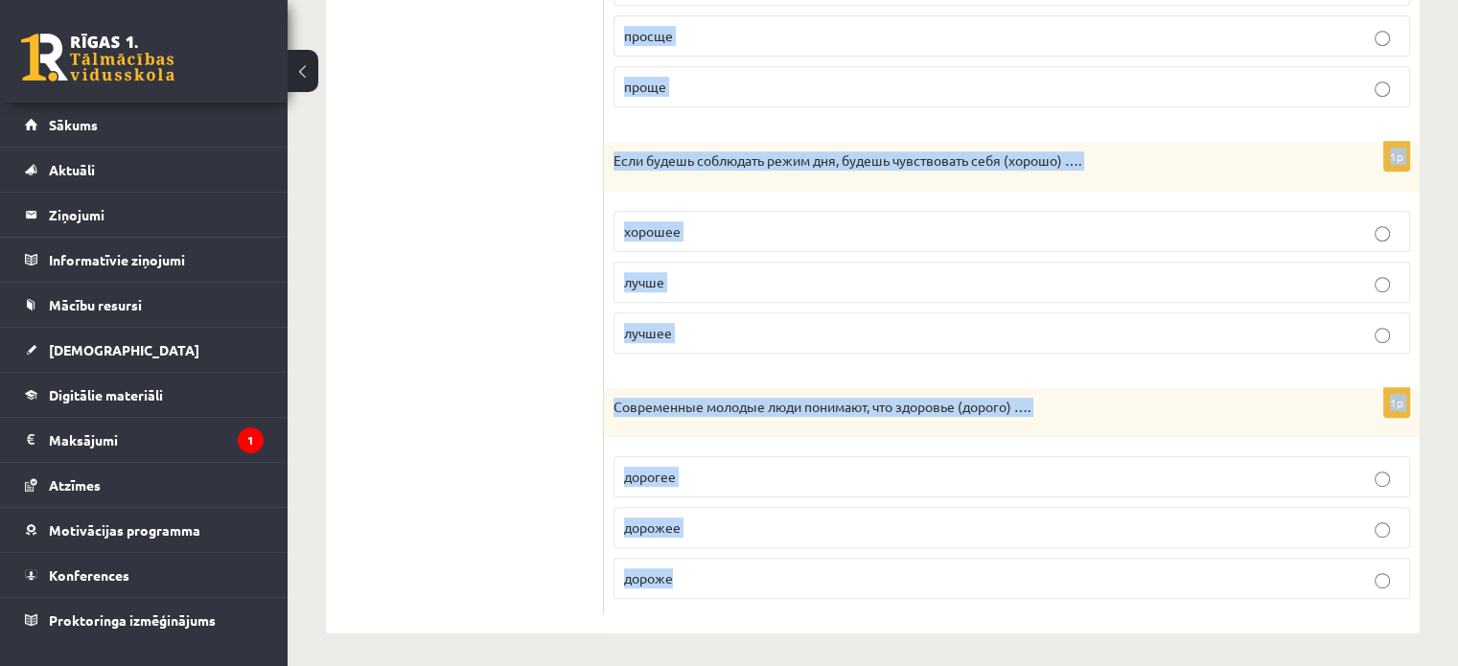
drag, startPoint x: 613, startPoint y: 409, endPoint x: 974, endPoint y: 644, distance: 430.2
copy form "Lore ipsumdol (sitame) …, cons adipis elitsedd eiusm tempo. incid utlabor etdol…"
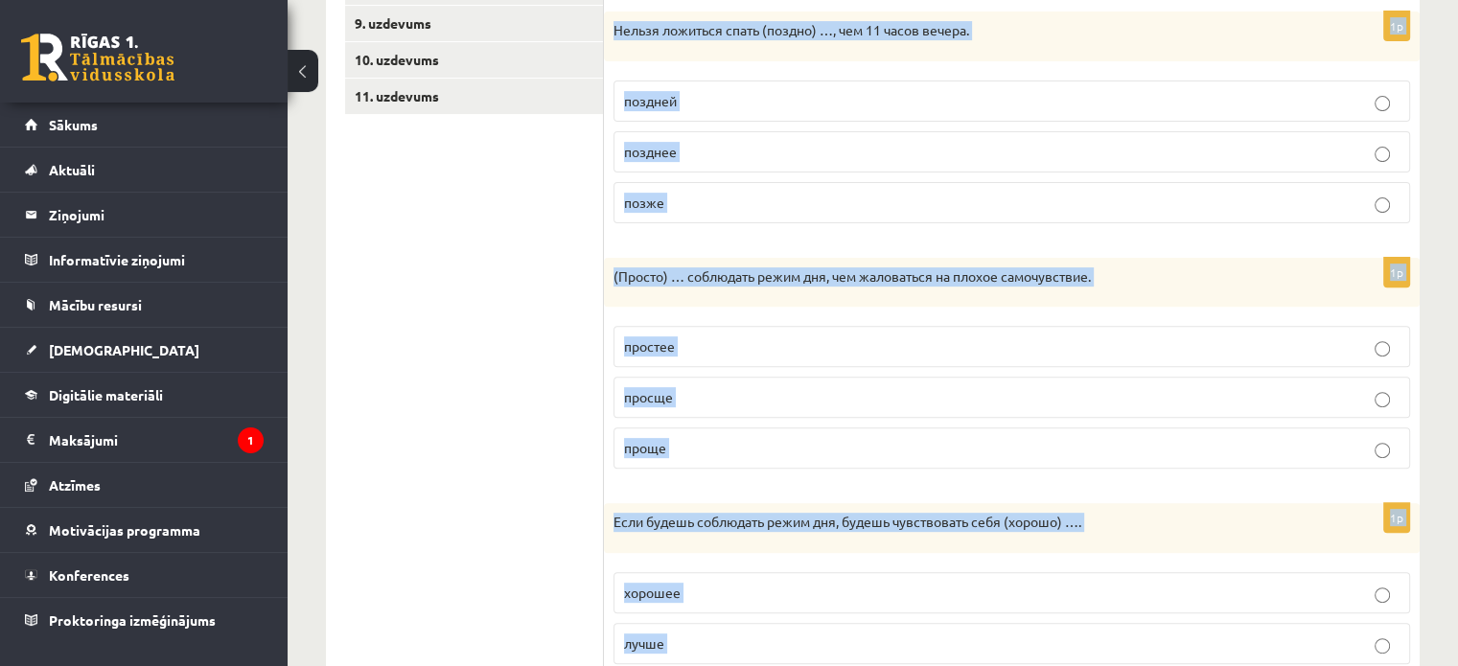
scroll to position [191, 0]
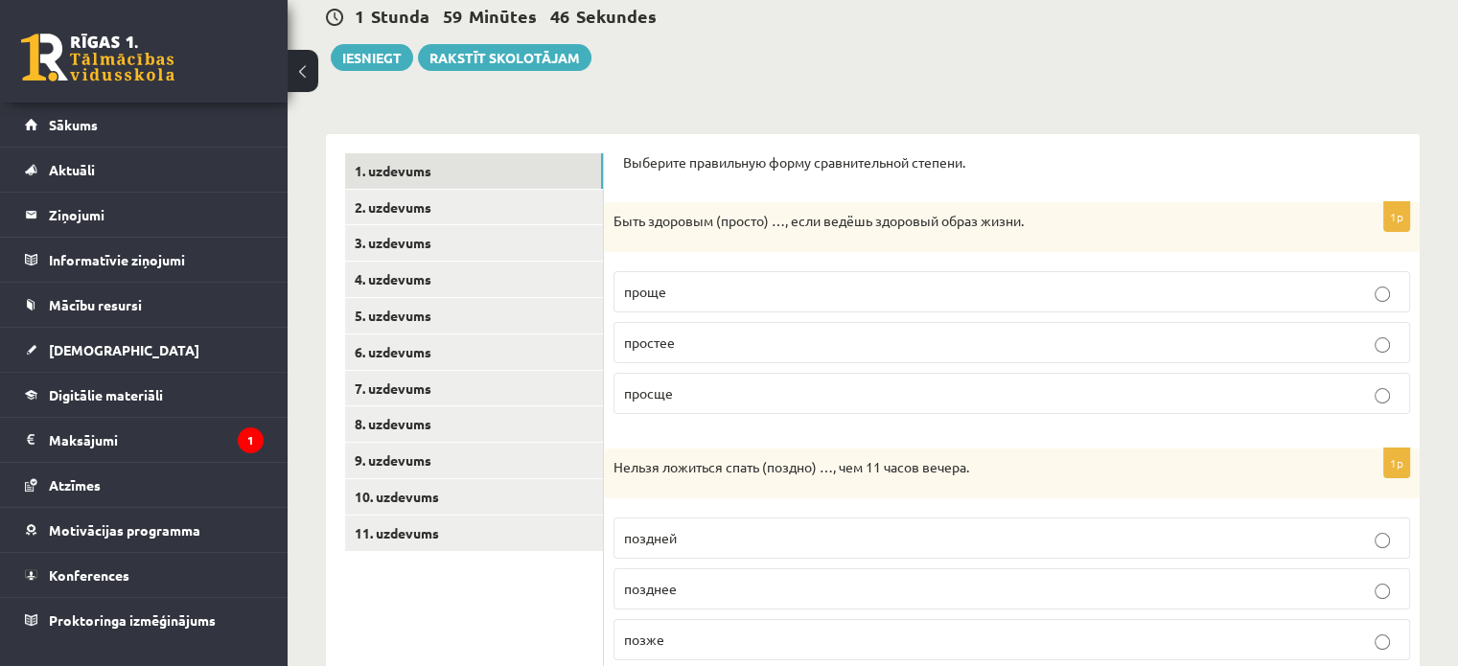
drag, startPoint x: 719, startPoint y: 287, endPoint x: 525, endPoint y: 7, distance: 340.3
click at [717, 283] on p "проще" at bounding box center [1011, 292] width 775 height 20
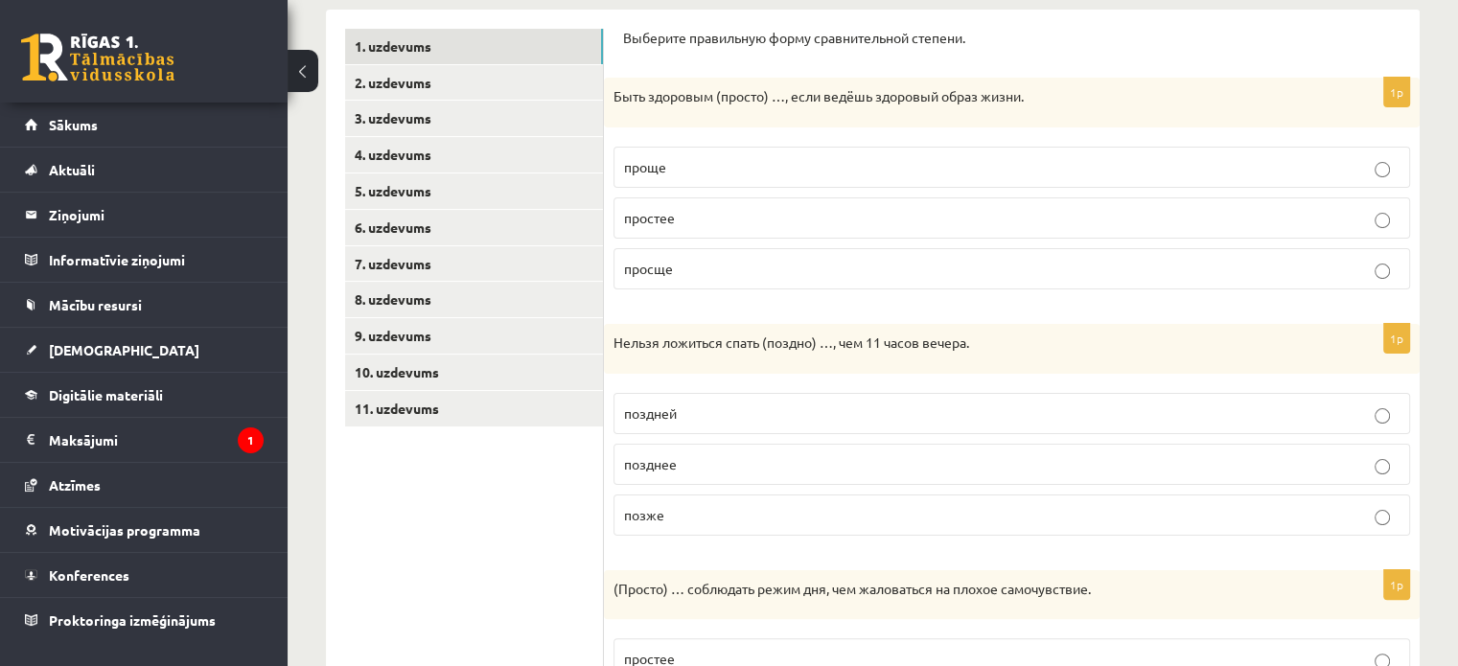
scroll to position [510, 0]
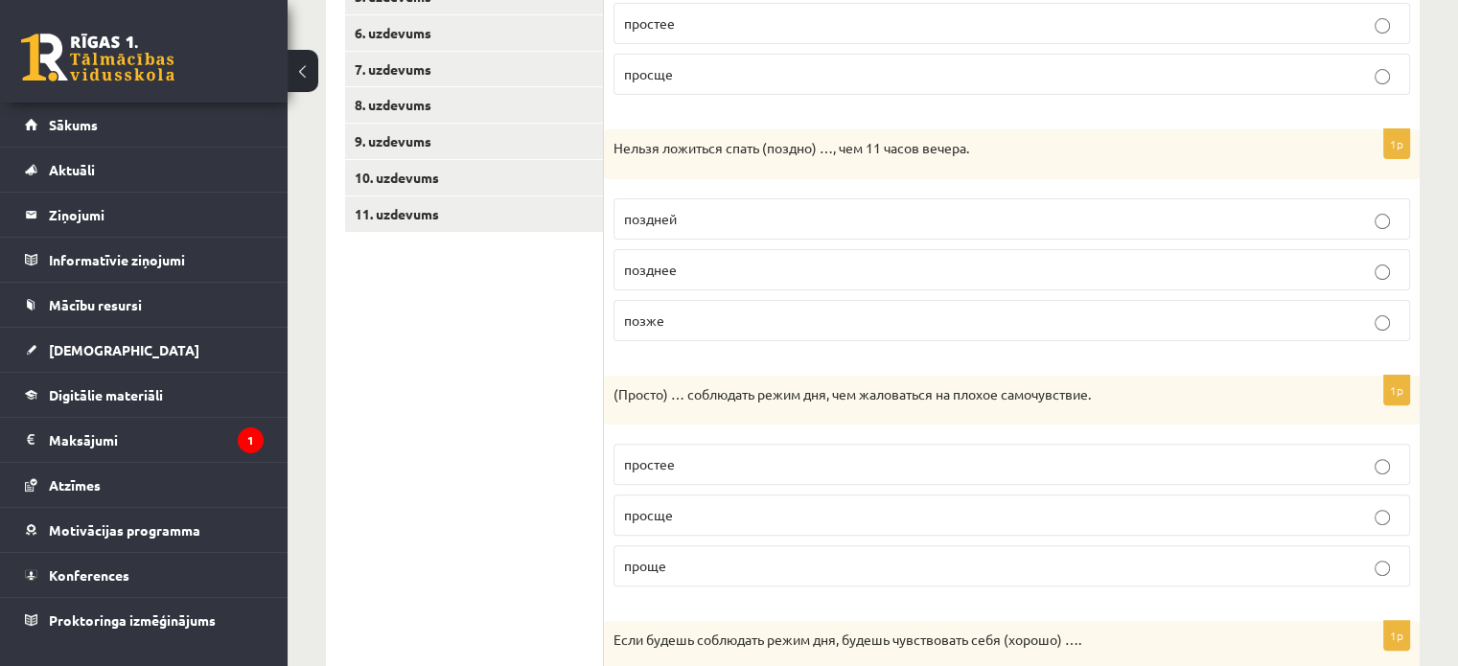
click at [744, 329] on label "позже" at bounding box center [1011, 320] width 797 height 41
click at [700, 561] on p "проще" at bounding box center [1011, 566] width 775 height 20
drag, startPoint x: 698, startPoint y: 553, endPoint x: 695, endPoint y: 519, distance: 34.6
click at [698, 556] on p "проще" at bounding box center [1011, 566] width 775 height 20
drag, startPoint x: 695, startPoint y: 518, endPoint x: 514, endPoint y: 351, distance: 246.2
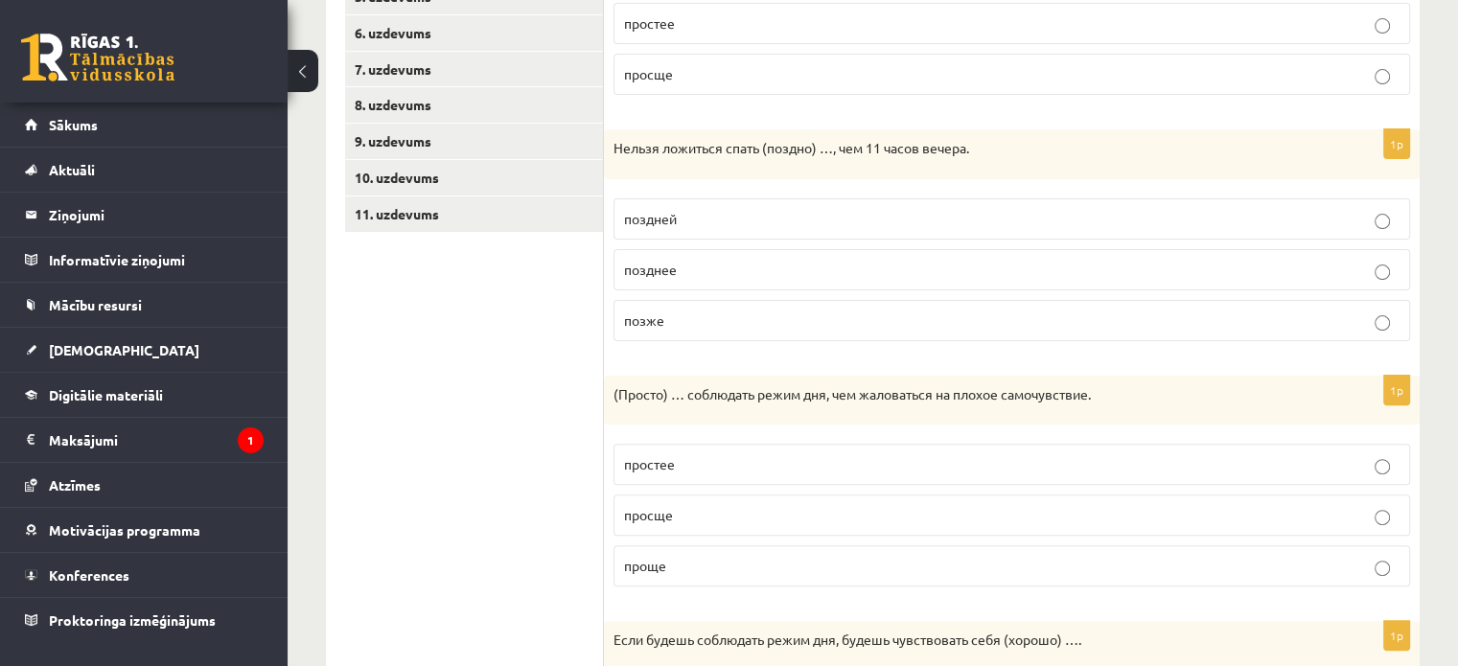
click at [694, 518] on p "просще" at bounding box center [1011, 515] width 775 height 20
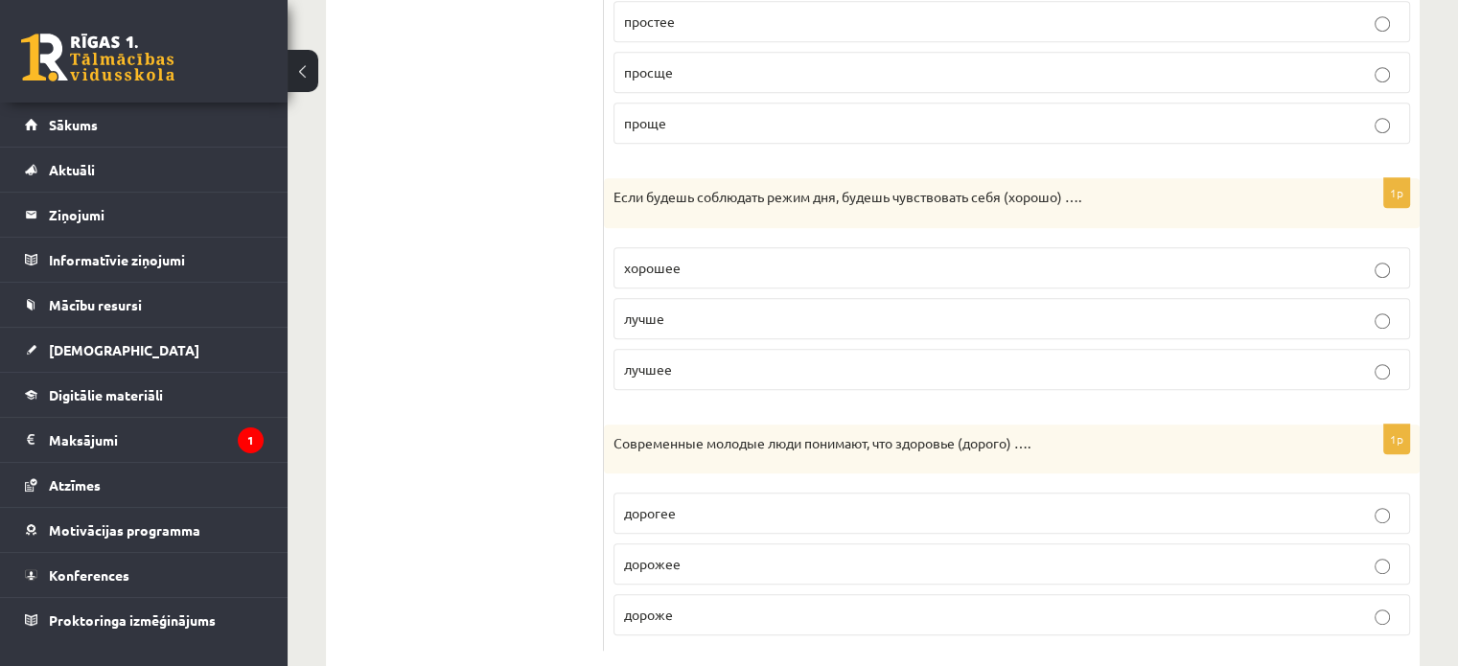
scroll to position [989, 0]
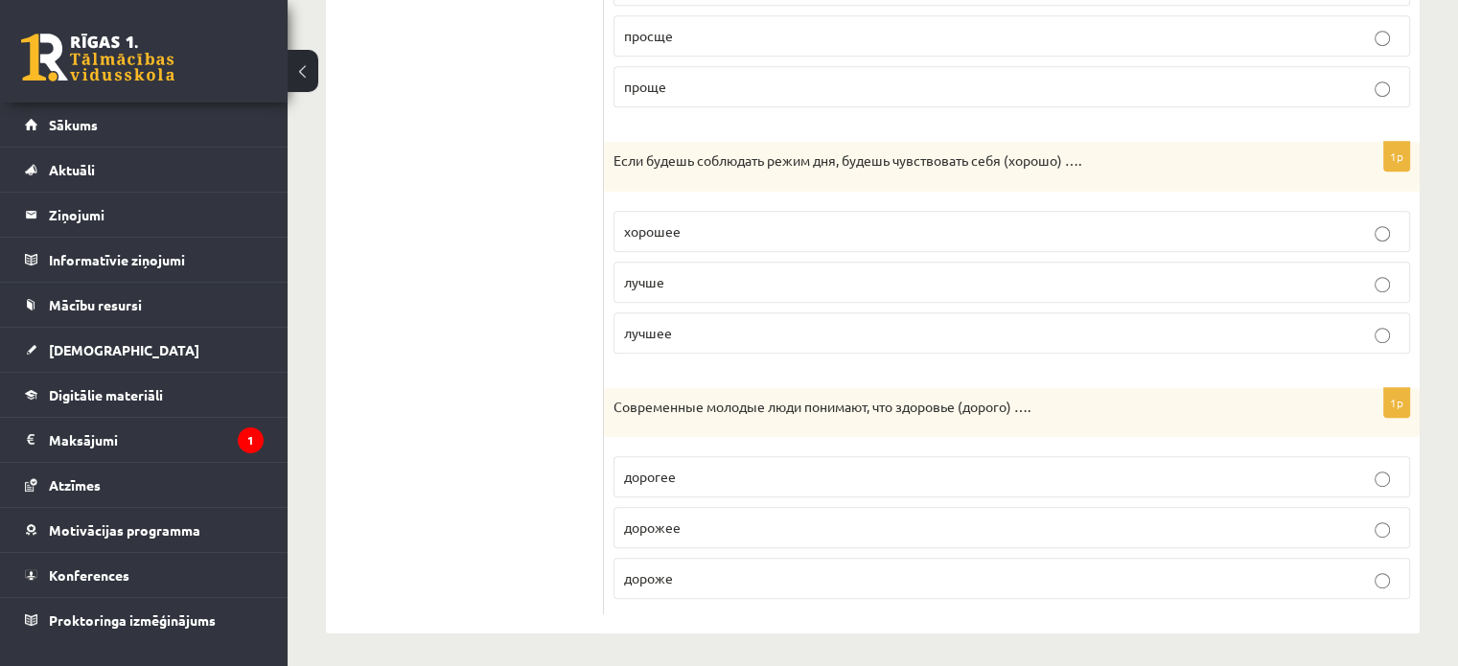
click at [722, 277] on p "лучше" at bounding box center [1011, 282] width 775 height 20
click at [688, 569] on p "дороже" at bounding box center [1011, 578] width 775 height 20
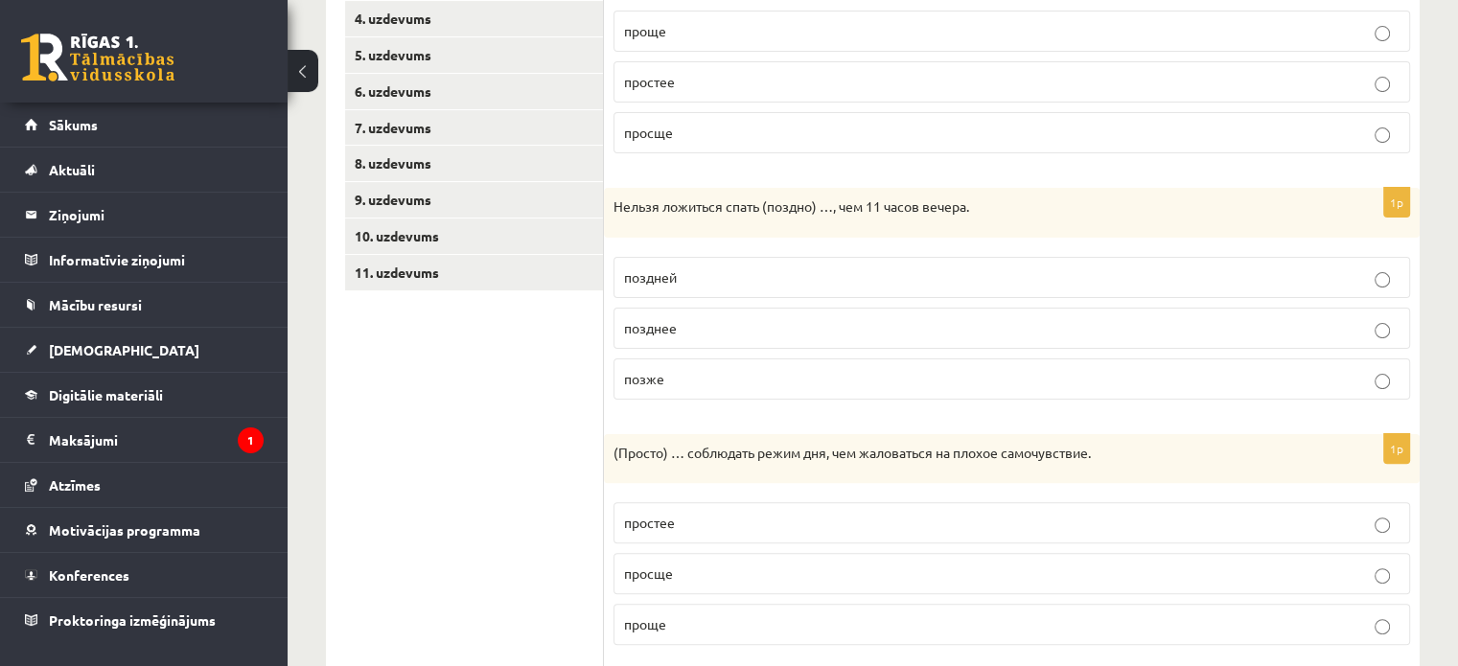
scroll to position [191, 0]
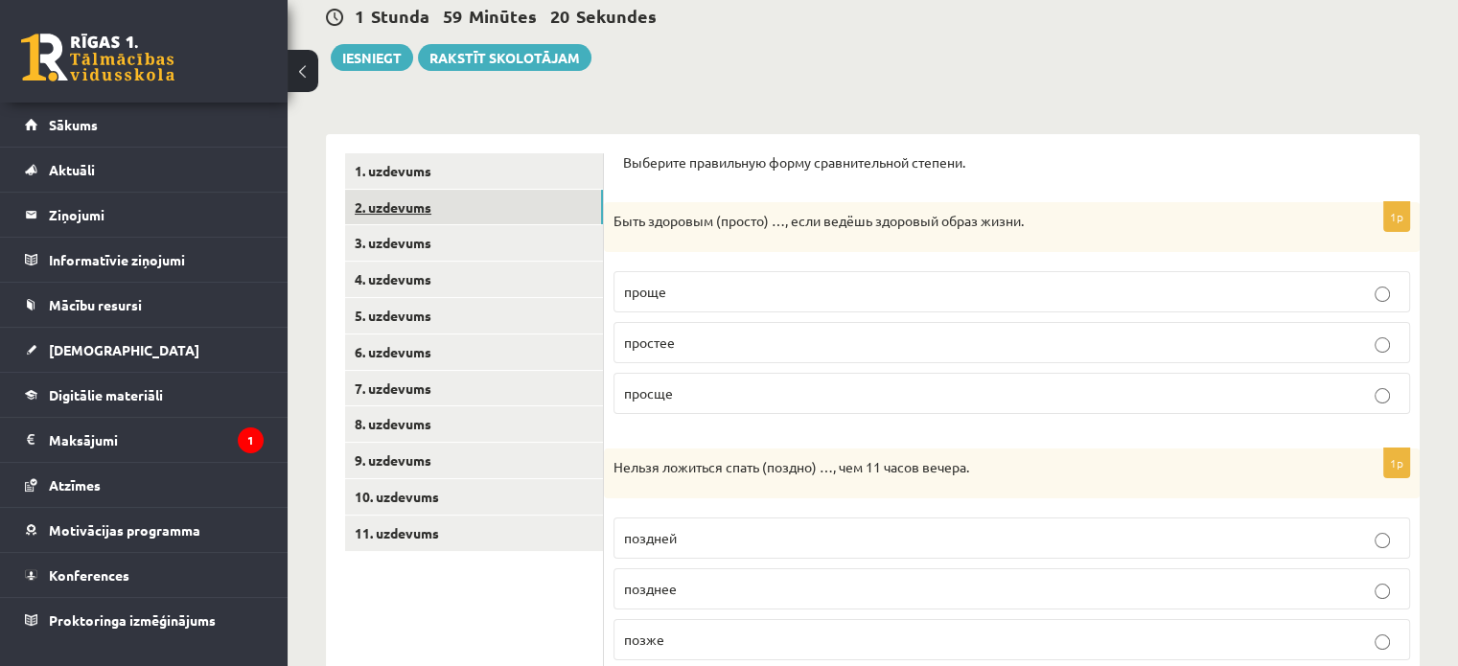
click at [488, 214] on link "2. uzdevums" at bounding box center [474, 207] width 258 height 35
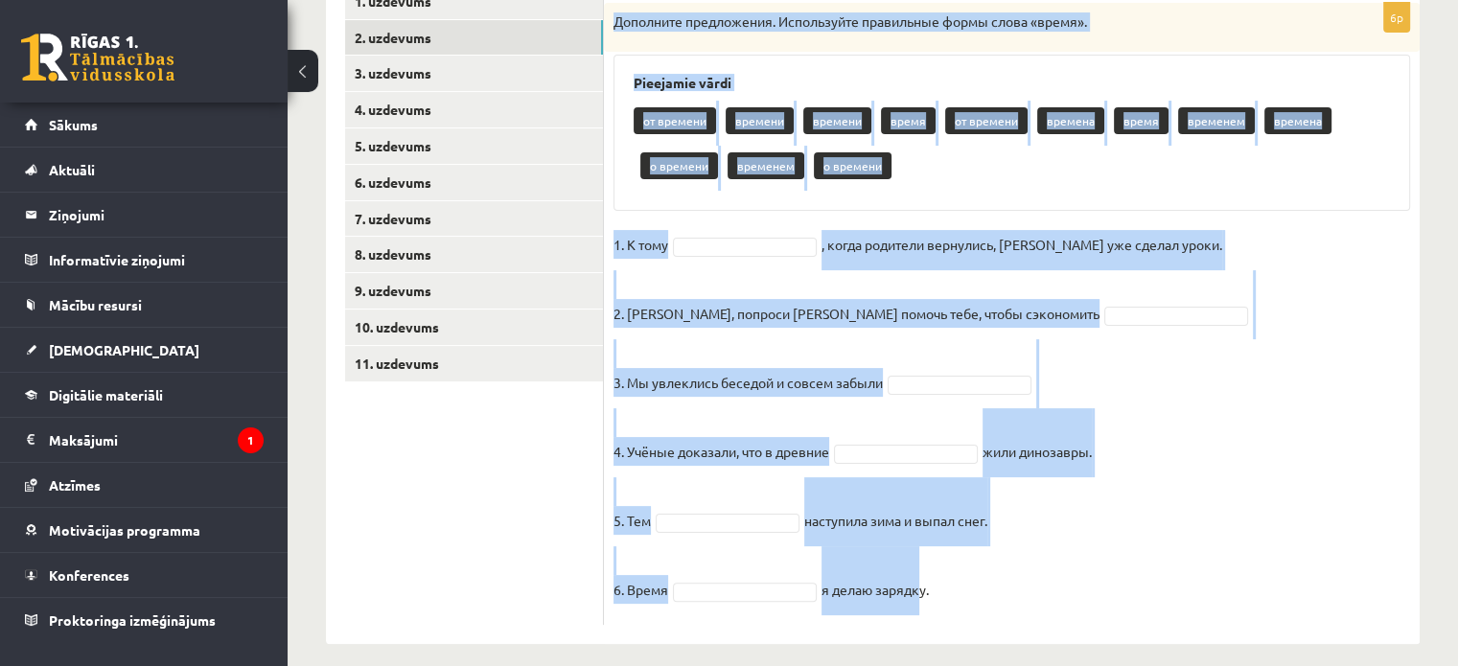
scroll to position [376, 0]
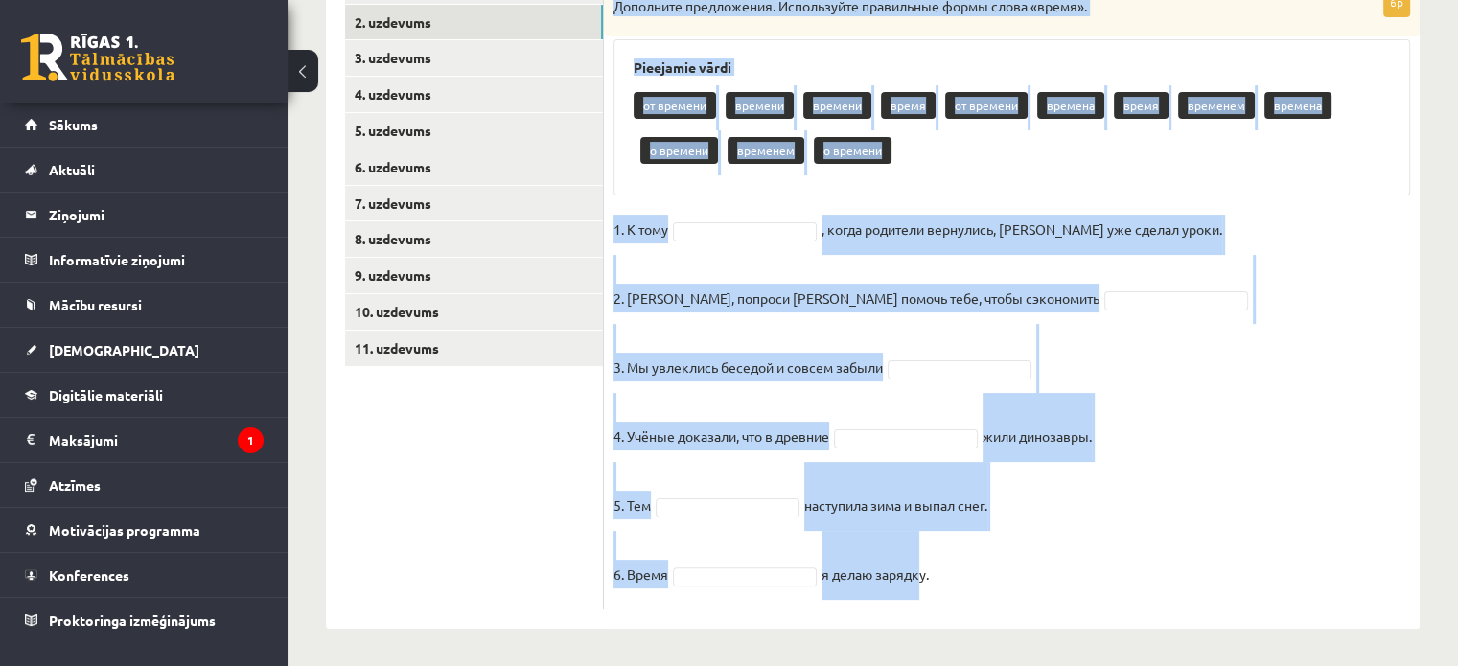
drag, startPoint x: 613, startPoint y: 183, endPoint x: 1024, endPoint y: 644, distance: 617.2
click at [1024, 644] on div "Krievu valoda JK 11.b2 klase 1. ieskaite , [PERSON_NAME] (11.b2 JK) Parādīt pun…" at bounding box center [873, 182] width 1170 height 969
copy div "Loremipsu dolorsitame. Consectetur adipiscing elits doeiu «tempo». Incididun ut…"
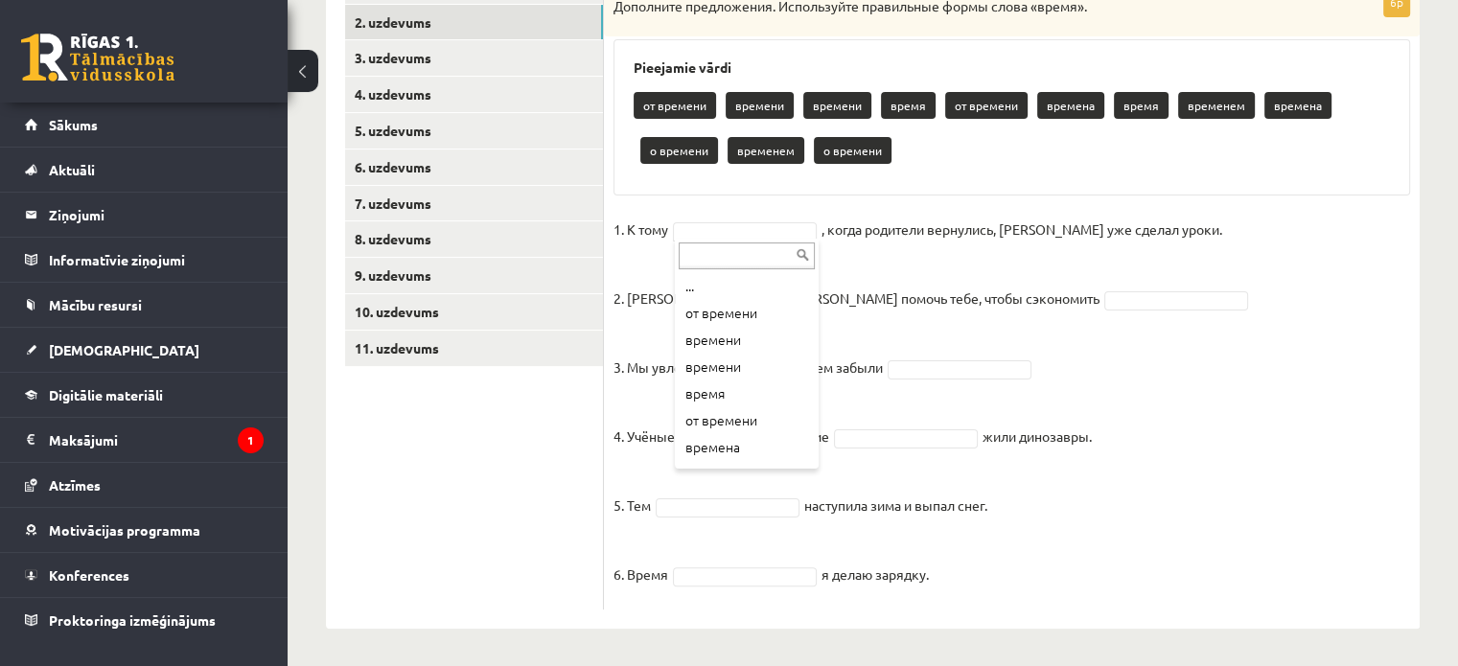
click at [765, 256] on input "text" at bounding box center [747, 256] width 136 height 27
paste input "*******"
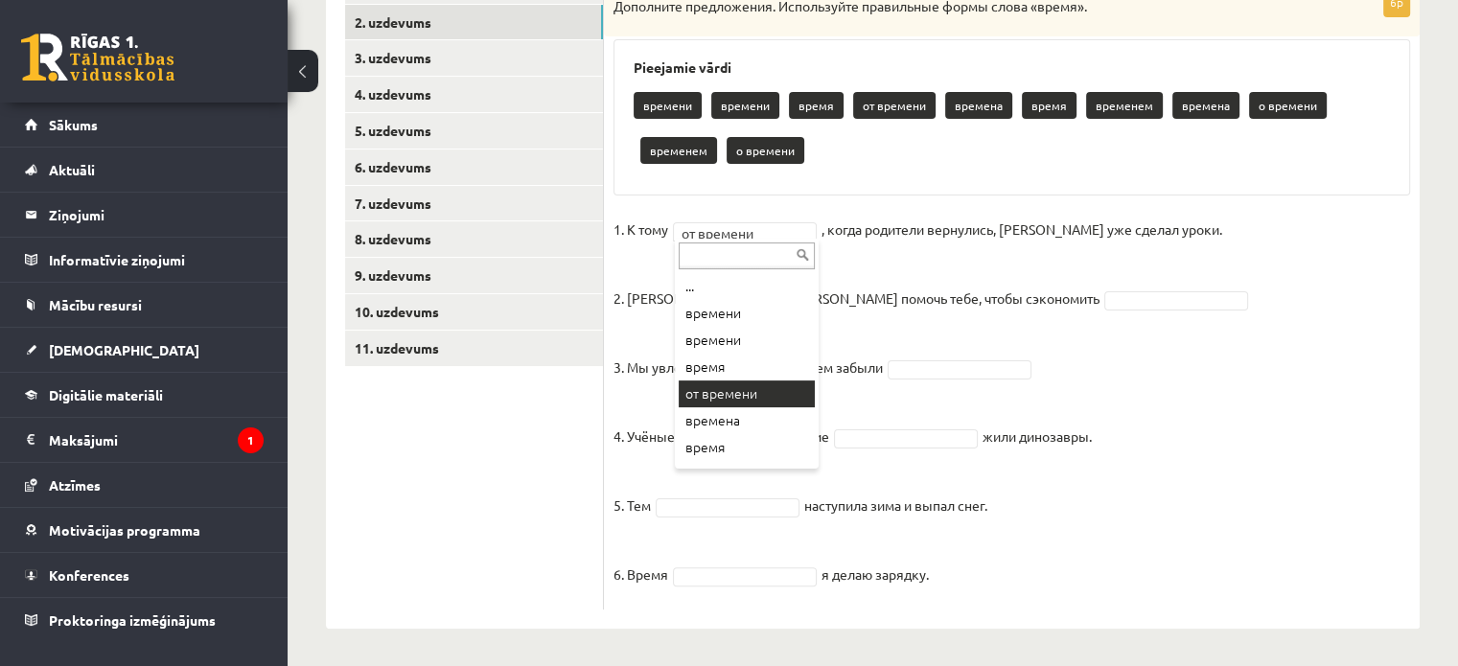
click at [743, 239] on div at bounding box center [747, 254] width 144 height 31
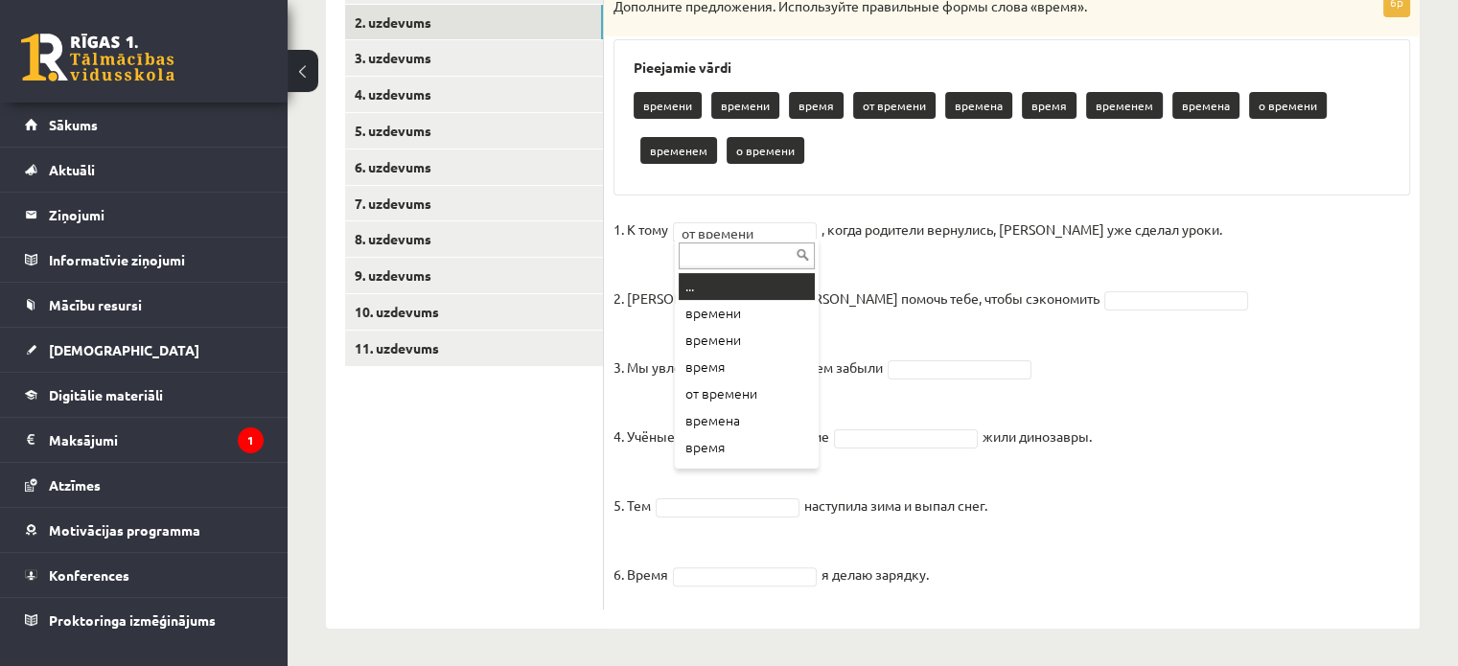
click at [740, 256] on input "text" at bounding box center [747, 256] width 136 height 27
type input "*"
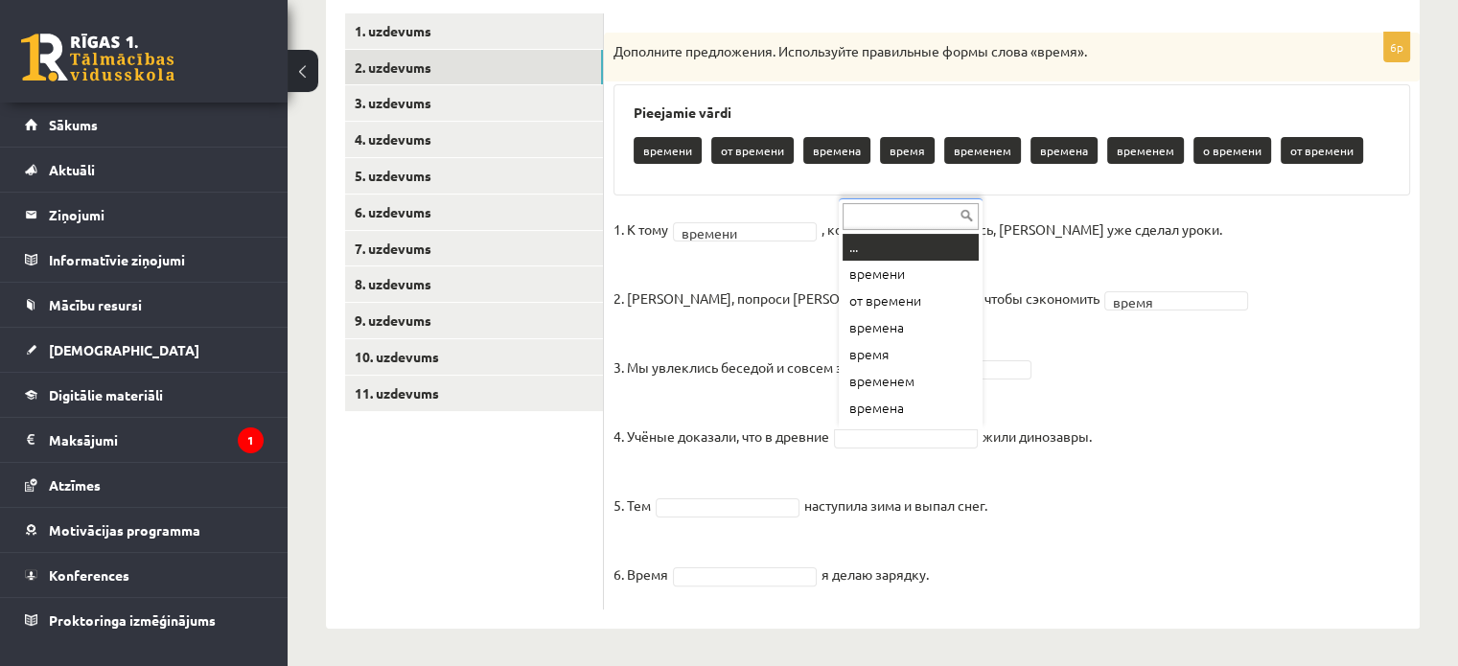
scroll to position [23, 0]
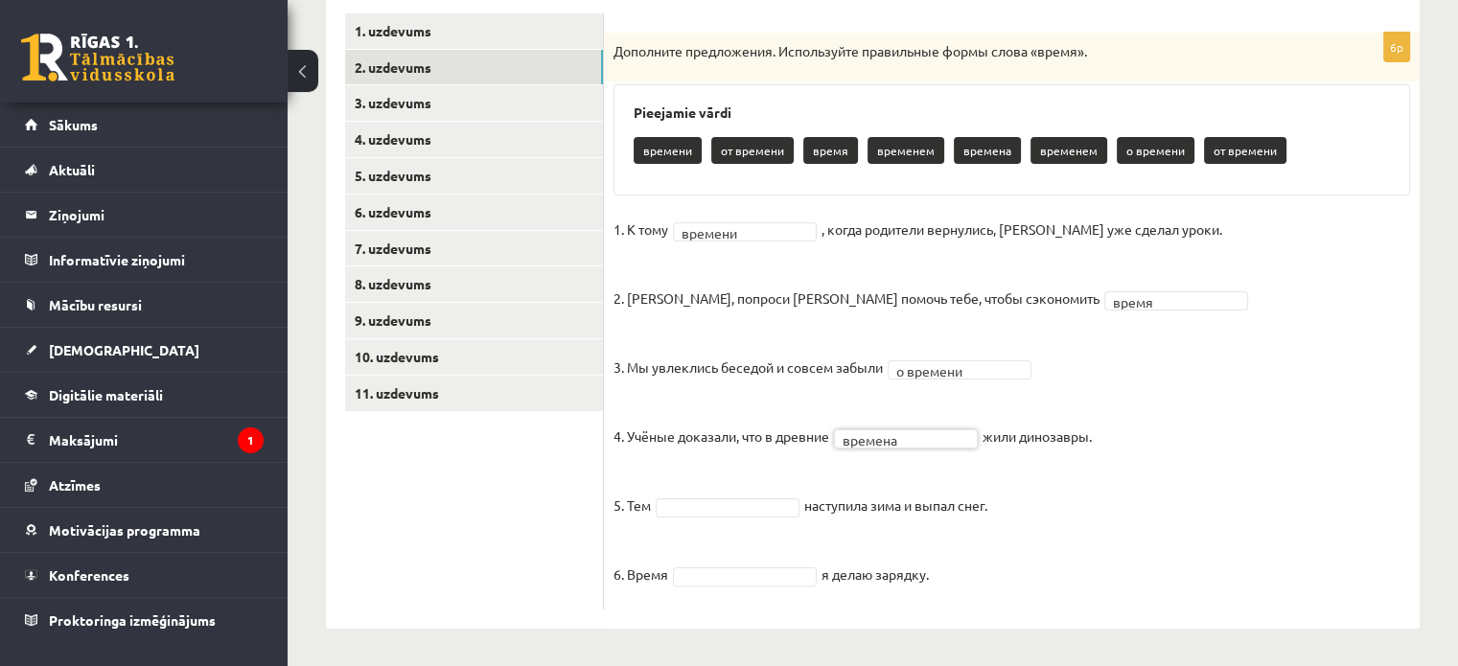
click at [806, 508] on fieldset "1. К тому времени ******* , когда родители вернулись, [PERSON_NAME] уже сделал …" at bounding box center [1011, 407] width 797 height 385
click at [740, 586] on fieldset "1. К тому времени ******* , когда родители вернулись, [PERSON_NAME] уже сделал …" at bounding box center [1011, 407] width 797 height 385
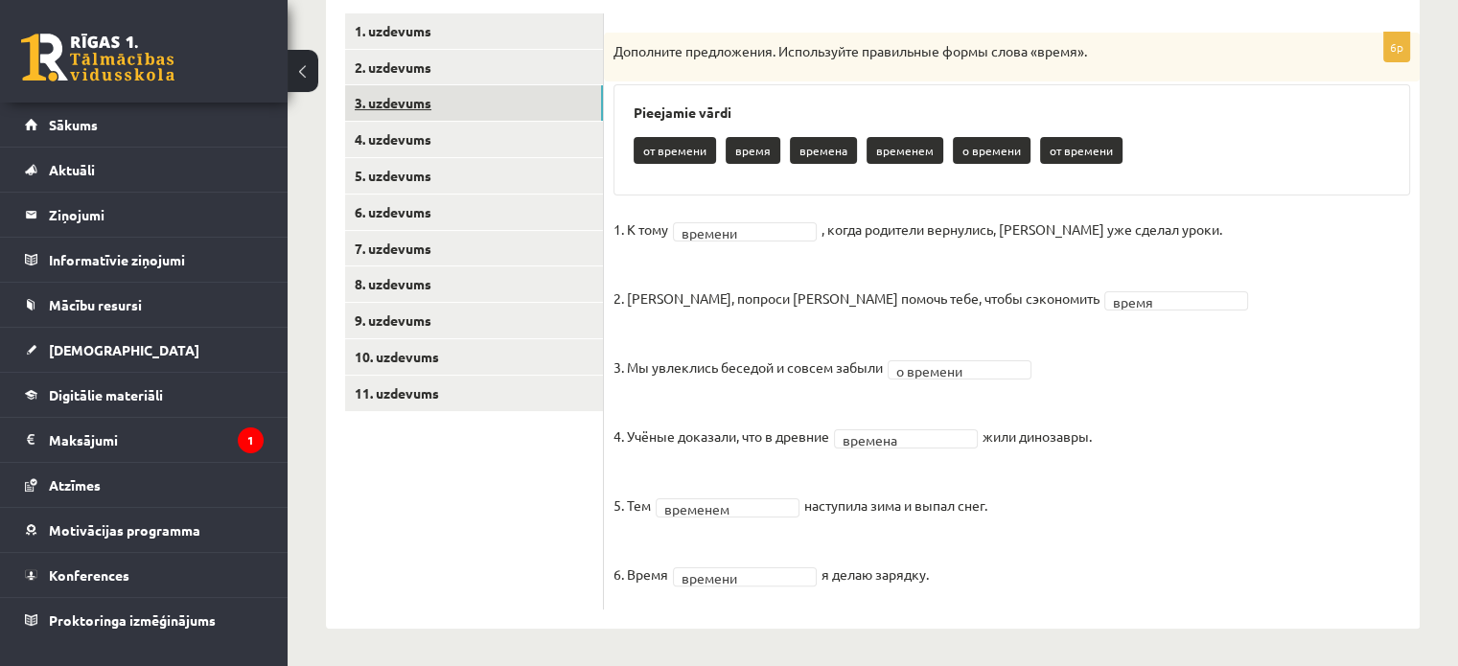
click at [397, 96] on link "3. uzdevums" at bounding box center [474, 102] width 258 height 35
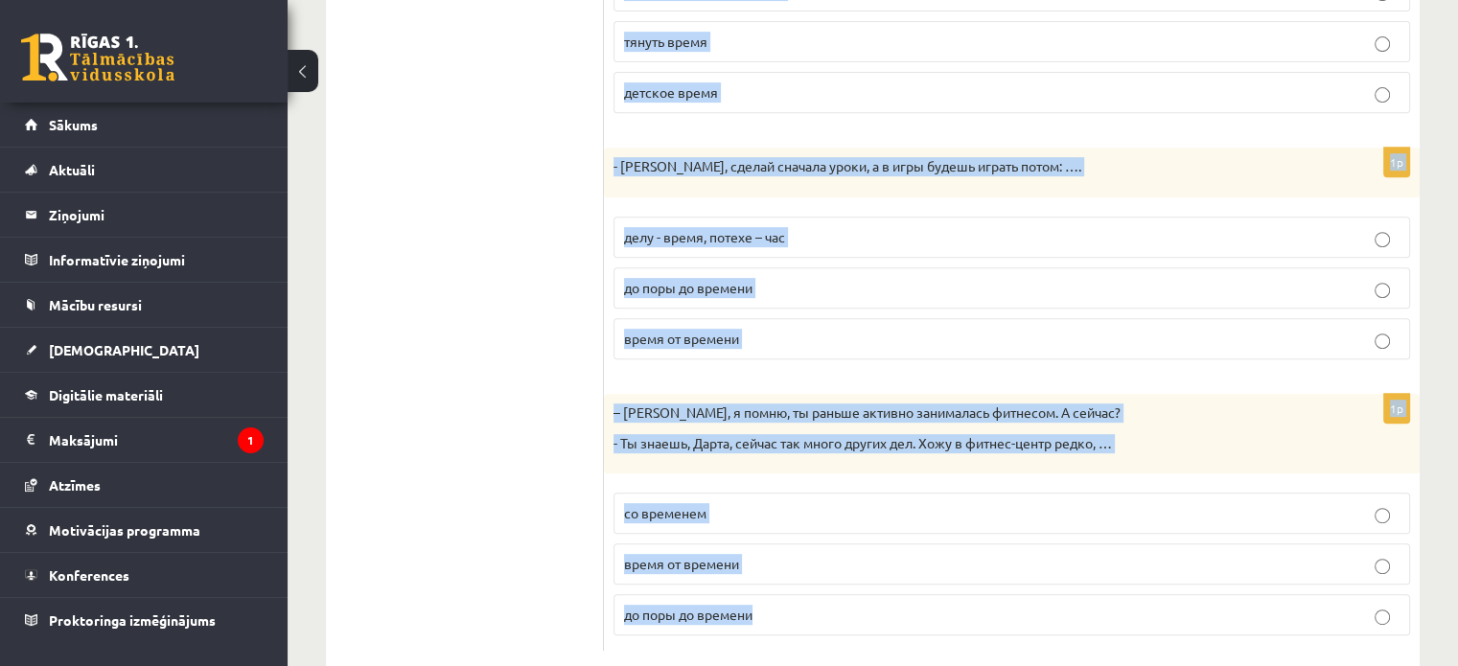
scroll to position [854, 0]
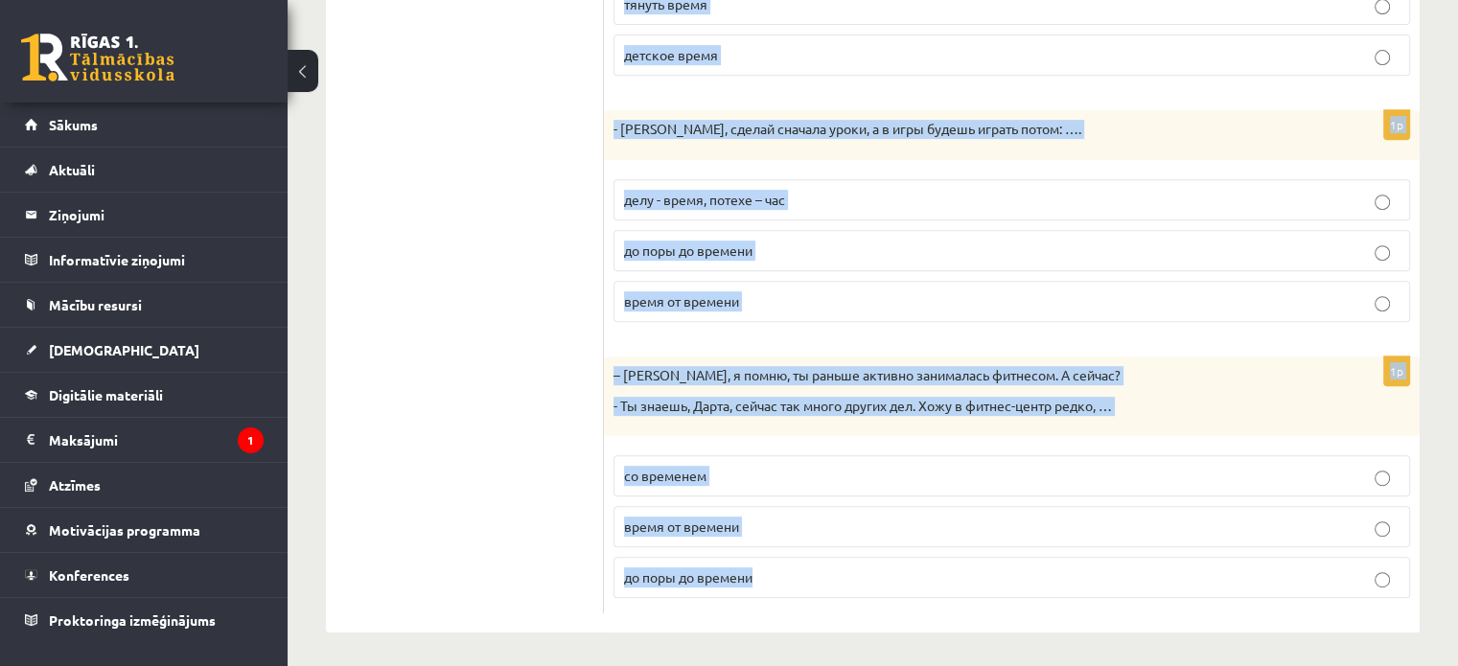
drag, startPoint x: 625, startPoint y: 335, endPoint x: 937, endPoint y: 594, distance: 405.7
click at [938, 594] on form "Дополните мини-диалоги. Выберите верный фразеологизм. 1p – [PERSON_NAME], ты ещ…" at bounding box center [1011, 51] width 777 height 1123
copy form "Loremipsu dolo-sitamet. Consecte adipis elitseddoeiu. 9t – Inci, ut lab et dolo…"
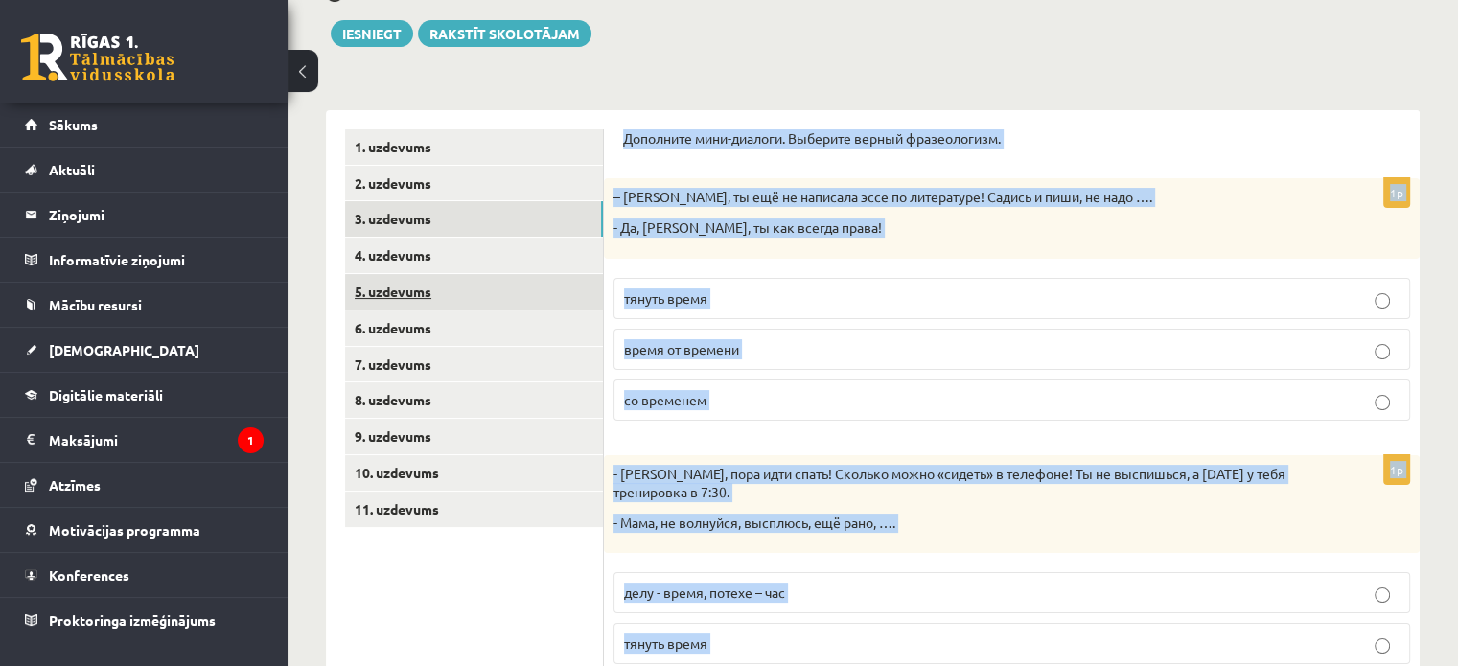
scroll to position [0, 0]
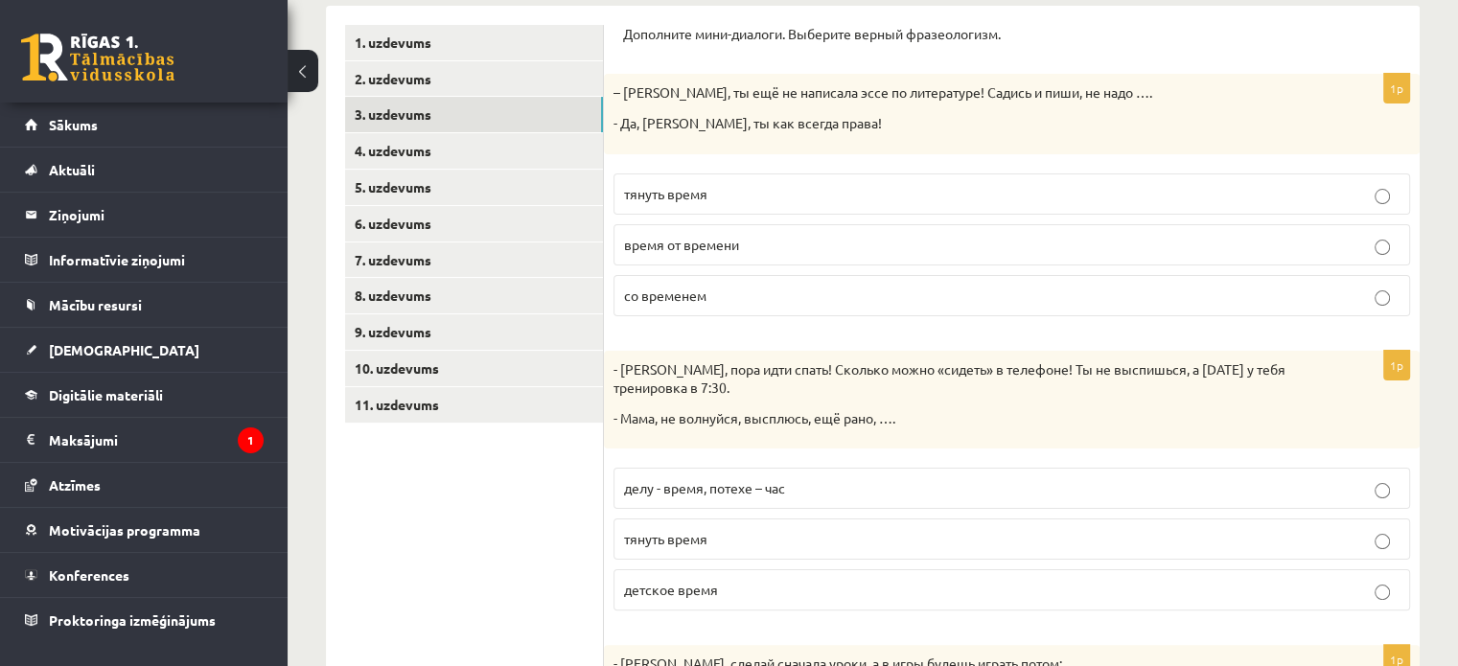
scroll to position [479, 0]
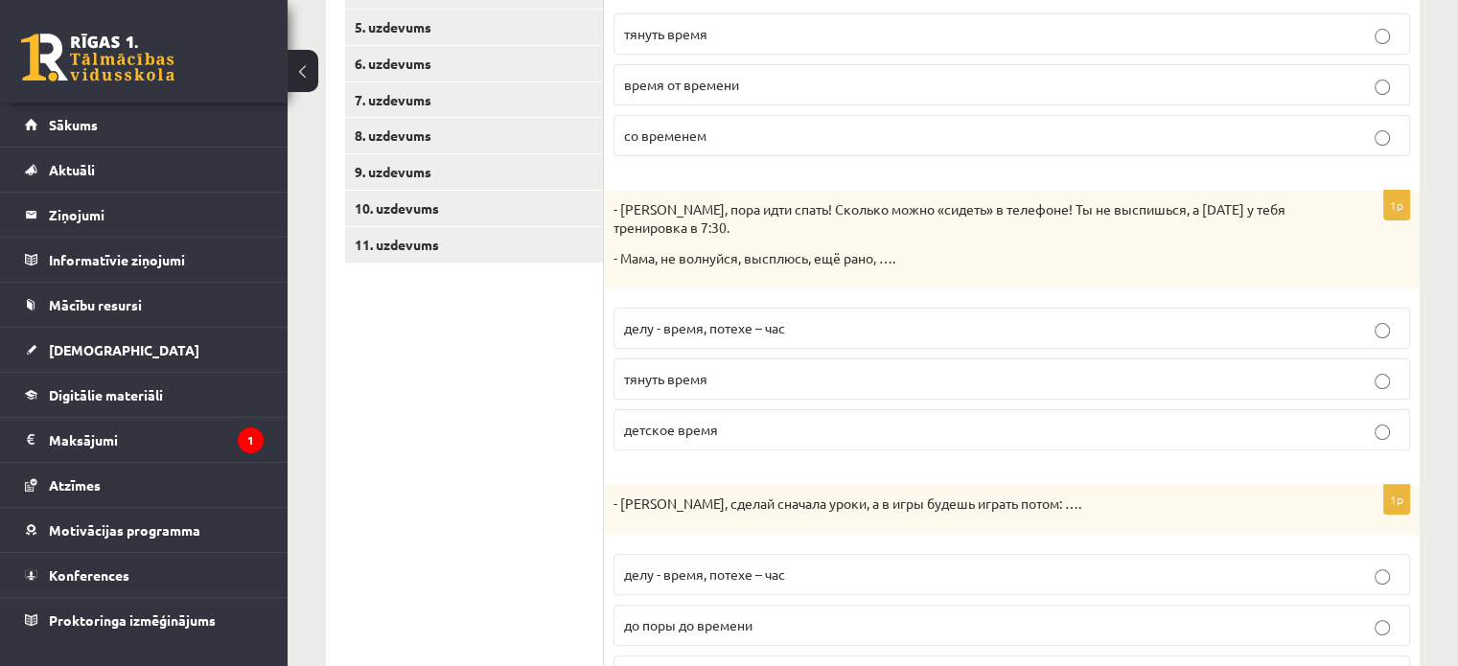
click at [709, 337] on label "делу - время, потехе – час" at bounding box center [1011, 328] width 797 height 41
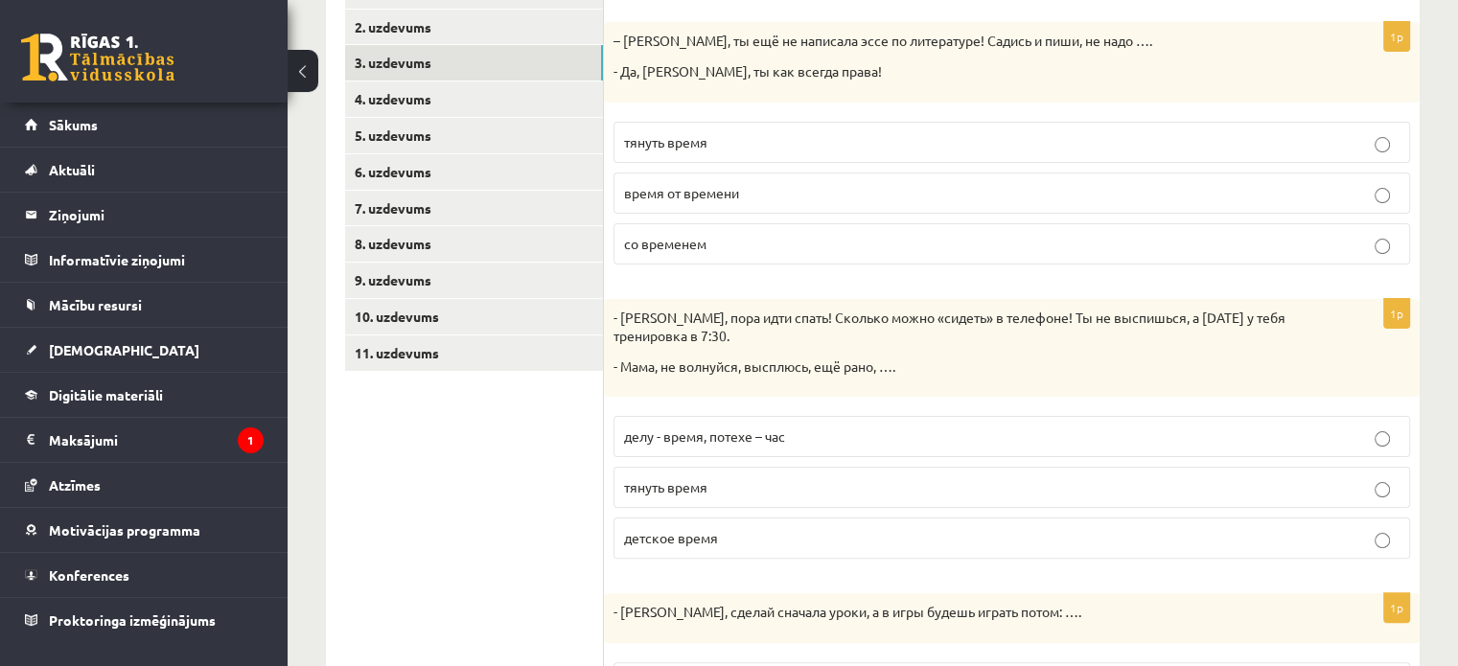
scroll to position [319, 0]
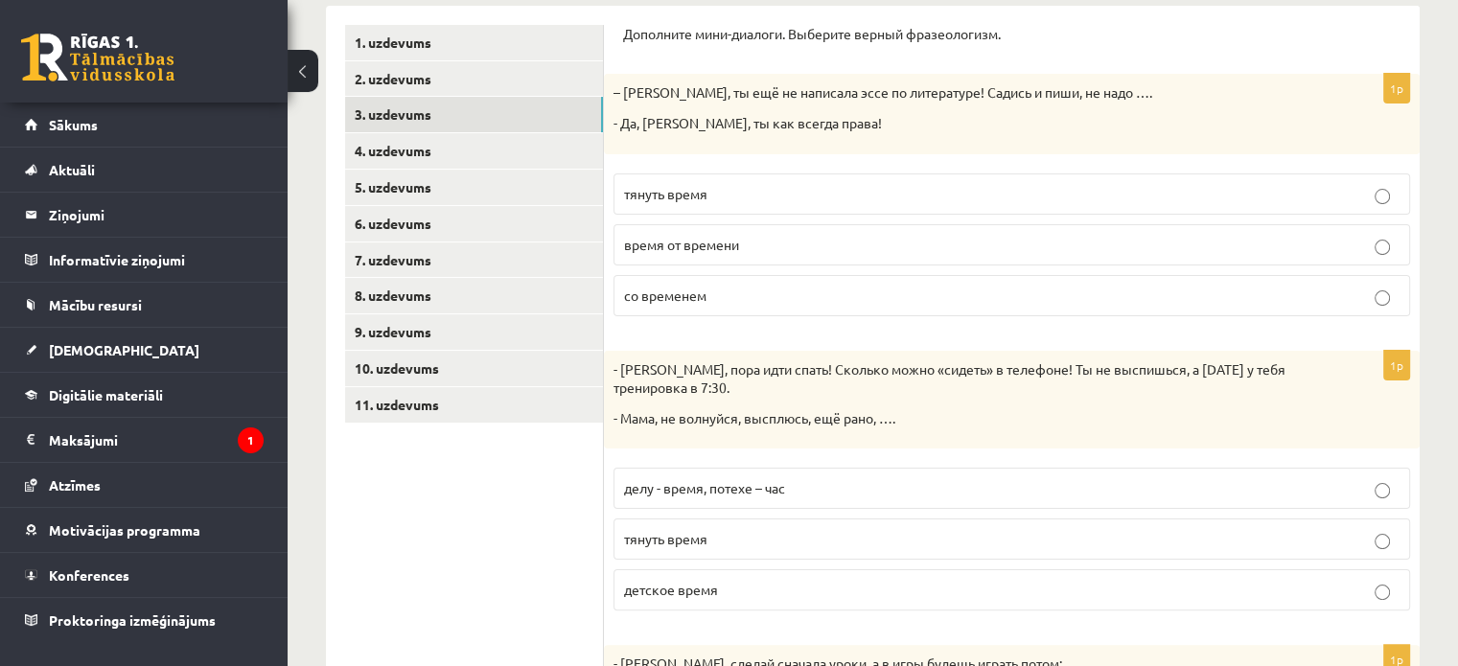
click at [659, 186] on span "тянуть время" at bounding box center [665, 193] width 83 height 17
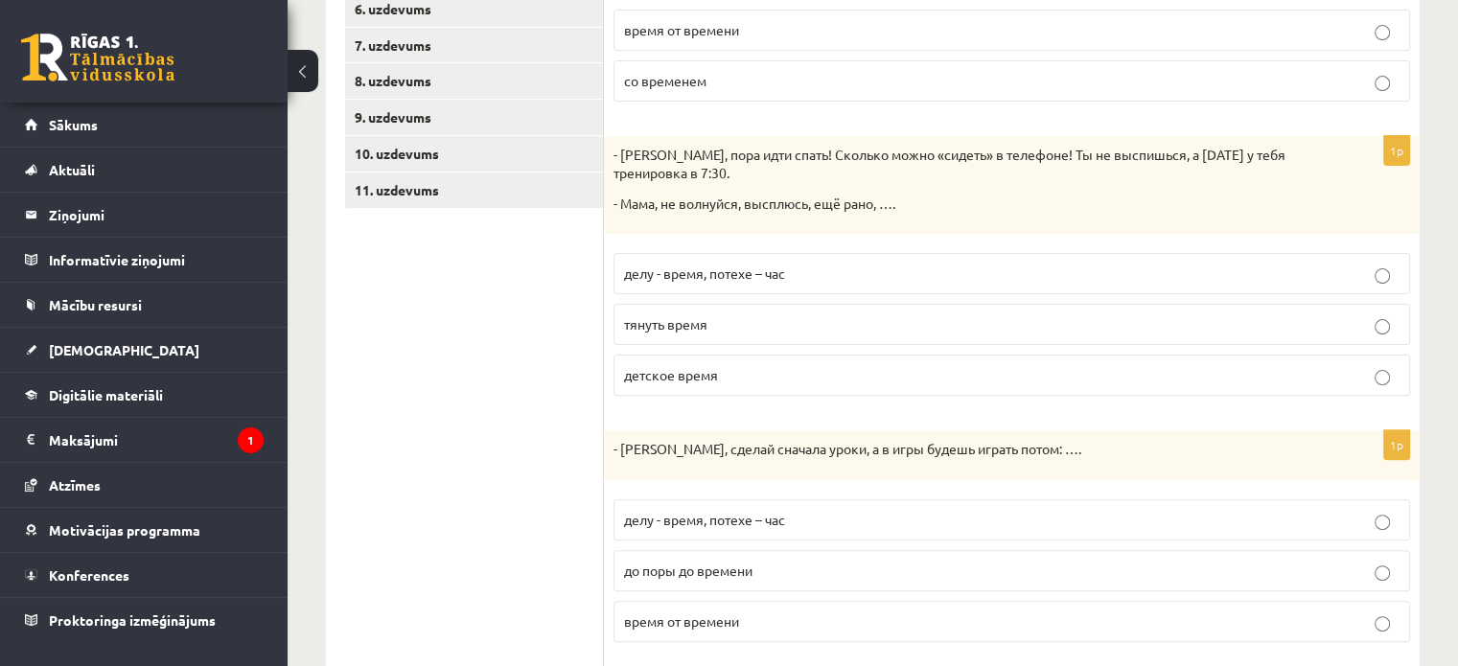
scroll to position [854, 0]
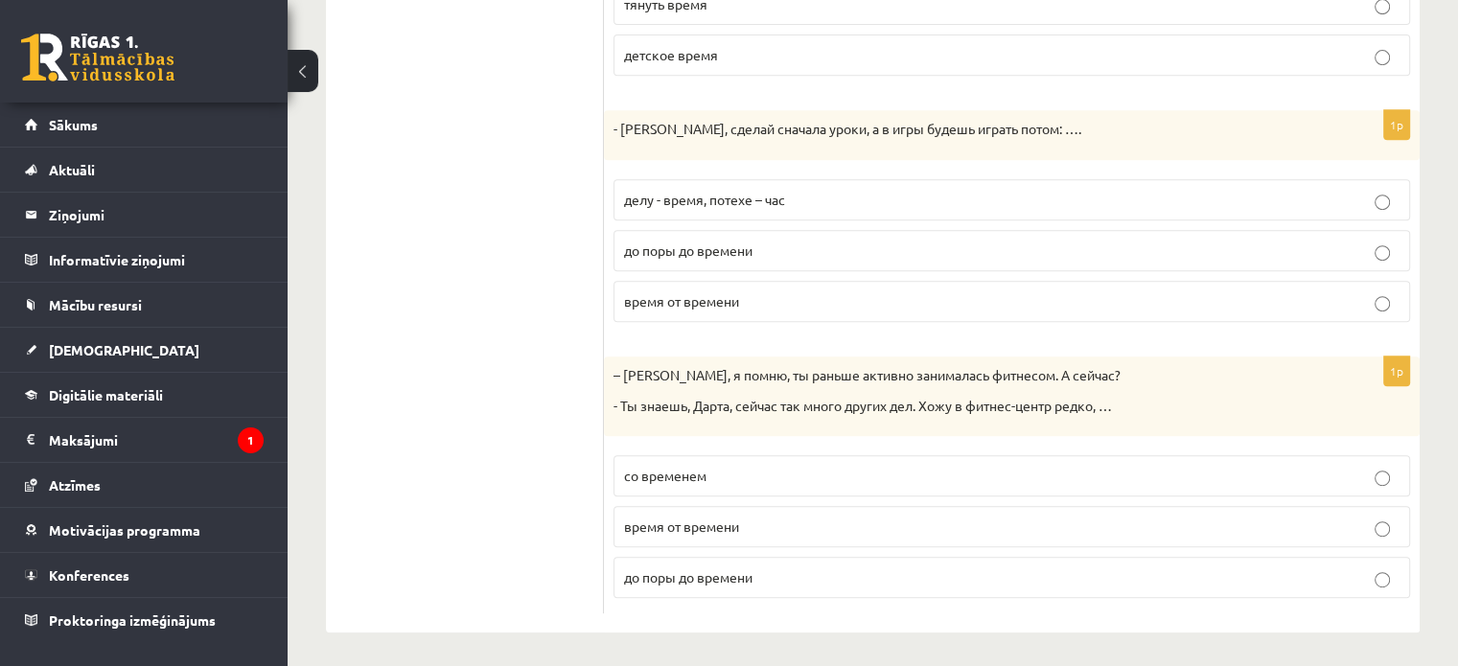
click at [815, 209] on label "делу - время, потехе – час" at bounding box center [1011, 199] width 797 height 41
click at [681, 520] on span "время от времени" at bounding box center [681, 526] width 115 height 17
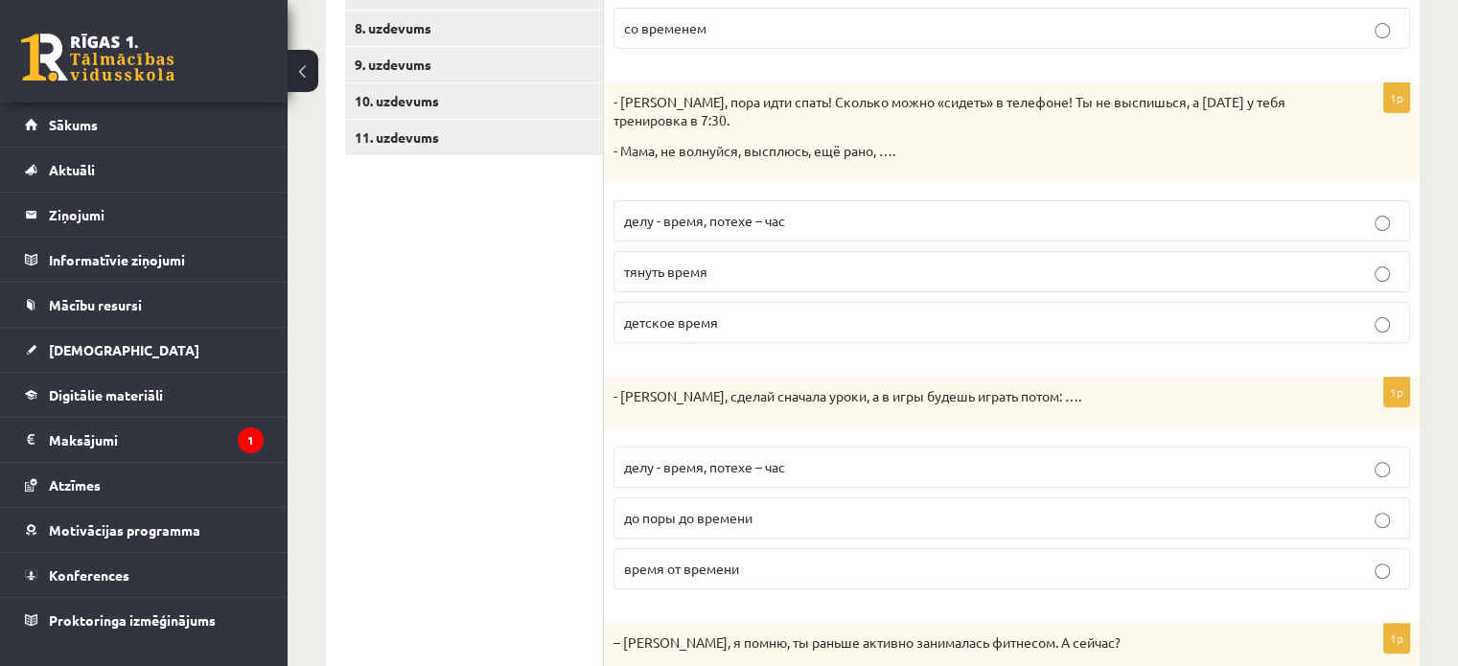
scroll to position [215, 0]
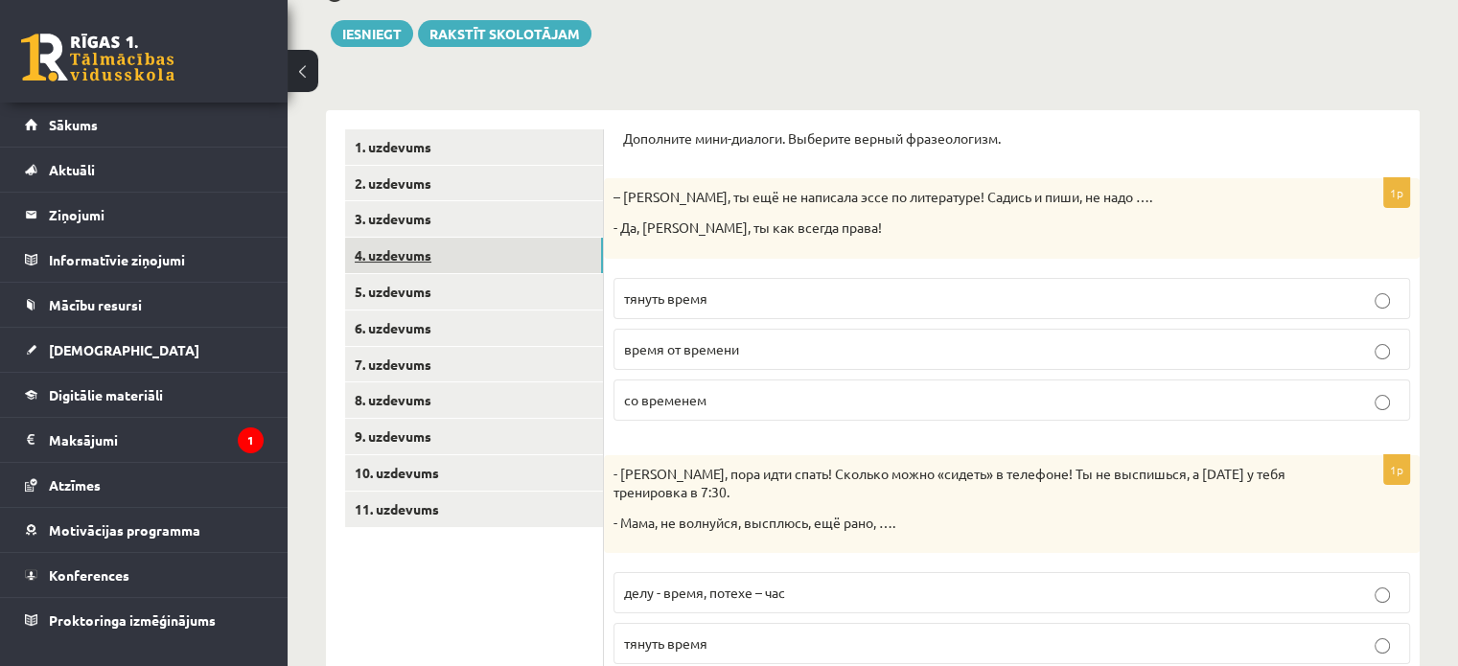
click at [410, 257] on link "4. uzdevums" at bounding box center [474, 255] width 258 height 35
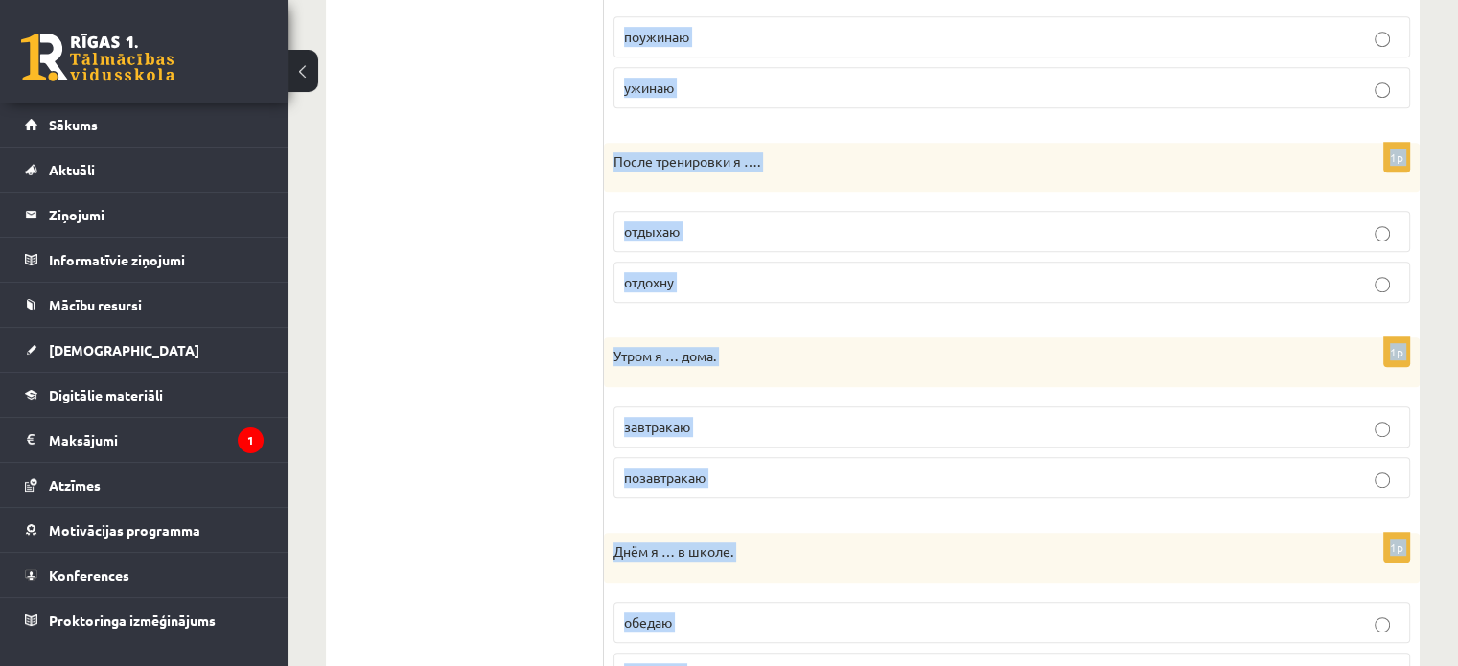
scroll to position [1320, 0]
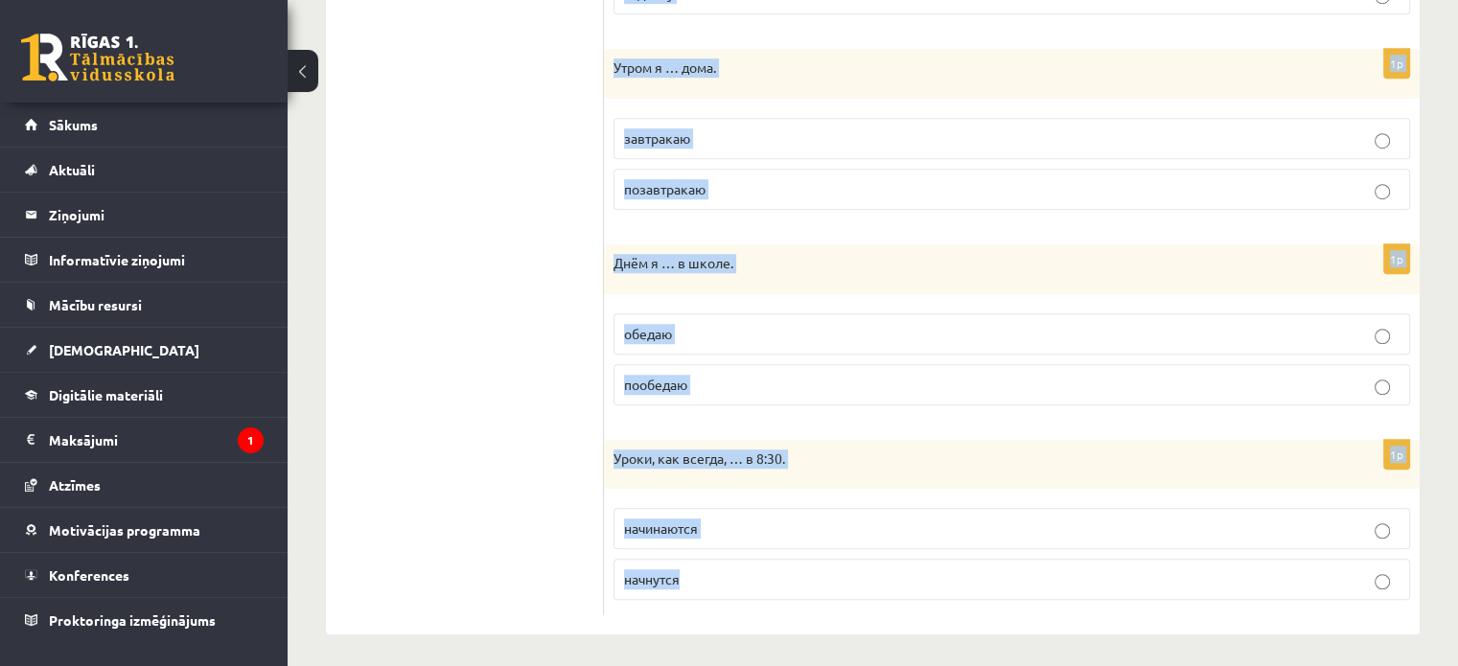
drag, startPoint x: 619, startPoint y: 141, endPoint x: 1024, endPoint y: 607, distance: 617.0
copy form "Loremips dolorsitam conse adipisc (ELI / SE). 2d E tempor … i 3:93. utlabo etdo…"
drag, startPoint x: 1106, startPoint y: 332, endPoint x: 1258, endPoint y: 501, distance: 227.4
click at [1106, 333] on p "обедаю" at bounding box center [1011, 334] width 775 height 20
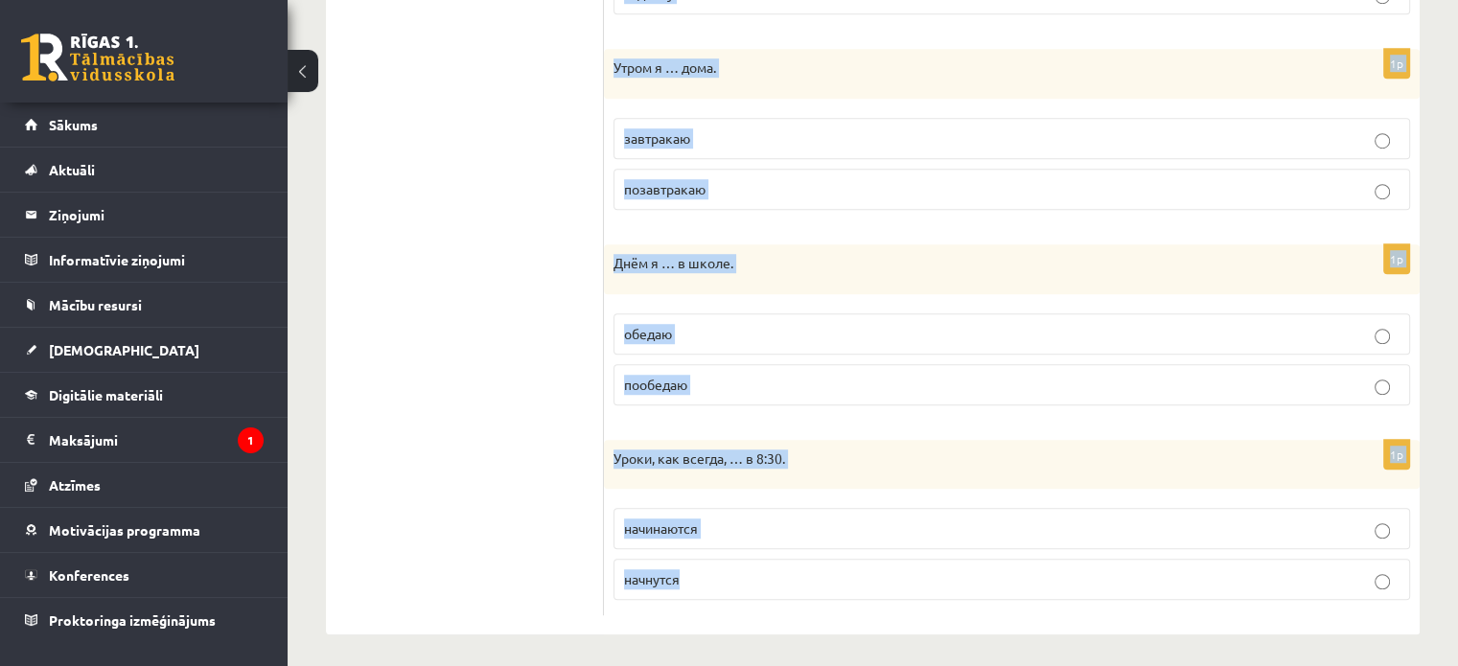
click at [1390, 522] on p "начинаются" at bounding box center [1011, 529] width 775 height 20
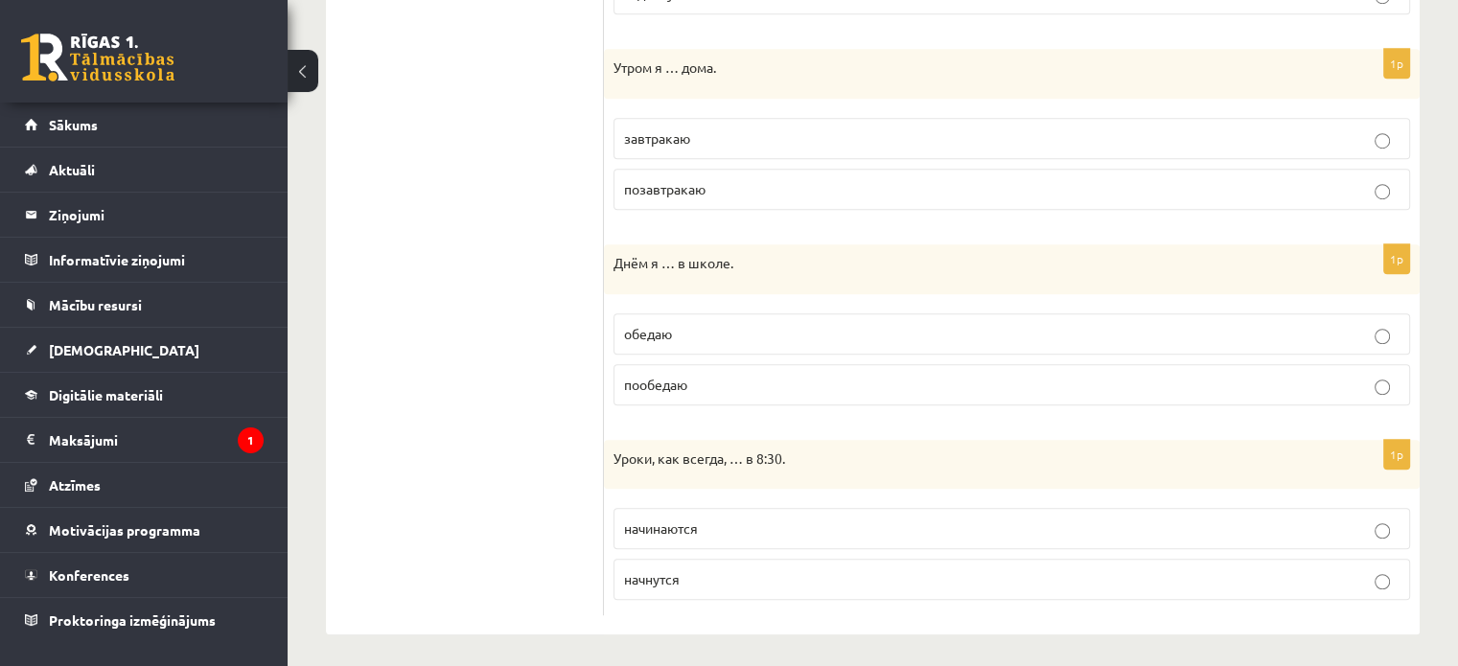
click at [1350, 129] on p "завтракаю" at bounding box center [1011, 138] width 775 height 20
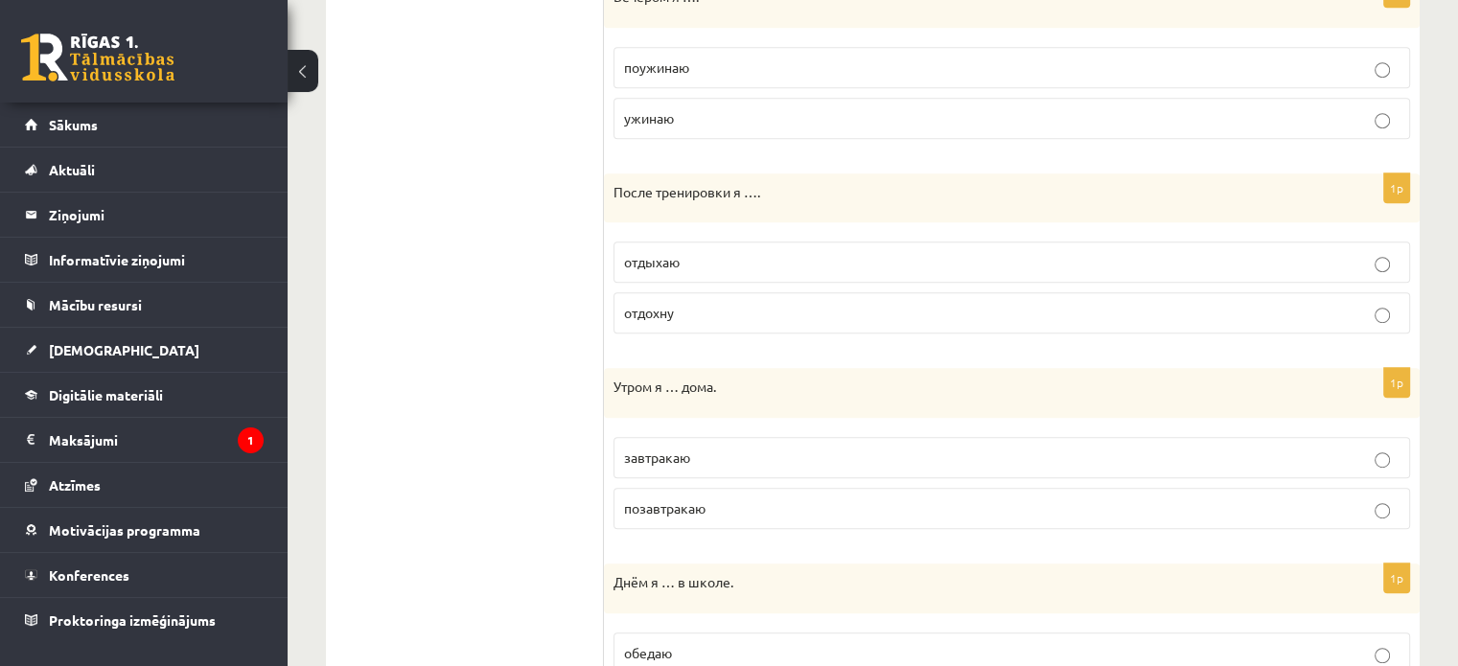
click at [1323, 252] on p "отдыхаю" at bounding box center [1011, 262] width 775 height 20
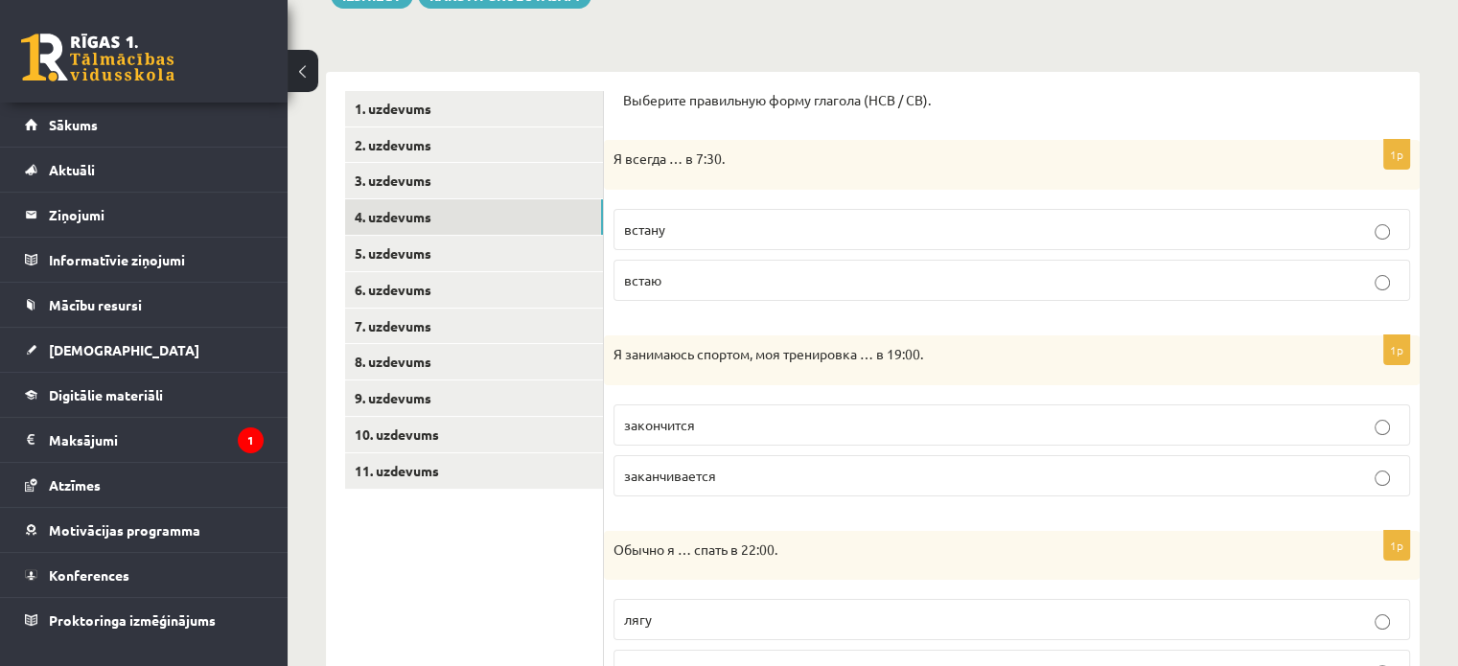
scroll to position [0, 0]
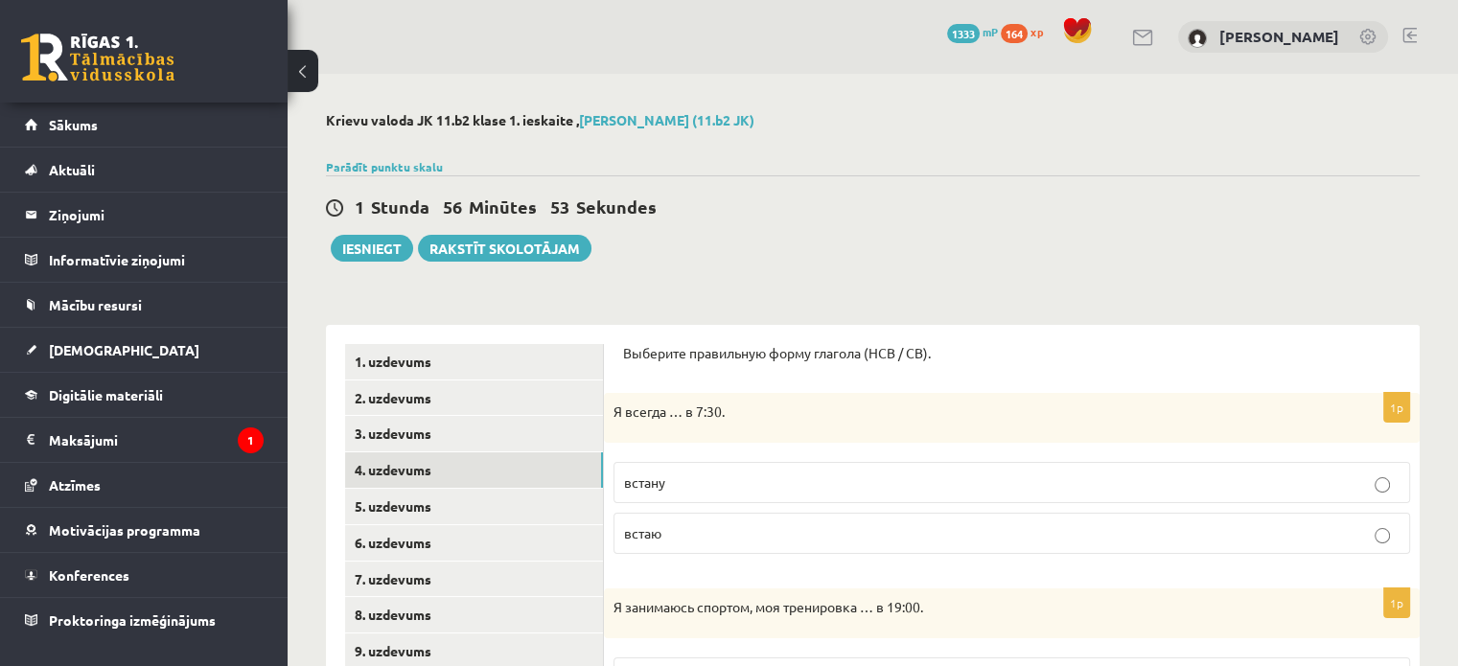
click at [1058, 526] on p "встаю" at bounding box center [1011, 533] width 775 height 20
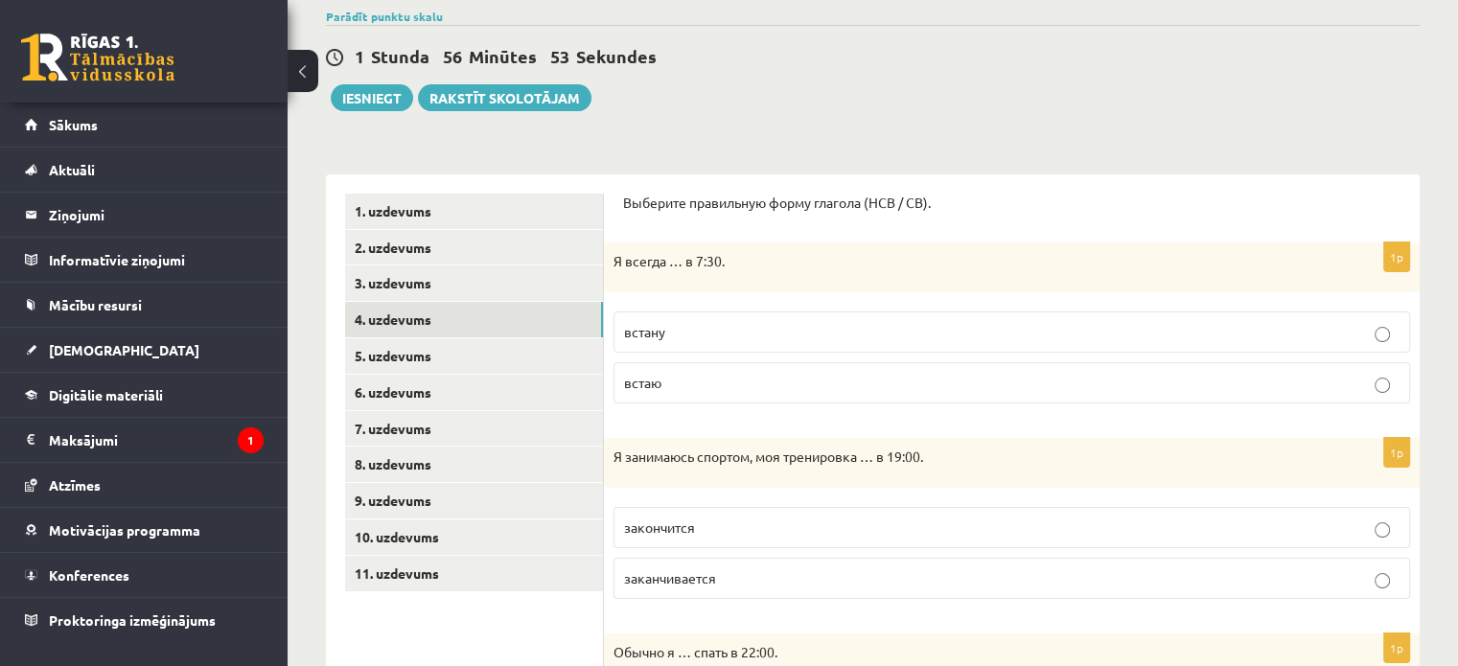
scroll to position [319, 0]
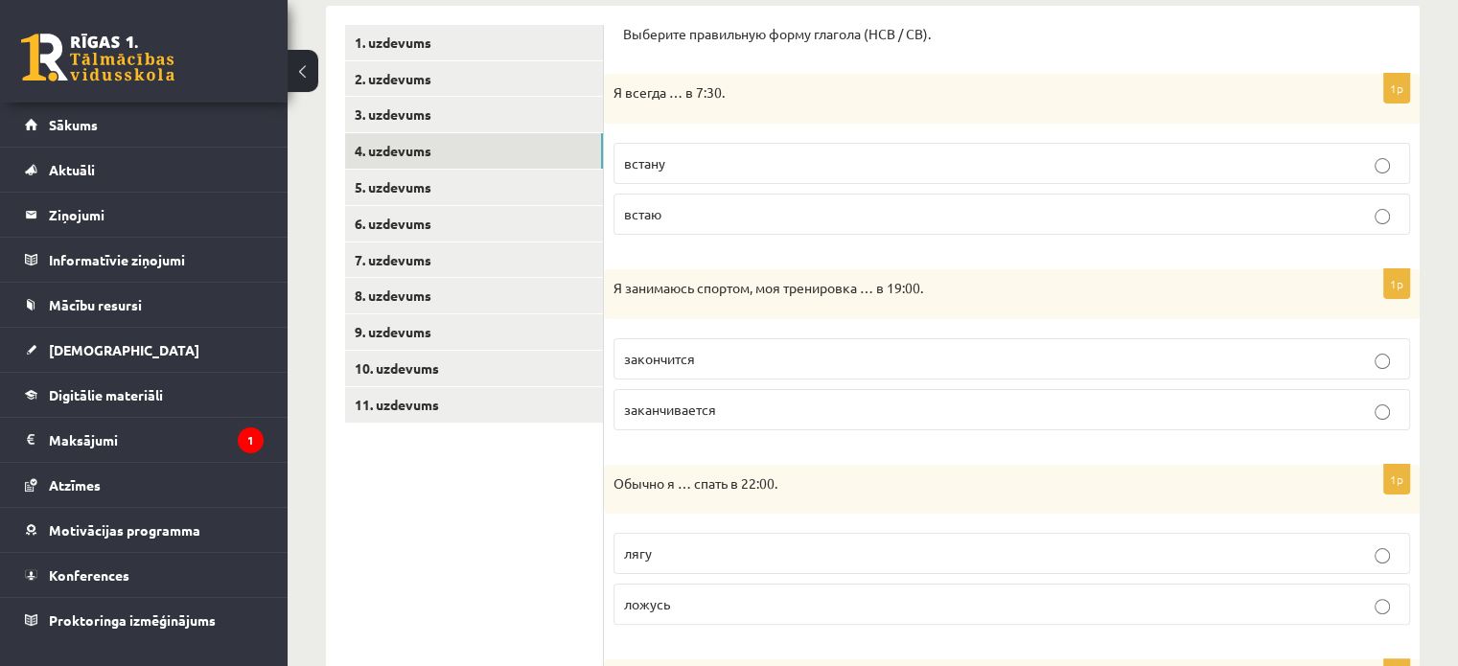
click at [844, 413] on p "заканчивается" at bounding box center [1011, 410] width 775 height 20
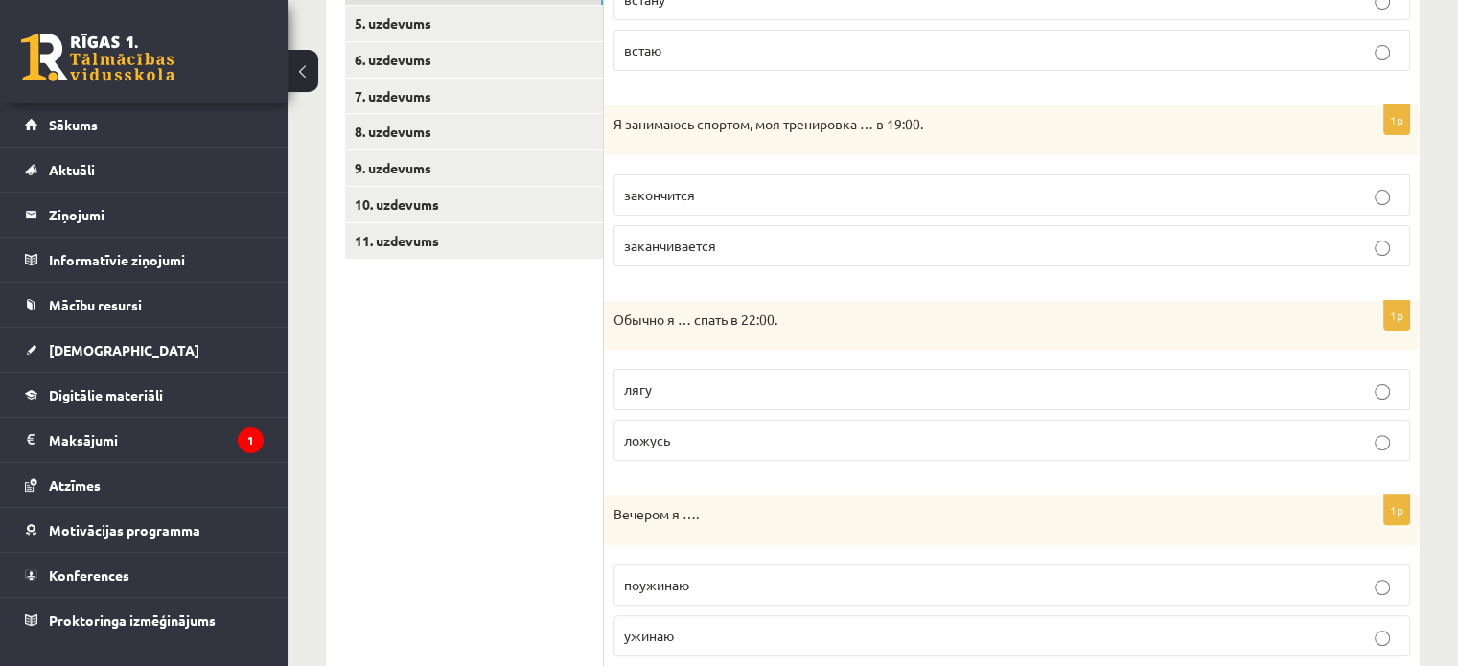
scroll to position [638, 0]
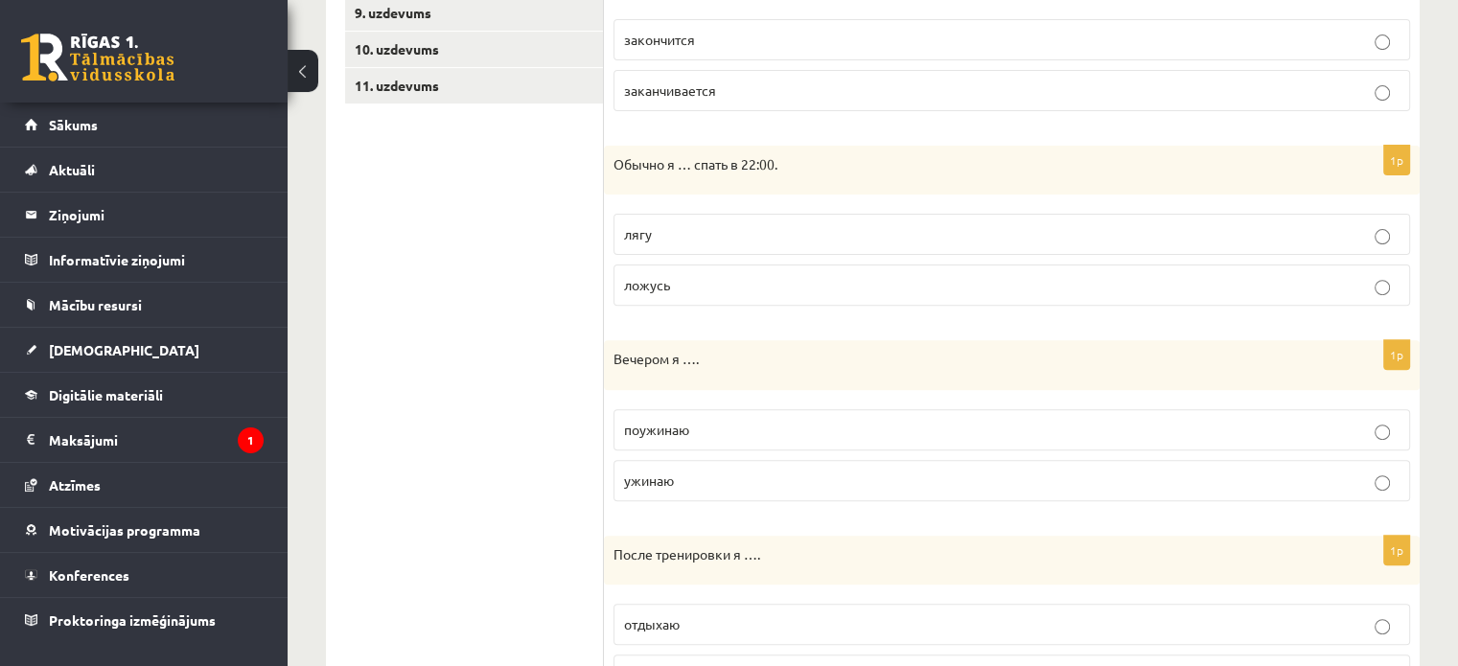
click at [893, 292] on p "ложусь" at bounding box center [1011, 285] width 775 height 20
click at [947, 471] on p "ужинаю" at bounding box center [1011, 481] width 775 height 20
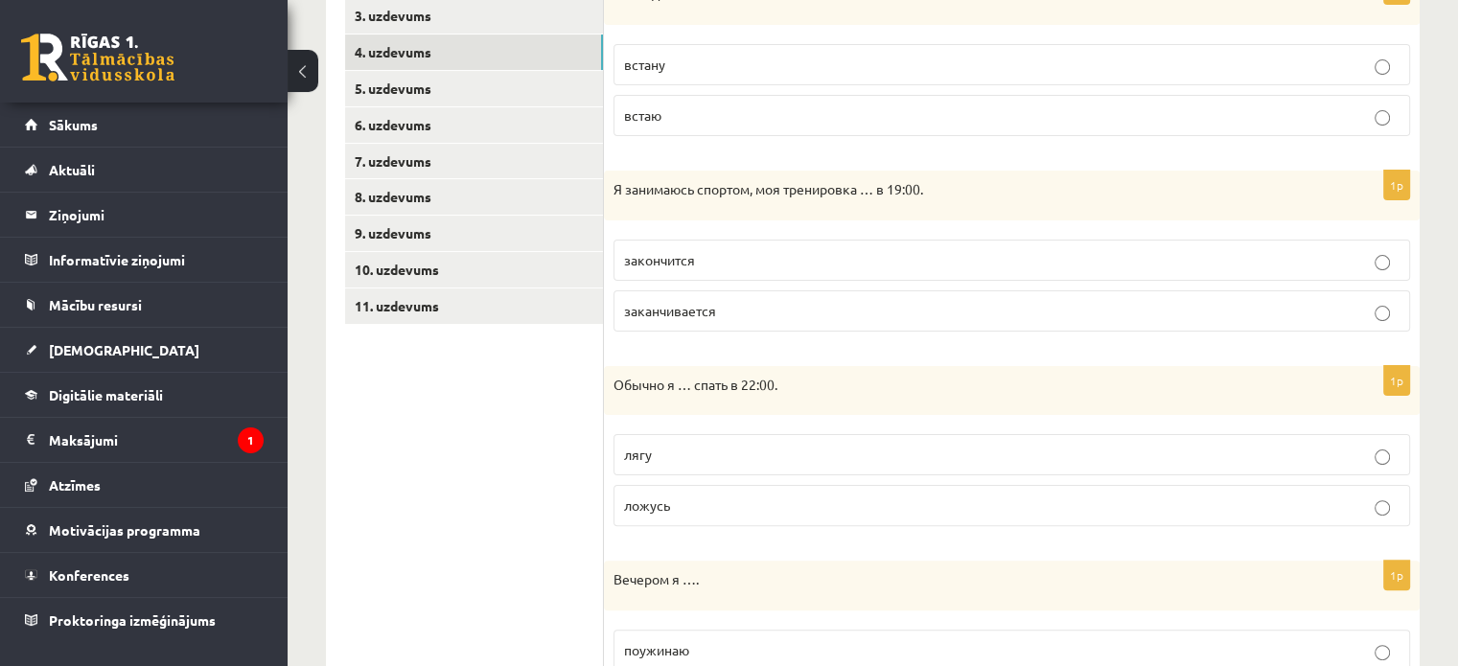
scroll to position [361, 0]
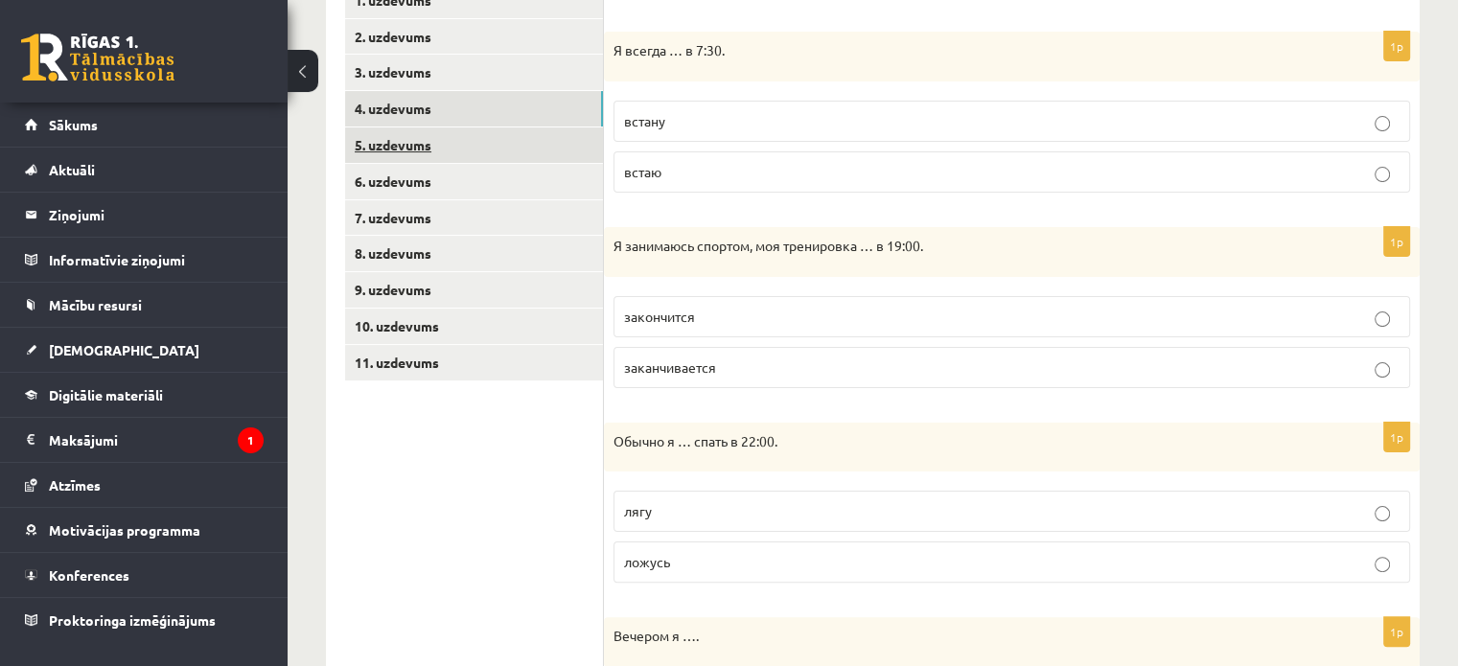
click at [413, 144] on link "5. uzdevums" at bounding box center [474, 144] width 258 height 35
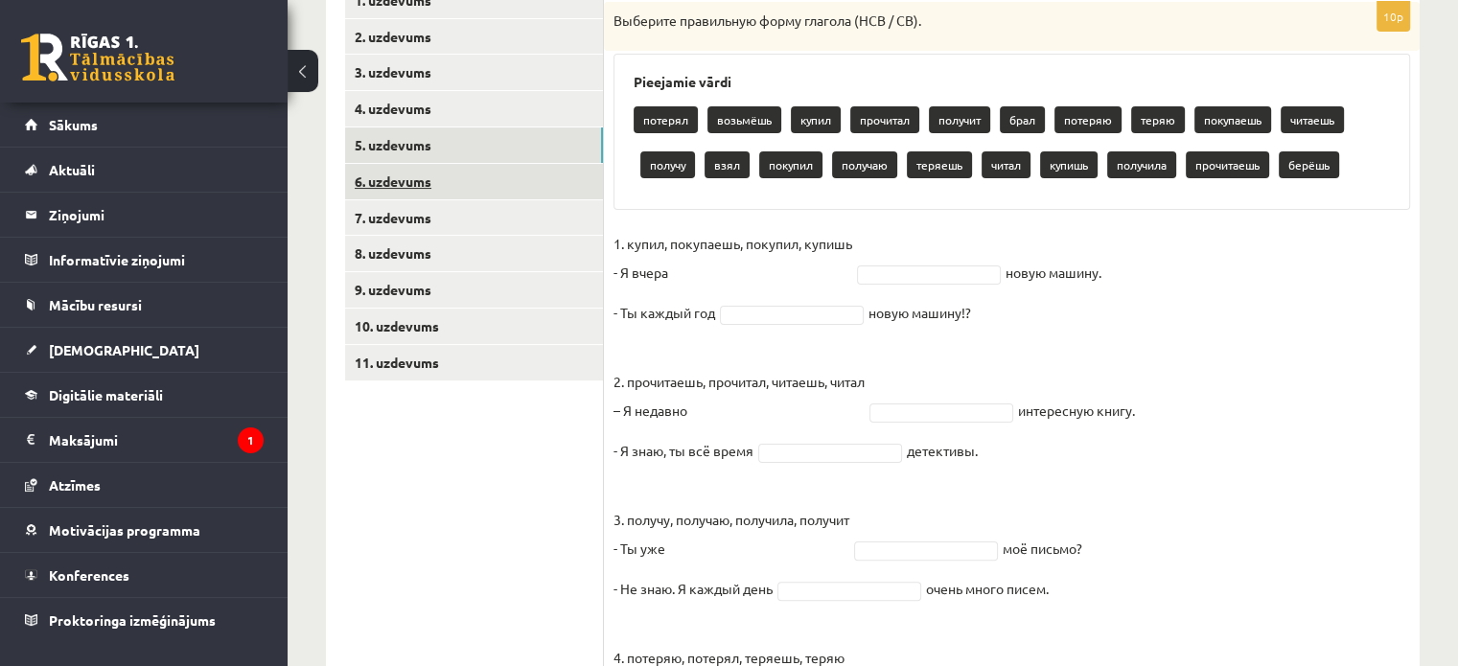
click at [385, 182] on link "6. uzdevums" at bounding box center [474, 181] width 258 height 35
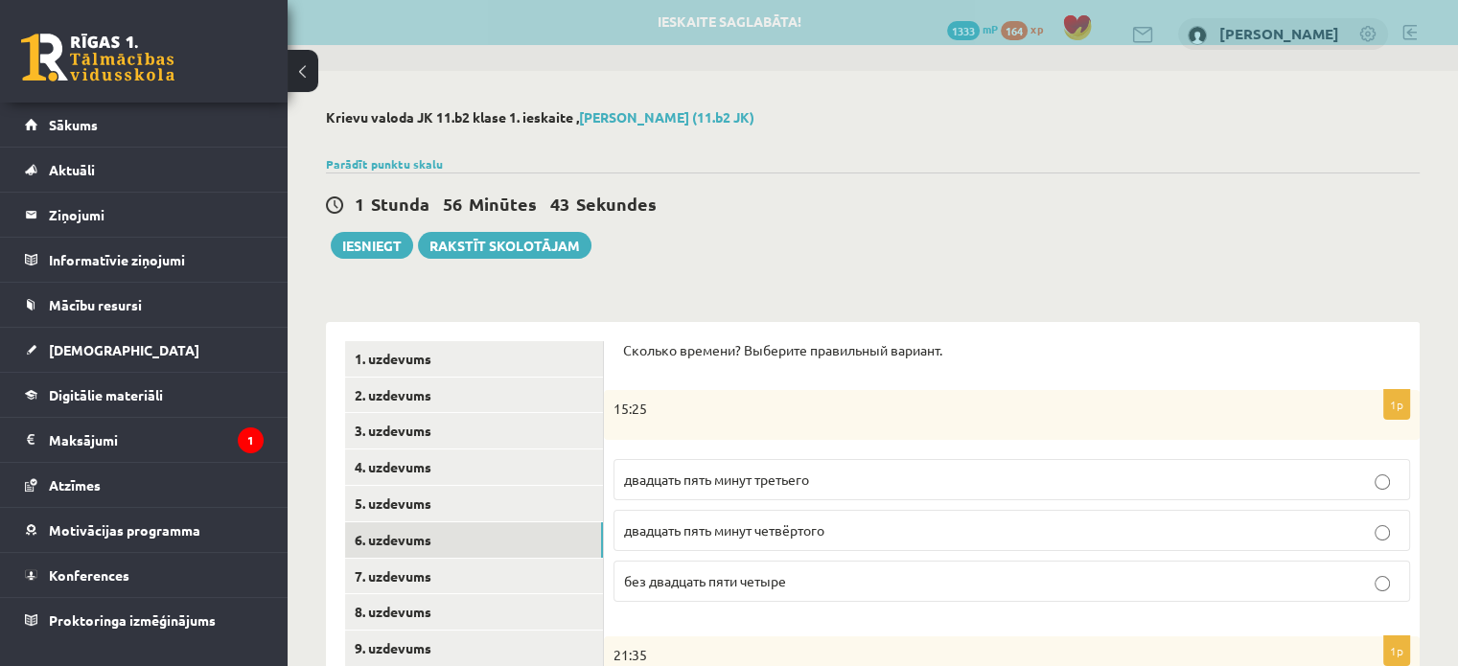
scroll to position [0, 0]
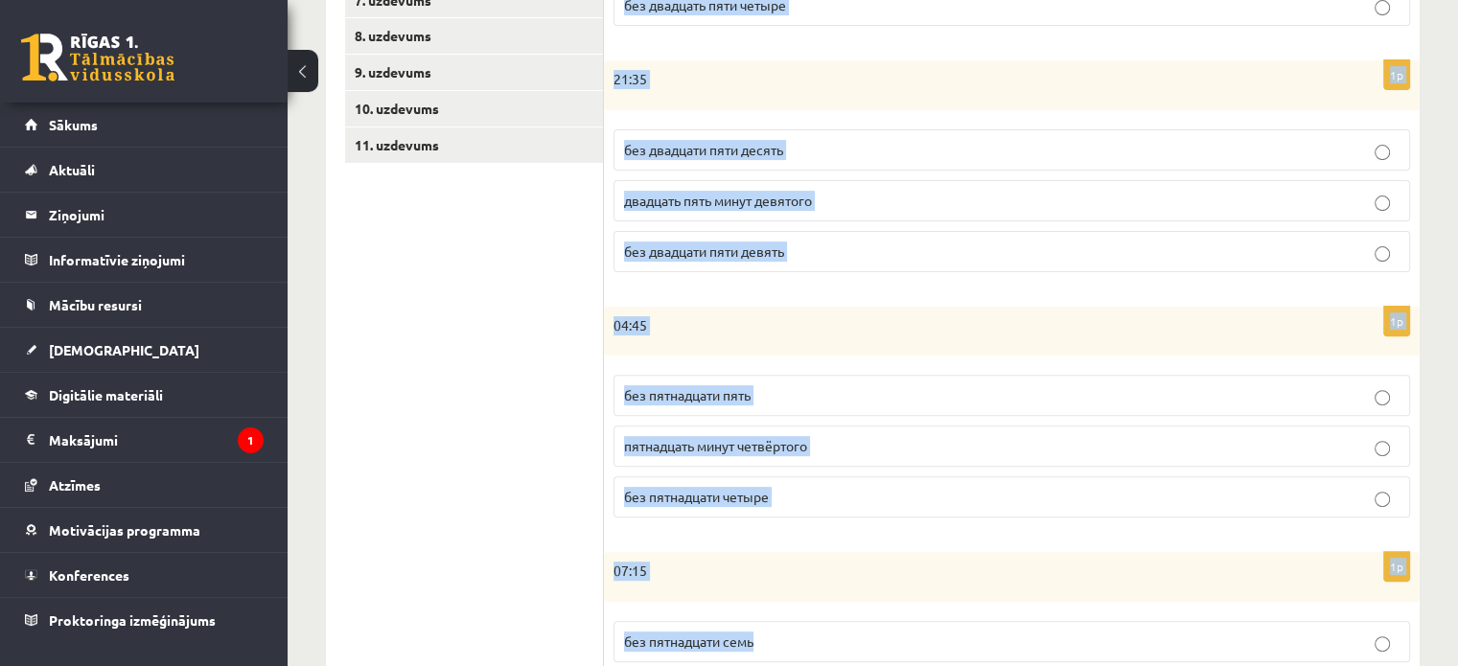
scroll to position [989, 0]
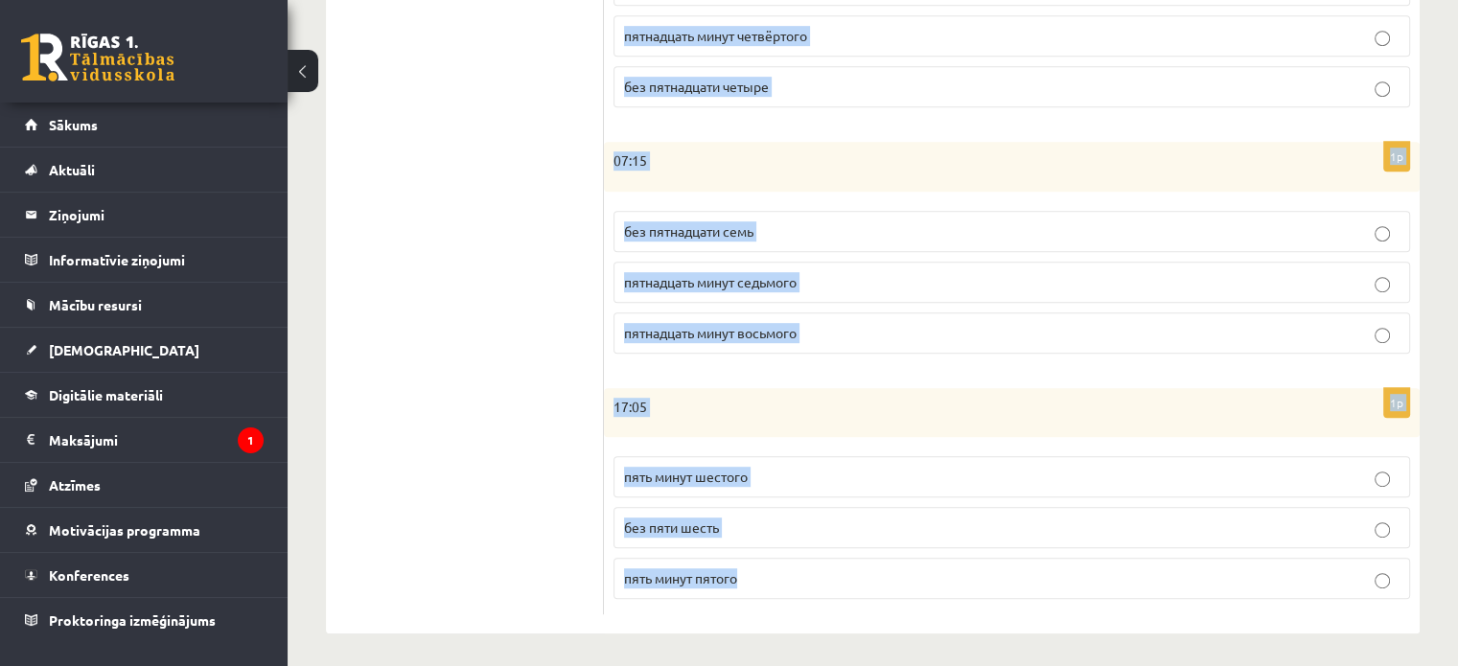
drag, startPoint x: 621, startPoint y: 348, endPoint x: 1331, endPoint y: 638, distance: 767.4
copy form "Loremip dolorsi? Ametcons adipiscing elitsed. 3d 40:45 eiusmodt inci utlab etdo…"
click at [830, 329] on p "пятнадцать минут восьмого" at bounding box center [1011, 333] width 775 height 20
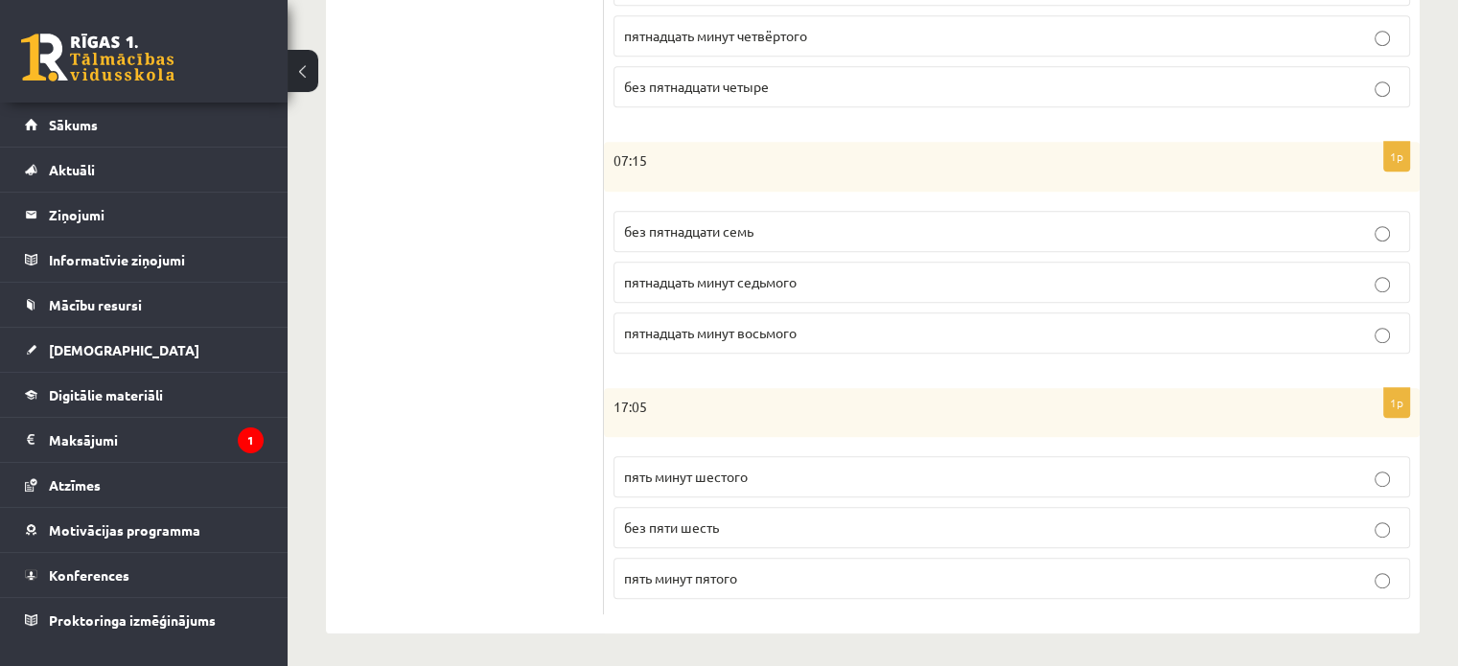
click at [1291, 582] on p "пять минут пятого" at bounding box center [1011, 578] width 775 height 20
click at [1257, 90] on p "без пятнадцати четыре" at bounding box center [1011, 87] width 775 height 20
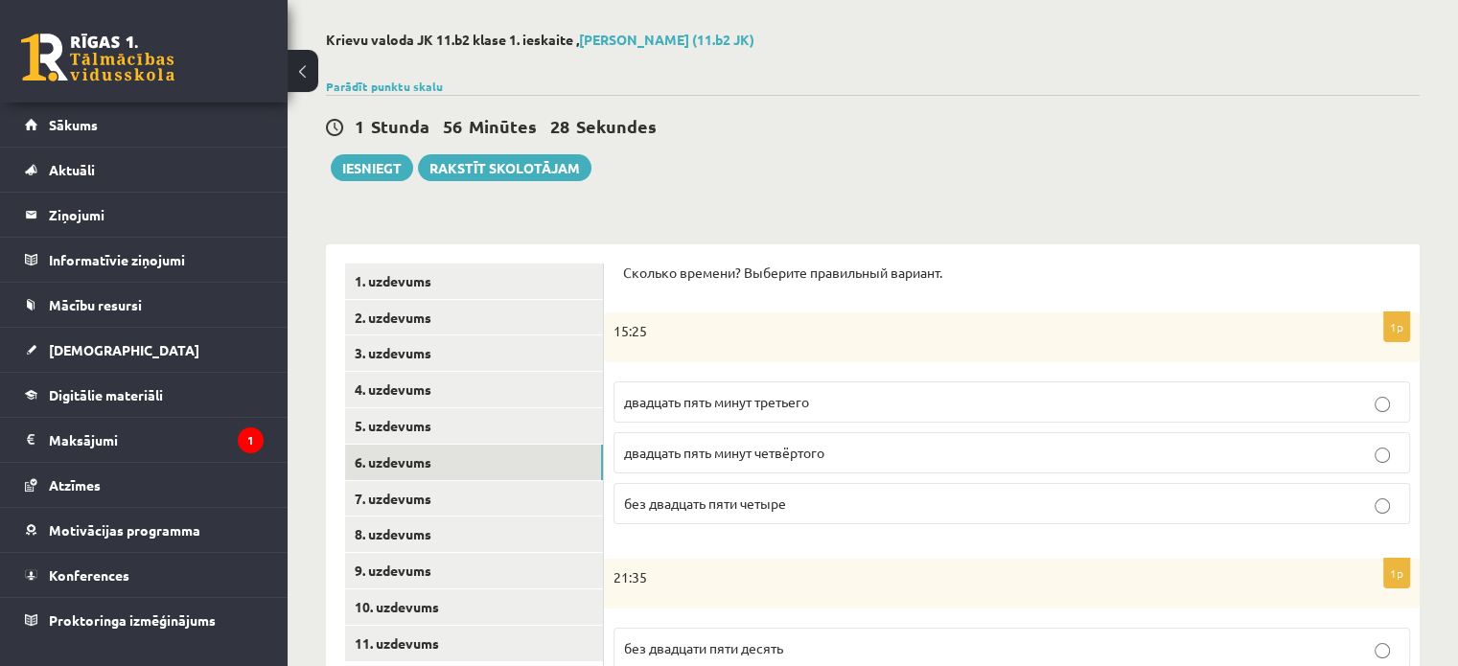
scroll to position [0, 0]
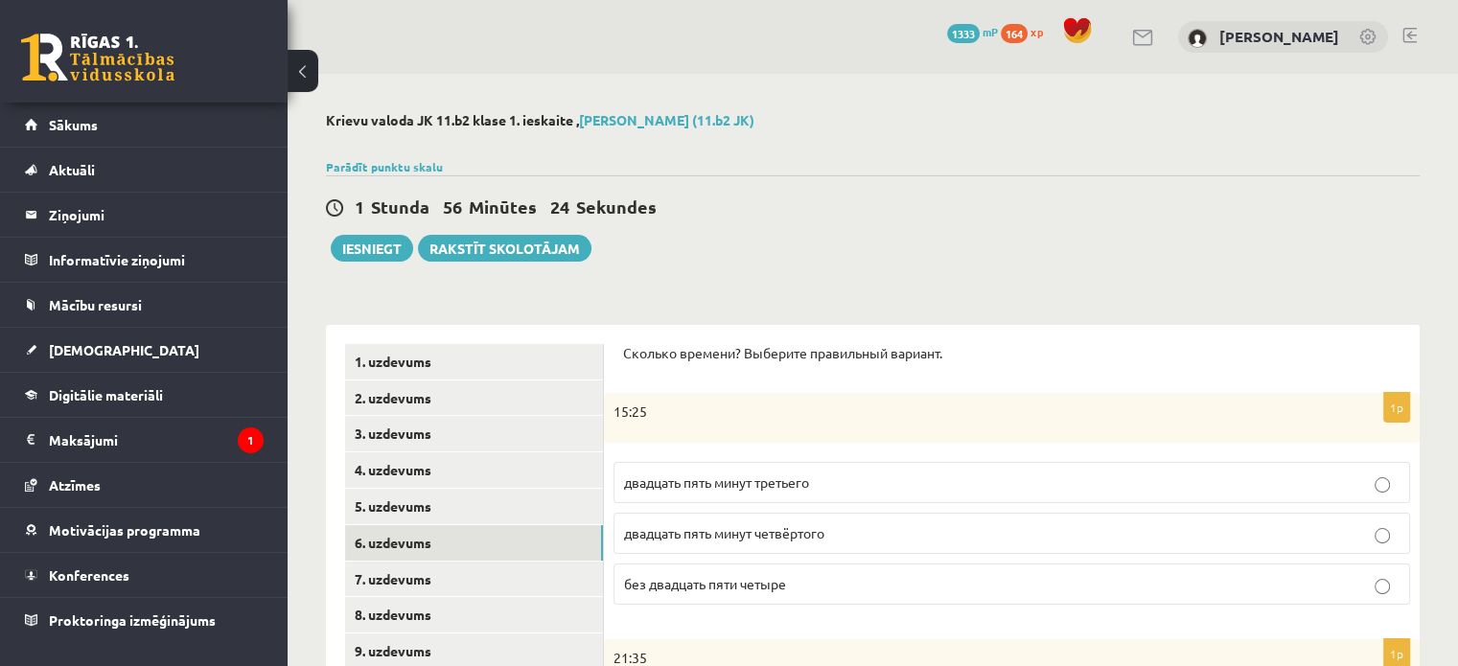
click at [726, 482] on span "двадцать пять минут третьего" at bounding box center [716, 482] width 185 height 17
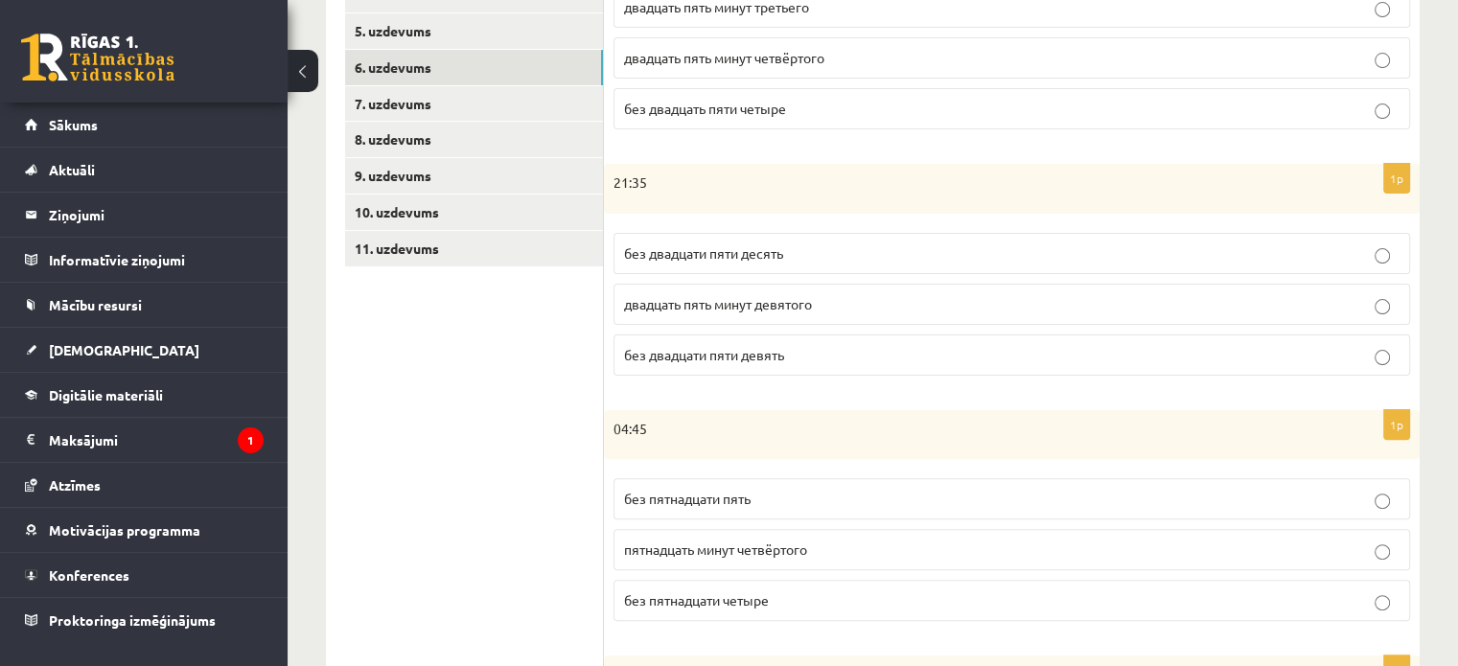
scroll to position [479, 0]
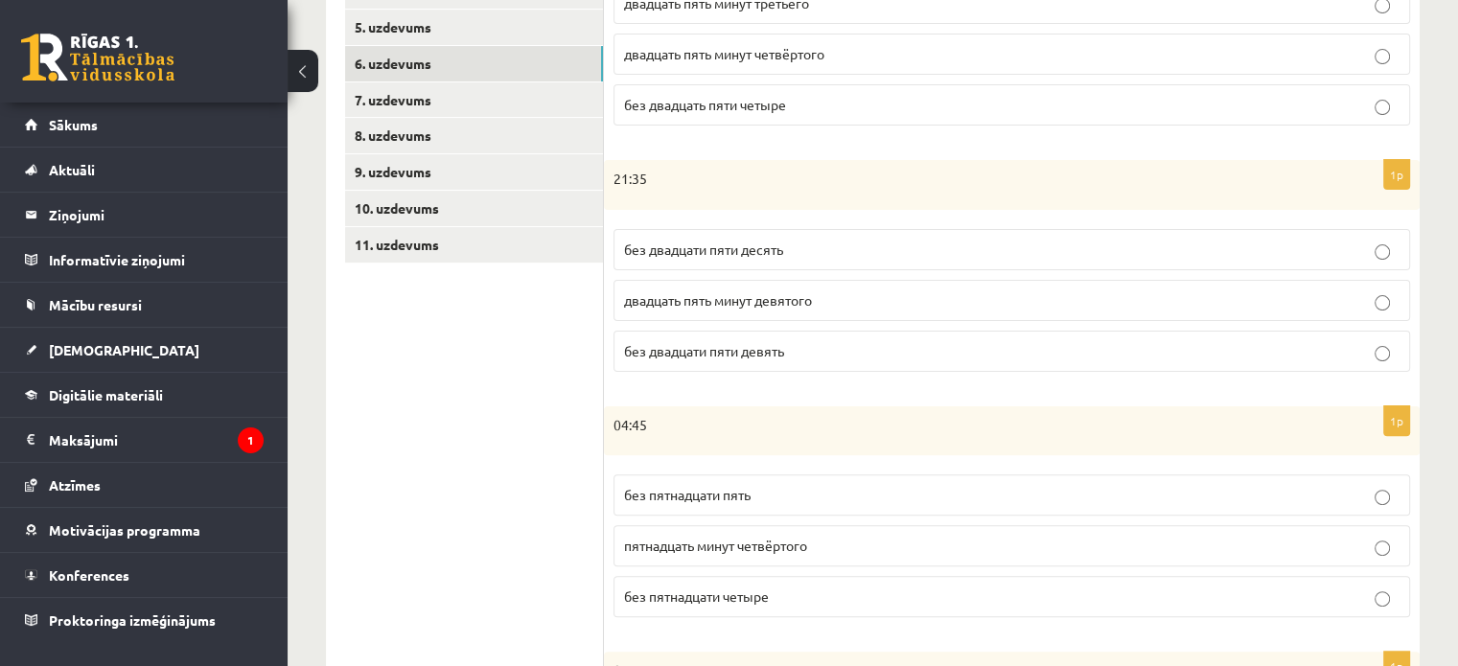
drag, startPoint x: 1362, startPoint y: 363, endPoint x: 1265, endPoint y: 657, distance: 308.9
click at [1362, 363] on label "без двадцати пяти девять" at bounding box center [1011, 351] width 797 height 41
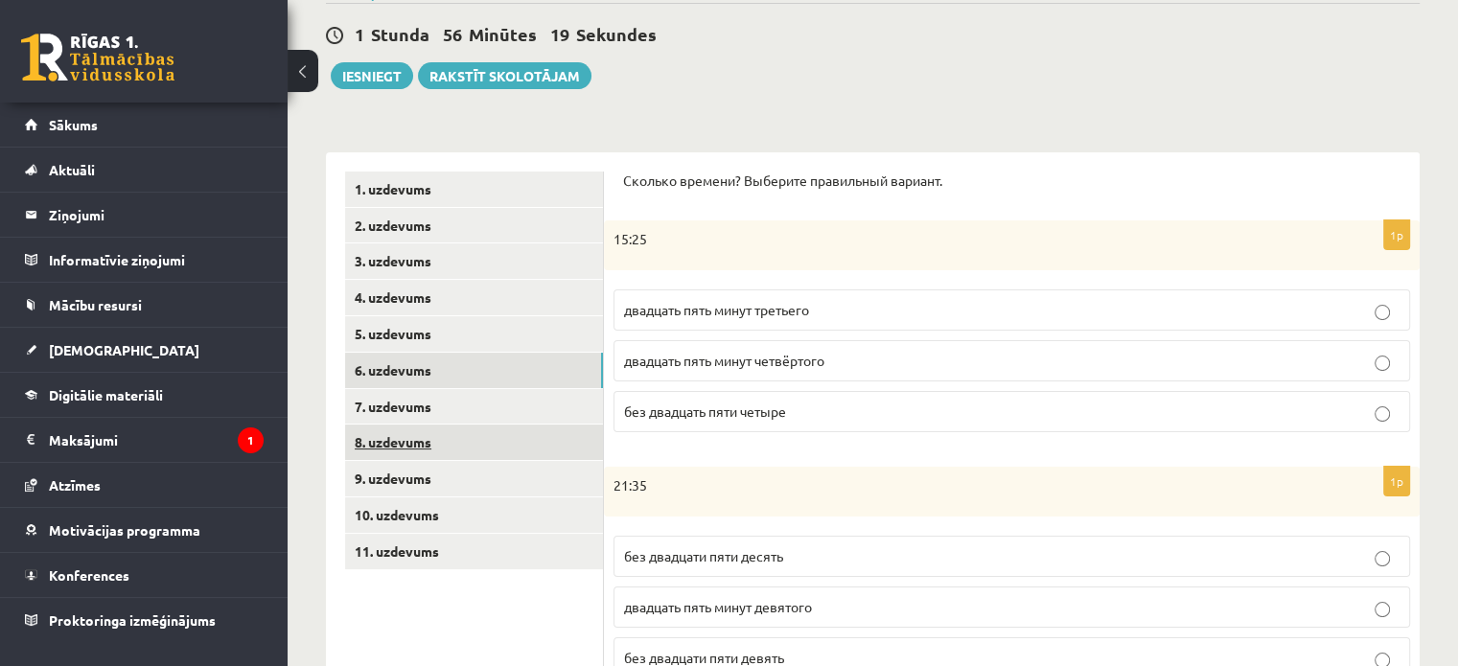
scroll to position [191, 0]
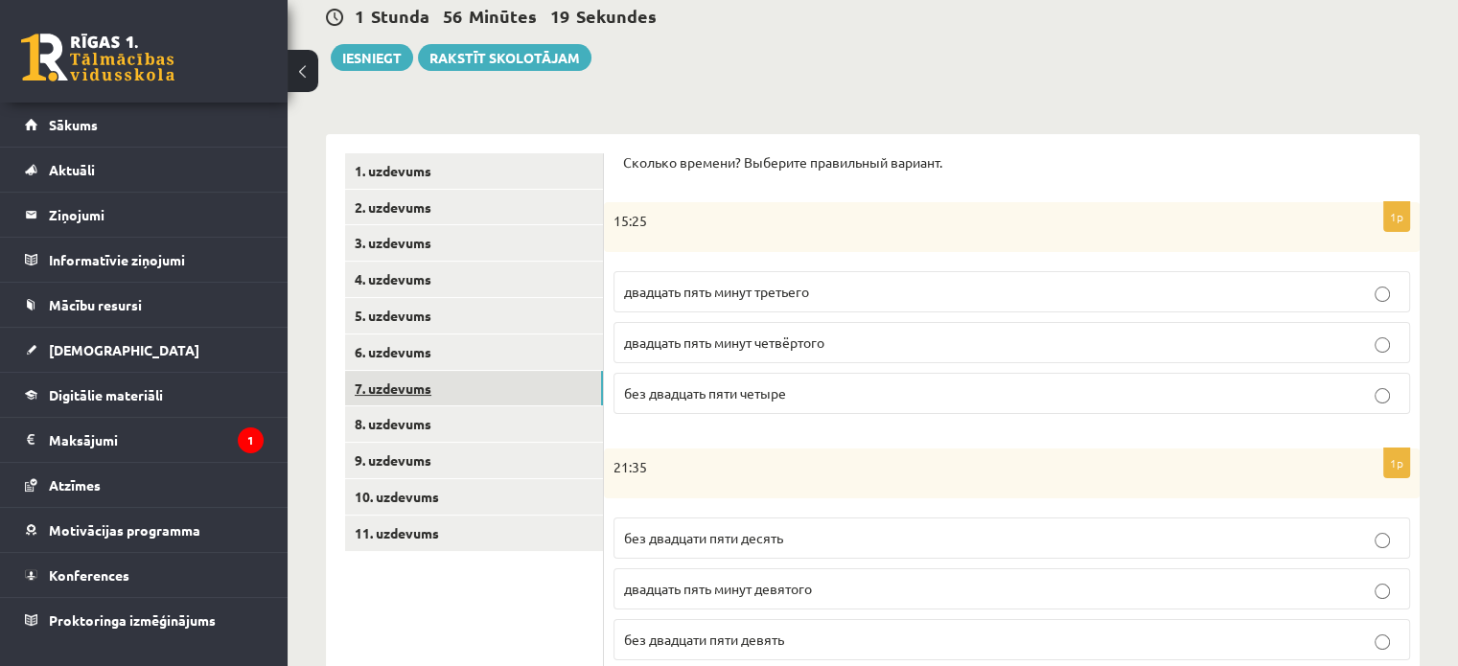
click at [400, 394] on link "7. uzdevums" at bounding box center [474, 388] width 258 height 35
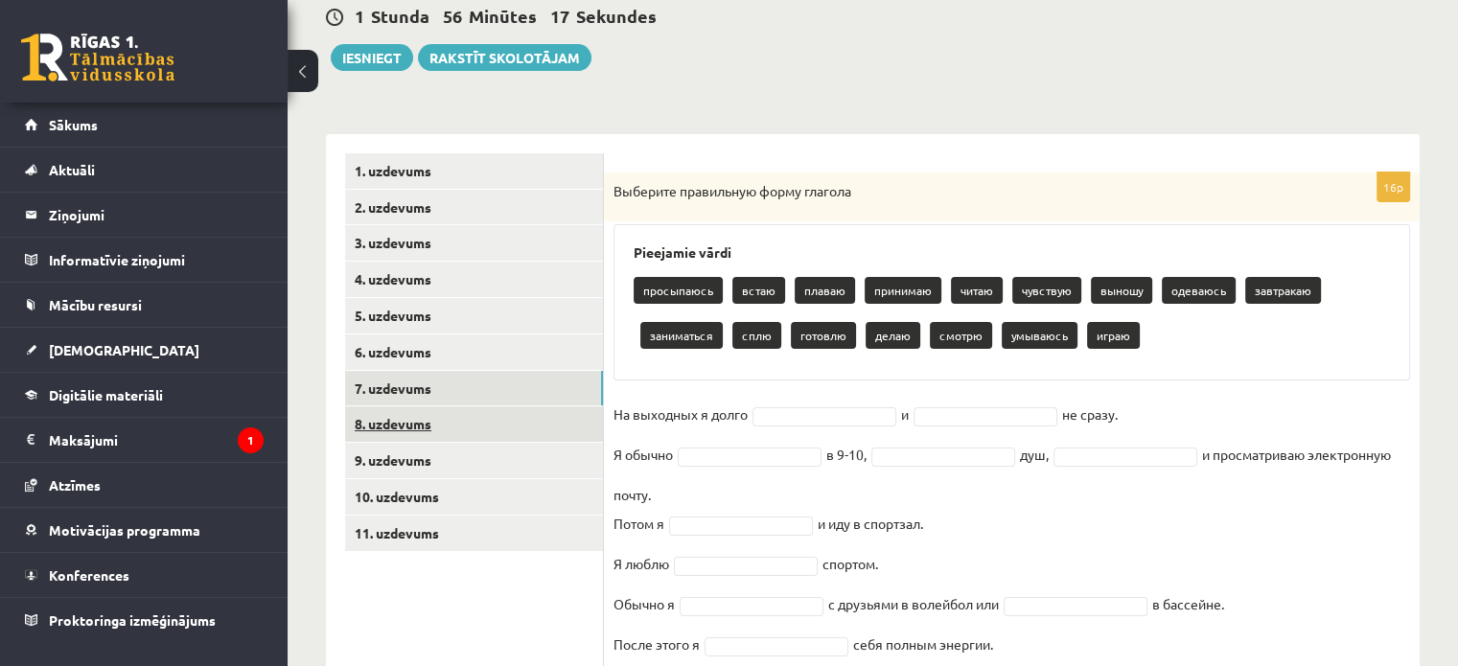
click at [422, 421] on link "8. uzdevums" at bounding box center [474, 423] width 258 height 35
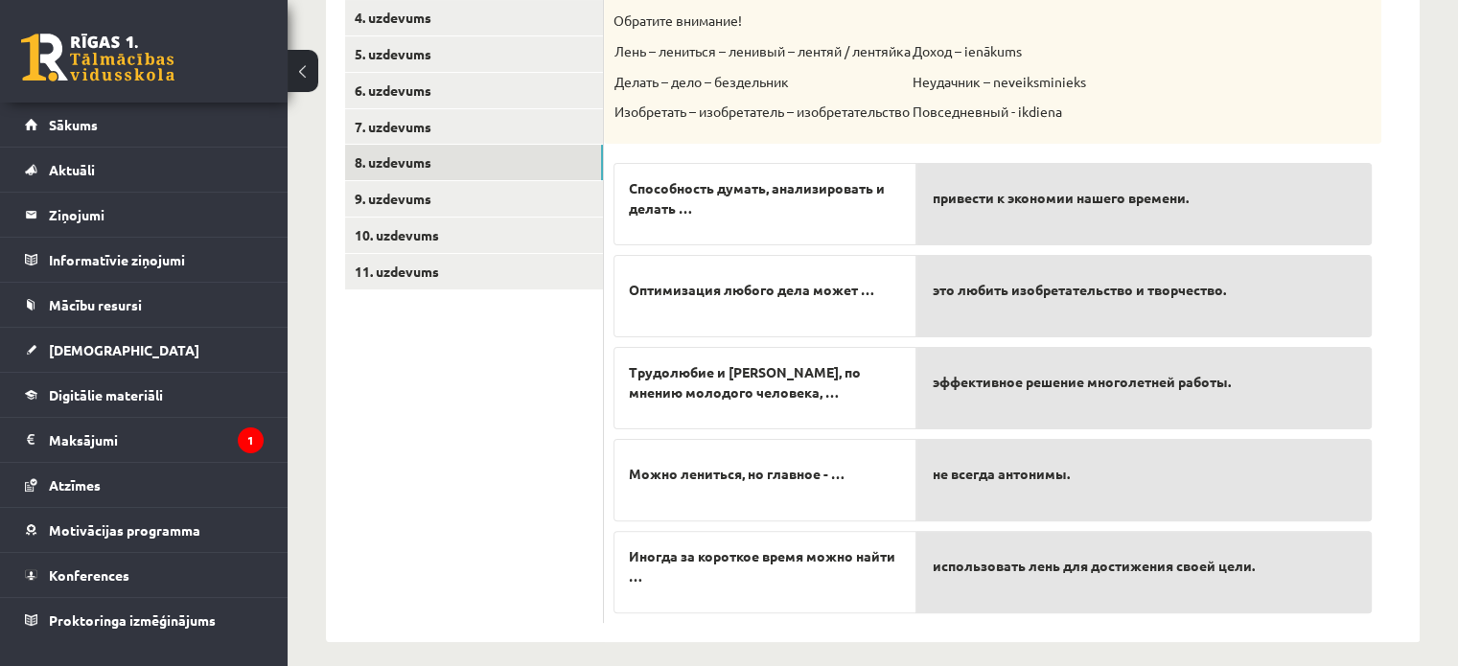
scroll to position [464, 0]
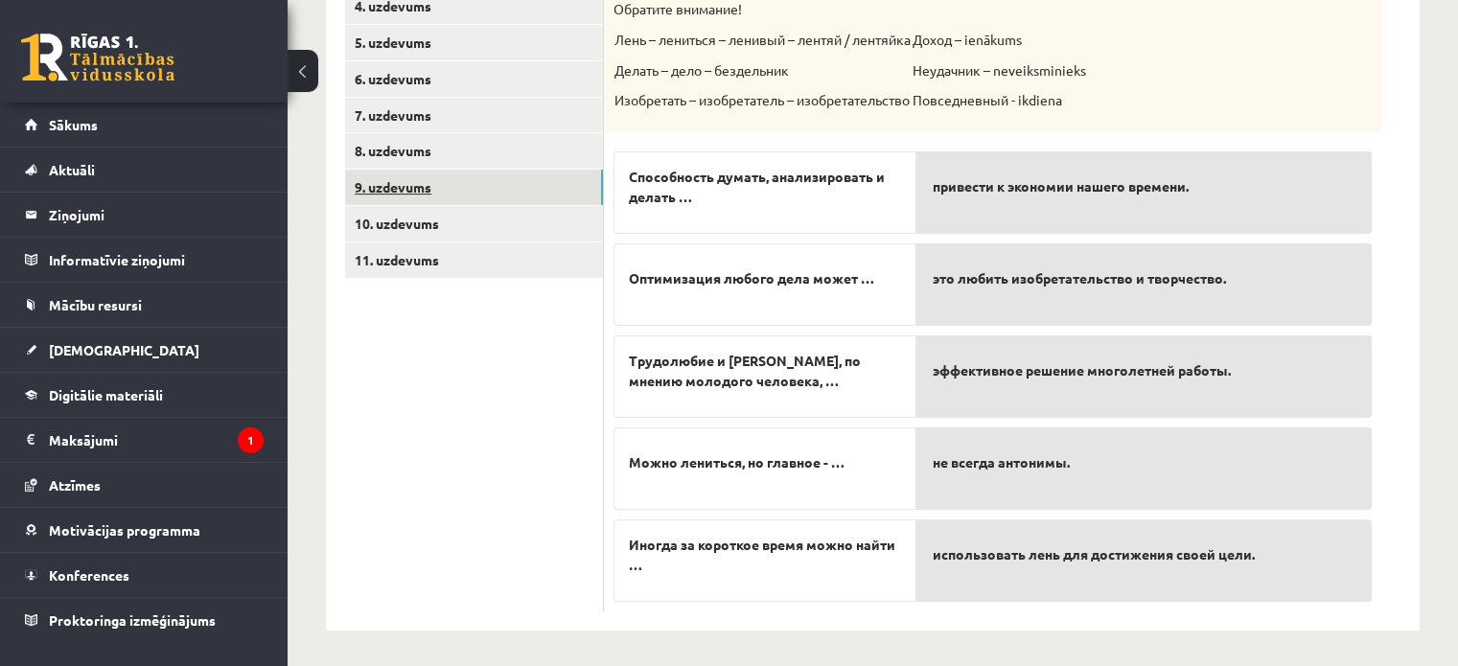
click at [419, 191] on link "9. uzdevums" at bounding box center [474, 187] width 258 height 35
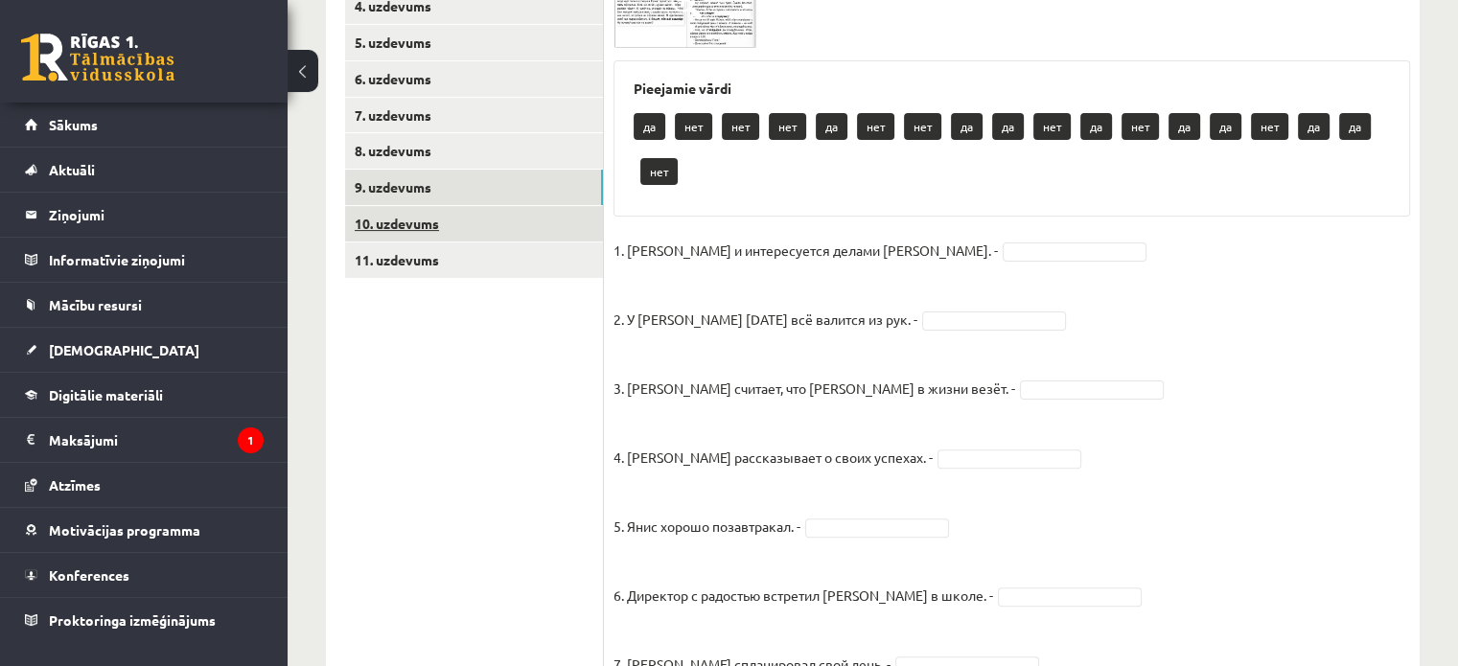
click at [418, 218] on link "10. uzdevums" at bounding box center [474, 223] width 258 height 35
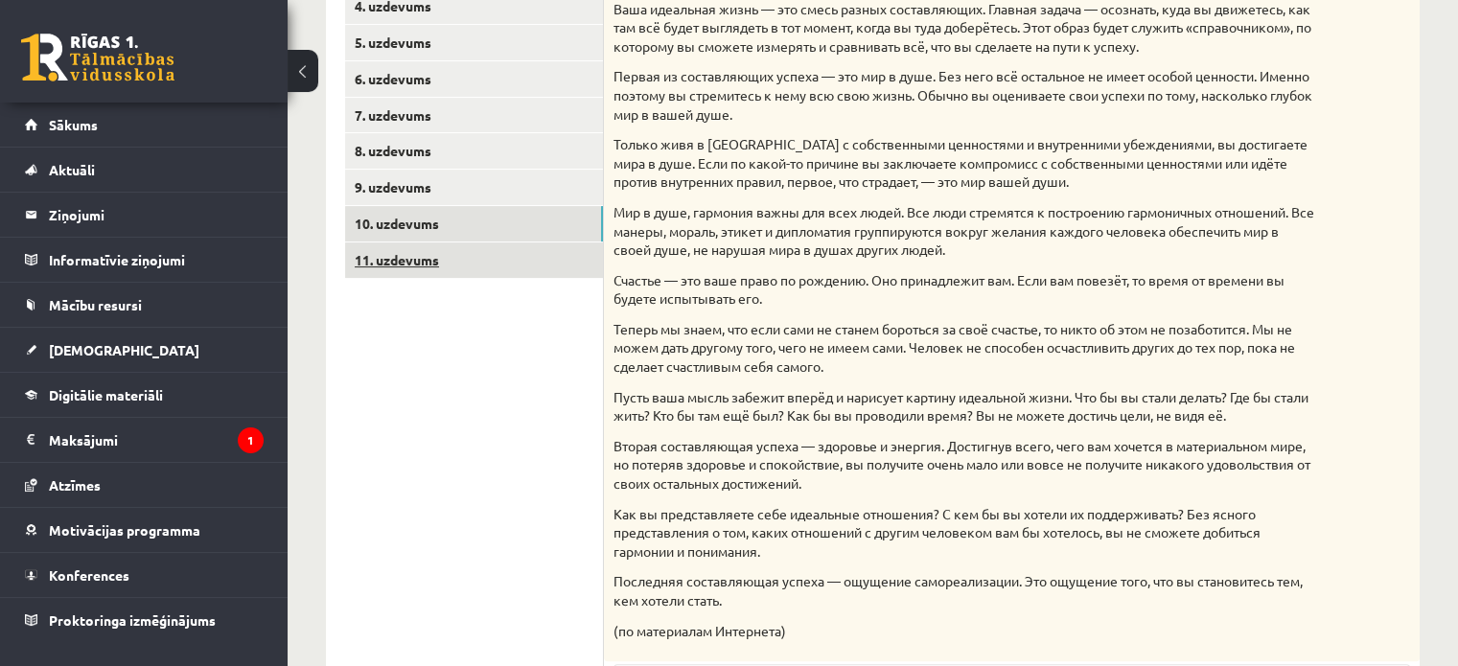
click at [404, 248] on link "11. uzdevums" at bounding box center [474, 260] width 258 height 35
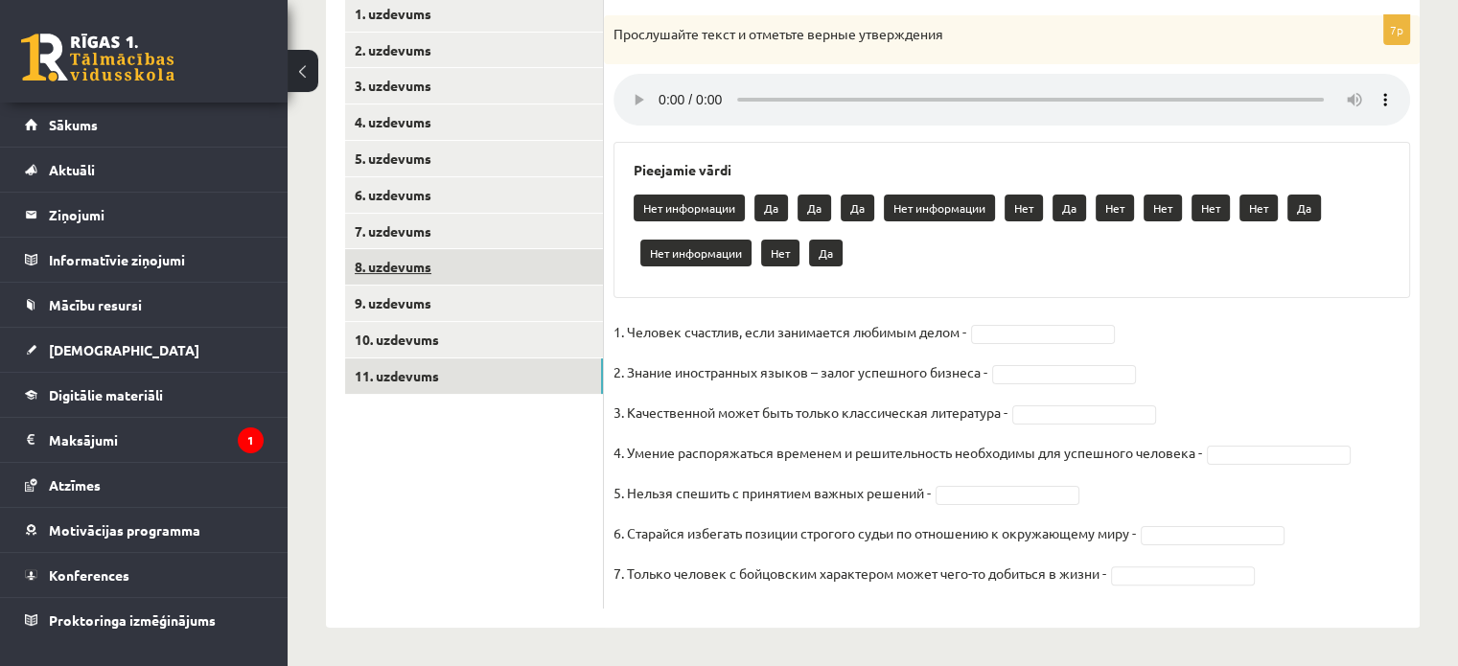
scroll to position [349, 0]
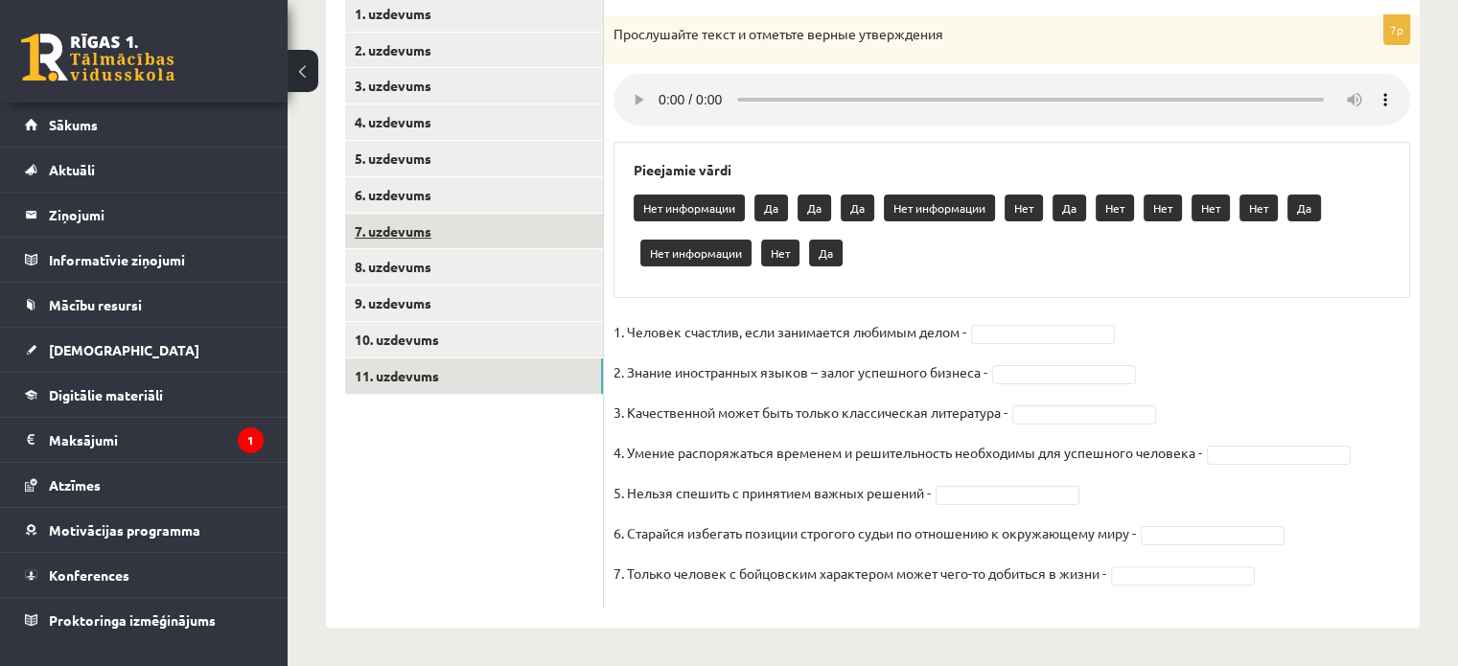
click at [386, 238] on link "7. uzdevums" at bounding box center [474, 231] width 258 height 35
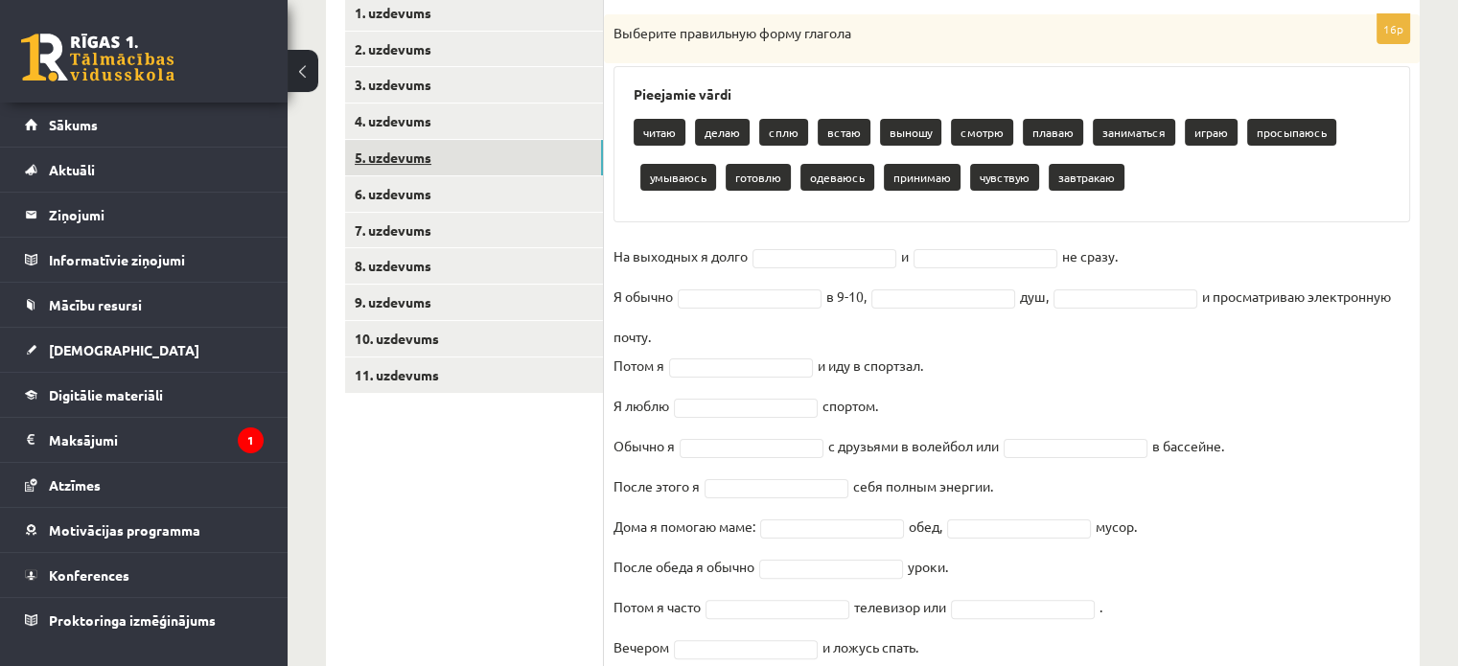
click at [385, 162] on link "5. uzdevums" at bounding box center [474, 157] width 258 height 35
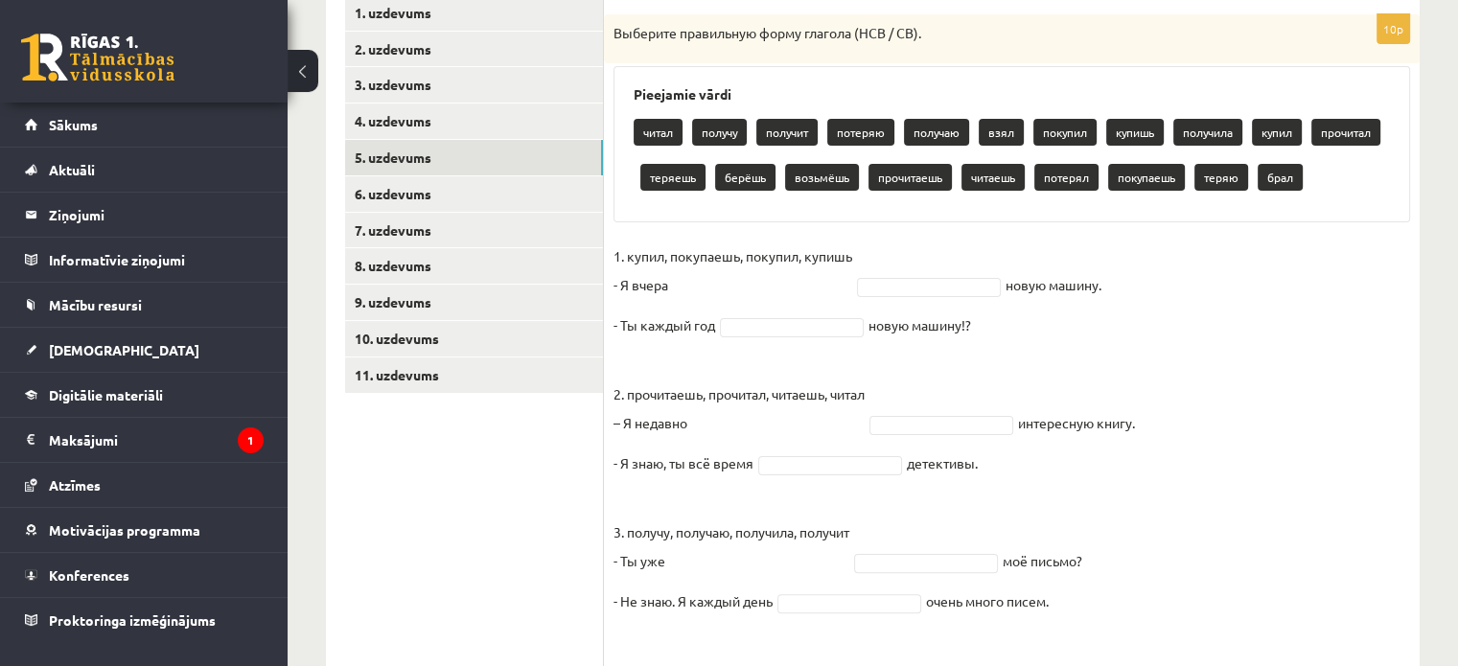
click at [628, 106] on div "Pieejamie vārdi читал получу получит потеряю получаю взял покупил [PERSON_NAME]…" at bounding box center [1011, 144] width 797 height 156
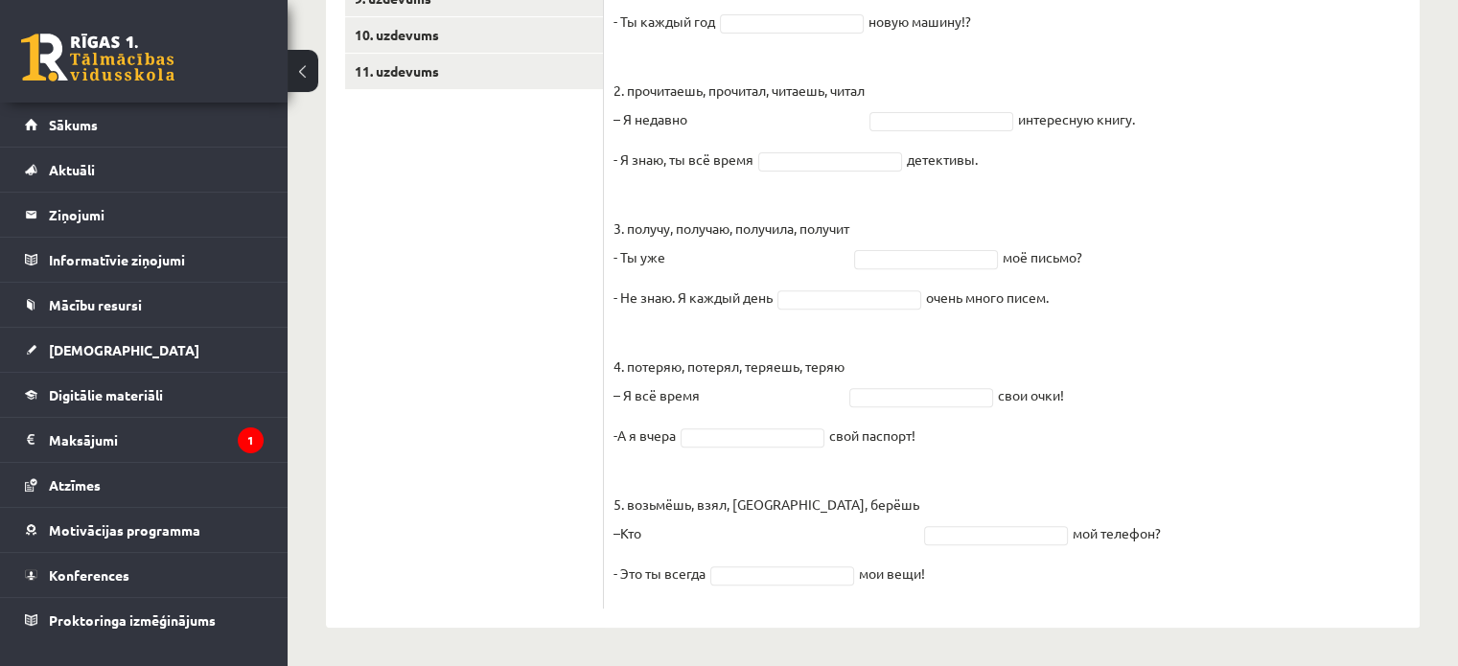
scroll to position [698, 0]
drag, startPoint x: 633, startPoint y: 85, endPoint x: 1214, endPoint y: 649, distance: 810.1
click at [1215, 651] on div "Krievu valoda JK 11.b2 klase 1. ieskaite , [PERSON_NAME] (11.b2 JK) Parādīt pun…" at bounding box center [873, 43] width 1170 height 1245
copy div "Loremipsu dolor sitam consec adipisc elitsed doeiusm temp incidid utlabo etdolo…"
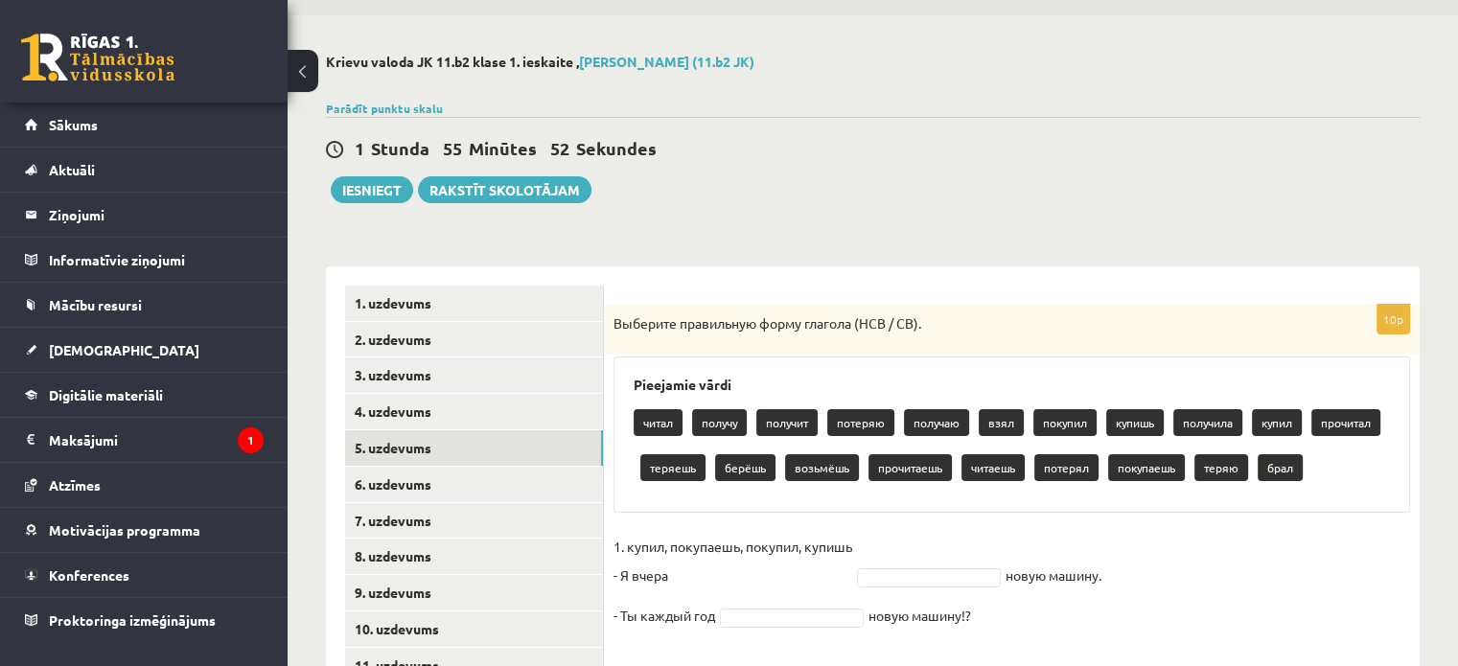
scroll to position [219, 0]
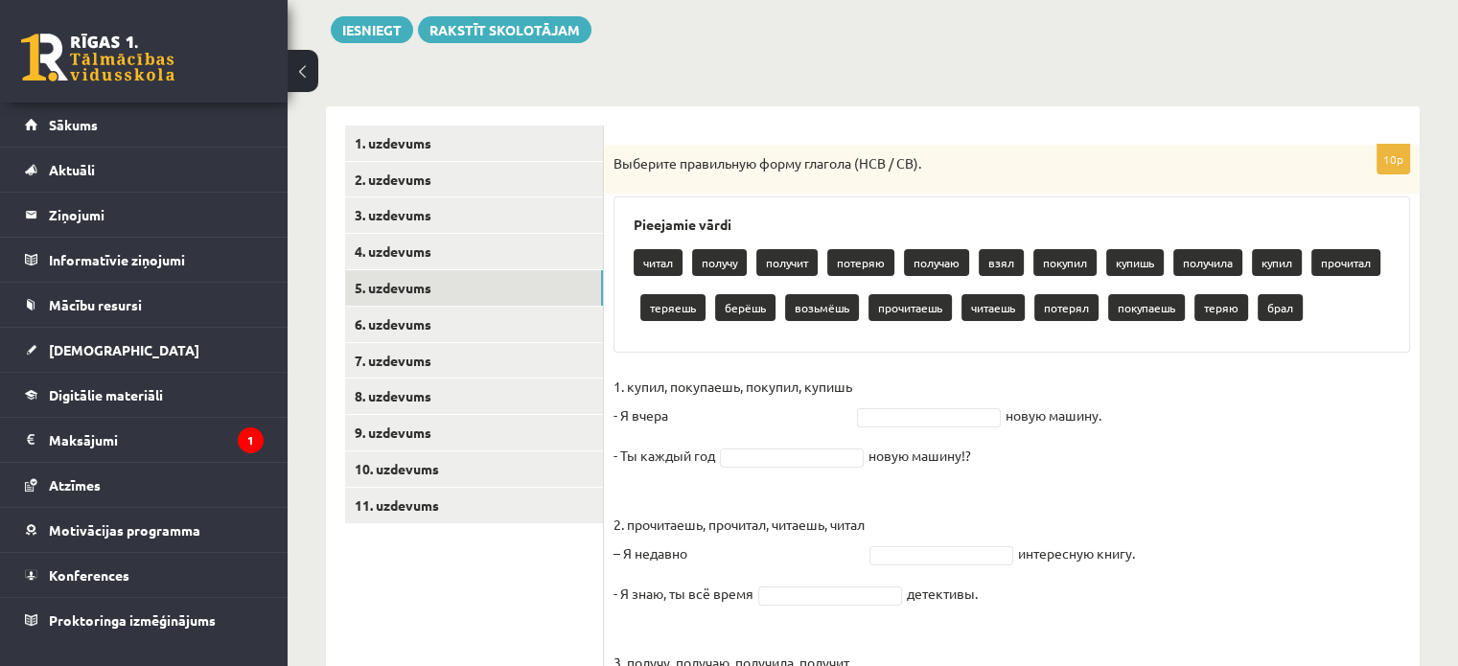
click at [931, 333] on div "читал получу получит потеряю получаю взял покупил [PERSON_NAME] получила купил …" at bounding box center [1012, 288] width 756 height 90
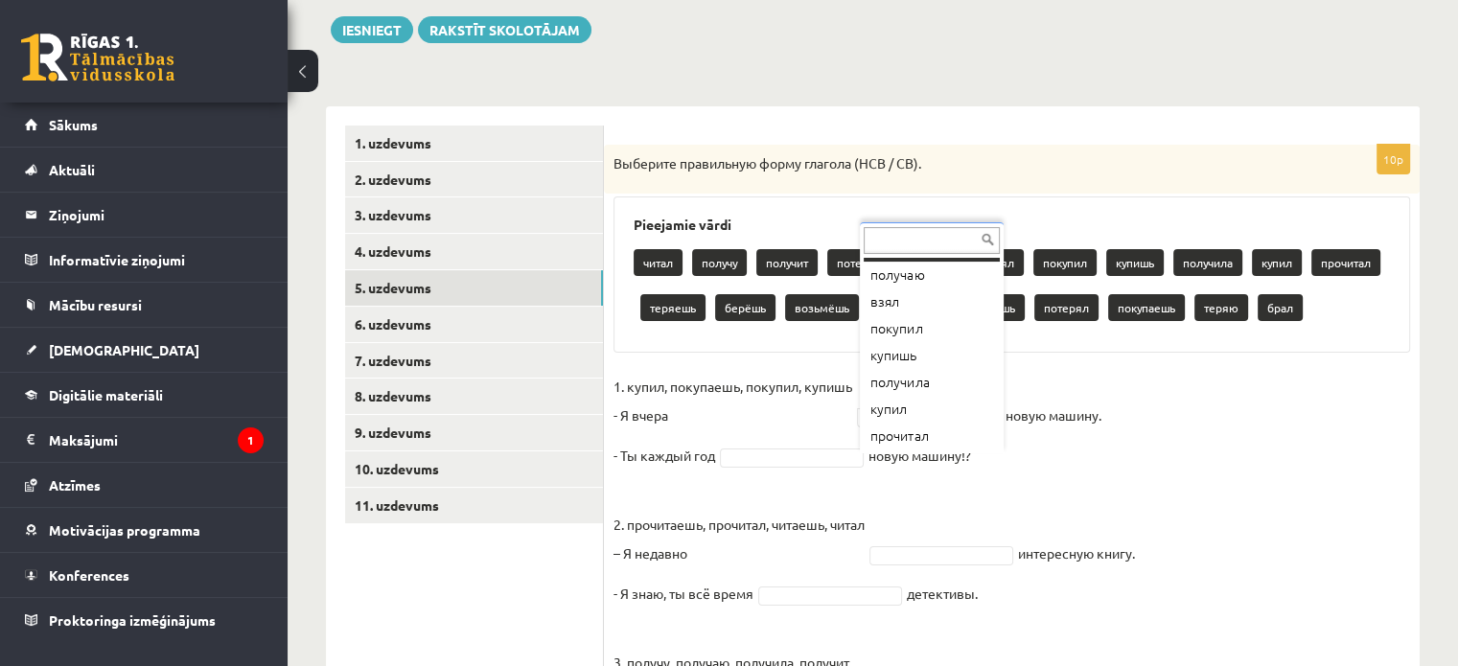
scroll to position [159, 0]
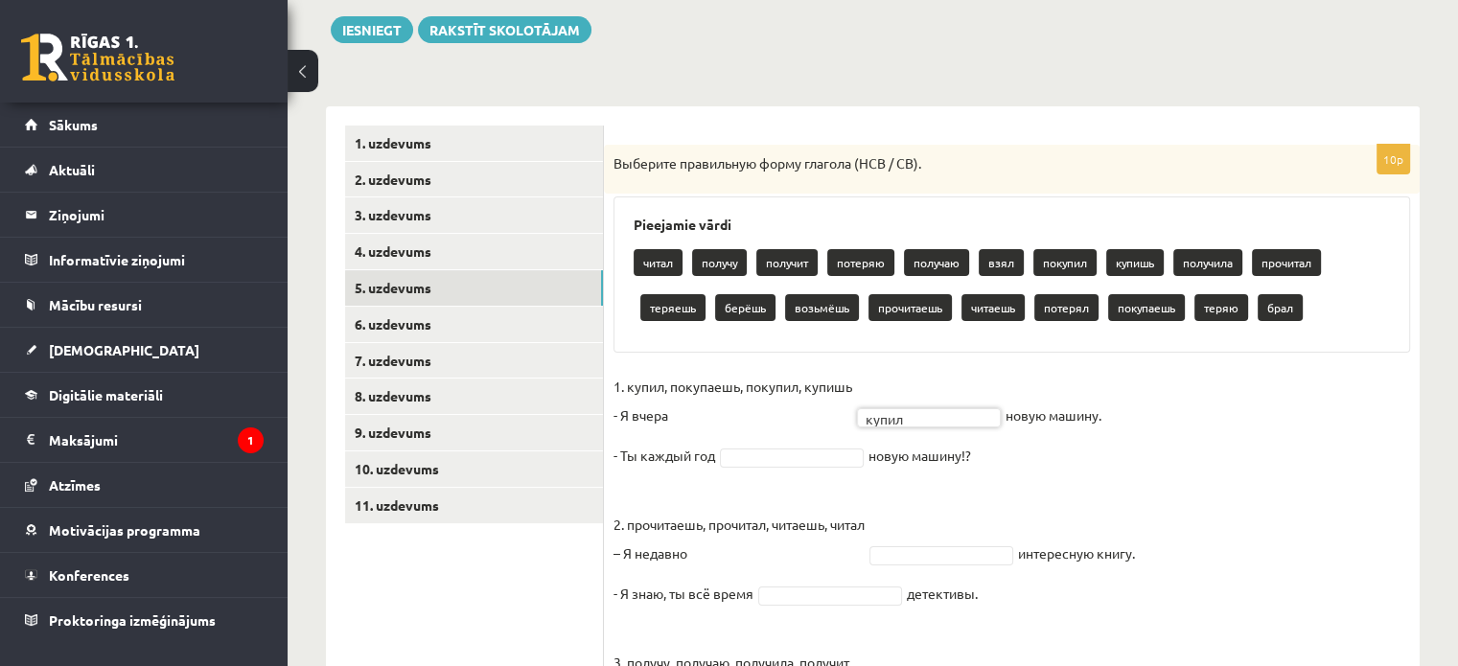
drag, startPoint x: 1121, startPoint y: 308, endPoint x: 1196, endPoint y: 308, distance: 74.8
click at [1196, 308] on div "читал получу получит потеряю получаю взял покупил [PERSON_NAME] получила прочит…" at bounding box center [1012, 288] width 756 height 90
copy div "покупаешь"
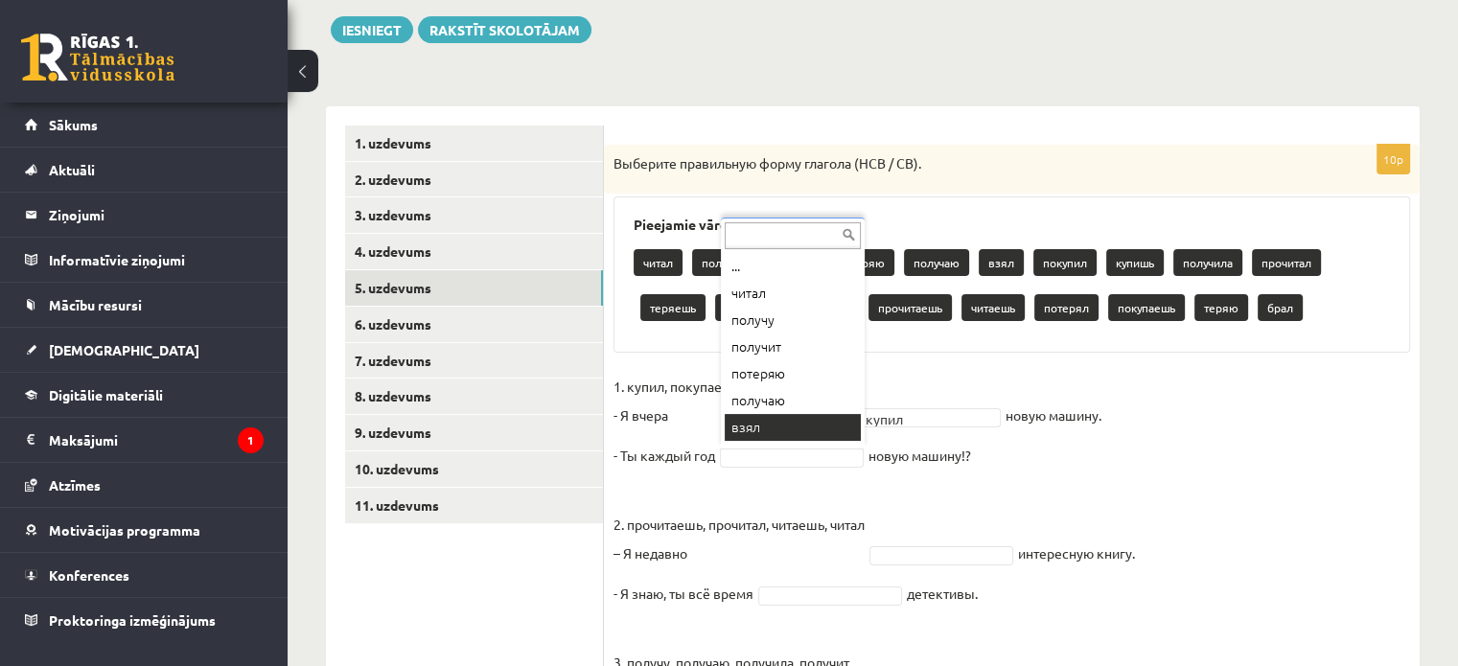
paste input "*********"
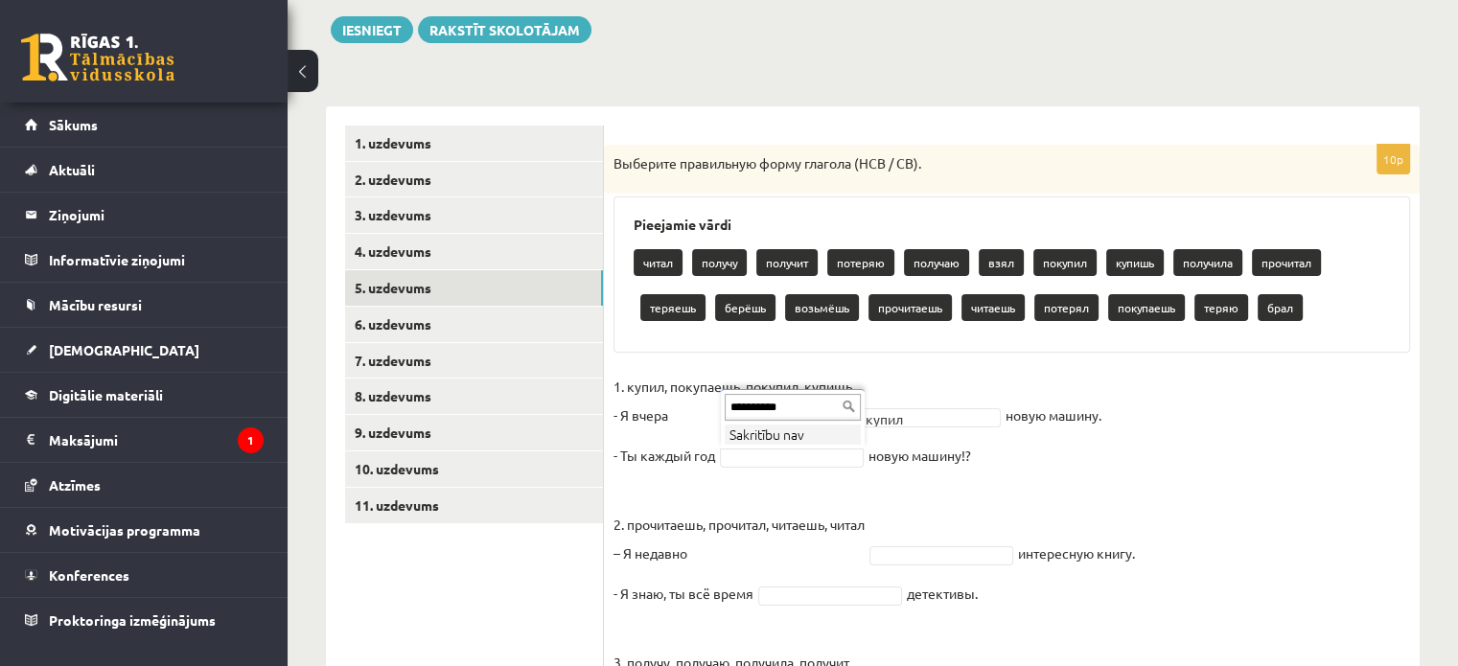
click at [803, 405] on input "*********" at bounding box center [793, 407] width 136 height 27
type input "*********"
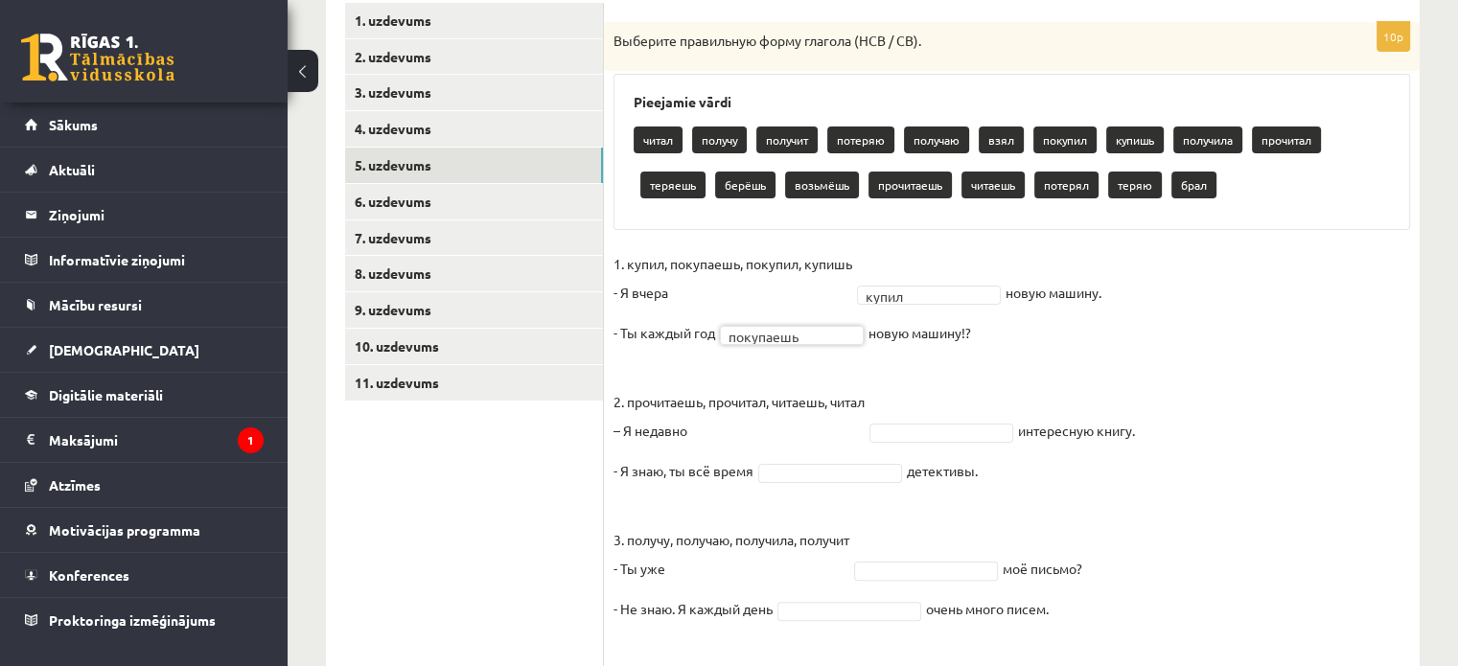
scroll to position [378, 0]
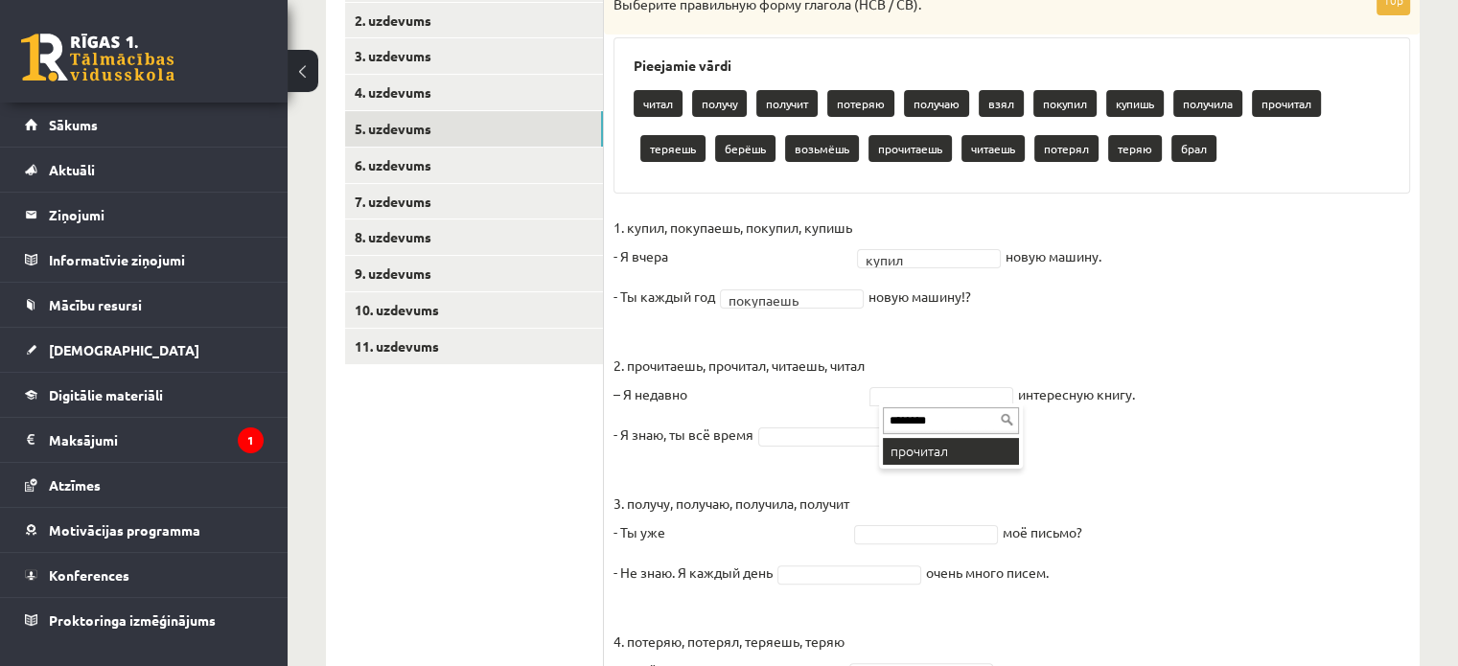
type input "********"
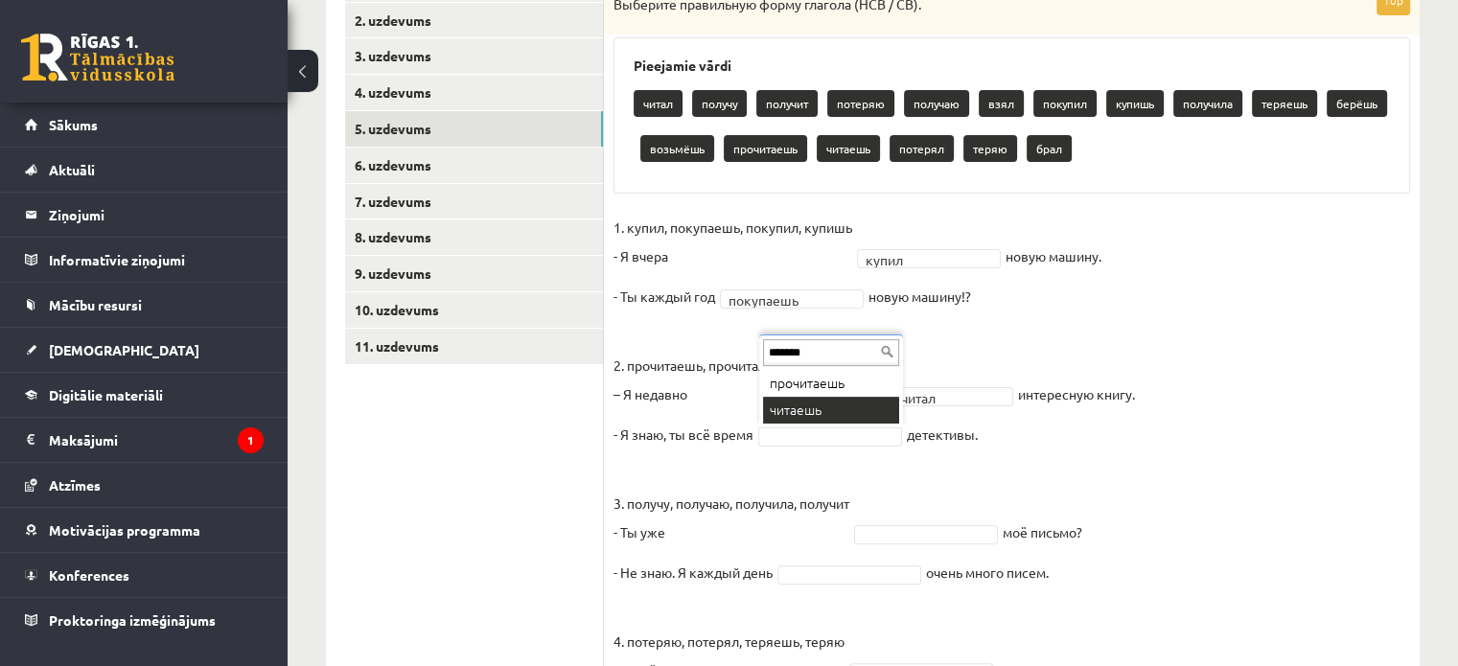
type input "*******"
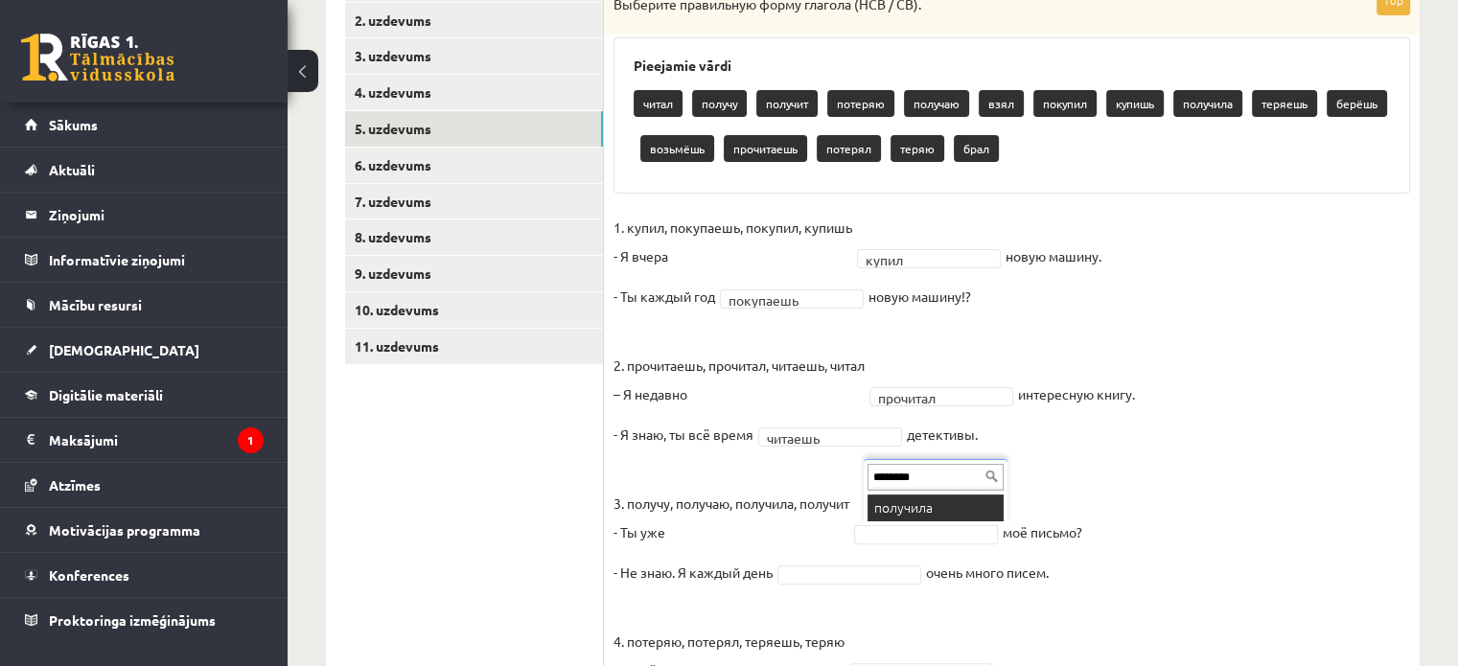
type input "********"
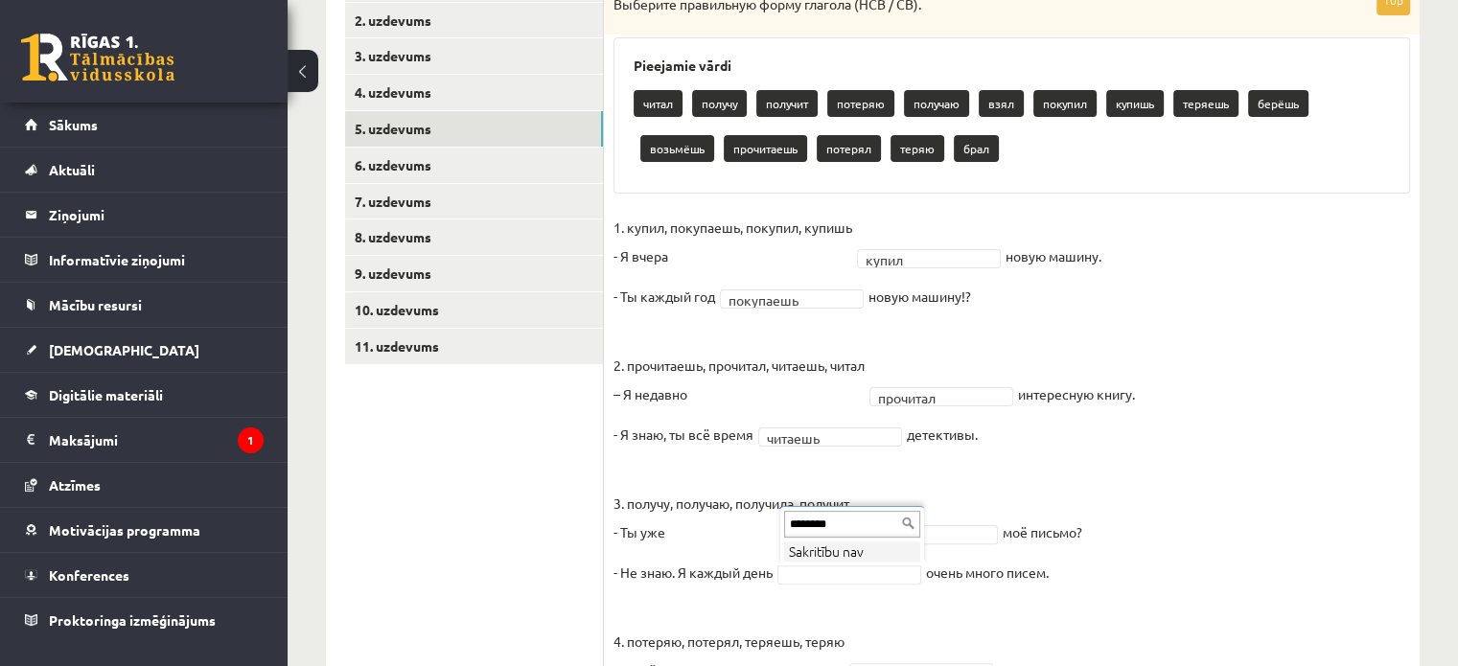
click at [874, 551] on li "Sakritību nav" at bounding box center [852, 552] width 136 height 20
click at [873, 528] on input "********" at bounding box center [852, 524] width 136 height 27
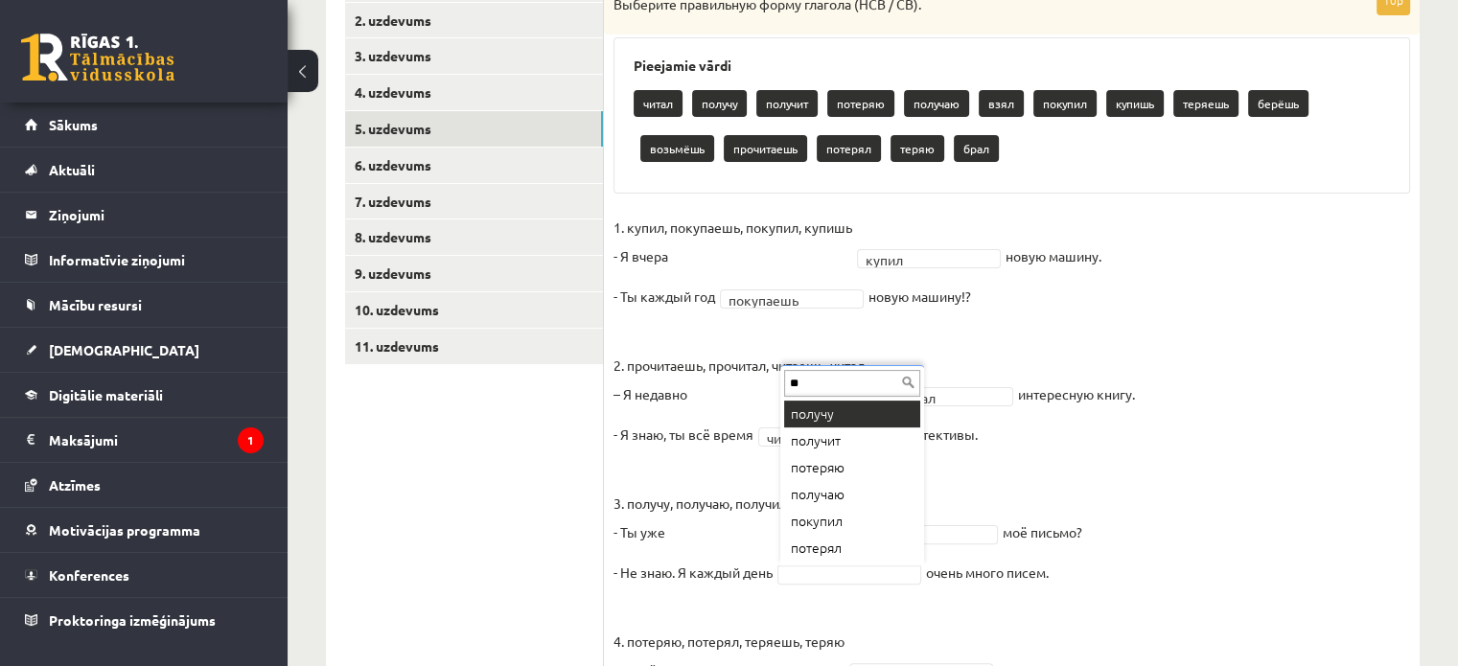
type input "*"
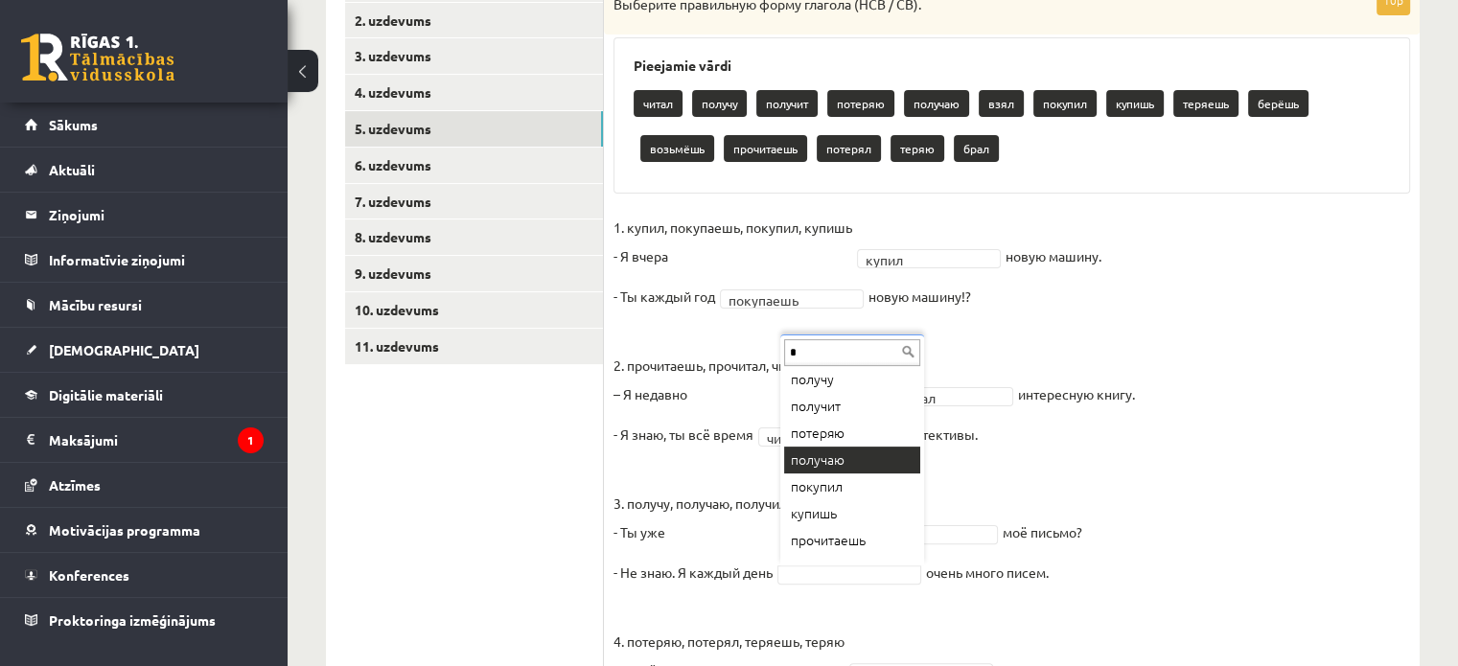
scroll to position [0, 0]
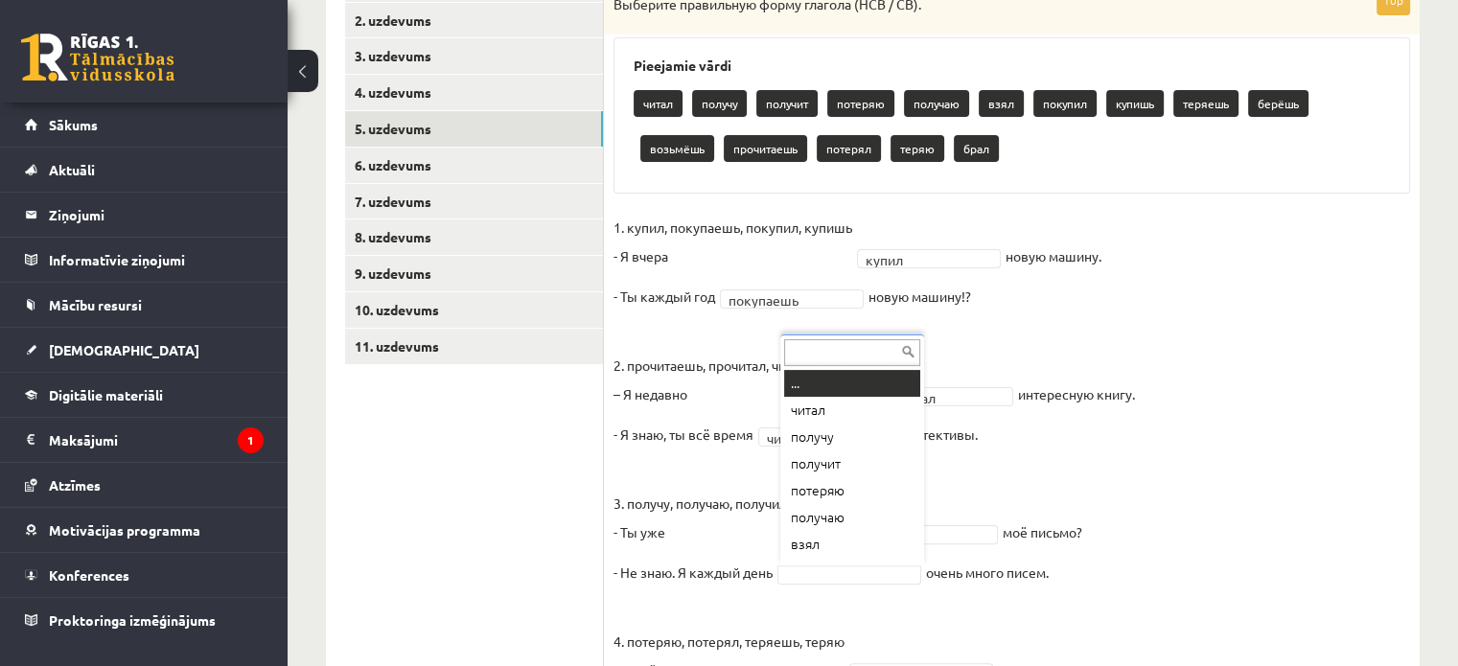
paste input "*******"
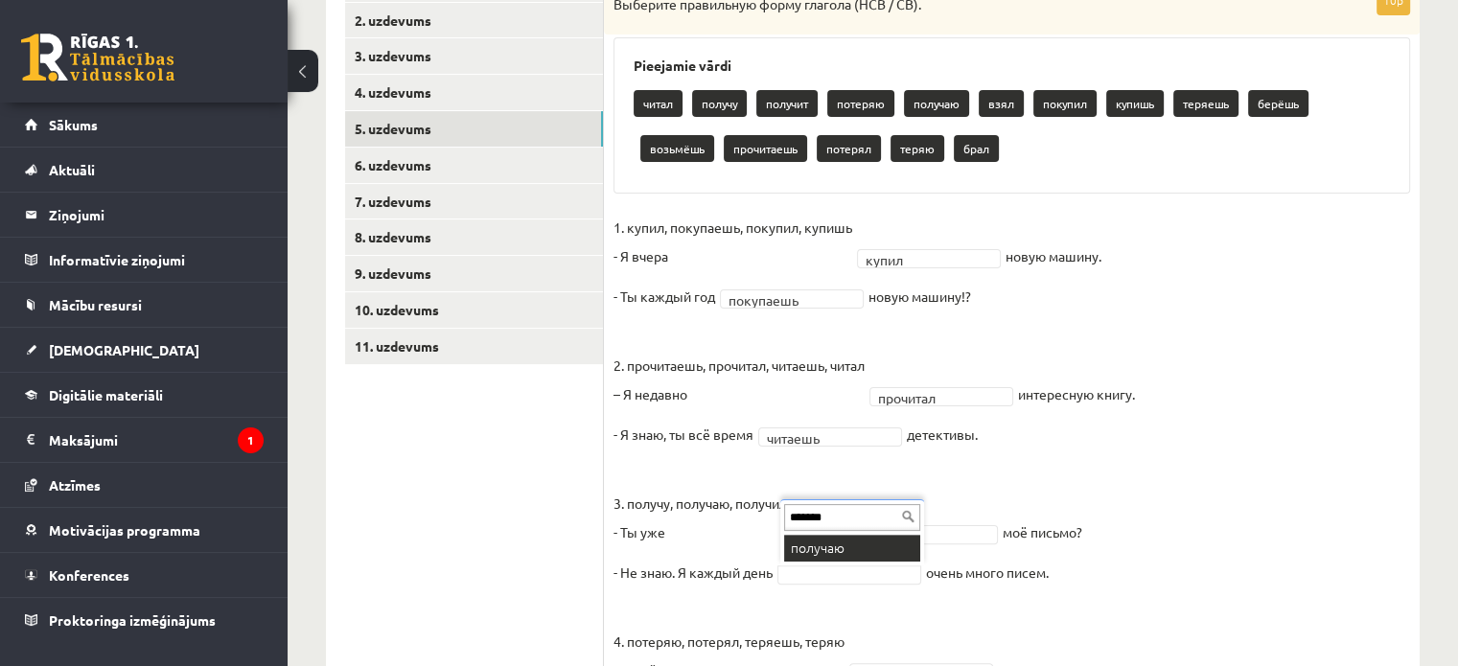
type input "*******"
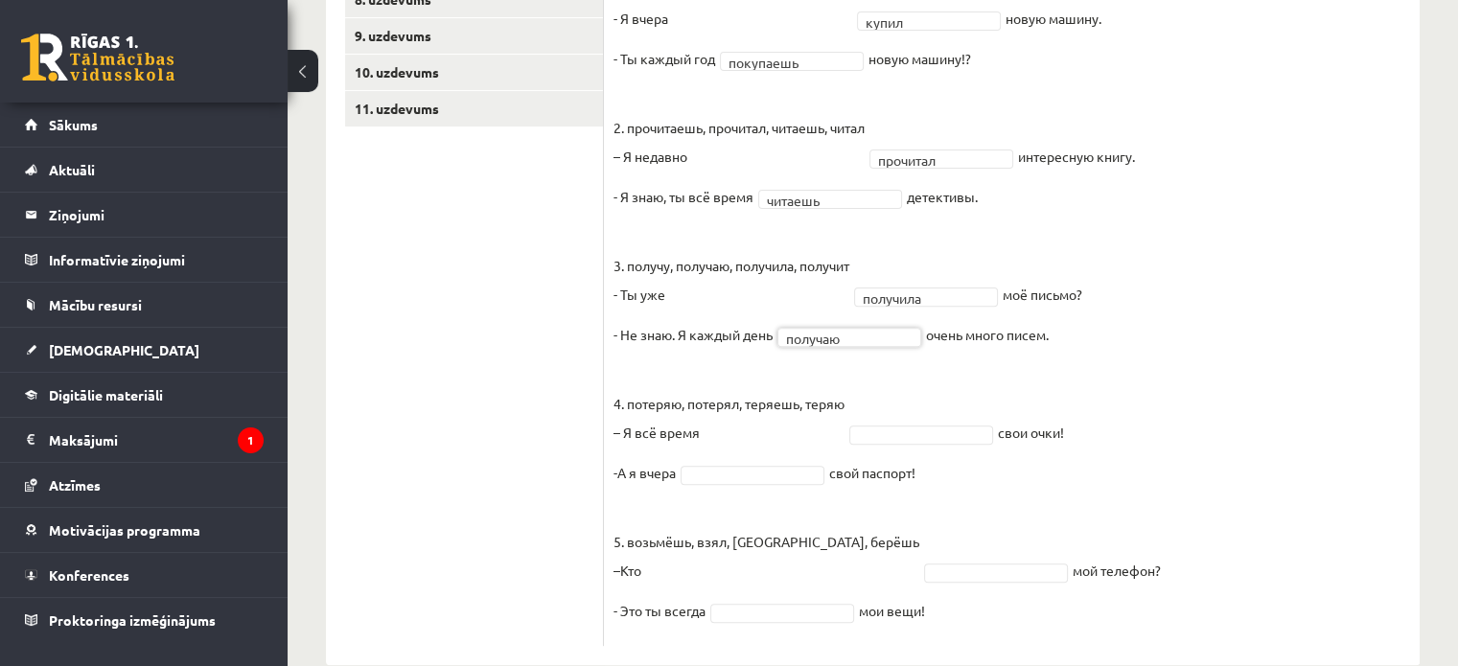
scroll to position [652, 0]
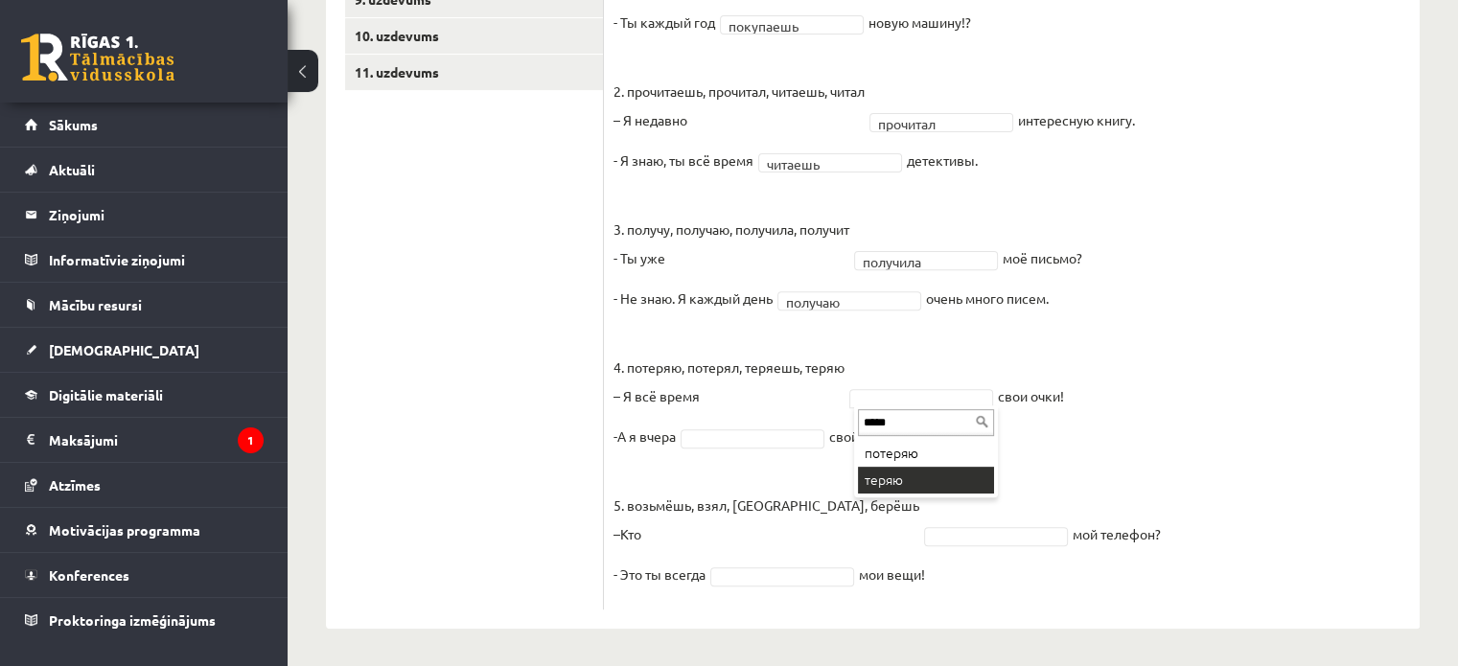
type input "*****"
drag, startPoint x: 973, startPoint y: 484, endPoint x: 871, endPoint y: 471, distance: 102.5
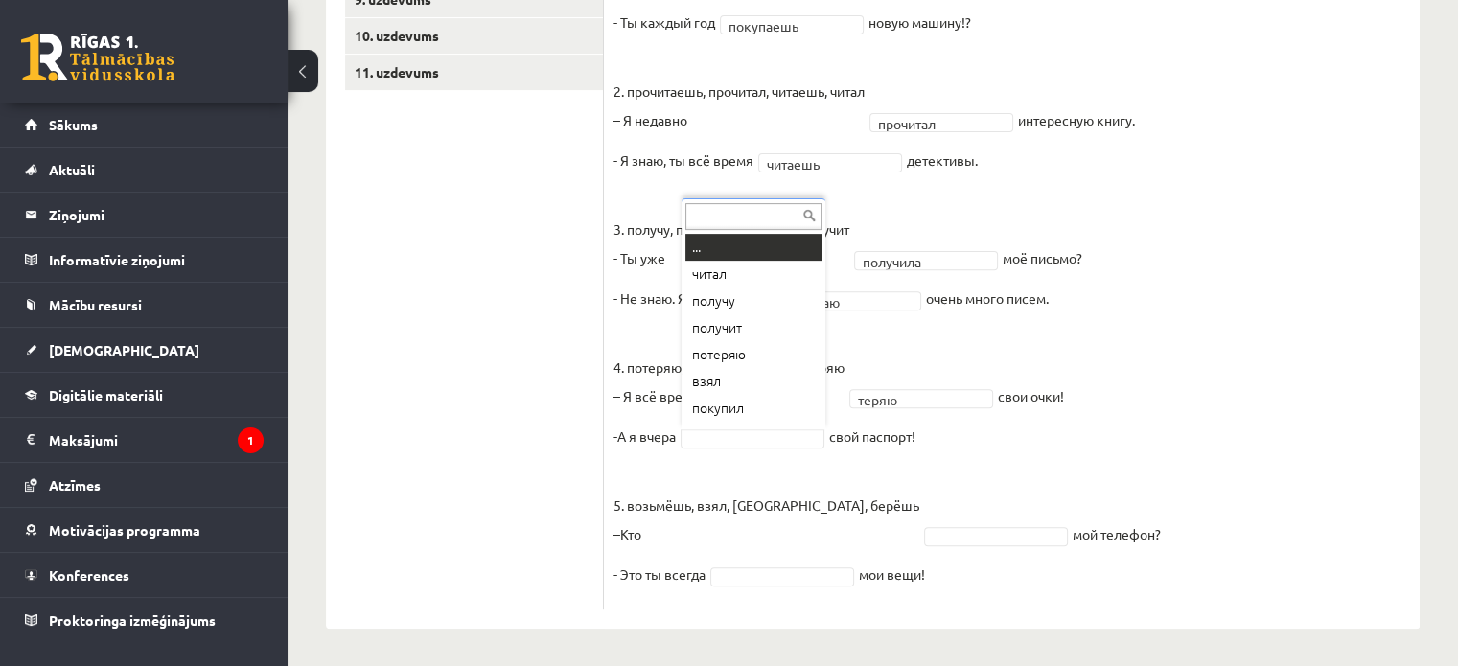
scroll to position [23, 0]
paste input "*******"
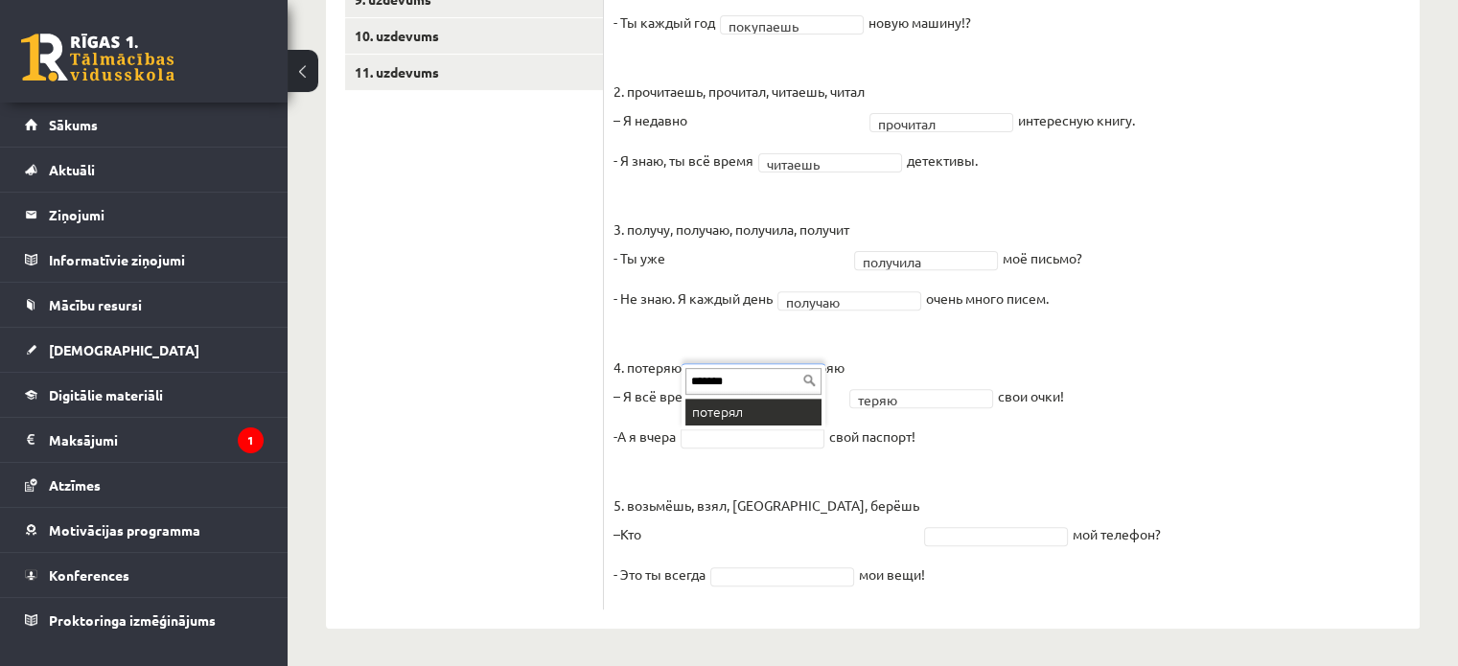
type input "*******"
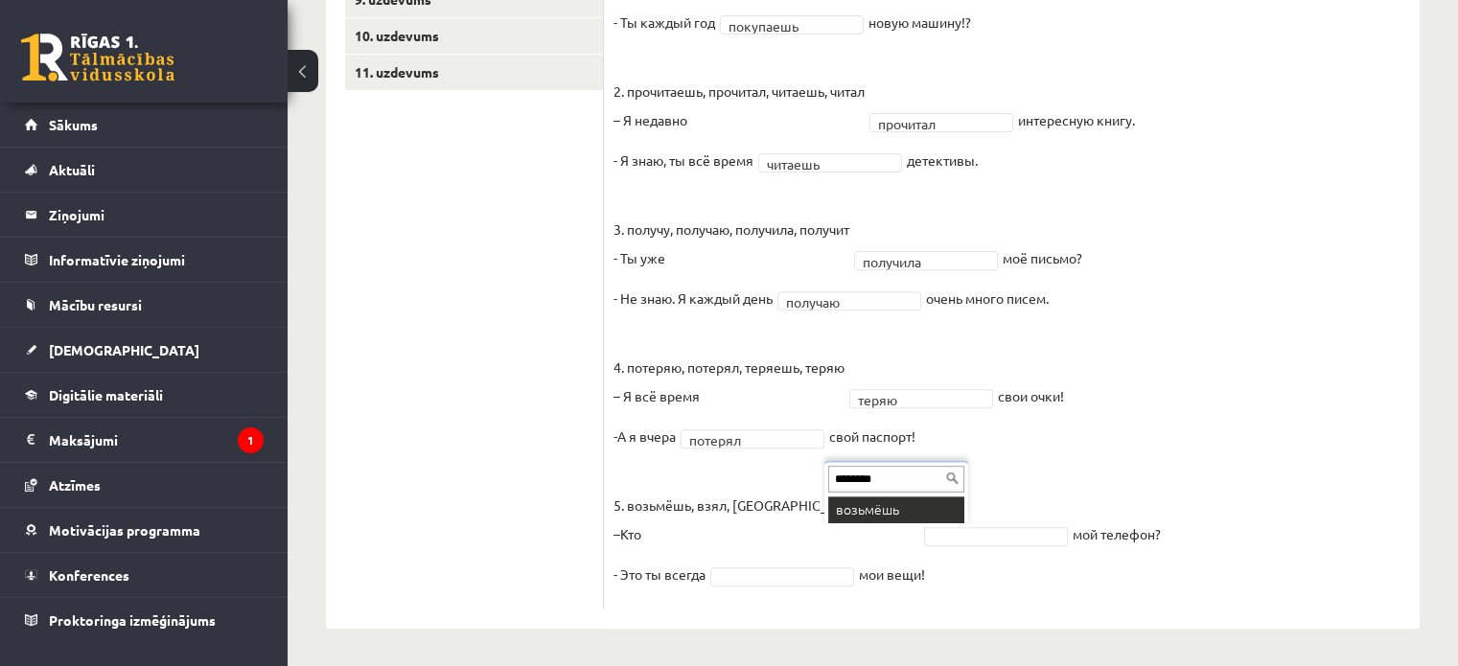
type input "********"
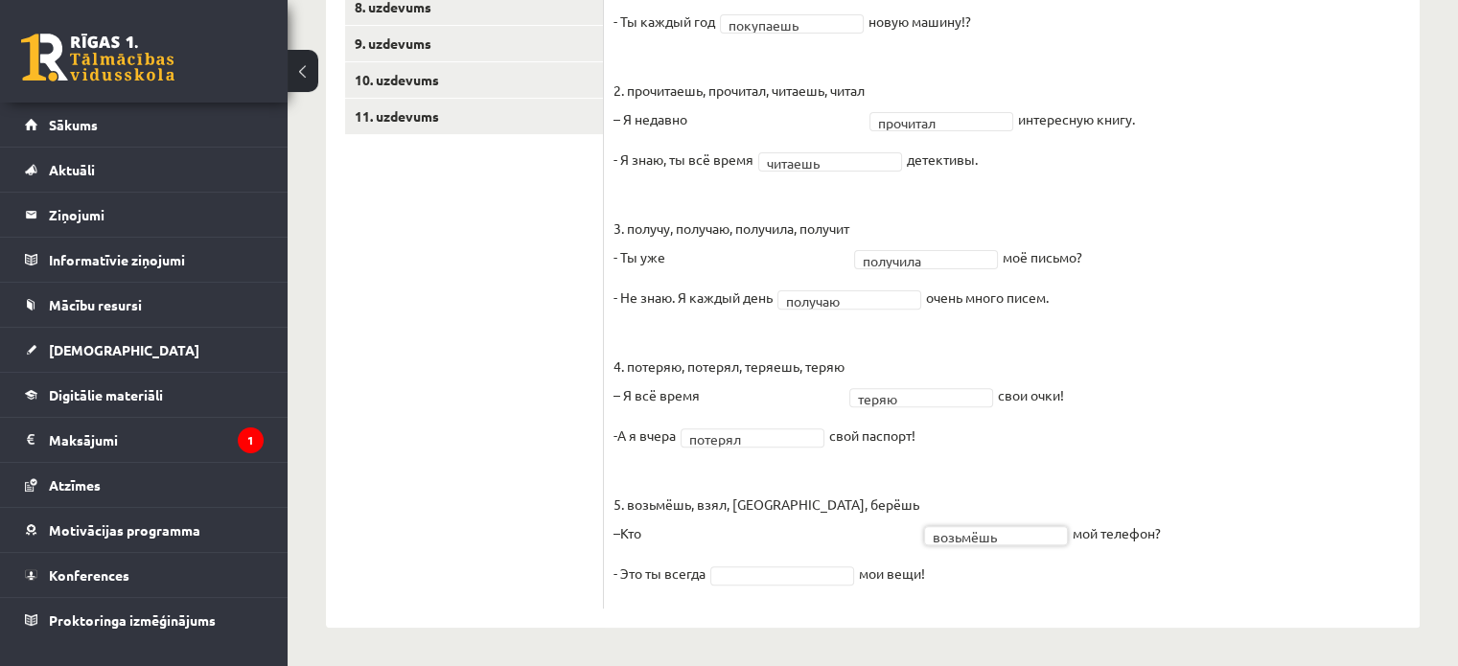
drag, startPoint x: 827, startPoint y: 586, endPoint x: 817, endPoint y: 562, distance: 26.2
click at [824, 583] on fieldset "1. купил, покупаешь, покупил, купишь - Я [DATE] купил ***** новую машину. - Ты …" at bounding box center [1011, 268] width 797 height 661
click at [817, 561] on fieldset "1. купил, покупаешь, покупил, купишь - Я [DATE] купил ***** новую машину. - Ты …" at bounding box center [1011, 268] width 797 height 661
click at [812, 589] on fieldset "1. купил, покупаешь, покупил, купишь - Я [DATE] купил ***** новую машину. - Ты …" at bounding box center [1011, 268] width 797 height 661
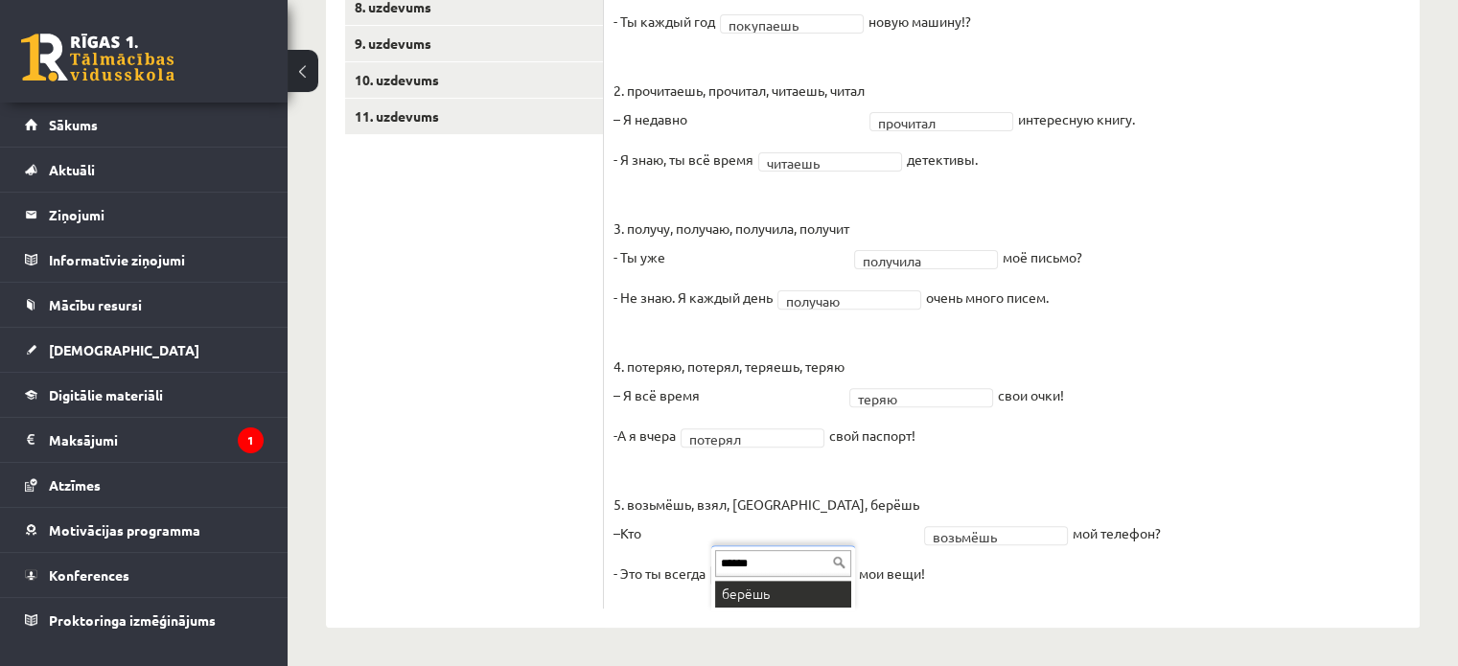
type input "******"
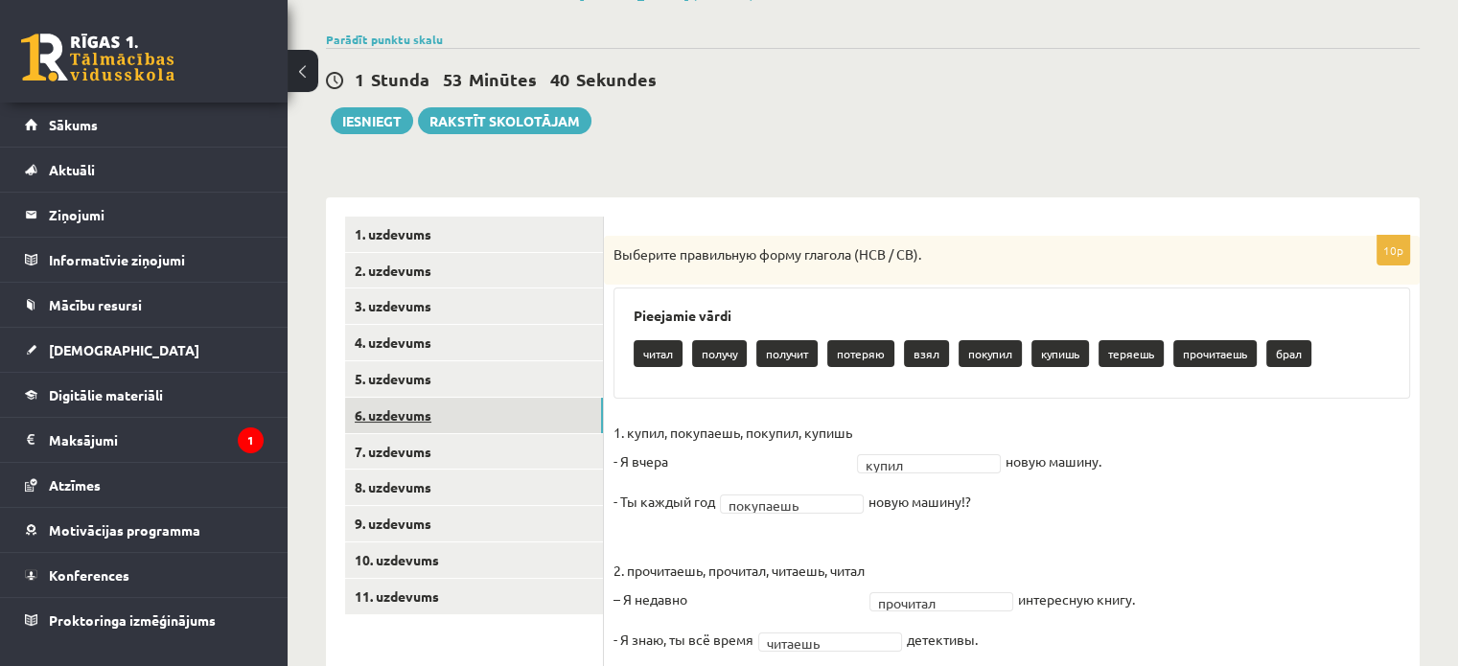
click at [453, 413] on link "6. uzdevums" at bounding box center [474, 415] width 258 height 35
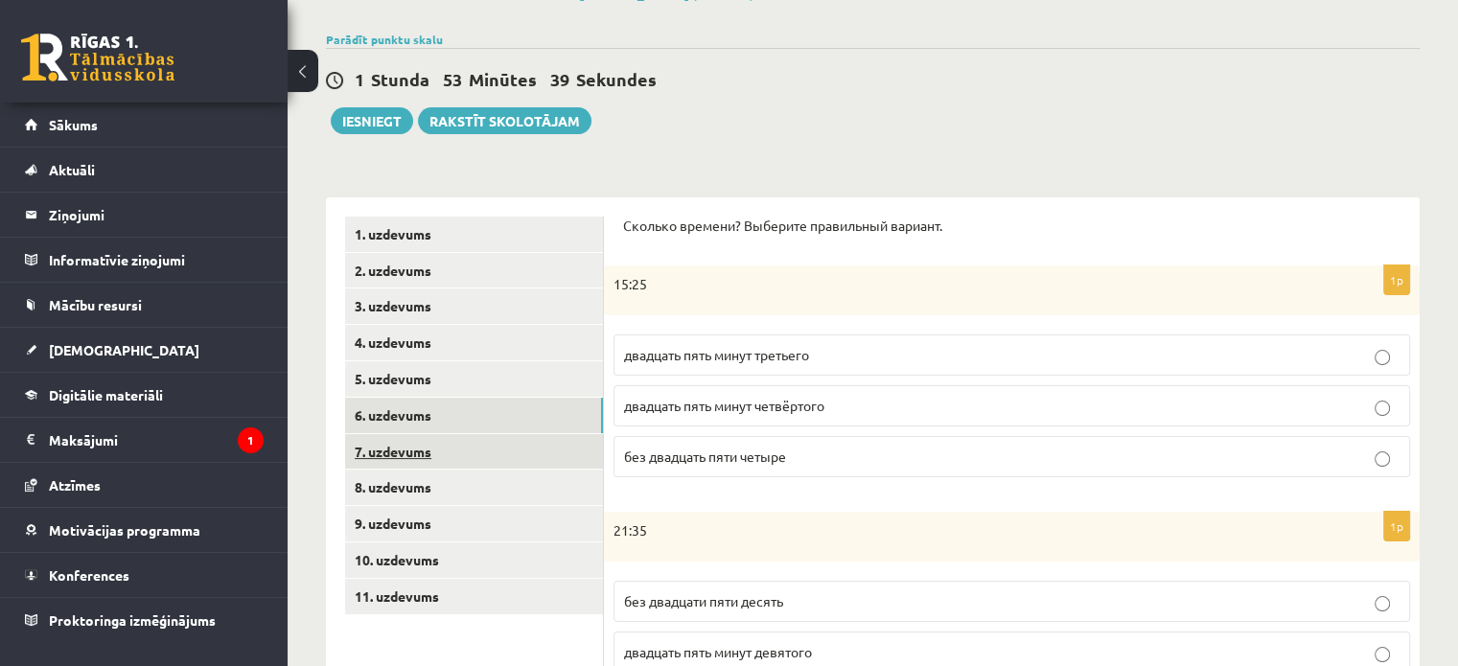
click at [441, 456] on link "7. uzdevums" at bounding box center [474, 451] width 258 height 35
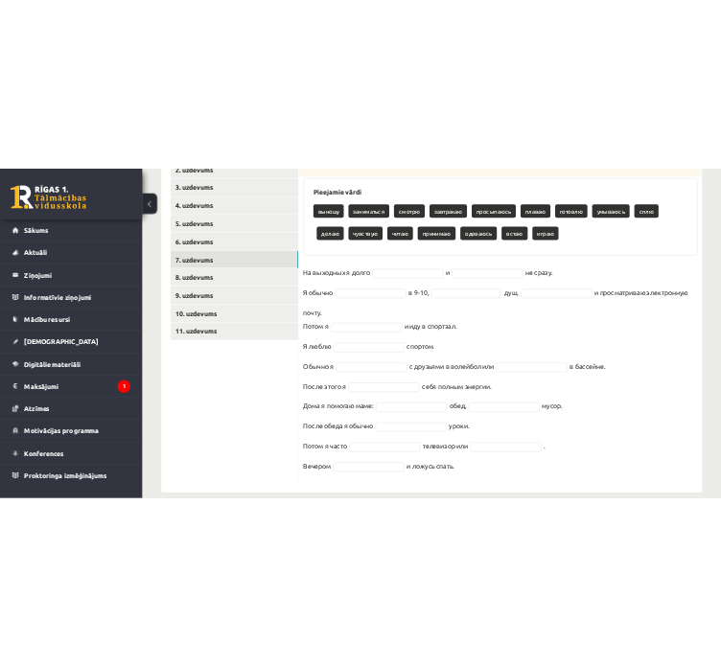
scroll to position [422, 0]
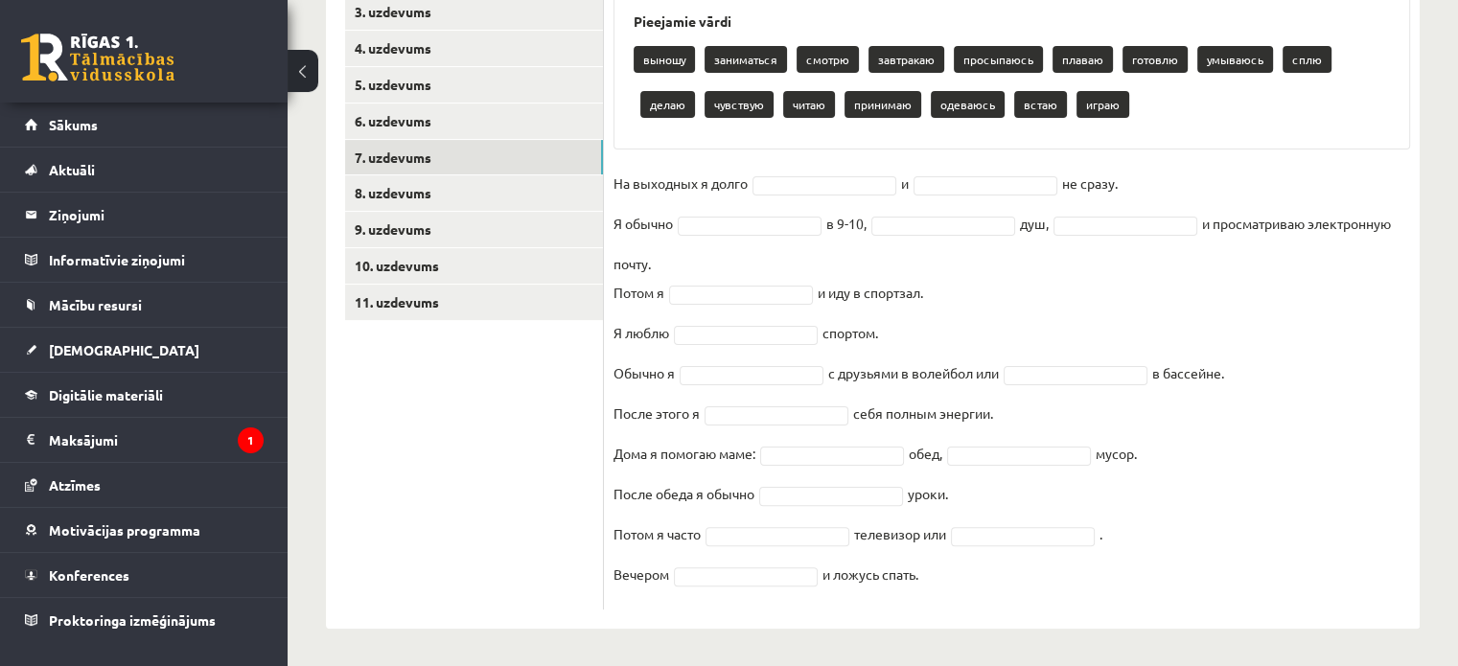
drag, startPoint x: 627, startPoint y: 166, endPoint x: 1072, endPoint y: 647, distance: 655.3
click at [1072, 647] on div "Krievu valoda JK 11.b2 klase 1. ieskaite , [PERSON_NAME] (11.b2 JK) Parādīt pun…" at bounding box center [873, 159] width 1170 height 1015
copy div "Loremipsu dolor sitame consectetu adipis elitseddo eiusmodtem incidi utlabor et…"
type input "****"
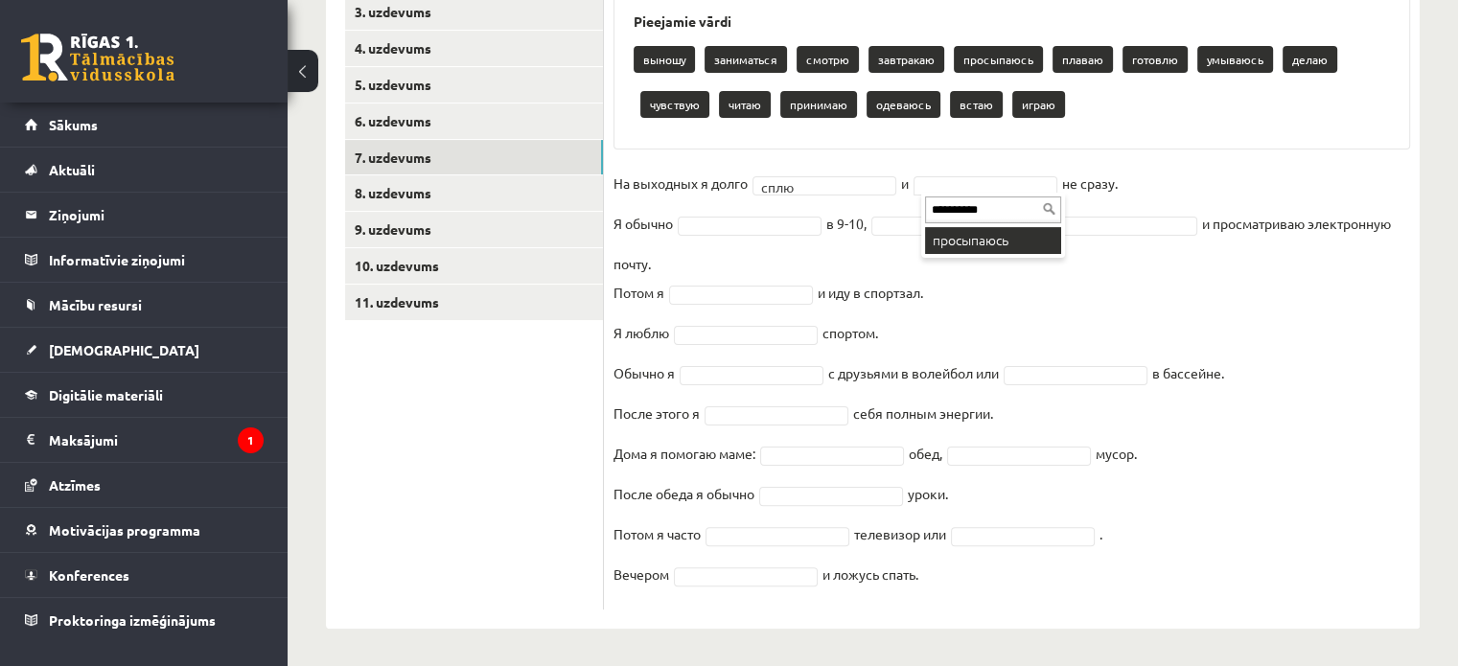
type input "**********"
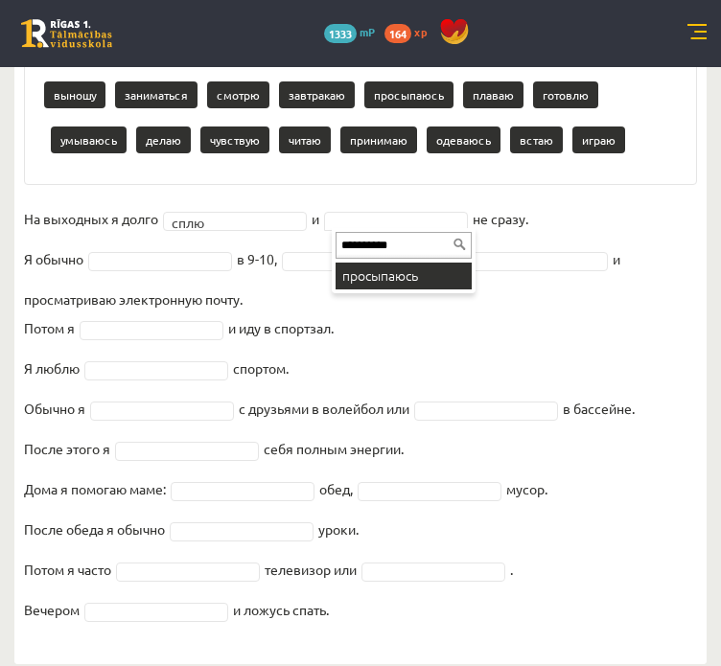
drag, startPoint x: 433, startPoint y: 279, endPoint x: 410, endPoint y: 280, distance: 23.0
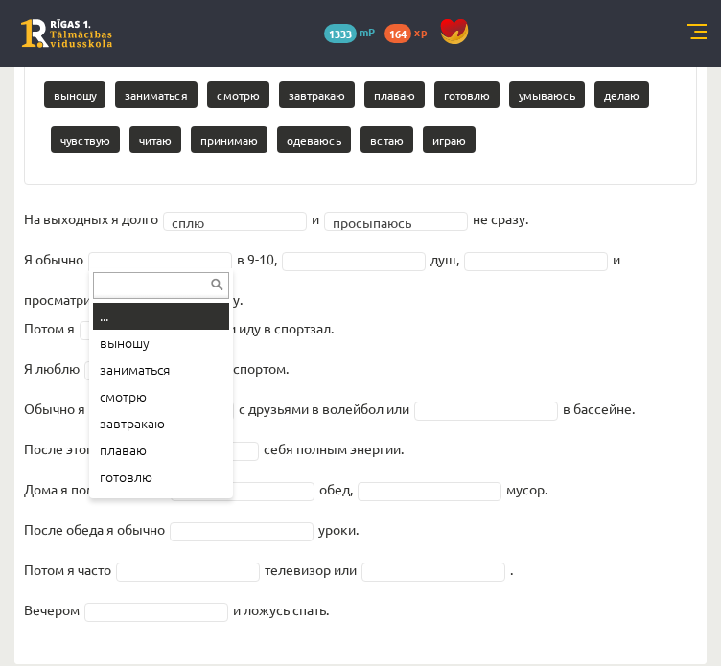
type input "*****"
click at [169, 288] on input "text" at bounding box center [161, 285] width 136 height 27
paste input "*****"
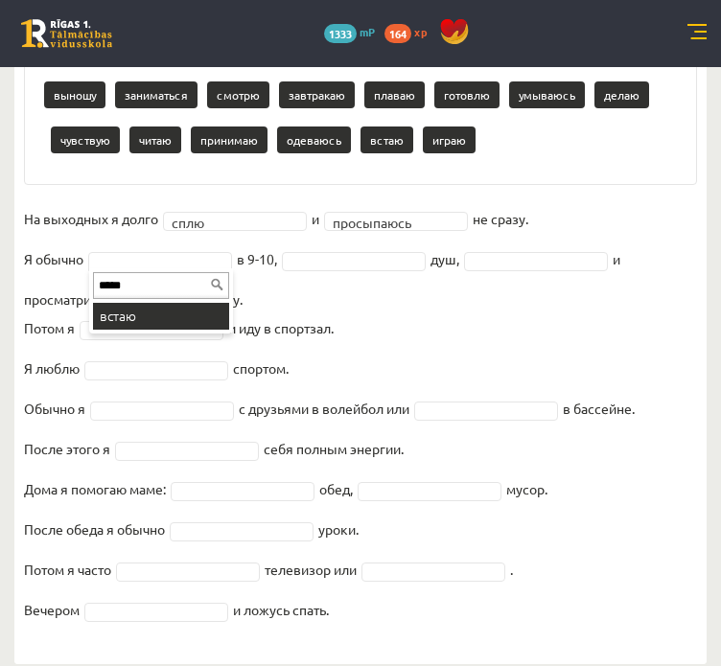
type input "*****"
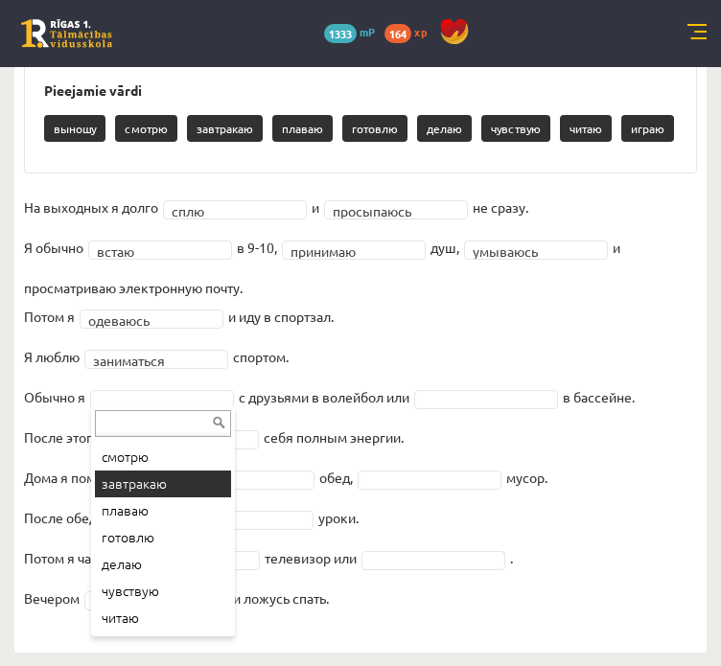
scroll to position [77, 0]
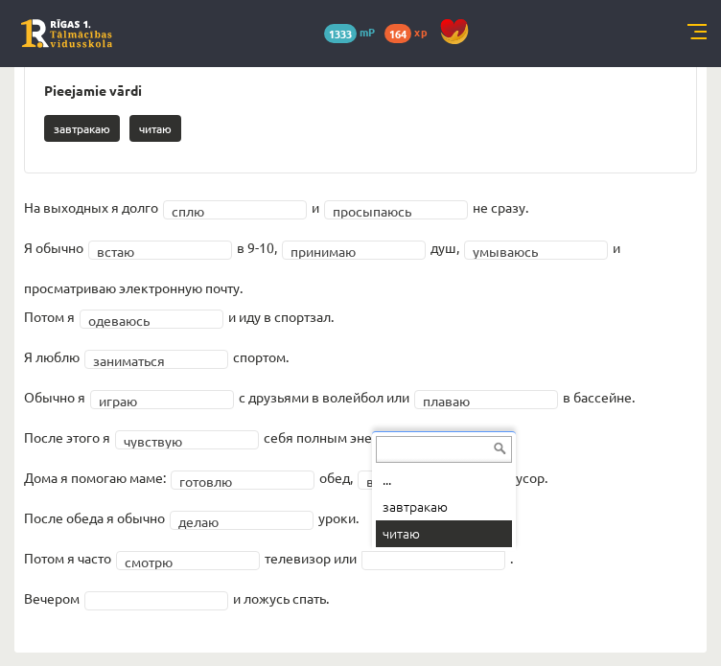
drag, startPoint x: 413, startPoint y: 524, endPoint x: 334, endPoint y: 540, distance: 81.0
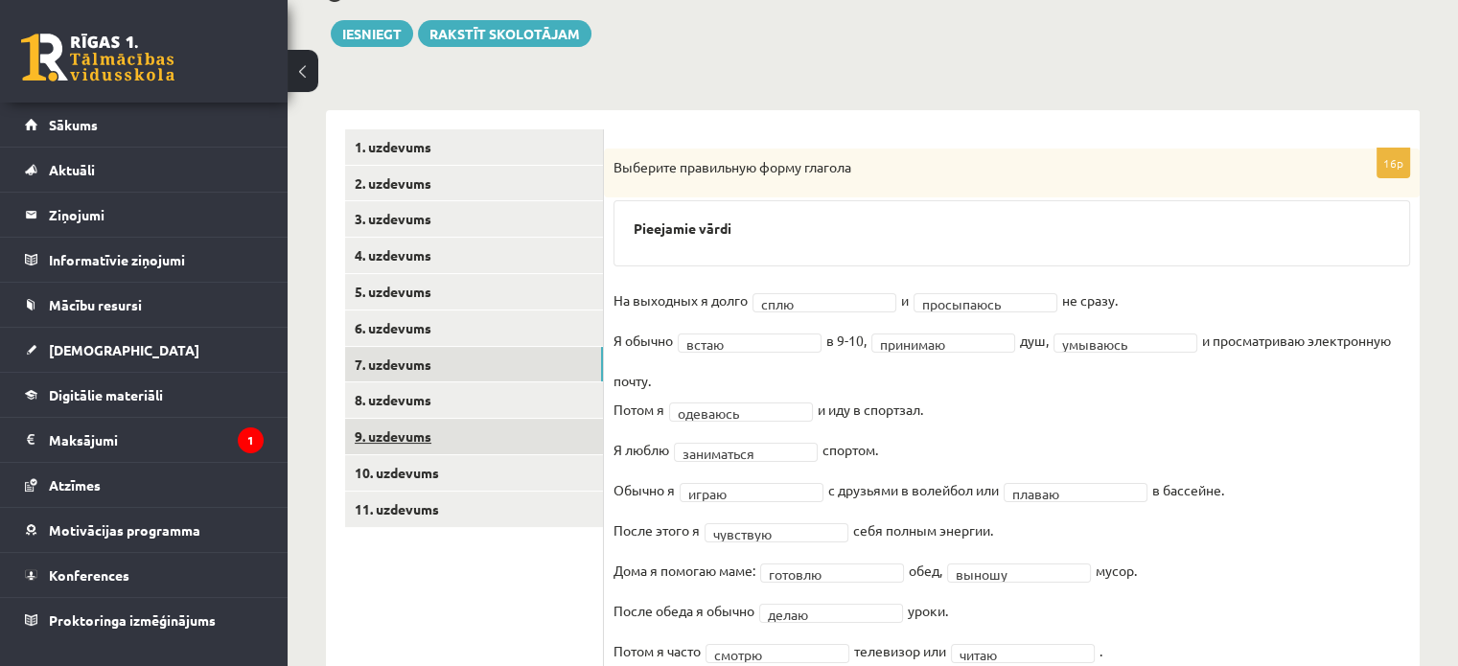
scroll to position [319, 0]
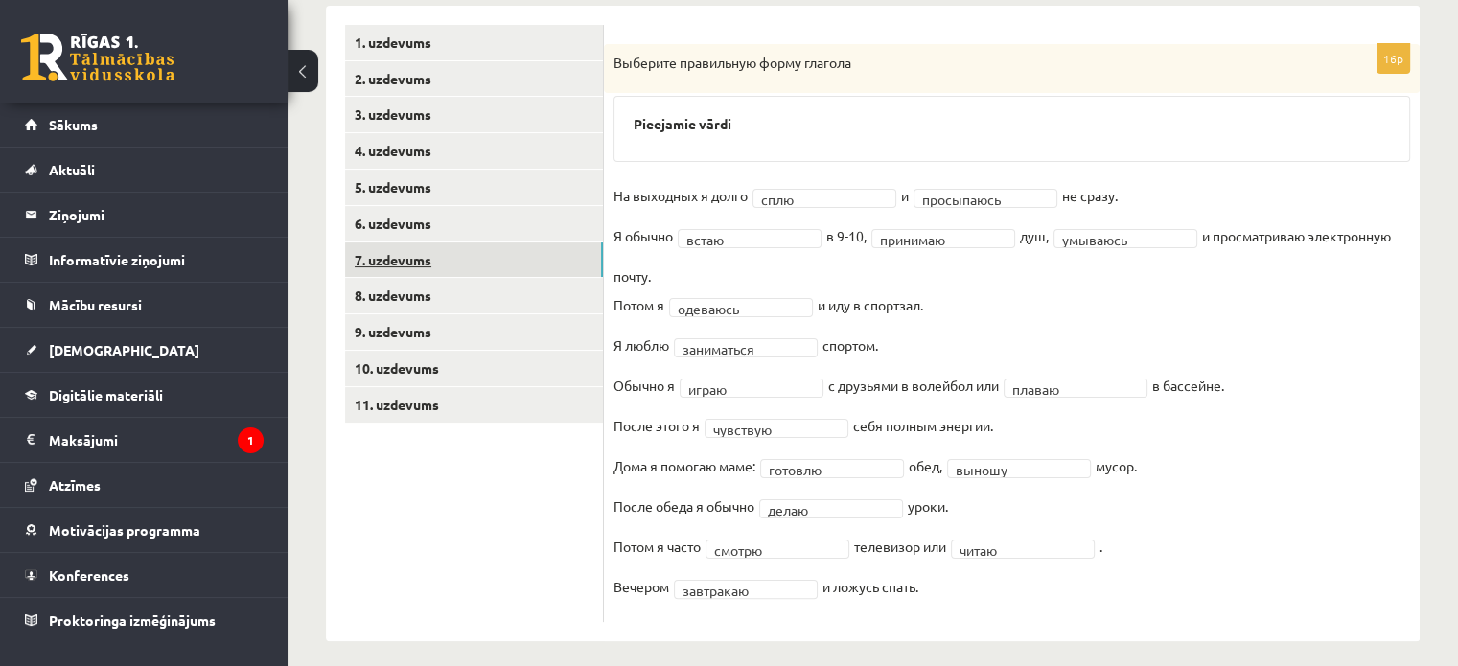
click at [409, 269] on link "7. uzdevums" at bounding box center [474, 260] width 258 height 35
click at [406, 285] on link "8. uzdevums" at bounding box center [474, 295] width 258 height 35
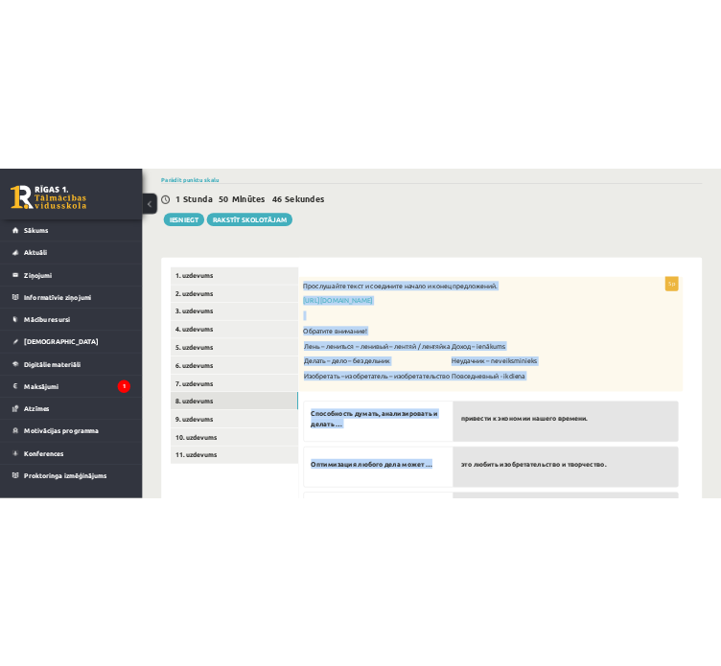
scroll to position [464, 0]
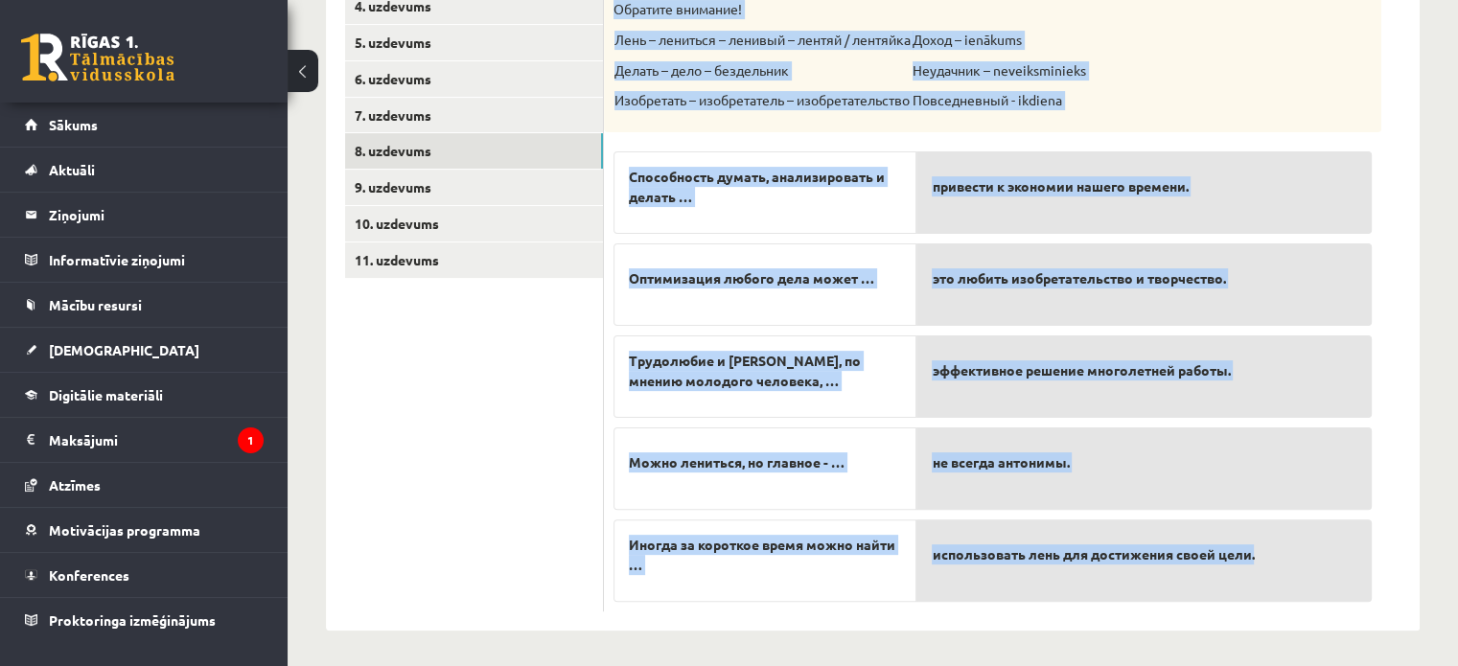
drag, startPoint x: 612, startPoint y: 230, endPoint x: 1327, endPoint y: 571, distance: 792.3
click at [1327, 571] on div "5p Прослушайте текст и соедините начало и конец предложений. [URL][DOMAIN_NAME]…" at bounding box center [992, 255] width 777 height 712
copy div "Loremipsumd sitam c adipiscin elitse d eiusm temporincid. utlab://etd.magnaali.…"
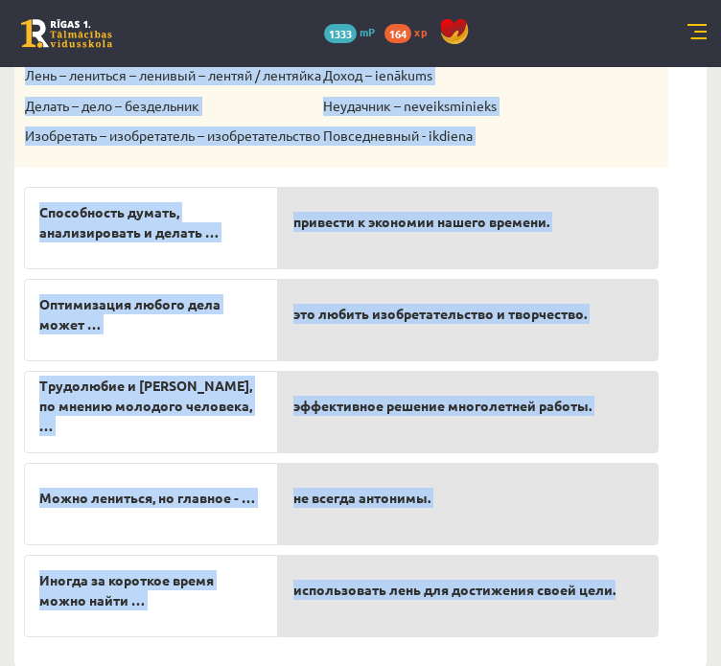
click at [598, 154] on div "Прослушайте текст и соедините начало и конец предложений. [URL][DOMAIN_NAME] Об…" at bounding box center [341, 51] width 654 height 233
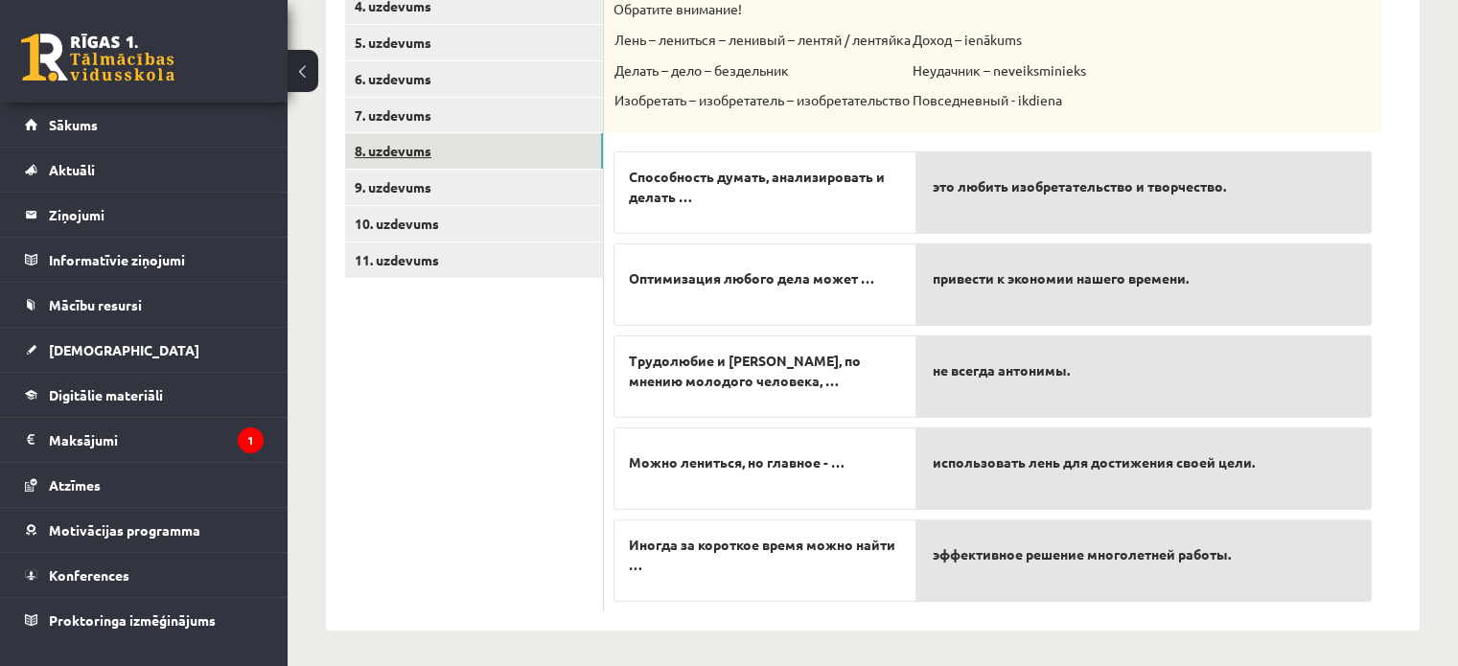
click at [497, 146] on link "8. uzdevums" at bounding box center [474, 150] width 258 height 35
click at [492, 181] on link "9. uzdevums" at bounding box center [474, 187] width 258 height 35
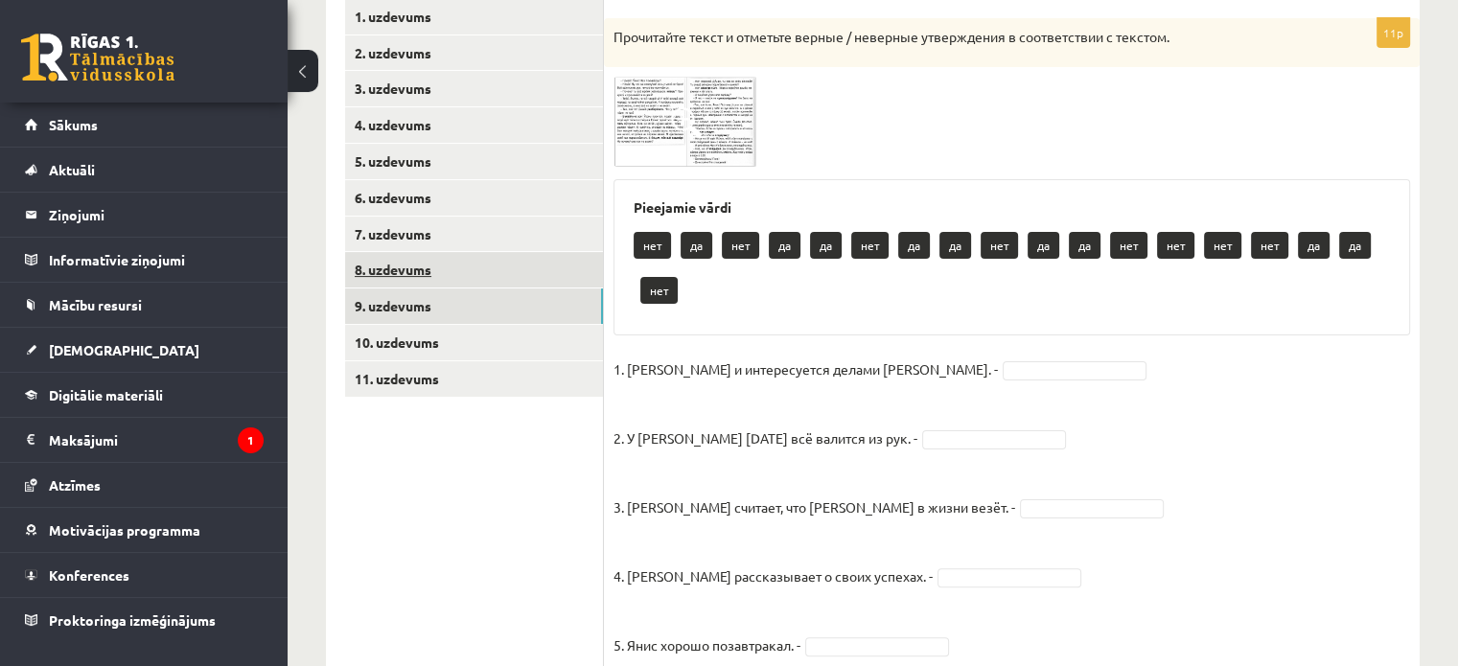
scroll to position [380, 0]
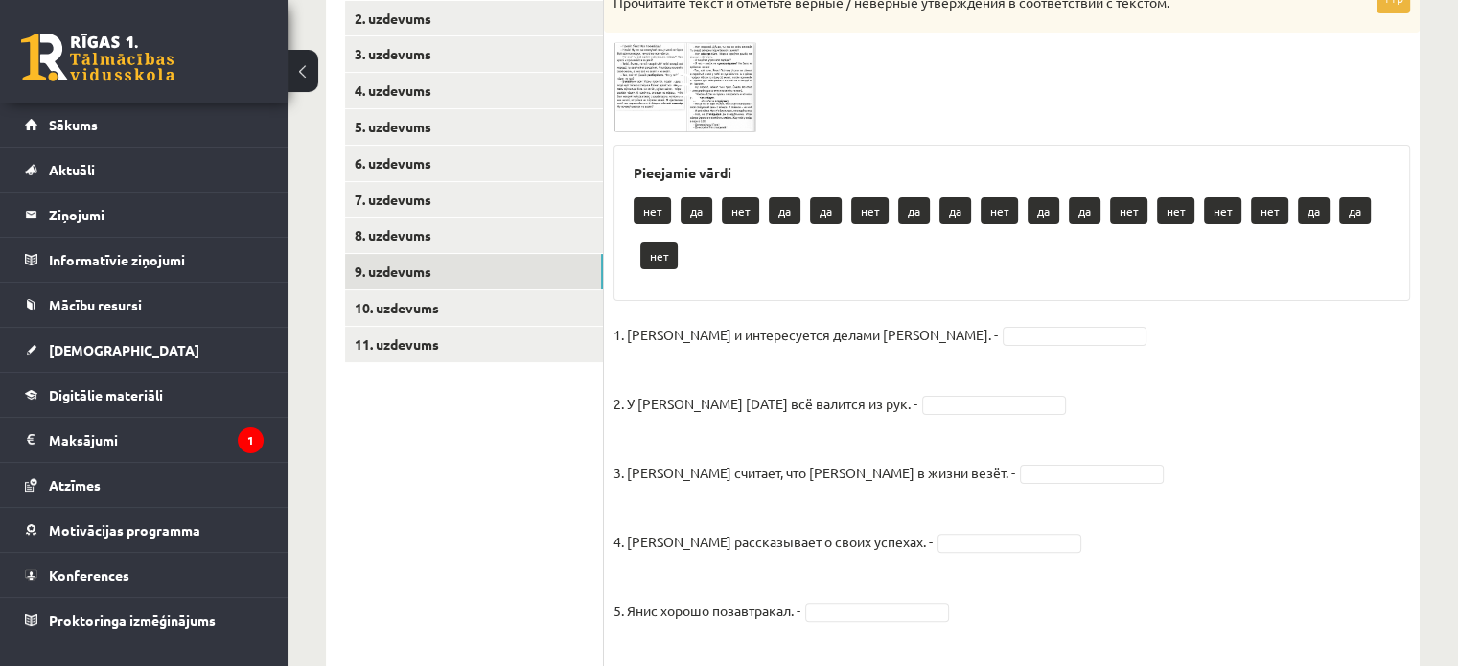
click at [671, 107] on img at bounding box center [685, 87] width 144 height 90
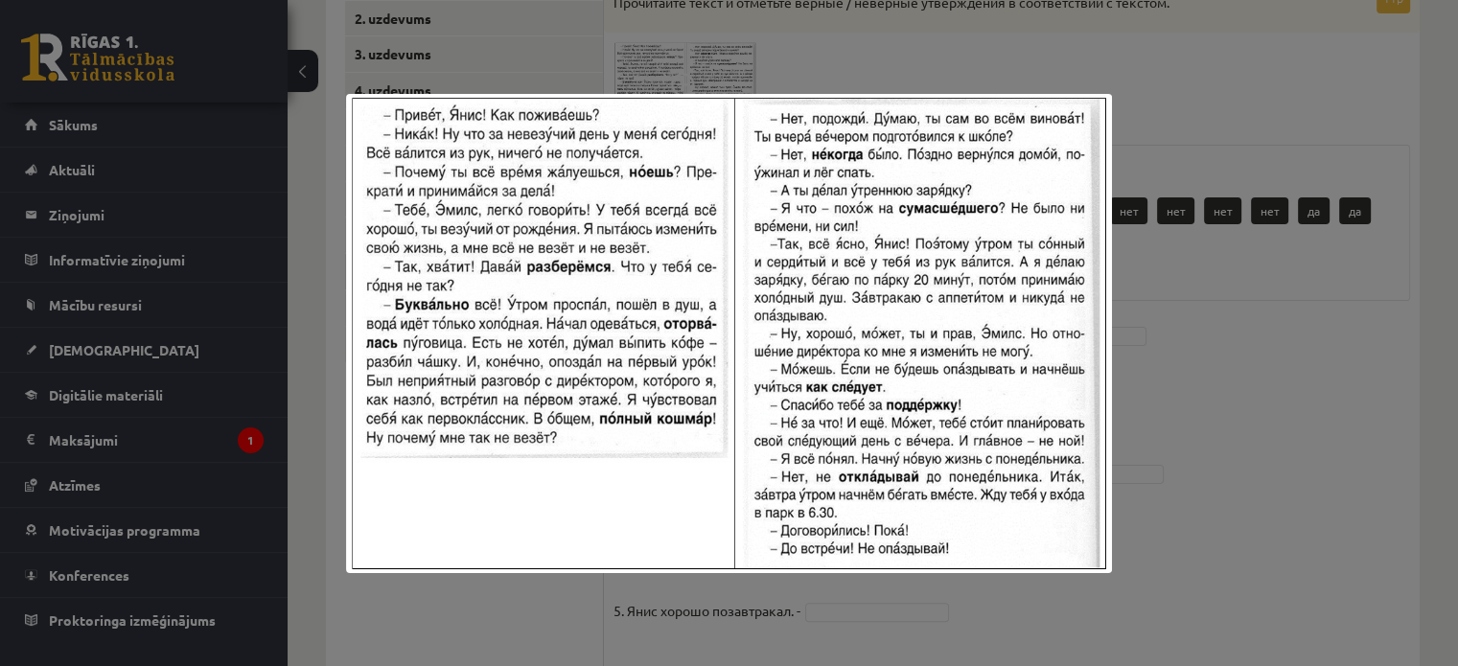
click at [1285, 90] on div at bounding box center [729, 333] width 1458 height 666
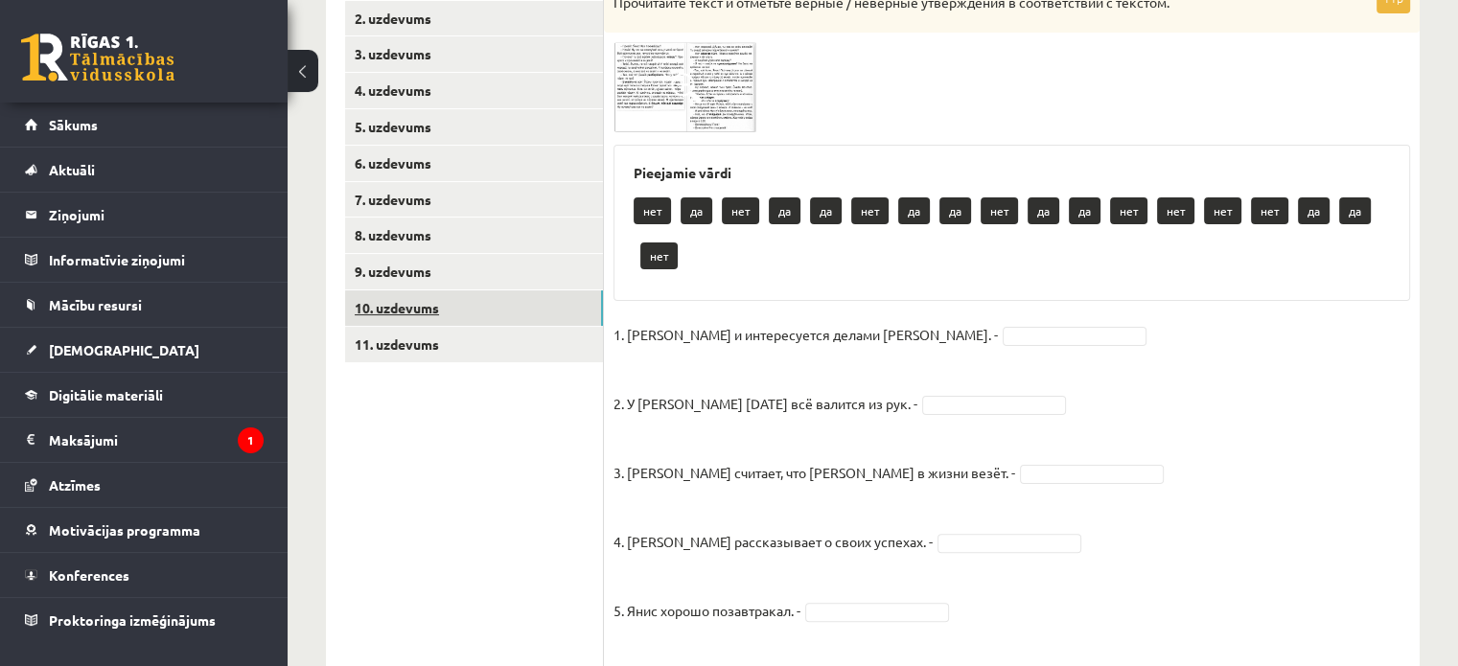
click at [451, 303] on link "10. uzdevums" at bounding box center [474, 307] width 258 height 35
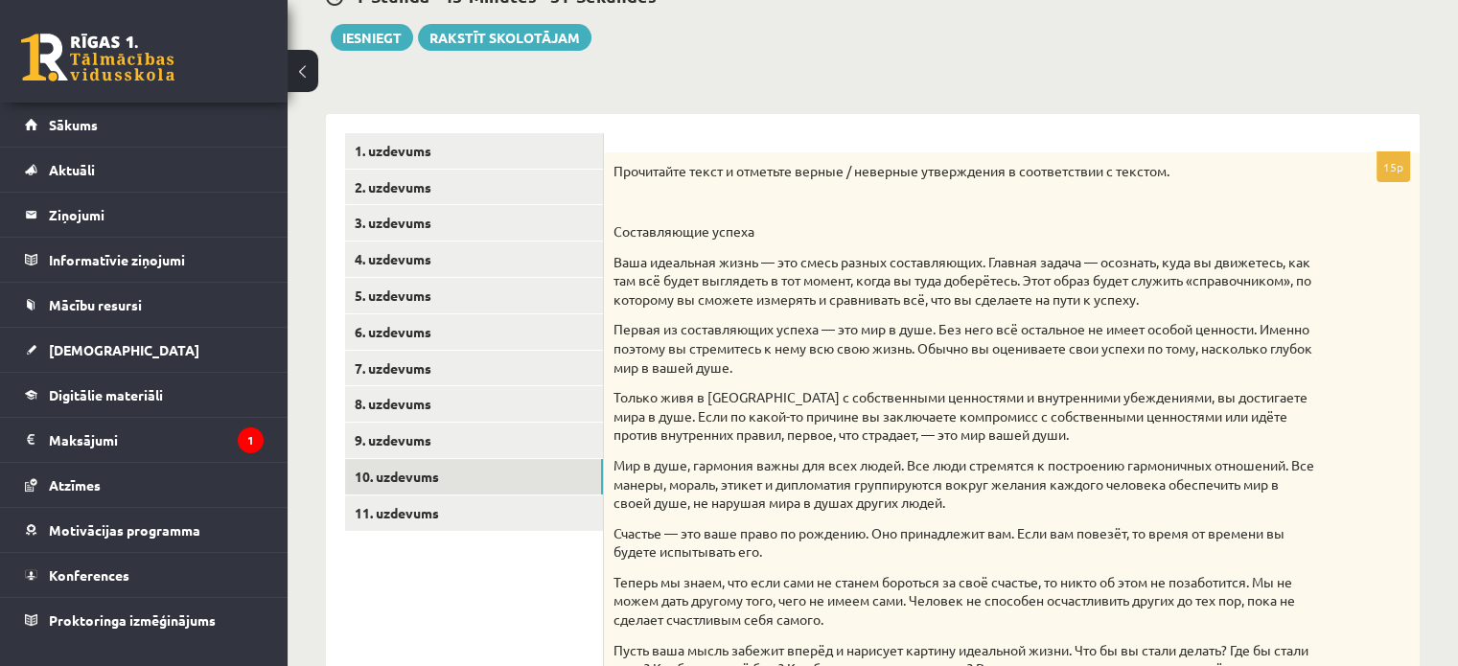
scroll to position [0, 0]
